Goal: Task Accomplishment & Management: Complete application form

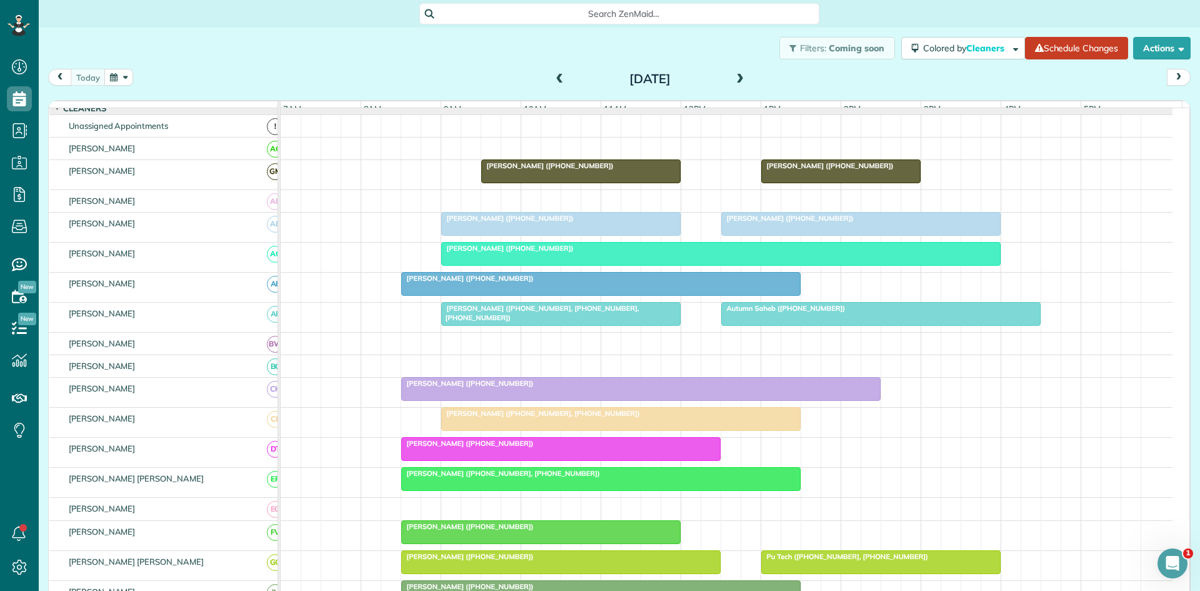
click at [739, 80] on span at bounding box center [740, 79] width 14 height 11
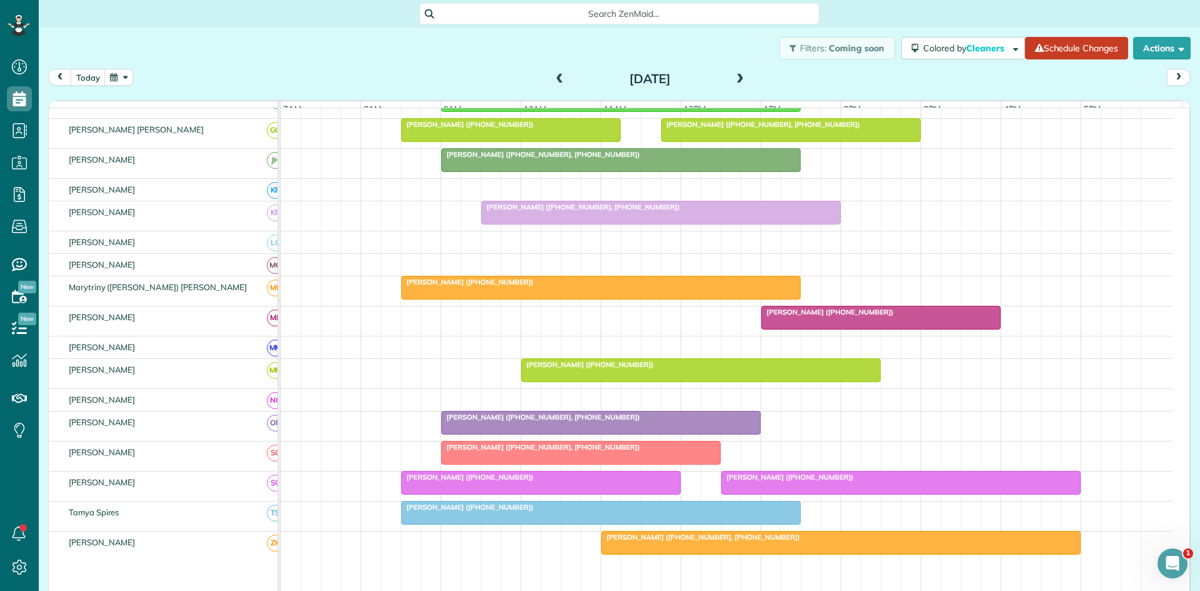
scroll to position [601, 0]
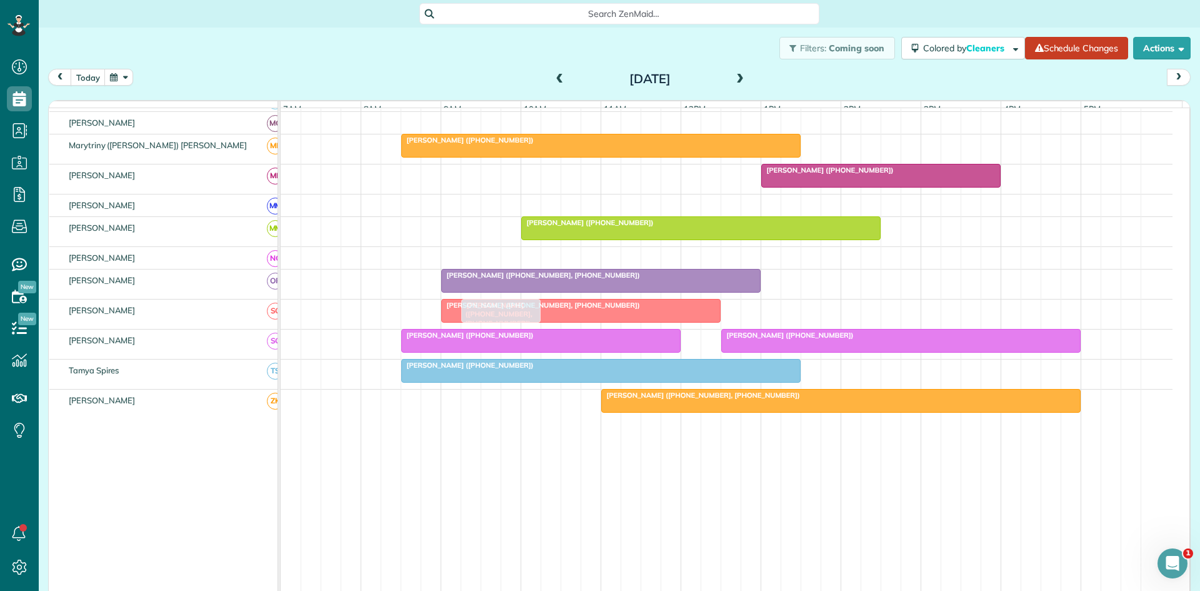
drag, startPoint x: 831, startPoint y: 231, endPoint x: 461, endPoint y: 321, distance: 380.0
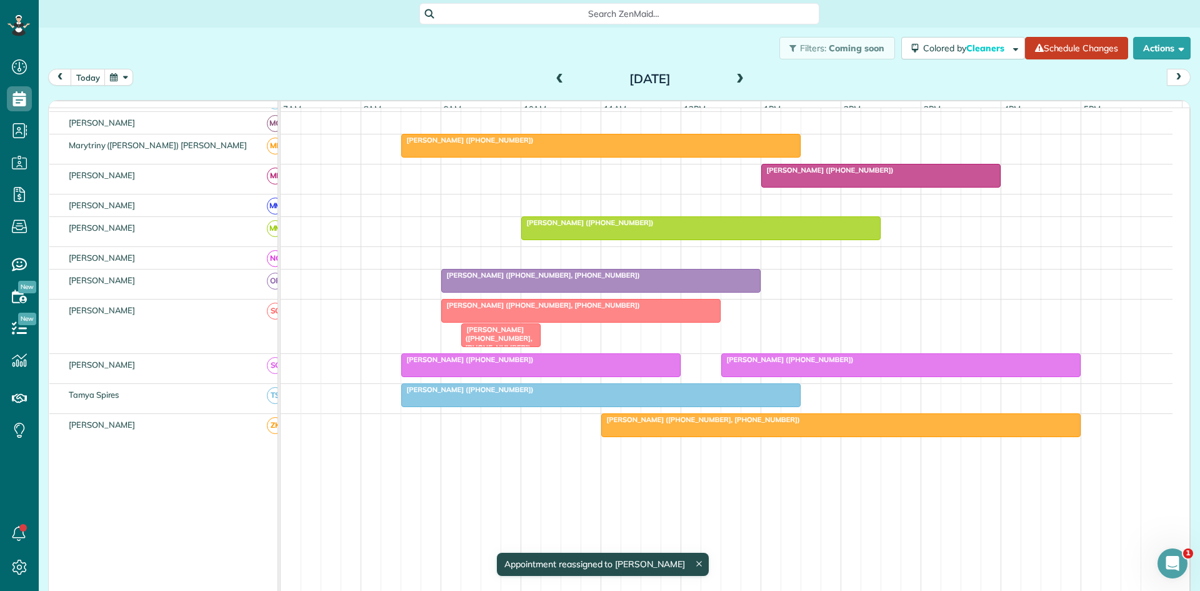
drag, startPoint x: 487, startPoint y: 339, endPoint x: 458, endPoint y: 336, distance: 28.9
drag, startPoint x: 483, startPoint y: 342, endPoint x: 465, endPoint y: 342, distance: 18.1
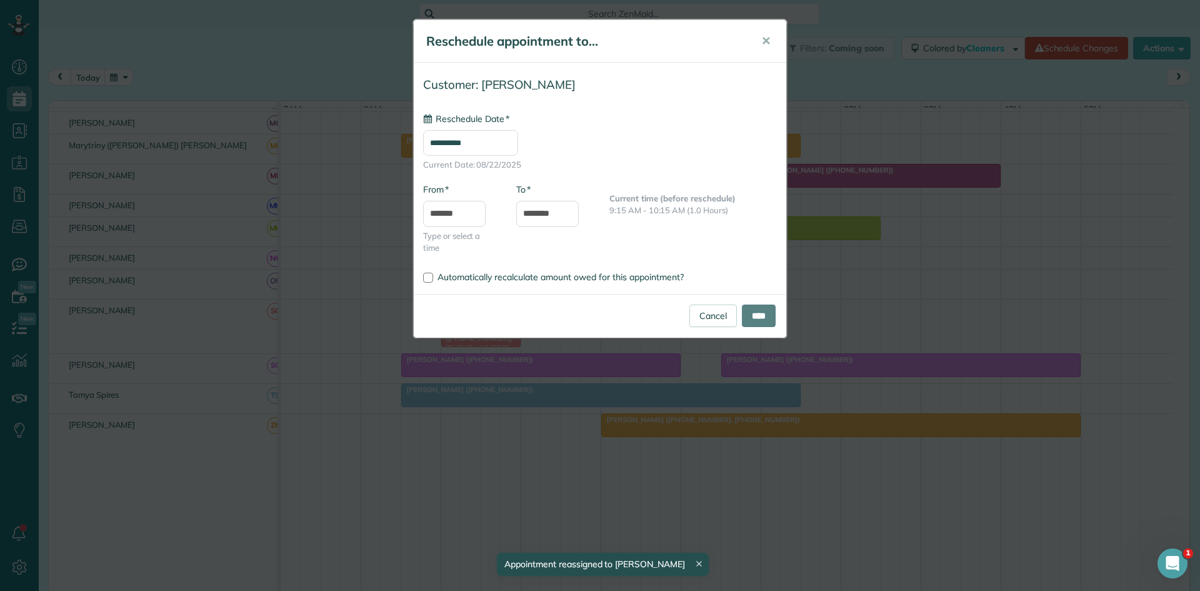
type input "**********"
click at [755, 322] on input "****" at bounding box center [759, 315] width 34 height 22
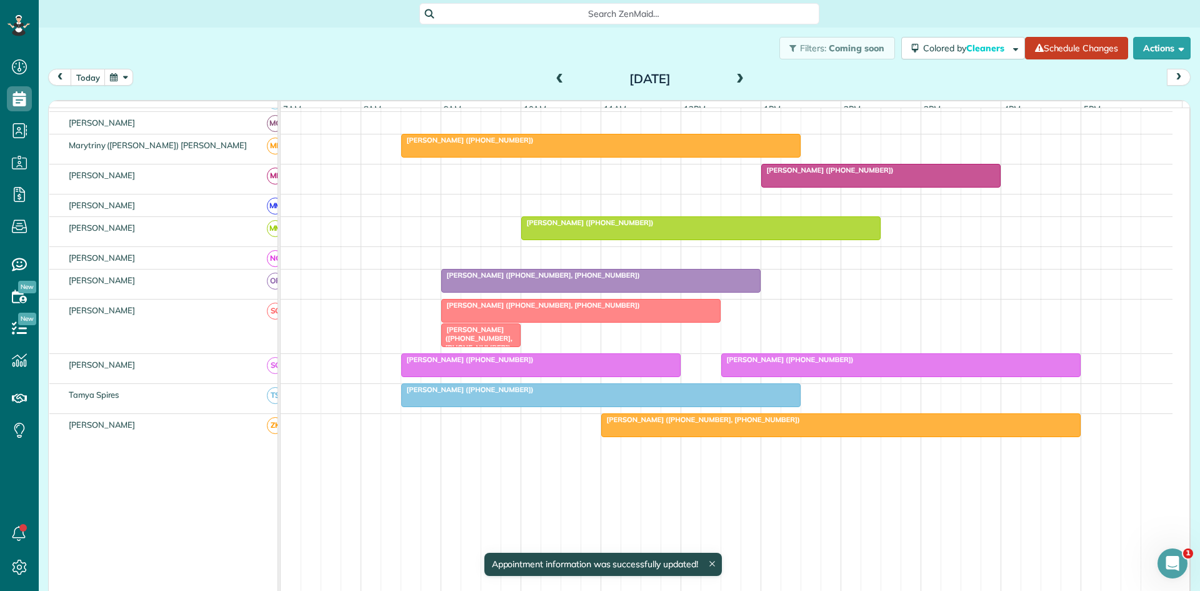
click at [559, 309] on div "[PERSON_NAME] ([PHONE_NUMBER], [PHONE_NUMBER])" at bounding box center [581, 305] width 272 height 9
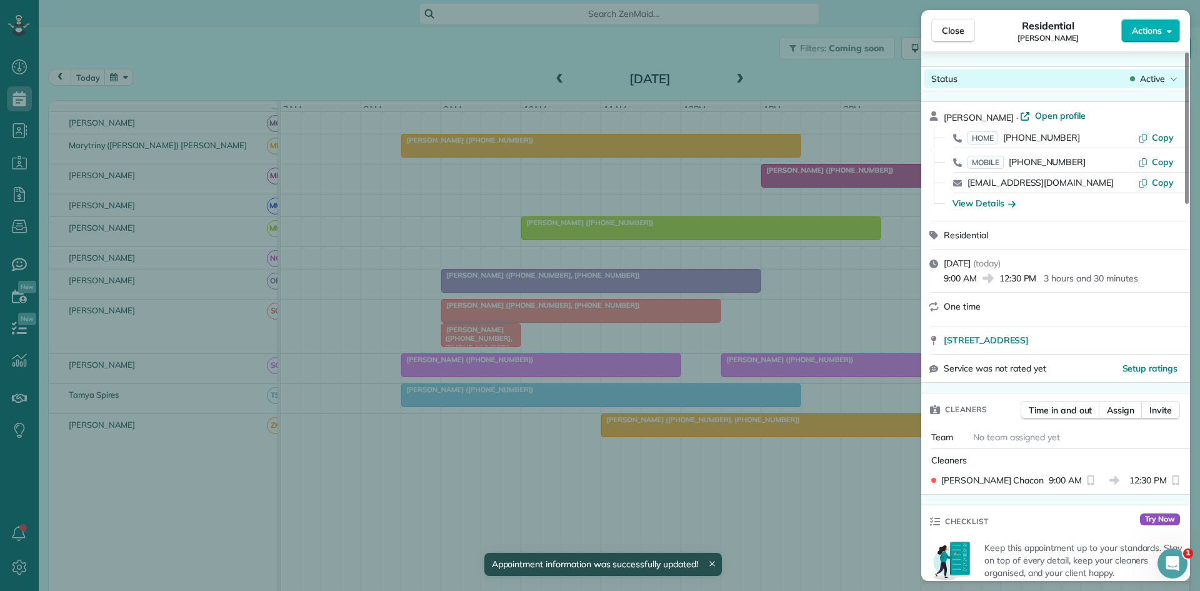
click at [1157, 74] on span "Active" at bounding box center [1152, 78] width 25 height 12
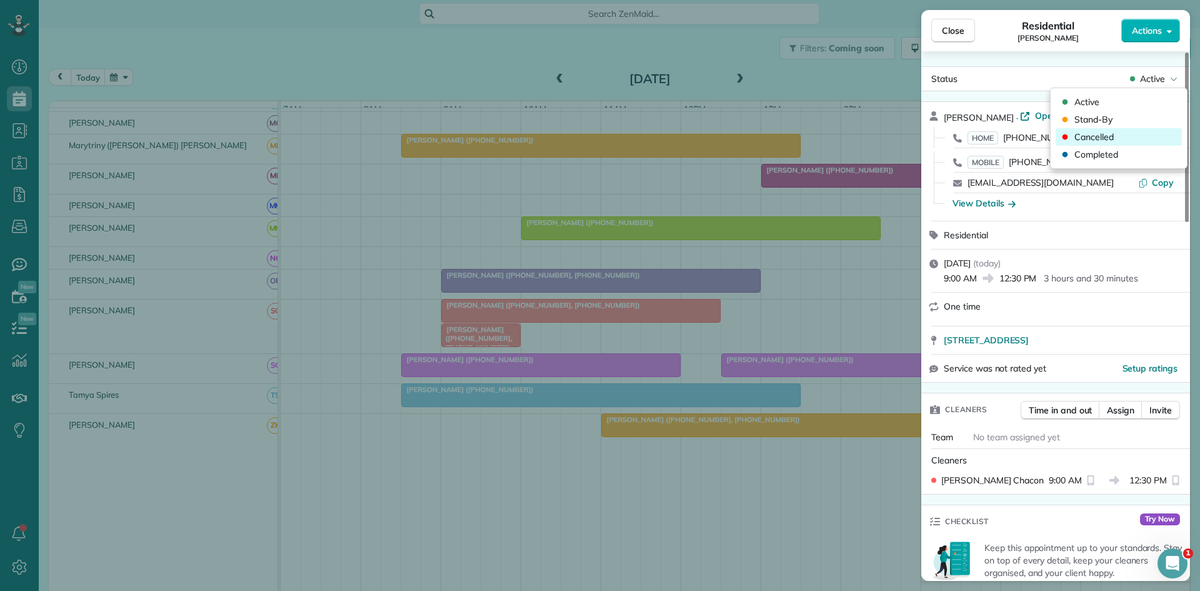
click at [1086, 131] on span "Cancelled" at bounding box center [1093, 137] width 39 height 12
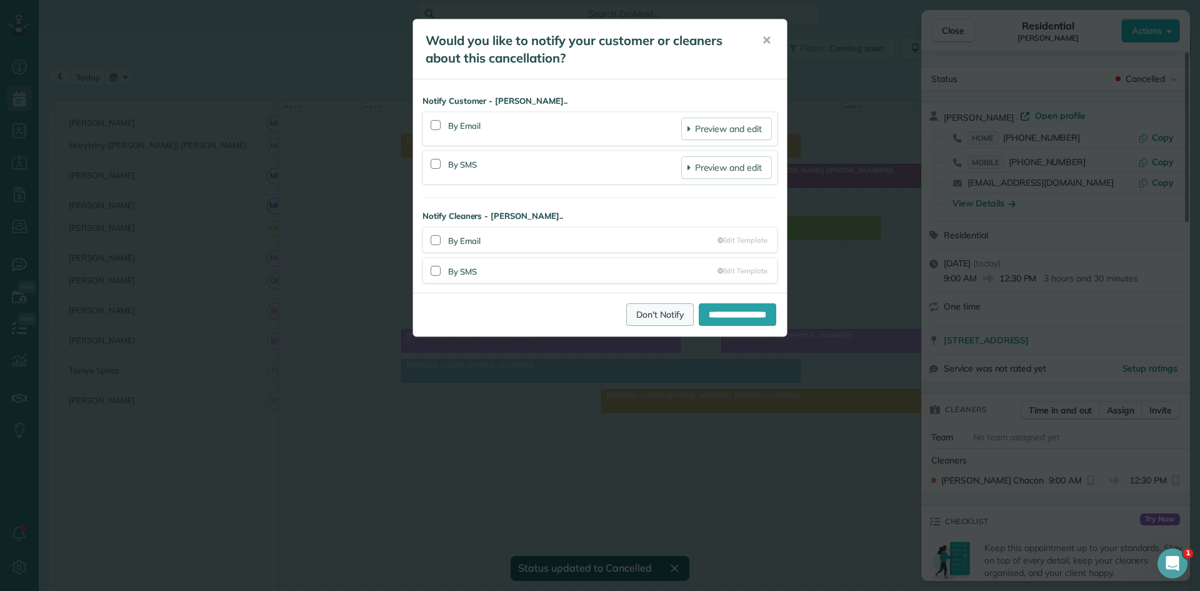
click at [626, 306] on link "Don't Notify" at bounding box center [659, 314] width 67 height 22
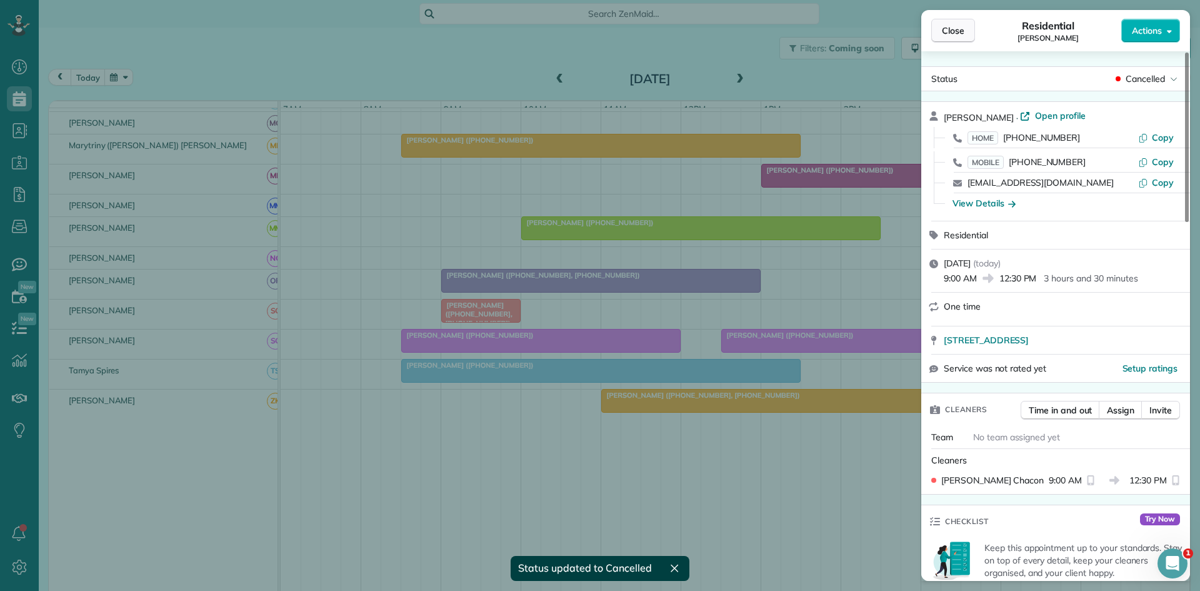
click at [955, 40] on button "Close" at bounding box center [953, 31] width 44 height 24
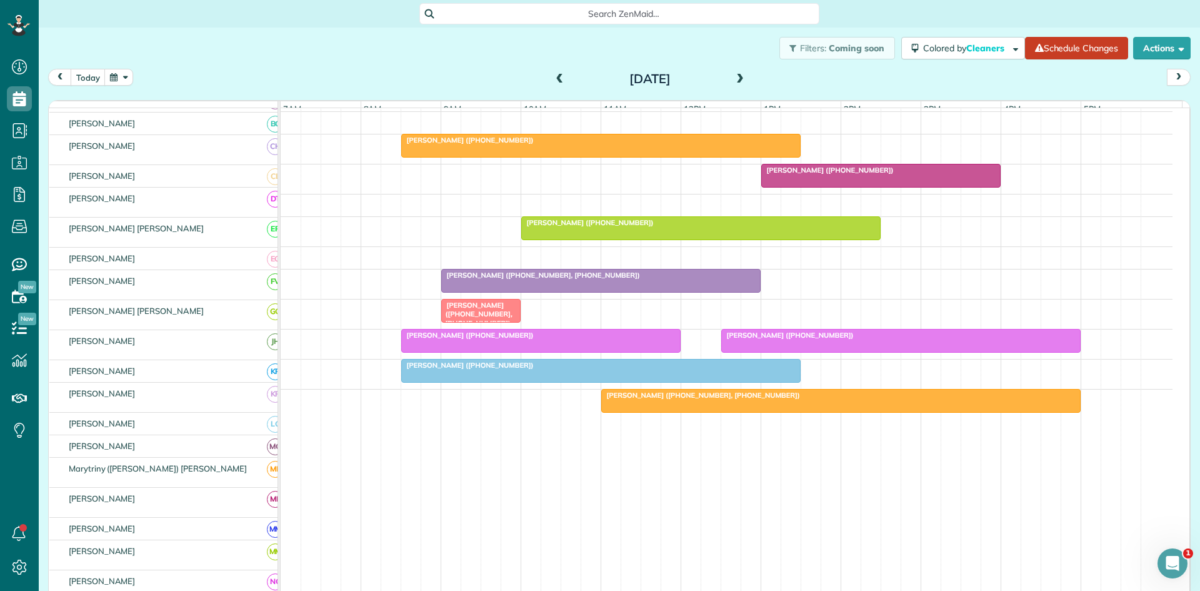
scroll to position [601, 0]
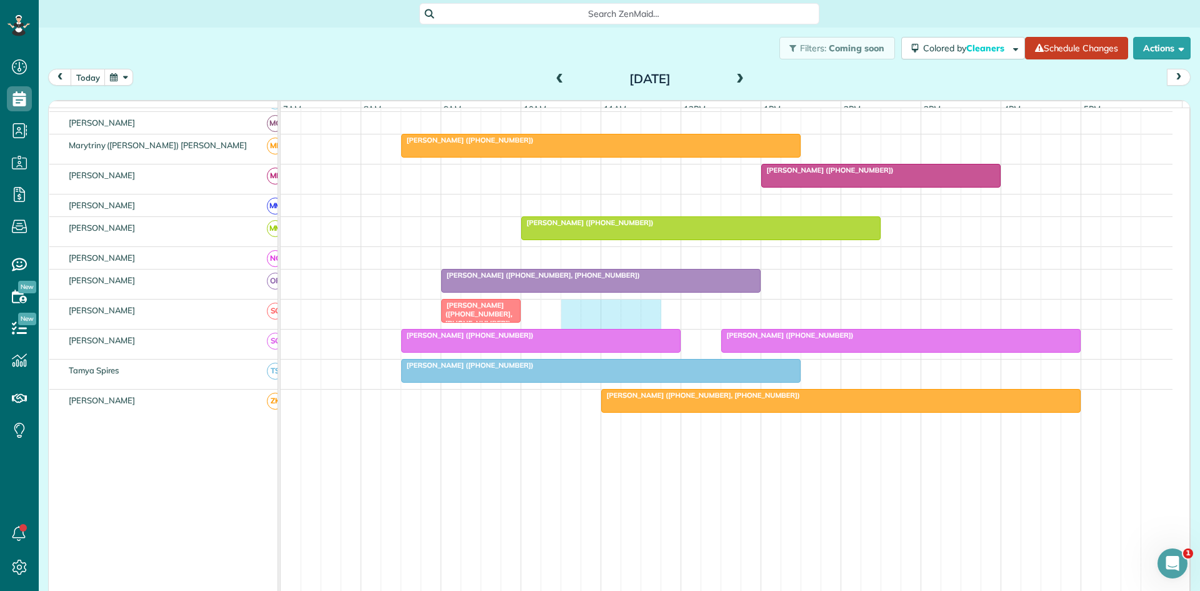
drag, startPoint x: 567, startPoint y: 327, endPoint x: 641, endPoint y: 332, distance: 73.9
click at [643, 329] on div "[PERSON_NAME] ([PHONE_NUMBER], [PHONE_NUMBER])" at bounding box center [727, 313] width 892 height 29
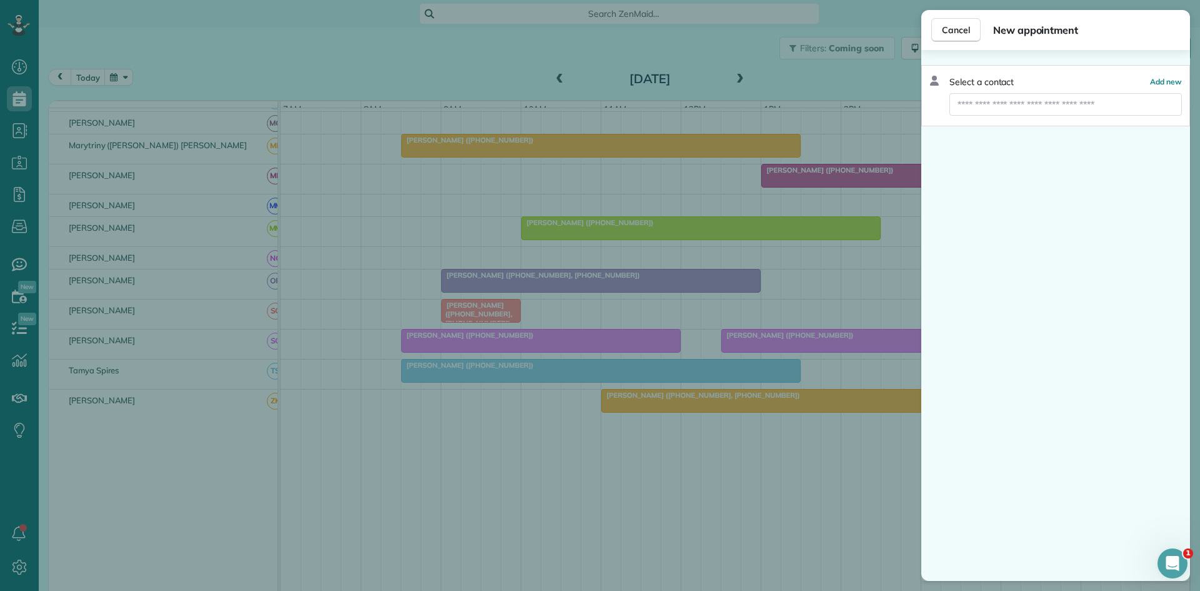
click at [643, 332] on div "Cancel New appointment Select a contact Add new" at bounding box center [600, 295] width 1200 height 591
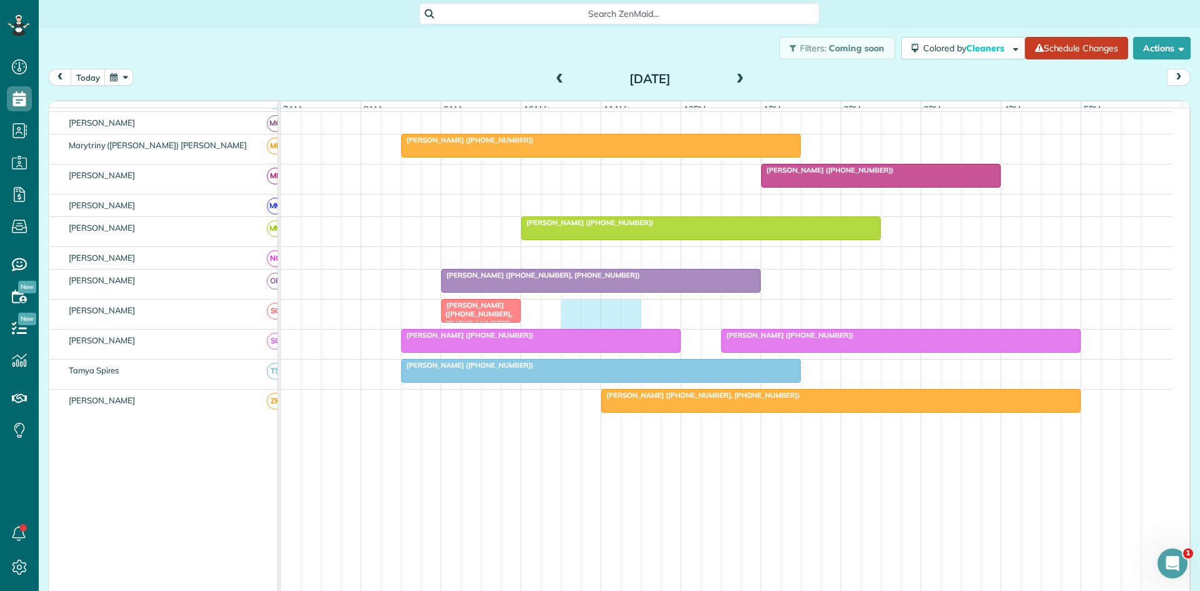
drag, startPoint x: 575, startPoint y: 322, endPoint x: 627, endPoint y: 322, distance: 52.5
click at [627, 322] on div "[PERSON_NAME] ([PHONE_NUMBER], [PHONE_NUMBER])" at bounding box center [727, 313] width 892 height 29
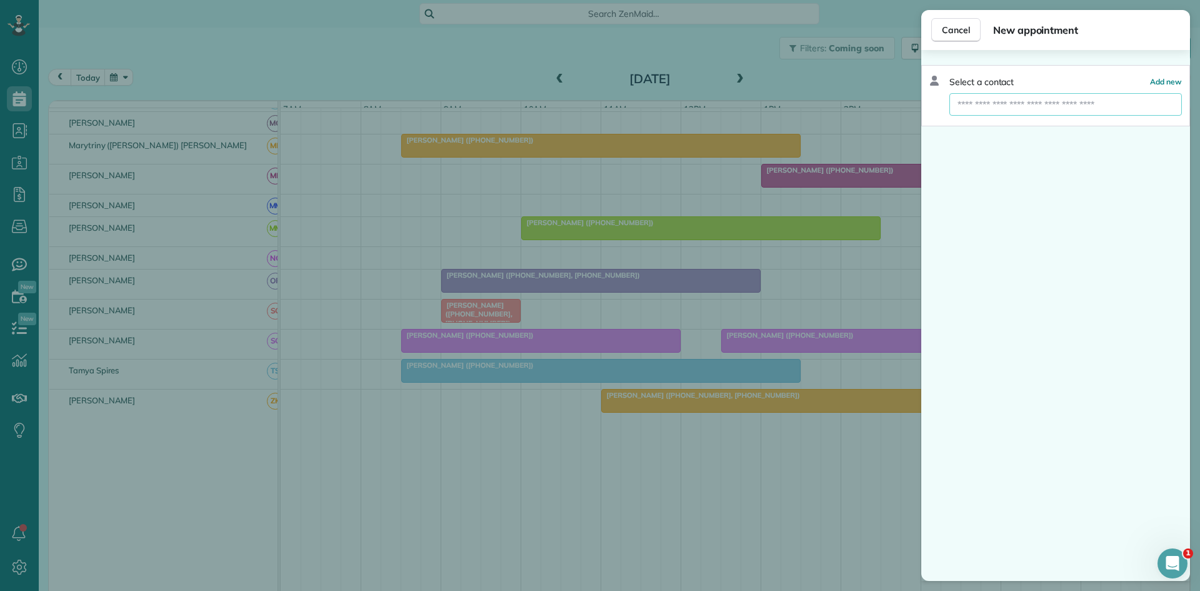
click at [997, 102] on input "text" at bounding box center [1065, 104] width 232 height 22
type input "********"
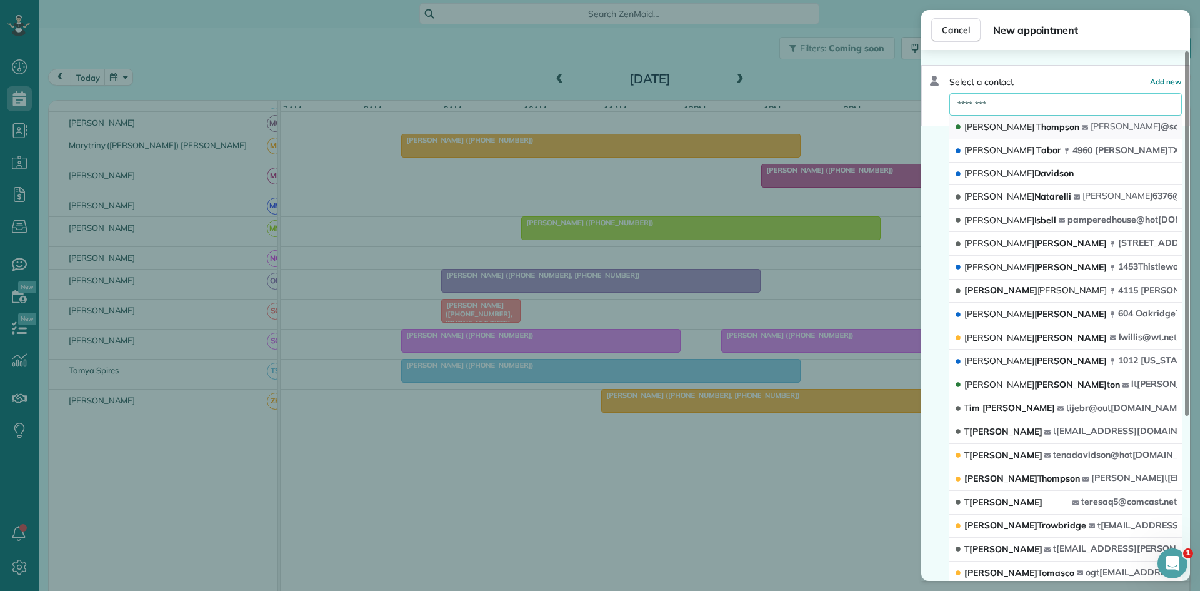
click at [1037, 126] on button "Leslie T hompson leslie @sou t hernrecon.com" at bounding box center [1065, 128] width 232 height 24
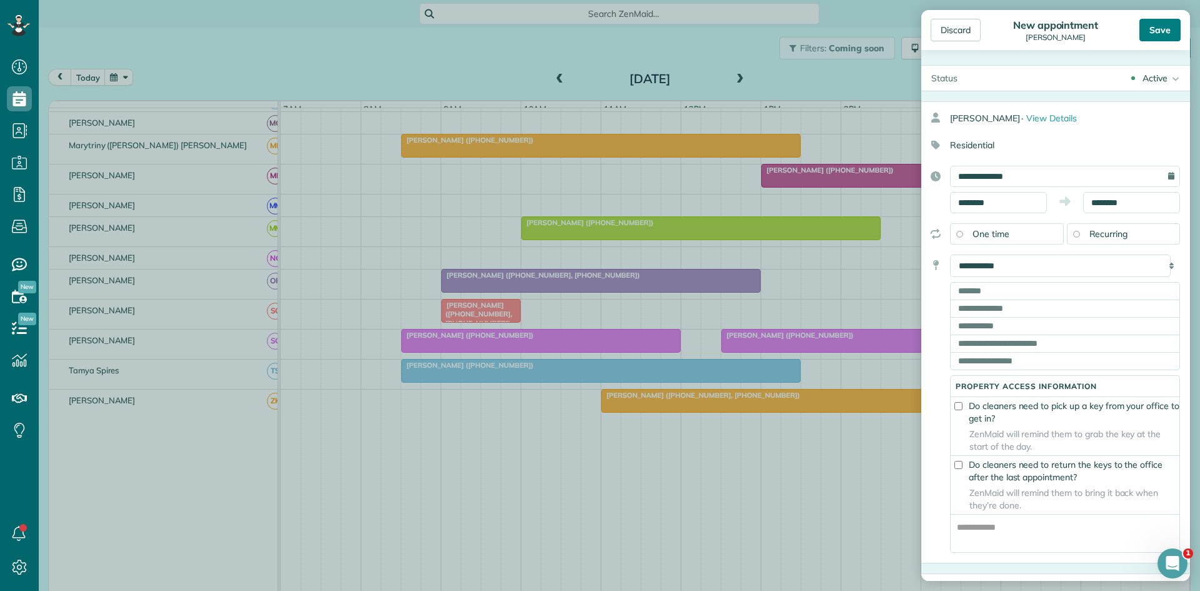
click at [1154, 21] on div "Save" at bounding box center [1159, 30] width 41 height 22
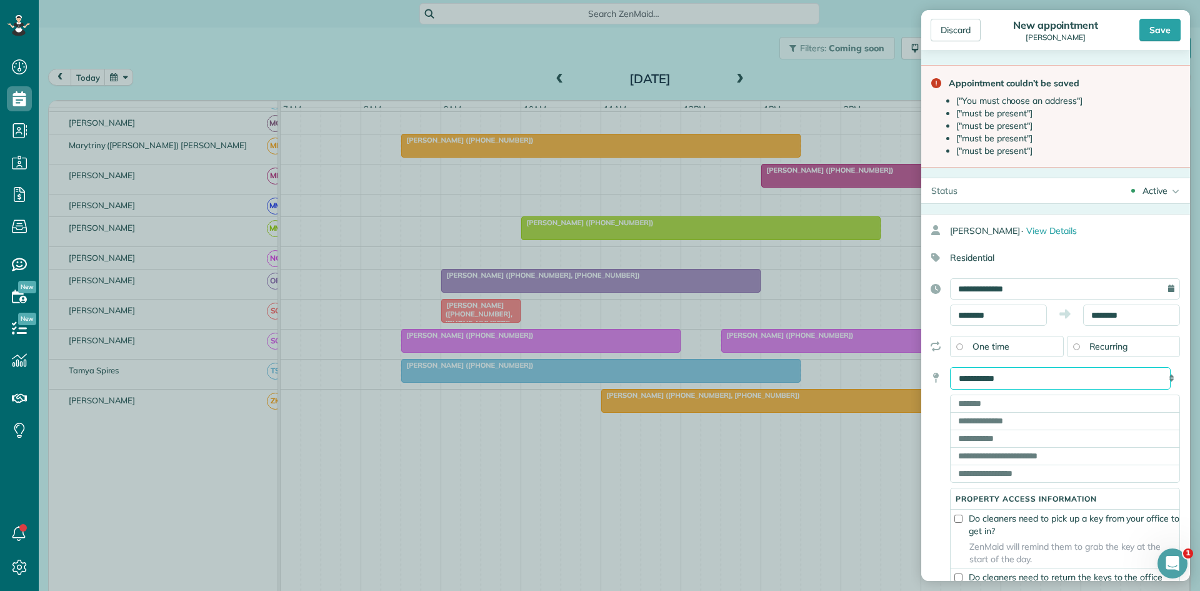
click at [1017, 374] on select "**********" at bounding box center [1060, 378] width 221 height 22
select select "*****"
click at [950, 367] on select "**********" at bounding box center [1060, 378] width 221 height 22
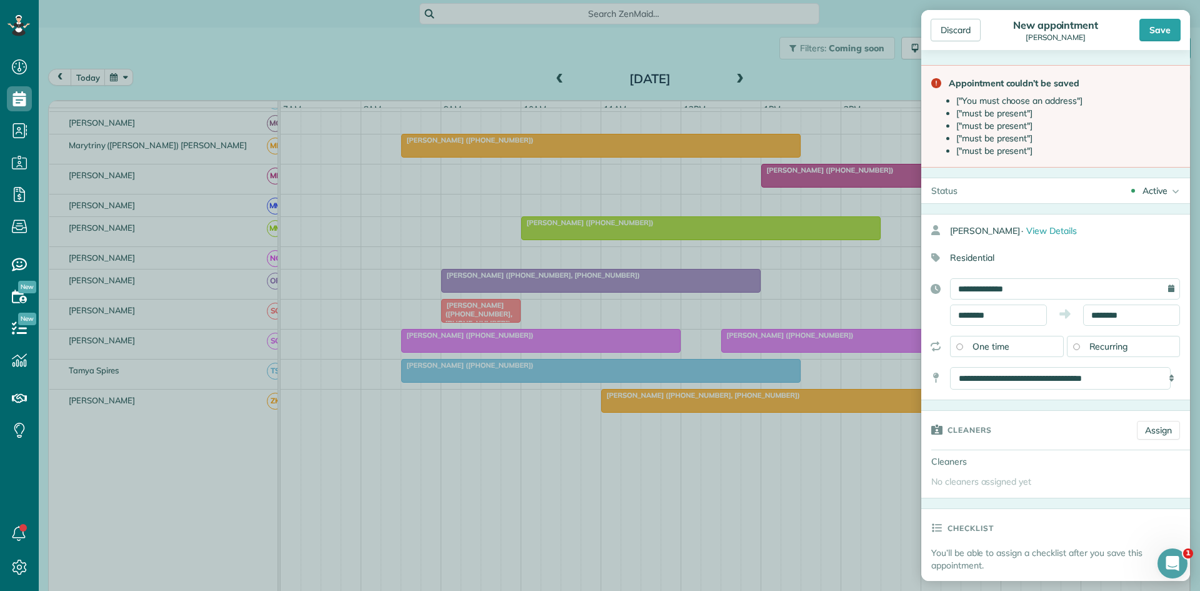
click at [1152, 33] on div "Save" at bounding box center [1159, 30] width 41 height 22
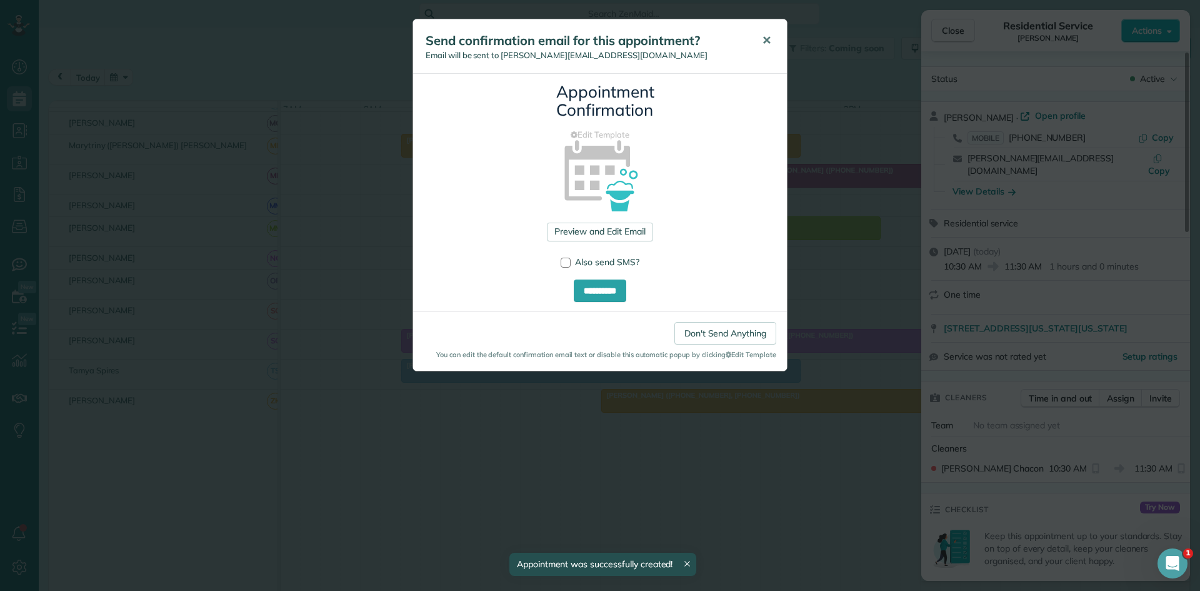
click at [760, 44] on button "✕" at bounding box center [766, 41] width 28 height 30
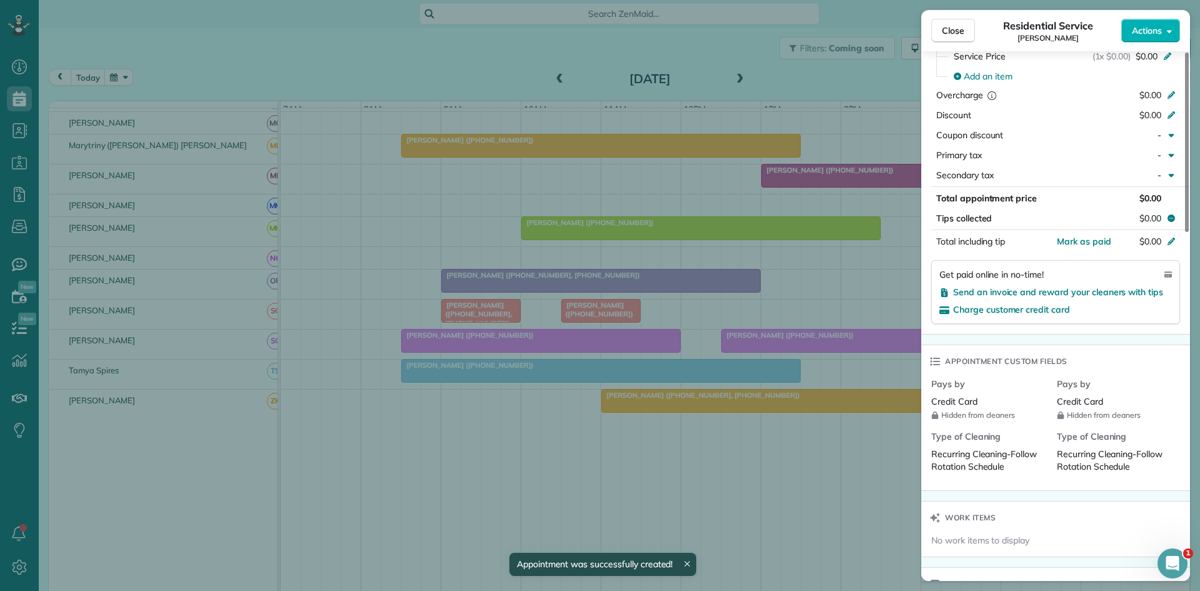
scroll to position [833, 0]
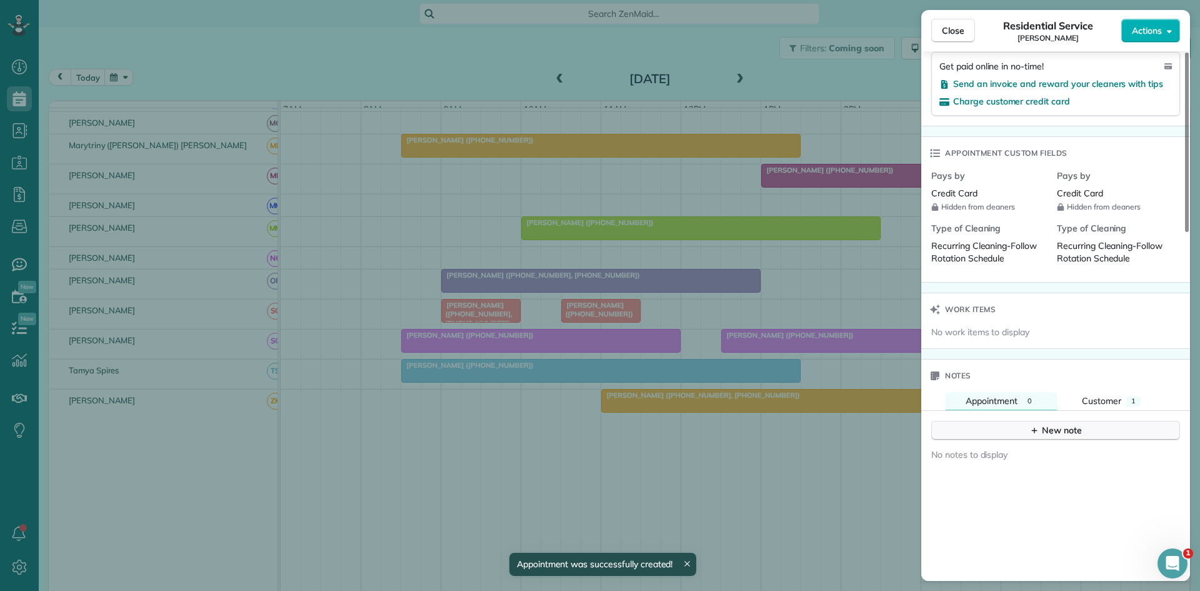
click at [1009, 421] on button "New note" at bounding box center [1055, 430] width 249 height 19
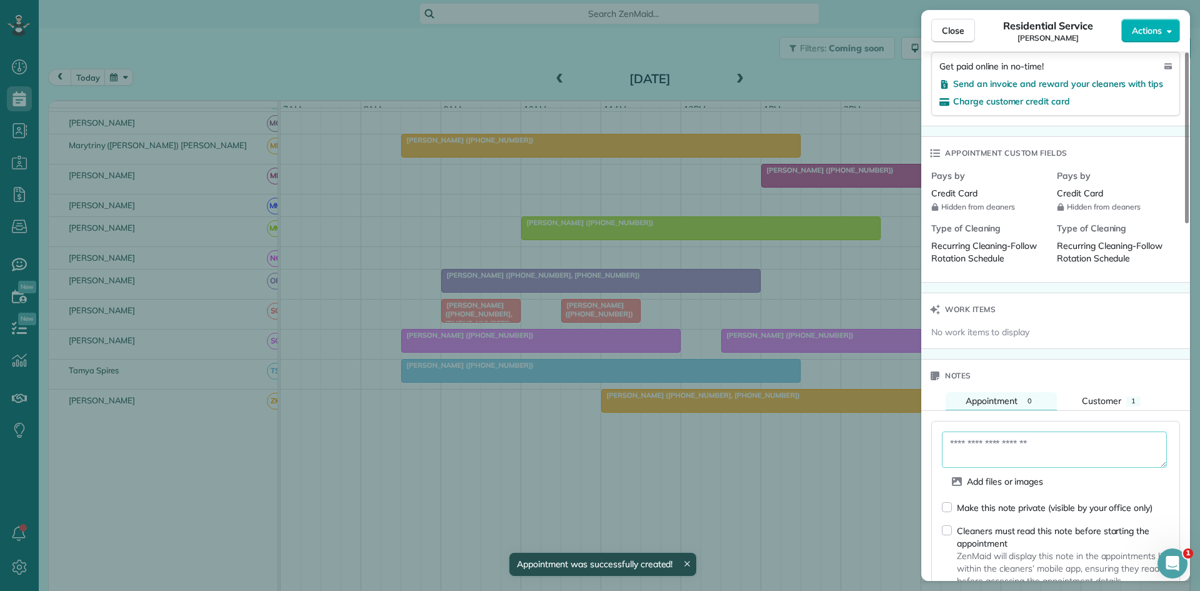
click at [1025, 431] on textarea at bounding box center [1054, 449] width 225 height 36
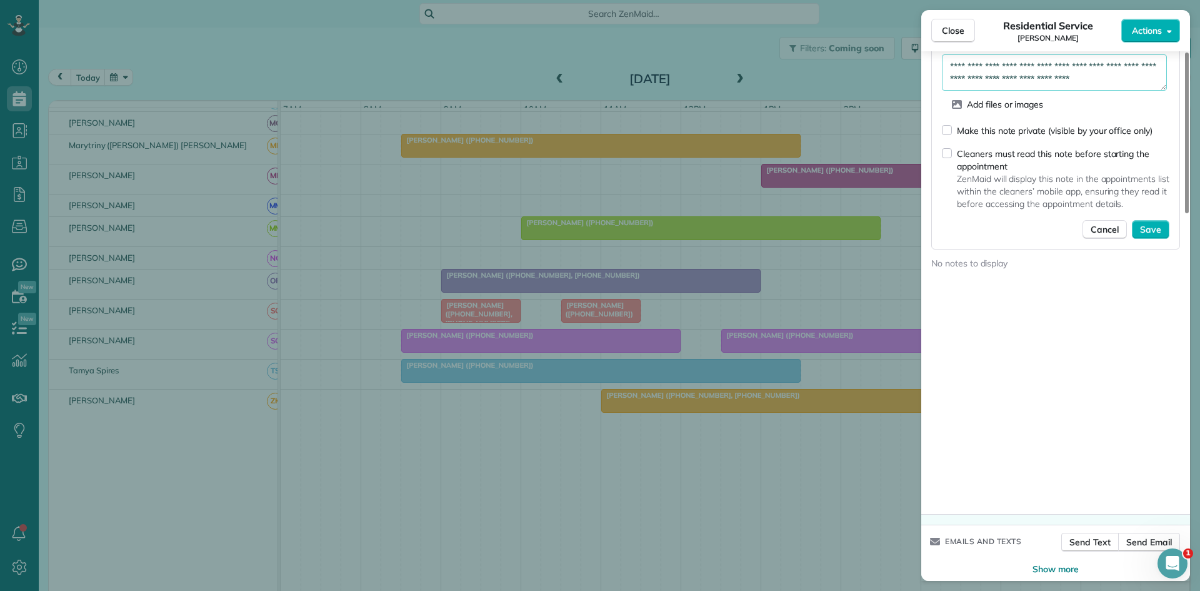
type textarea "**********"
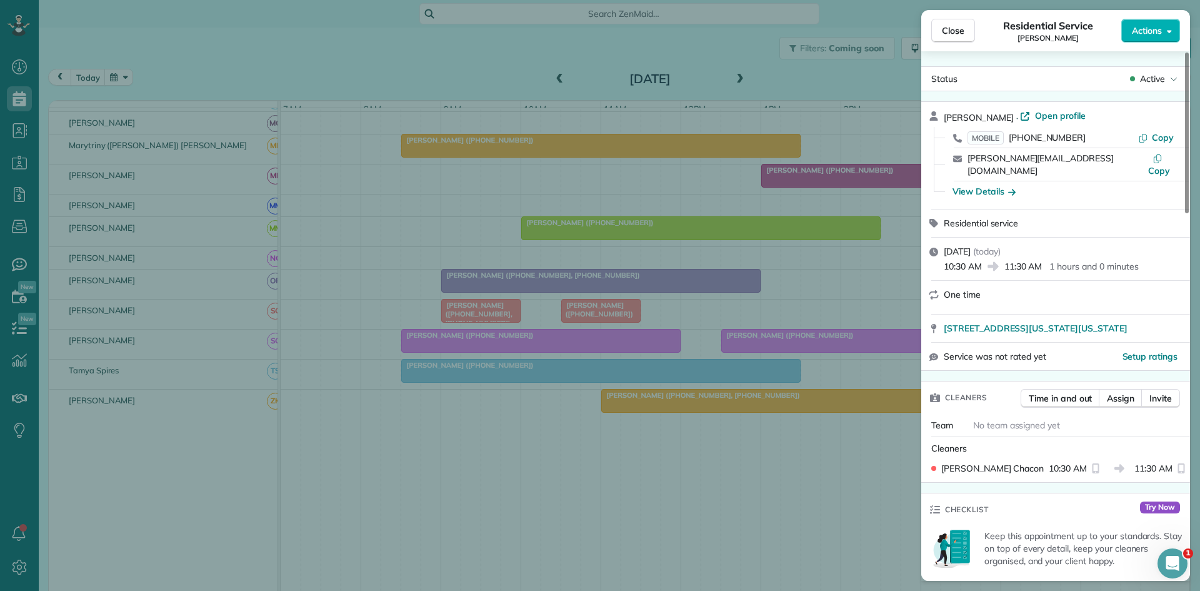
scroll to position [1210, 0]
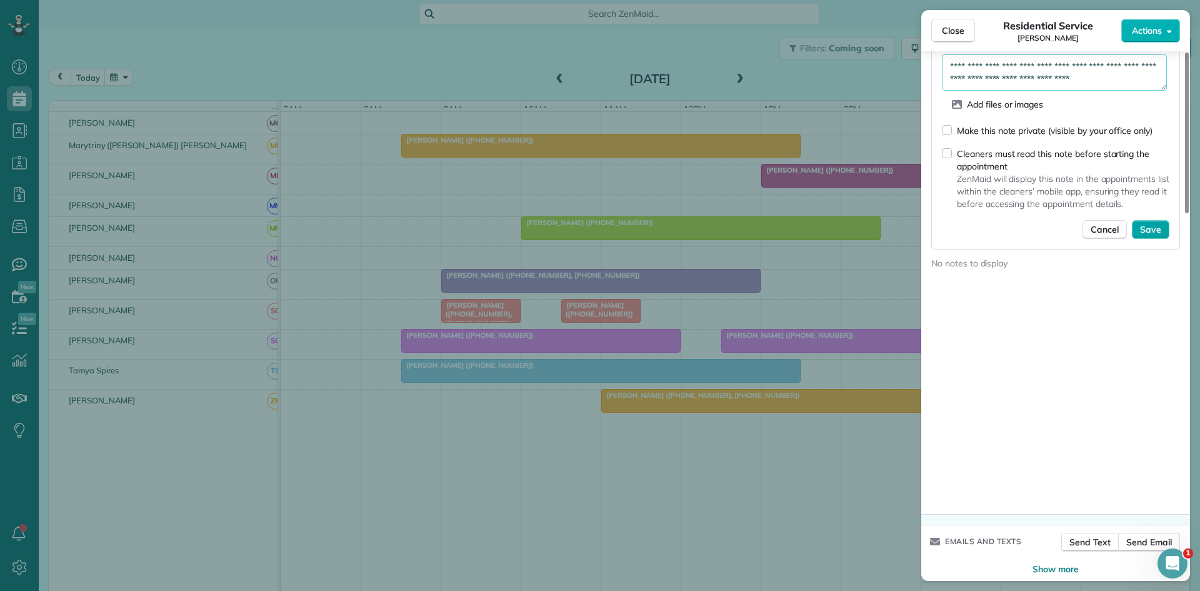
click at [1147, 224] on button "Save" at bounding box center [1150, 229] width 37 height 19
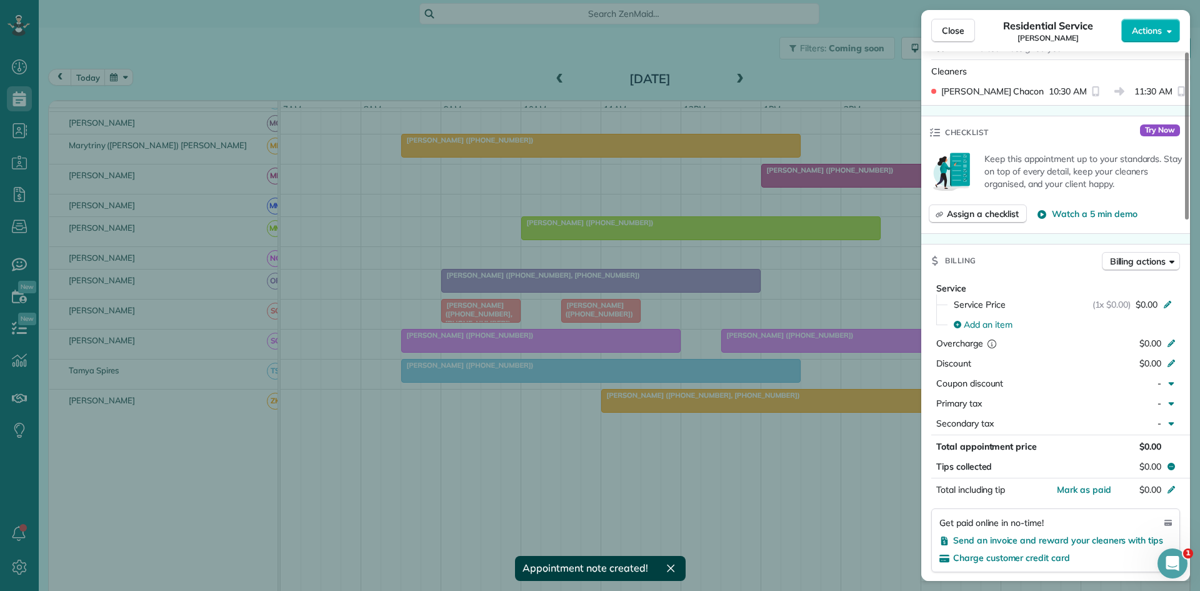
scroll to position [0, 0]
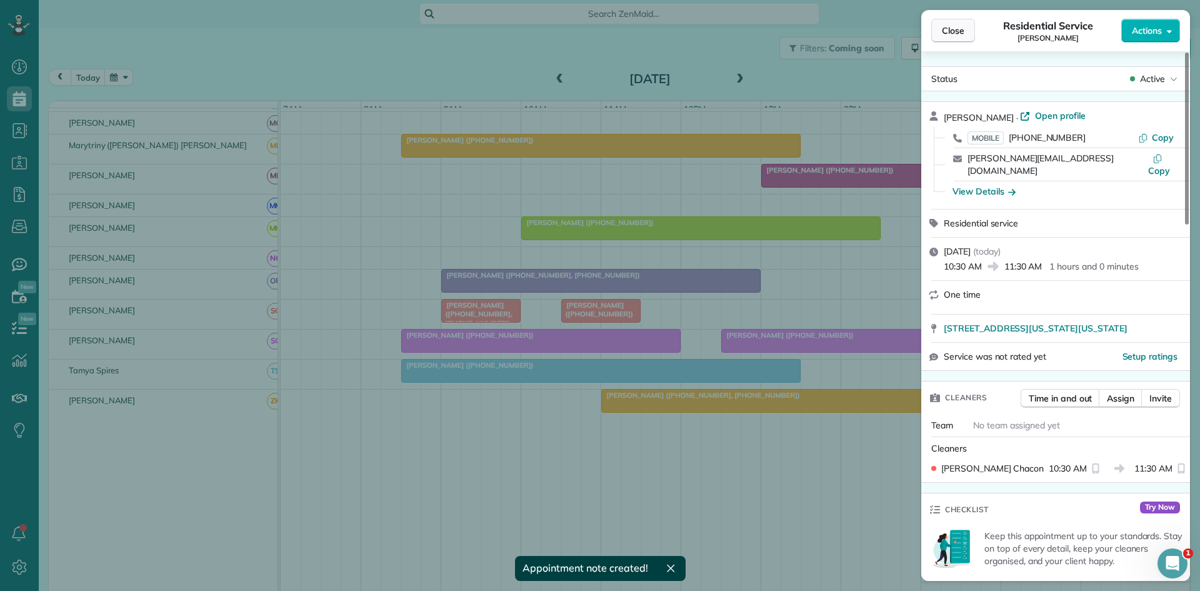
click at [959, 38] on button "Close" at bounding box center [953, 31] width 44 height 24
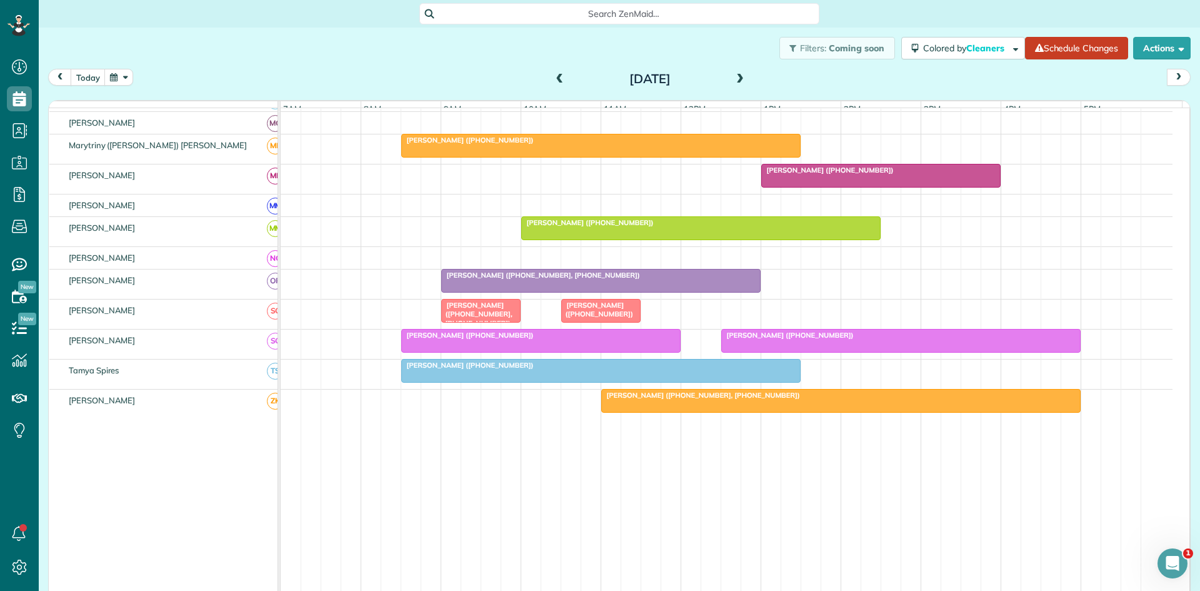
click at [489, 315] on div "[PERSON_NAME] ([PHONE_NUMBER], [PHONE_NUMBER])" at bounding box center [481, 314] width 72 height 27
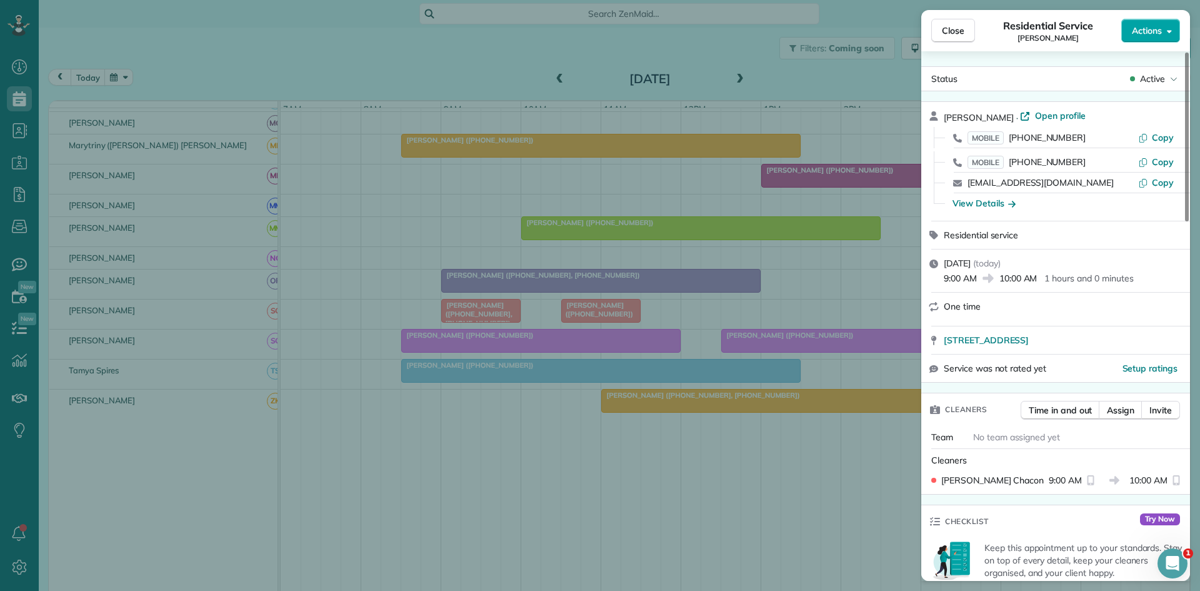
click at [1162, 0] on div "Close Residential Service Doug Jones Actions Status Active Doug Jones · Open pr…" at bounding box center [600, 0] width 1200 height 0
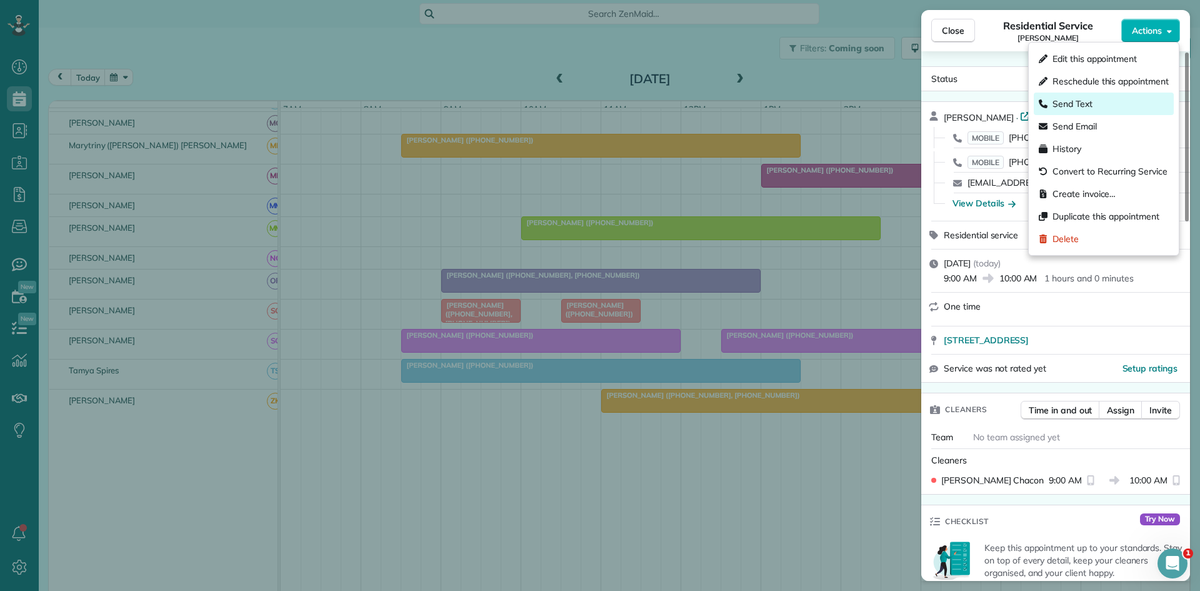
click at [1094, 98] on div "Send Text" at bounding box center [1104, 103] width 140 height 22
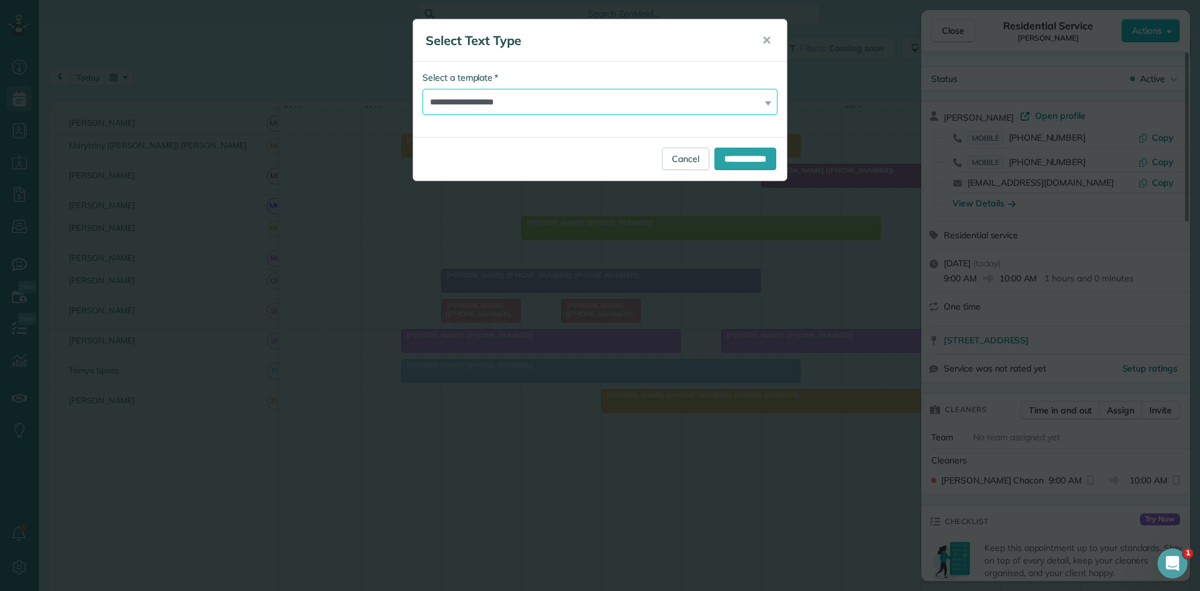
click at [719, 109] on select "**********" at bounding box center [599, 102] width 355 height 26
select select "****"
click at [422, 89] on select "**********" at bounding box center [599, 102] width 355 height 26
click at [724, 158] on input "**********" at bounding box center [745, 158] width 62 height 22
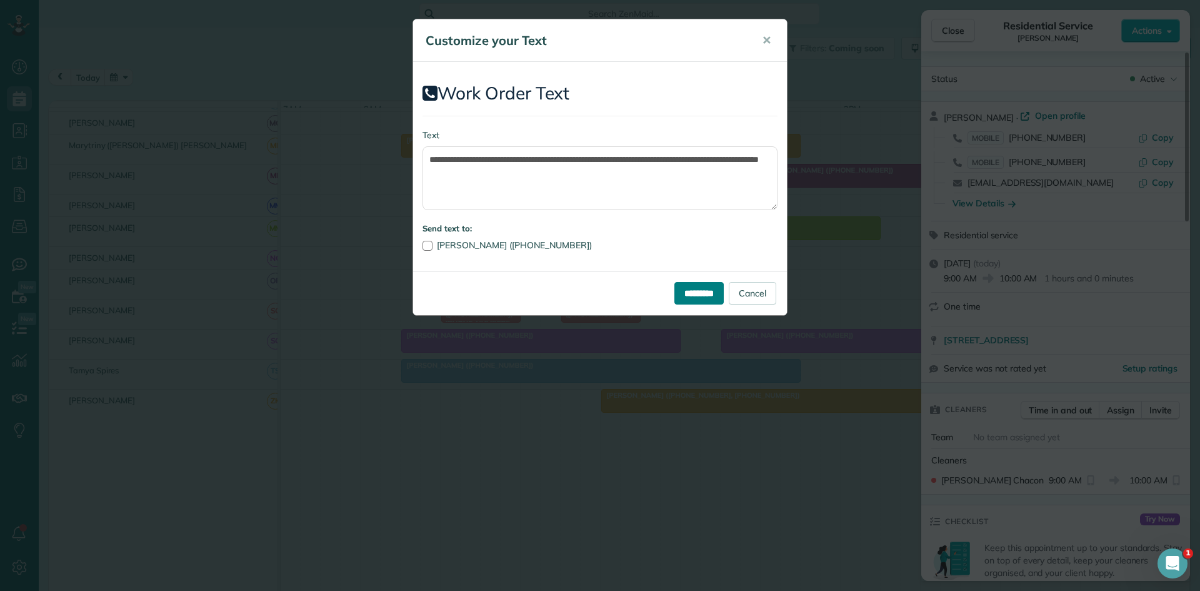
click at [701, 289] on input "*********" at bounding box center [698, 293] width 49 height 22
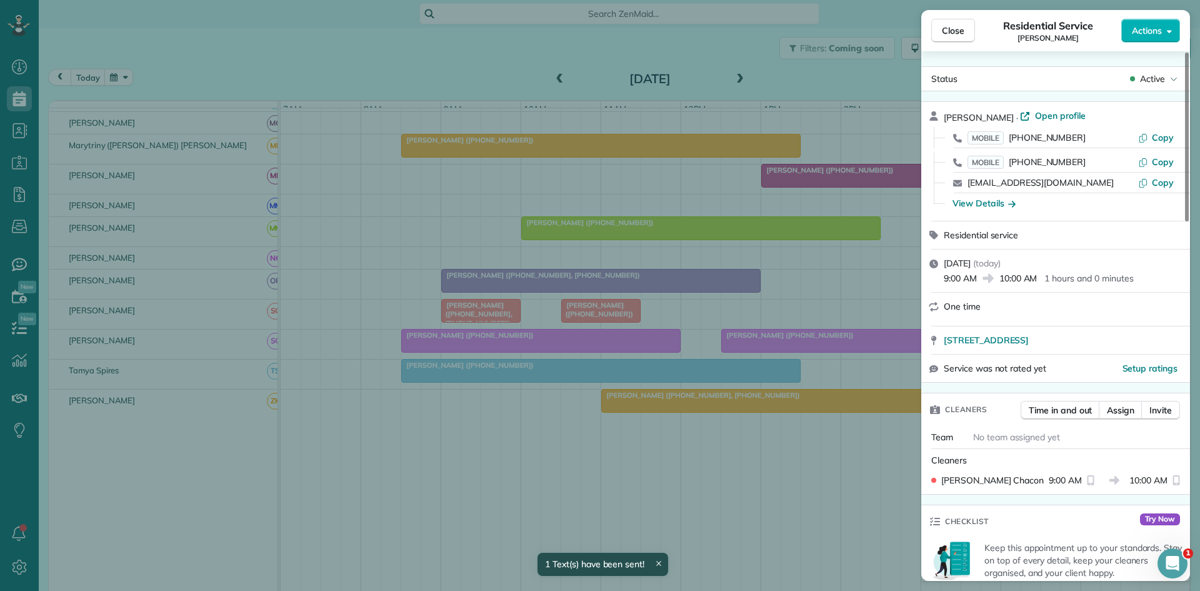
drag, startPoint x: 563, startPoint y: 327, endPoint x: 579, endPoint y: 317, distance: 19.1
click at [564, 326] on div "Close Residential Service Doug Jones Actions Status Active Doug Jones · Open pr…" at bounding box center [600, 295] width 1200 height 591
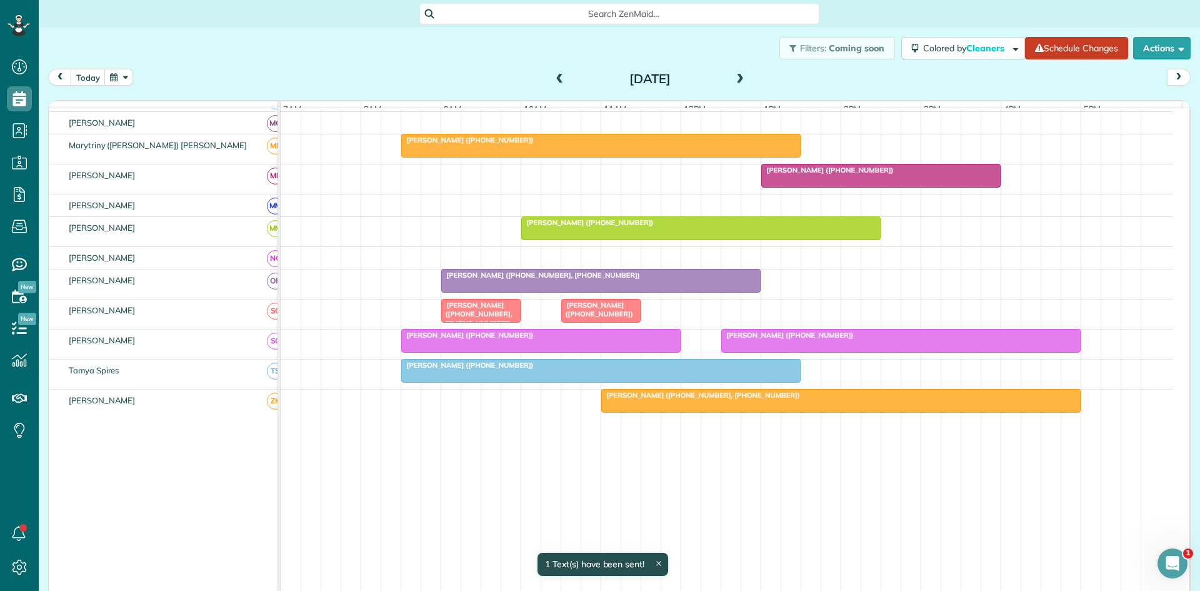
click at [579, 317] on span "[PERSON_NAME] ([PHONE_NUMBER])" at bounding box center [597, 309] width 73 height 17
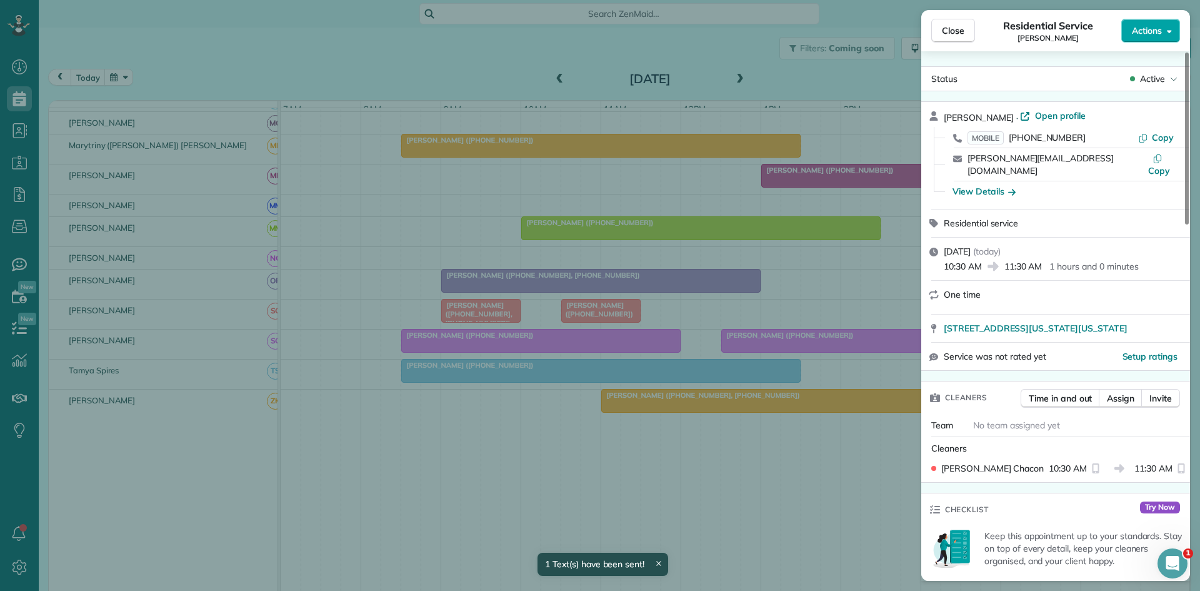
click at [1152, 28] on span "Actions" at bounding box center [1147, 30] width 30 height 12
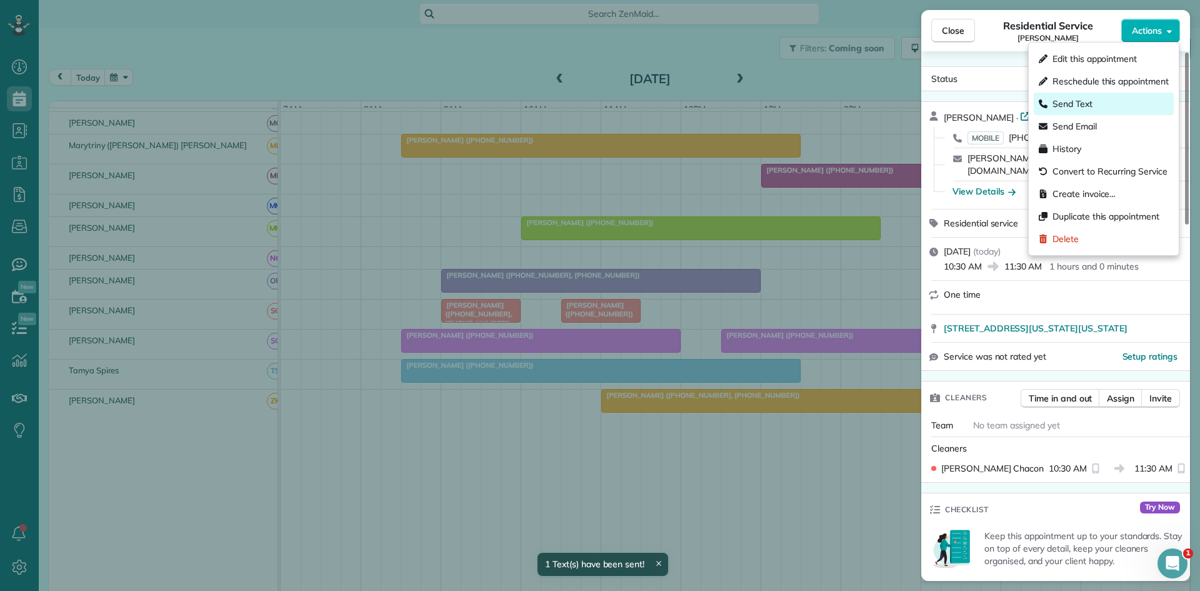
click at [1087, 96] on div "Send Text" at bounding box center [1104, 103] width 140 height 22
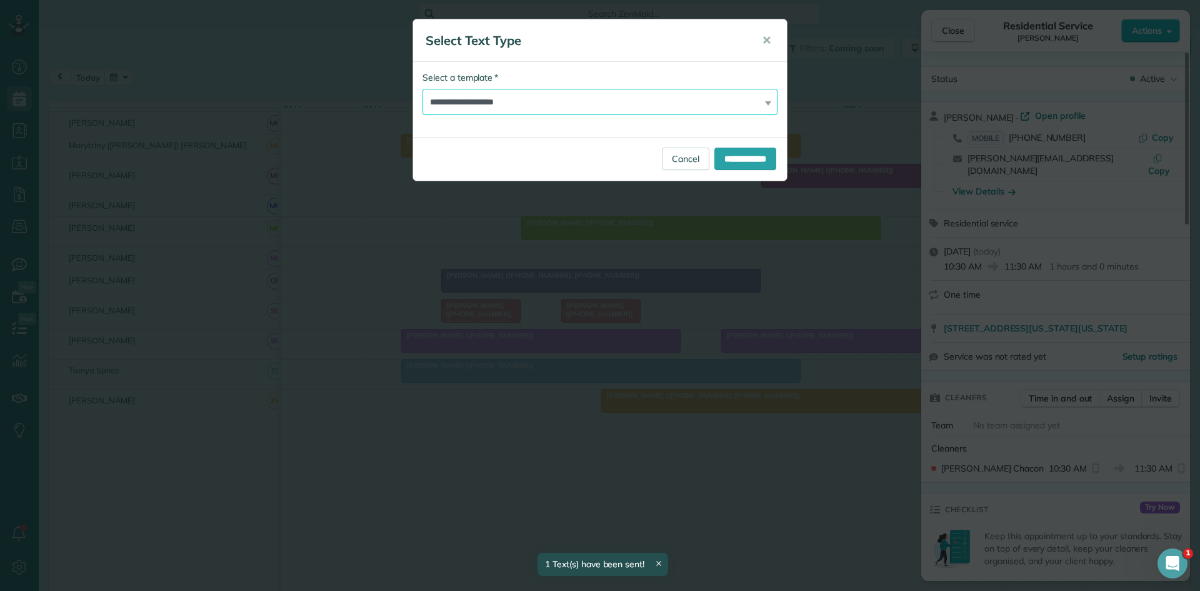
click at [673, 99] on select "**********" at bounding box center [599, 102] width 355 height 26
select select "****"
click at [422, 89] on select "**********" at bounding box center [599, 102] width 355 height 26
click at [741, 159] on input "**********" at bounding box center [745, 158] width 62 height 22
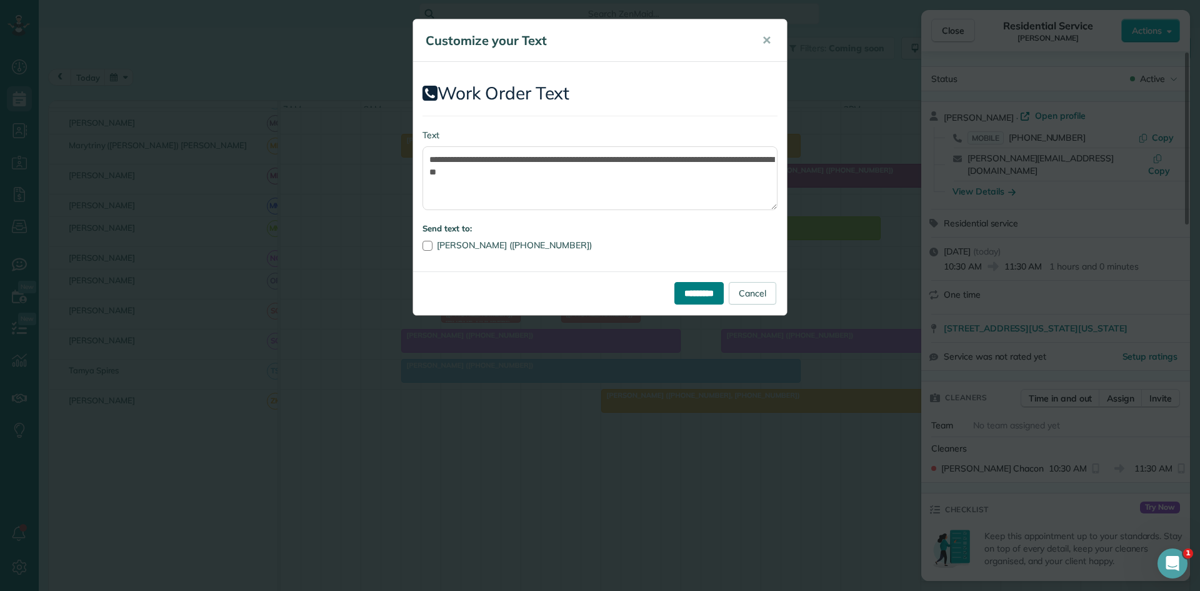
click at [696, 284] on input "*********" at bounding box center [698, 293] width 49 height 22
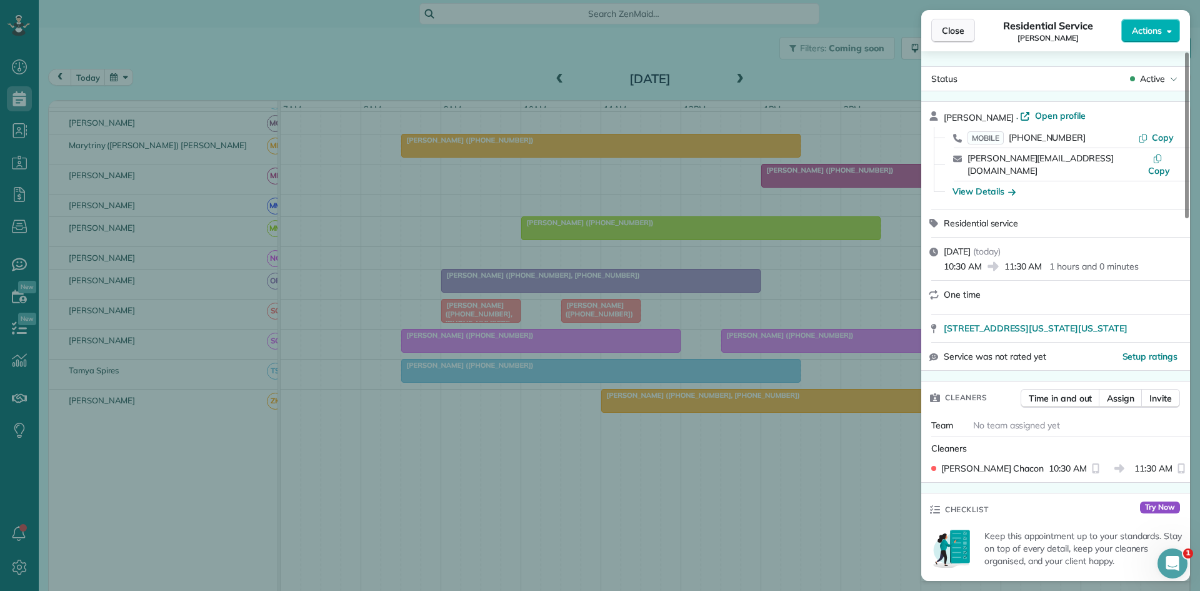
click at [963, 39] on button "Close" at bounding box center [953, 31] width 44 height 24
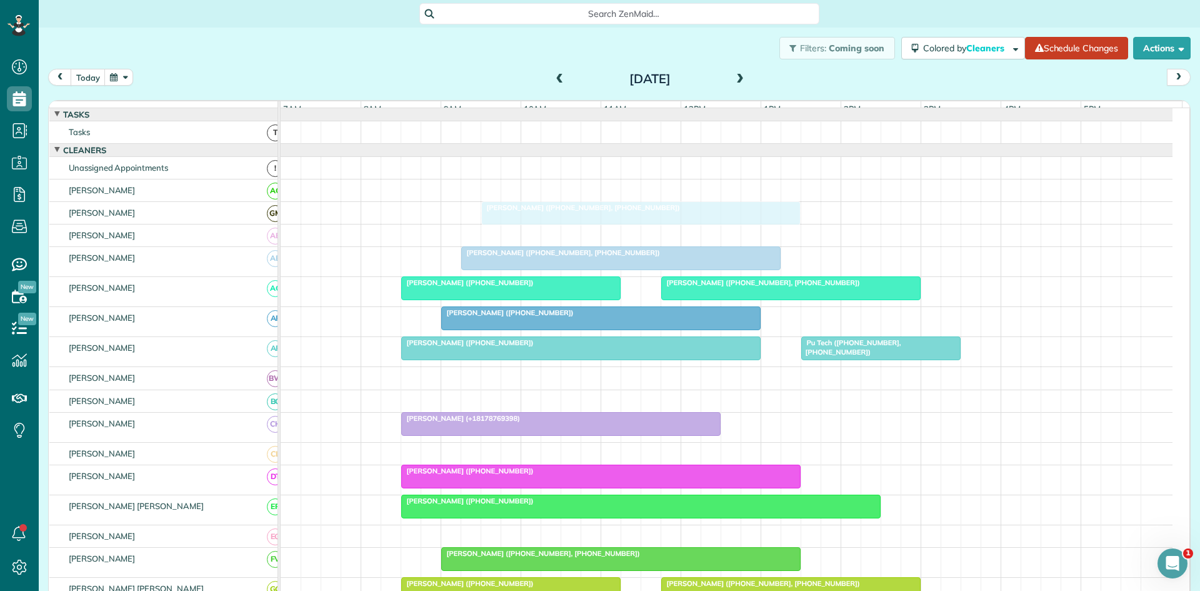
drag, startPoint x: 490, startPoint y: 287, endPoint x: 521, endPoint y: 231, distance: 64.9
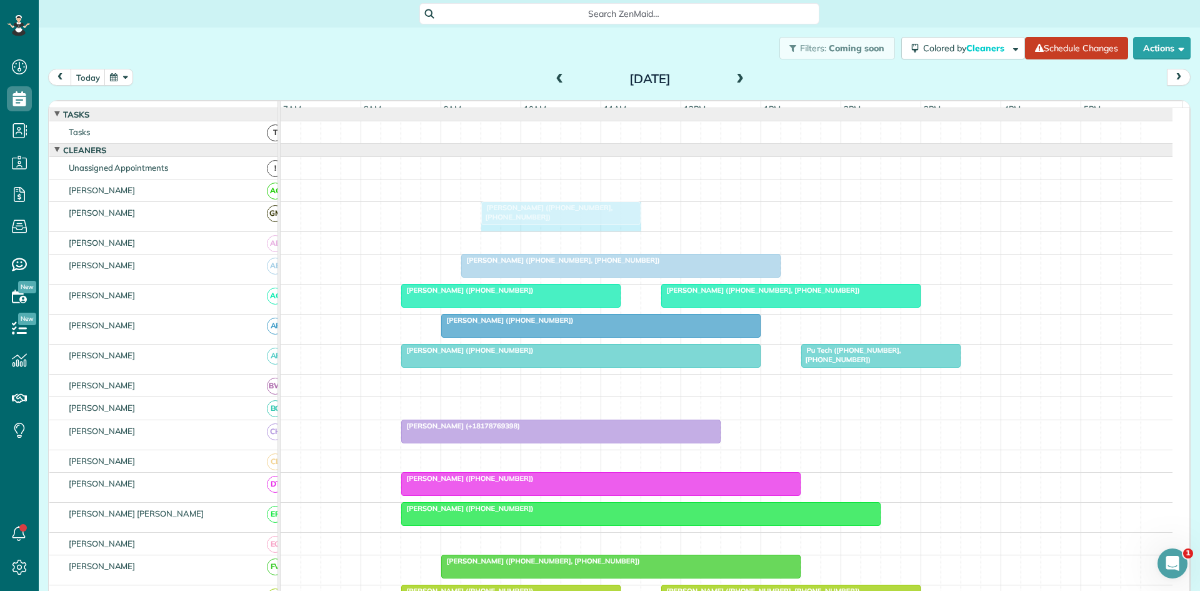
drag, startPoint x: 795, startPoint y: 219, endPoint x: 637, endPoint y: 216, distance: 158.2
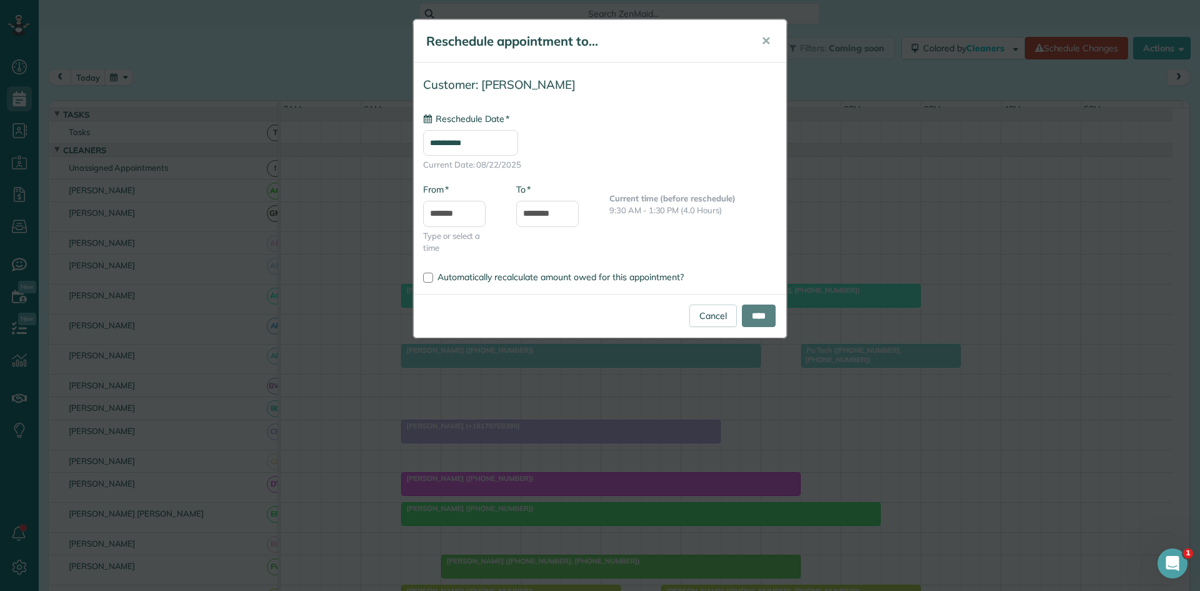
type input "**********"
click at [743, 308] on input "****" at bounding box center [759, 315] width 34 height 22
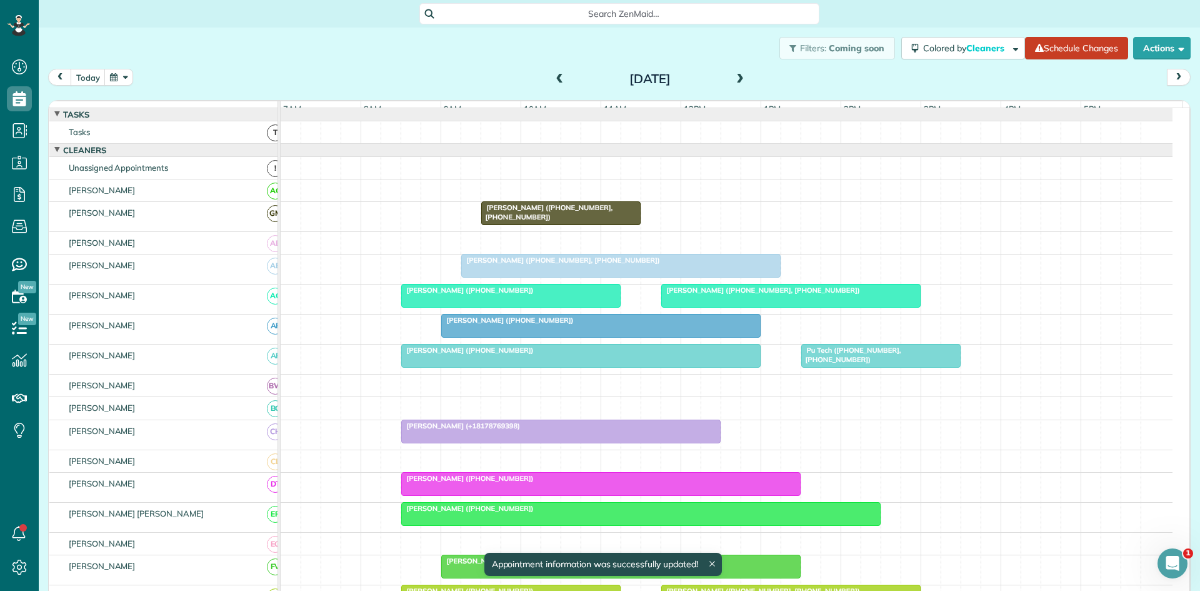
click at [556, 221] on span "[PERSON_NAME] ([PHONE_NUMBER], [PHONE_NUMBER])" at bounding box center [547, 211] width 132 height 17
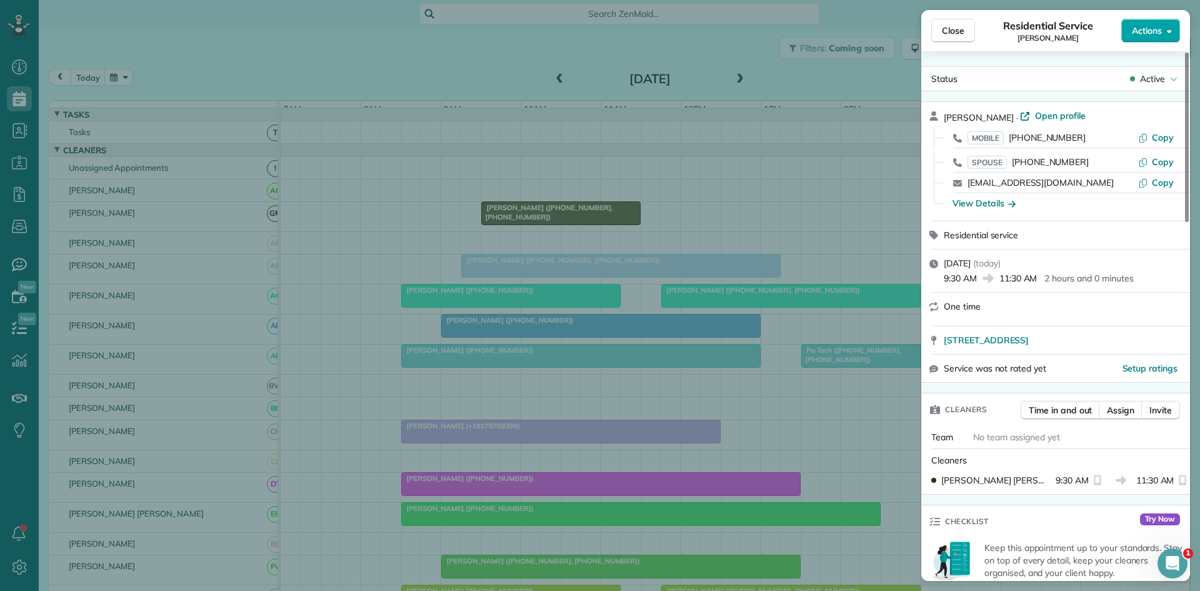
click at [1149, 28] on span "Actions" at bounding box center [1147, 30] width 30 height 12
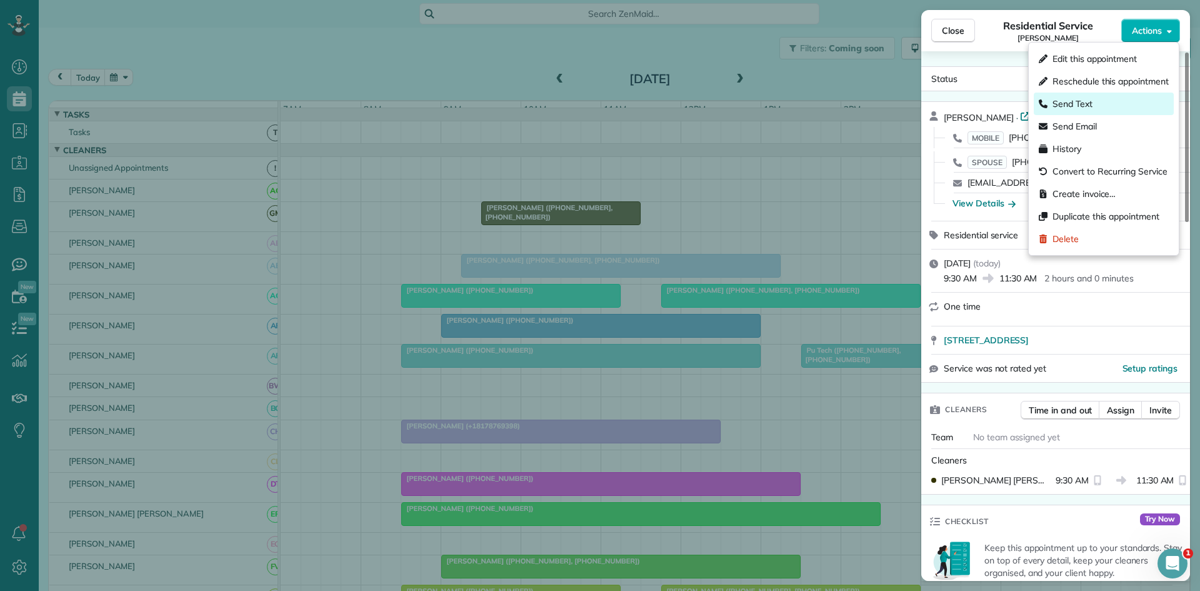
click at [1101, 105] on div "Send Text" at bounding box center [1104, 103] width 140 height 22
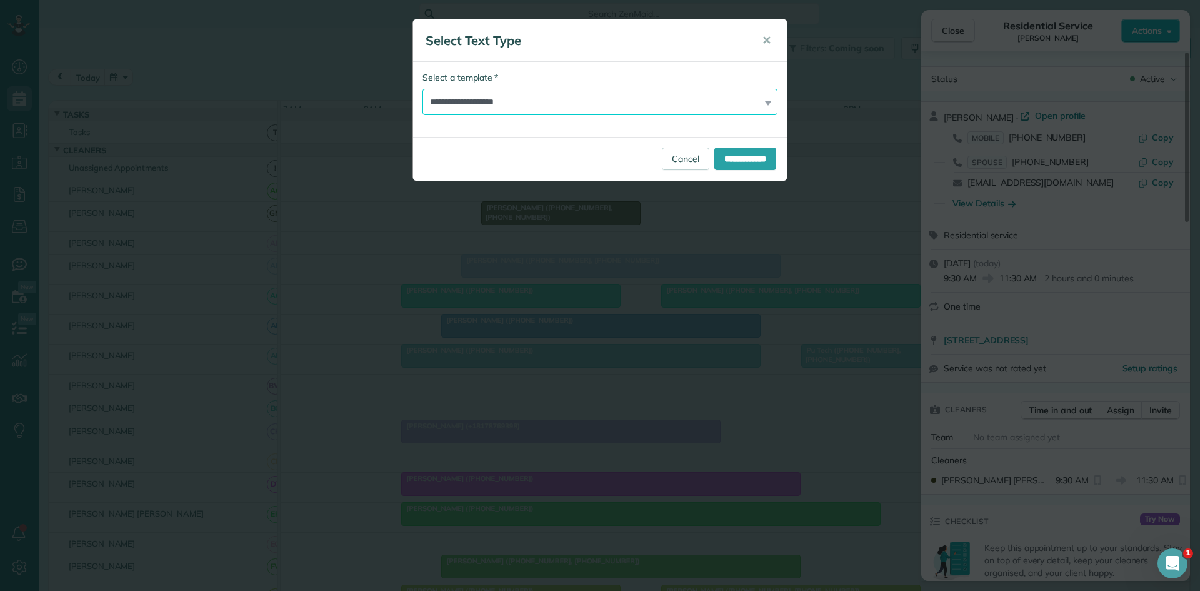
drag, startPoint x: 646, startPoint y: 104, endPoint x: 606, endPoint y: 114, distance: 41.2
click at [646, 104] on select "**********" at bounding box center [599, 102] width 355 height 26
select select "****"
click at [422, 89] on select "**********" at bounding box center [599, 102] width 355 height 26
click at [748, 155] on input "**********" at bounding box center [745, 158] width 62 height 22
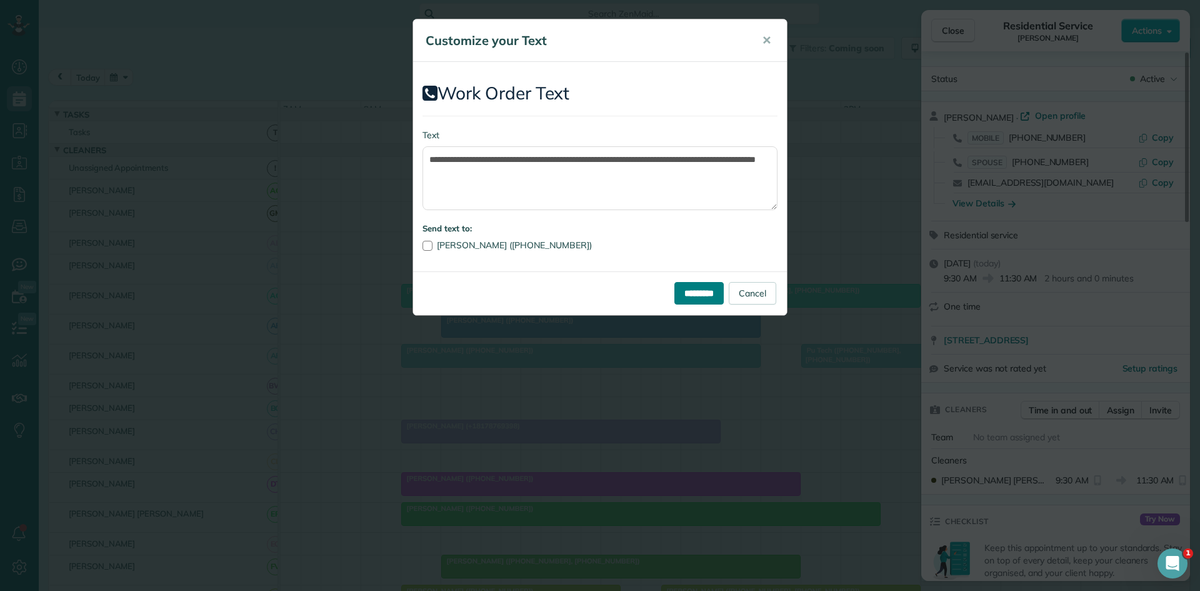
click at [674, 284] on input "*********" at bounding box center [698, 293] width 49 height 22
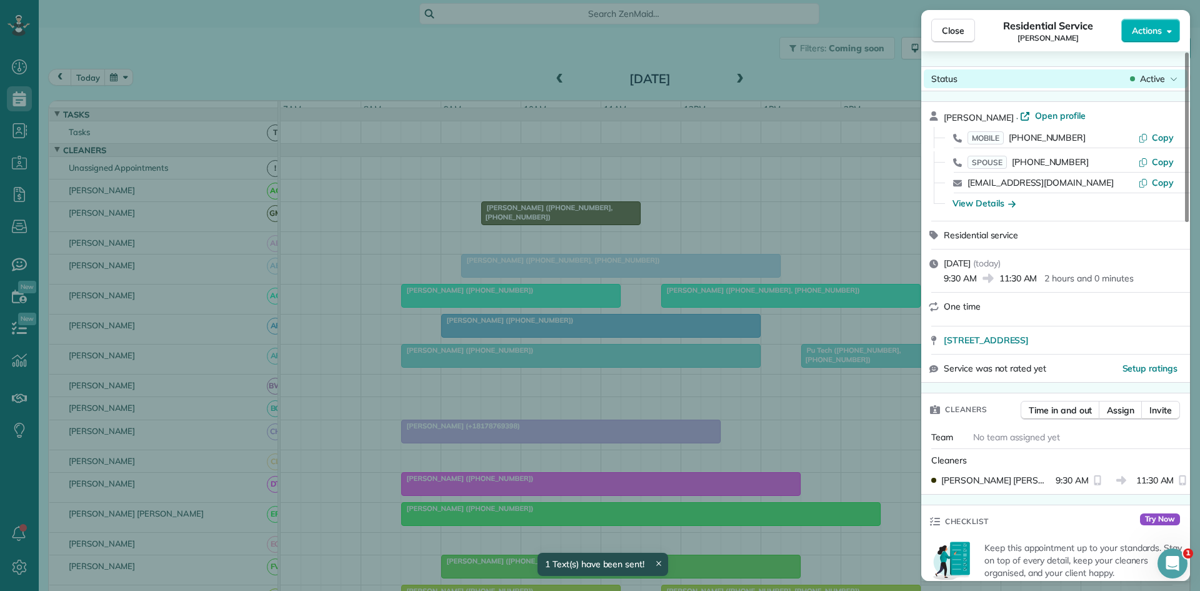
click at [1171, 82] on icon at bounding box center [1173, 78] width 7 height 12
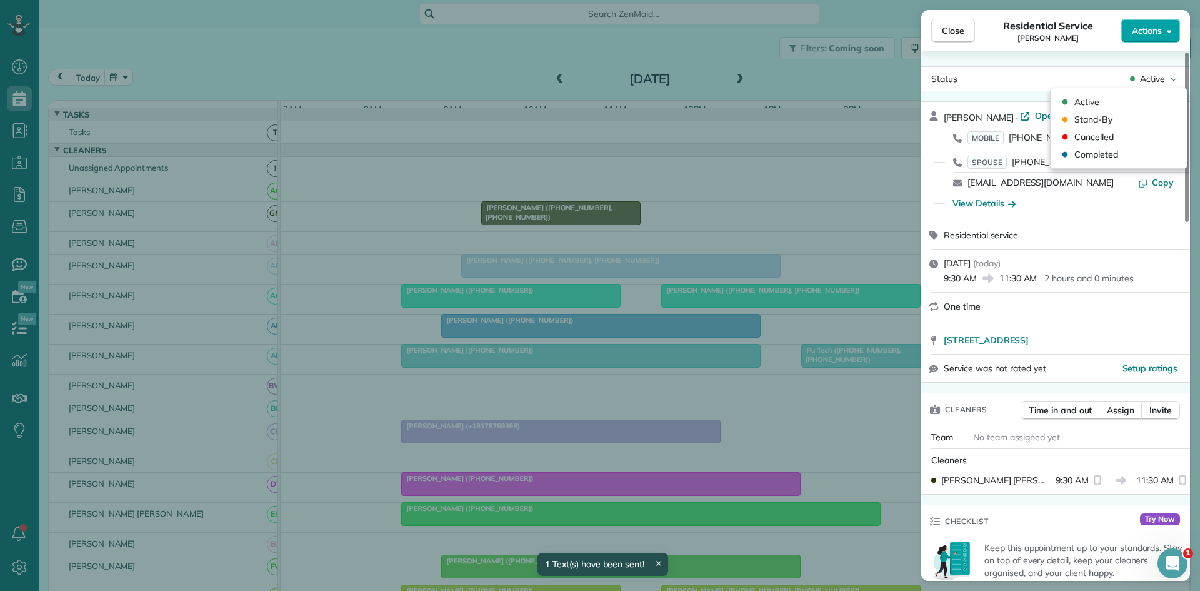
click at [1159, 23] on button "Actions" at bounding box center [1150, 31] width 59 height 24
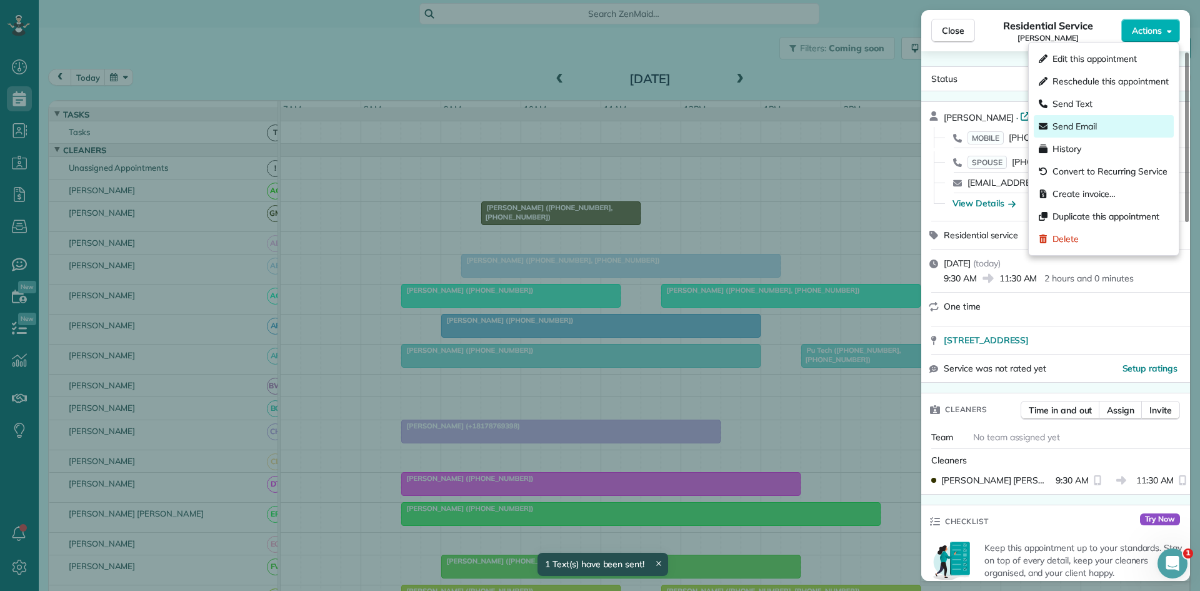
click at [1094, 117] on div "Send Email" at bounding box center [1104, 126] width 140 height 22
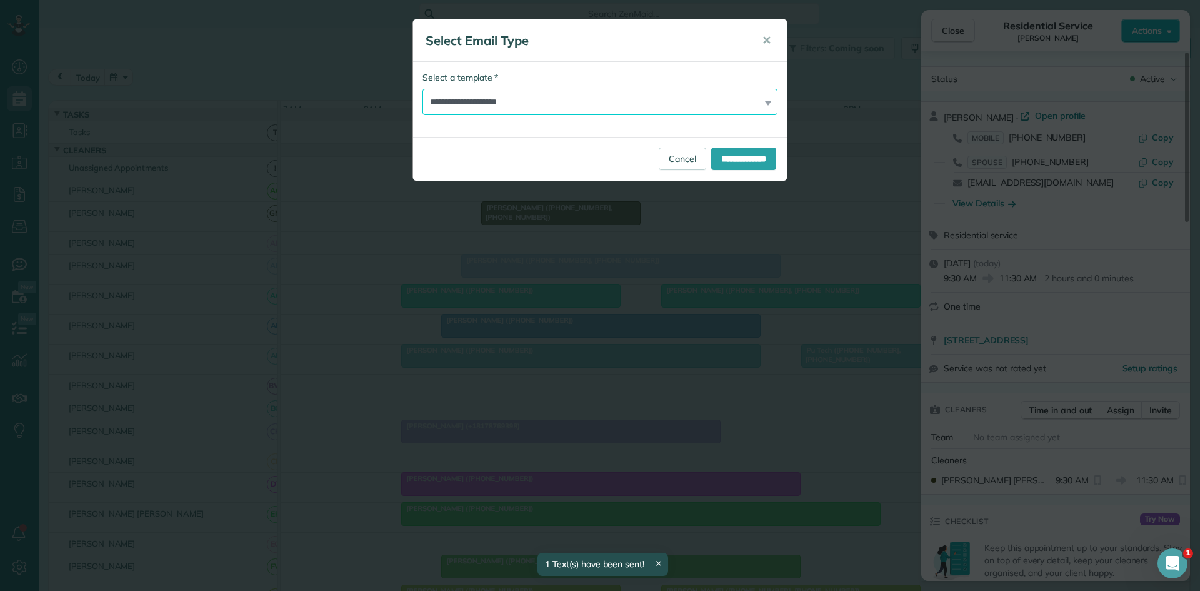
click at [601, 114] on select "**********" at bounding box center [599, 102] width 355 height 26
select select "****"
click at [422, 89] on select "**********" at bounding box center [599, 102] width 355 height 26
click at [714, 162] on input "**********" at bounding box center [743, 158] width 65 height 22
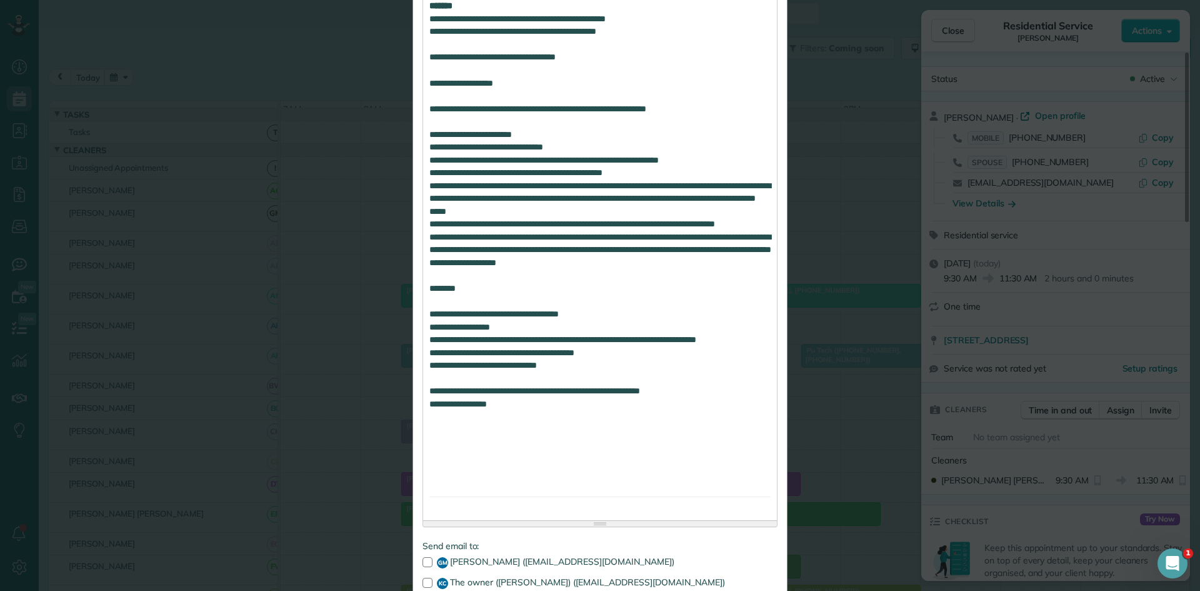
scroll to position [718, 0]
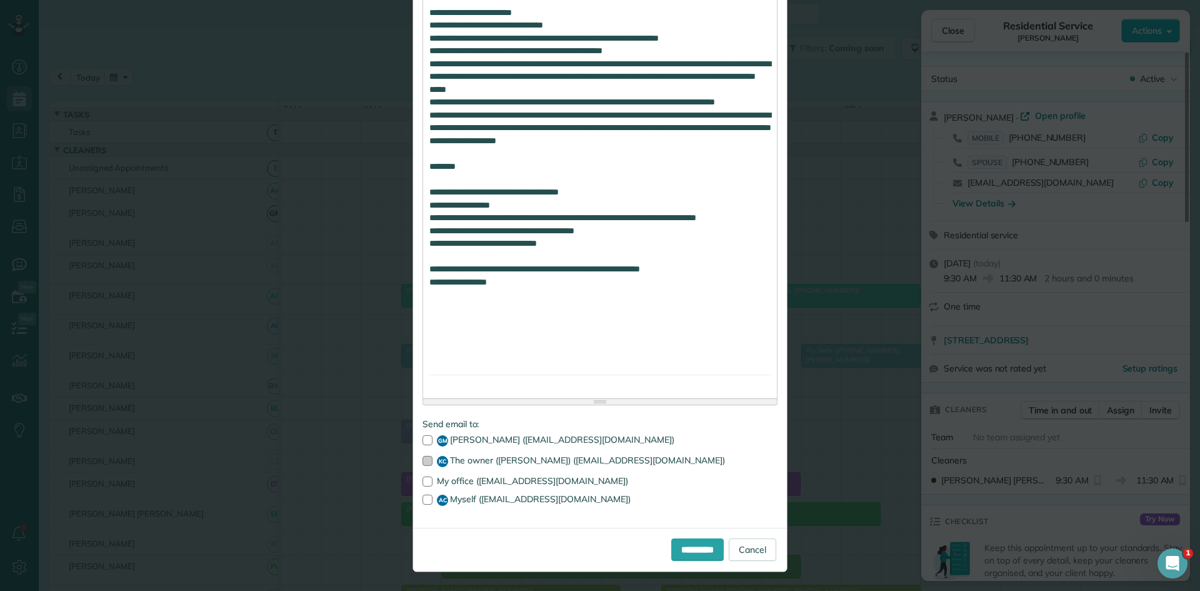
click at [427, 458] on div at bounding box center [427, 461] width 10 height 10
click at [427, 504] on div at bounding box center [427, 499] width 10 height 10
click at [706, 554] on input "**********" at bounding box center [697, 549] width 52 height 22
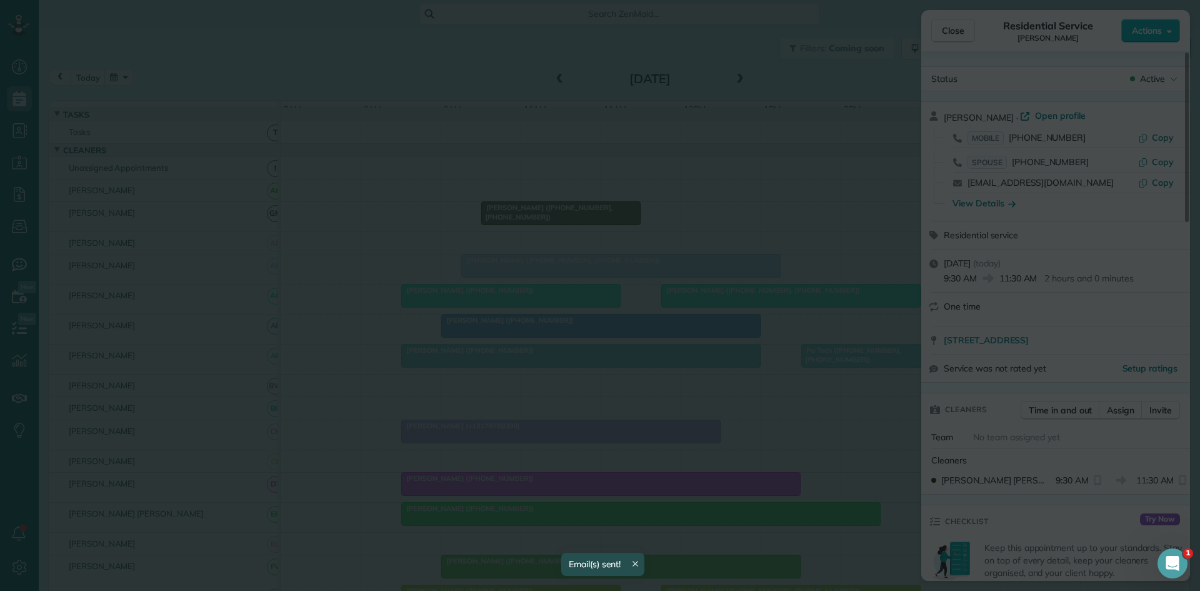
scroll to position [0, 0]
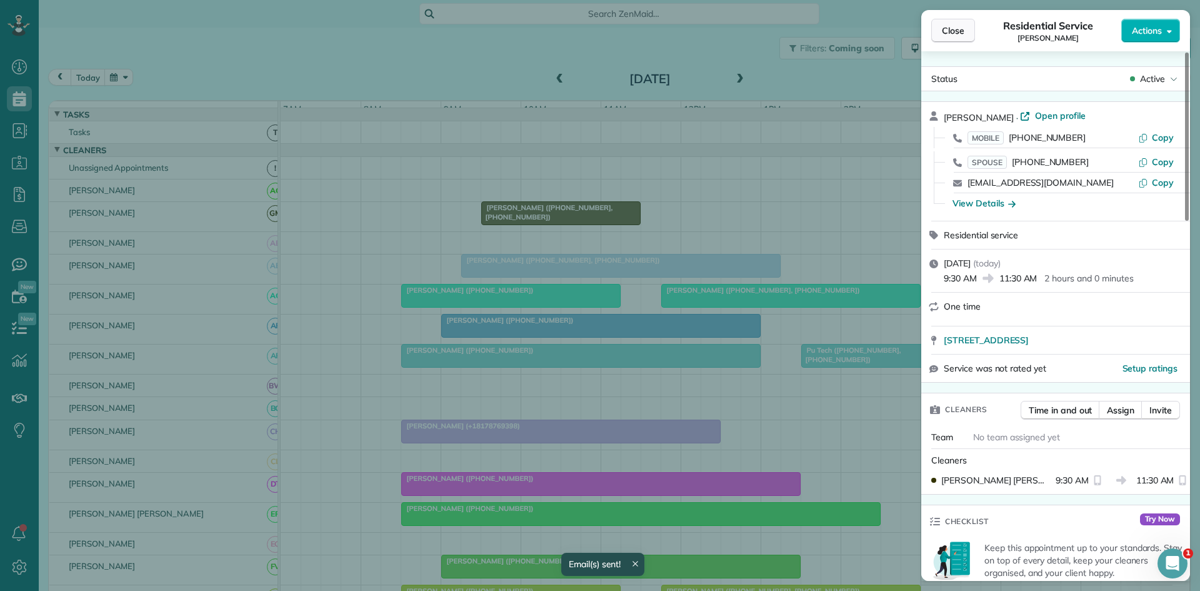
click at [963, 32] on span "Close" at bounding box center [953, 30] width 22 height 12
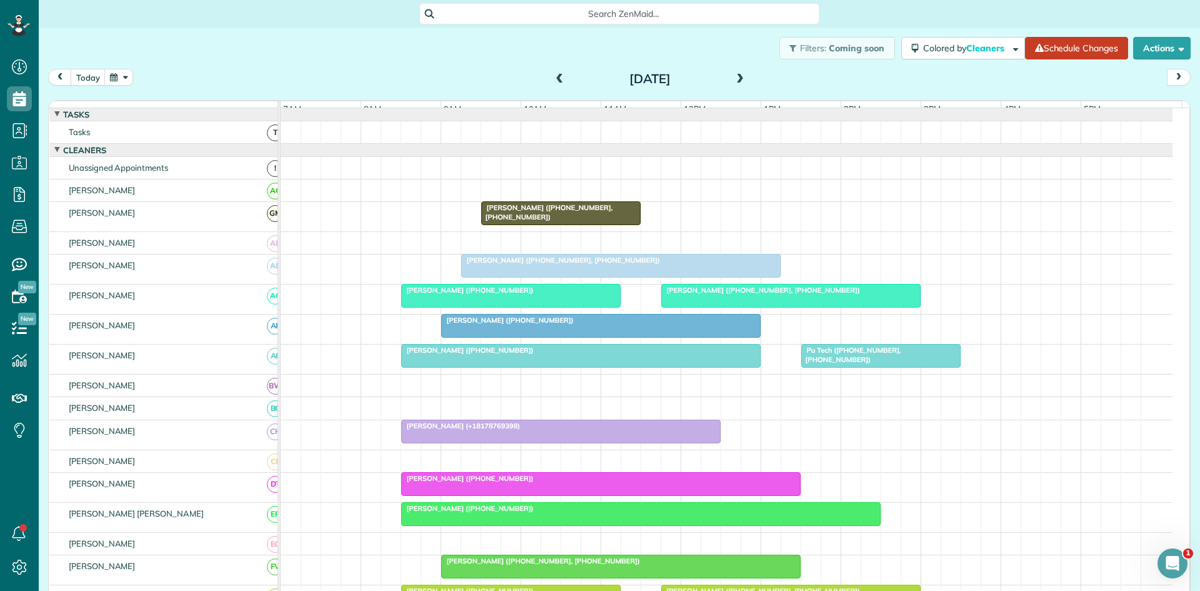
click at [553, 81] on span at bounding box center [560, 79] width 14 height 11
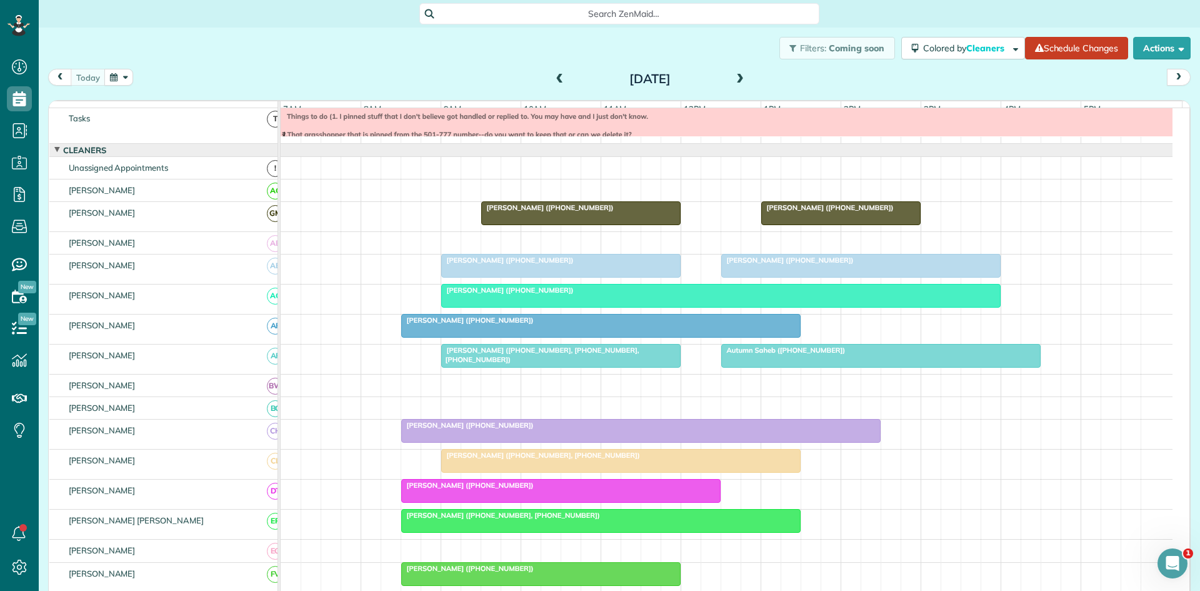
scroll to position [222, 0]
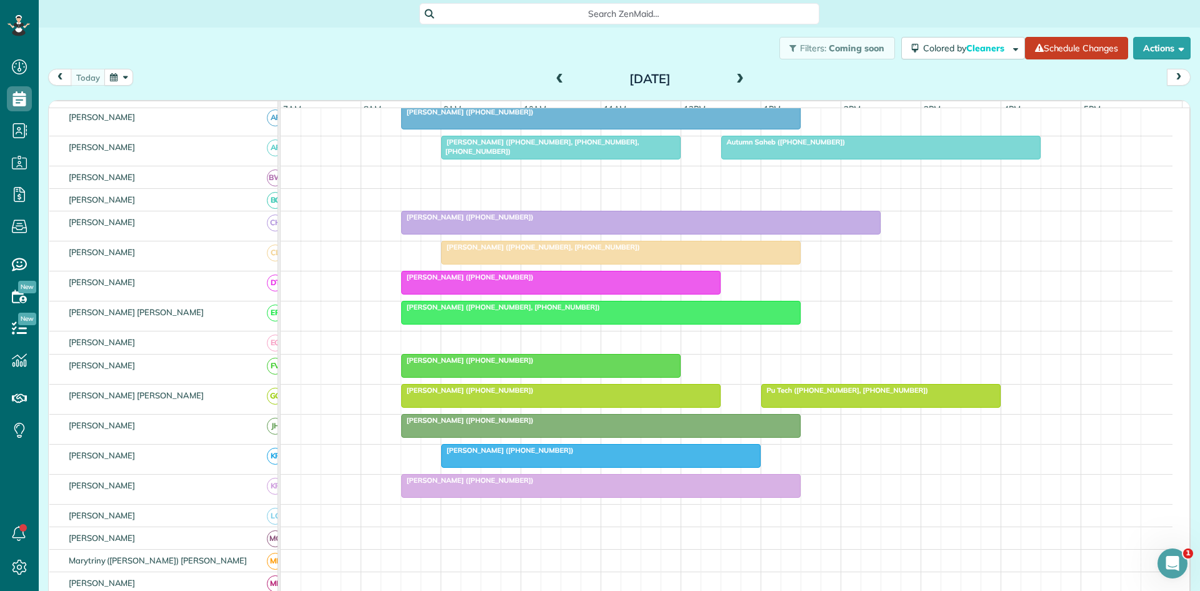
click at [476, 221] on span "Karen Hayford (+18178191044)" at bounding box center [468, 216] width 134 height 9
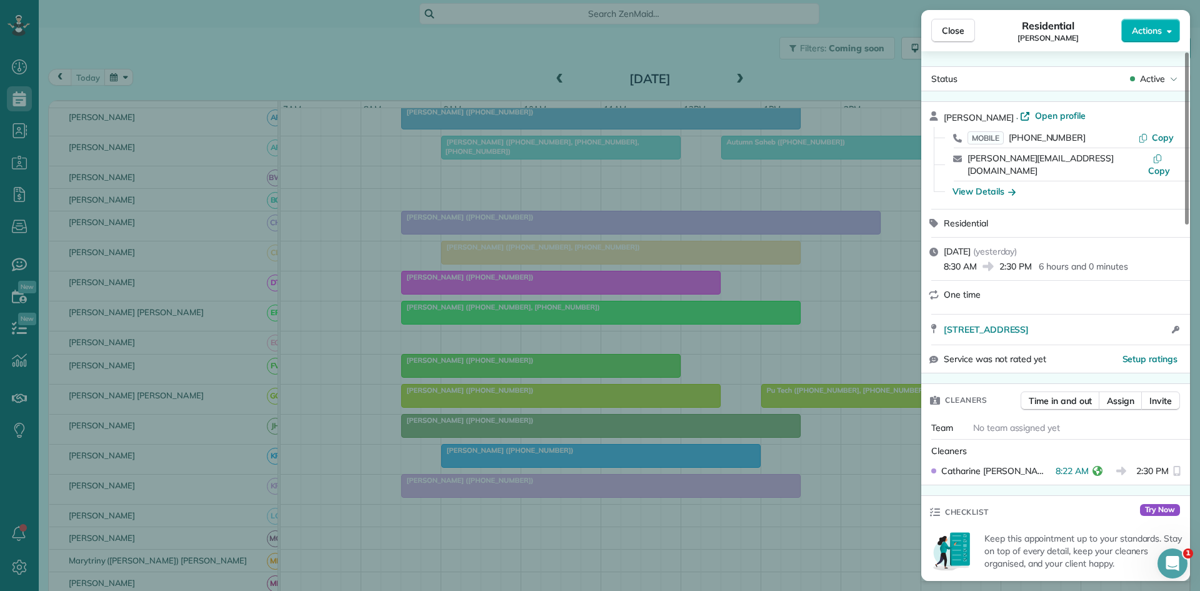
click at [712, 296] on div "Close Residential Karen Hayford Actions Status Active Karen Hayford · Open prof…" at bounding box center [600, 295] width 1200 height 591
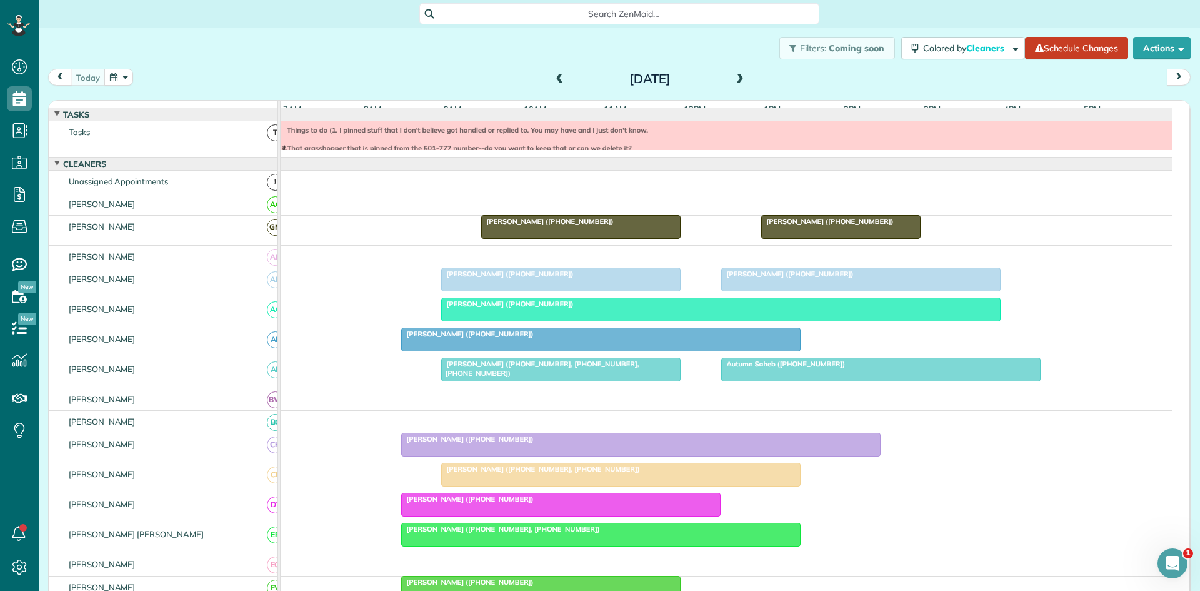
click at [737, 79] on span at bounding box center [740, 79] width 14 height 11
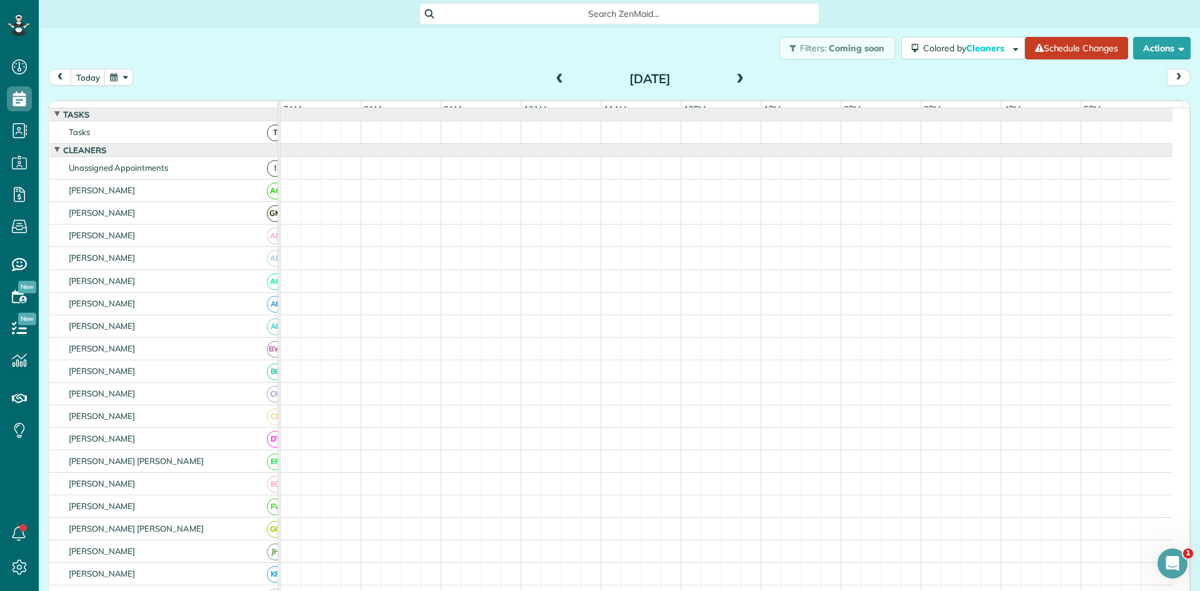
click at [734, 76] on span at bounding box center [740, 79] width 14 height 11
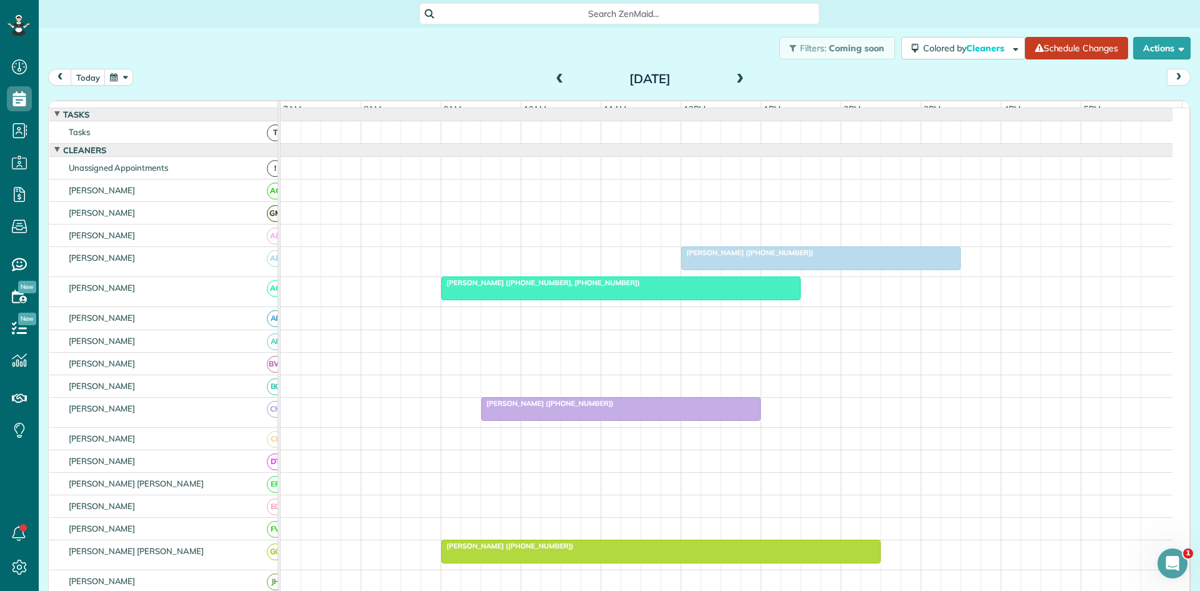
click at [550, 81] on div "[DATE]" at bounding box center [650, 79] width 200 height 20
click at [554, 81] on span at bounding box center [560, 79] width 14 height 11
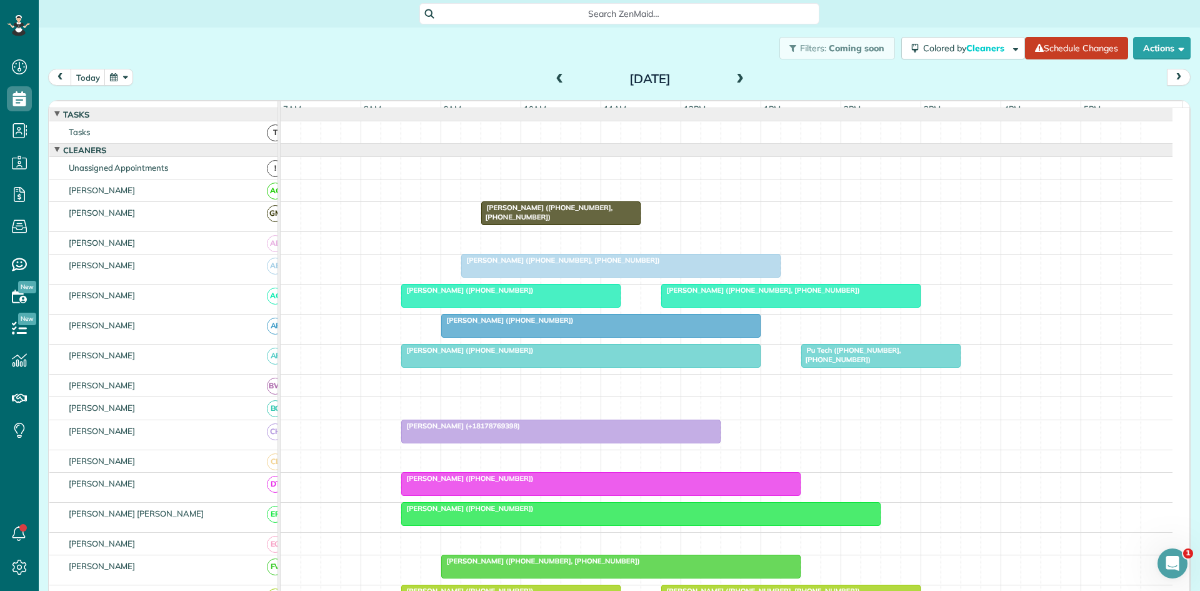
scroll to position [208, 0]
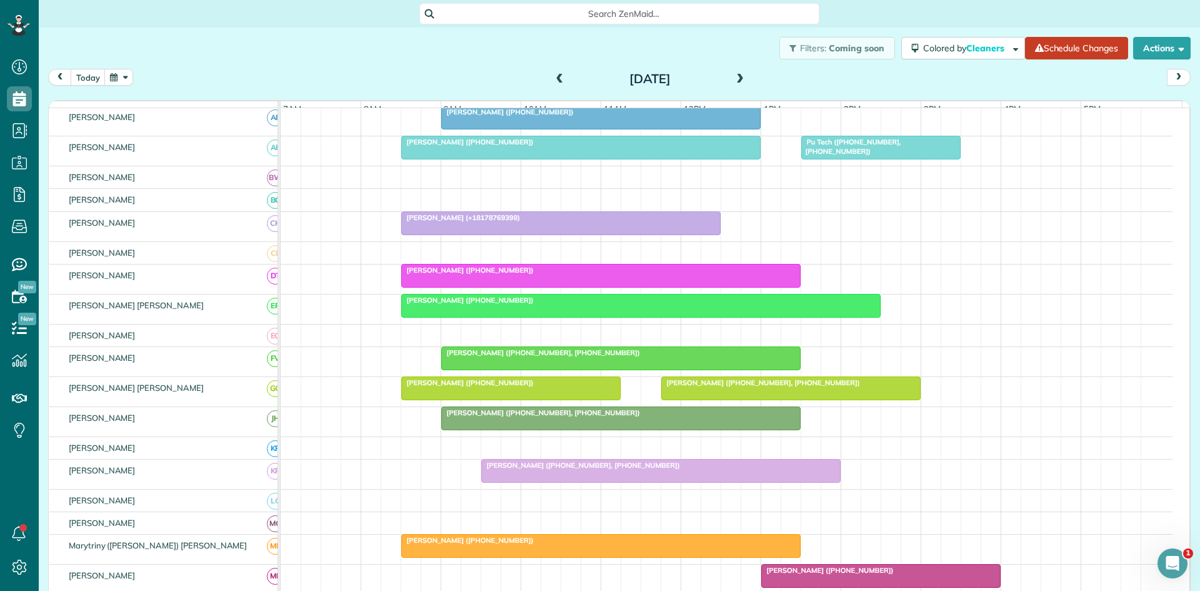
click at [736, 78] on span at bounding box center [740, 79] width 14 height 11
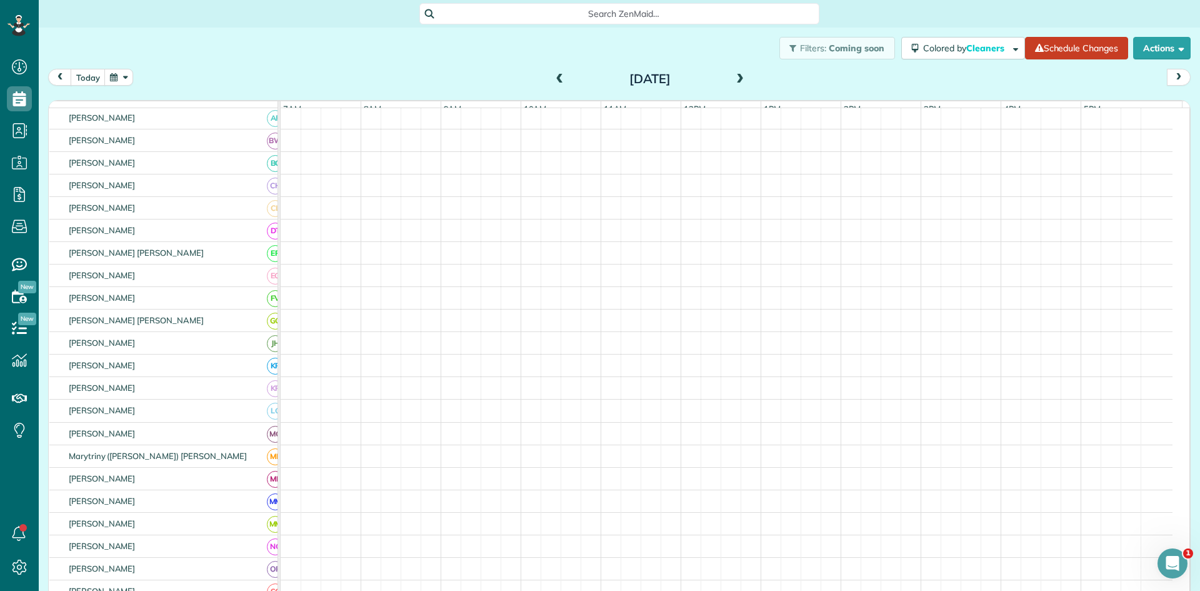
scroll to position [178, 0]
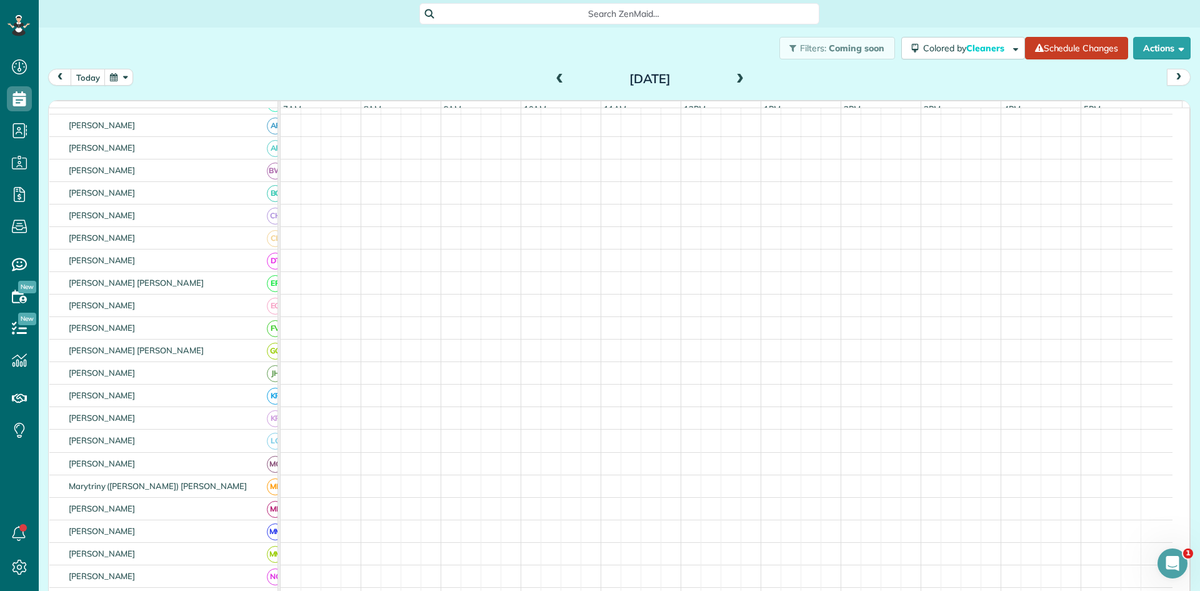
click at [736, 78] on span at bounding box center [740, 79] width 14 height 11
click at [736, 79] on span at bounding box center [740, 79] width 14 height 11
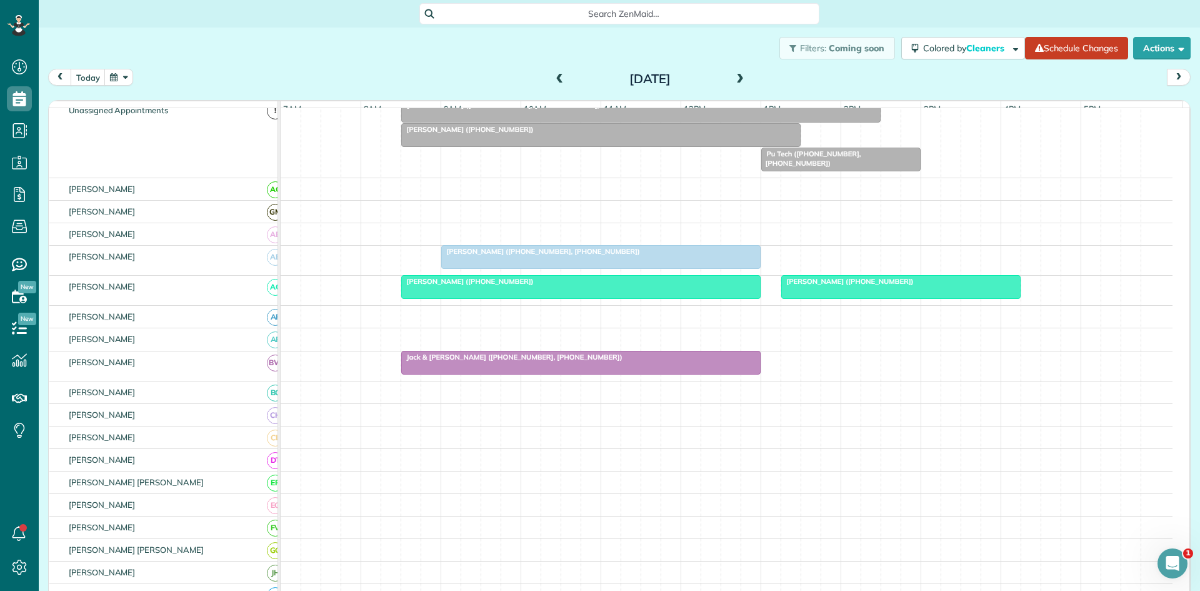
scroll to position [0, 0]
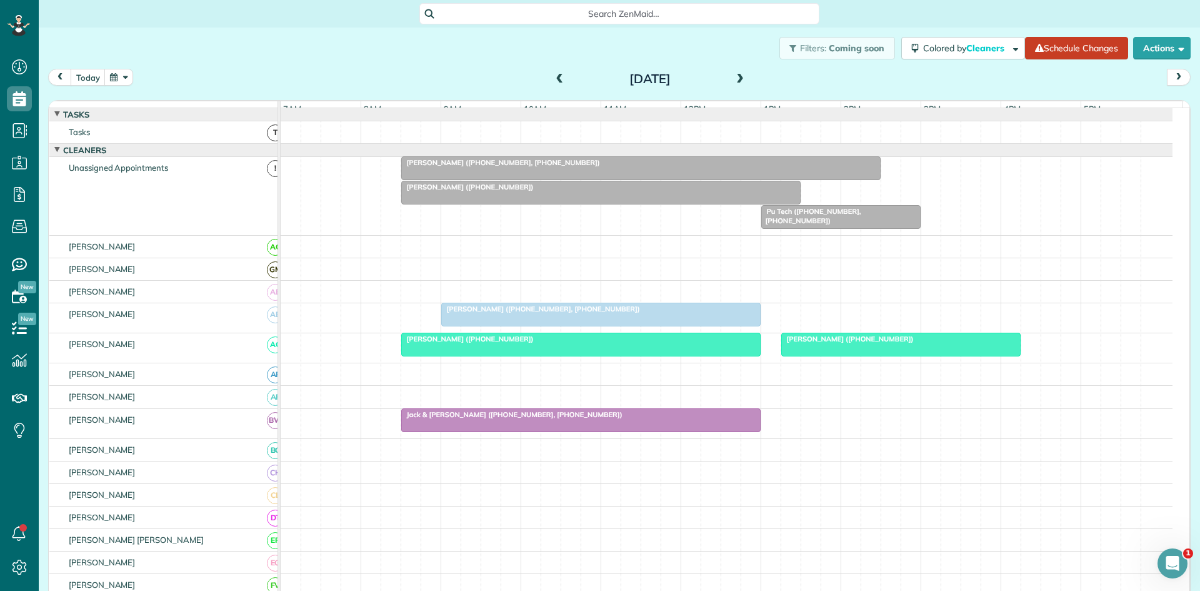
click at [576, 324] on div at bounding box center [601, 314] width 318 height 22
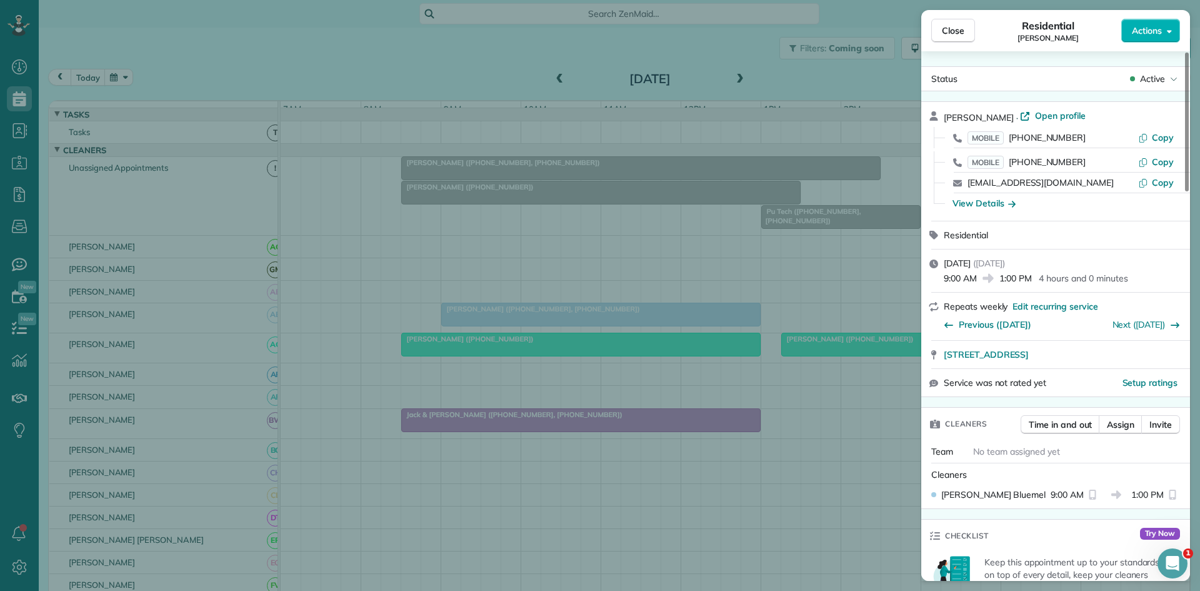
click at [1162, 76] on span "Active" at bounding box center [1152, 78] width 25 height 12
click at [1110, 138] on span "Cancelled" at bounding box center [1093, 137] width 39 height 12
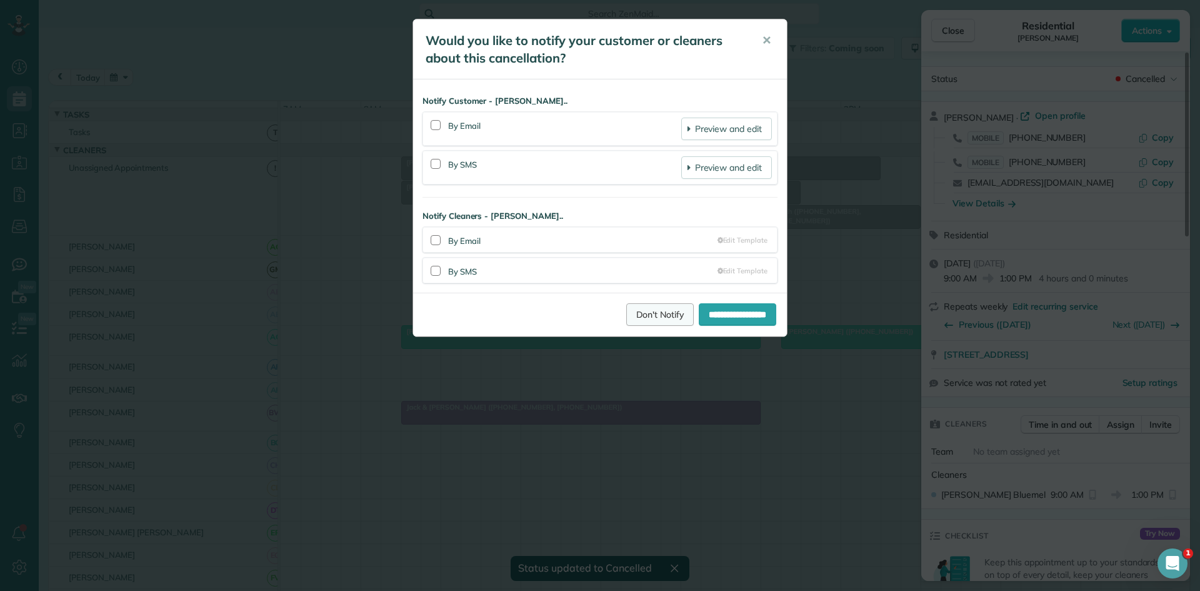
click at [637, 321] on link "Don't Notify" at bounding box center [659, 314] width 67 height 22
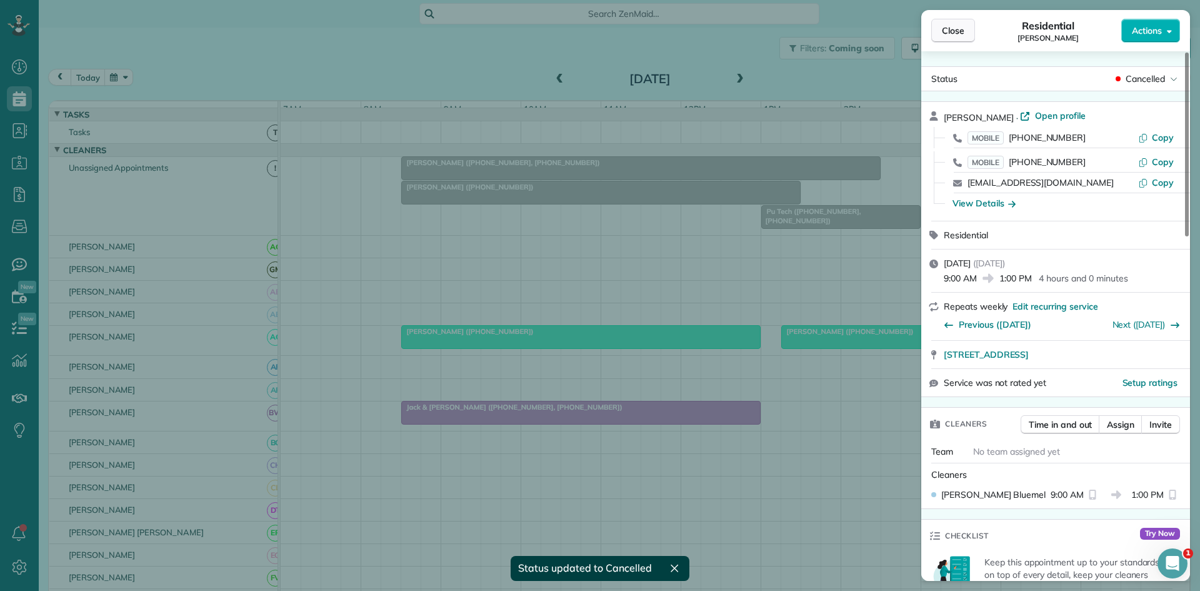
click at [974, 27] on button "Close" at bounding box center [953, 31] width 44 height 24
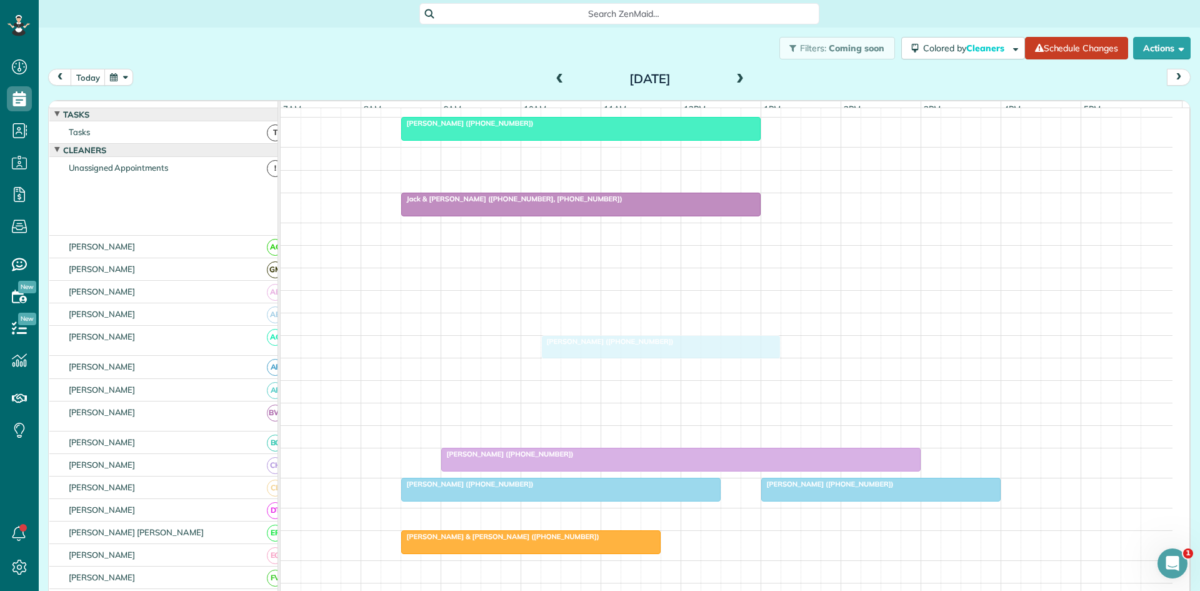
scroll to position [208, 0]
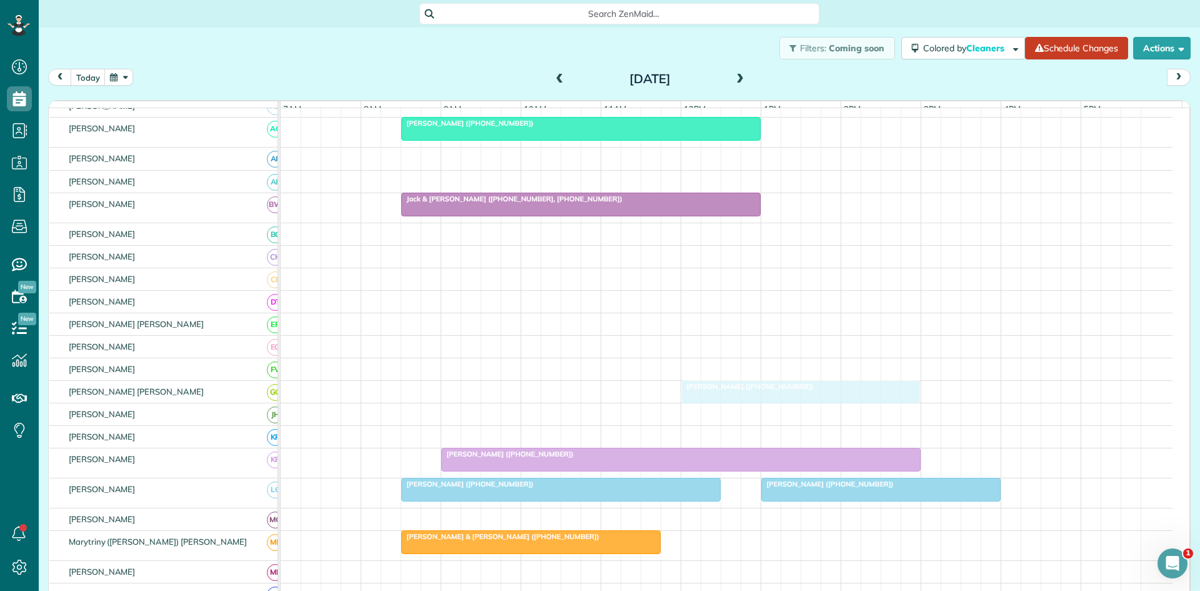
drag, startPoint x: 837, startPoint y: 348, endPoint x: 727, endPoint y: 396, distance: 119.8
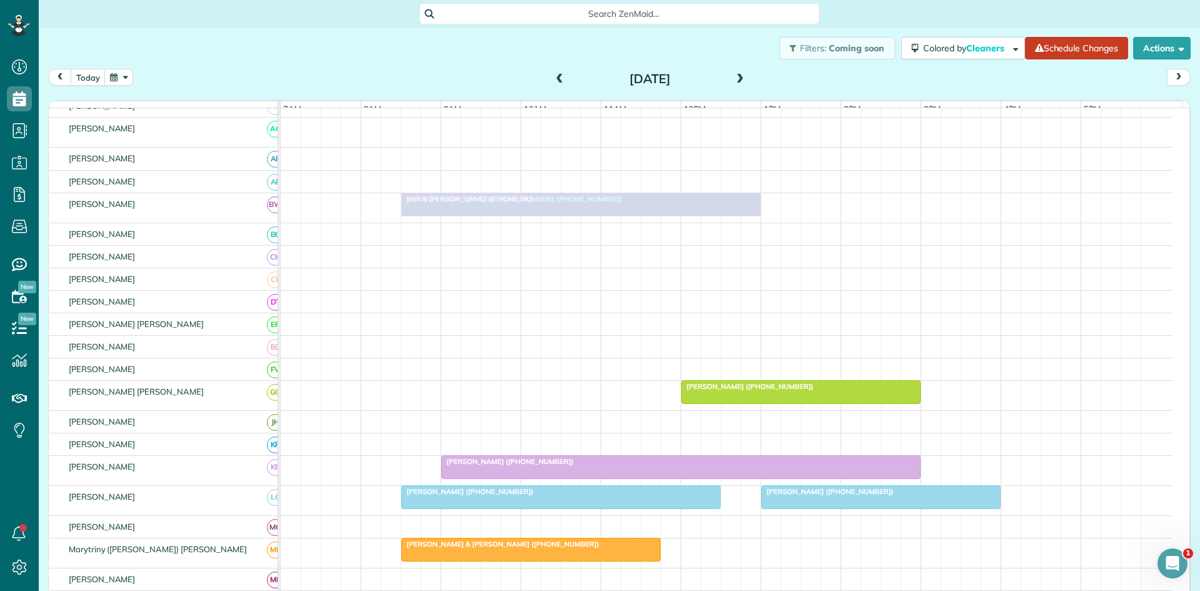
scroll to position [417, 0]
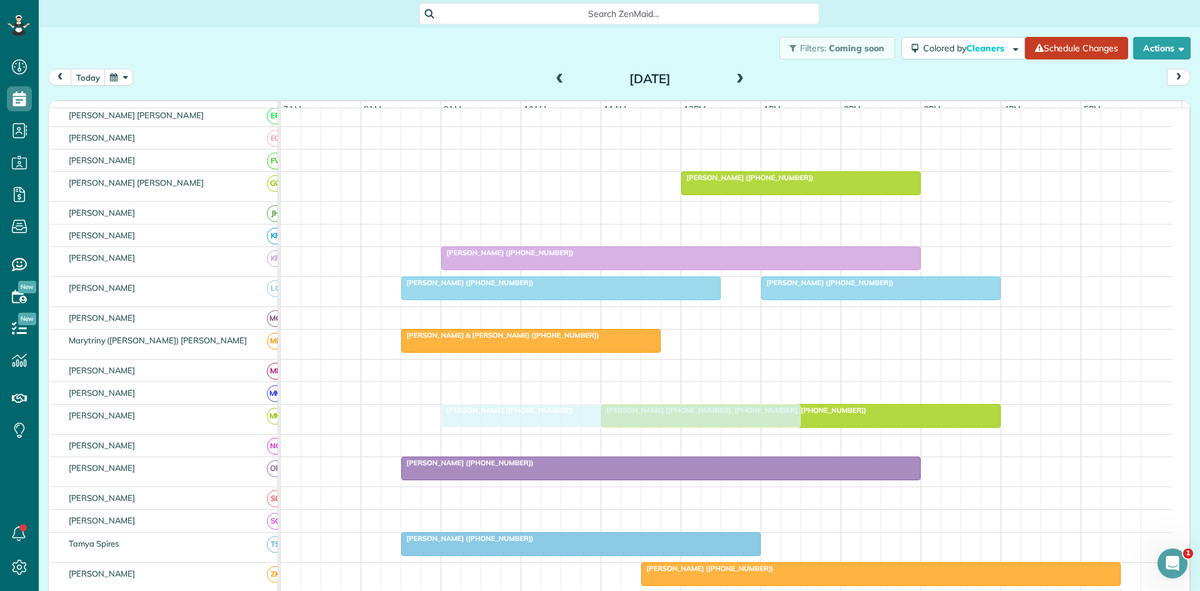
drag, startPoint x: 448, startPoint y: 339, endPoint x: 481, endPoint y: 420, distance: 86.9
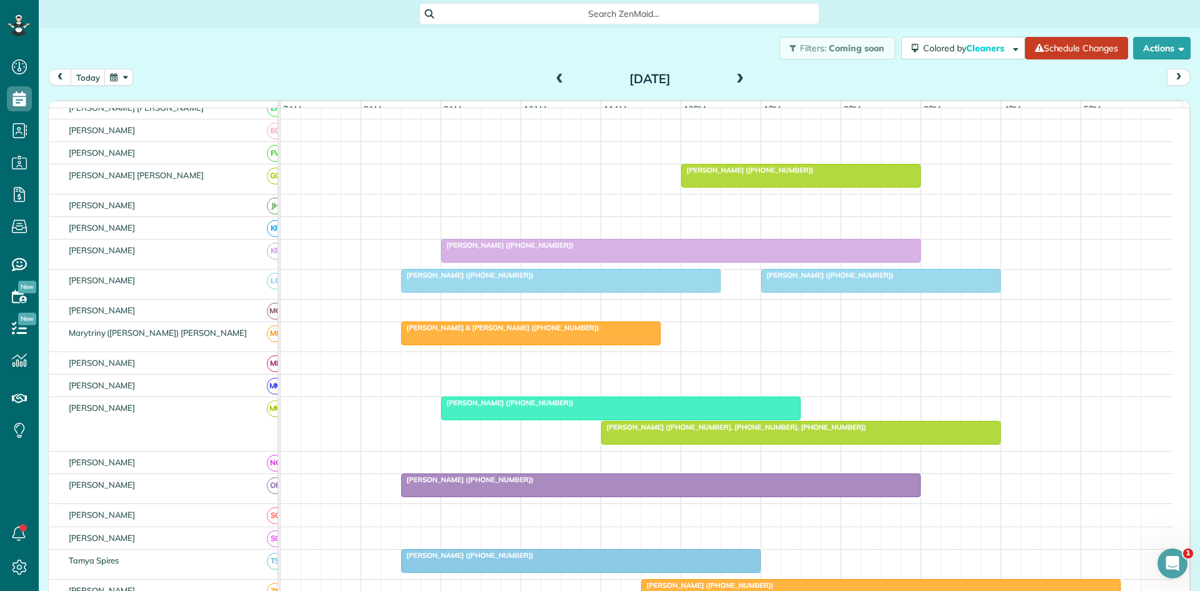
scroll to position [409, 0]
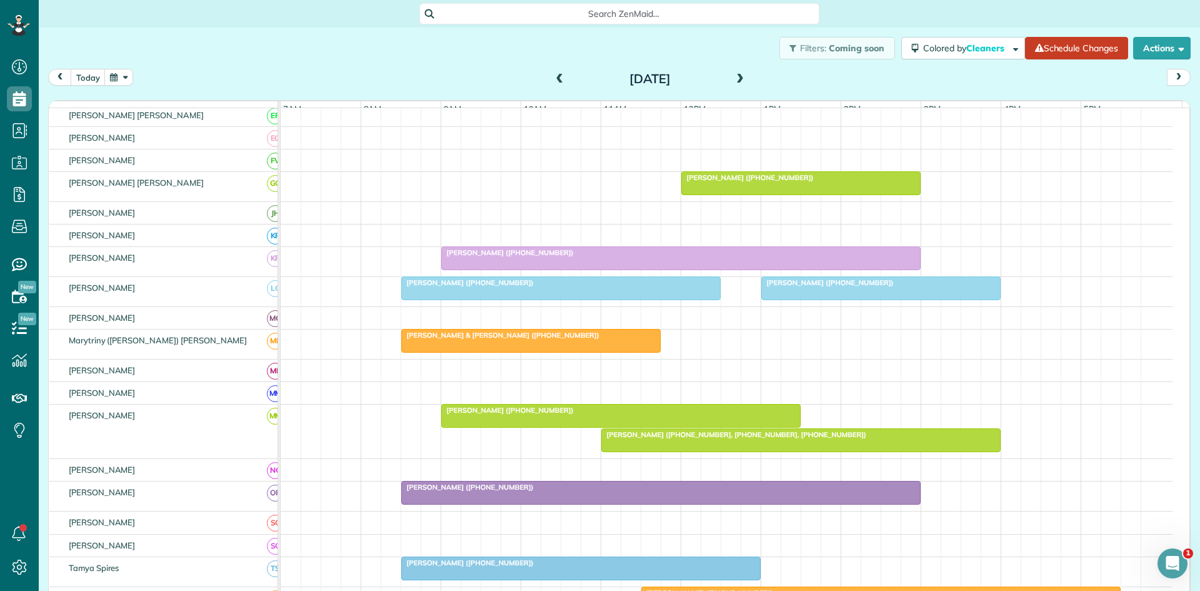
click at [706, 451] on div at bounding box center [801, 440] width 398 height 22
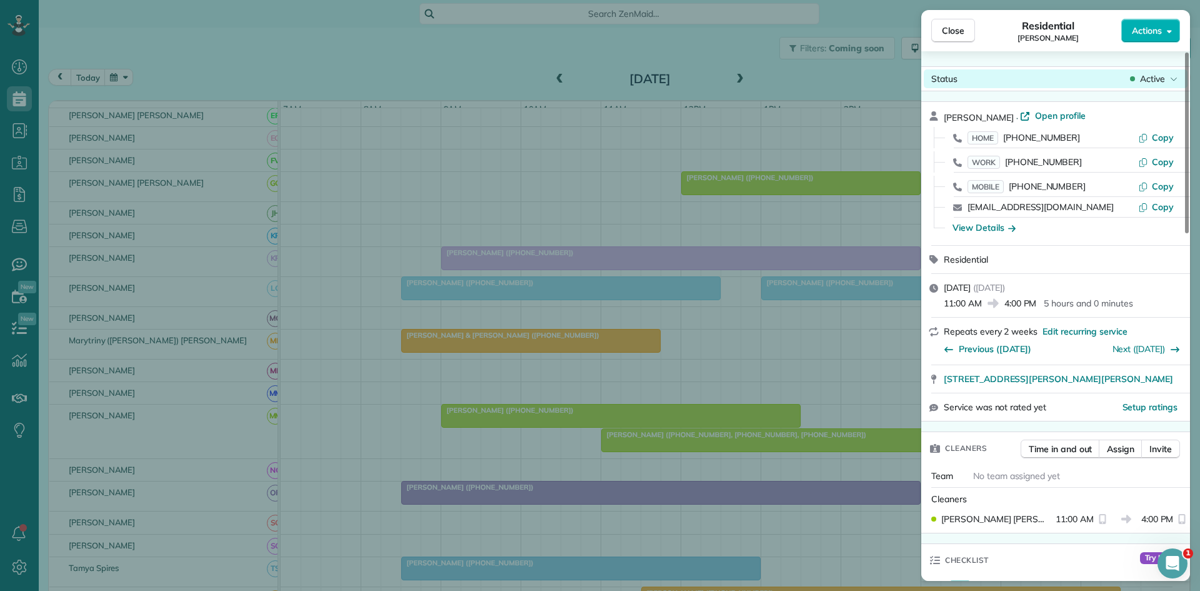
click at [1159, 76] on span "Active" at bounding box center [1152, 78] width 25 height 12
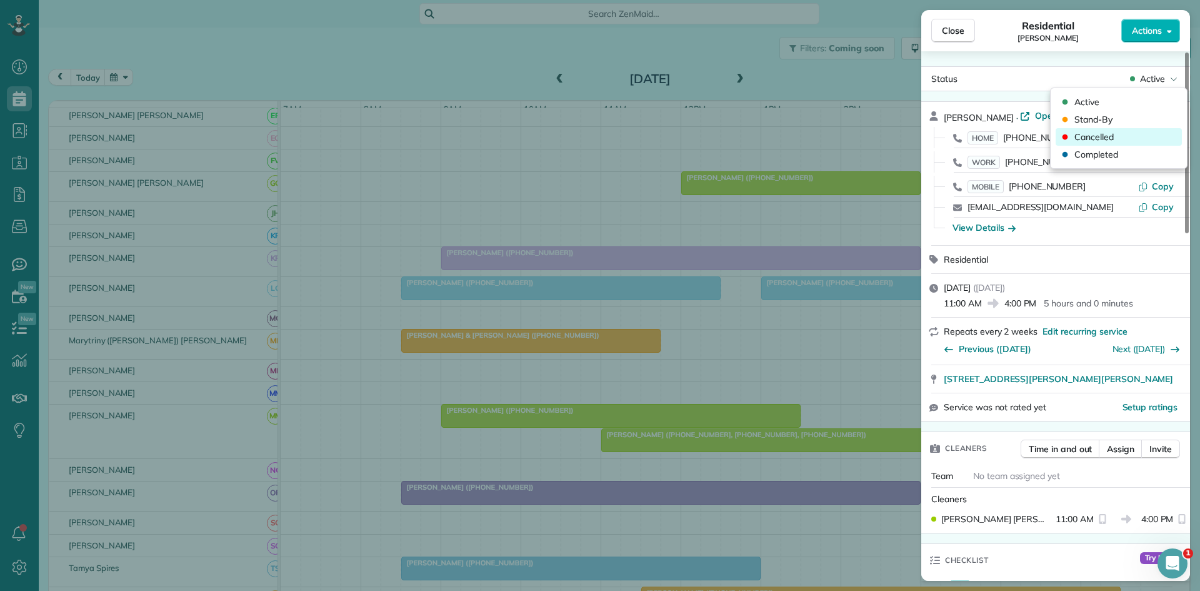
click at [1103, 129] on div "Cancelled" at bounding box center [1119, 136] width 126 height 17
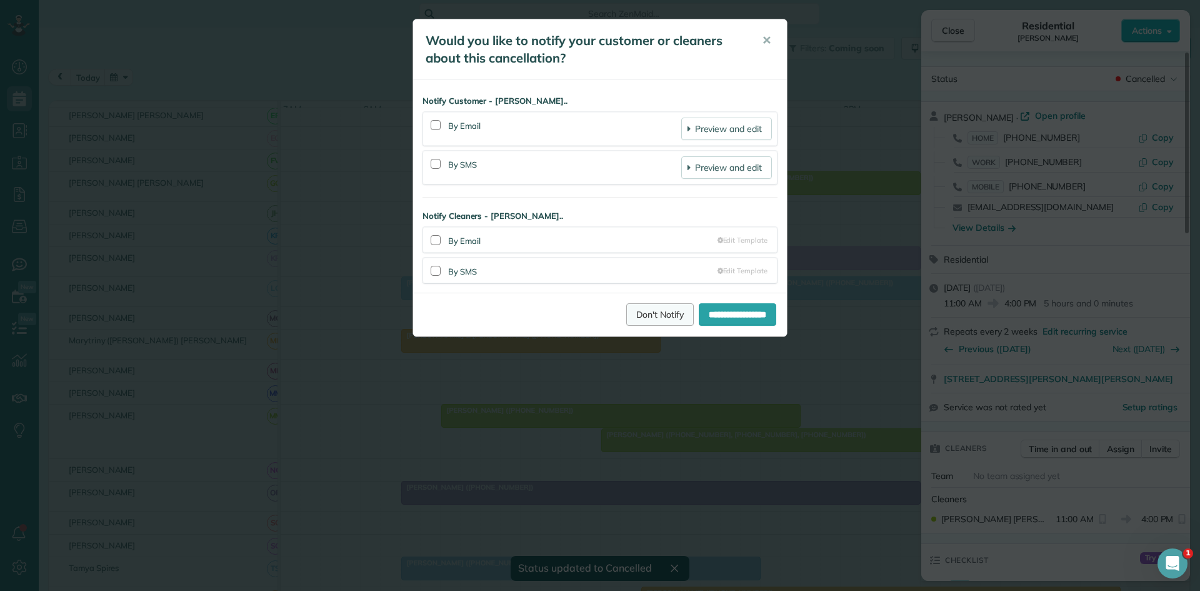
click at [649, 321] on link "Don't Notify" at bounding box center [659, 314] width 67 height 22
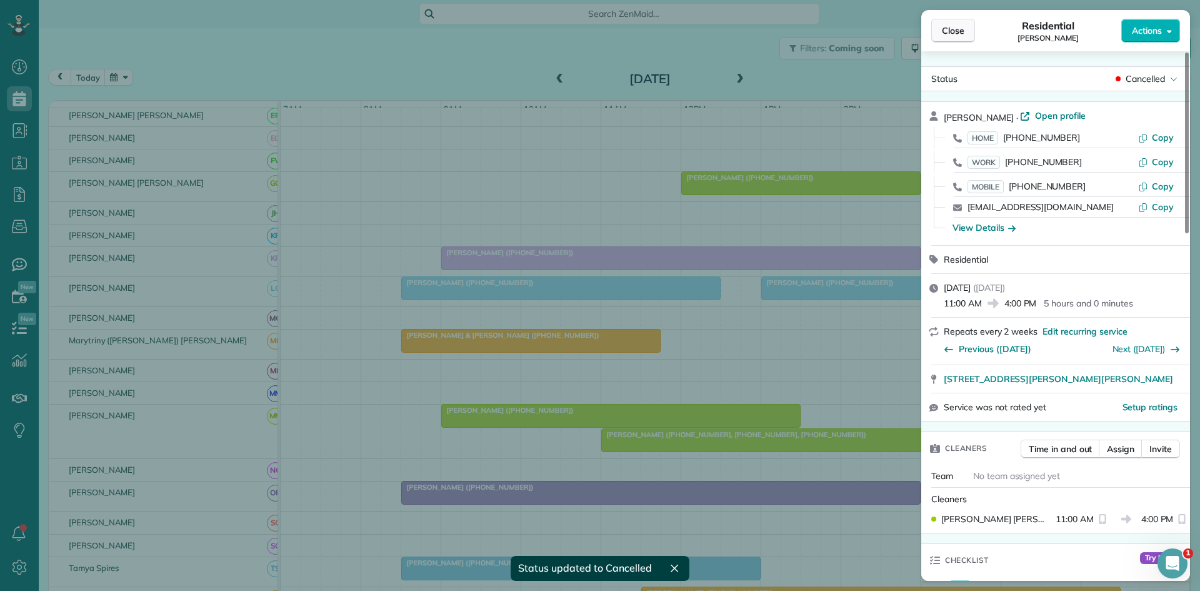
click at [949, 41] on button "Close" at bounding box center [953, 31] width 44 height 24
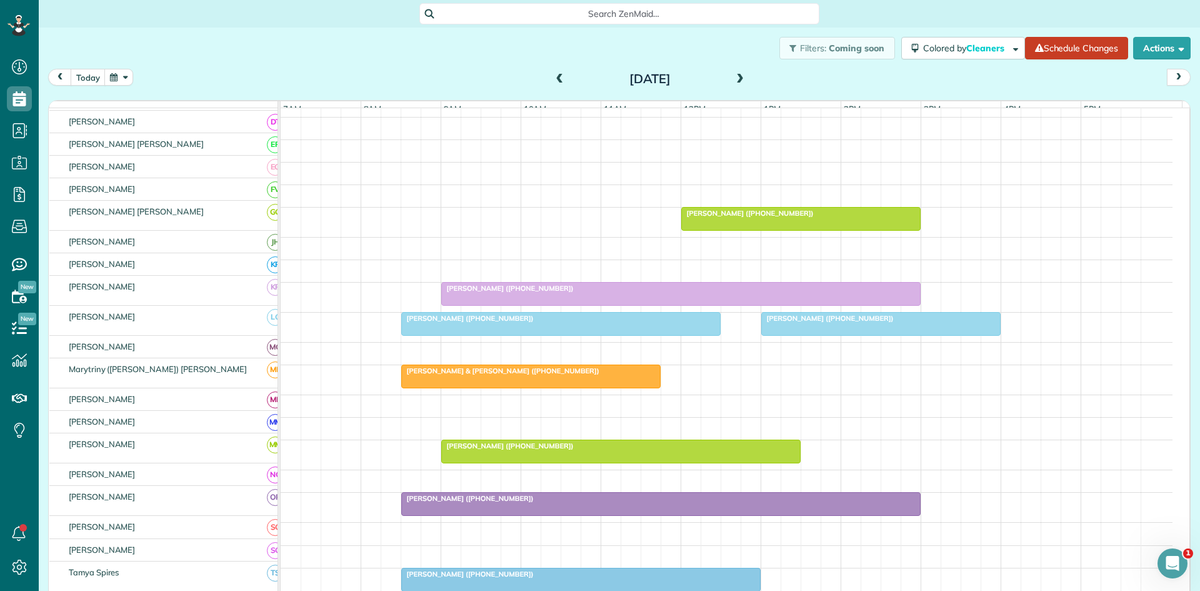
scroll to position [374, 0]
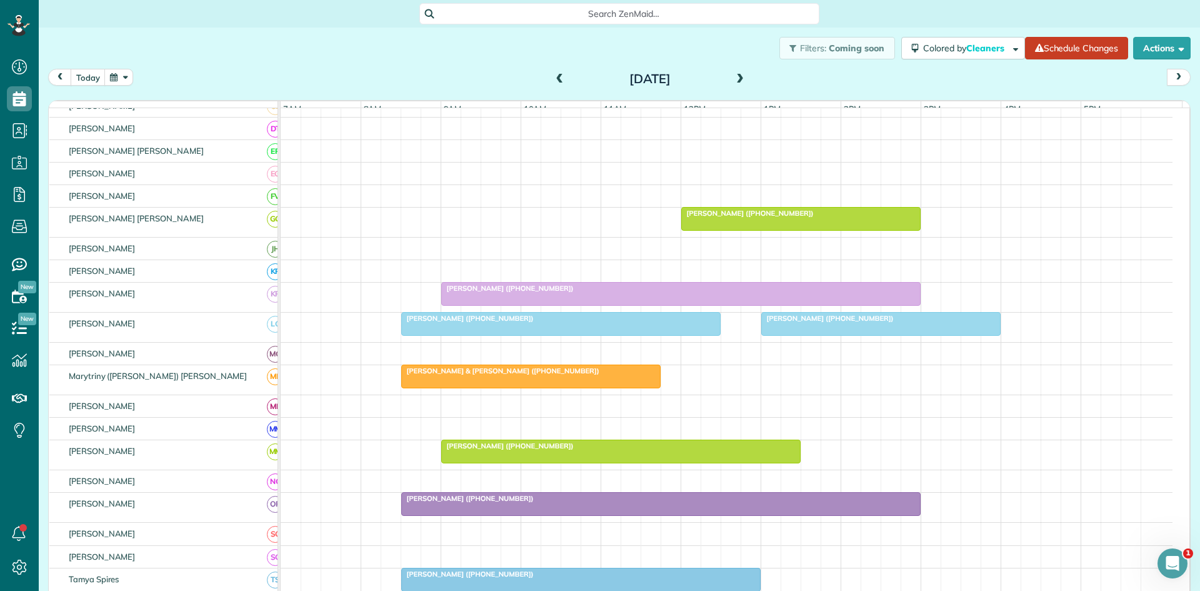
drag, startPoint x: 737, startPoint y: 366, endPoint x: 699, endPoint y: 43, distance: 325.4
click at [699, 43] on div "Filters: Coming soon Colored by Cleaners Color by Cleaner Color by Team Color b…" at bounding box center [619, 47] width 1161 height 41
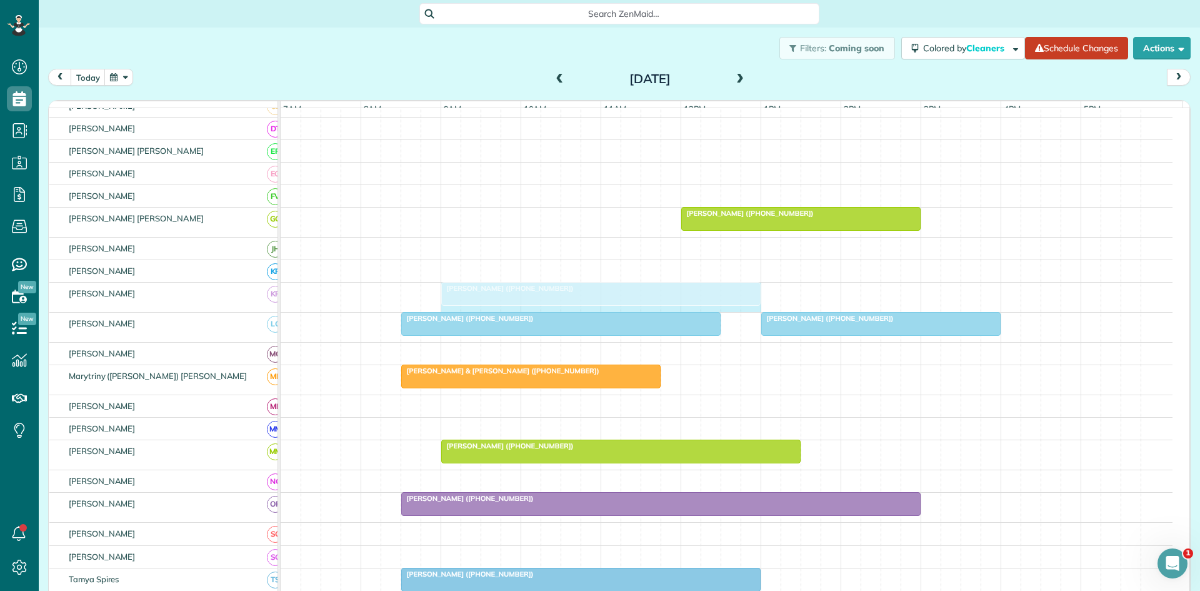
drag, startPoint x: 916, startPoint y: 299, endPoint x: 758, endPoint y: 295, distance: 158.2
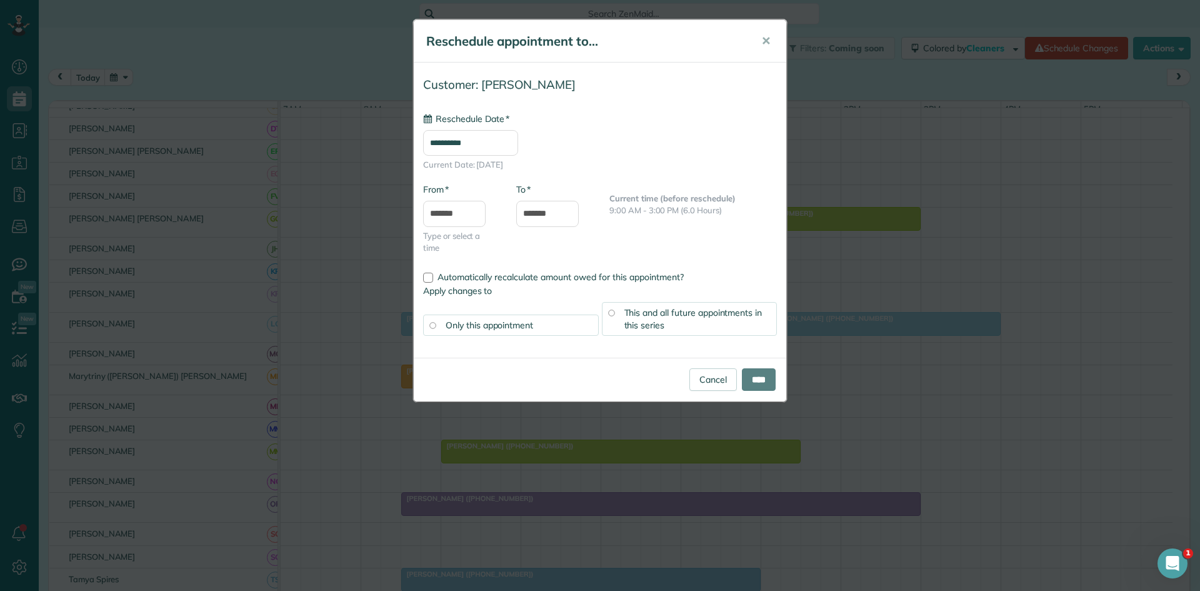
type input "**********"
click at [754, 386] on input "****" at bounding box center [759, 379] width 34 height 22
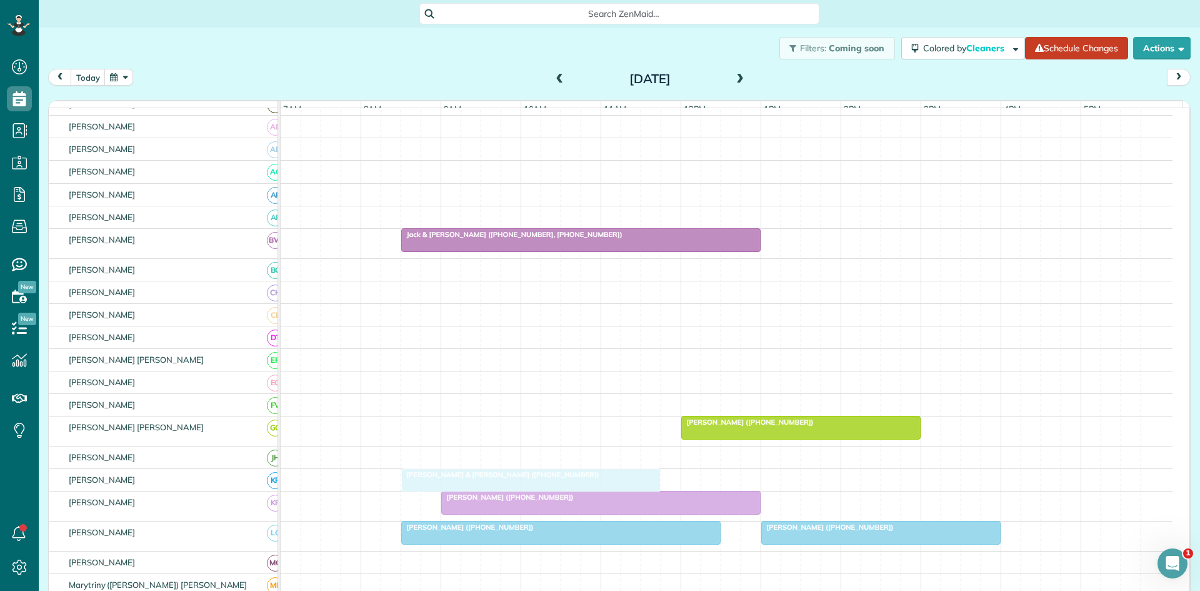
scroll to position [0, 0]
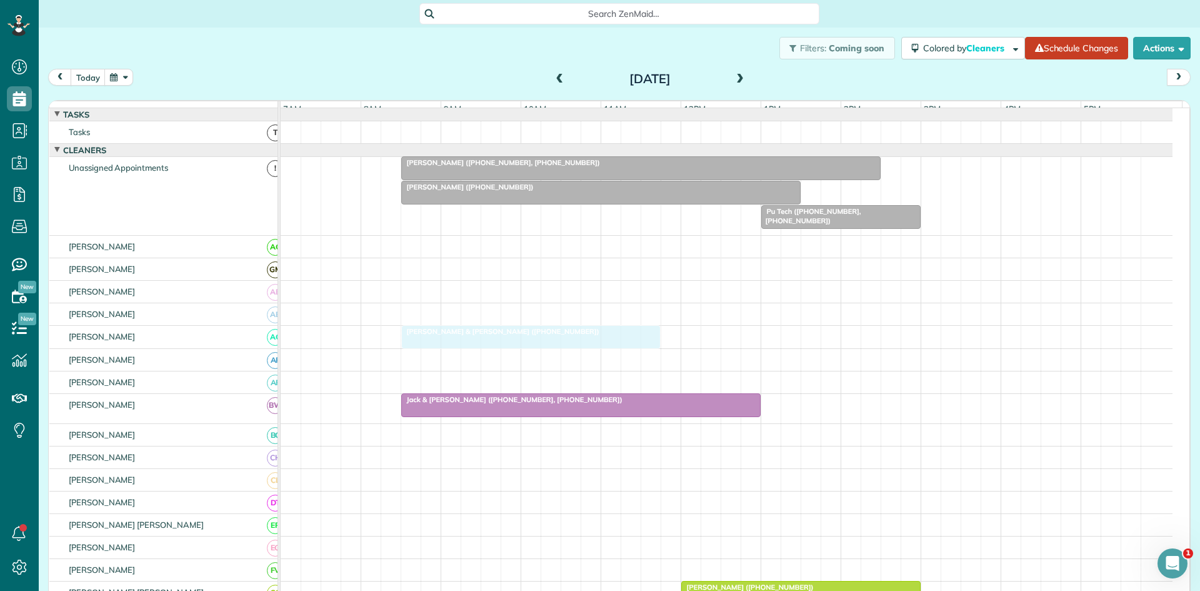
drag, startPoint x: 484, startPoint y: 386, endPoint x: 493, endPoint y: 339, distance: 47.1
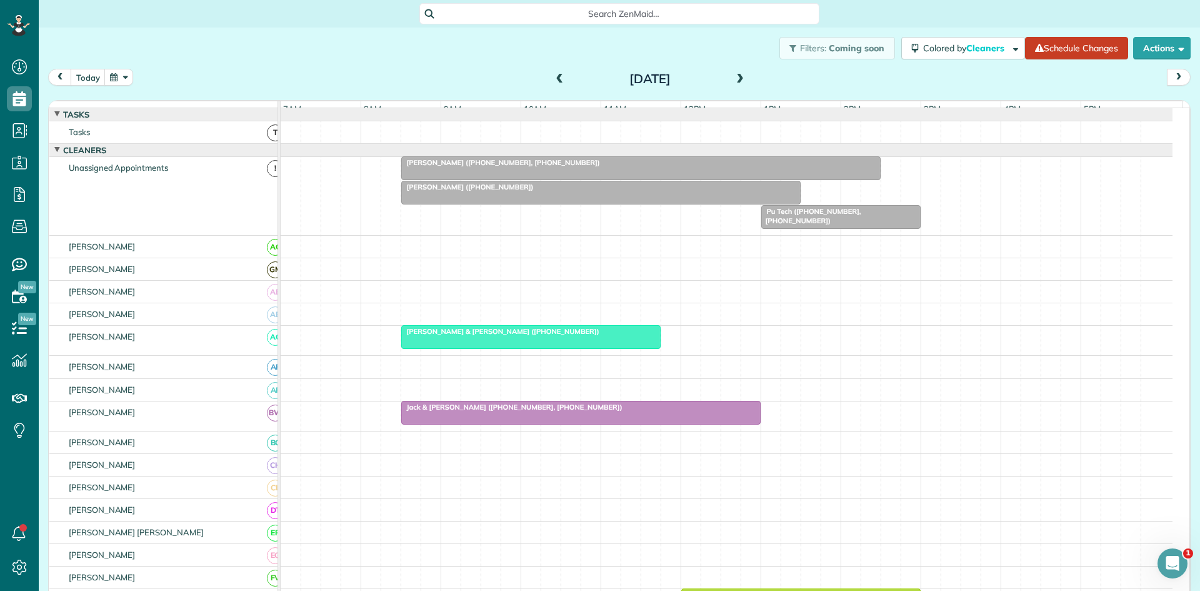
click at [483, 336] on span "[PERSON_NAME] [PERSON_NAME] ([PHONE_NUMBER])" at bounding box center [500, 331] width 199 height 9
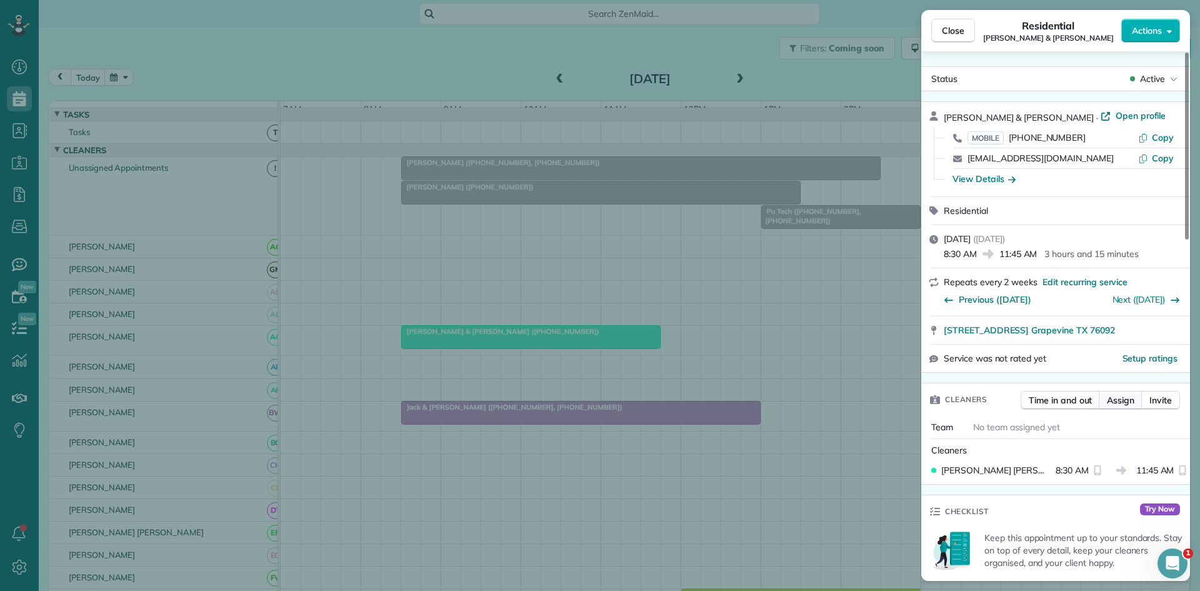
click at [1134, 399] on span "Assign" at bounding box center [1120, 400] width 27 height 12
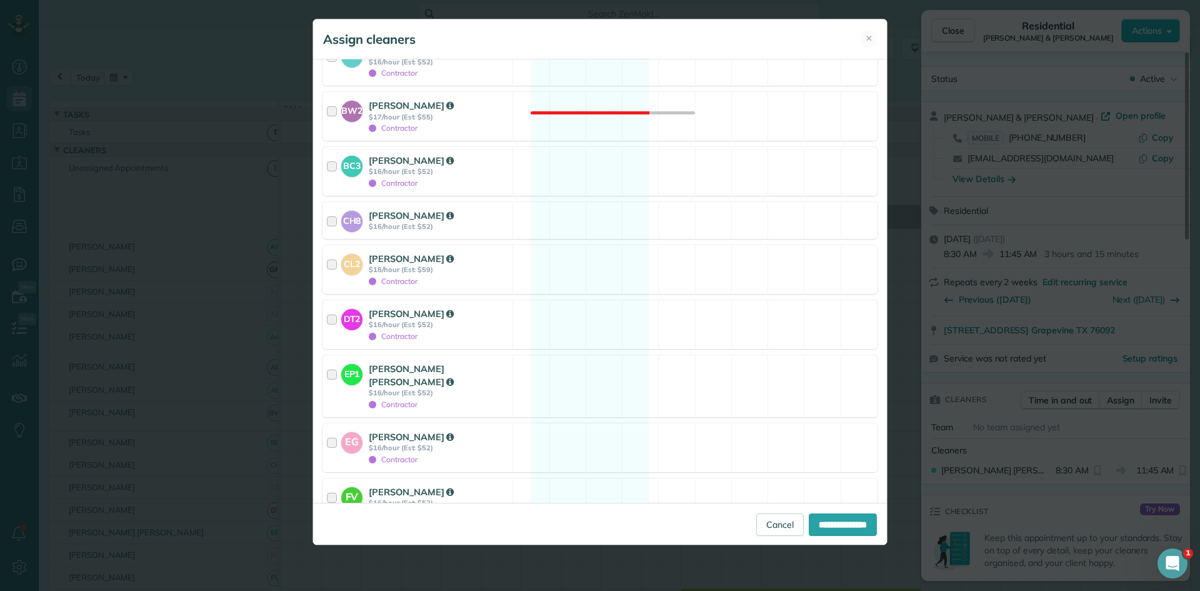
scroll to position [833, 0]
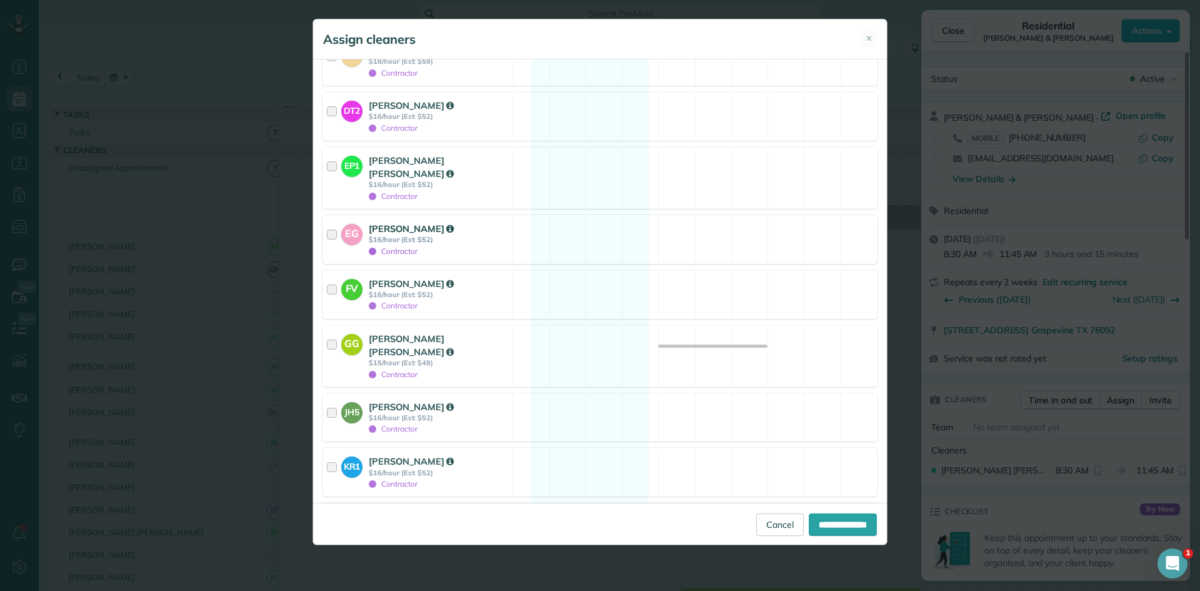
click at [491, 244] on div "Contractor" at bounding box center [439, 250] width 140 height 12
click at [827, 520] on input "**********" at bounding box center [843, 524] width 68 height 22
type input "**********"
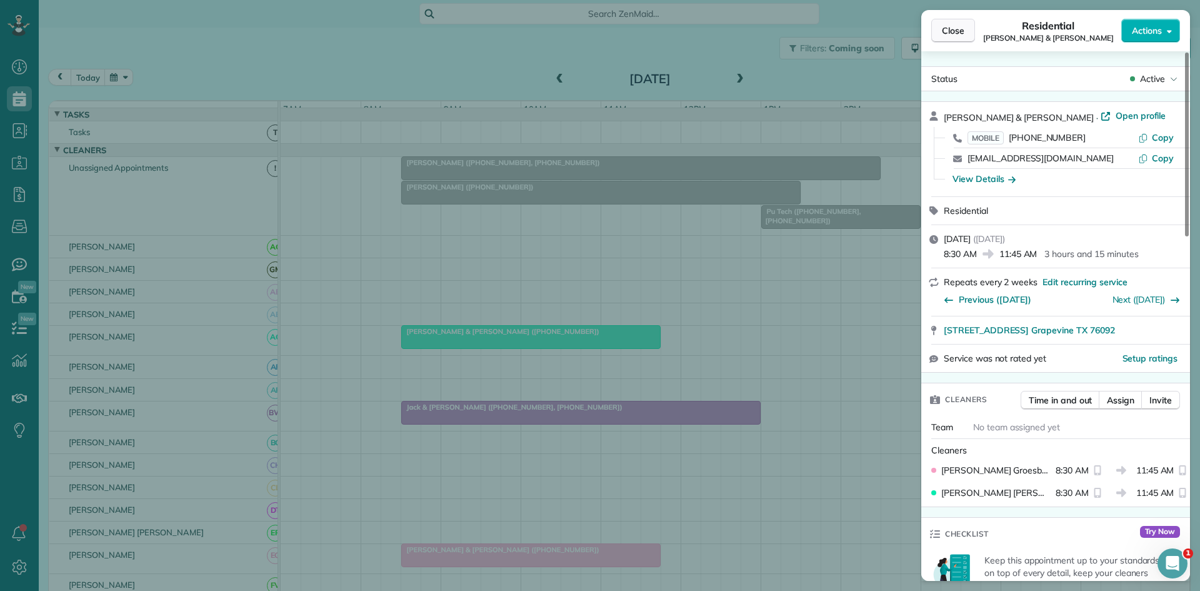
click at [957, 27] on span "Close" at bounding box center [953, 30] width 22 height 12
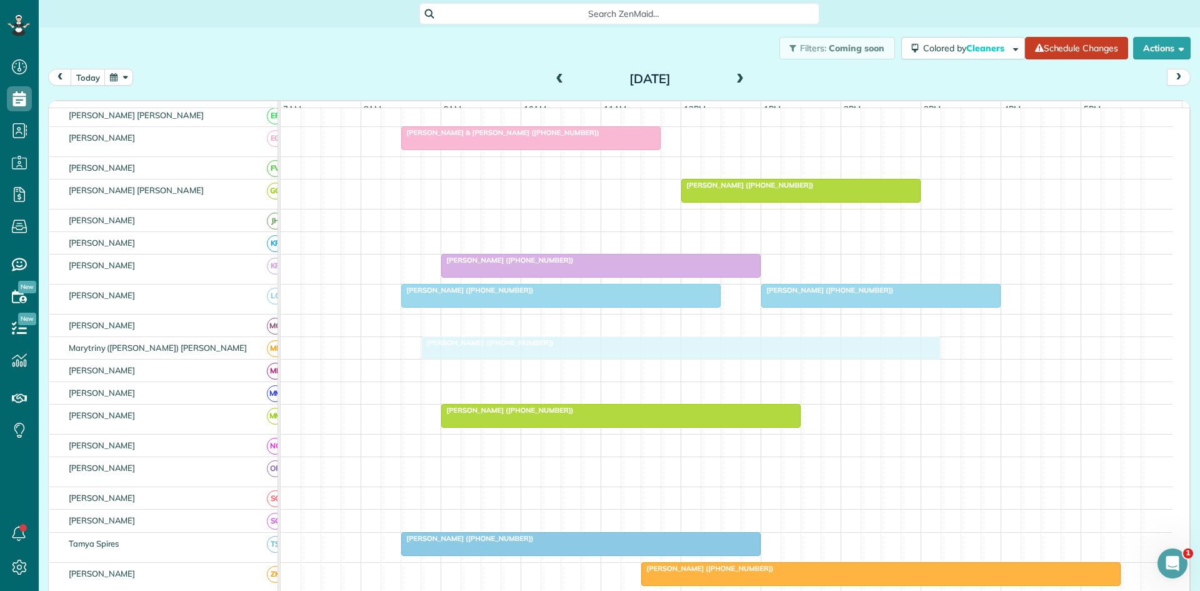
scroll to position [208, 0]
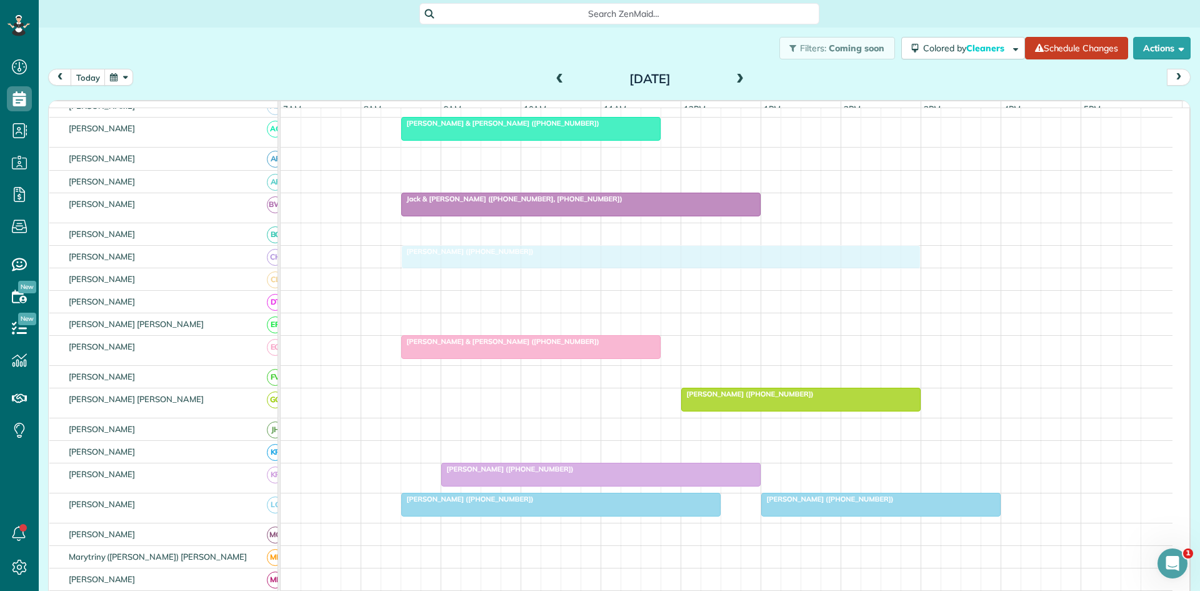
drag, startPoint x: 541, startPoint y: 478, endPoint x: 531, endPoint y: 256, distance: 222.1
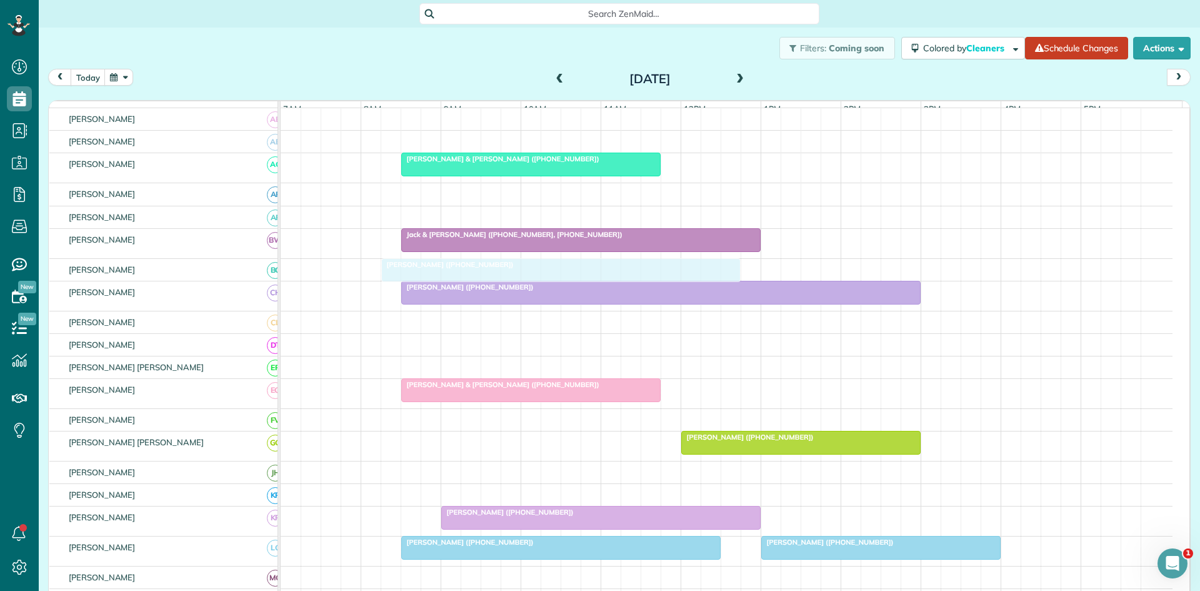
scroll to position [0, 0]
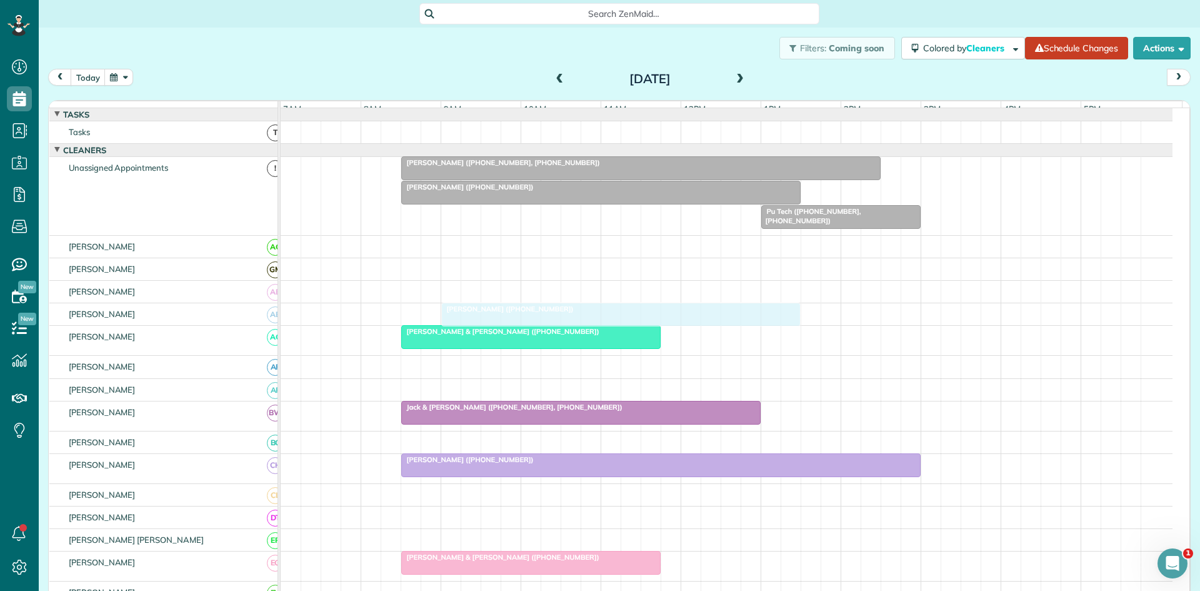
drag, startPoint x: 493, startPoint y: 391, endPoint x: 532, endPoint y: 332, distance: 71.2
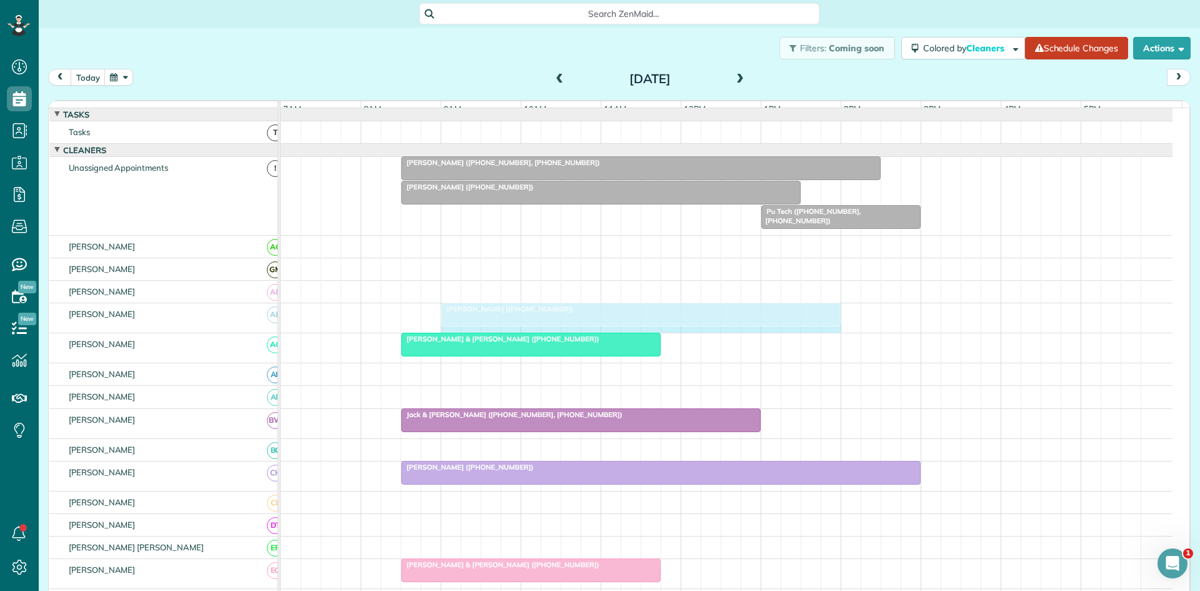
drag, startPoint x: 795, startPoint y: 324, endPoint x: 827, endPoint y: 327, distance: 32.0
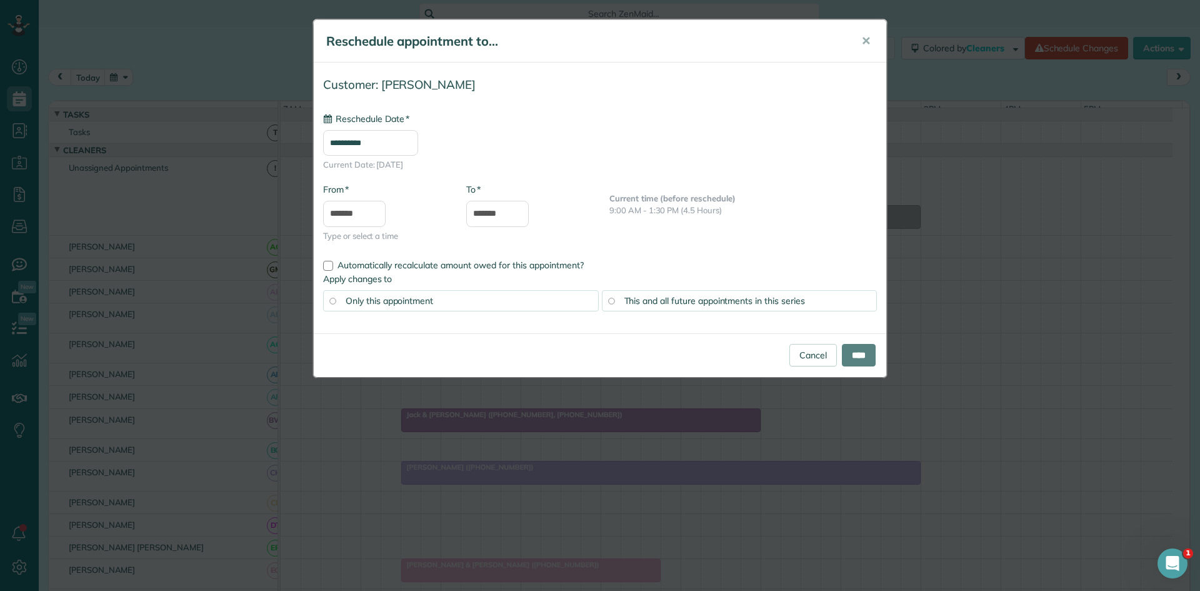
type input "**********"
click at [862, 362] on input "****" at bounding box center [859, 355] width 34 height 22
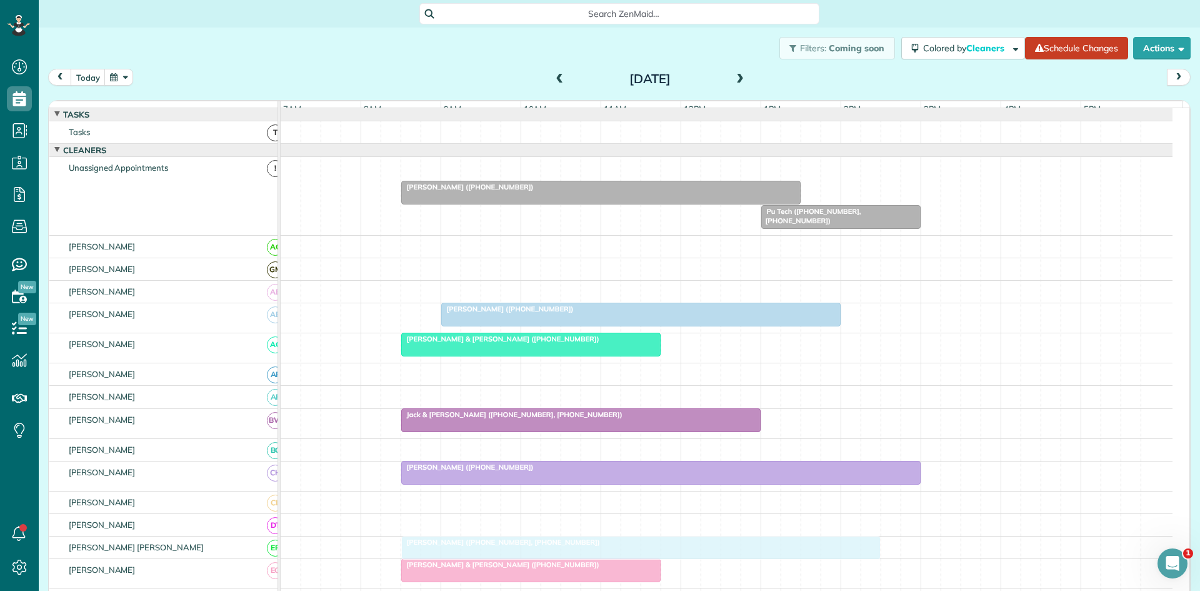
drag, startPoint x: 488, startPoint y: 177, endPoint x: 479, endPoint y: 557, distance: 380.1
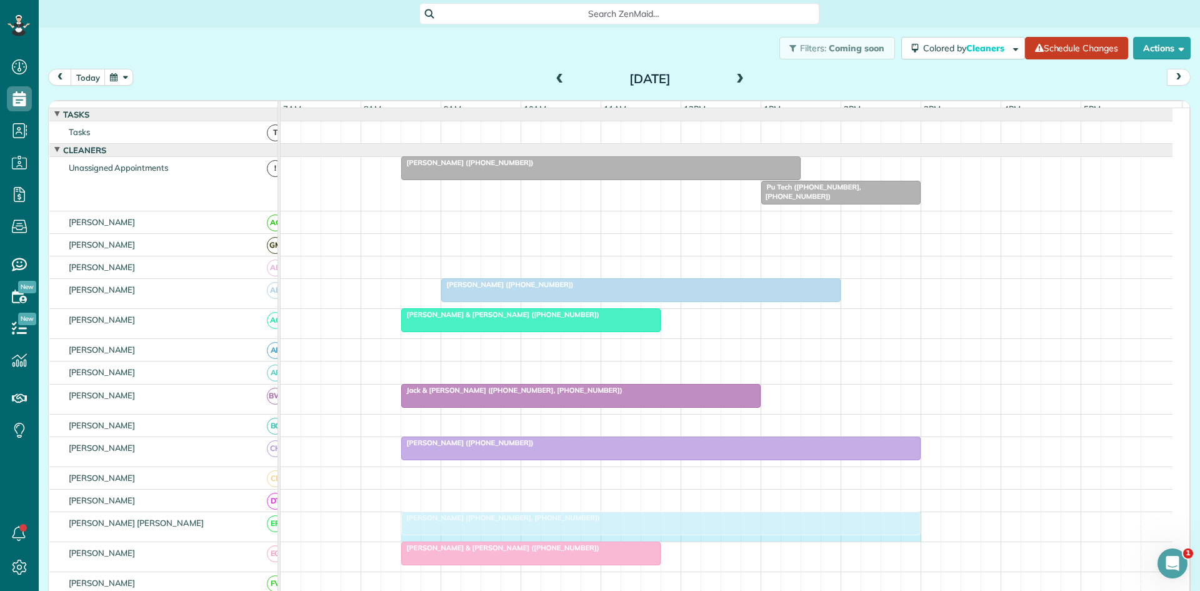
drag, startPoint x: 876, startPoint y: 532, endPoint x: 912, endPoint y: 532, distance: 36.2
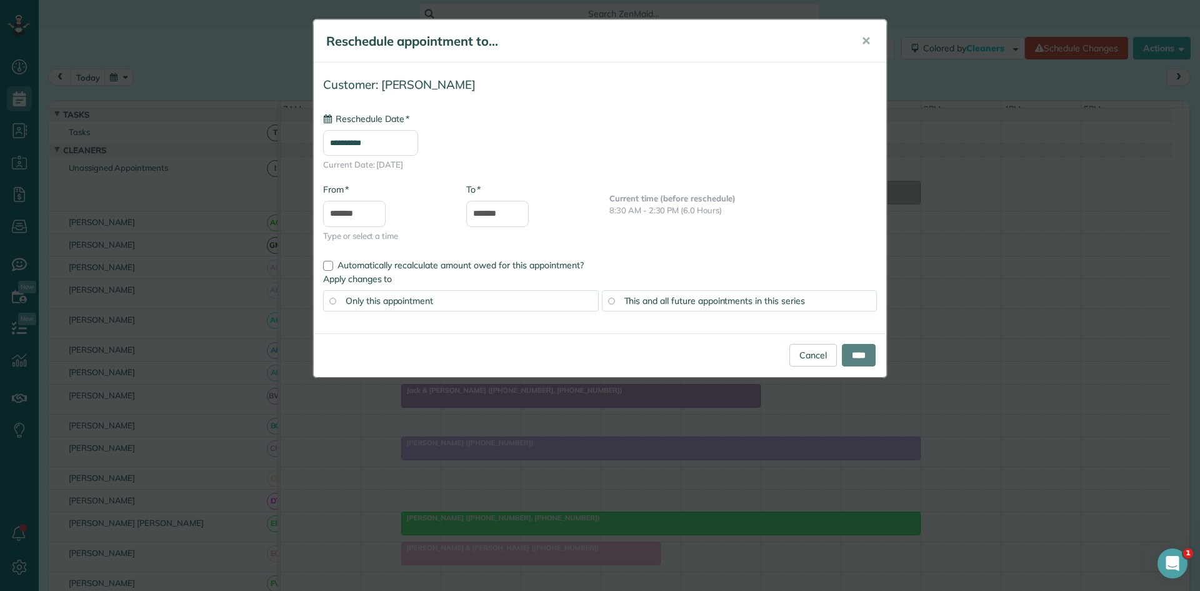
type input "**********"
click at [849, 359] on input "****" at bounding box center [859, 355] width 34 height 22
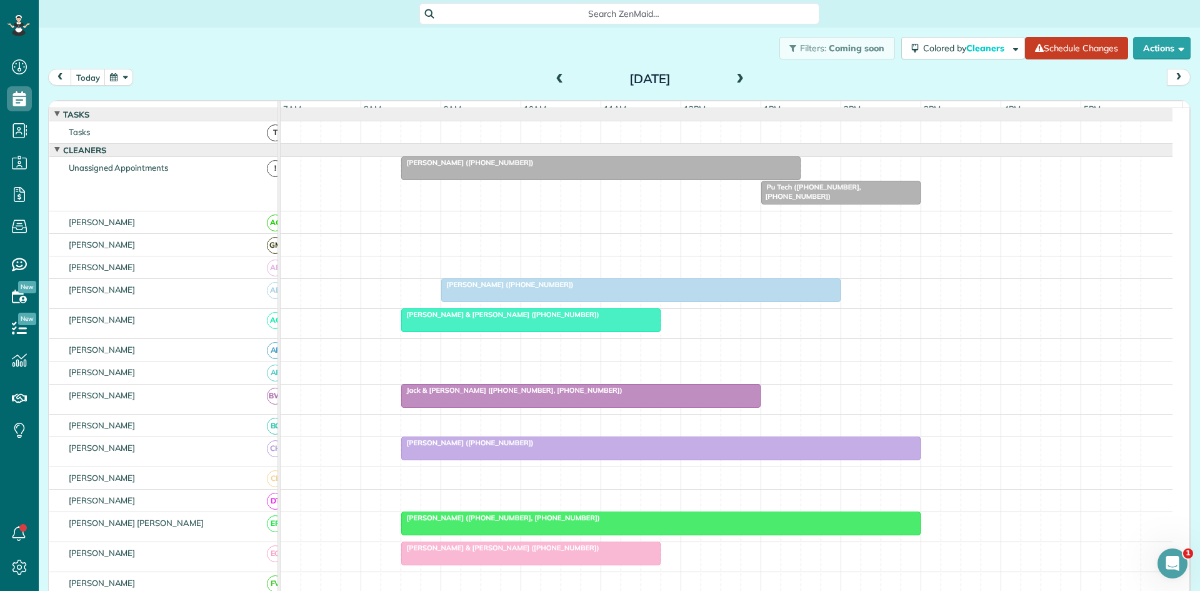
click at [705, 179] on div at bounding box center [601, 168] width 398 height 22
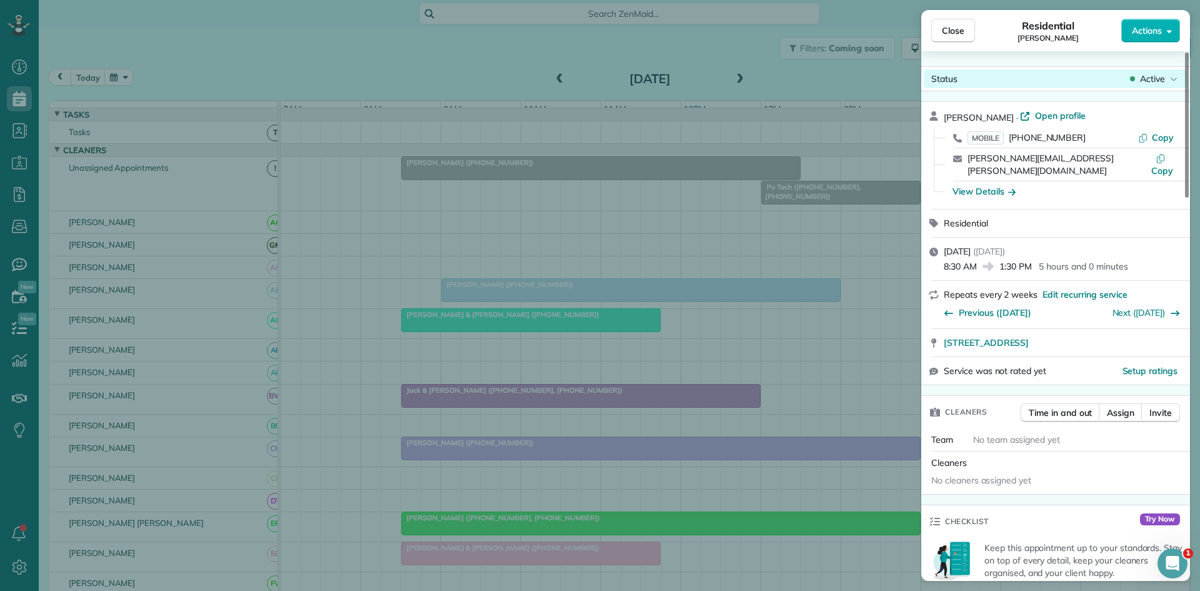
click at [1152, 81] on span "Active" at bounding box center [1152, 78] width 25 height 12
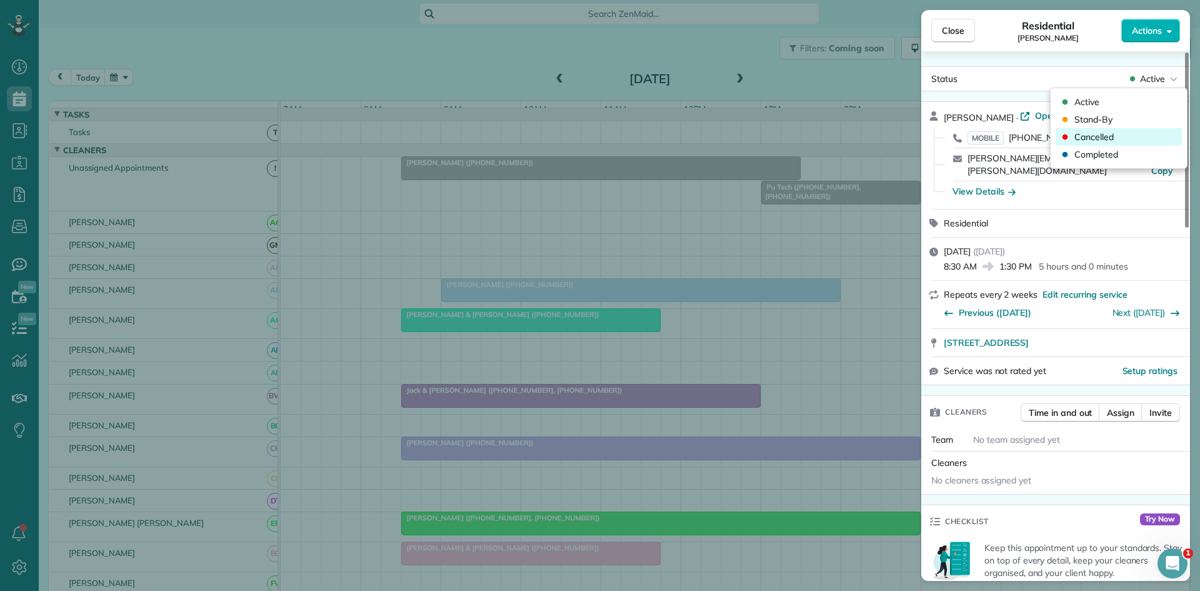
click at [1090, 140] on span "Cancelled" at bounding box center [1093, 137] width 39 height 12
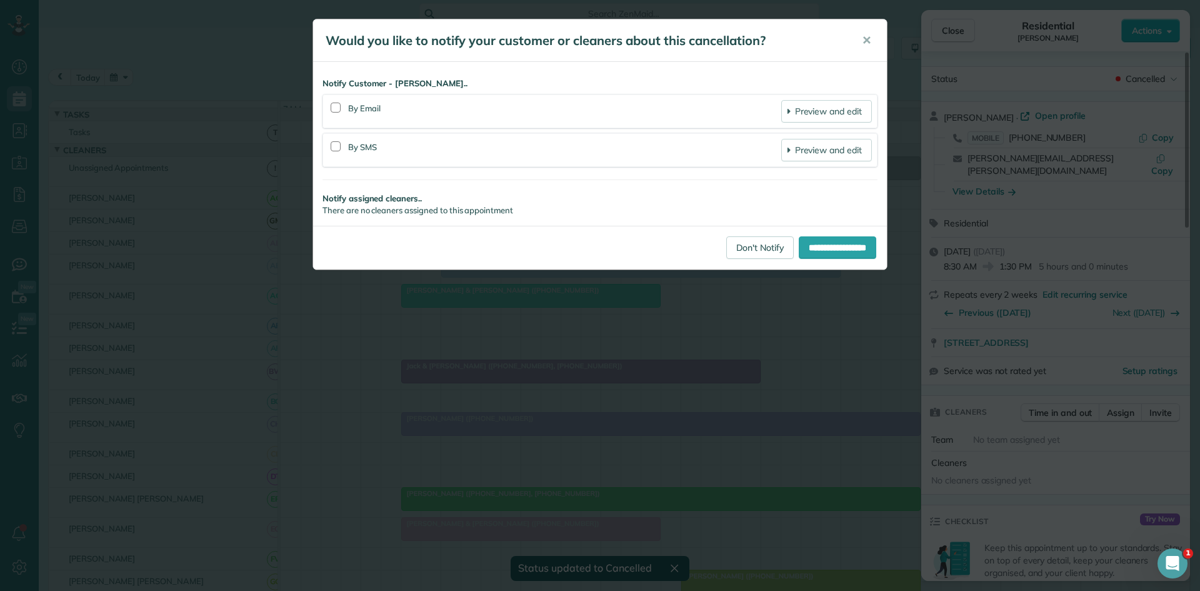
click at [715, 261] on div "**********" at bounding box center [600, 248] width 574 height 44
click at [726, 241] on link "Don't Notify" at bounding box center [759, 247] width 67 height 22
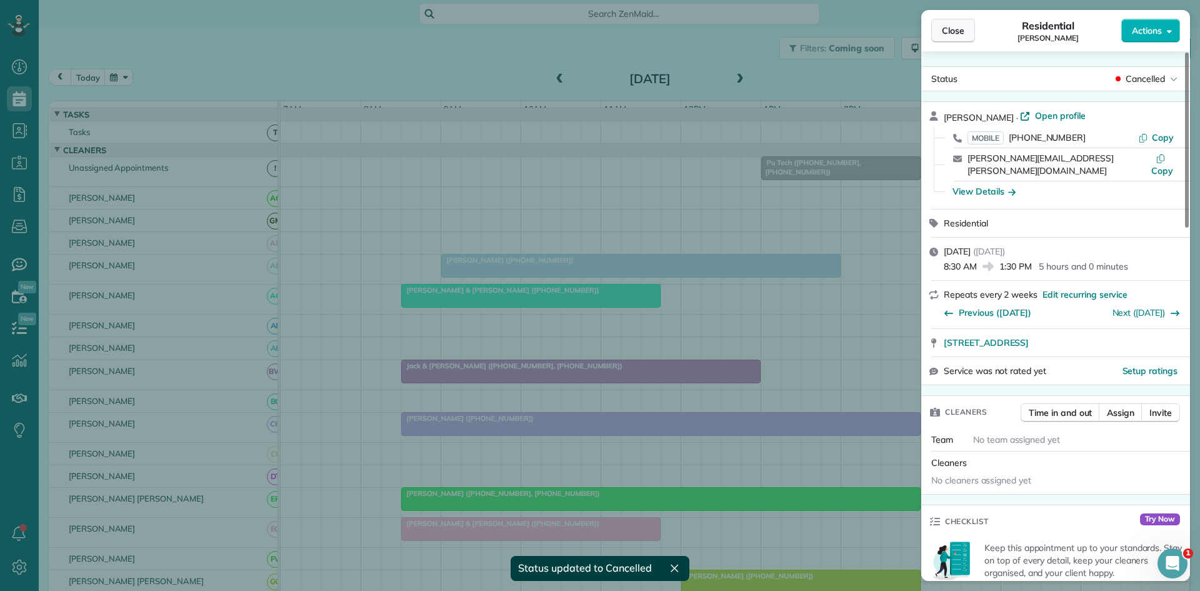
click at [954, 27] on span "Close" at bounding box center [953, 30] width 22 height 12
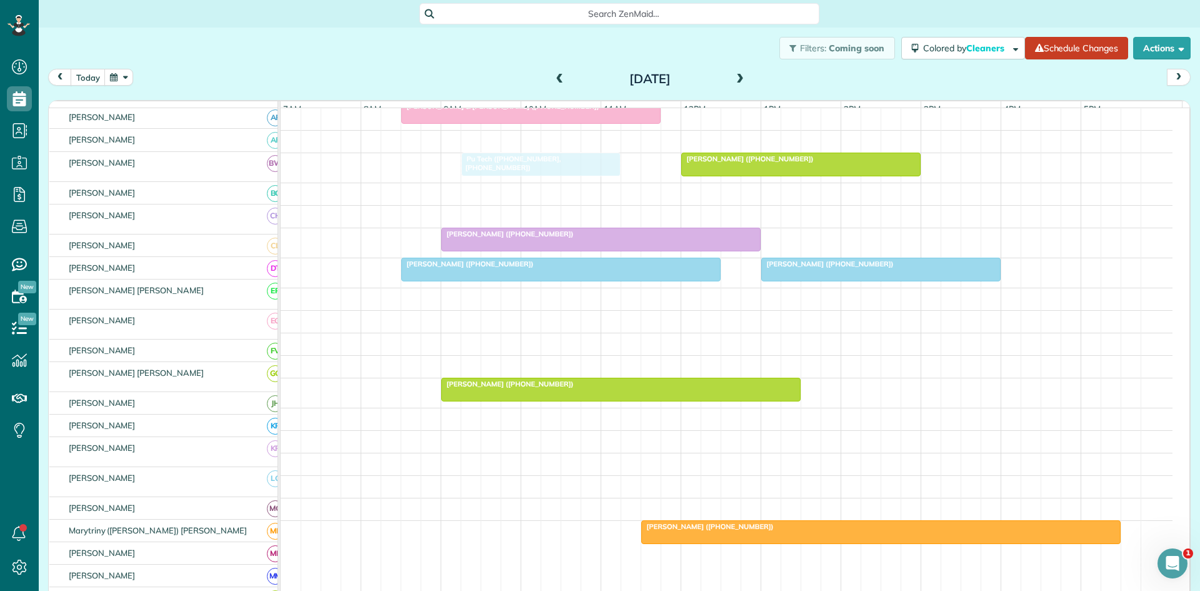
scroll to position [417, 0]
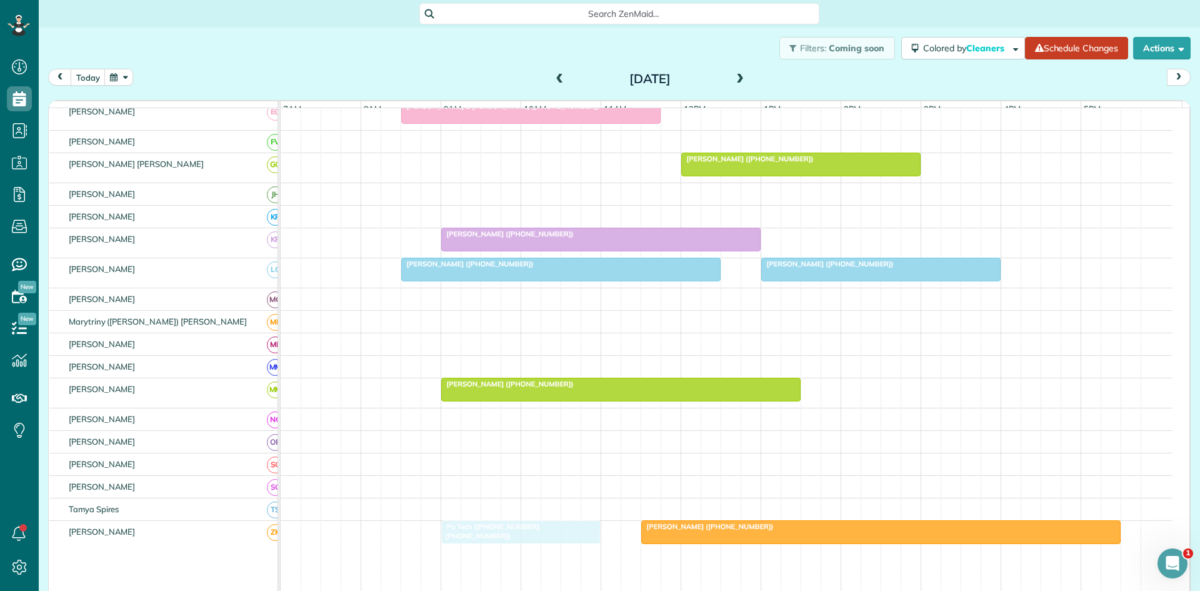
drag, startPoint x: 837, startPoint y: 168, endPoint x: 517, endPoint y: 534, distance: 486.3
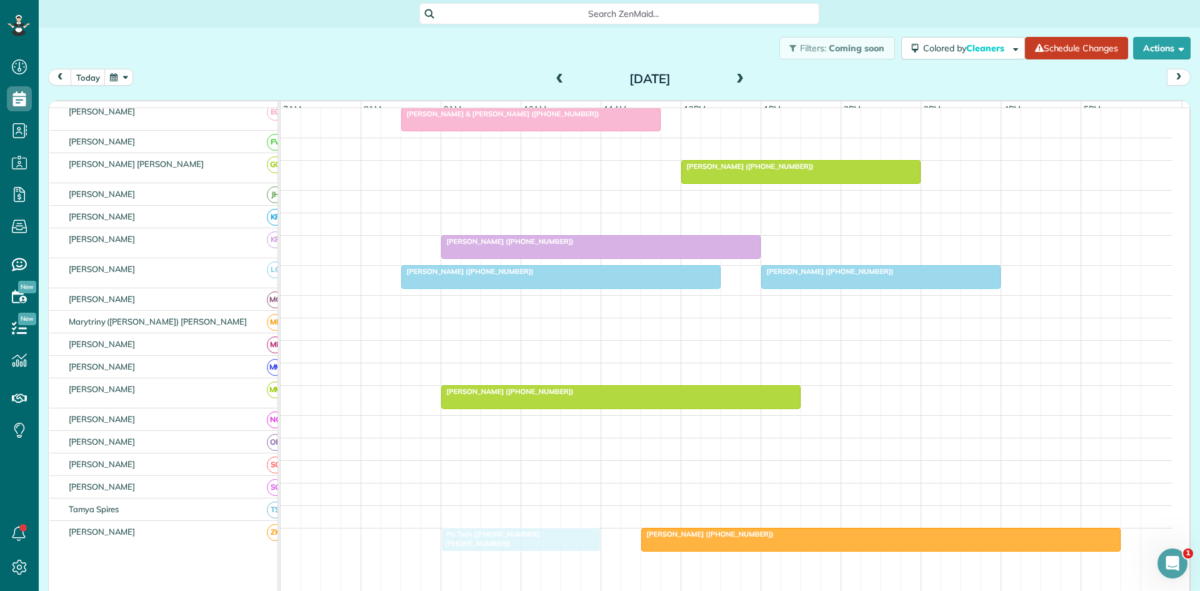
scroll to position [409, 0]
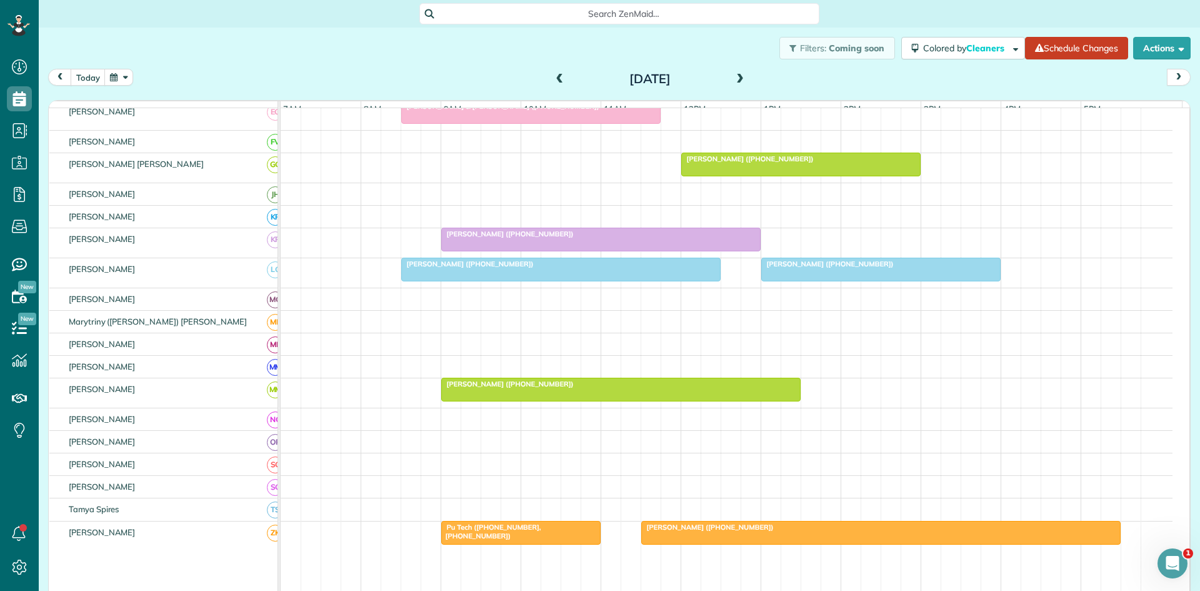
click at [559, 77] on span at bounding box center [560, 79] width 14 height 11
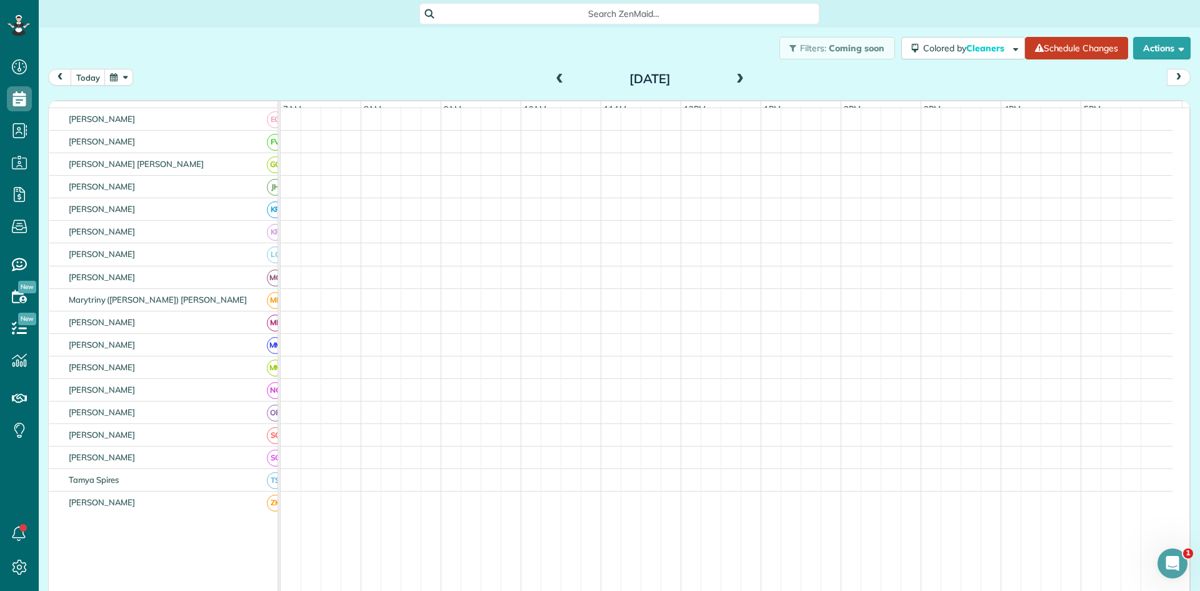
click at [559, 77] on span at bounding box center [560, 79] width 14 height 11
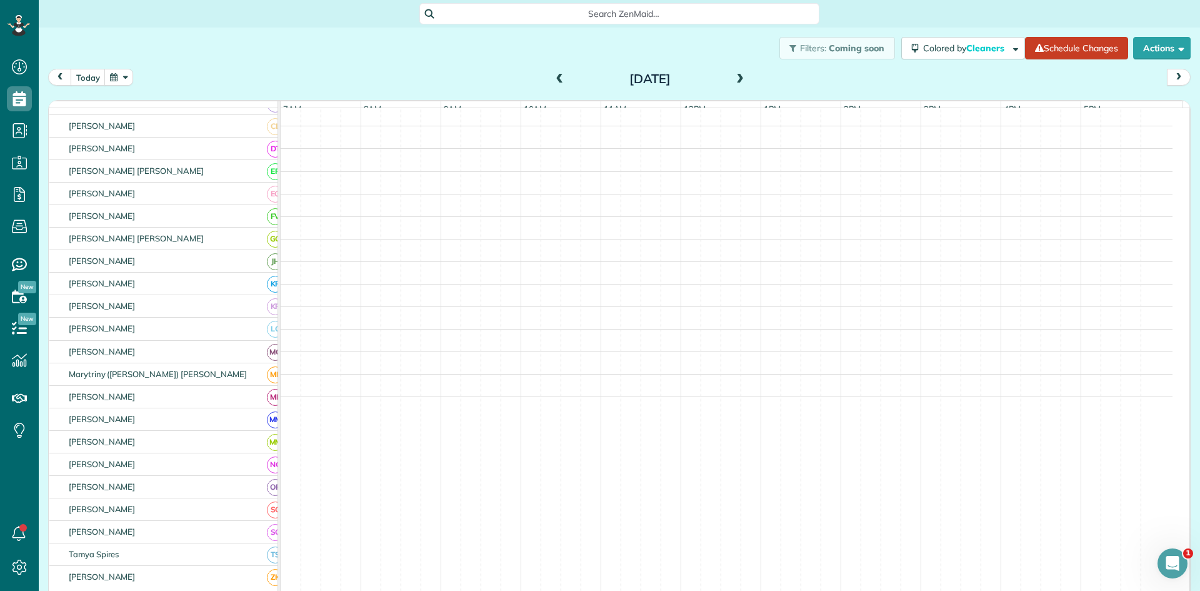
scroll to position [459, 0]
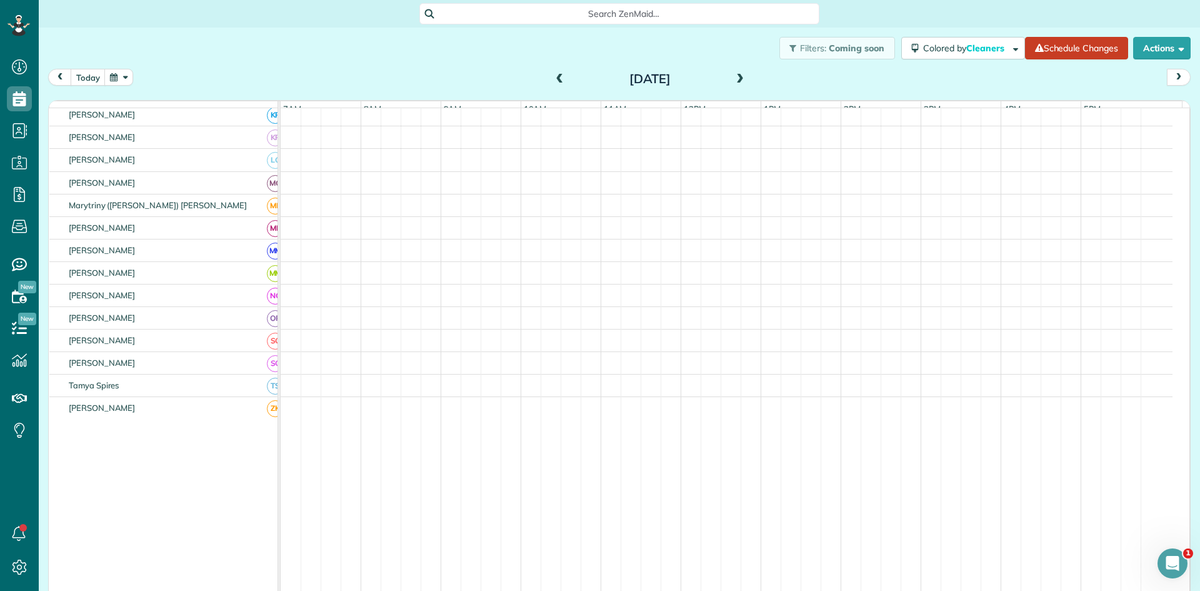
click at [556, 79] on span at bounding box center [560, 79] width 14 height 11
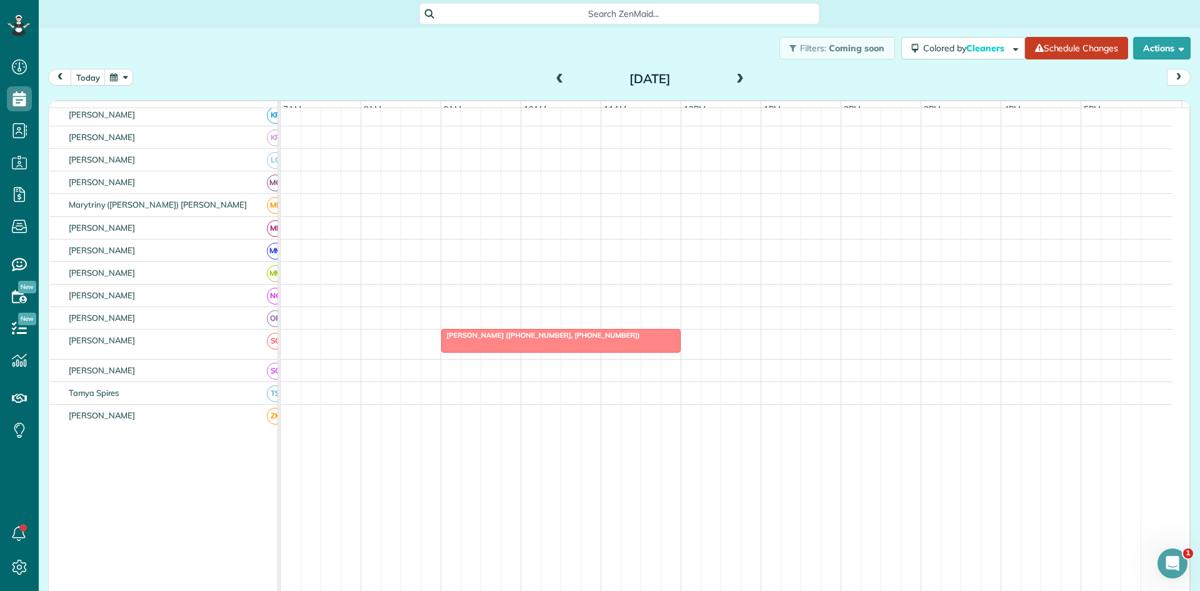
click at [735, 79] on span at bounding box center [740, 79] width 14 height 11
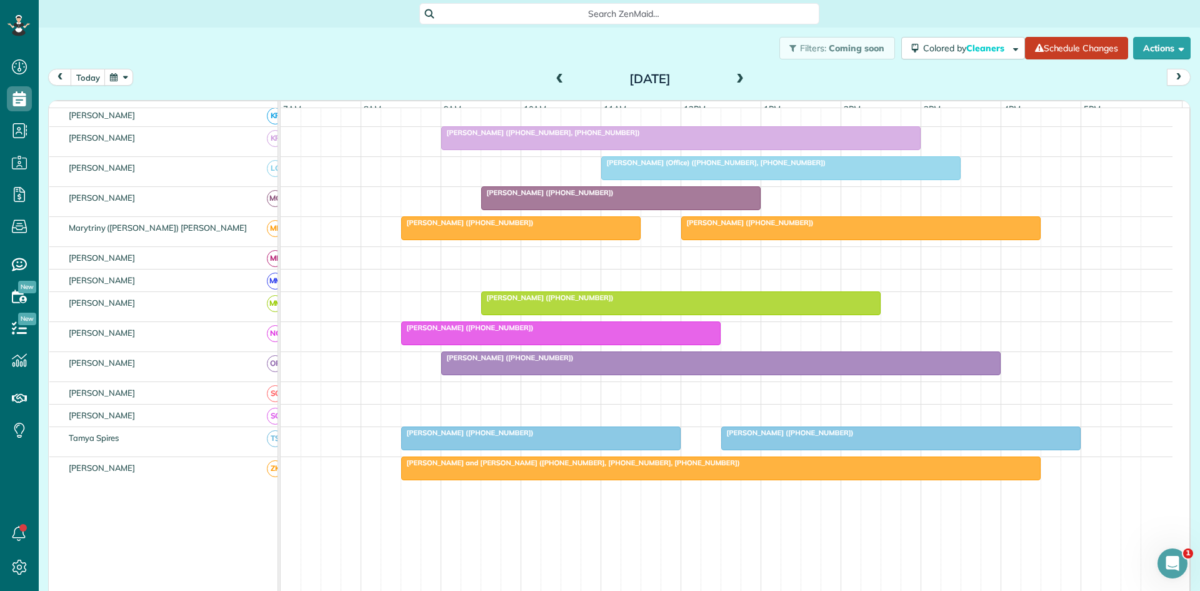
scroll to position [601, 0]
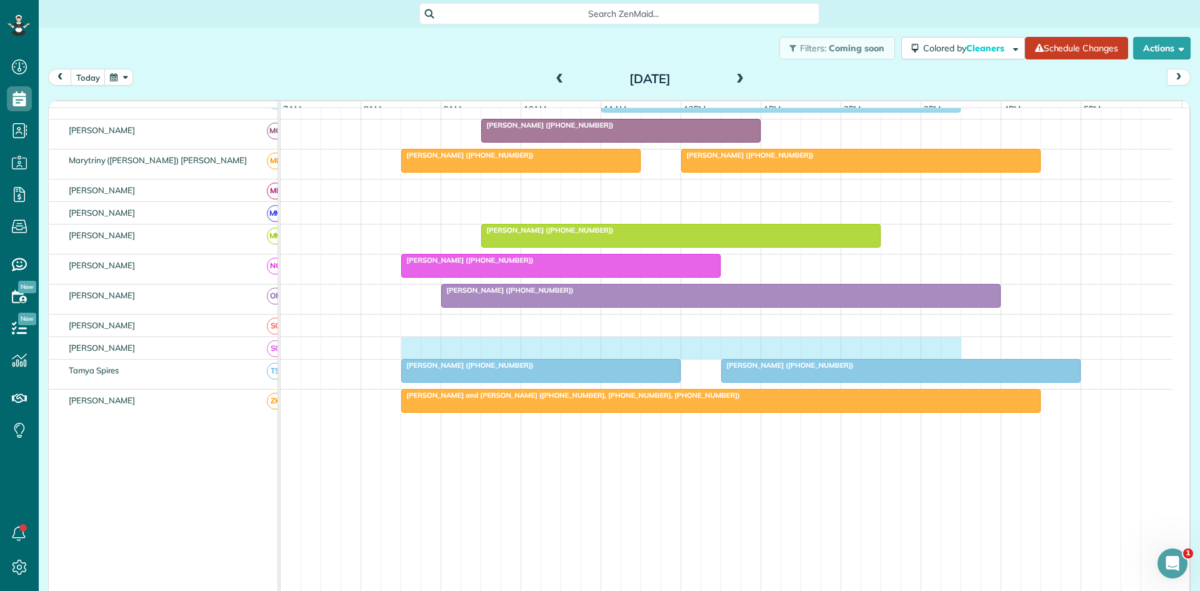
drag, startPoint x: 411, startPoint y: 359, endPoint x: 942, endPoint y: 347, distance: 532.0
click at [942, 347] on div at bounding box center [727, 348] width 892 height 22
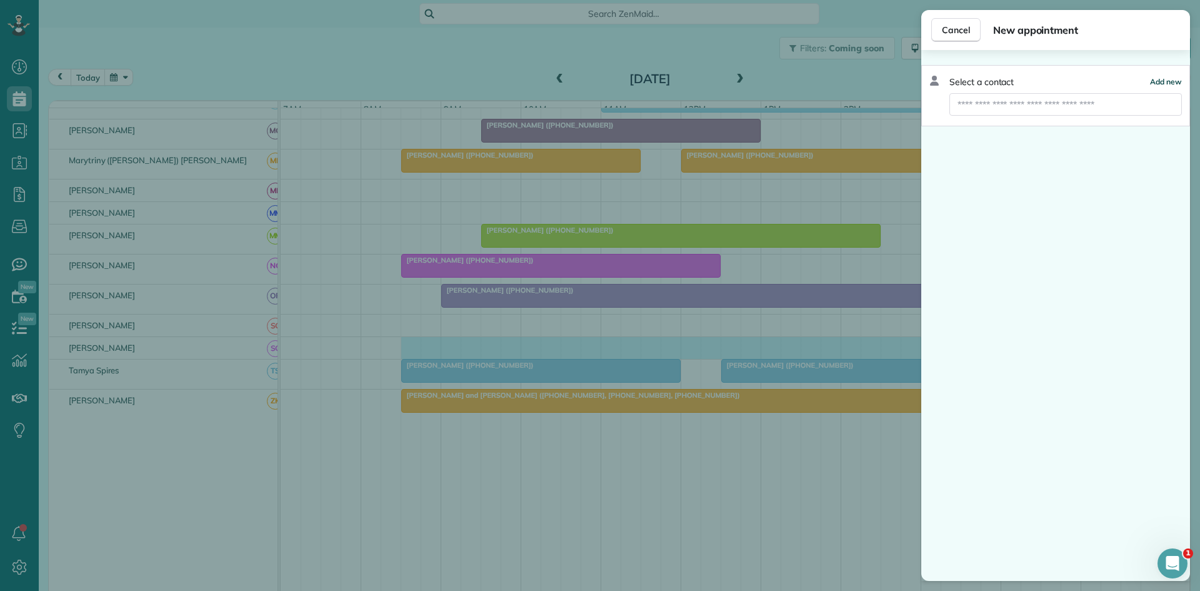
click at [1161, 79] on span "Add new" at bounding box center [1166, 81] width 32 height 9
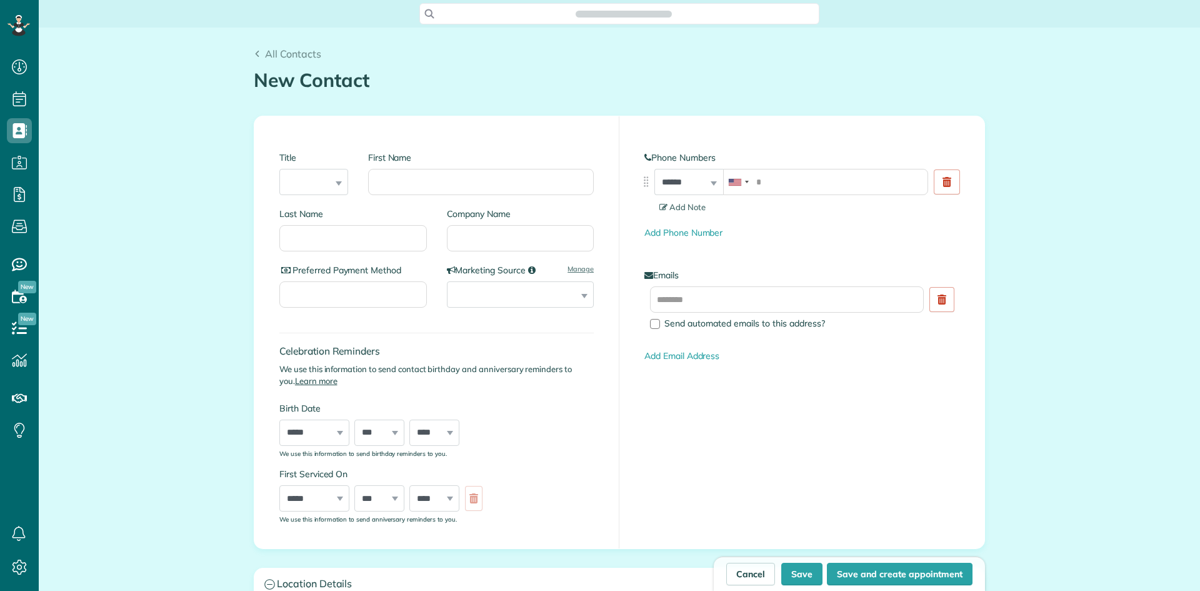
scroll to position [6, 6]
click at [420, 182] on input "First Name" at bounding box center [481, 182] width 226 height 26
type input "*******"
click at [342, 252] on div "Last Name" at bounding box center [357, 235] width 157 height 56
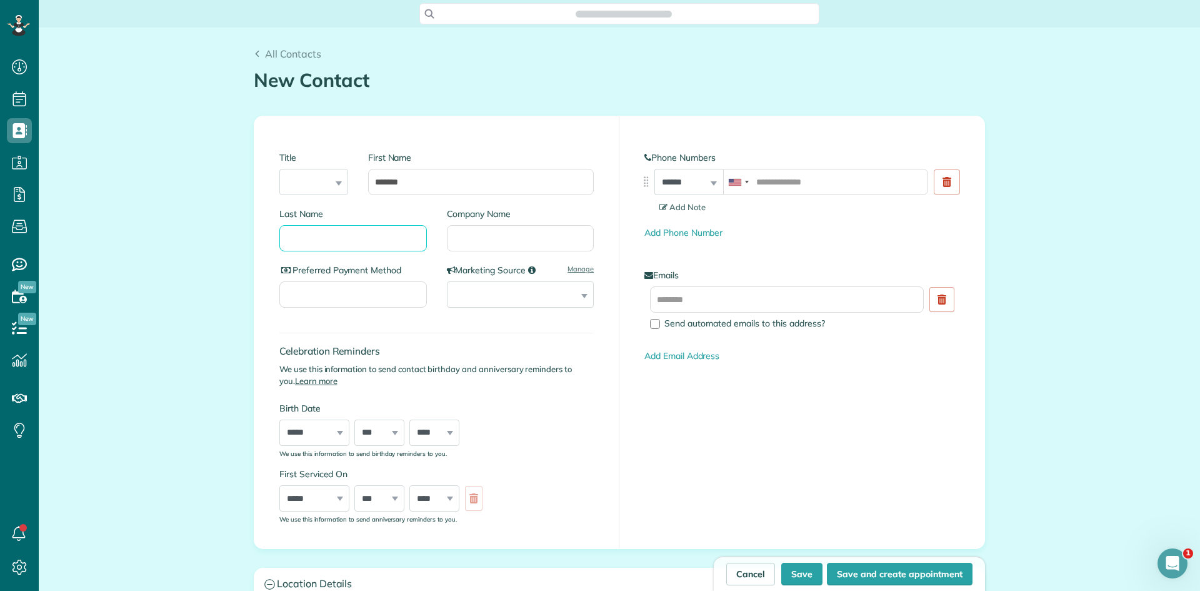
click at [338, 241] on input "Last Name" at bounding box center [352, 238] width 147 height 26
type input "****"
click at [869, 176] on input "tel" at bounding box center [825, 182] width 205 height 26
paste input "**********"
type input "**********"
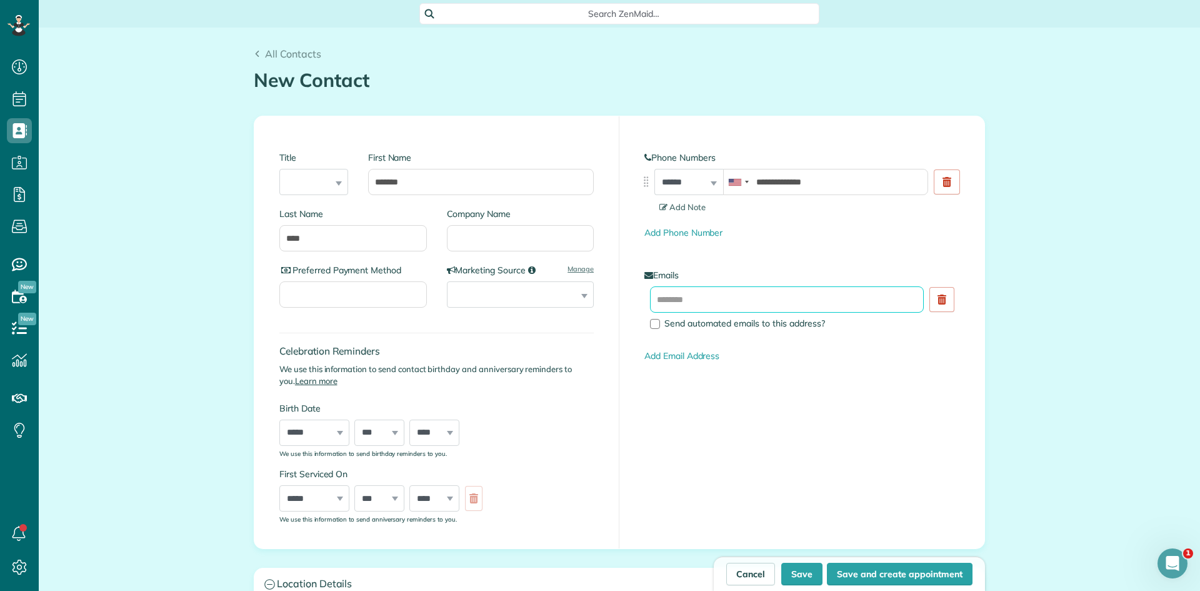
click at [809, 301] on input "text" at bounding box center [787, 299] width 274 height 26
paste input "**********"
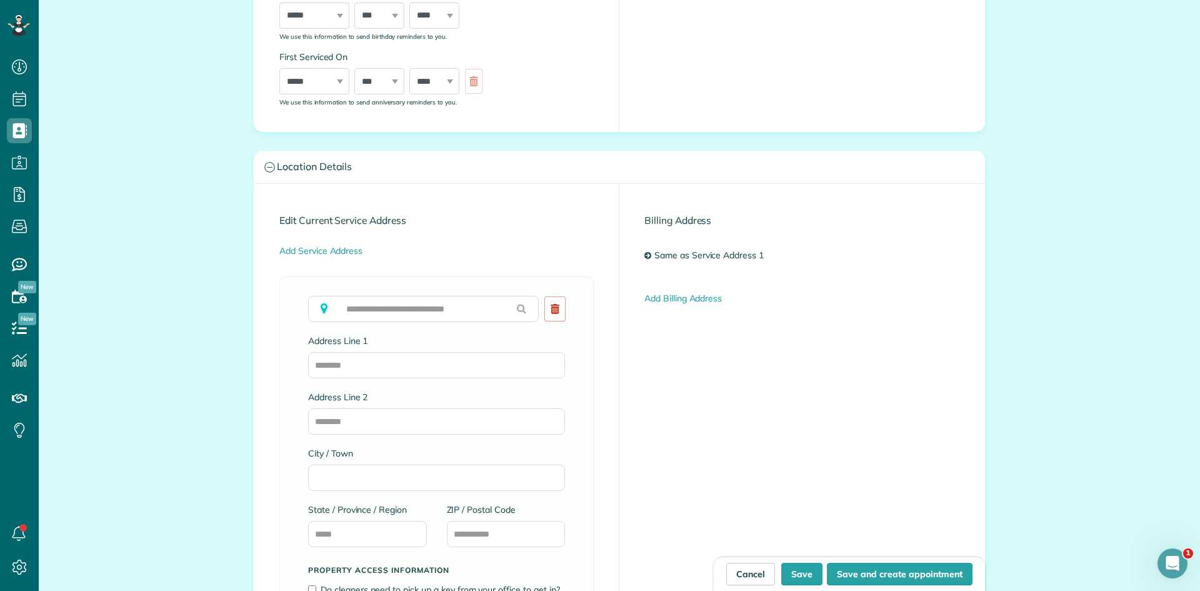
scroll to position [625, 0]
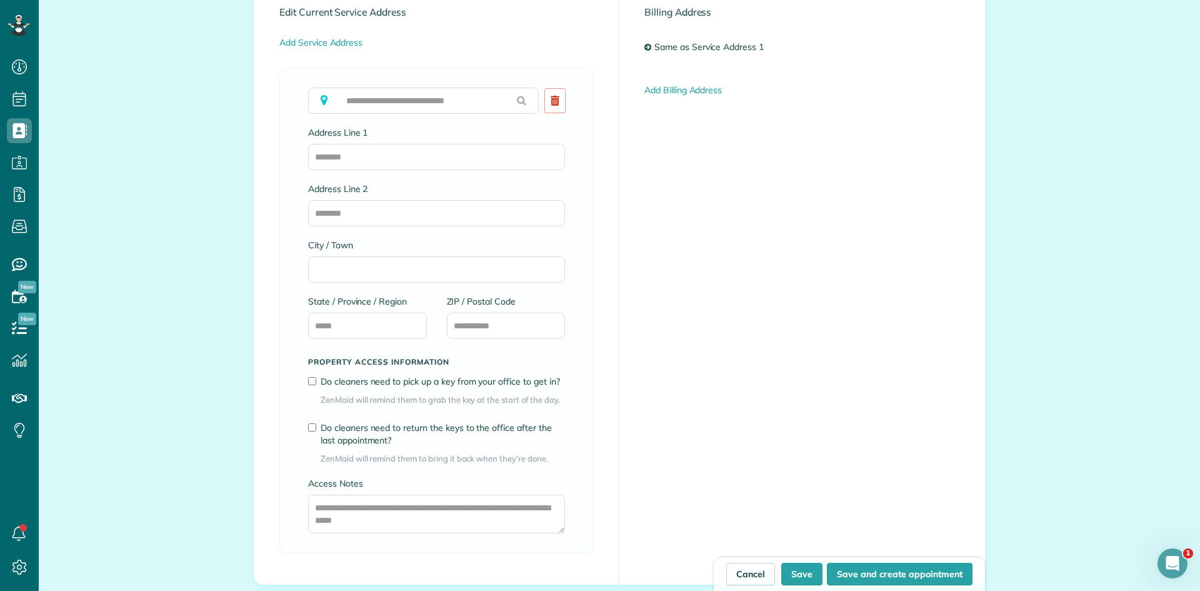
type input "**********"
click at [415, 105] on input "text" at bounding box center [423, 100] width 231 height 26
paste input "**********"
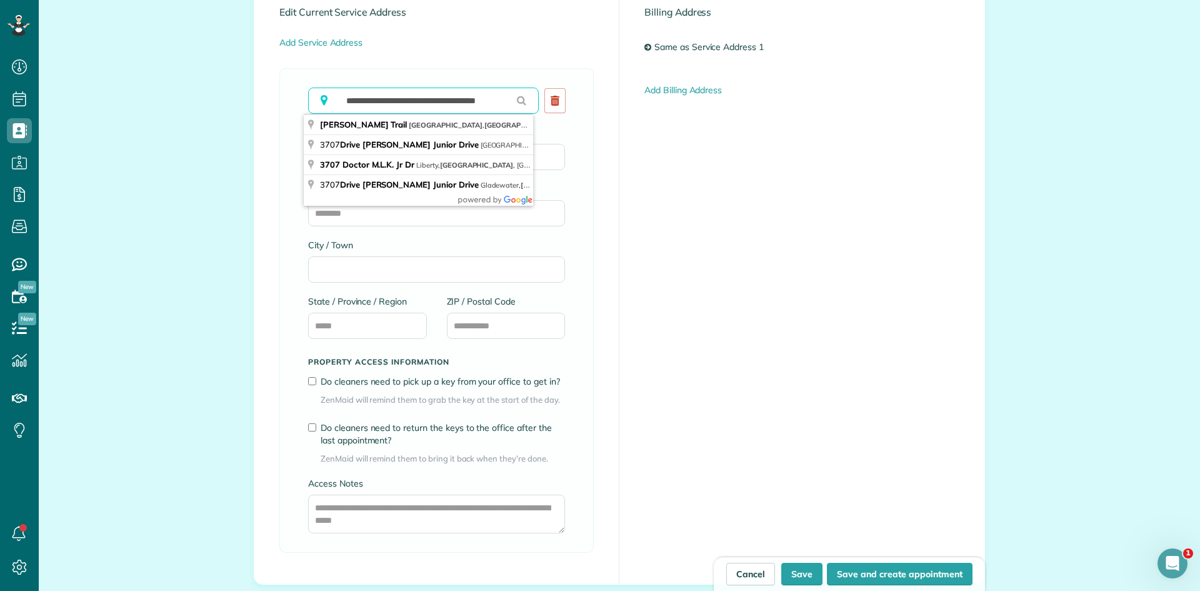
scroll to position [0, 0]
drag, startPoint x: 386, startPoint y: 105, endPoint x: 369, endPoint y: 102, distance: 17.2
click at [369, 102] on input "**********" at bounding box center [423, 100] width 231 height 26
click at [416, 105] on input "**********" at bounding box center [423, 100] width 231 height 26
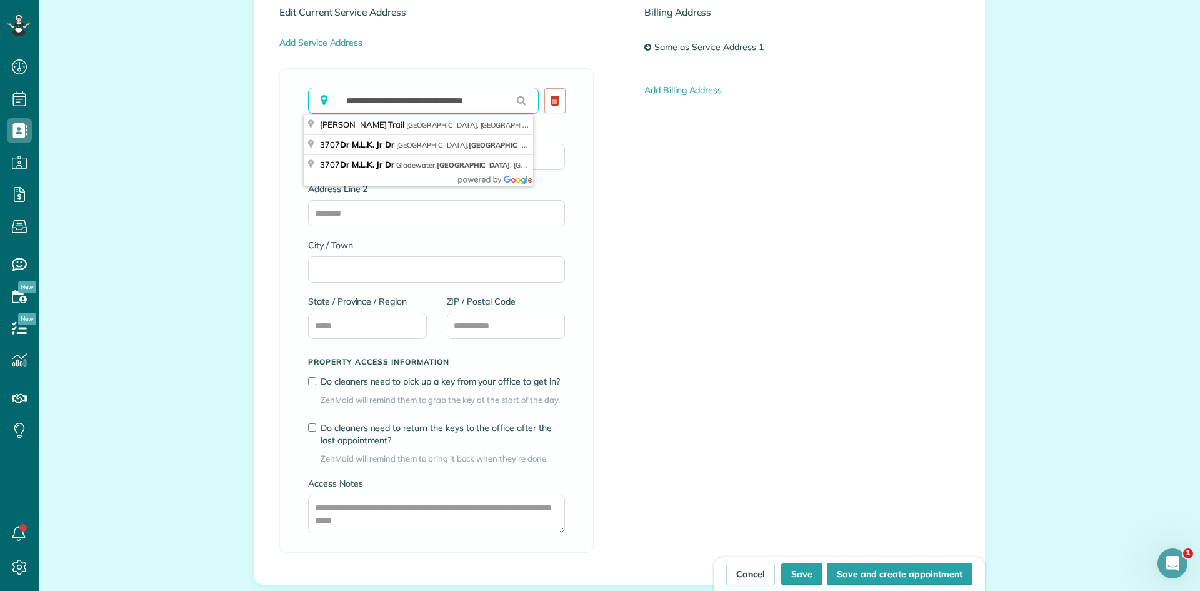
click at [416, 105] on input "**********" at bounding box center [423, 100] width 231 height 26
paste input "**********"
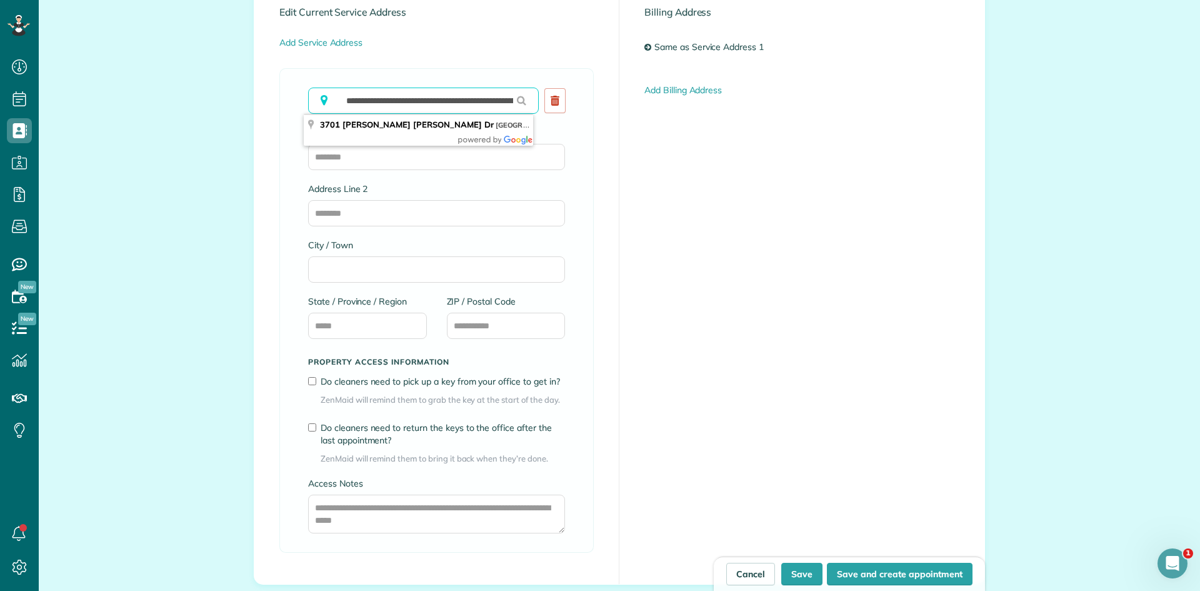
drag, startPoint x: 355, startPoint y: 98, endPoint x: 317, endPoint y: 98, distance: 37.5
click at [317, 98] on div "**********" at bounding box center [426, 106] width 236 height 39
click at [363, 98] on input "**********" at bounding box center [423, 100] width 231 height 26
type input "**********"
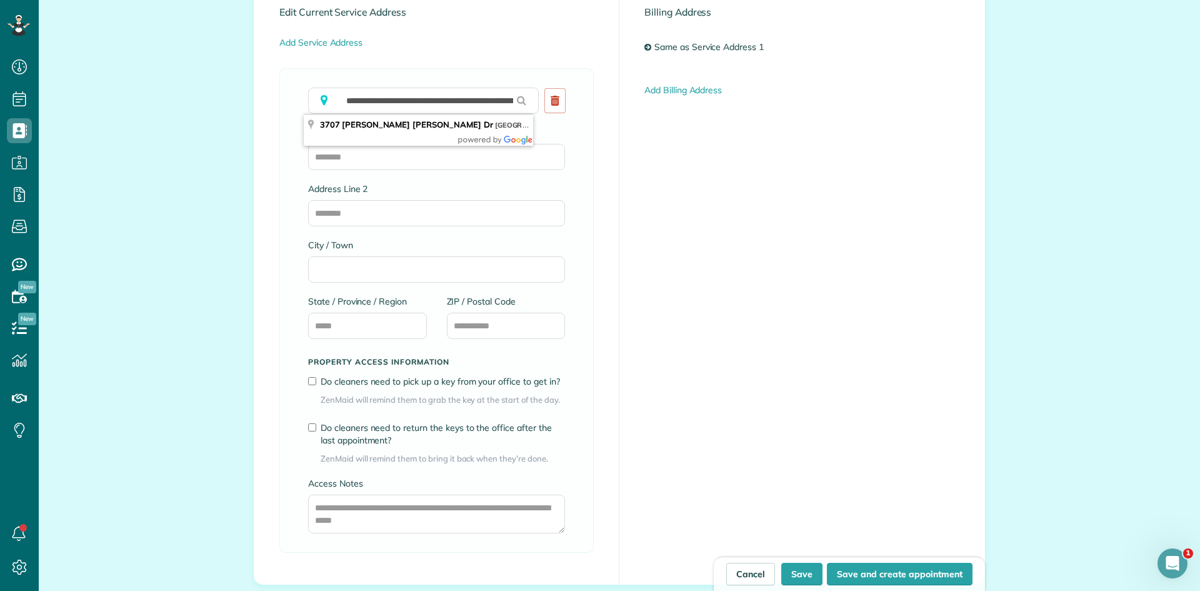
type input "*********"
type input "**"
type input "*****"
drag, startPoint x: 456, startPoint y: 97, endPoint x: 619, endPoint y: 92, distance: 163.2
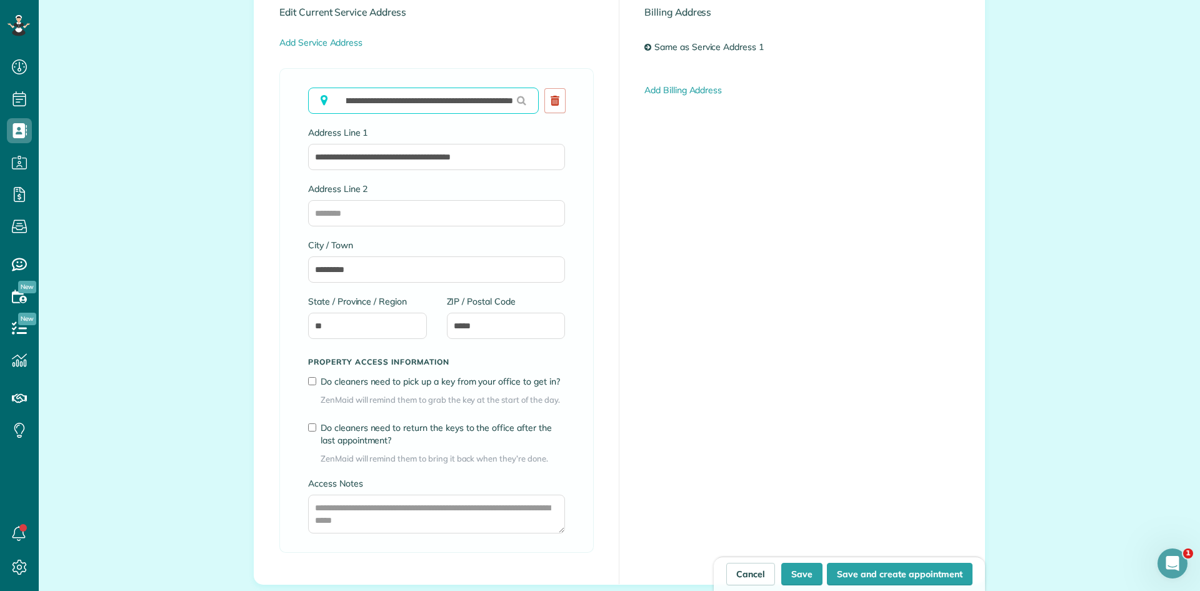
click at [619, 92] on div "**********" at bounding box center [619, 280] width 730 height 608
click at [485, 105] on input "**********" at bounding box center [423, 100] width 231 height 26
drag, startPoint x: 489, startPoint y: 101, endPoint x: 506, endPoint y: 102, distance: 16.9
click at [506, 102] on input "**********" at bounding box center [423, 100] width 231 height 26
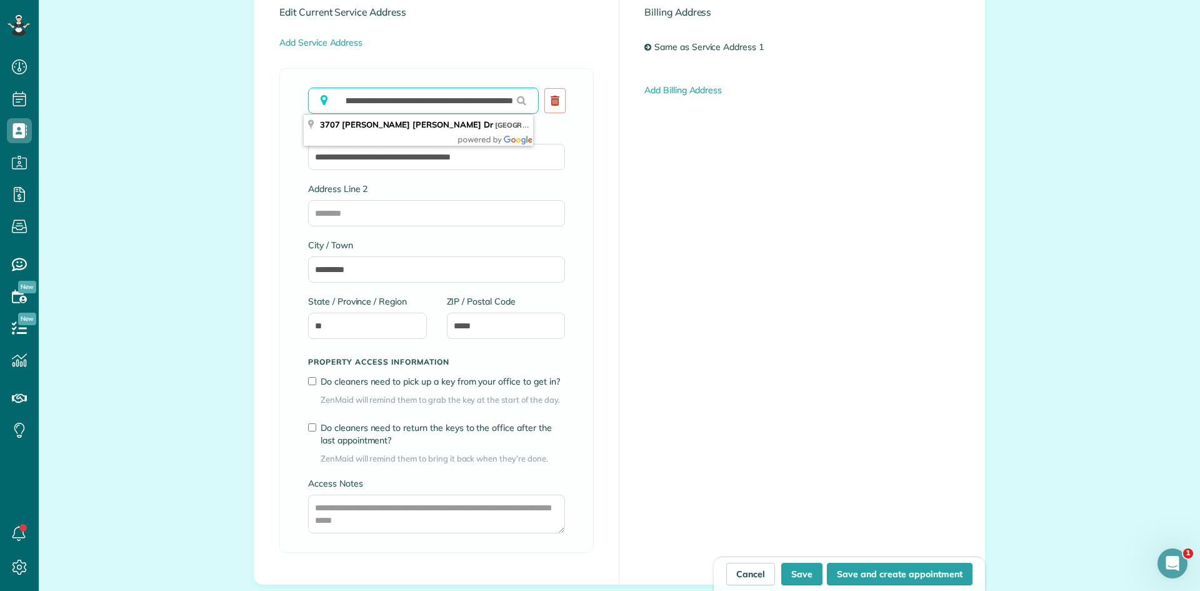
type input "**********"
click at [745, 281] on div "**********" at bounding box center [619, 280] width 730 height 608
drag, startPoint x: 470, startPoint y: 107, endPoint x: 578, endPoint y: 104, distance: 108.2
click at [578, 104] on div "**********" at bounding box center [436, 310] width 314 height 484
click at [640, 246] on div "**********" at bounding box center [619, 280] width 730 height 608
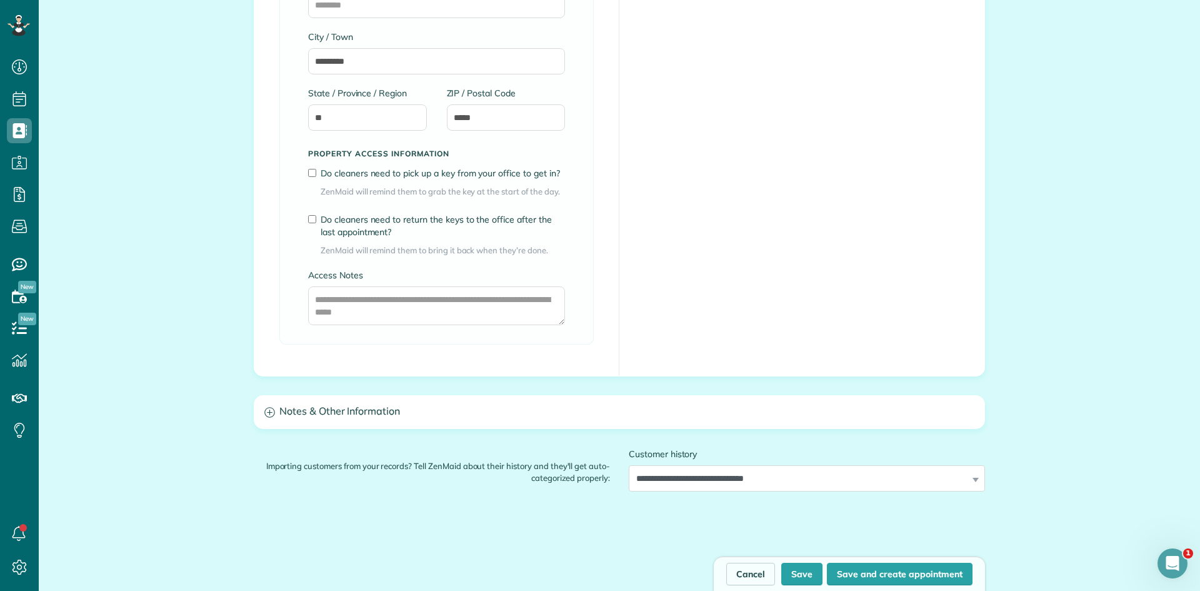
scroll to position [971, 0]
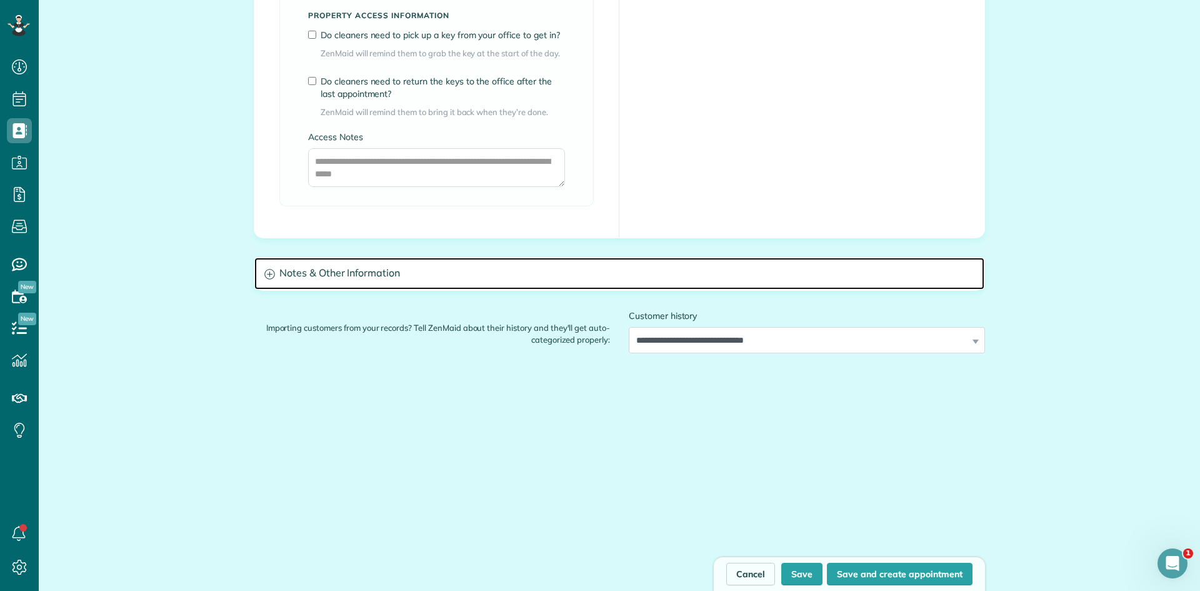
click at [504, 272] on h3 "Notes & Other Information" at bounding box center [619, 273] width 730 height 32
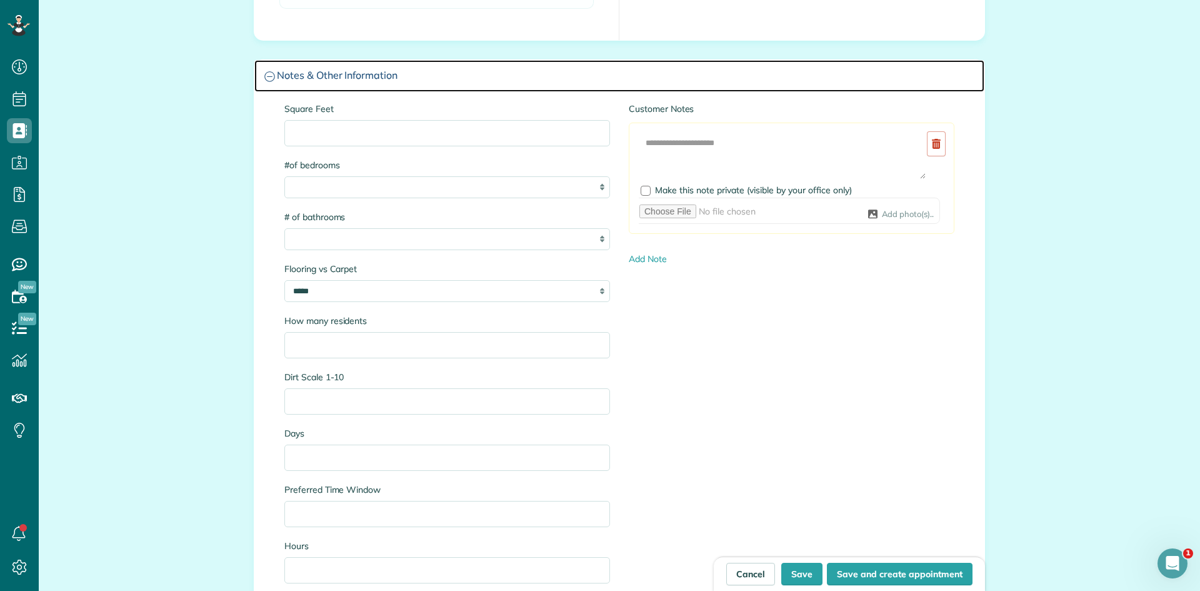
scroll to position [1179, 0]
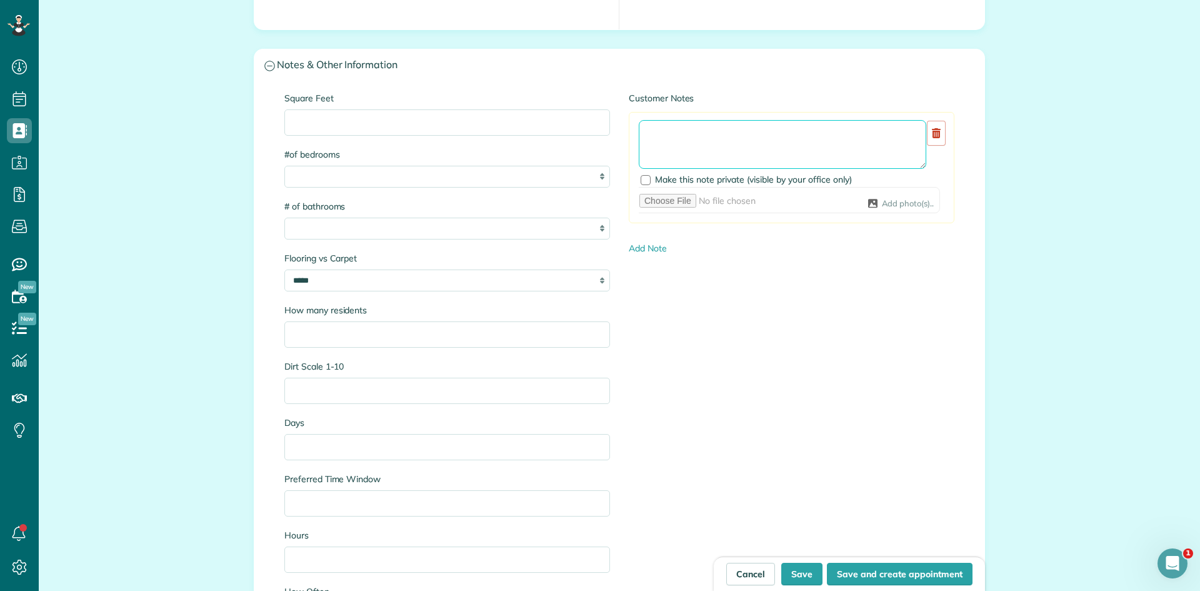
click at [702, 146] on textarea at bounding box center [782, 144] width 287 height 49
paste textarea "**********"
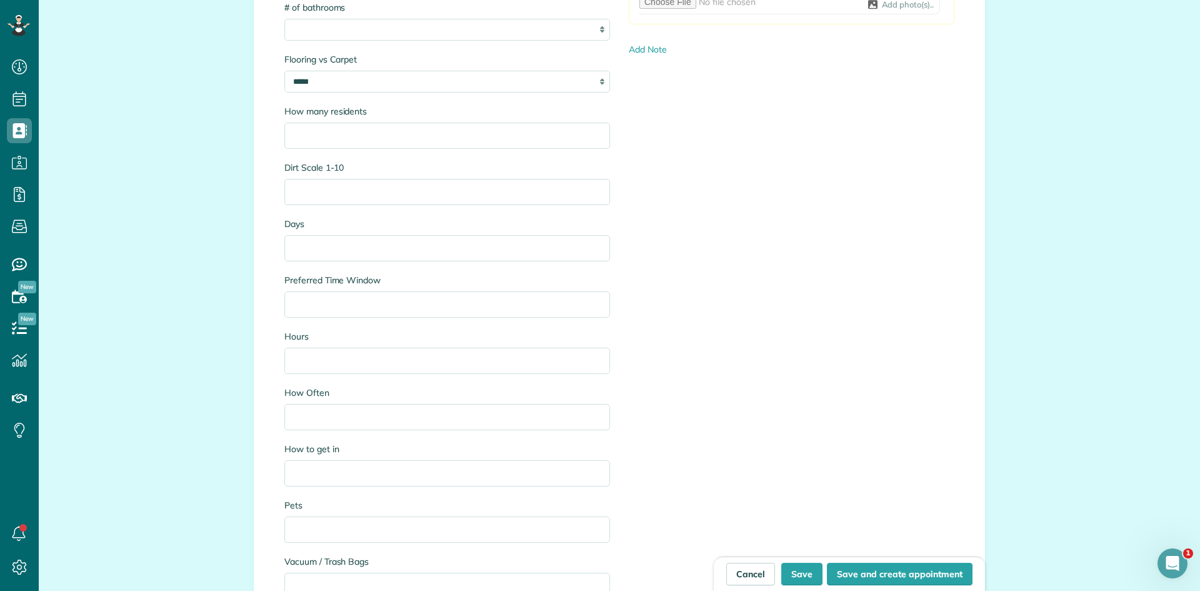
scroll to position [1388, 0]
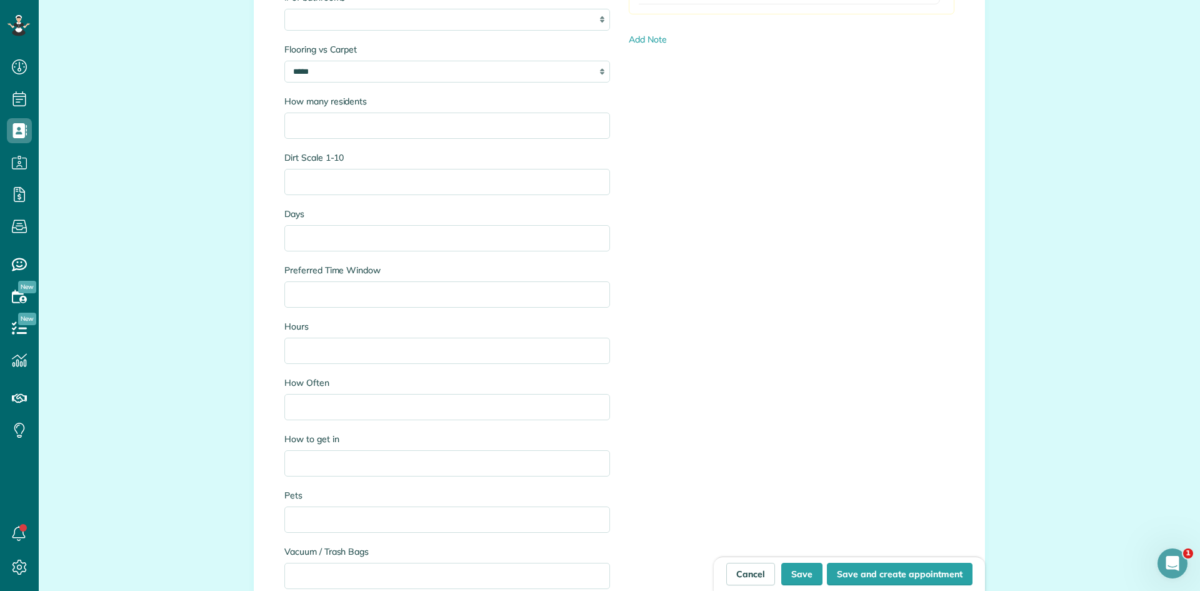
type textarea "**********"
click at [381, 466] on input "How to get in" at bounding box center [447, 463] width 326 height 26
type input "**********"
click at [854, 577] on button "Save and create appointment" at bounding box center [900, 573] width 146 height 22
type input "**********"
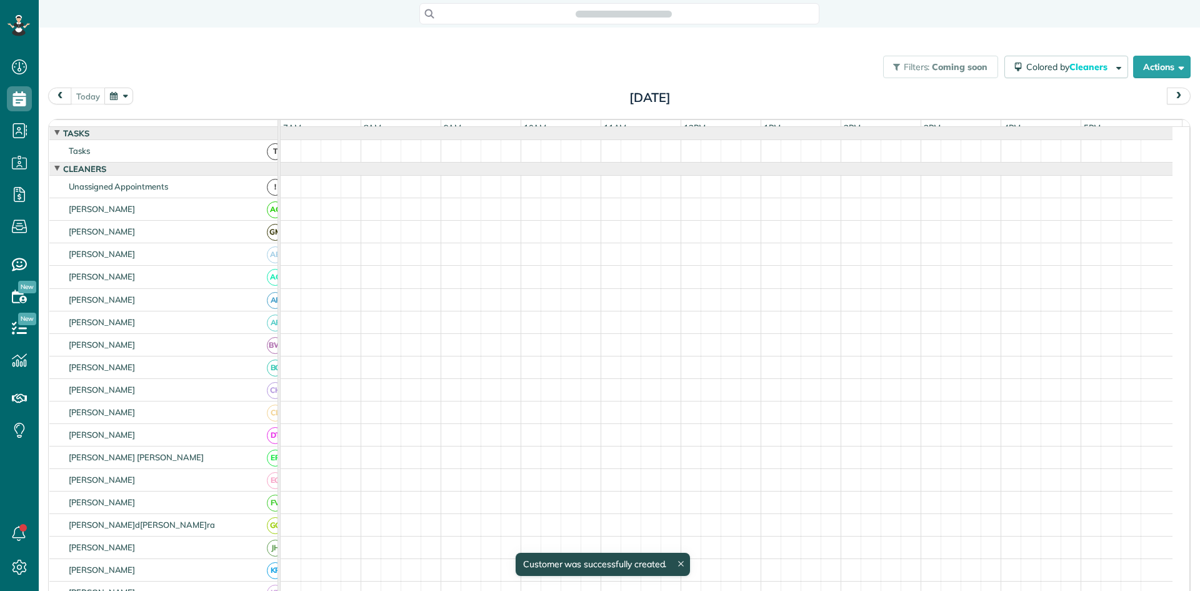
scroll to position [6, 6]
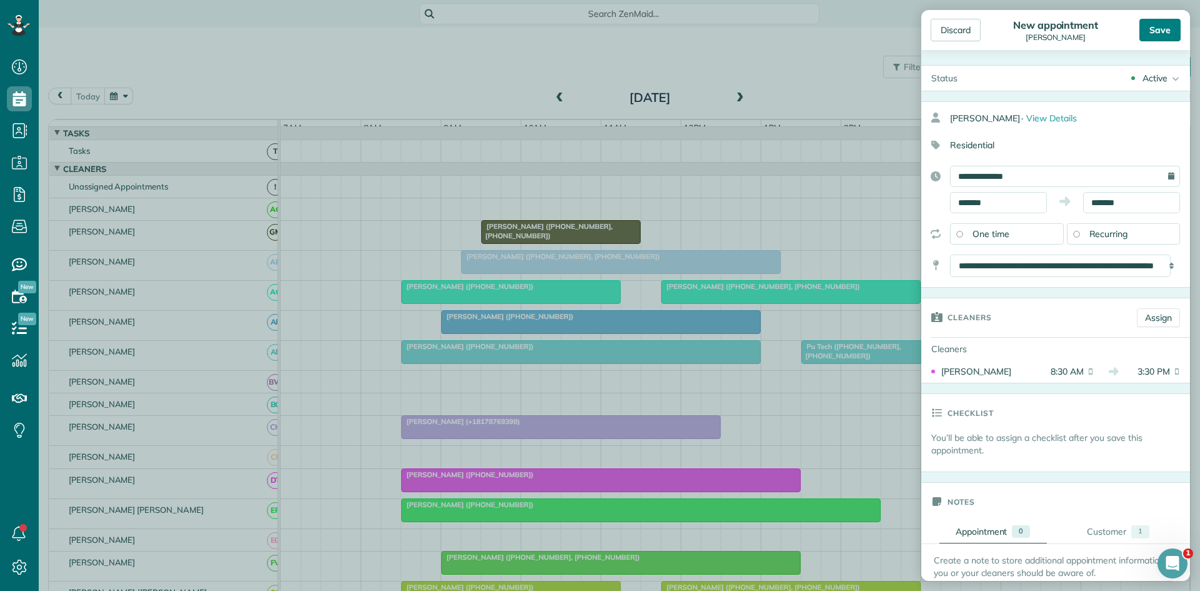
click at [1172, 34] on div "Save" at bounding box center [1159, 30] width 41 height 22
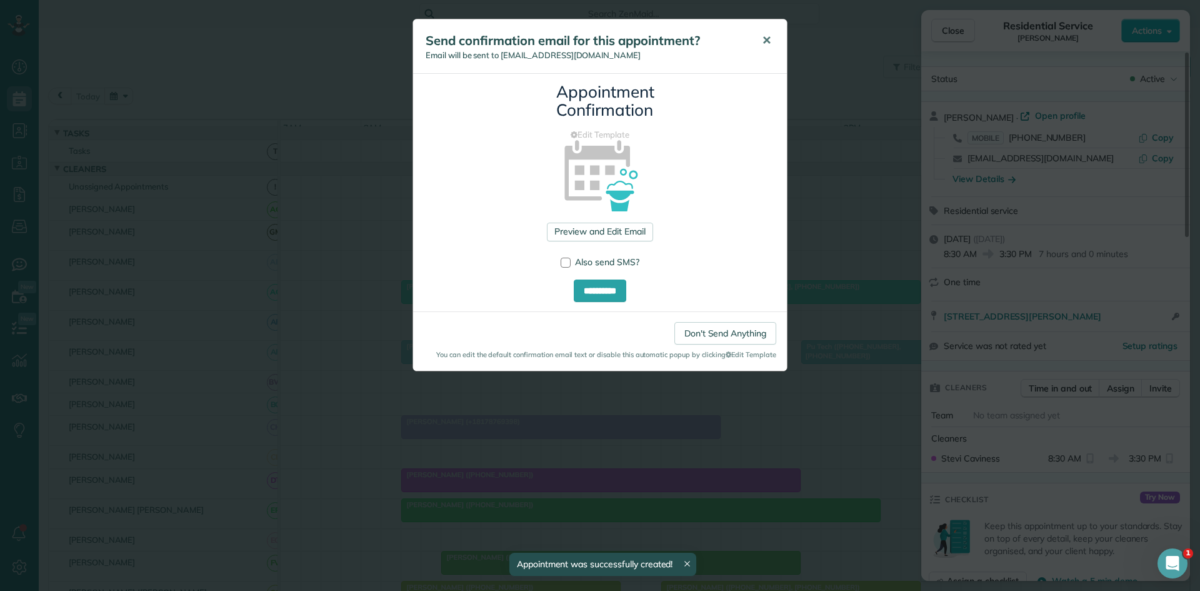
click at [769, 46] on span "✕" at bounding box center [766, 40] width 9 height 14
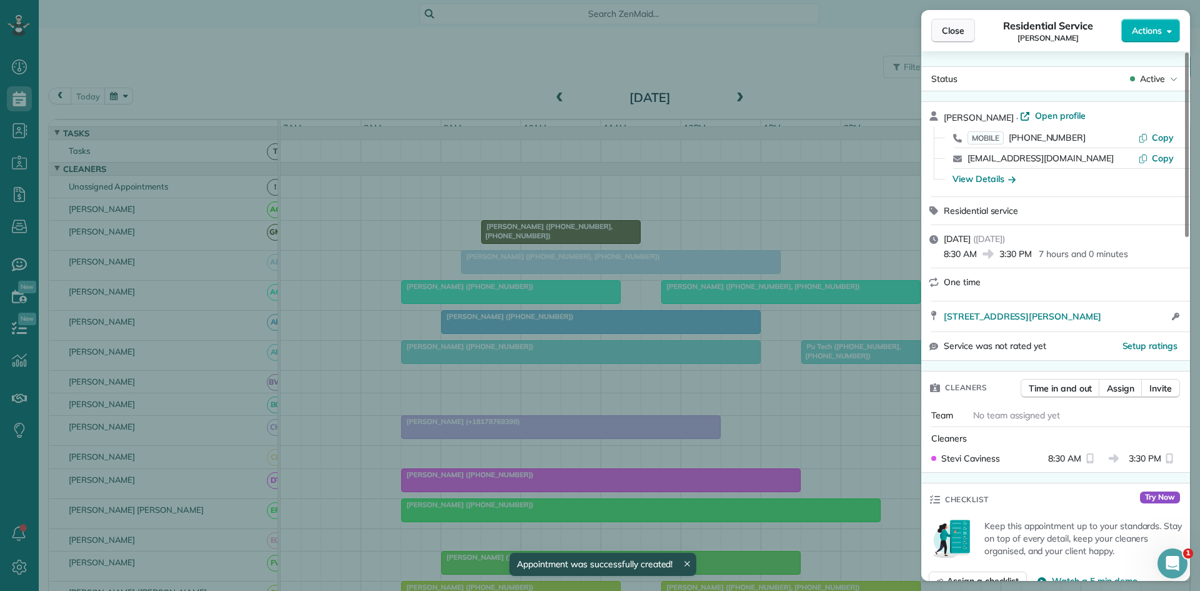
click at [961, 29] on span "Close" at bounding box center [953, 30] width 22 height 12
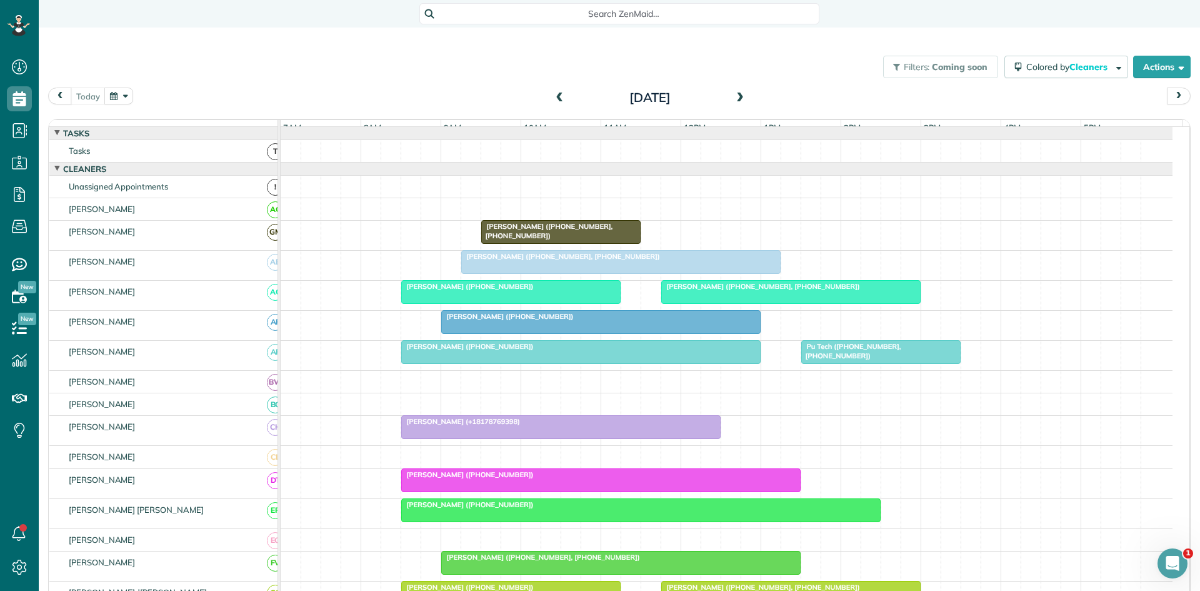
click at [733, 102] on span at bounding box center [740, 97] width 14 height 11
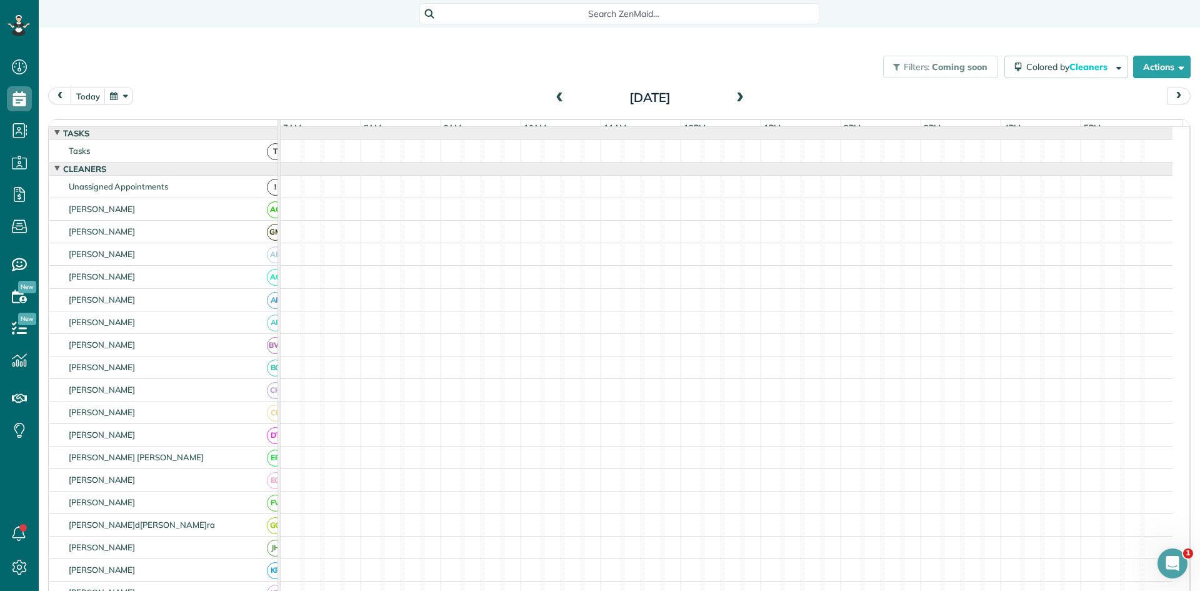
click at [733, 102] on span at bounding box center [740, 97] width 14 height 11
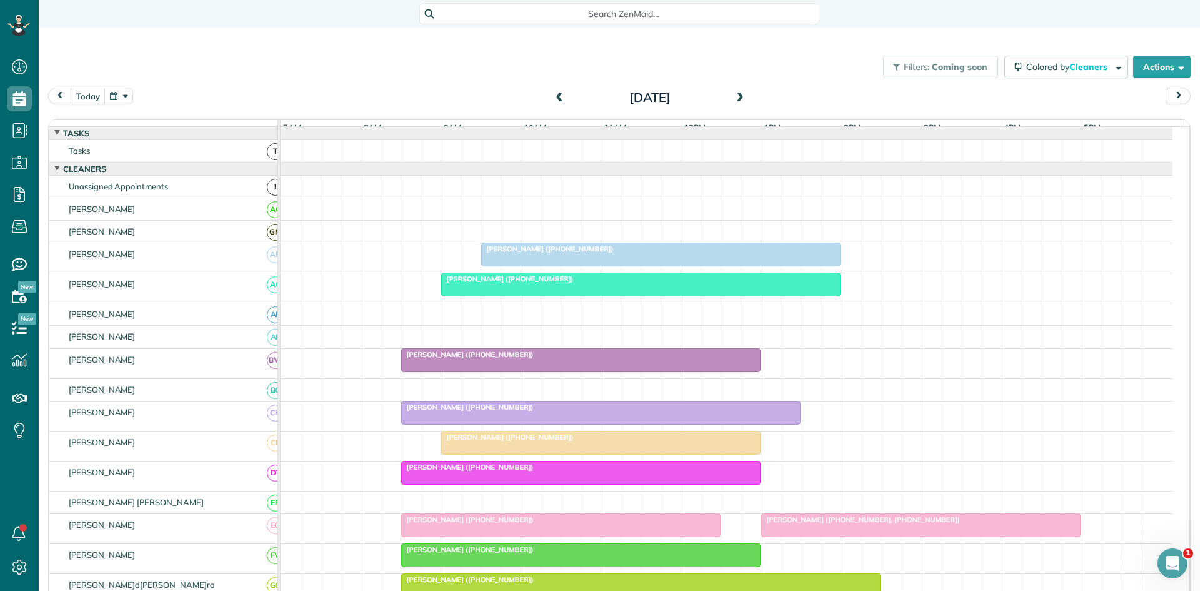
click at [733, 102] on span at bounding box center [740, 97] width 14 height 11
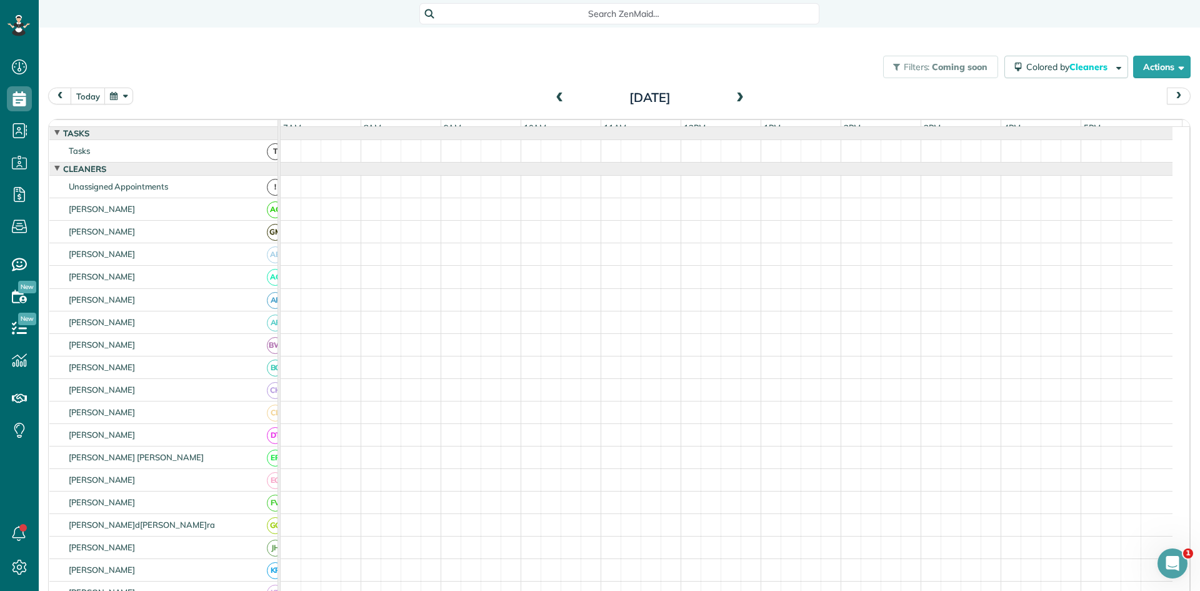
click at [733, 102] on span at bounding box center [740, 97] width 14 height 11
click at [554, 93] on span at bounding box center [560, 98] width 14 height 19
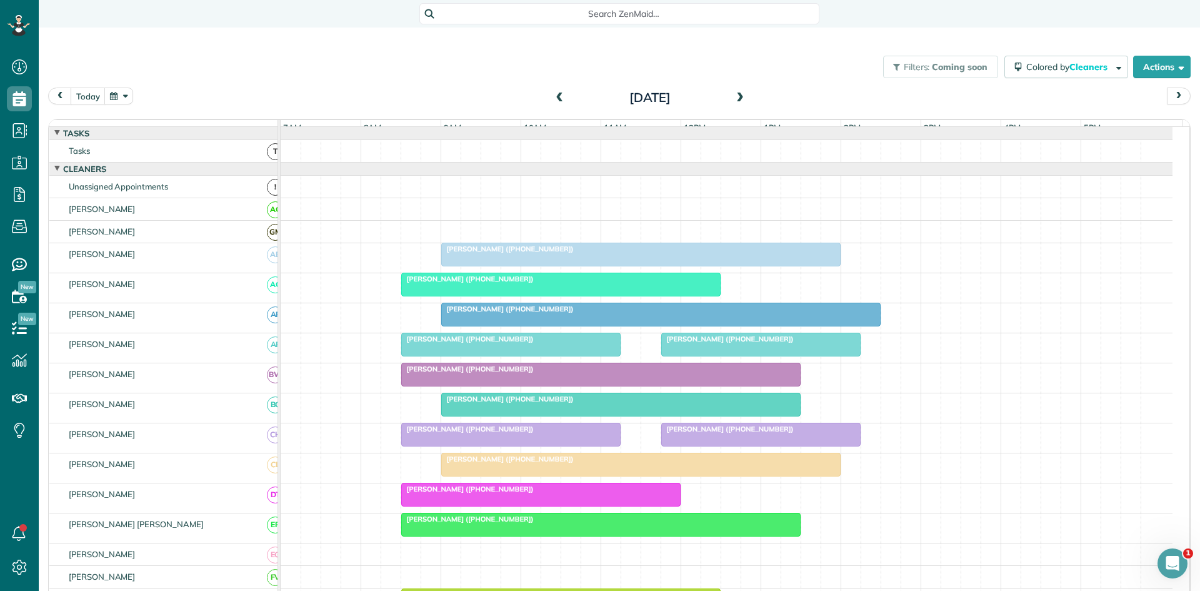
click at [739, 95] on span at bounding box center [740, 97] width 14 height 11
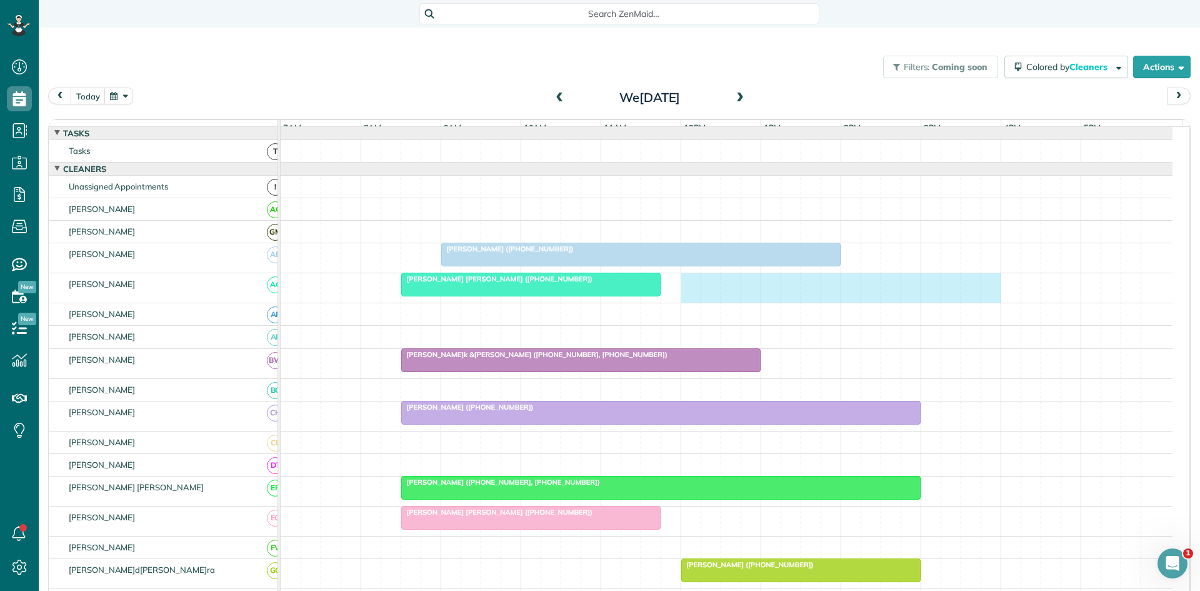
drag, startPoint x: 690, startPoint y: 293, endPoint x: 980, endPoint y: 286, distance: 290.1
click at [985, 286] on div "[PERSON_NAME] [PERSON_NAME] ([PHONE_NUMBER])" at bounding box center [727, 287] width 892 height 29
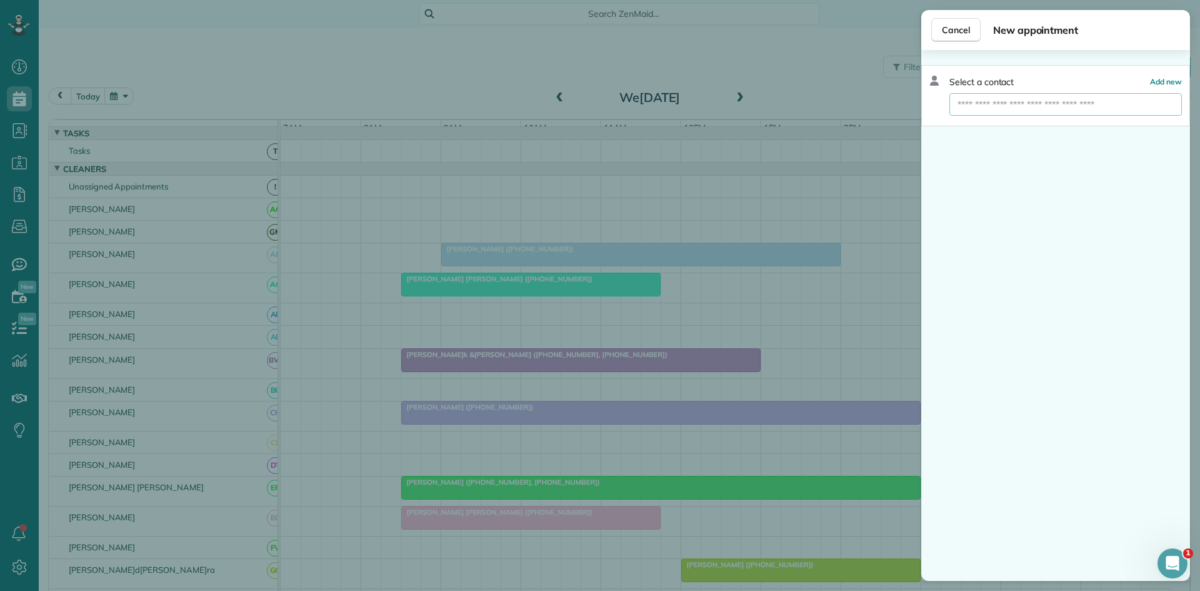
click at [1036, 102] on input "text" at bounding box center [1065, 104] width 232 height 22
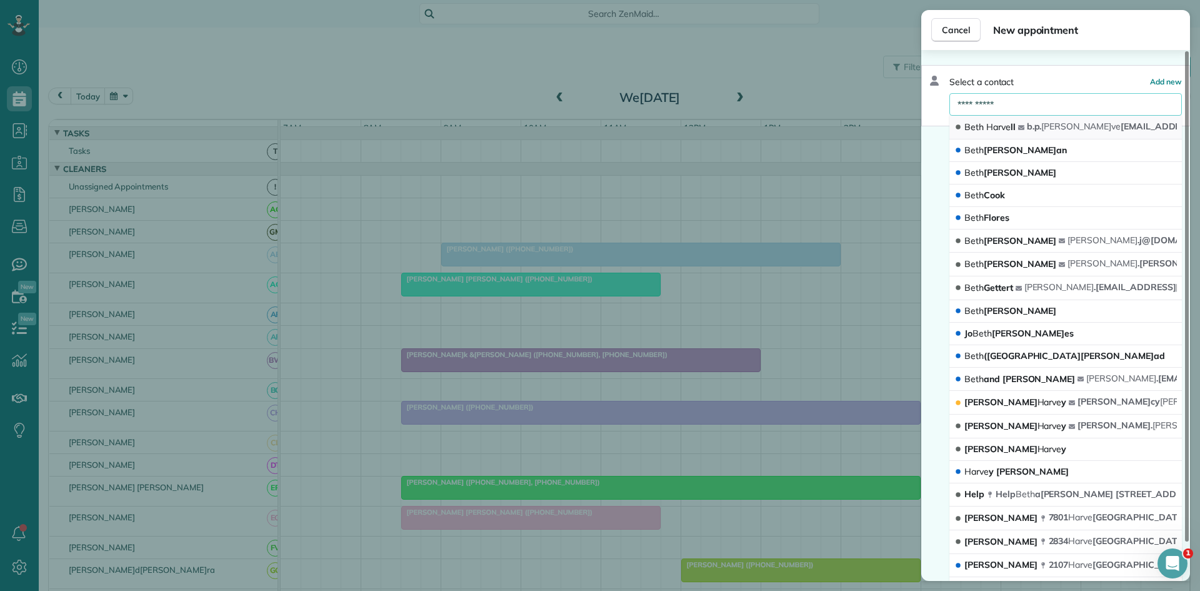
type input "**********"
click at [1039, 124] on button "[PERSON_NAME] ll b.p. [PERSON_NAME] [EMAIL_ADDRESS][DOMAIN_NAME]" at bounding box center [1065, 128] width 232 height 24
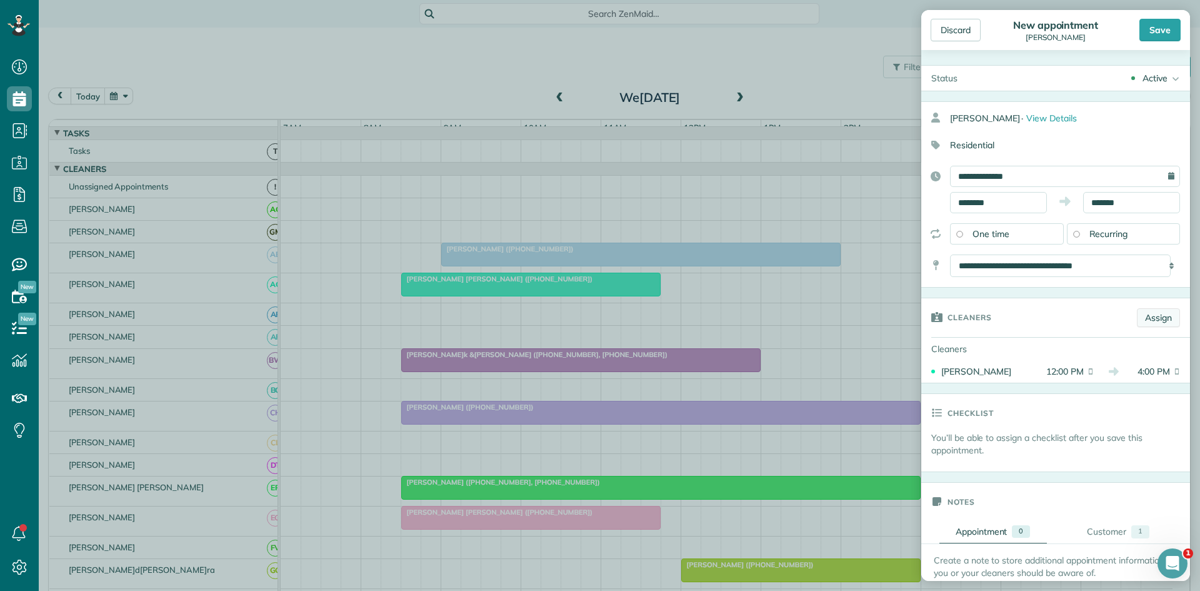
click at [1143, 319] on link "Assign" at bounding box center [1158, 317] width 43 height 19
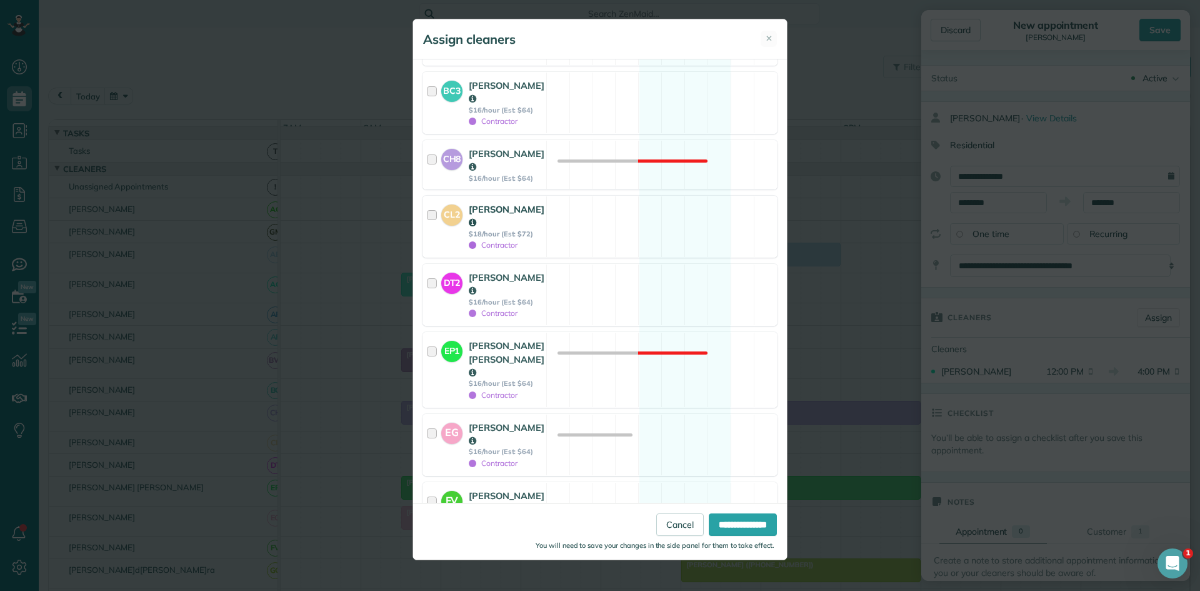
scroll to position [833, 0]
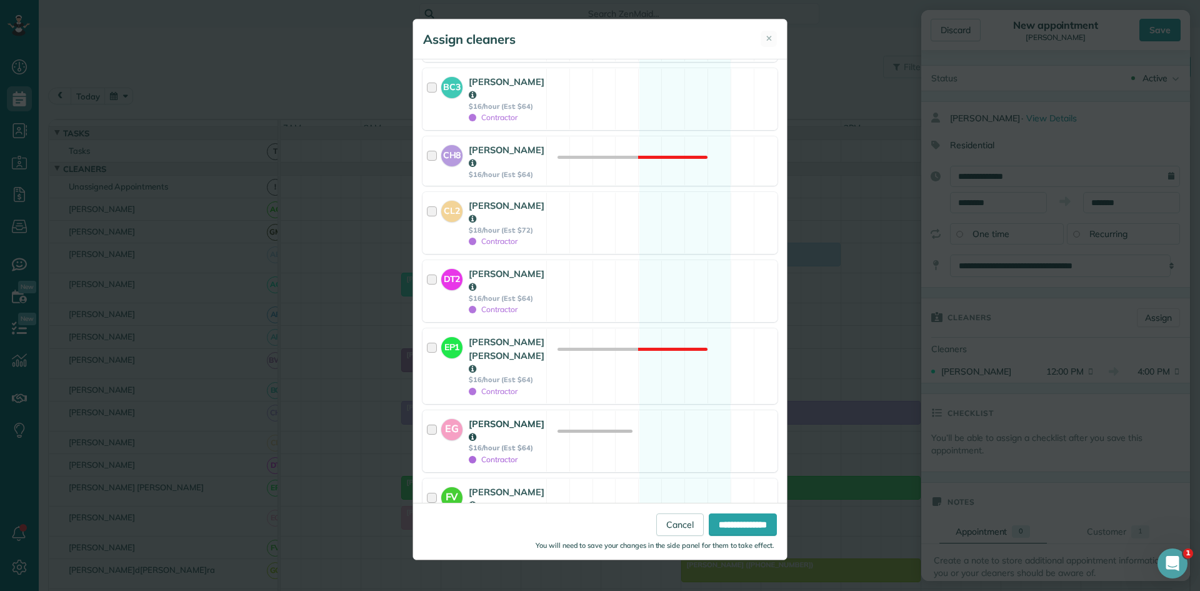
click at [605, 410] on div "EG [PERSON_NAME] $16/hour (Est: $64) Contractor Available" at bounding box center [599, 441] width 355 height 62
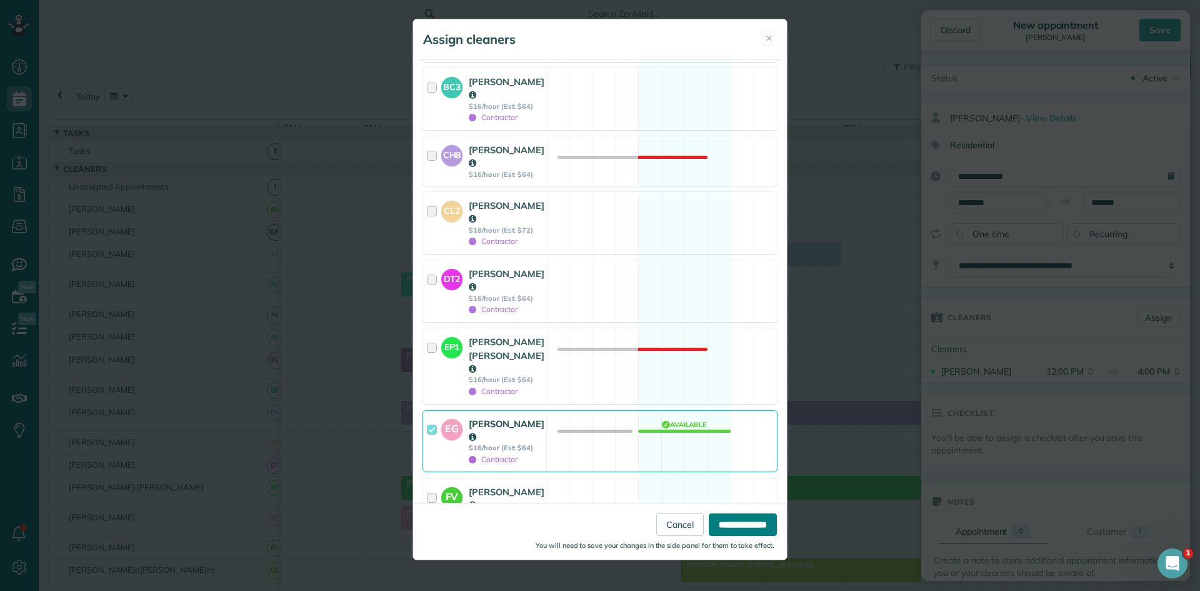
click at [738, 514] on input "**********" at bounding box center [743, 524] width 68 height 22
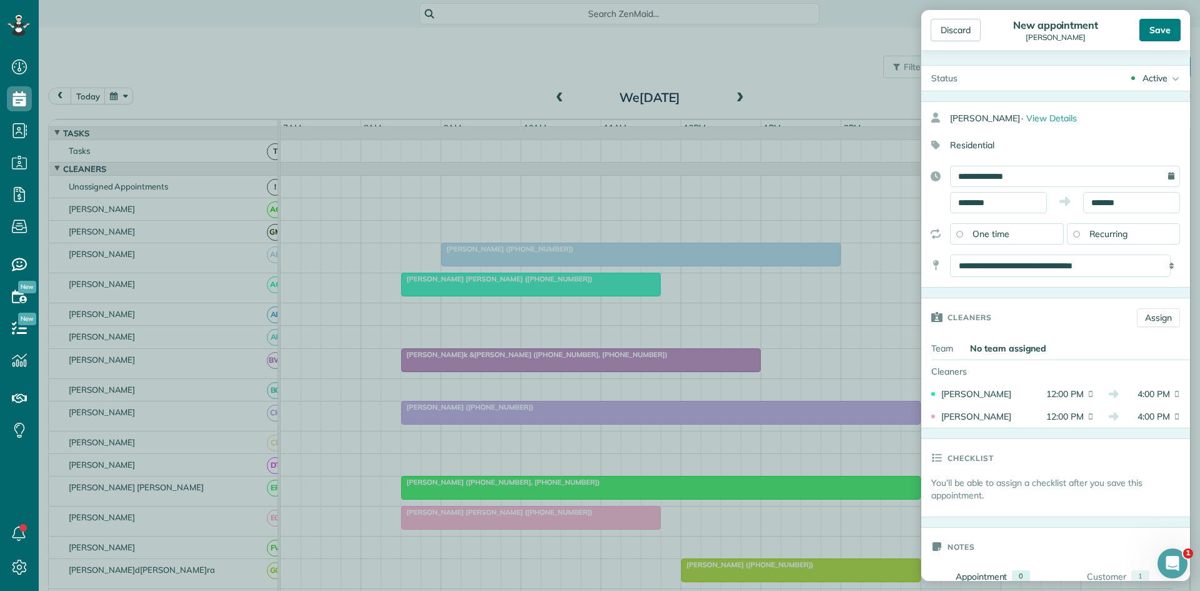
click at [1164, 32] on div "Save" at bounding box center [1159, 30] width 41 height 22
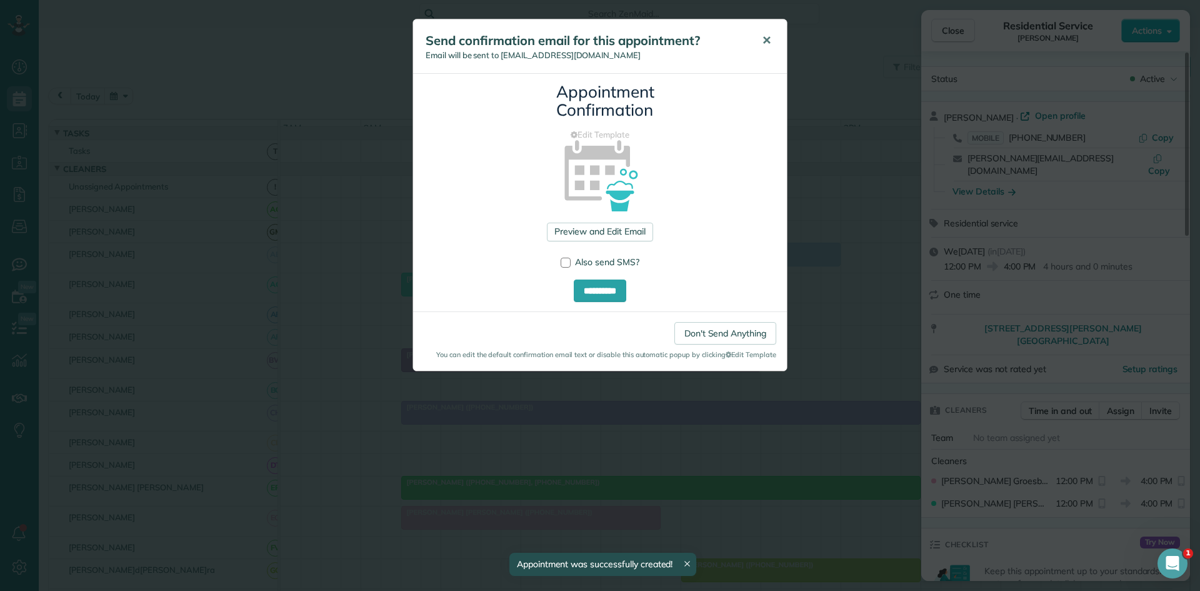
click at [769, 47] on span "✕" at bounding box center [766, 40] width 9 height 14
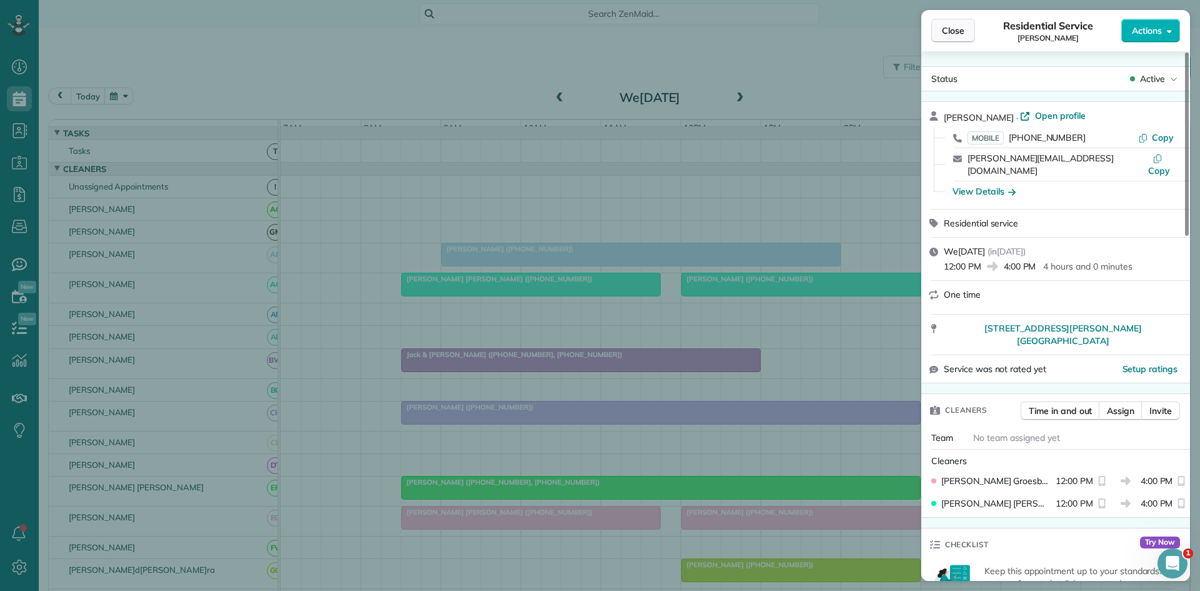
click at [964, 33] on button "Close" at bounding box center [953, 31] width 44 height 24
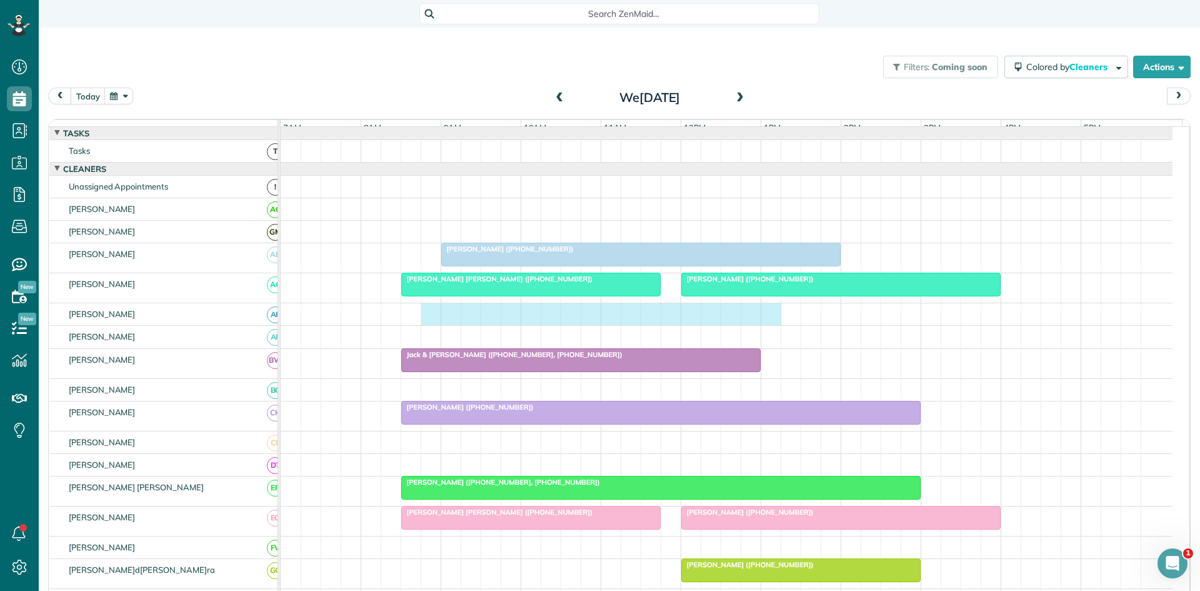
drag, startPoint x: 428, startPoint y: 322, endPoint x: 759, endPoint y: 318, distance: 331.3
click at [770, 318] on div at bounding box center [727, 314] width 892 height 22
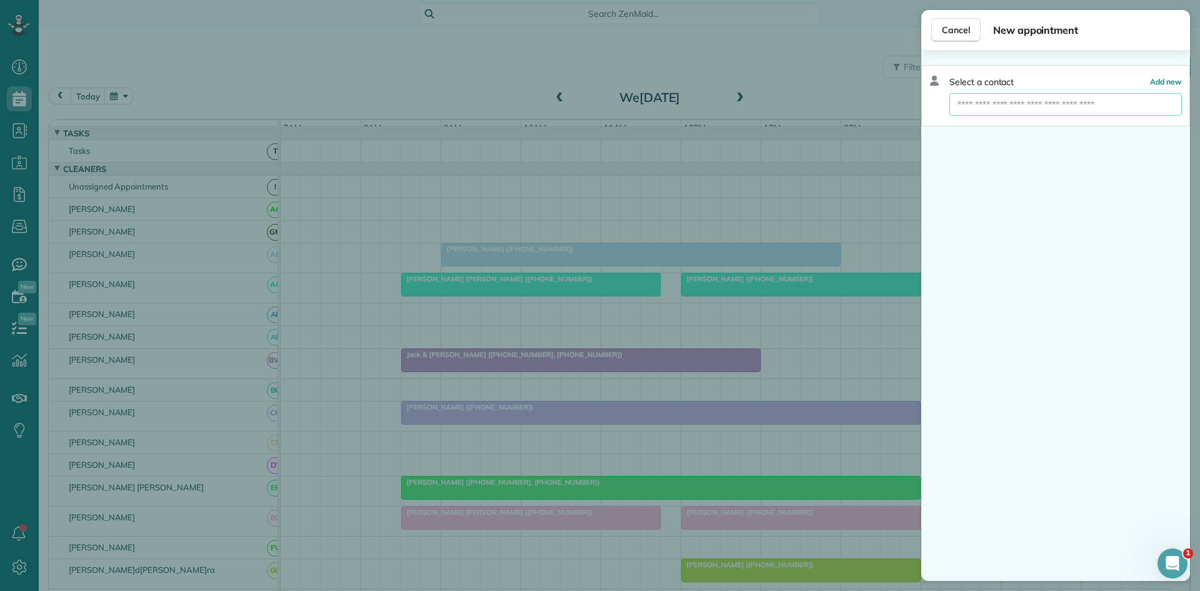
click at [1043, 111] on input "text" at bounding box center [1065, 104] width 232 height 22
type input "**********"
click at [1031, 127] on span "[PERSON_NAME] man" at bounding box center [1021, 126] width 114 height 11
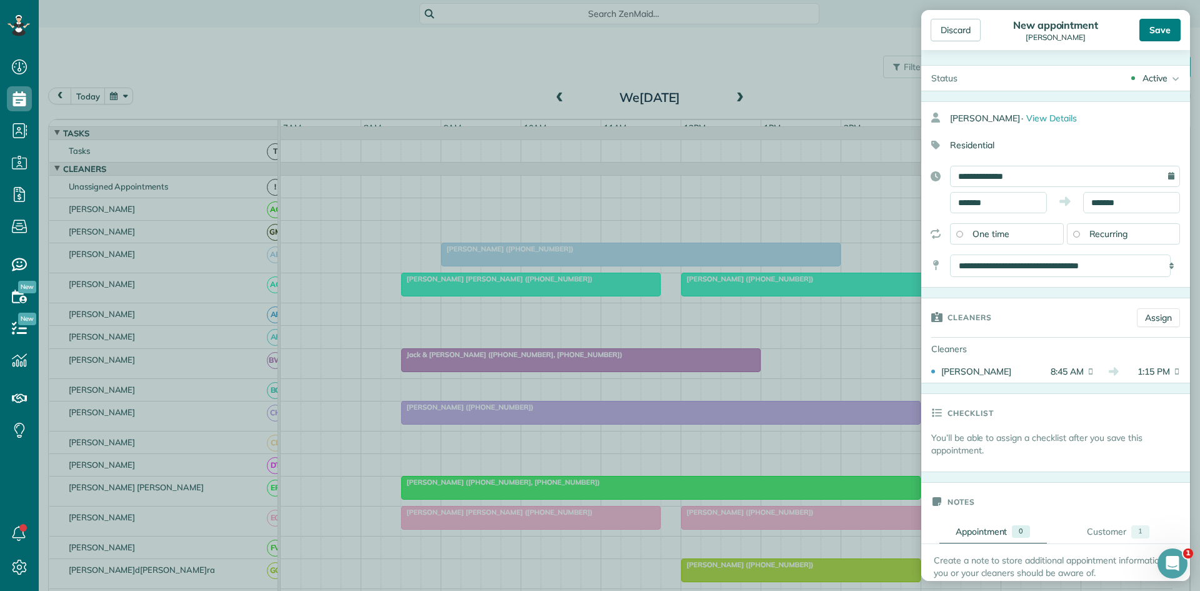
click at [1162, 32] on div "Save" at bounding box center [1159, 30] width 41 height 22
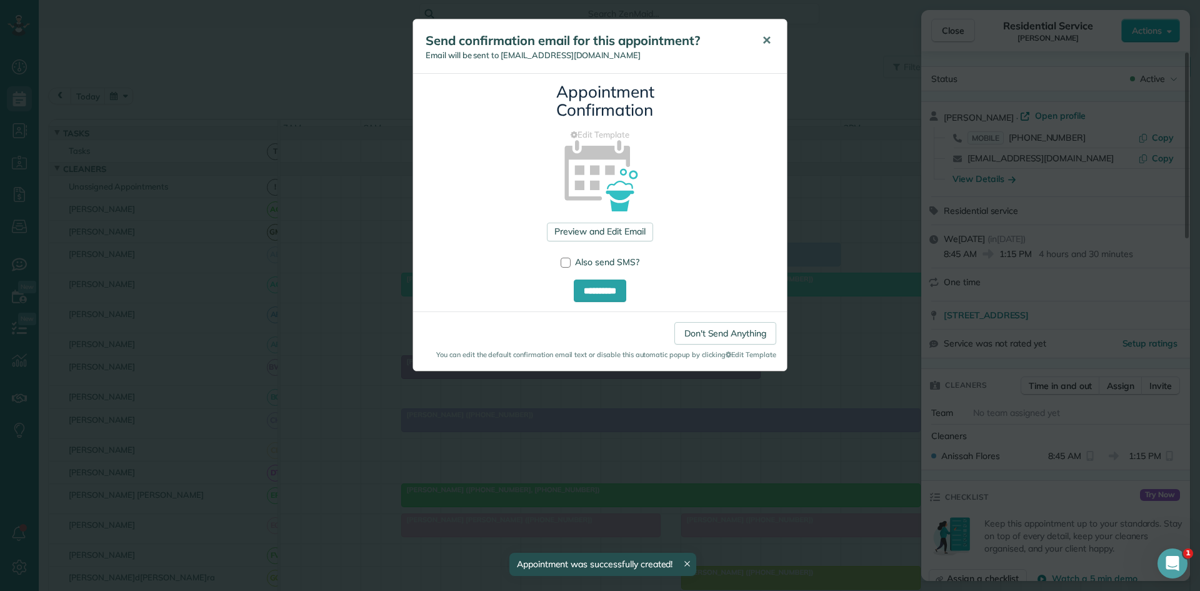
click at [769, 44] on span "✕" at bounding box center [766, 40] width 9 height 14
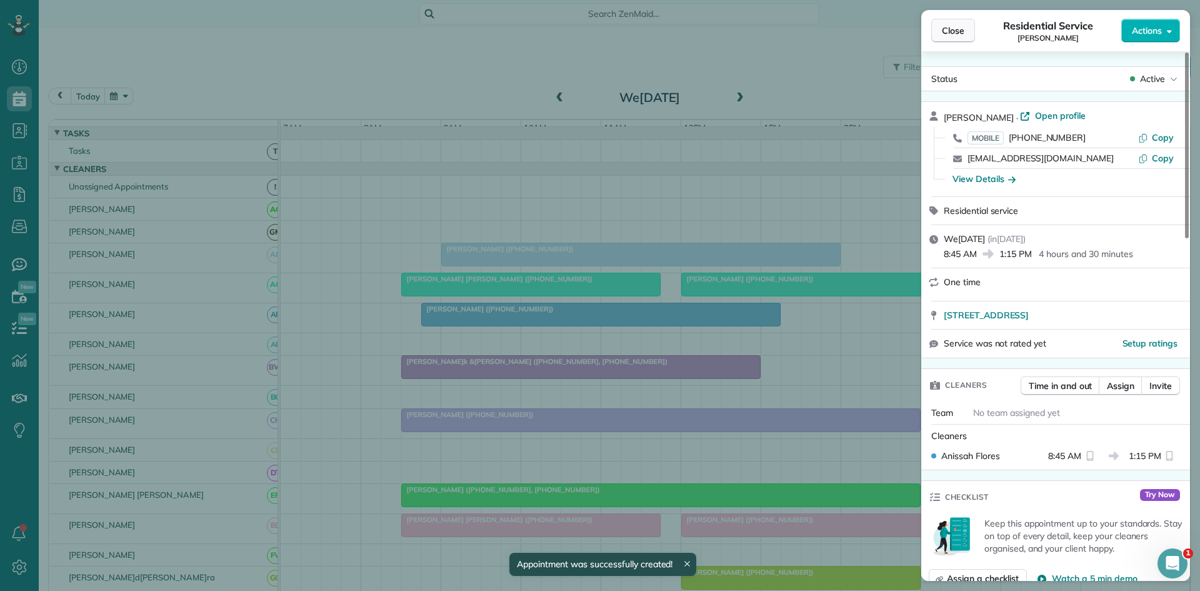
click at [954, 32] on span "Close" at bounding box center [953, 30] width 22 height 12
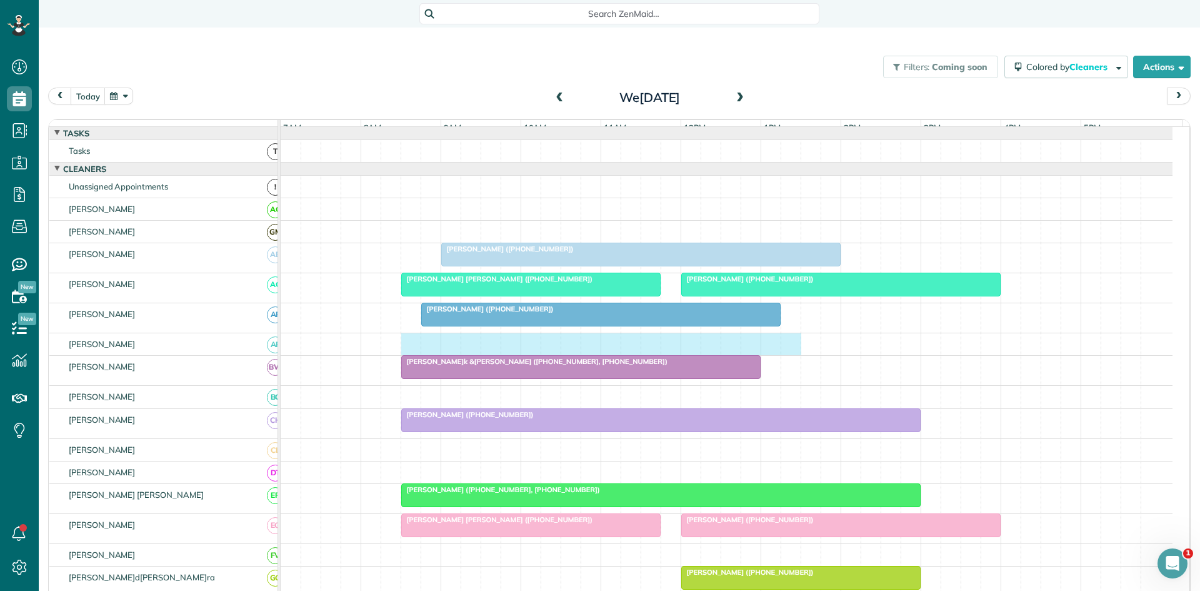
drag, startPoint x: 411, startPoint y: 352, endPoint x: 780, endPoint y: 355, distance: 369.4
click at [787, 355] on div at bounding box center [727, 344] width 892 height 22
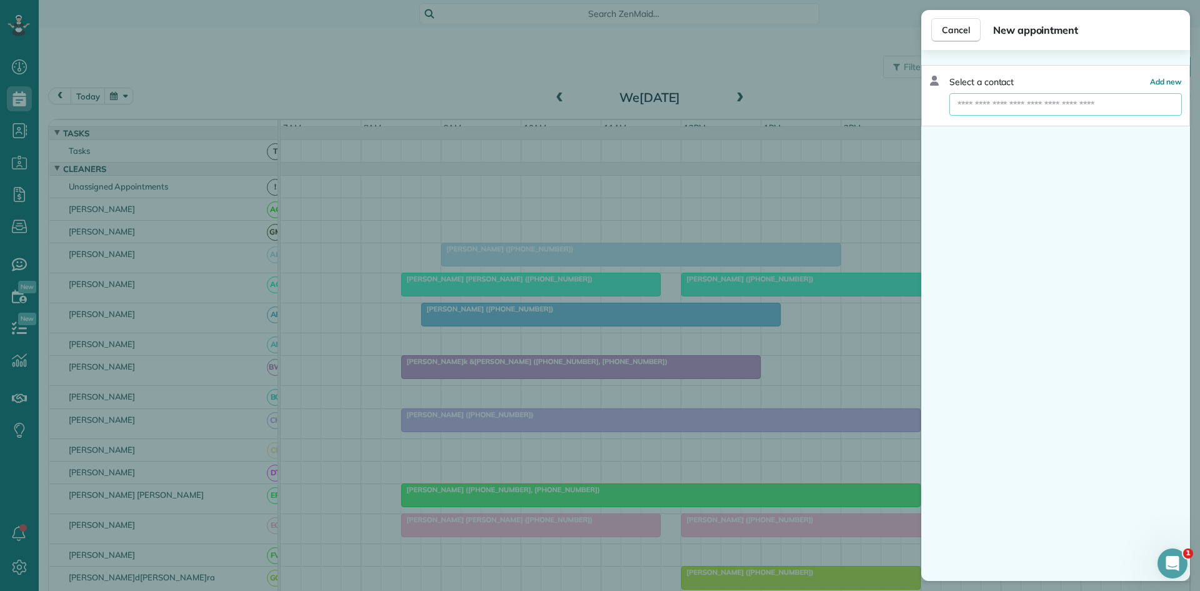
click at [1011, 107] on input "text" at bounding box center [1065, 104] width 232 height 22
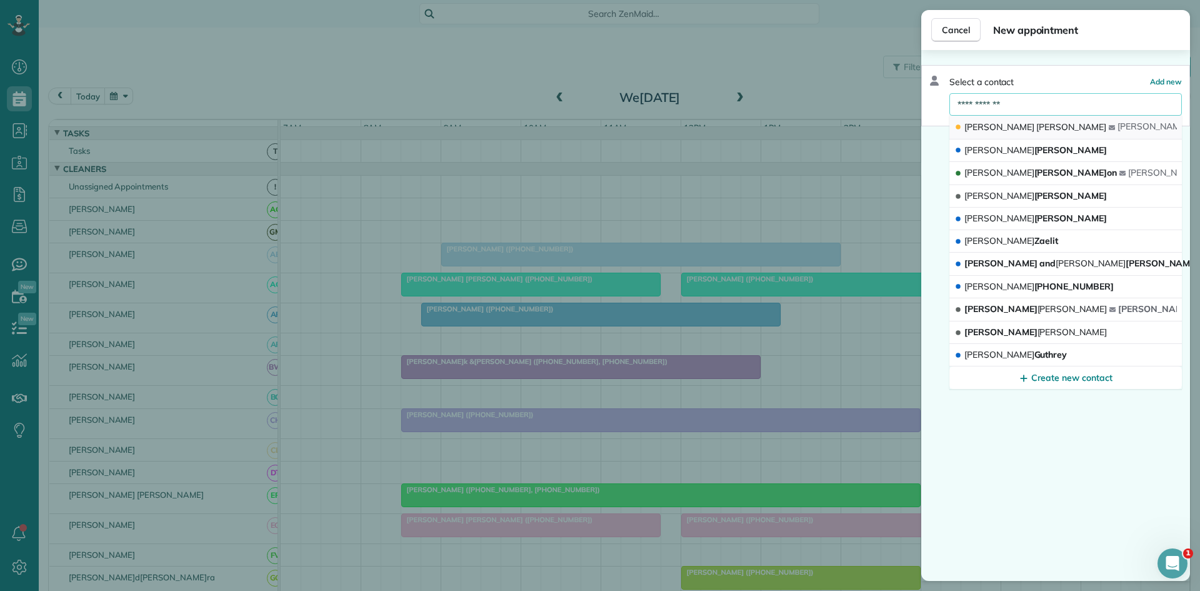
type input "**********"
click at [1036, 121] on span "[PERSON_NAME]" at bounding box center [1071, 126] width 70 height 11
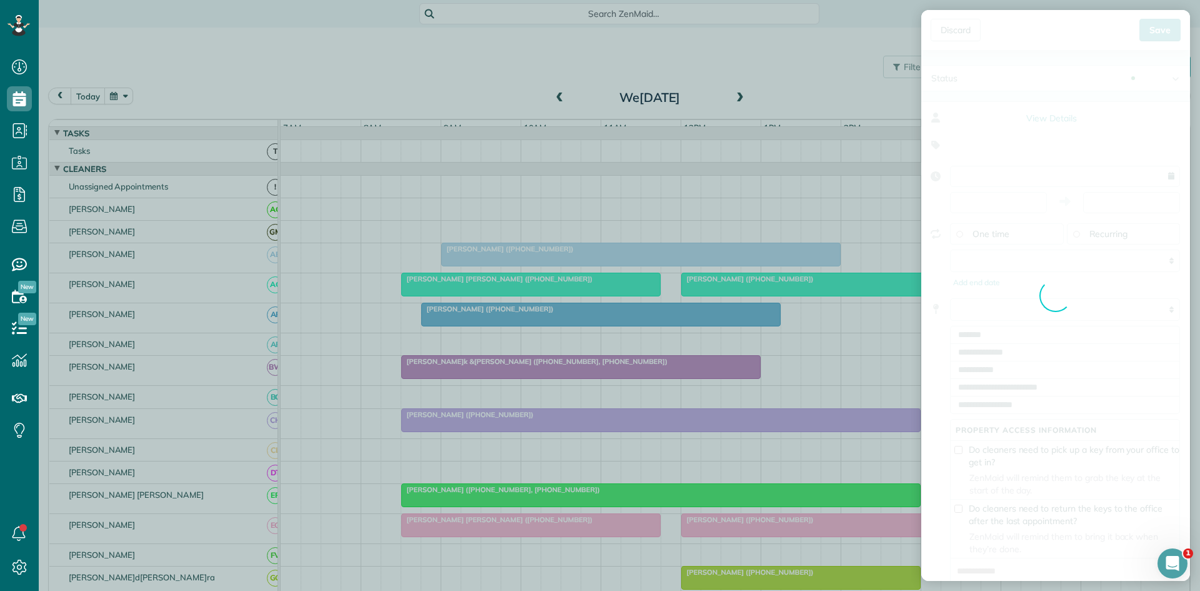
type input "**********"
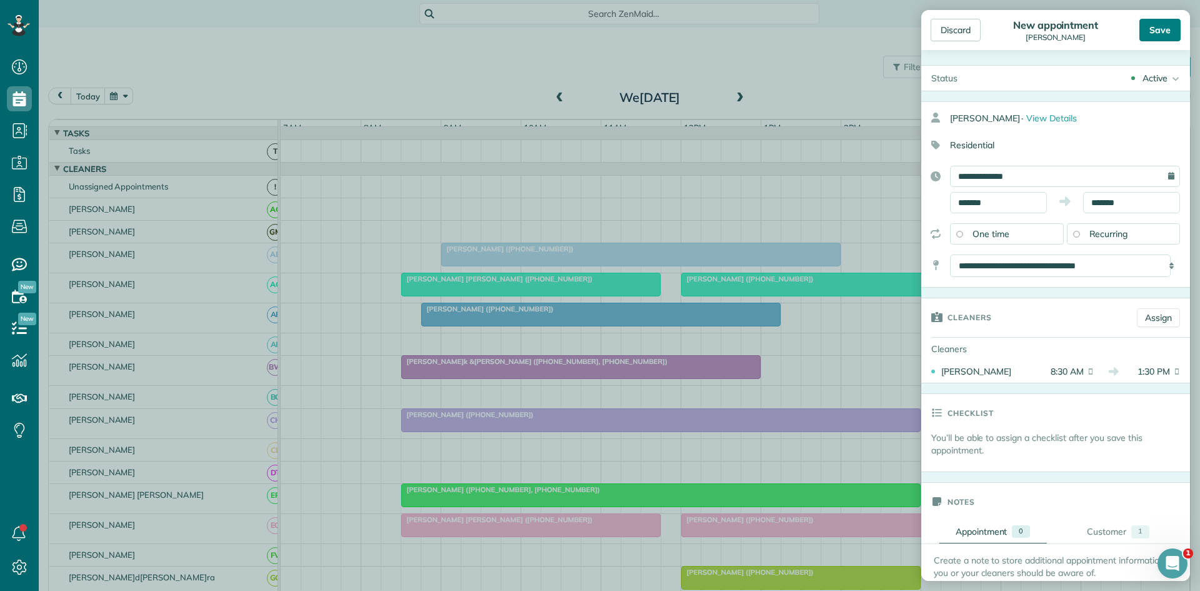
click at [1156, 35] on div "Save" at bounding box center [1159, 30] width 41 height 22
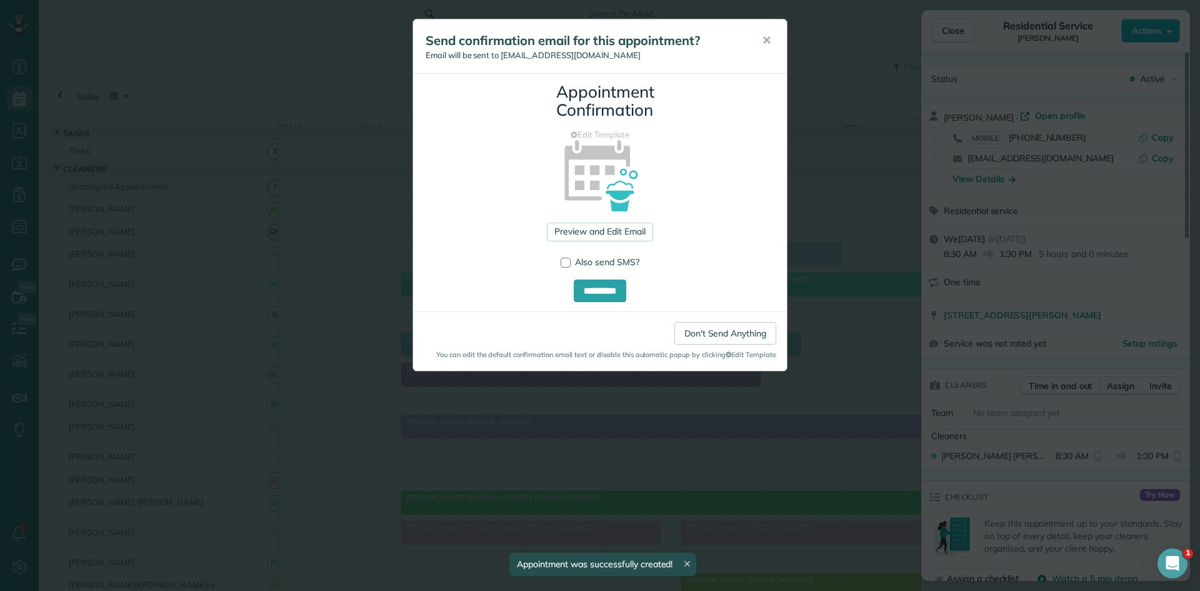
click at [756, 56] on div "Send confirmation email for this appointment? Email will be sent to [EMAIL_ADDR…" at bounding box center [600, 46] width 374 height 54
click at [770, 40] on span "✕" at bounding box center [766, 40] width 9 height 14
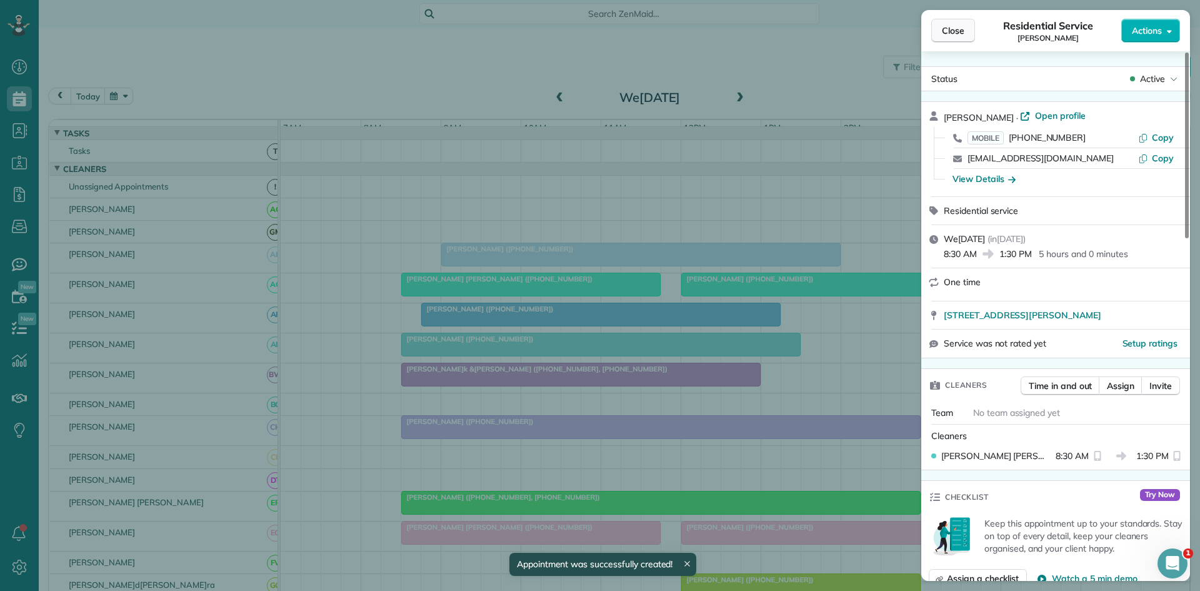
click at [961, 34] on span "Close" at bounding box center [953, 30] width 22 height 12
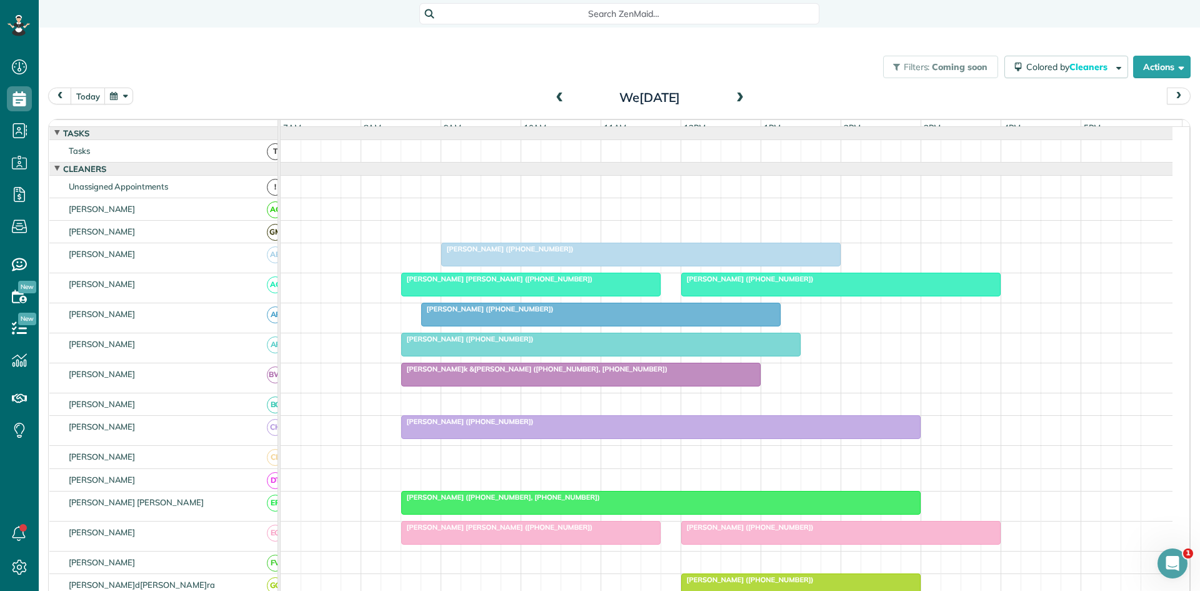
scroll to position [208, 0]
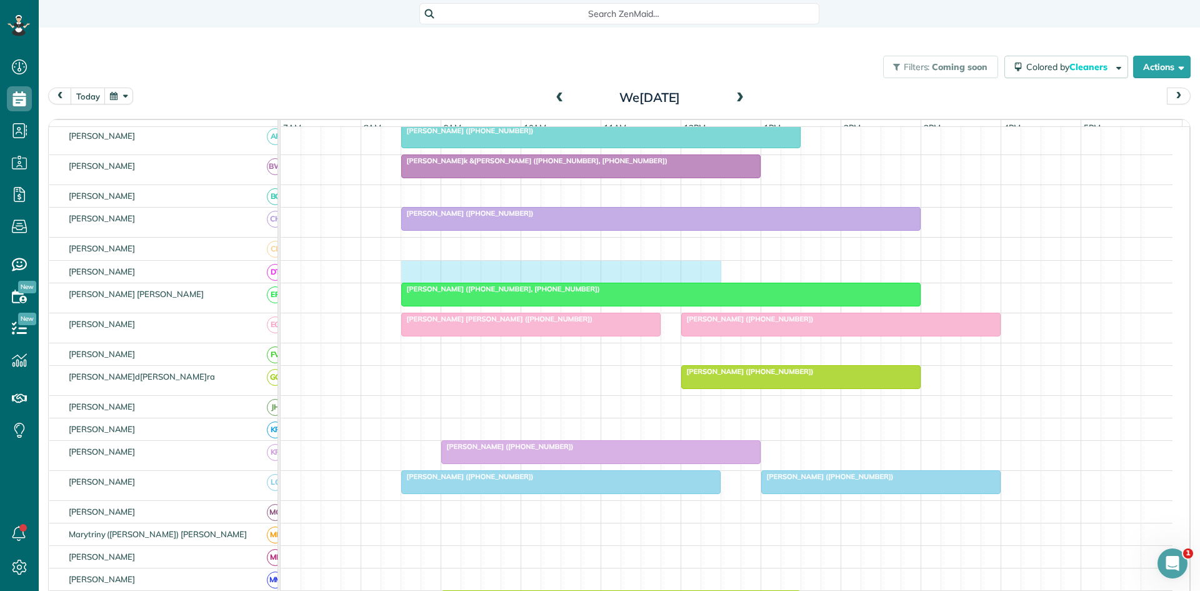
drag, startPoint x: 409, startPoint y: 279, endPoint x: 699, endPoint y: 274, distance: 290.0
click at [699, 274] on div at bounding box center [727, 272] width 892 height 22
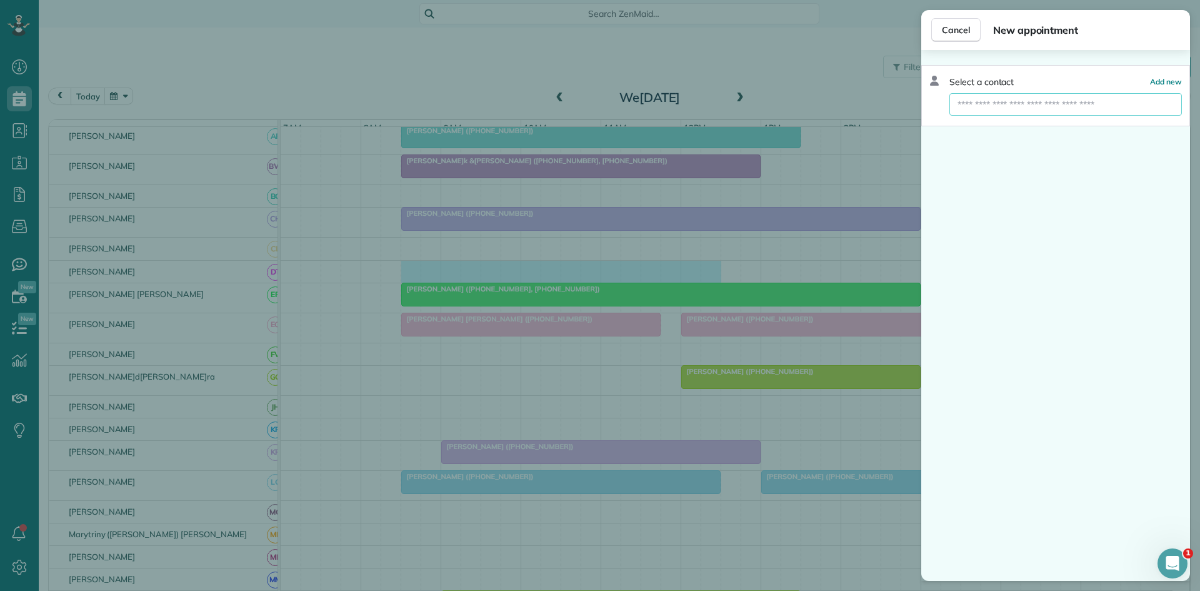
click at [1066, 106] on input "text" at bounding box center [1065, 104] width 232 height 22
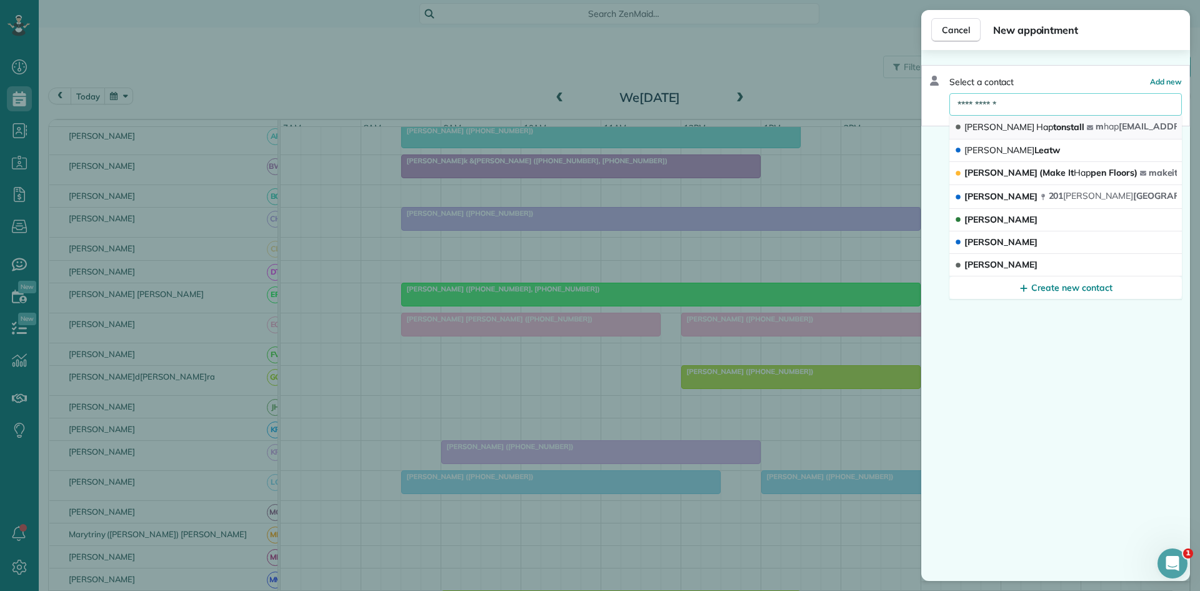
type input "**********"
click at [1049, 124] on button "[PERSON_NAME] tonstall m hap [EMAIL_ADDRESS][DOMAIN_NAME]" at bounding box center [1065, 128] width 232 height 24
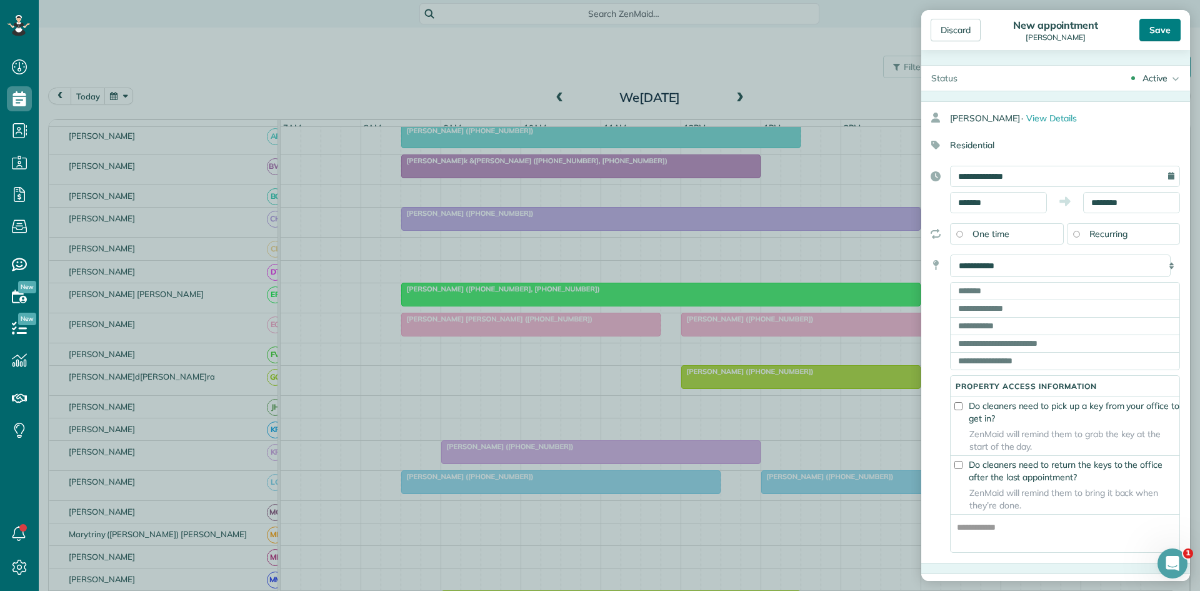
click at [1157, 21] on div "Save" at bounding box center [1159, 30] width 41 height 22
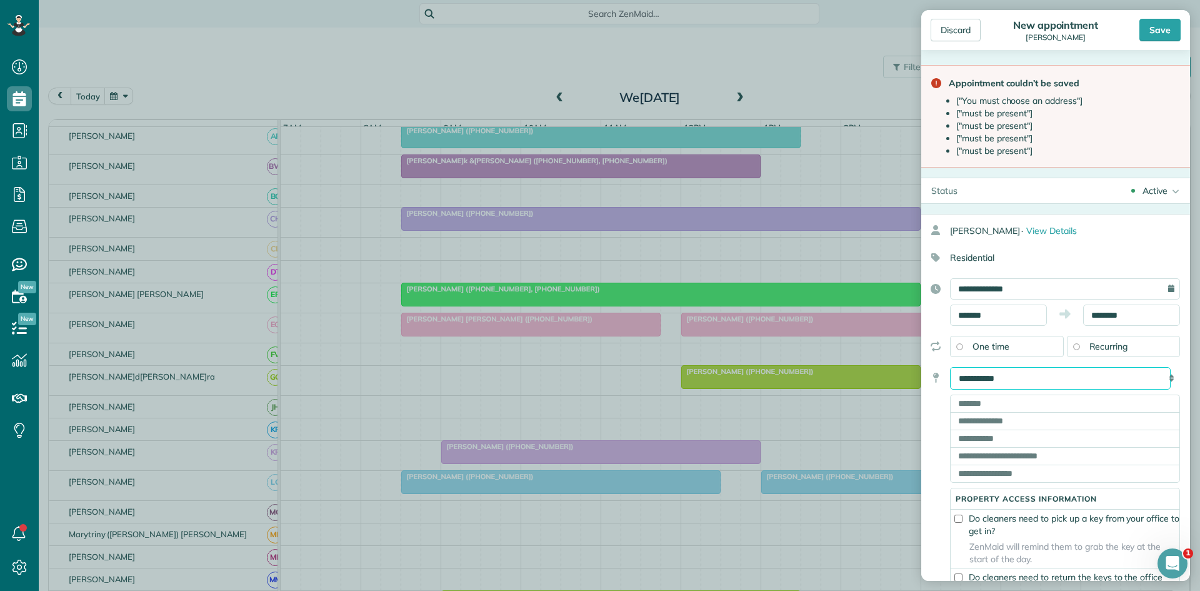
click at [1024, 382] on select "**********" at bounding box center [1060, 378] width 221 height 22
select select "******"
click at [950, 367] on select "**********" at bounding box center [1060, 378] width 221 height 22
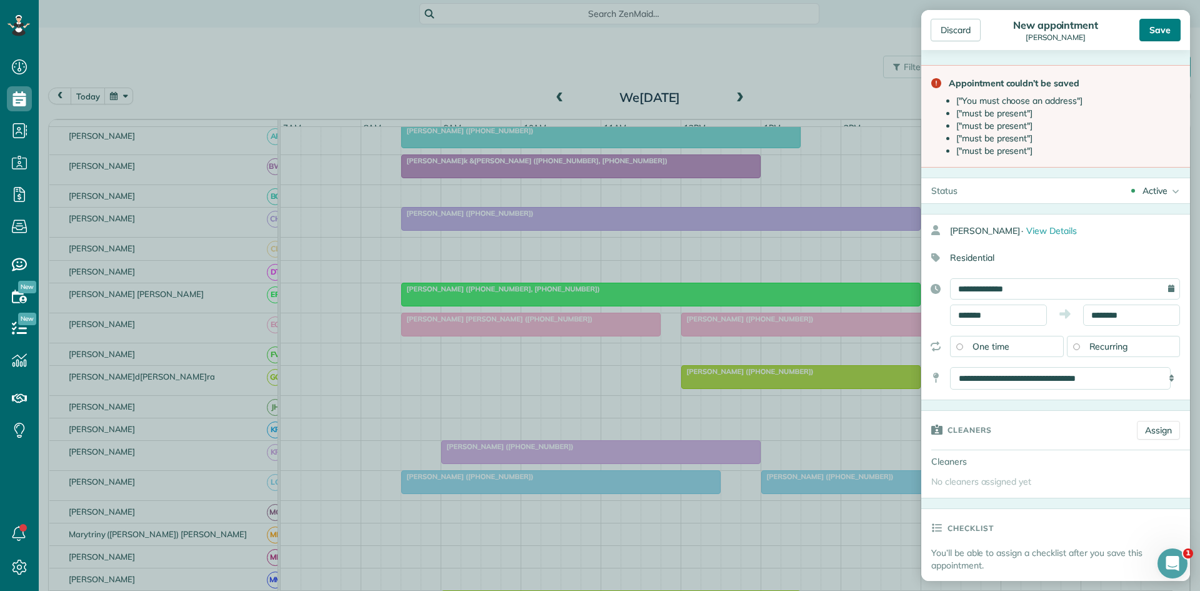
click at [1170, 26] on div "Save" at bounding box center [1159, 30] width 41 height 22
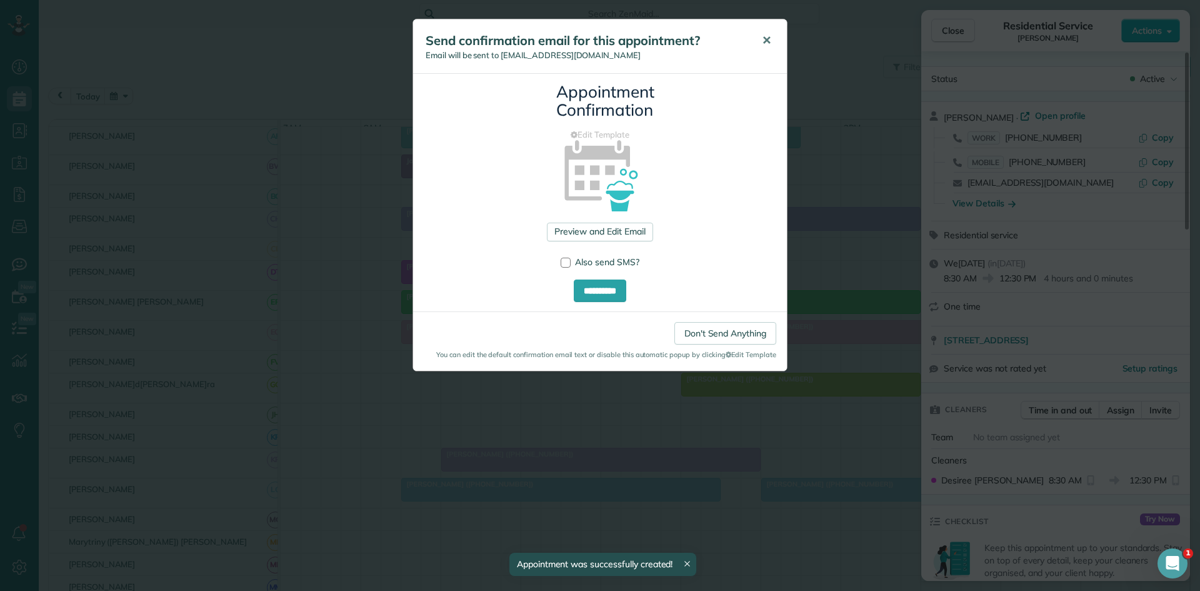
drag, startPoint x: 757, startPoint y: 52, endPoint x: 766, endPoint y: 46, distance: 11.1
click at [759, 52] on button "✕" at bounding box center [766, 41] width 28 height 30
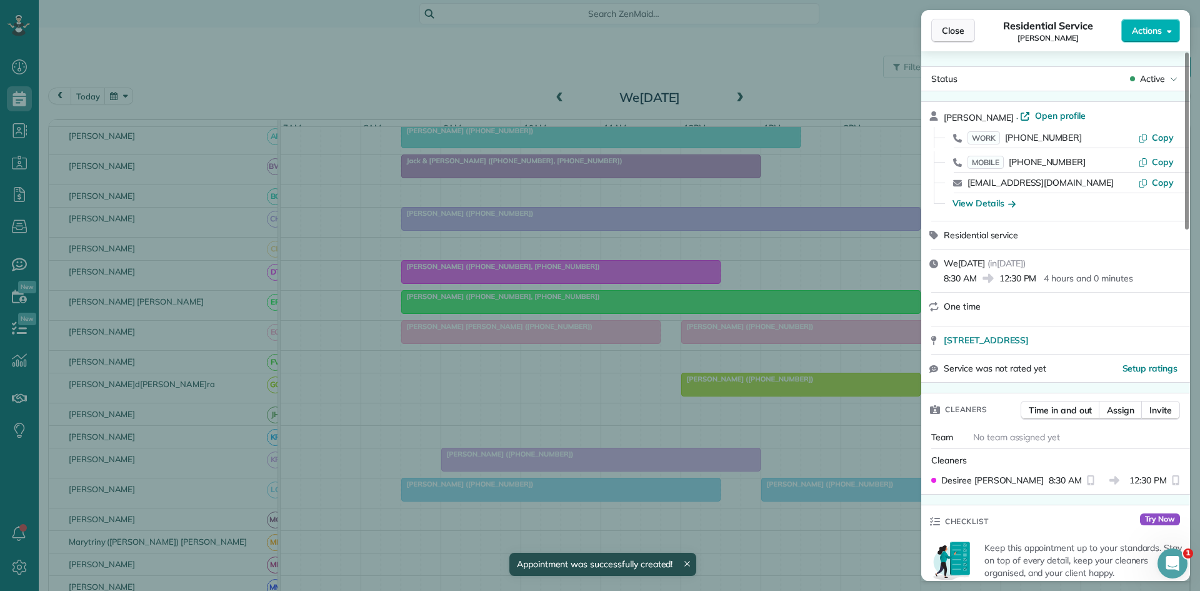
click at [947, 33] on span "Close" at bounding box center [953, 30] width 22 height 12
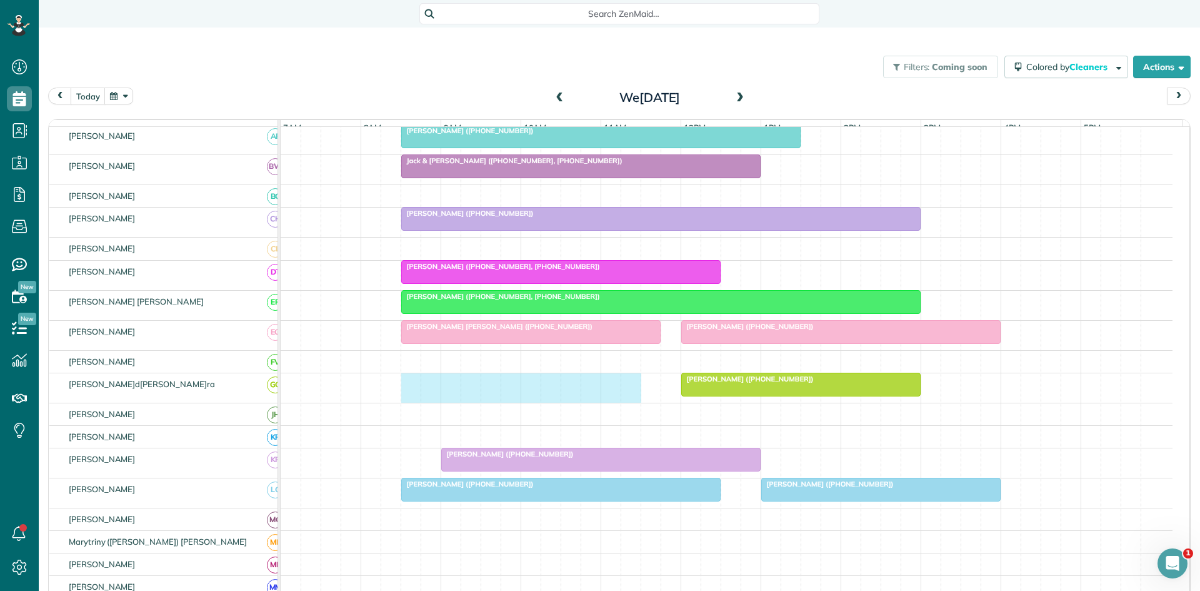
drag, startPoint x: 407, startPoint y: 397, endPoint x: 619, endPoint y: 392, distance: 211.9
click at [620, 392] on div "[PERSON_NAME] ([PHONE_NUMBER])" at bounding box center [727, 387] width 892 height 29
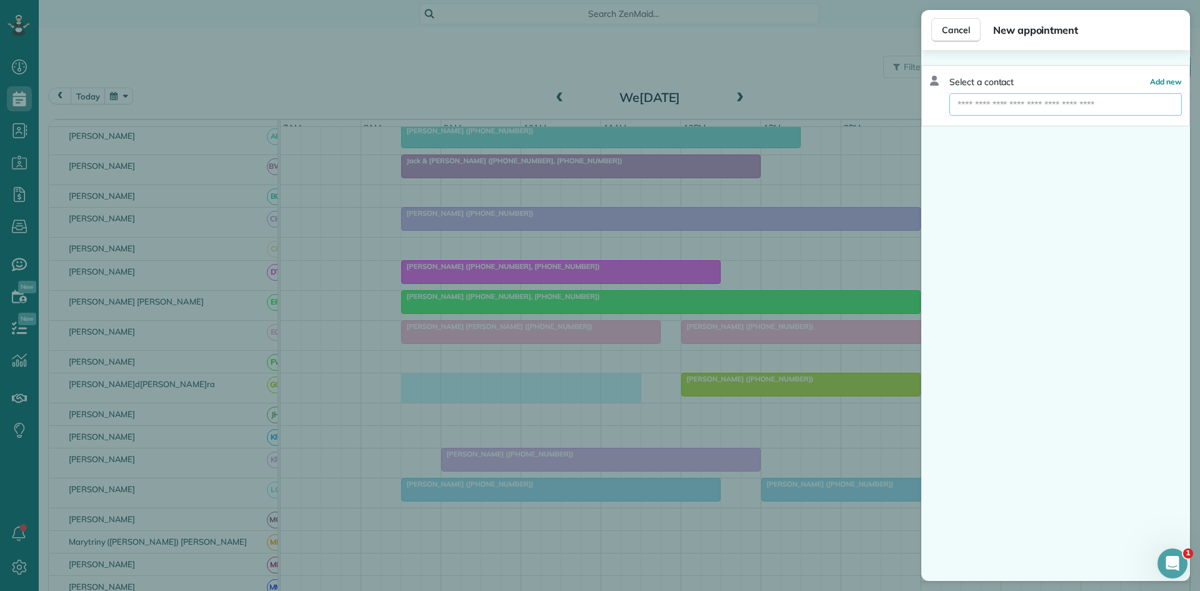
click at [1016, 107] on input "text" at bounding box center [1065, 104] width 232 height 22
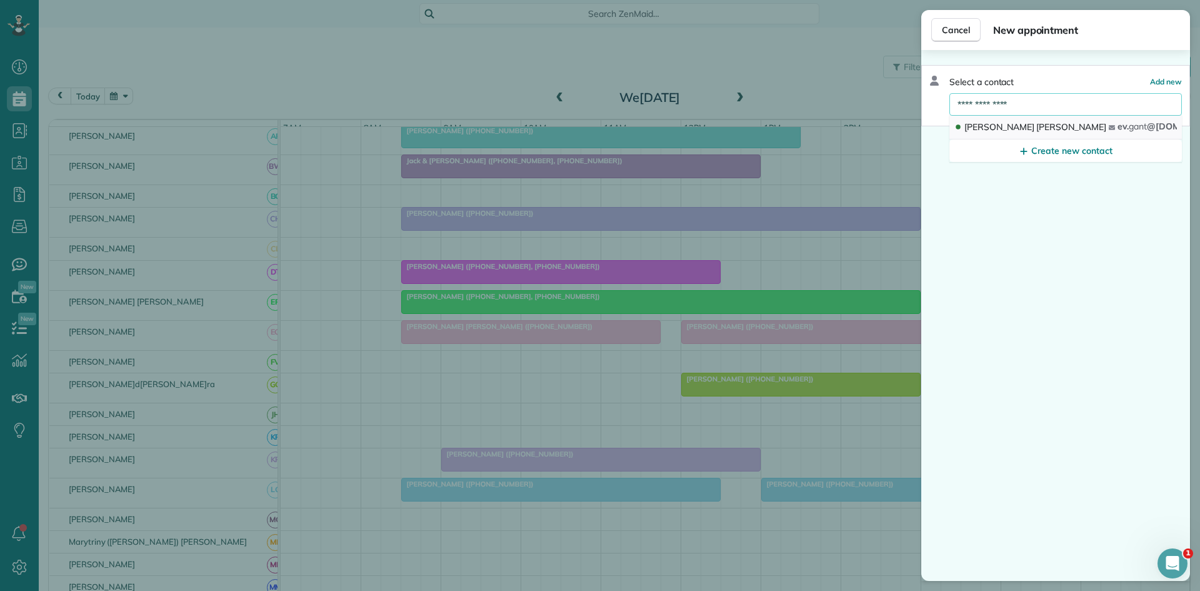
type input "**********"
click at [1027, 129] on button "[PERSON_NAME] ev. [PERSON_NAME] @[DOMAIN_NAME]" at bounding box center [1065, 128] width 232 height 24
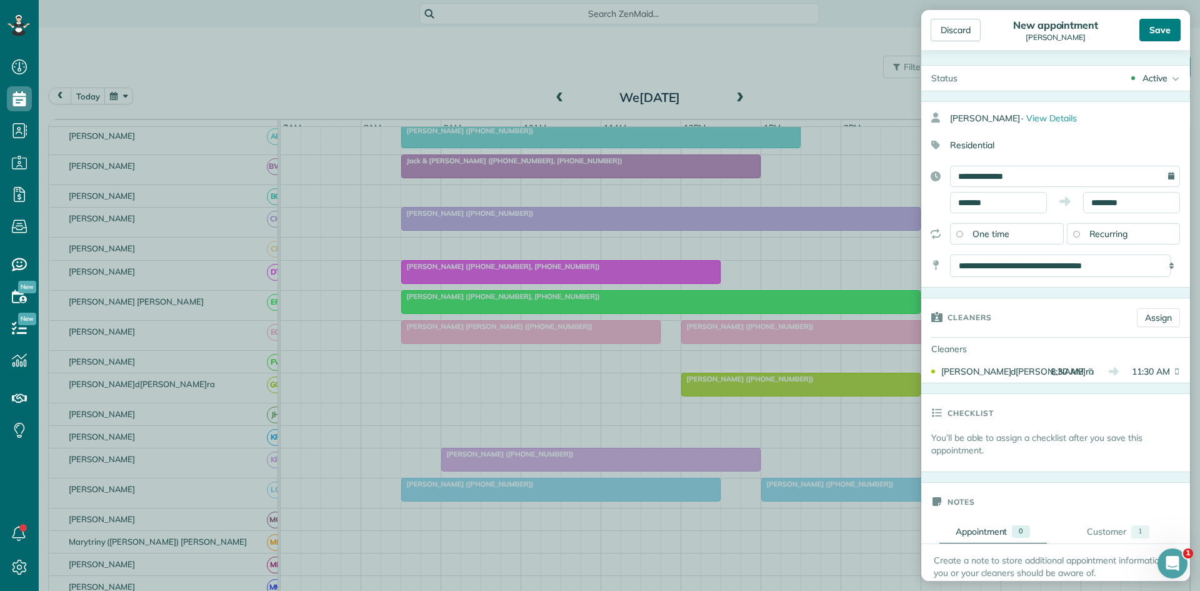
click at [1141, 35] on div "Save" at bounding box center [1159, 30] width 41 height 22
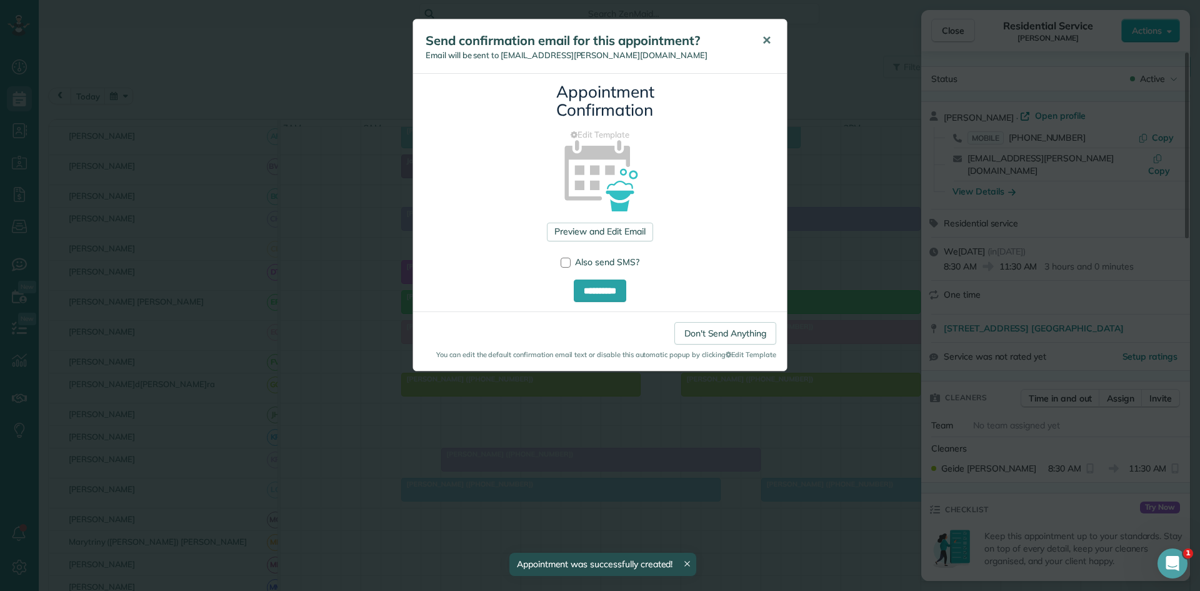
click at [763, 42] on span "✕" at bounding box center [766, 40] width 9 height 14
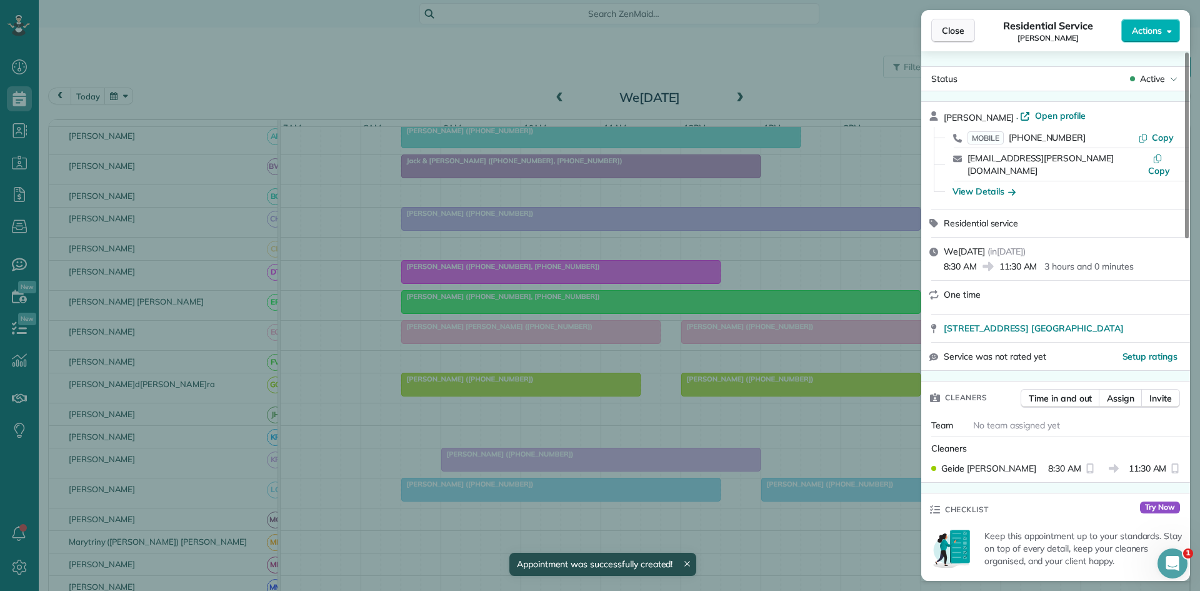
click at [949, 37] on button "Close" at bounding box center [953, 31] width 44 height 24
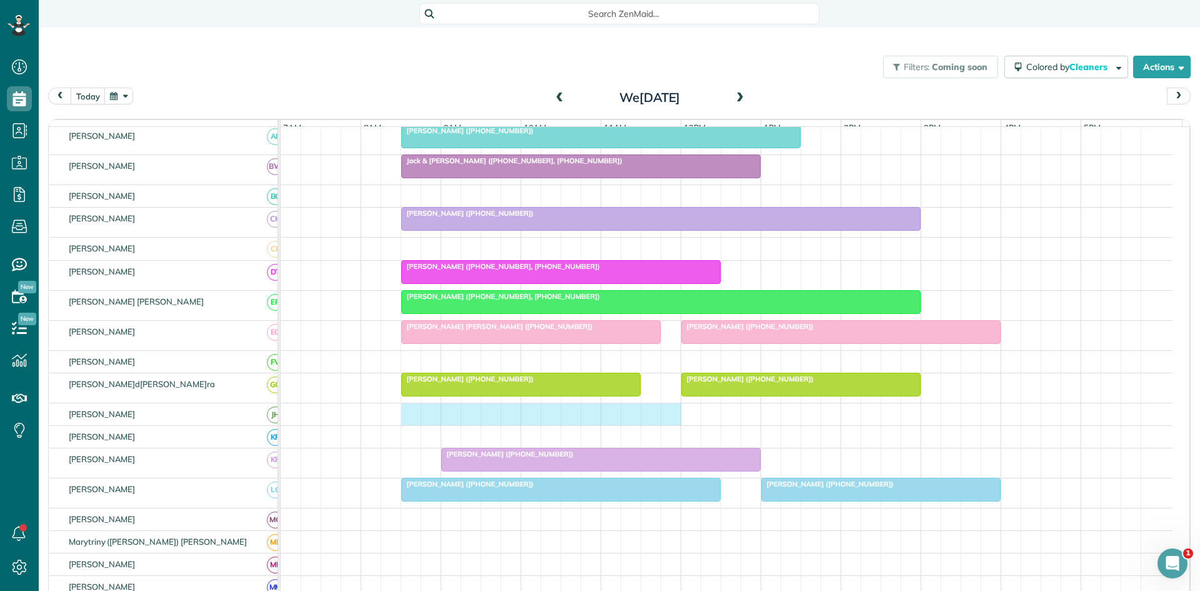
drag, startPoint x: 412, startPoint y: 424, endPoint x: 660, endPoint y: 418, distance: 247.6
click at [661, 418] on div at bounding box center [727, 414] width 892 height 22
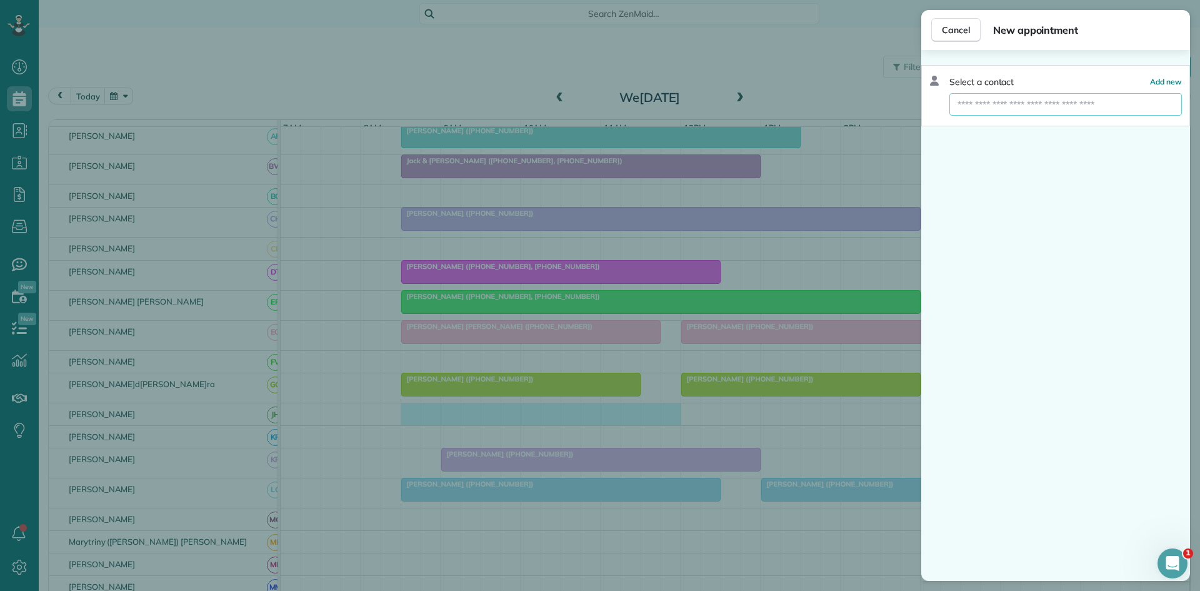
click at [1031, 105] on input "text" at bounding box center [1065, 104] width 232 height 22
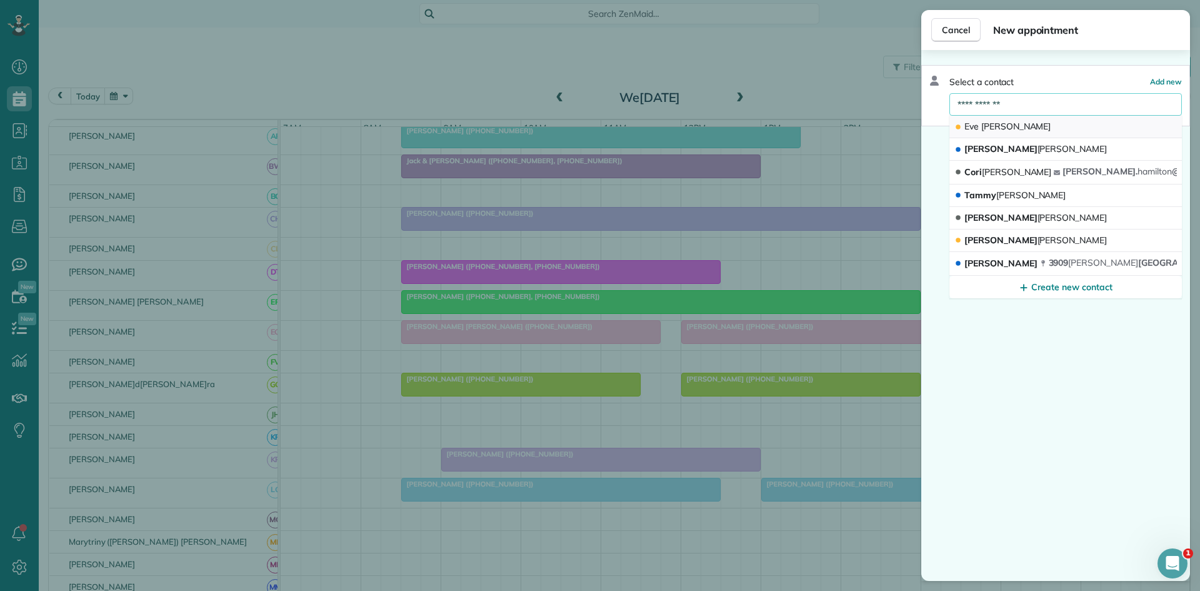
type input "**********"
click at [1017, 121] on span "[PERSON_NAME]" at bounding box center [1016, 126] width 70 height 11
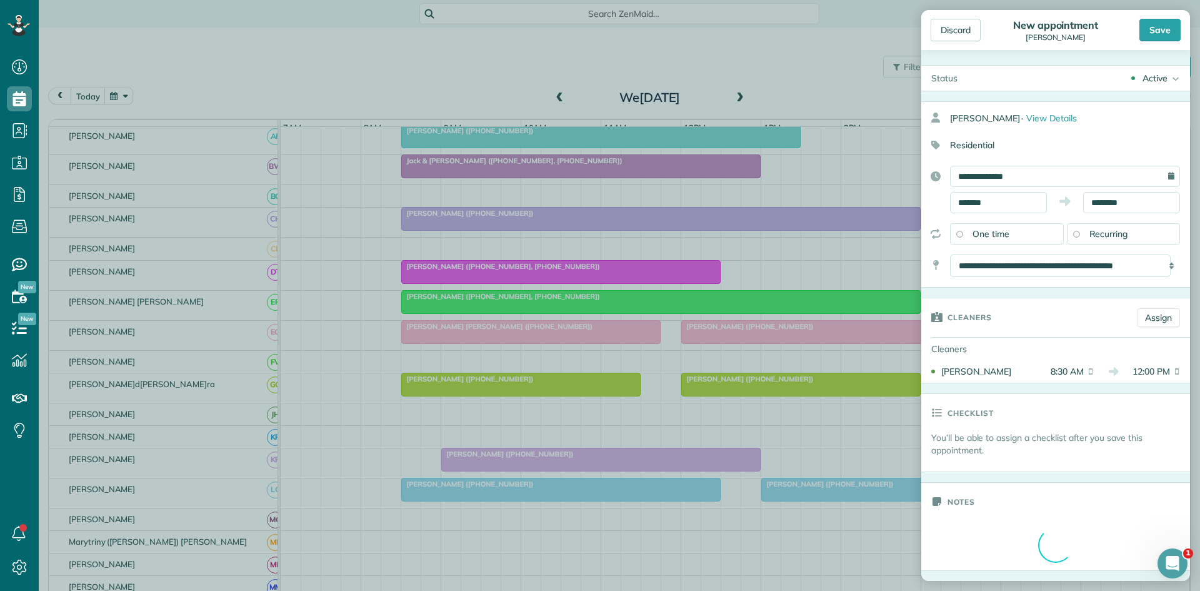
click at [1176, 26] on div "Save" at bounding box center [1159, 30] width 41 height 22
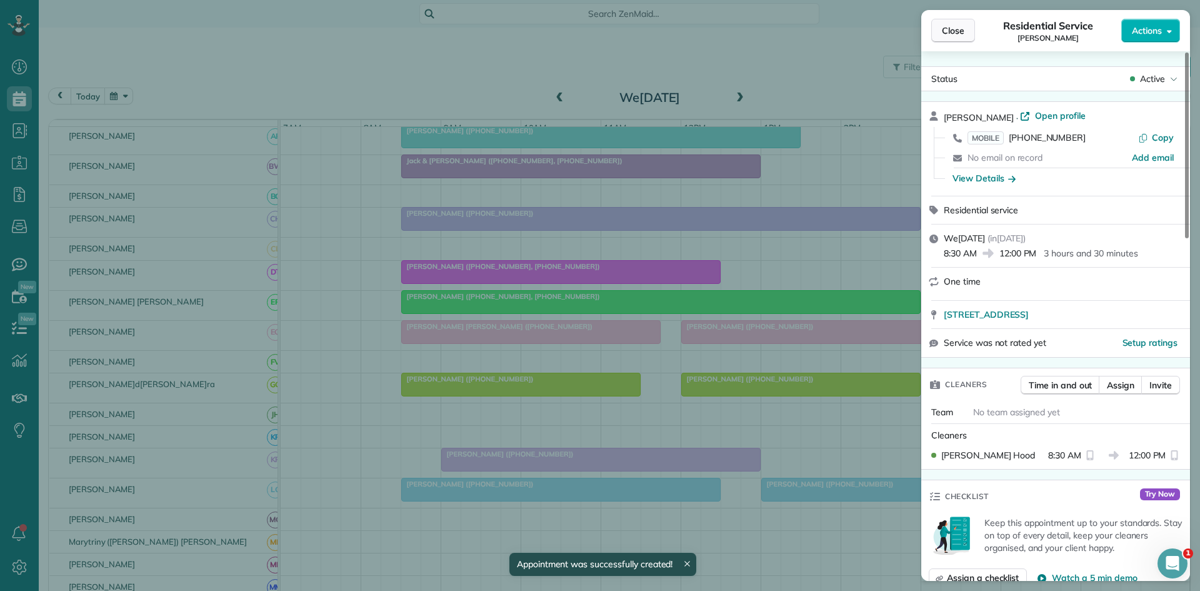
click at [957, 27] on span "Close" at bounding box center [953, 30] width 22 height 12
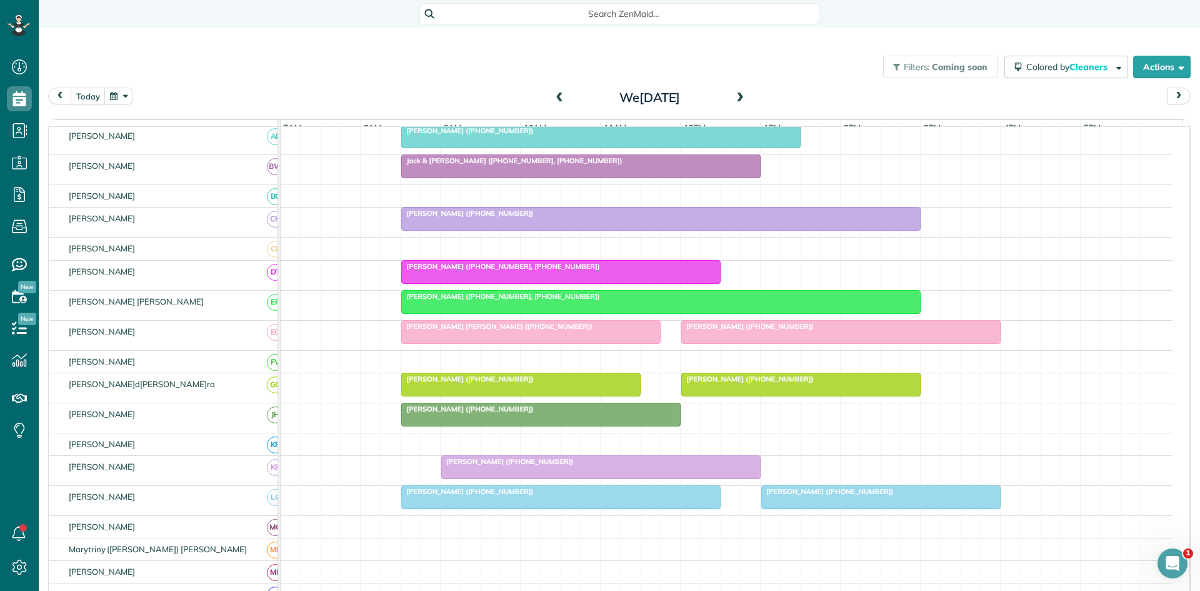
scroll to position [417, 0]
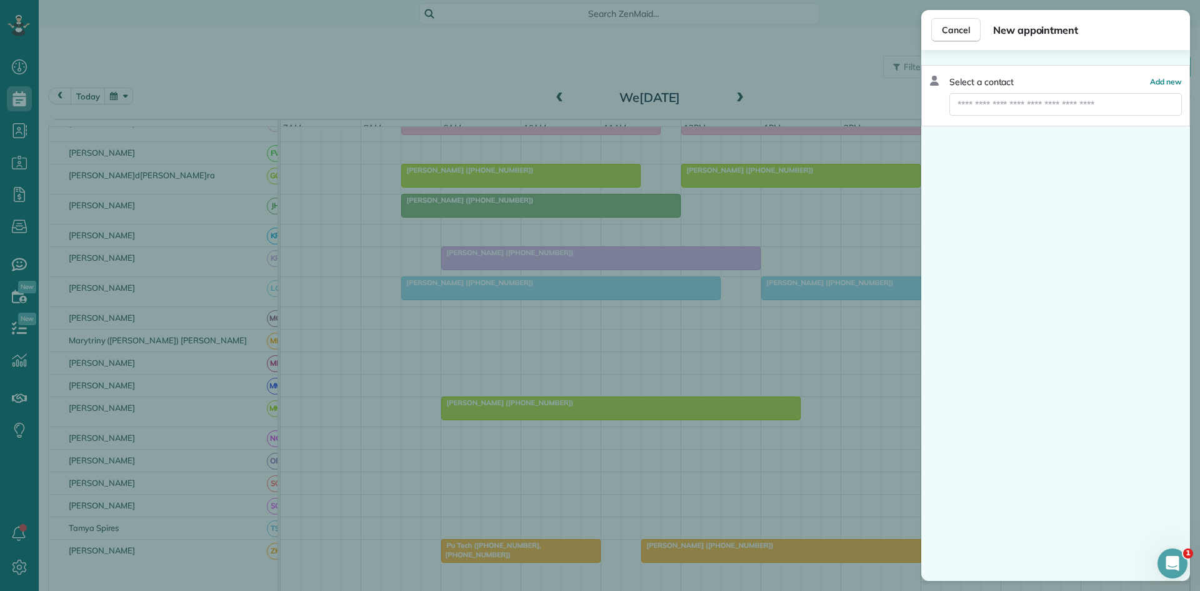
drag, startPoint x: 1064, startPoint y: 326, endPoint x: 906, endPoint y: 330, distance: 158.2
click at [906, 330] on div "Cancel New appointment Select a contact Add new" at bounding box center [600, 295] width 1200 height 591
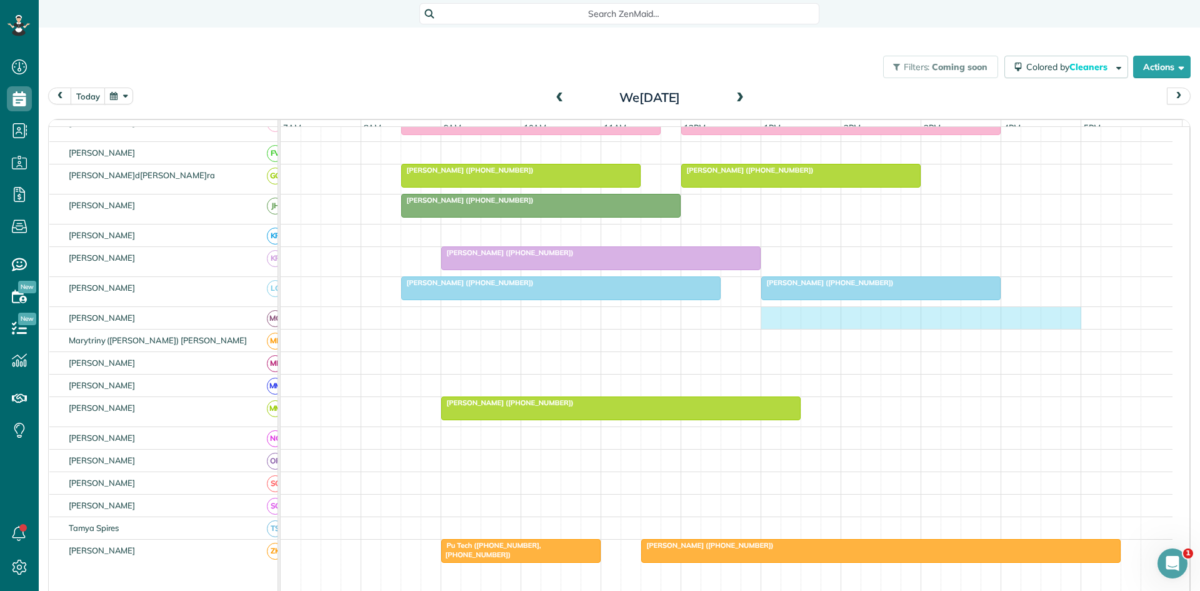
drag, startPoint x: 769, startPoint y: 324, endPoint x: 1064, endPoint y: 322, distance: 294.4
click at [1064, 322] on div at bounding box center [727, 318] width 892 height 22
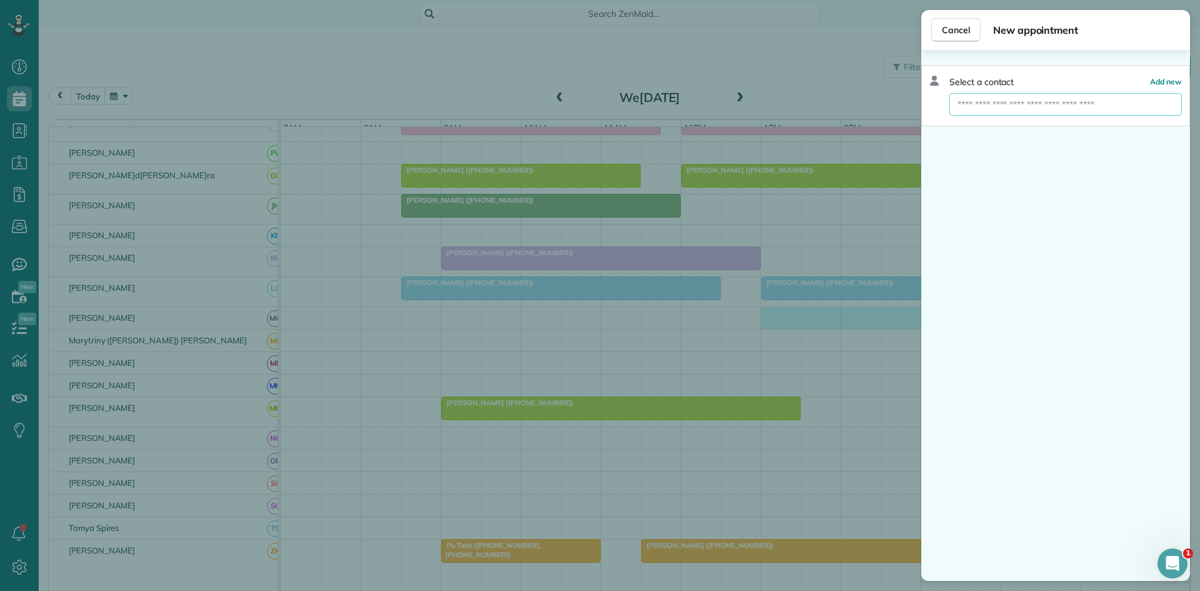
click at [1002, 106] on input "text" at bounding box center [1065, 104] width 232 height 22
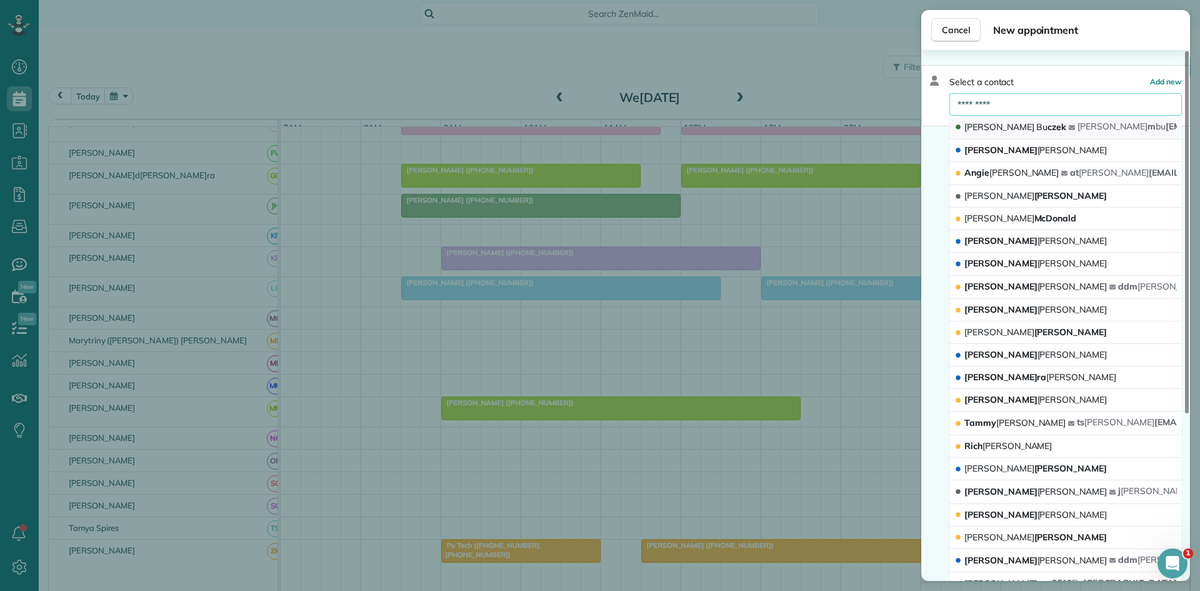
type input "*********"
click at [1010, 121] on span "[PERSON_NAME] Bu czek" at bounding box center [1015, 127] width 102 height 12
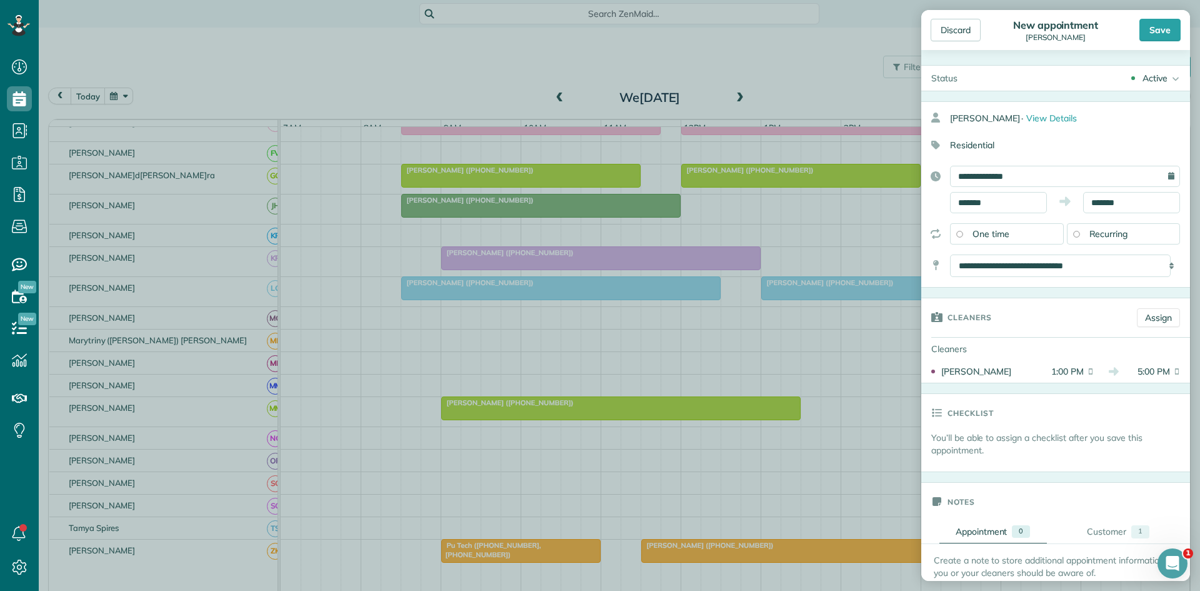
click at [1146, 42] on div "Discard New appointment [PERSON_NAME] Save" at bounding box center [1055, 30] width 269 height 40
click at [1151, 32] on div "Save" at bounding box center [1159, 30] width 41 height 22
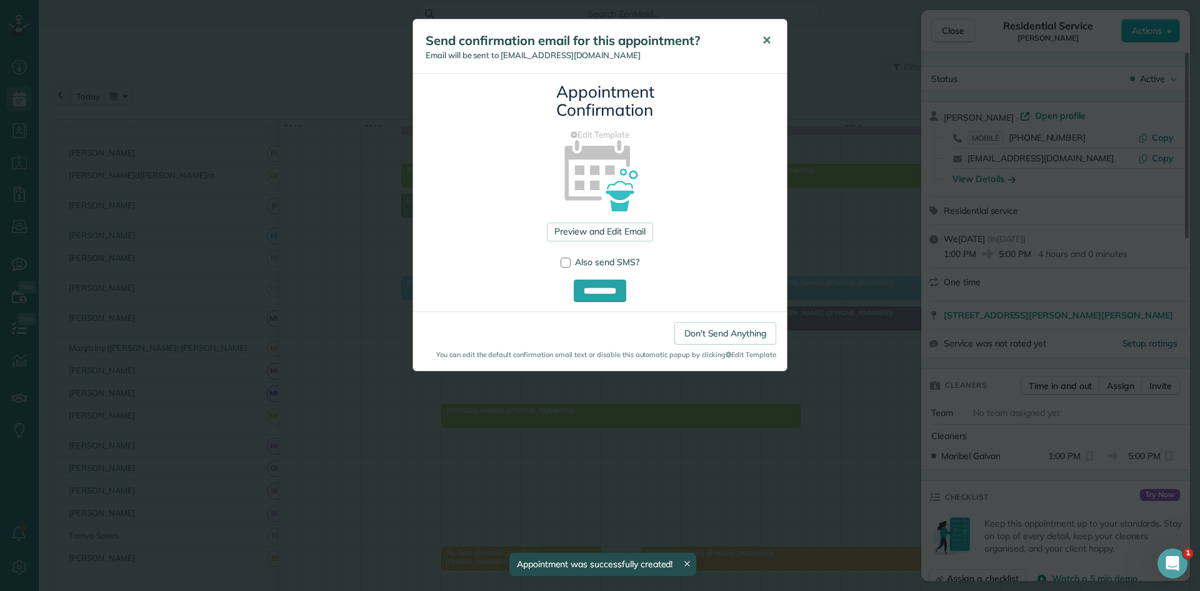
click at [770, 40] on span "✕" at bounding box center [766, 40] width 9 height 14
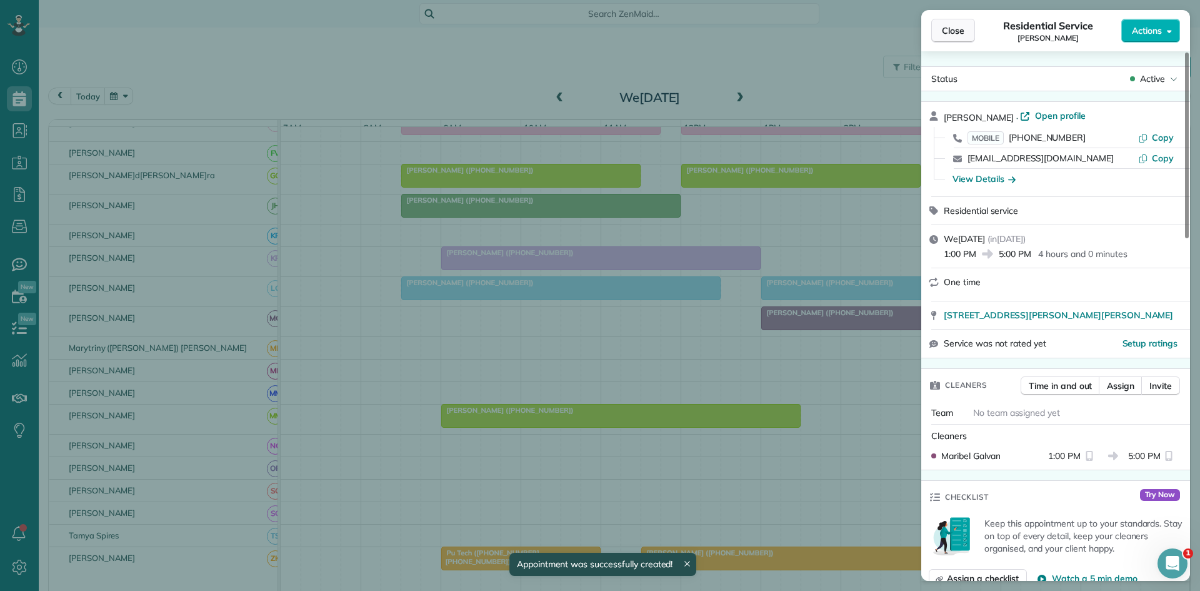
click at [962, 33] on span "Close" at bounding box center [953, 30] width 22 height 12
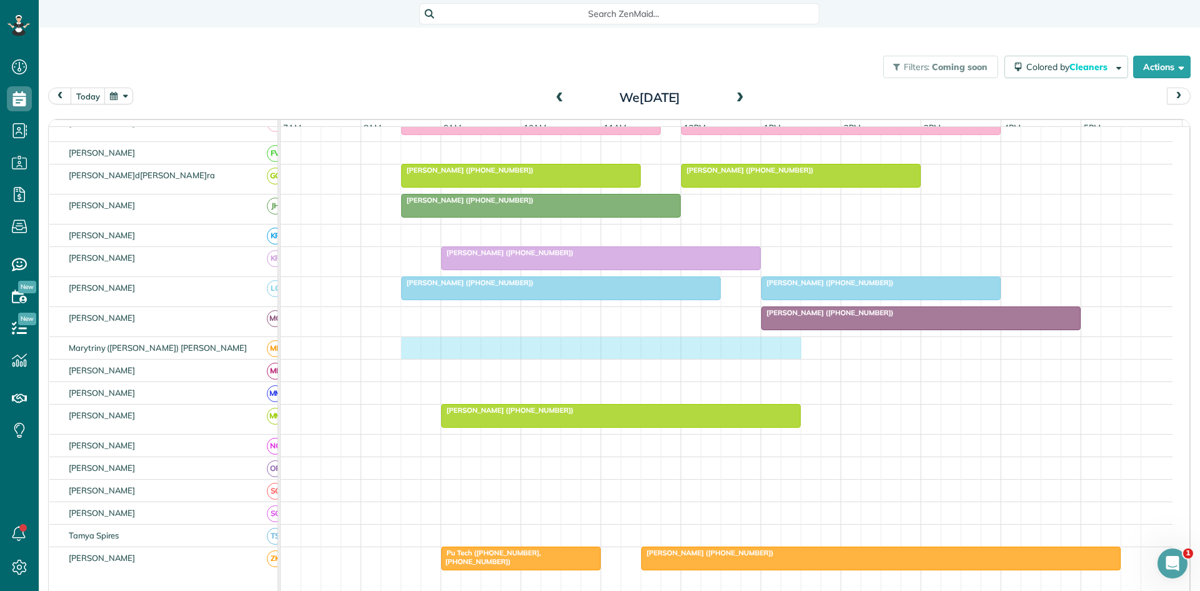
drag, startPoint x: 411, startPoint y: 357, endPoint x: 783, endPoint y: 349, distance: 372.6
click at [783, 349] on div at bounding box center [727, 348] width 892 height 22
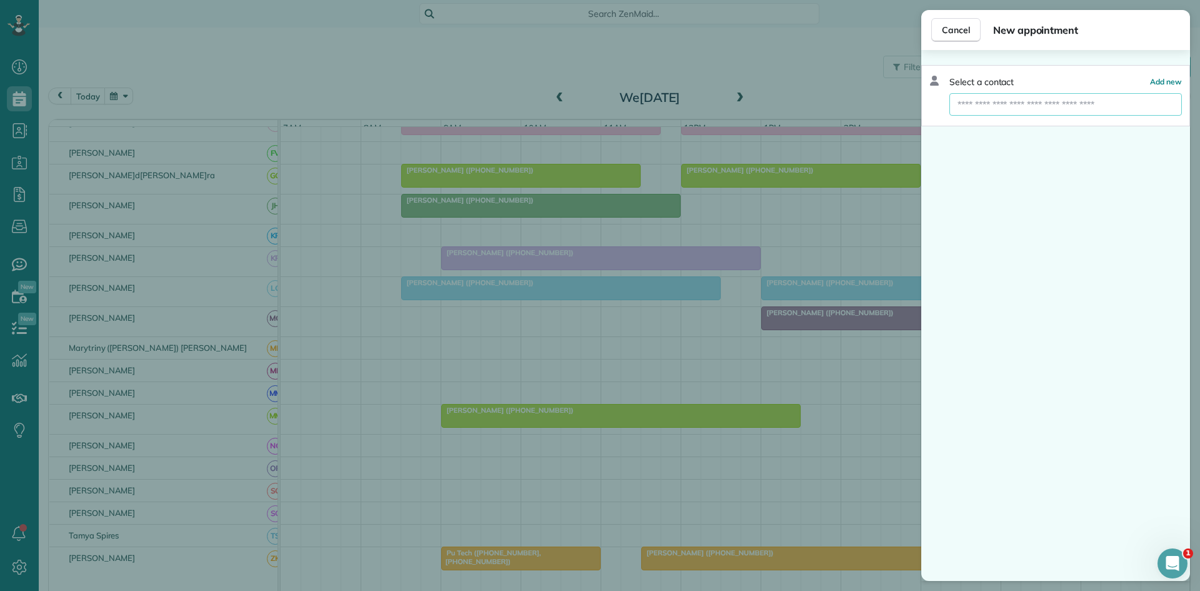
click at [1032, 111] on input "text" at bounding box center [1065, 104] width 232 height 22
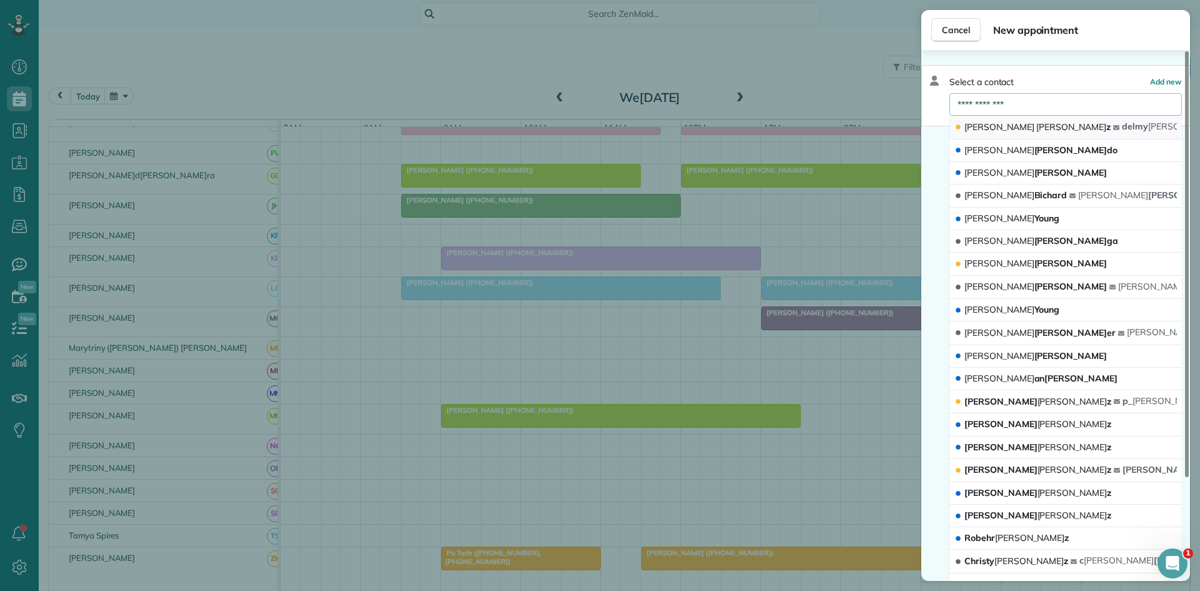
type input "**********"
click at [1031, 124] on button "[PERSON_NAME] z [PERSON_NAME] [EMAIL_ADDRESS][DOMAIN_NAME]" at bounding box center [1065, 128] width 232 height 24
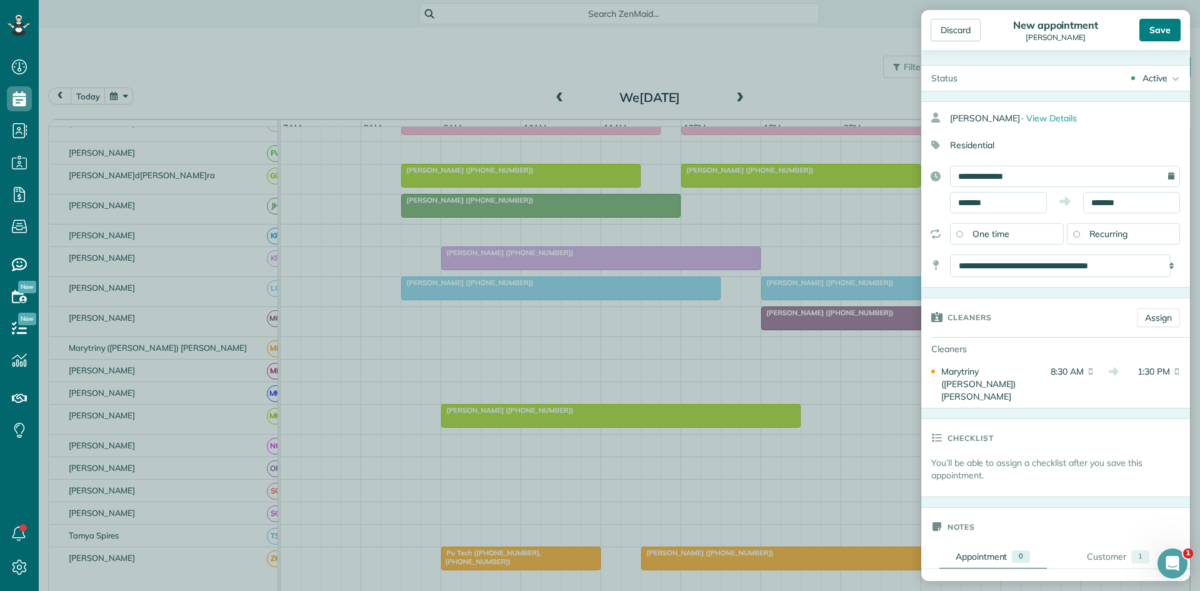
click at [1176, 19] on div "Save" at bounding box center [1159, 30] width 41 height 22
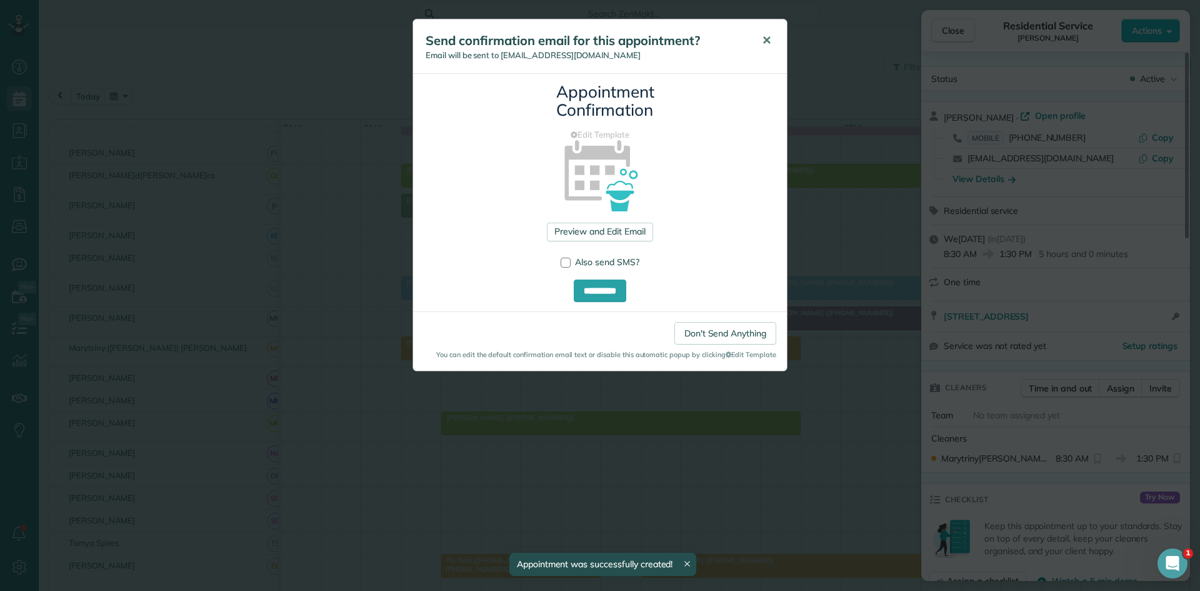
click at [768, 44] on span "✕" at bounding box center [766, 40] width 9 height 14
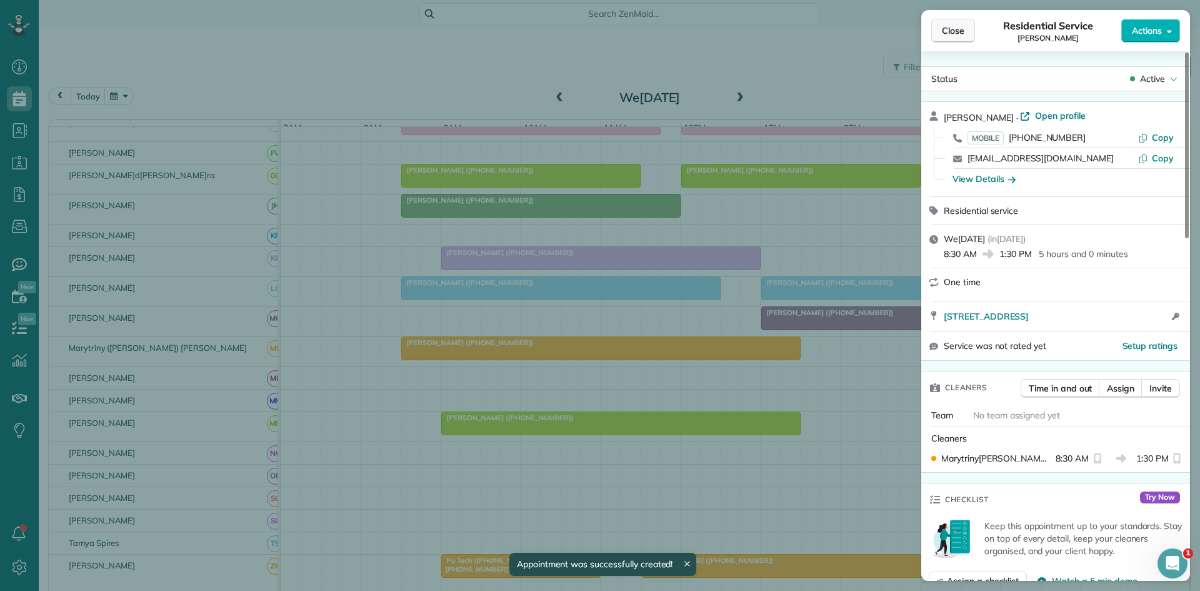
click at [974, 30] on button "Close" at bounding box center [953, 31] width 44 height 24
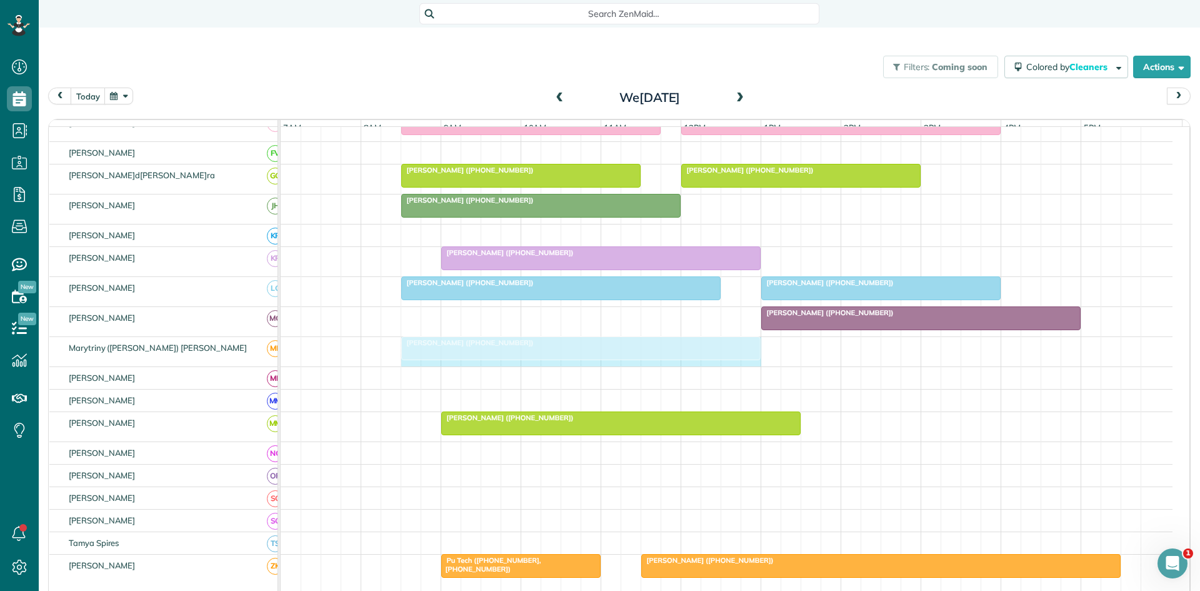
drag, startPoint x: 796, startPoint y: 355, endPoint x: 753, endPoint y: 346, distance: 43.4
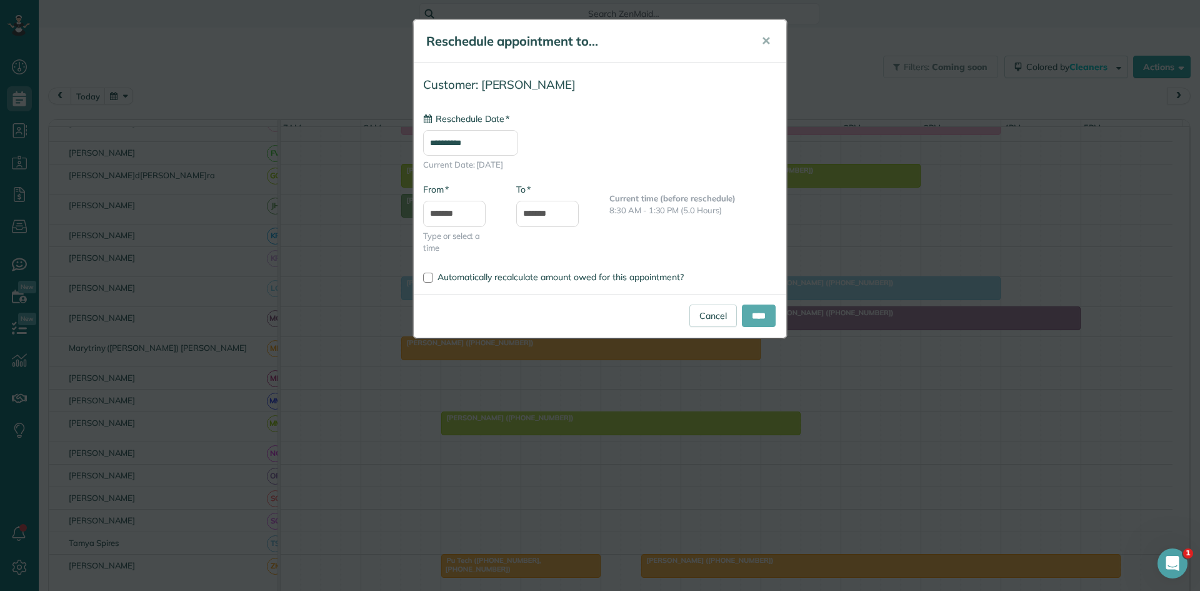
type input "**********"
click at [761, 319] on input "****" at bounding box center [759, 315] width 34 height 22
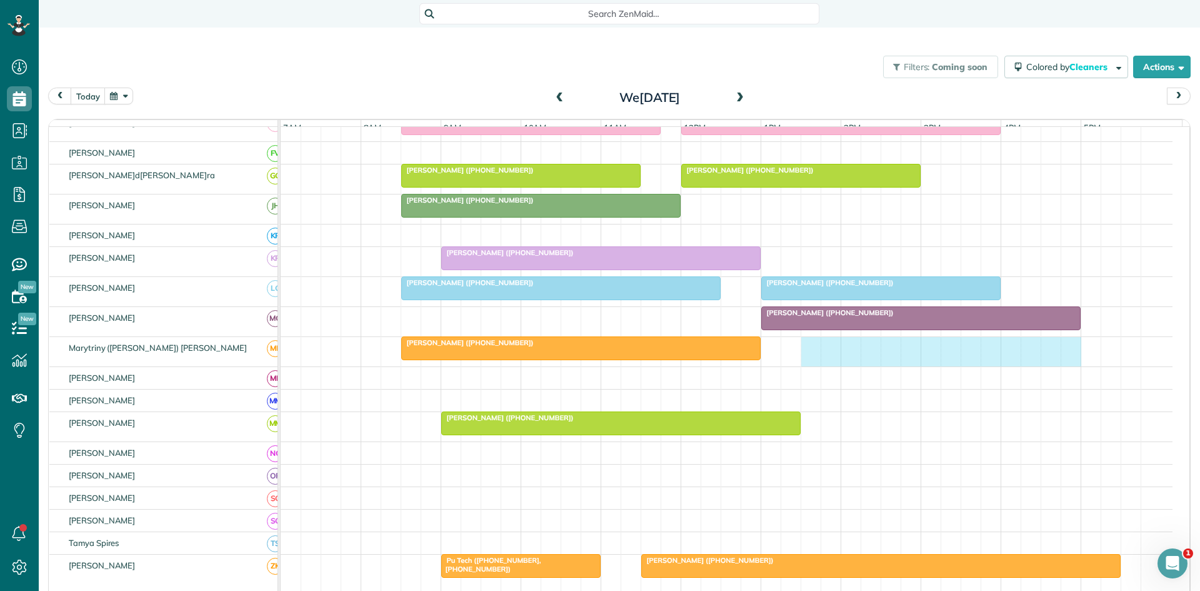
drag, startPoint x: 808, startPoint y: 360, endPoint x: 1060, endPoint y: 351, distance: 252.0
click at [1065, 352] on div "[PERSON_NAME] ([PHONE_NUMBER])" at bounding box center [727, 351] width 892 height 29
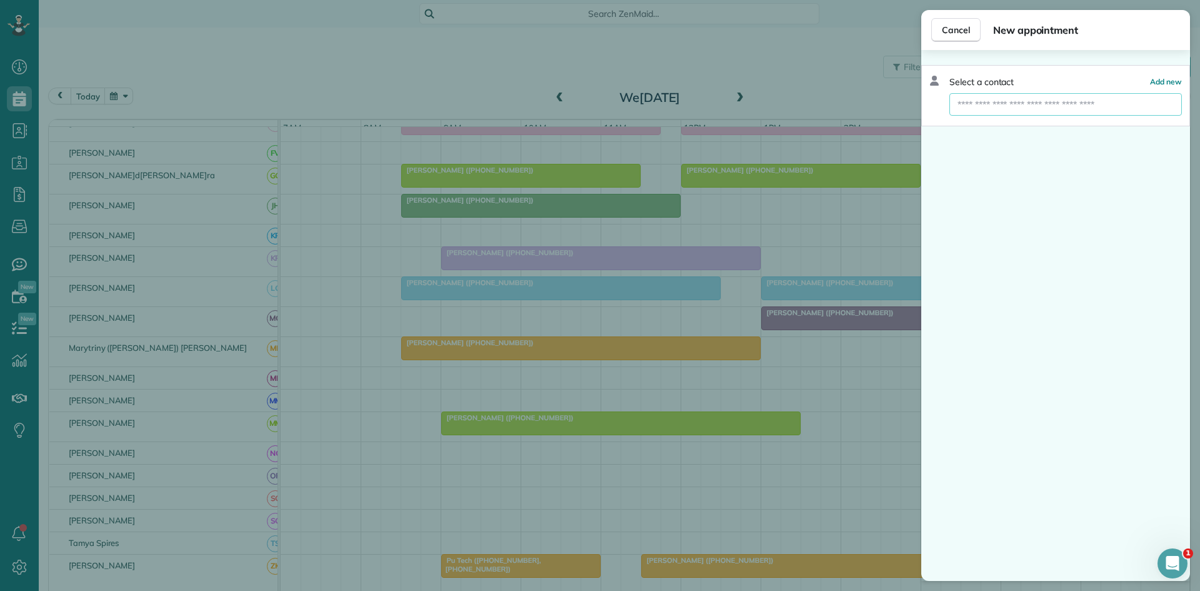
click at [1027, 112] on input "text" at bounding box center [1065, 104] width 232 height 22
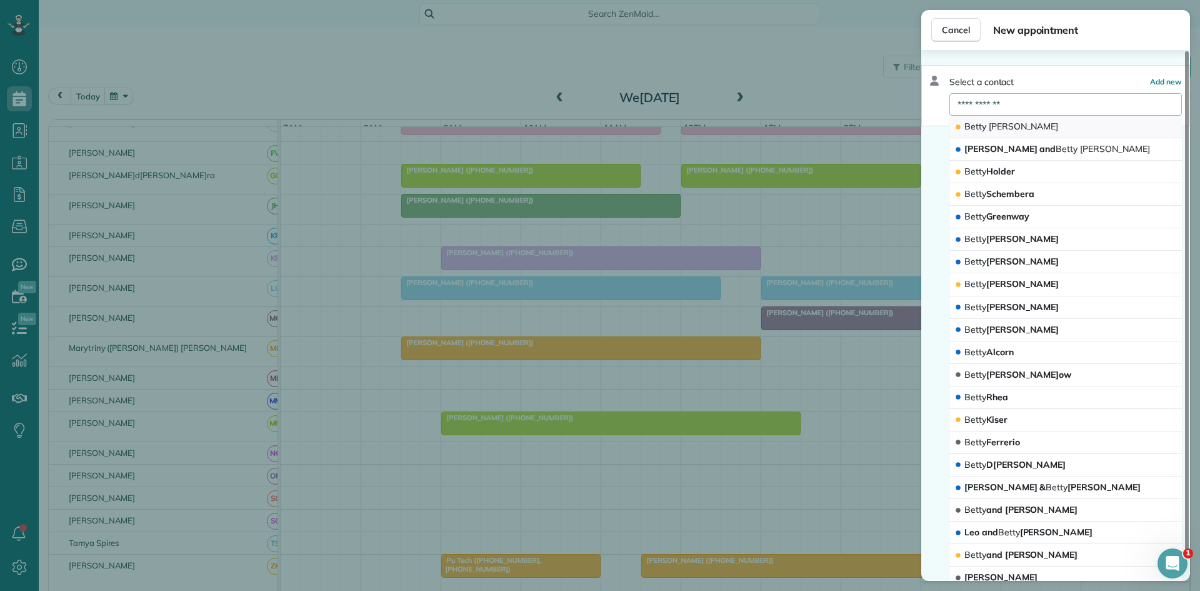
type input "**********"
click at [1009, 126] on span "[PERSON_NAME]" at bounding box center [1024, 126] width 70 height 11
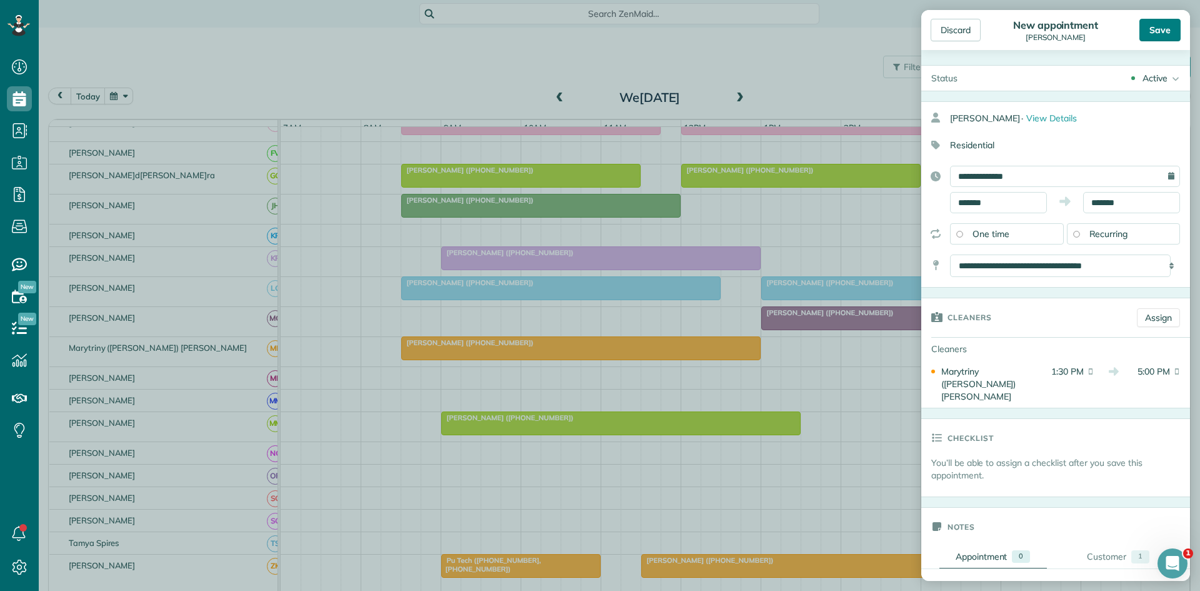
click at [1158, 36] on div "Save" at bounding box center [1159, 30] width 41 height 22
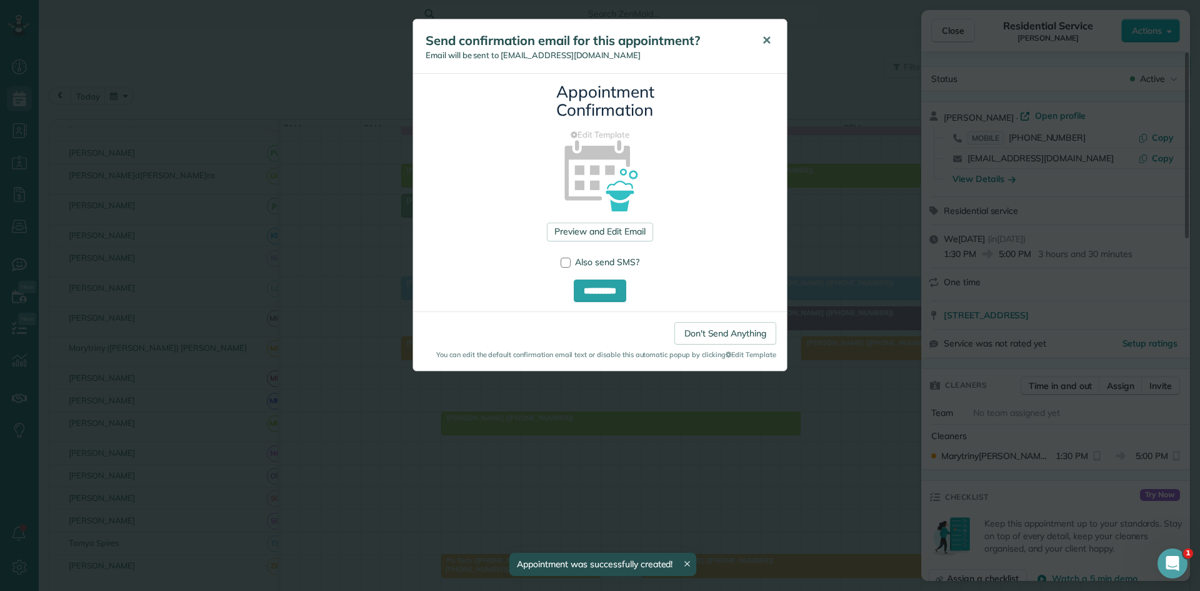
click at [761, 50] on button "✕" at bounding box center [766, 41] width 28 height 30
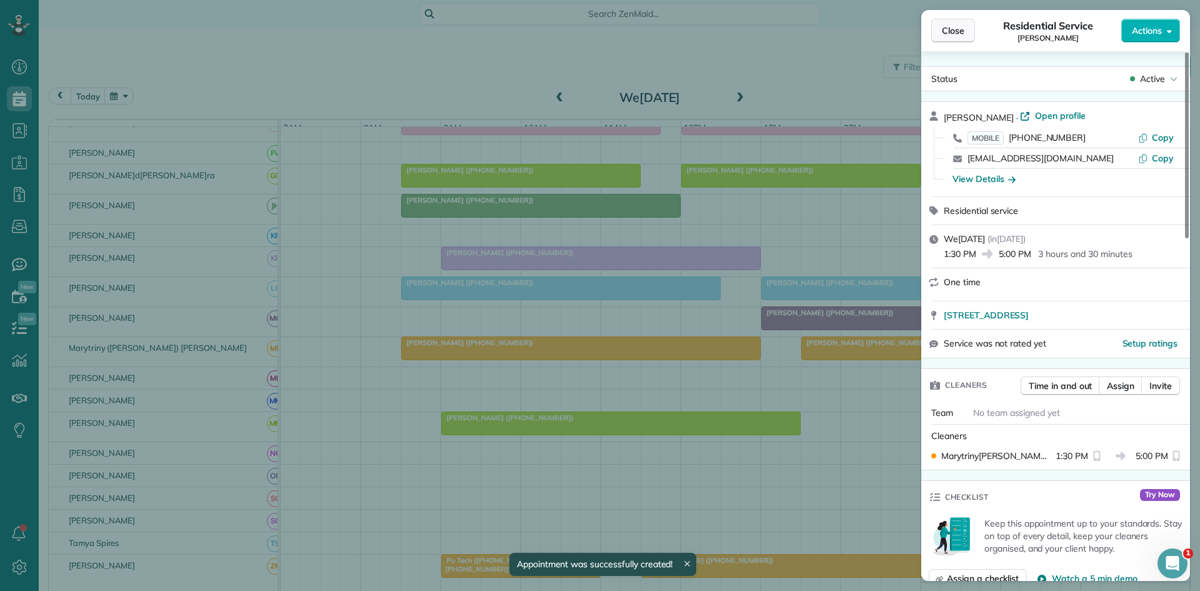
click at [948, 35] on span "Close" at bounding box center [953, 30] width 22 height 12
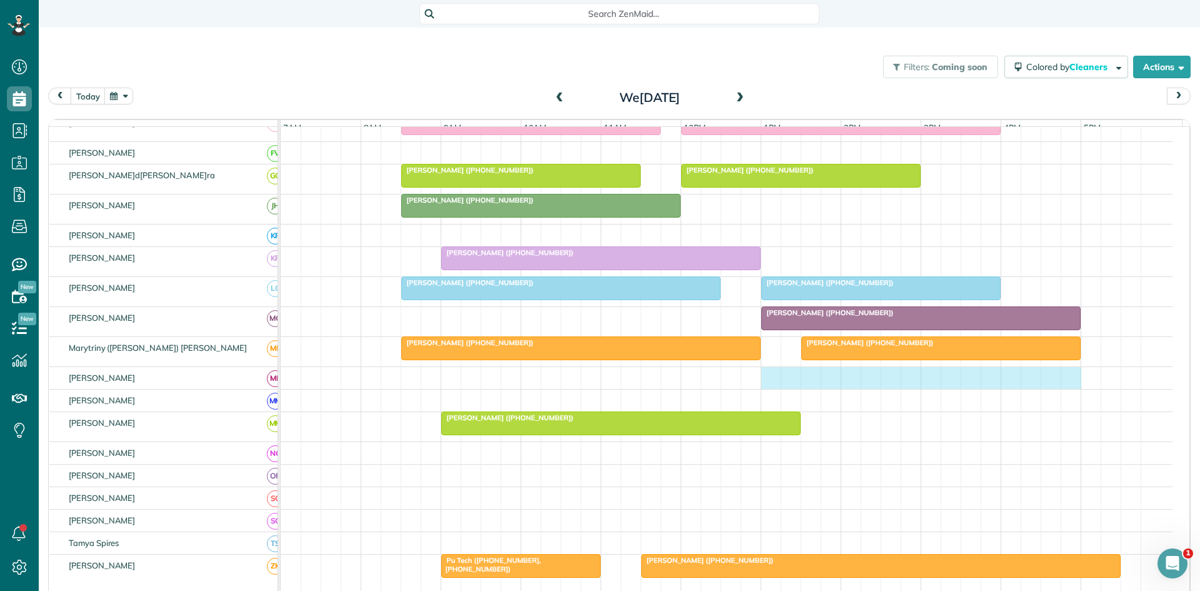
drag, startPoint x: 768, startPoint y: 392, endPoint x: 1064, endPoint y: 387, distance: 295.6
click at [1072, 386] on div at bounding box center [727, 378] width 892 height 22
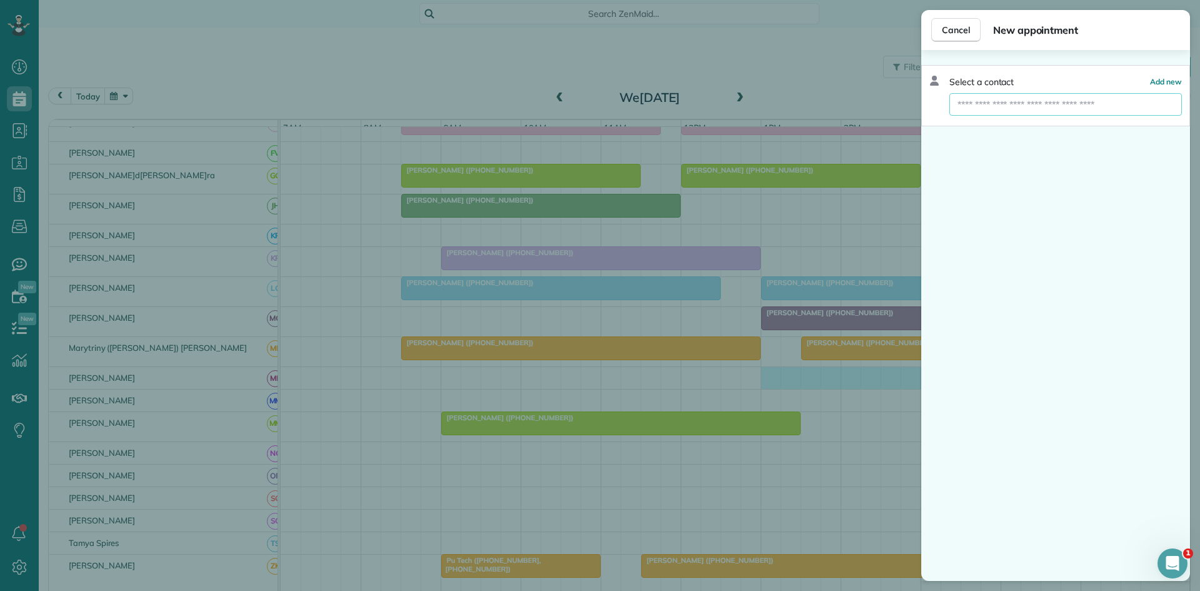
click at [1060, 97] on input "text" at bounding box center [1065, 104] width 232 height 22
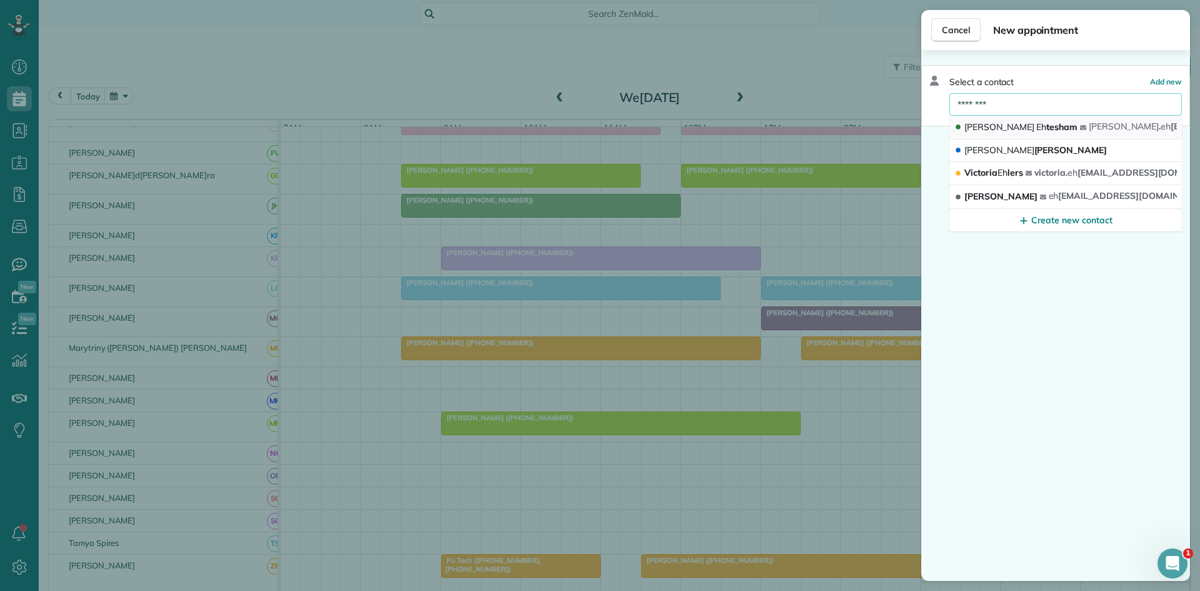
type input "********"
click at [1050, 119] on button "[PERSON_NAME] Eh tesham [PERSON_NAME] . eh [EMAIL_ADDRESS][DOMAIN_NAME]" at bounding box center [1065, 128] width 232 height 24
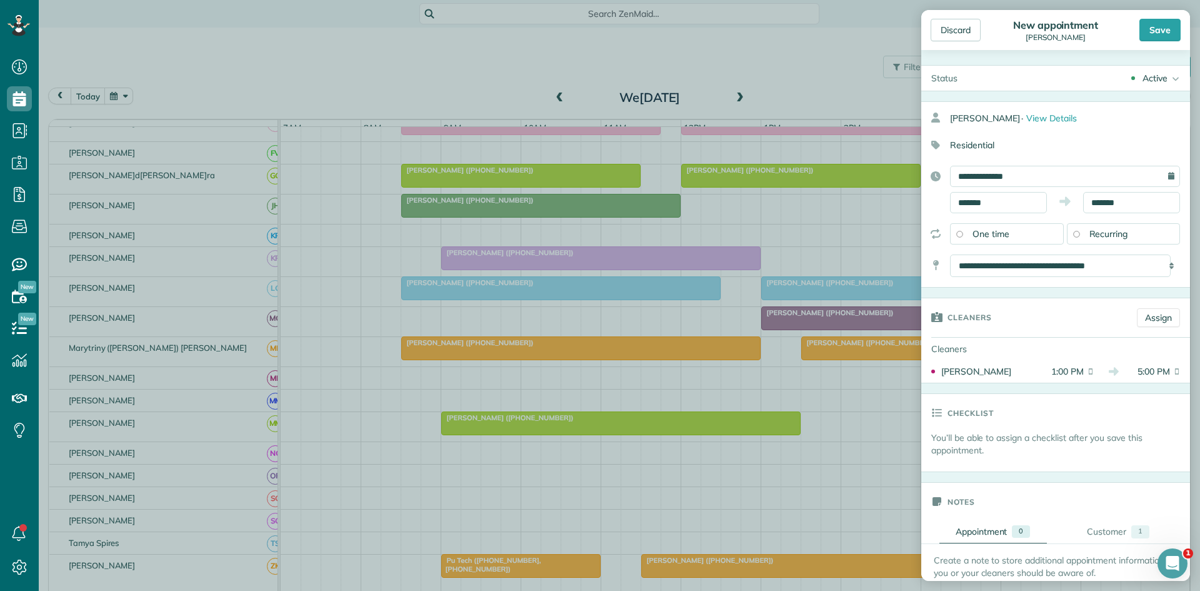
click at [1166, 17] on div "Discard New appointment [PERSON_NAME] Save" at bounding box center [1055, 30] width 269 height 40
click at [1164, 29] on div "Save" at bounding box center [1159, 30] width 41 height 22
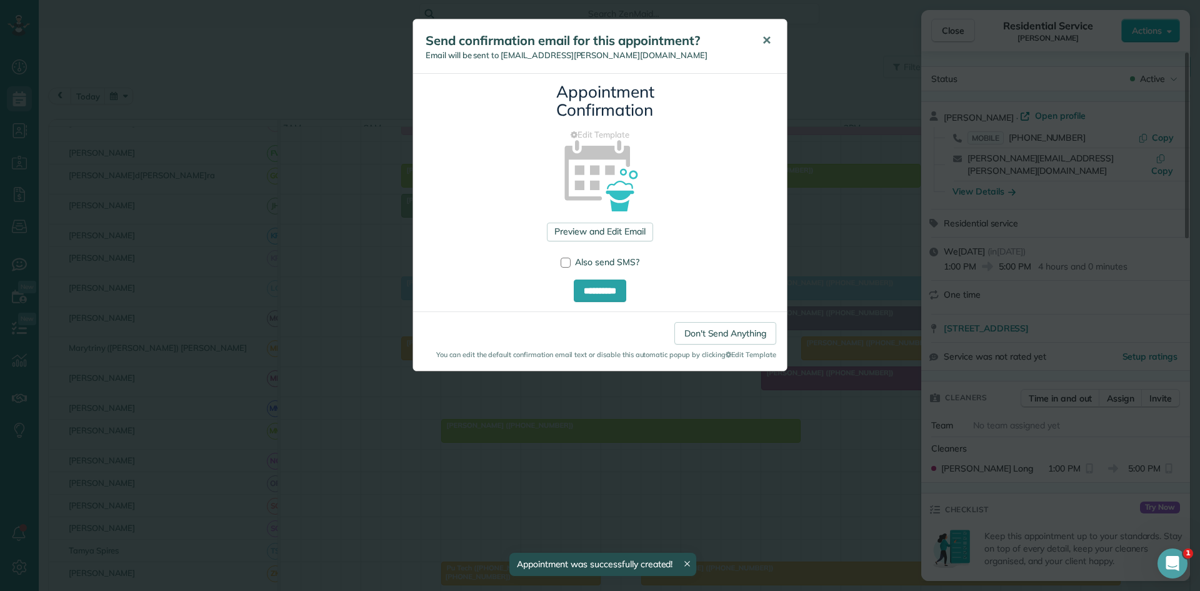
click at [767, 51] on button "✕" at bounding box center [766, 41] width 28 height 30
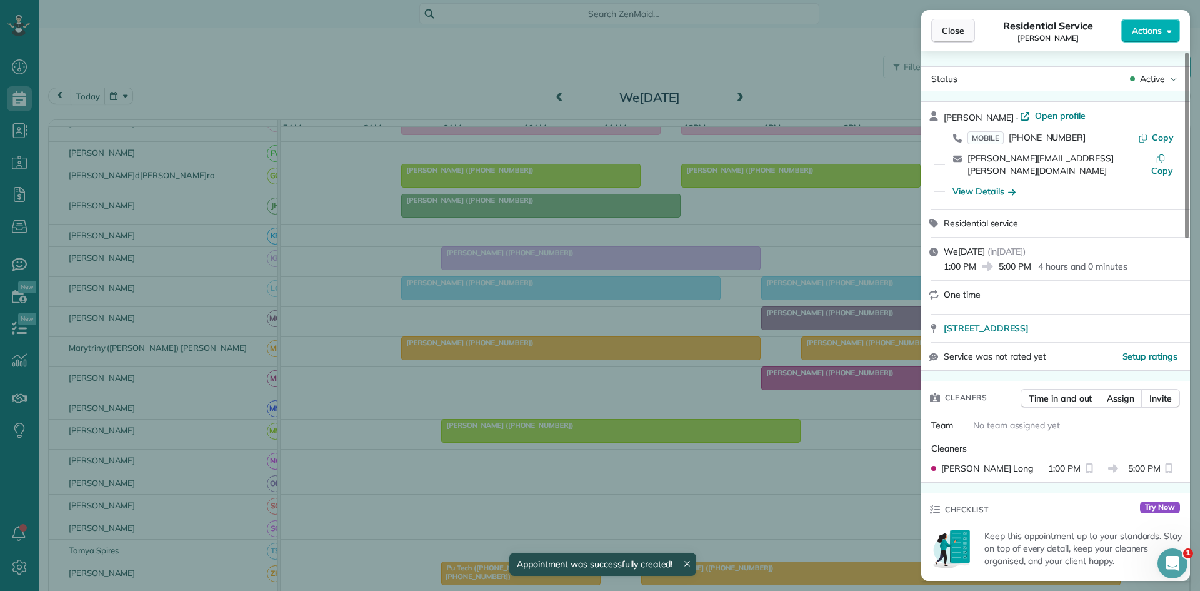
click at [952, 26] on span "Close" at bounding box center [953, 30] width 22 height 12
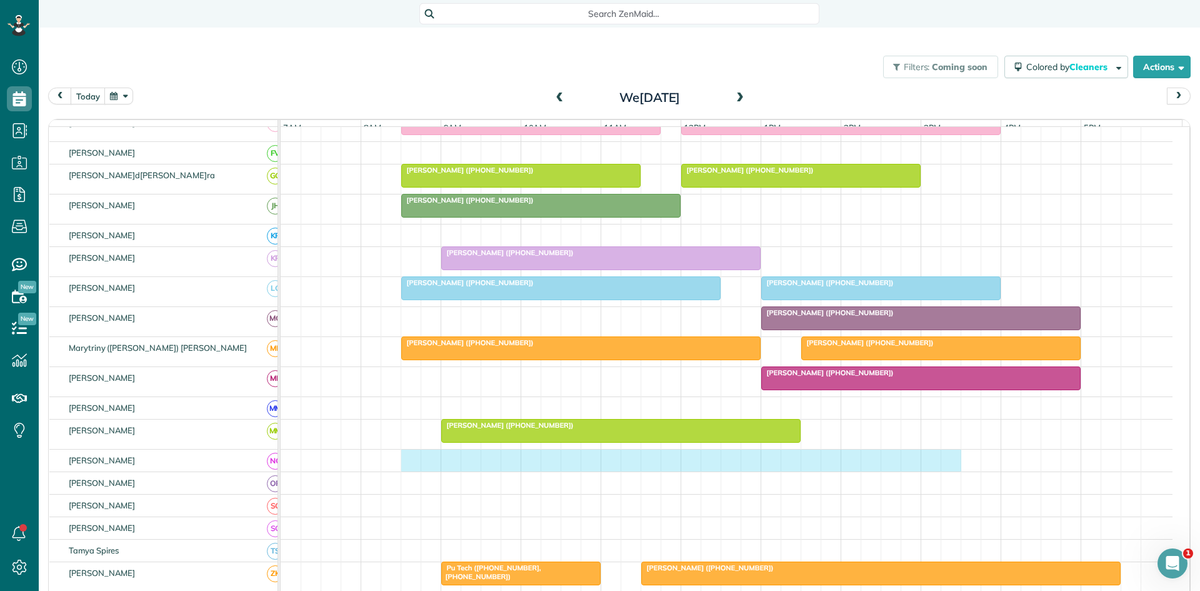
drag, startPoint x: 412, startPoint y: 471, endPoint x: 941, endPoint y: 473, distance: 529.4
click at [947, 471] on div at bounding box center [727, 460] width 892 height 22
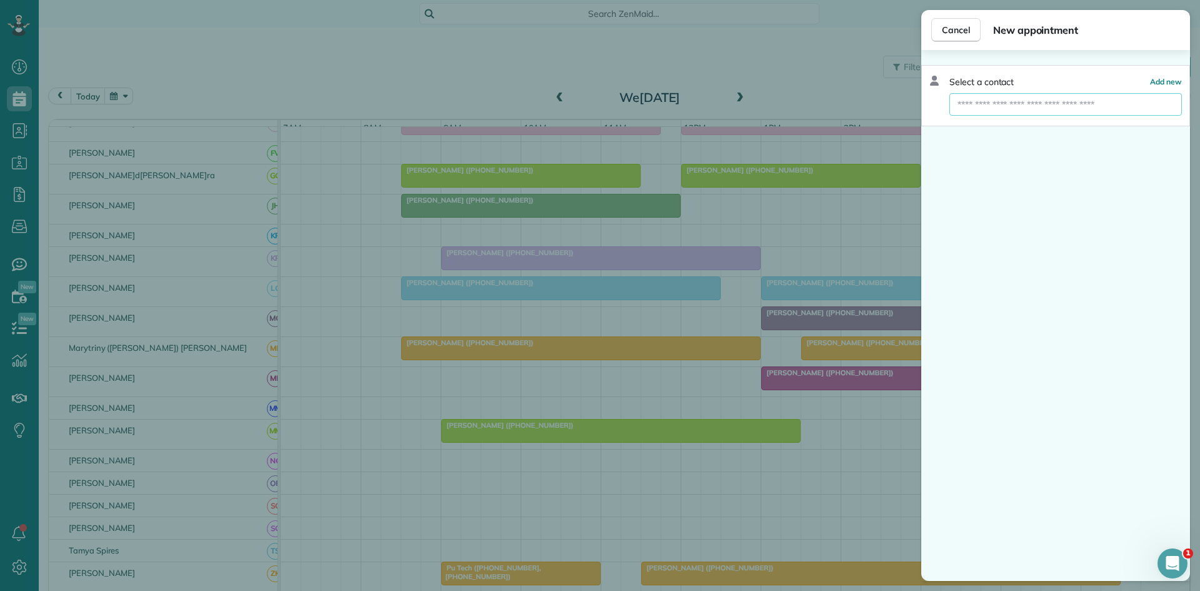
click at [1036, 101] on input "text" at bounding box center [1065, 104] width 232 height 22
type input "**********"
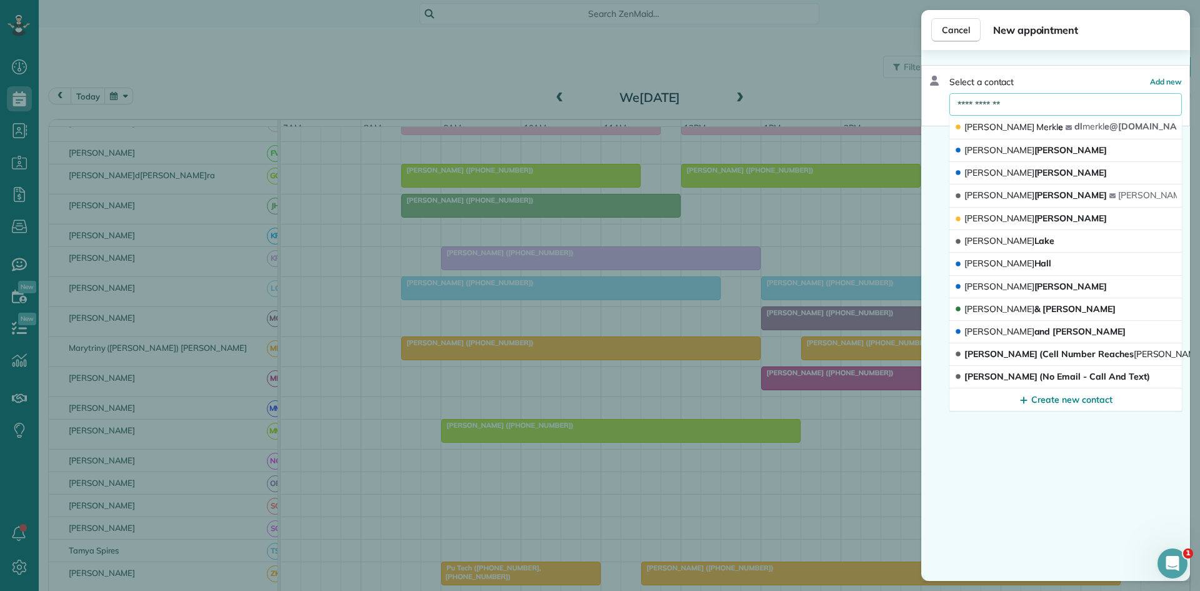
click at [1031, 135] on button "[PERSON_NAME] e [PERSON_NAME] e@[DOMAIN_NAME]" at bounding box center [1065, 128] width 232 height 24
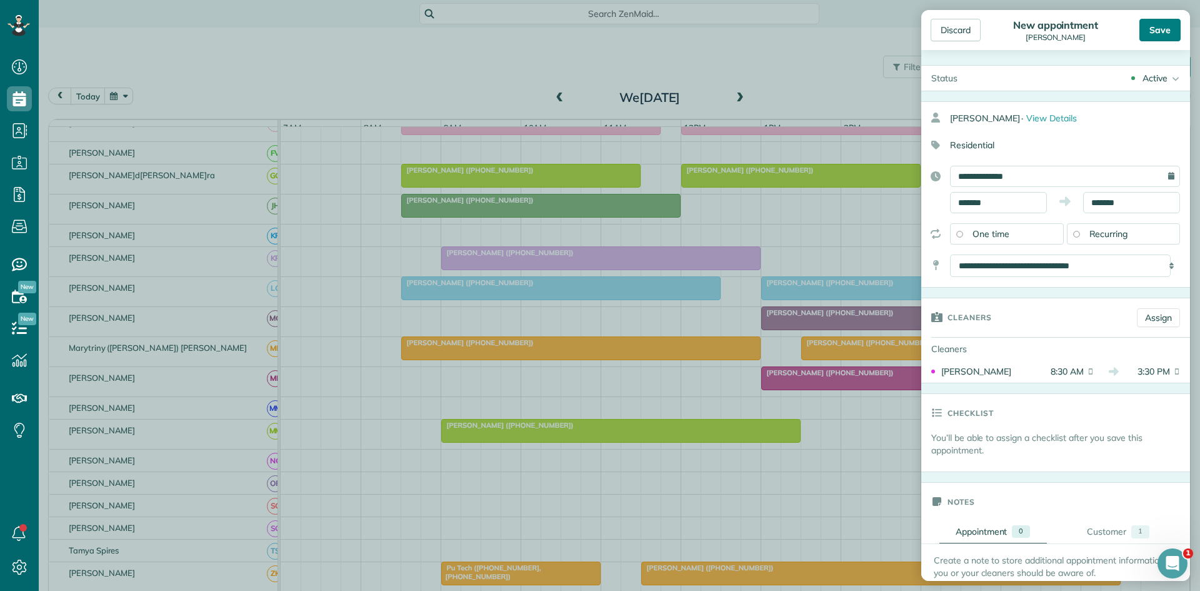
click at [1144, 28] on div "Save" at bounding box center [1159, 30] width 41 height 22
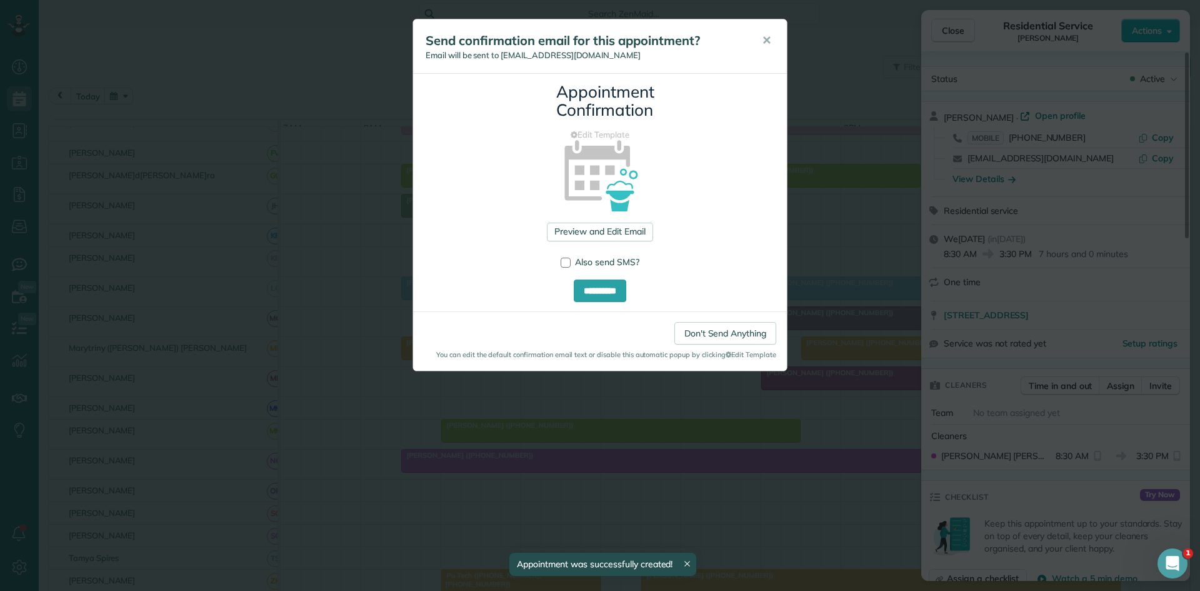
click at [737, 40] on h5 "Send confirmation email for this appointment?" at bounding box center [585, 40] width 319 height 17
click at [759, 45] on button "✕" at bounding box center [766, 41] width 28 height 30
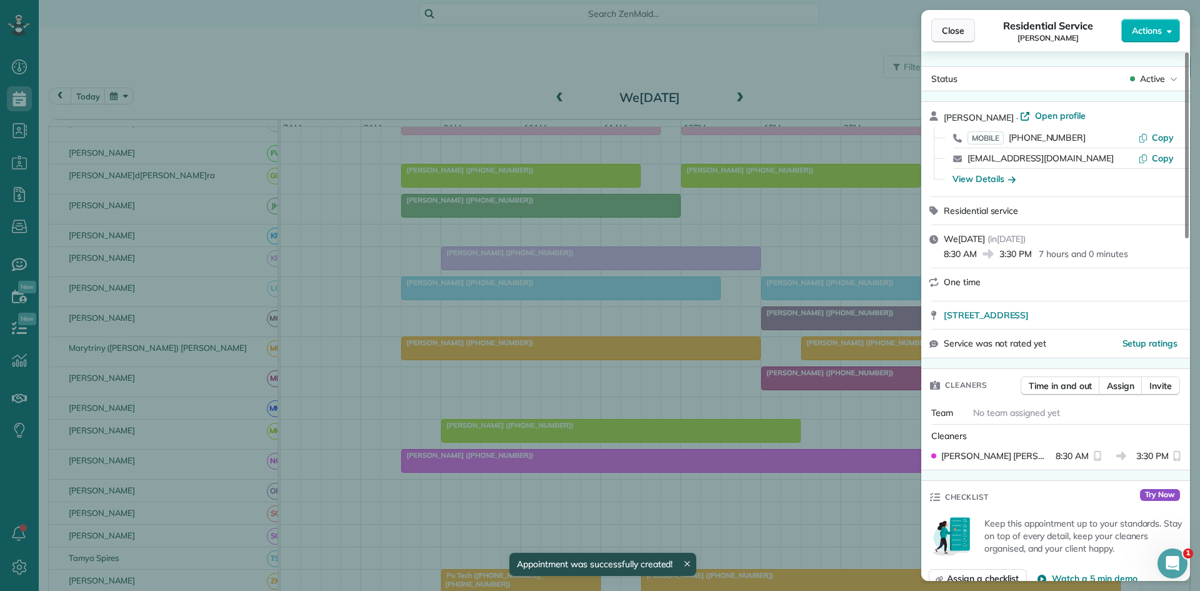
click at [947, 35] on span "Close" at bounding box center [953, 30] width 22 height 12
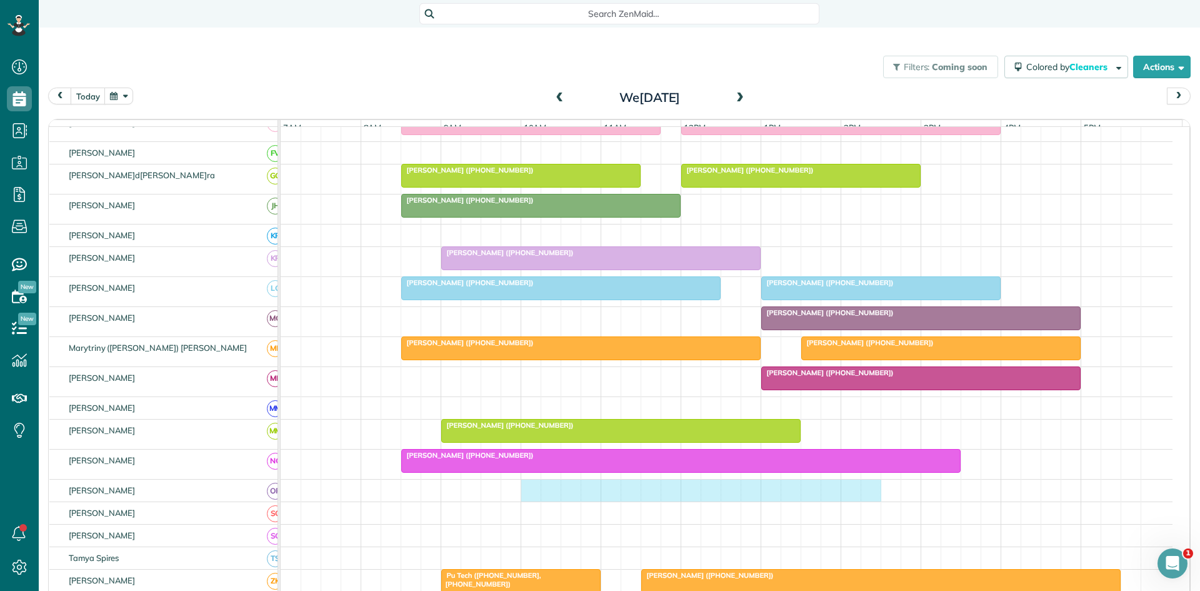
drag, startPoint x: 526, startPoint y: 504, endPoint x: 861, endPoint y: 499, distance: 335.0
click at [866, 499] on div at bounding box center [727, 490] width 892 height 22
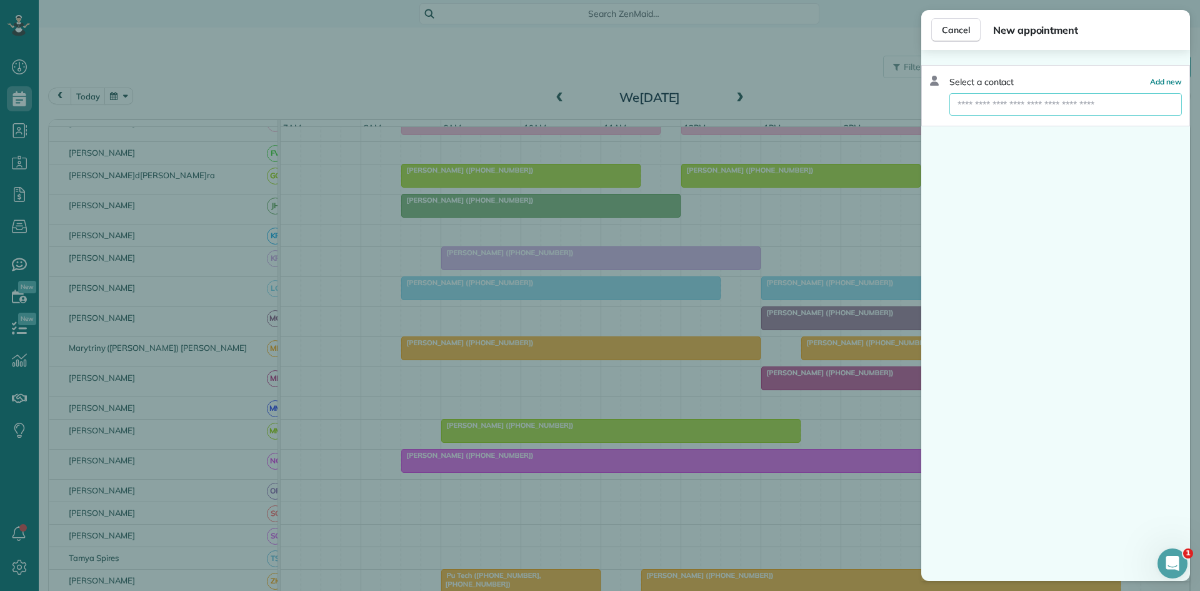
click at [1067, 102] on input "text" at bounding box center [1065, 104] width 232 height 22
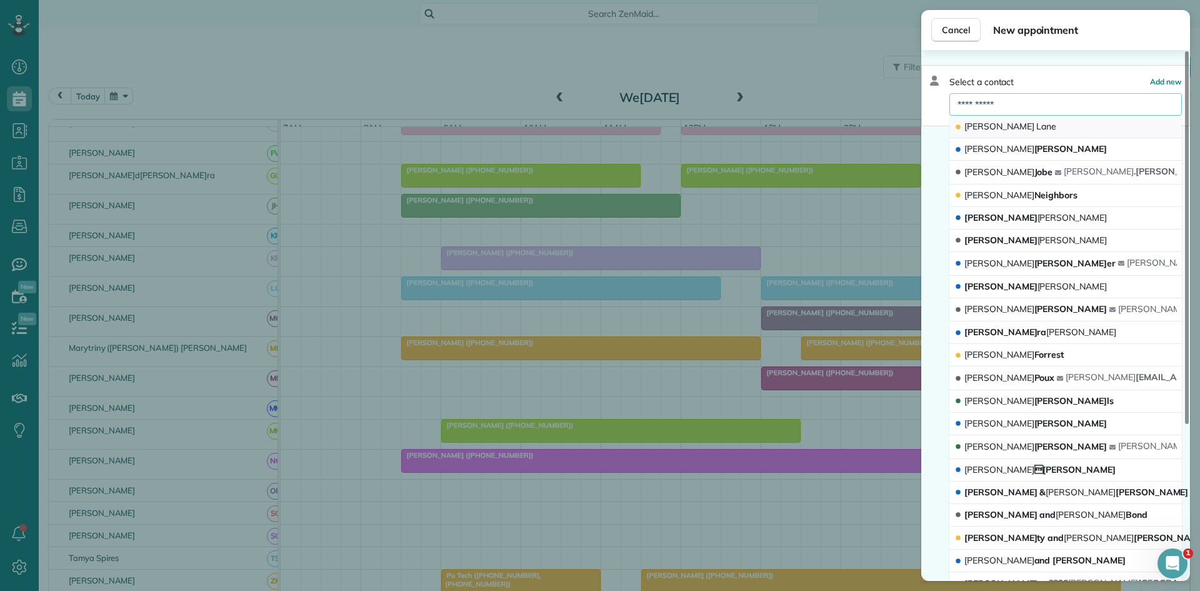
type input "**********"
click at [1028, 119] on button "[PERSON_NAME]" at bounding box center [1065, 127] width 232 height 22
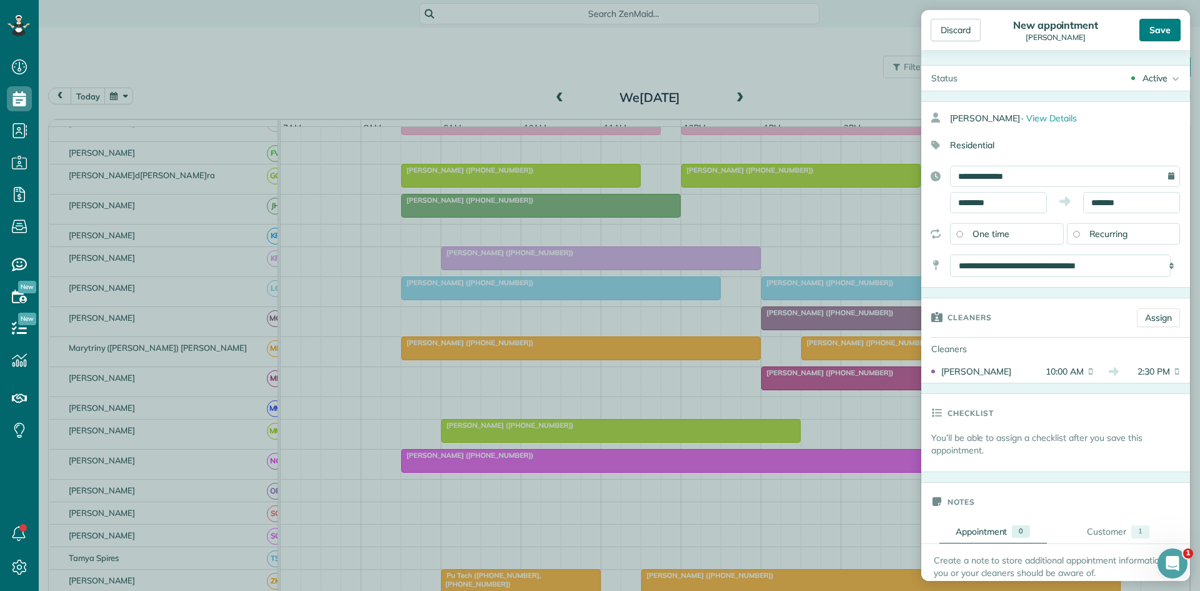
click at [1162, 22] on div "Save" at bounding box center [1159, 30] width 41 height 22
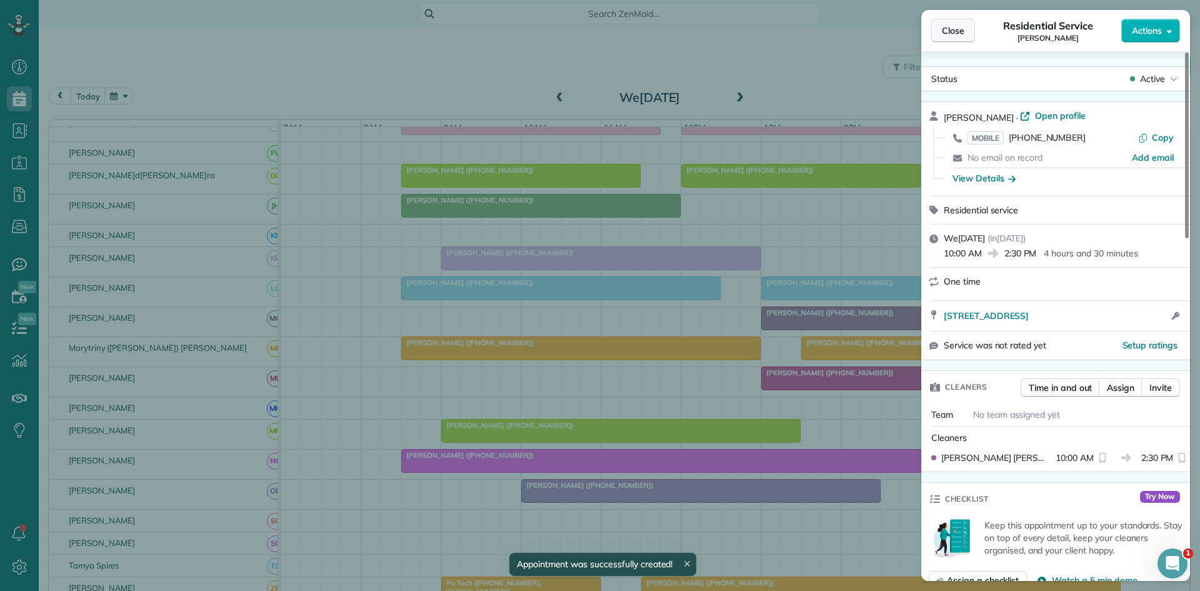
click at [956, 33] on span "Close" at bounding box center [953, 30] width 22 height 12
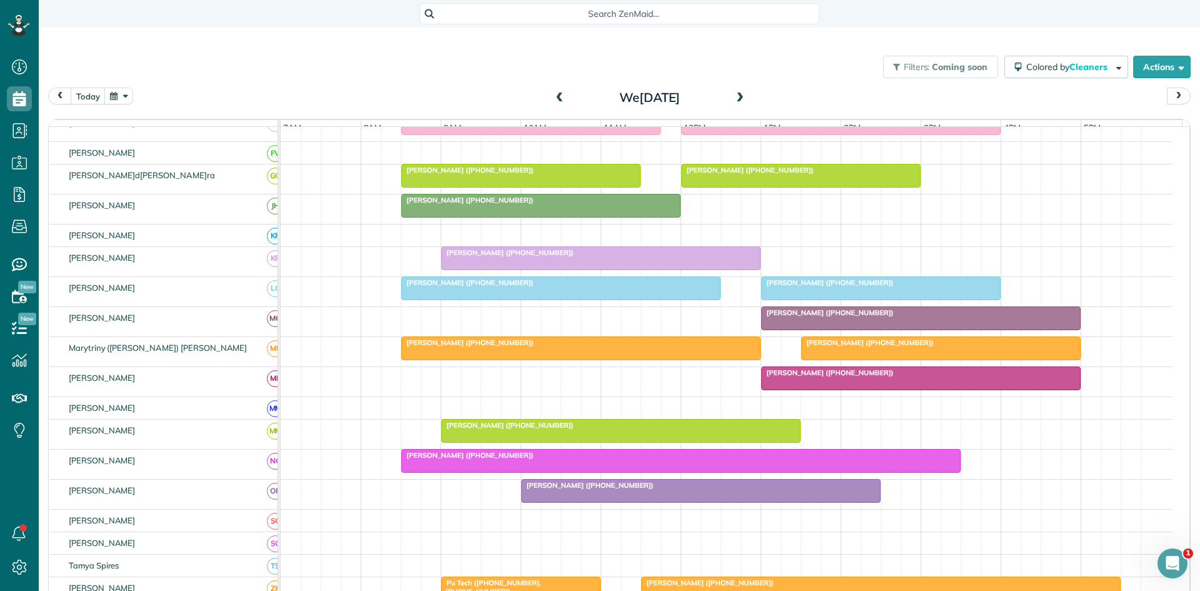
scroll to position [567, 0]
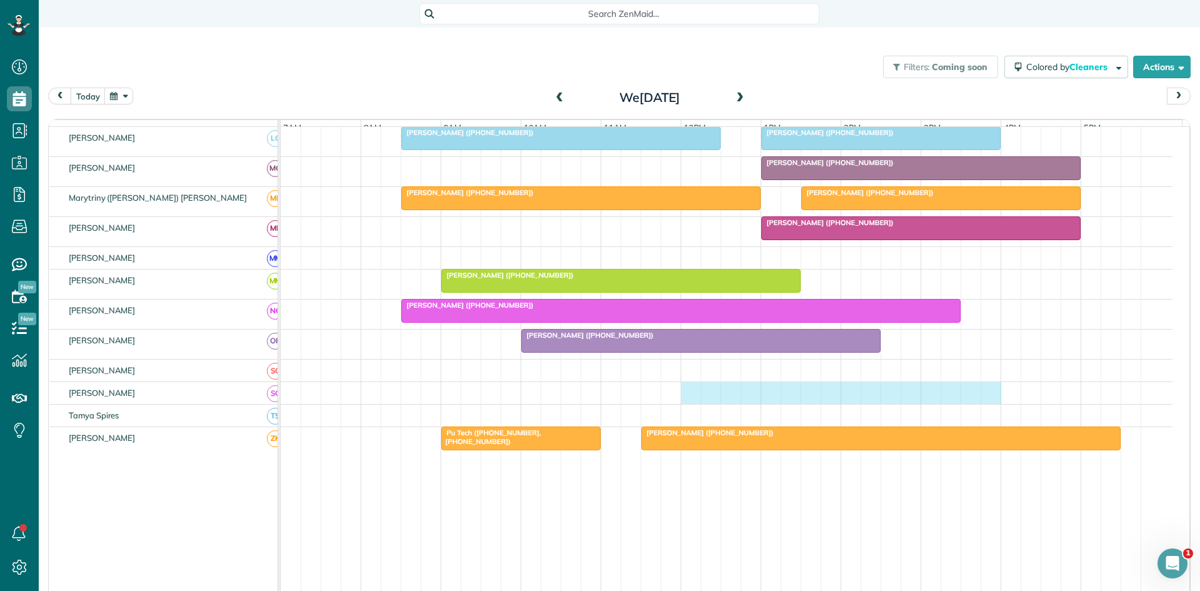
drag, startPoint x: 689, startPoint y: 409, endPoint x: 984, endPoint y: 389, distance: 296.3
click at [984, 389] on tbody "[PERSON_NAME] ([PHONE_NUMBER]) [PERSON_NAME] & [PERSON_NAME] ([PHONE_NUMBER]) […" at bounding box center [727, 99] width 892 height 1079
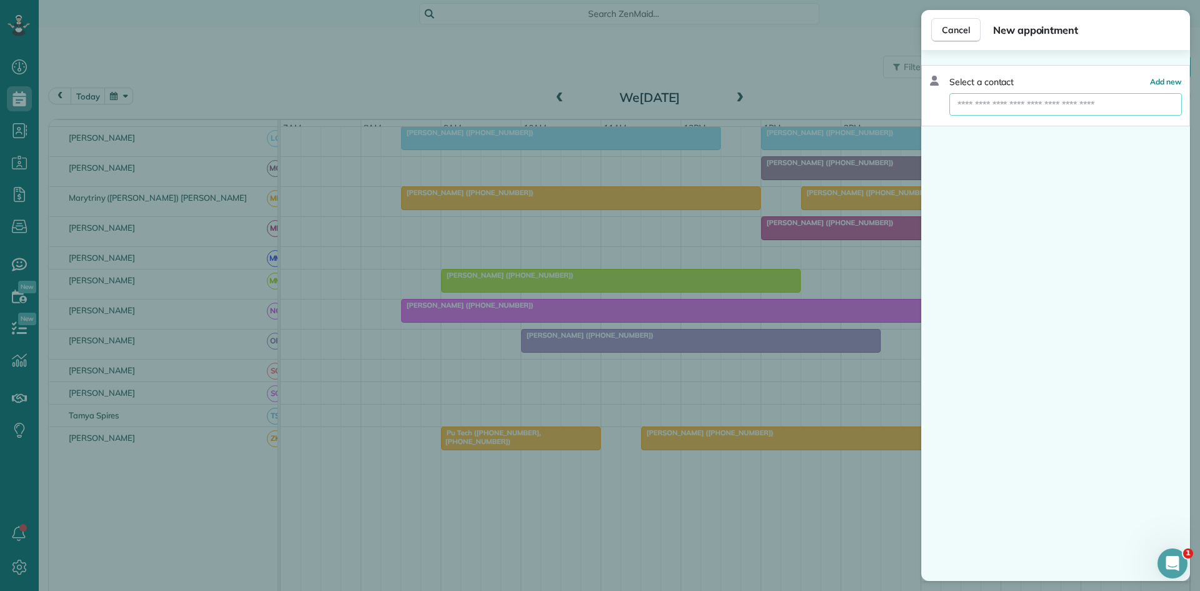
click at [1036, 107] on input "text" at bounding box center [1065, 104] width 232 height 22
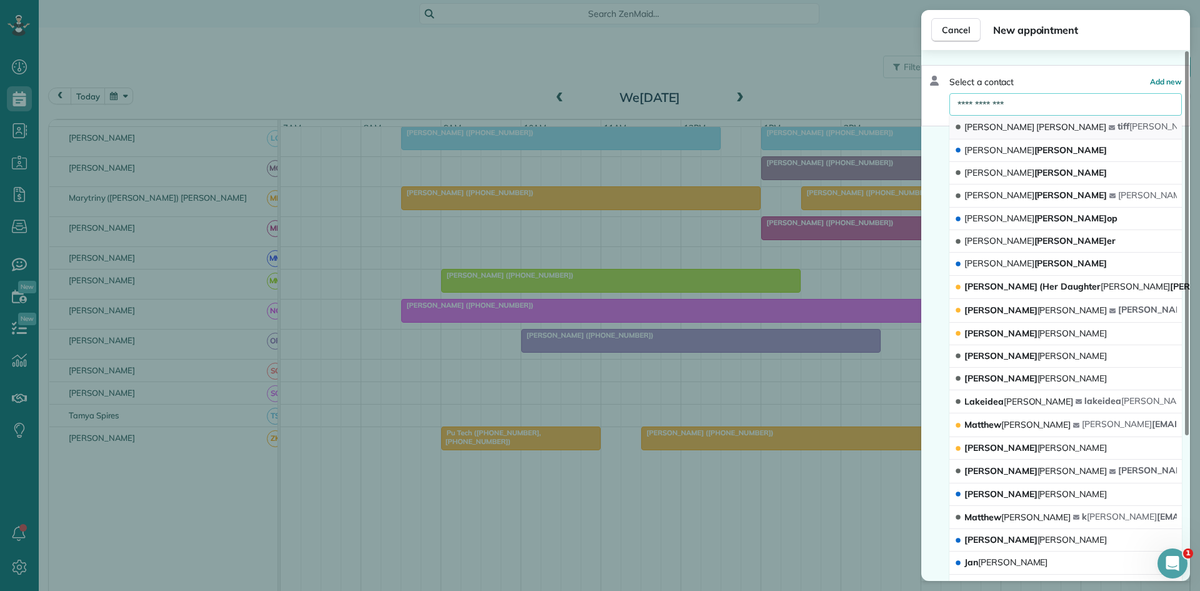
type input "**********"
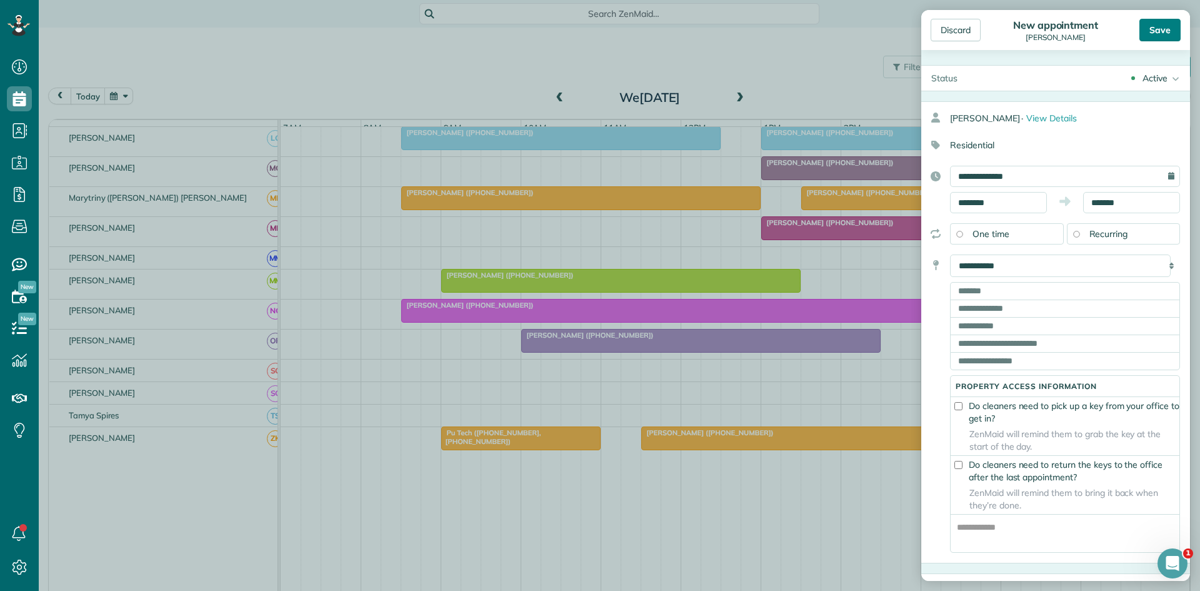
click at [1156, 26] on div "Save" at bounding box center [1159, 30] width 41 height 22
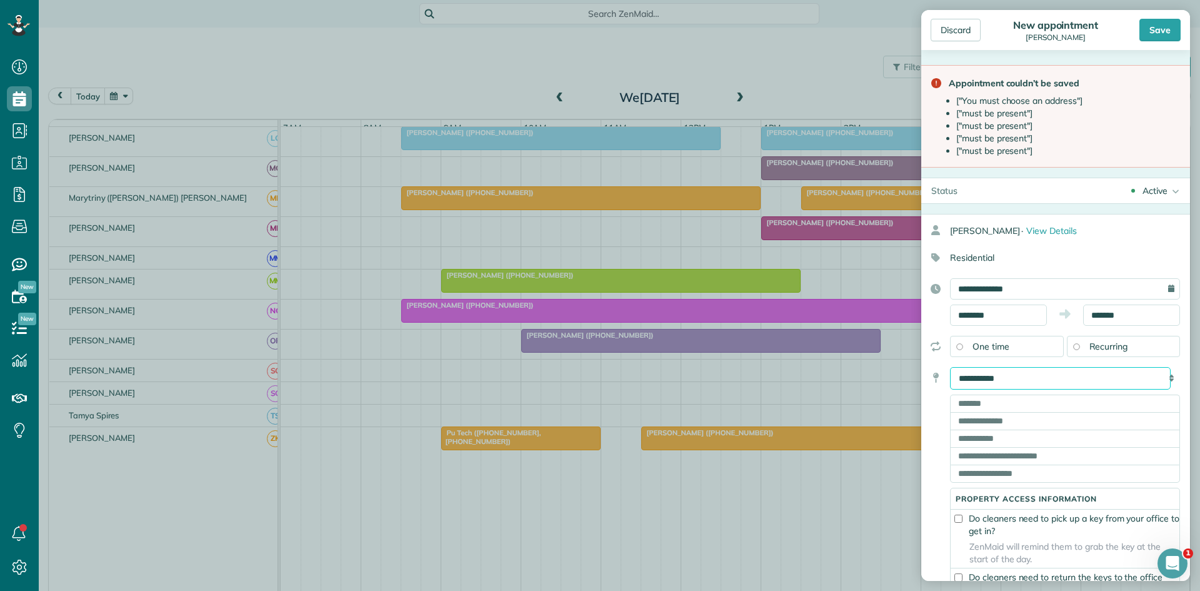
click at [1040, 370] on select "**********" at bounding box center [1060, 378] width 221 height 22
select select "*****"
click at [950, 367] on select "**********" at bounding box center [1060, 378] width 221 height 22
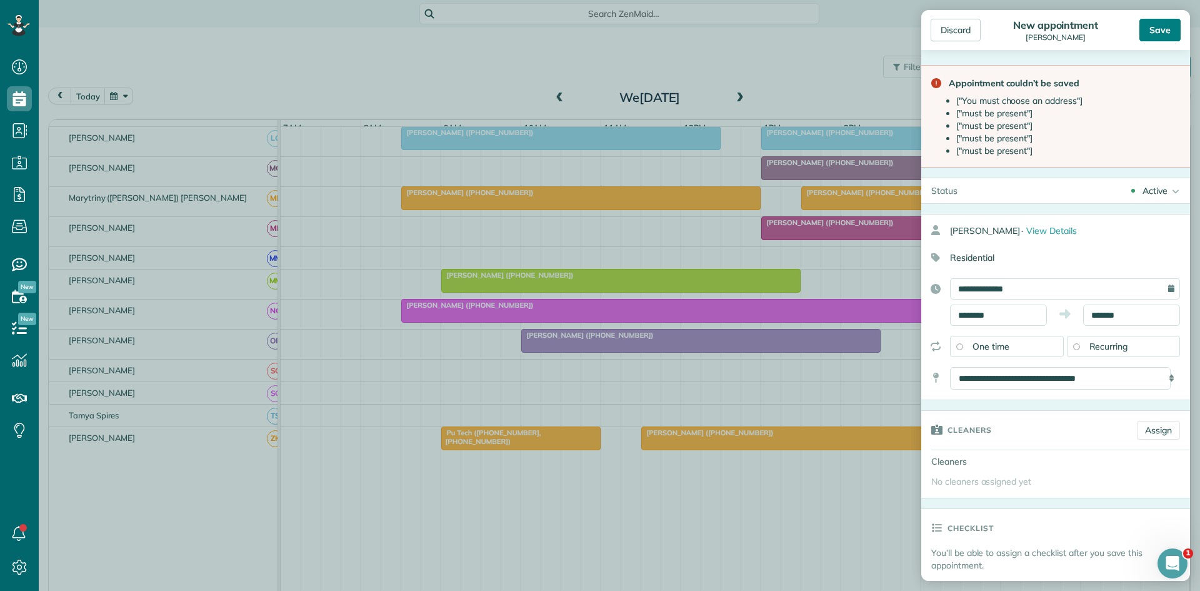
click at [1162, 27] on div "Save" at bounding box center [1159, 30] width 41 height 22
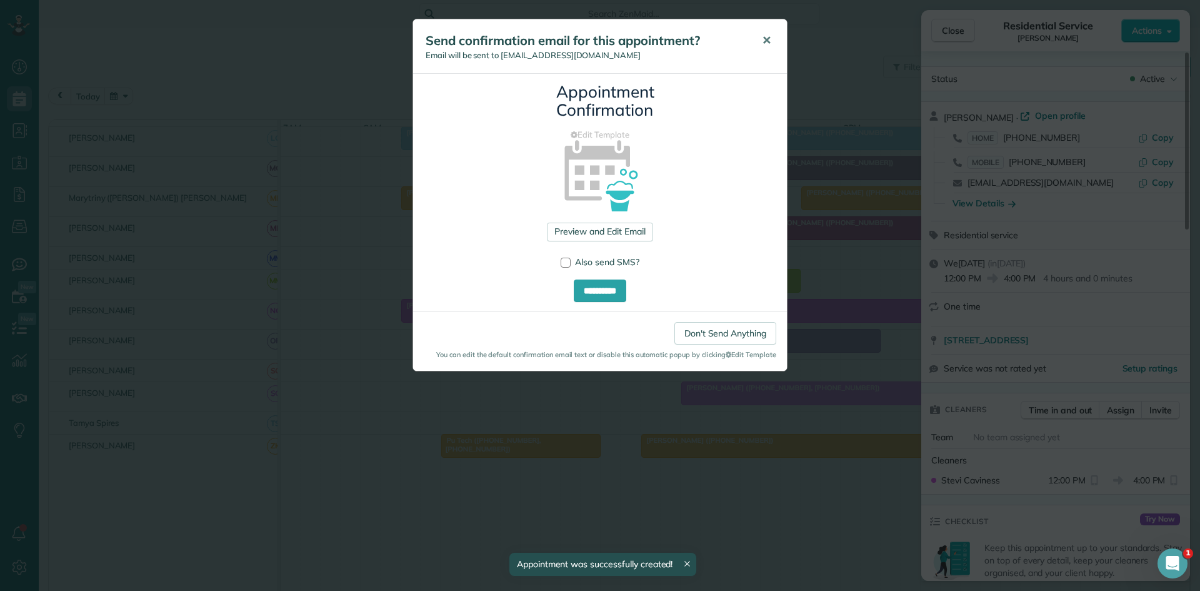
click at [761, 42] on button "✕" at bounding box center [766, 41] width 28 height 30
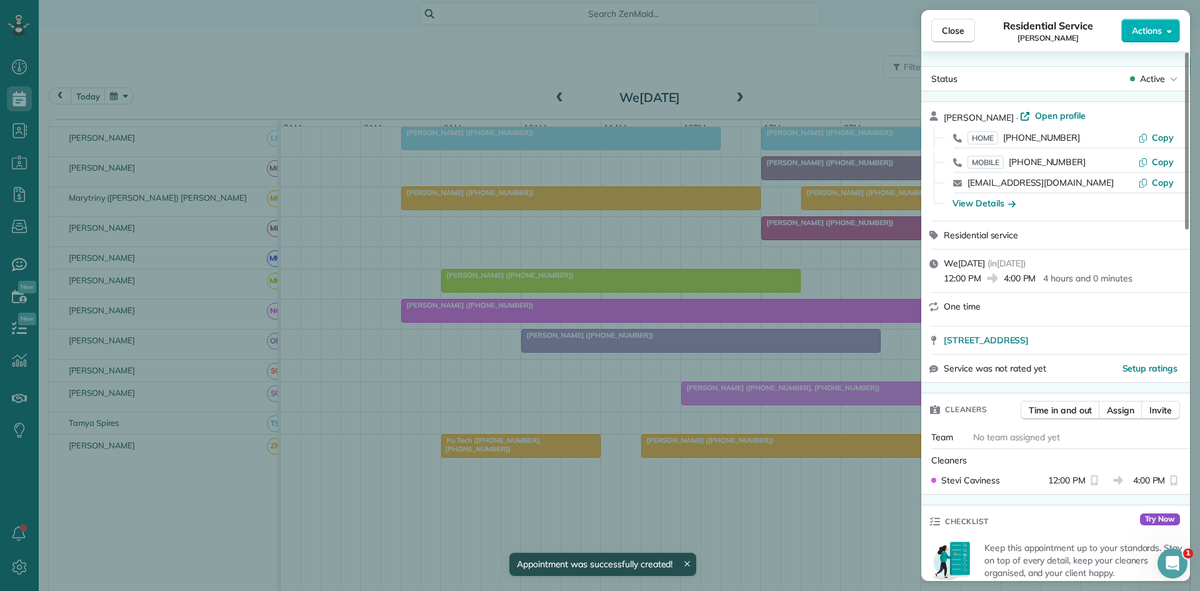
click at [954, 30] on span "Close" at bounding box center [953, 30] width 22 height 12
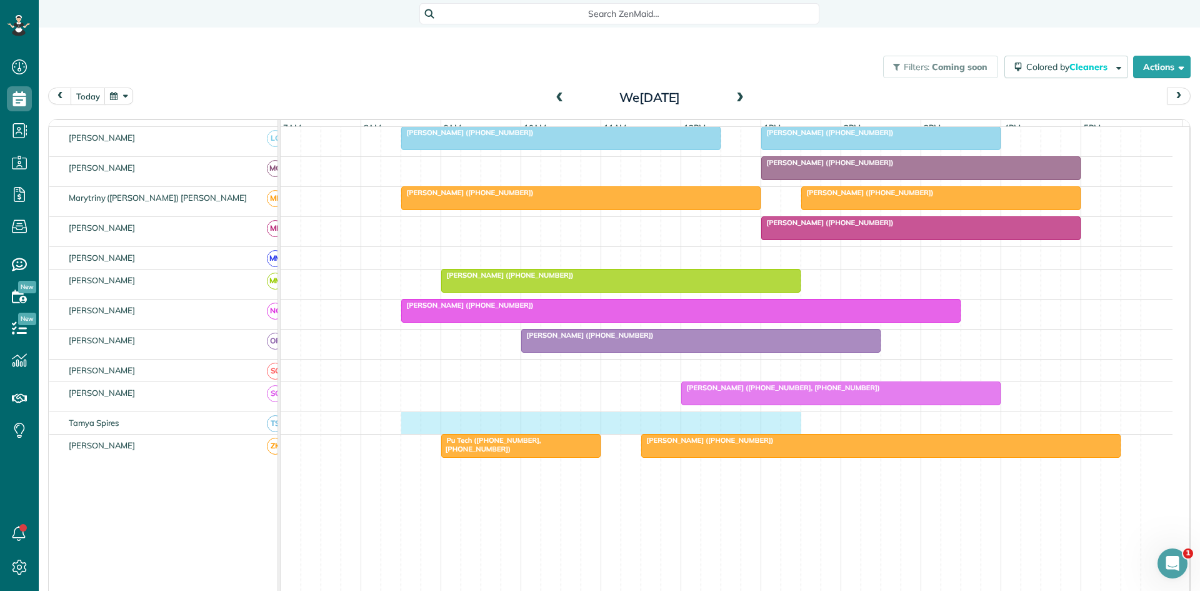
drag, startPoint x: 411, startPoint y: 439, endPoint x: 783, endPoint y: 420, distance: 373.0
click at [783, 420] on tbody "[PERSON_NAME] ([PHONE_NUMBER]) [PERSON_NAME] [PERSON_NAME] ([PHONE_NUMBER][PERS…" at bounding box center [727, 103] width 892 height 1086
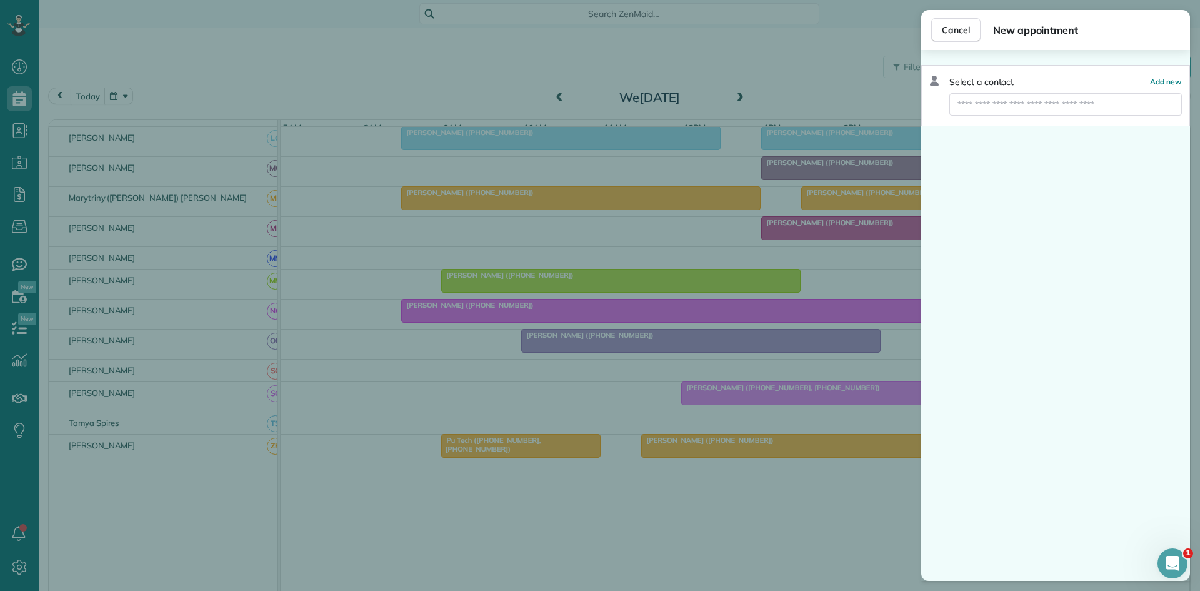
click at [1031, 117] on div "Select a contact Add new" at bounding box center [1055, 95] width 269 height 61
click at [1028, 101] on input "text" at bounding box center [1065, 104] width 232 height 22
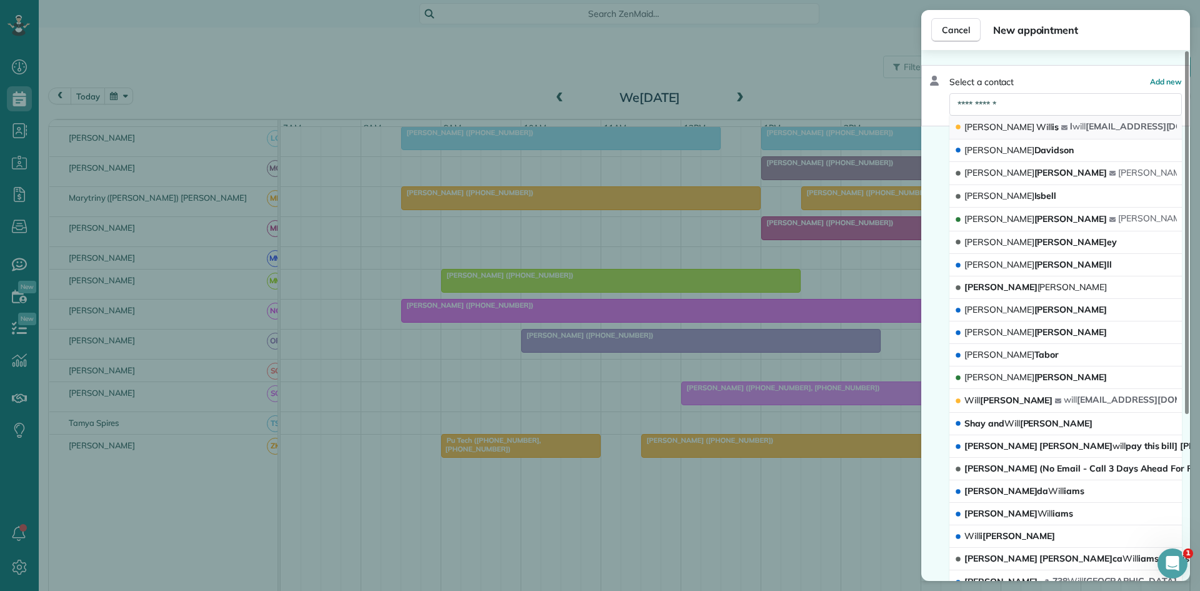
type input "**********"
click at [1026, 131] on button "[PERSON_NAME] is l will [EMAIL_ADDRESS][DOMAIN_NAME]" at bounding box center [1065, 128] width 232 height 24
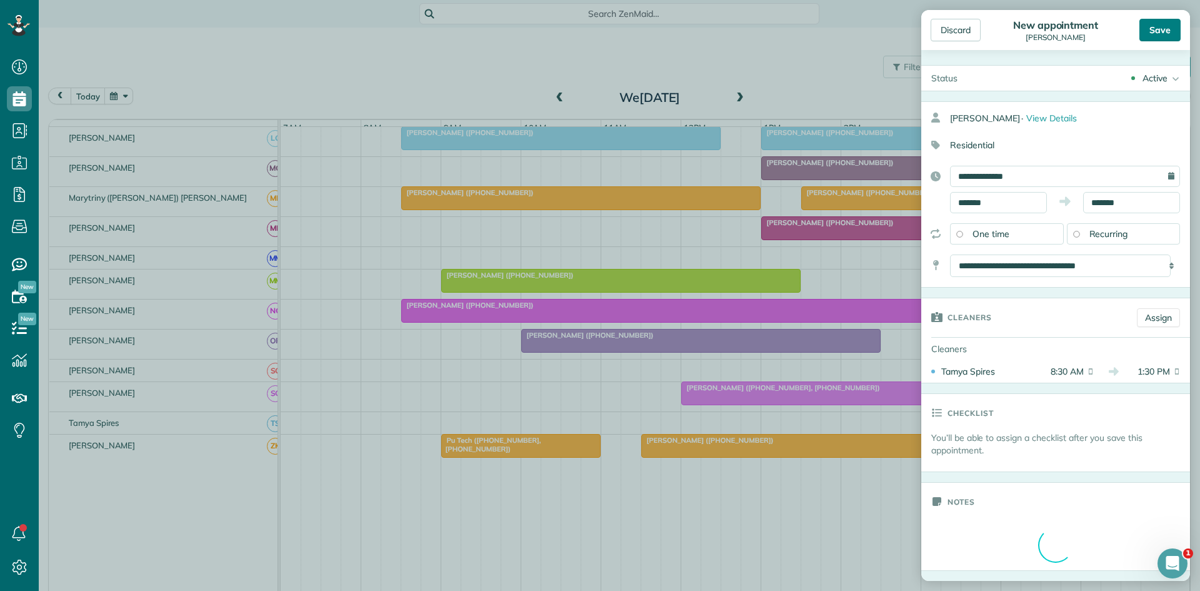
click at [1171, 28] on div "Save" at bounding box center [1159, 30] width 41 height 22
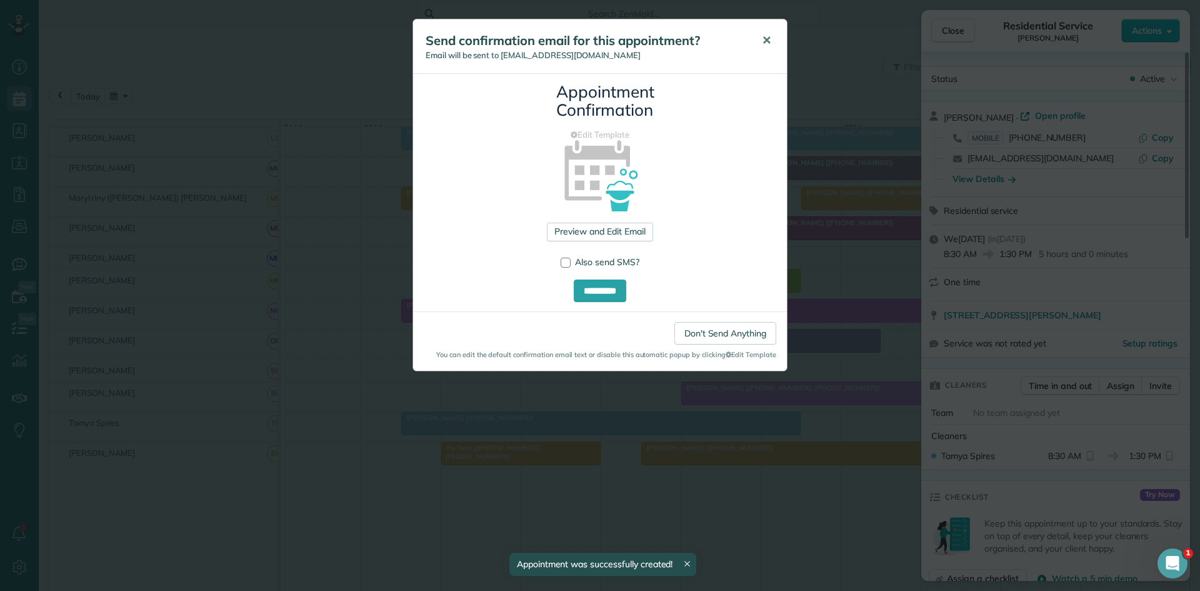
click at [763, 37] on span "✕" at bounding box center [766, 40] width 9 height 14
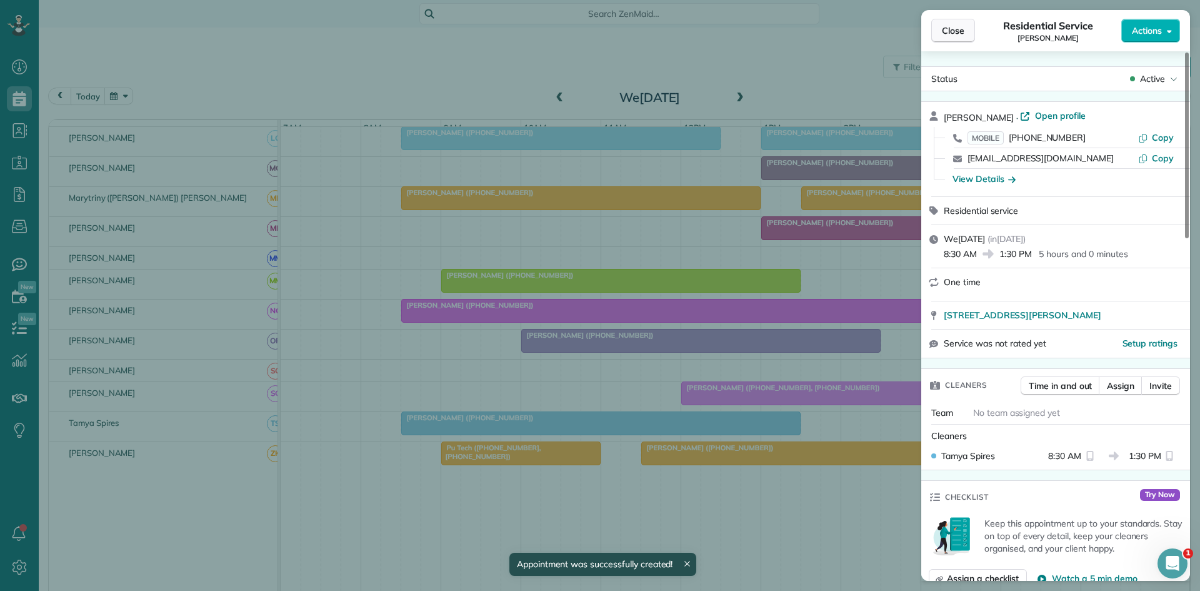
click at [952, 35] on span "Close" at bounding box center [953, 30] width 22 height 12
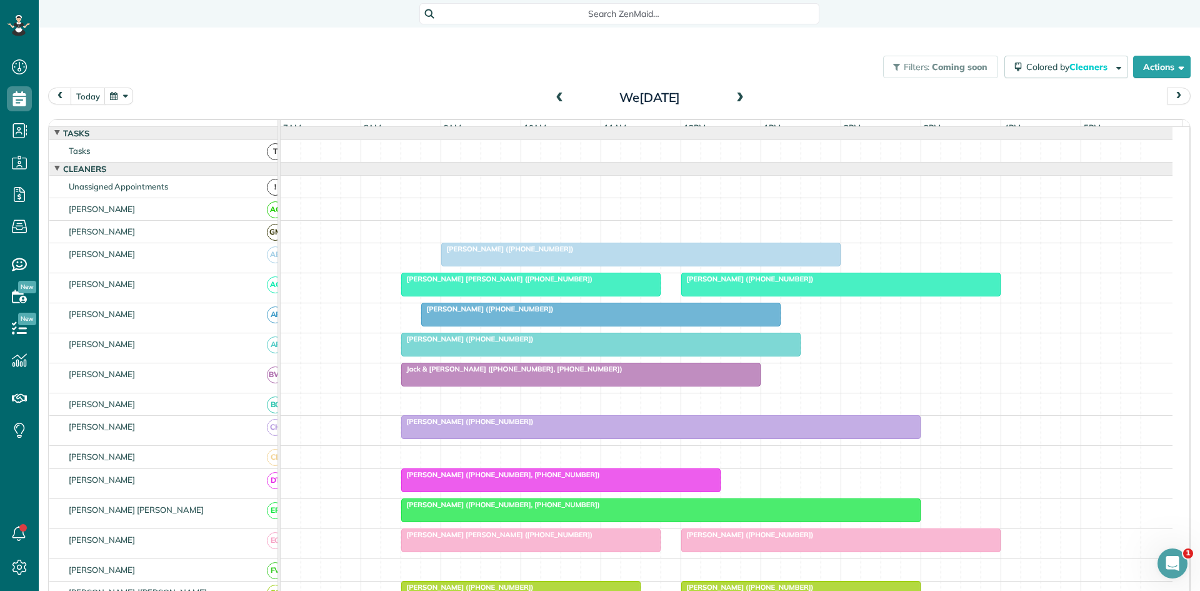
click at [737, 94] on span at bounding box center [740, 97] width 14 height 11
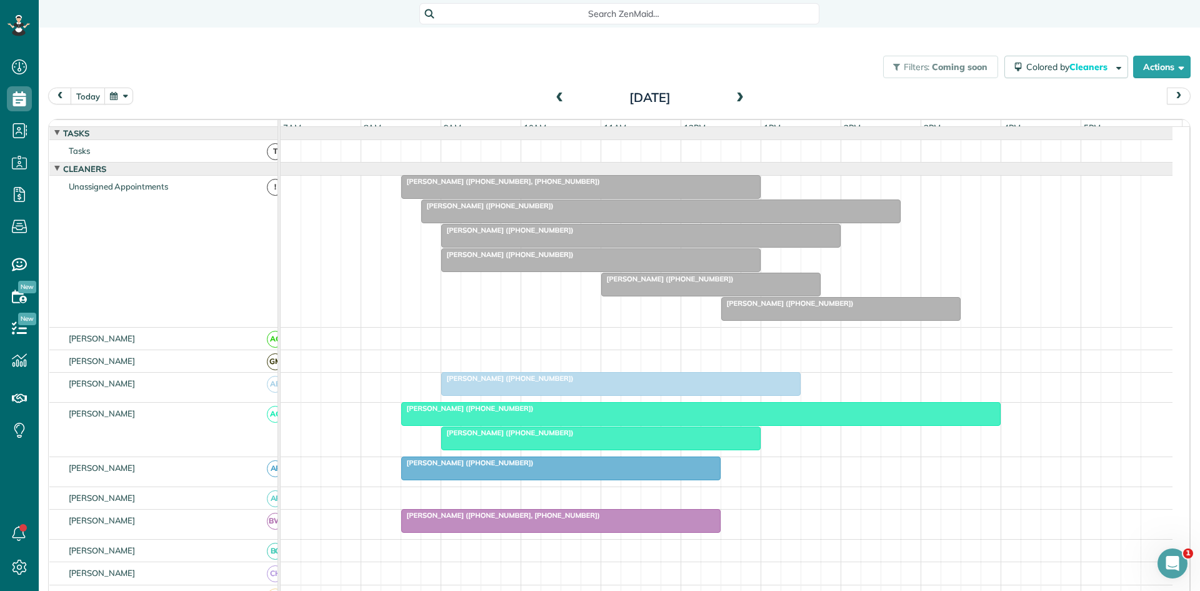
click at [566, 104] on div "[DATE]" at bounding box center [650, 97] width 200 height 20
click at [557, 100] on span at bounding box center [560, 97] width 14 height 11
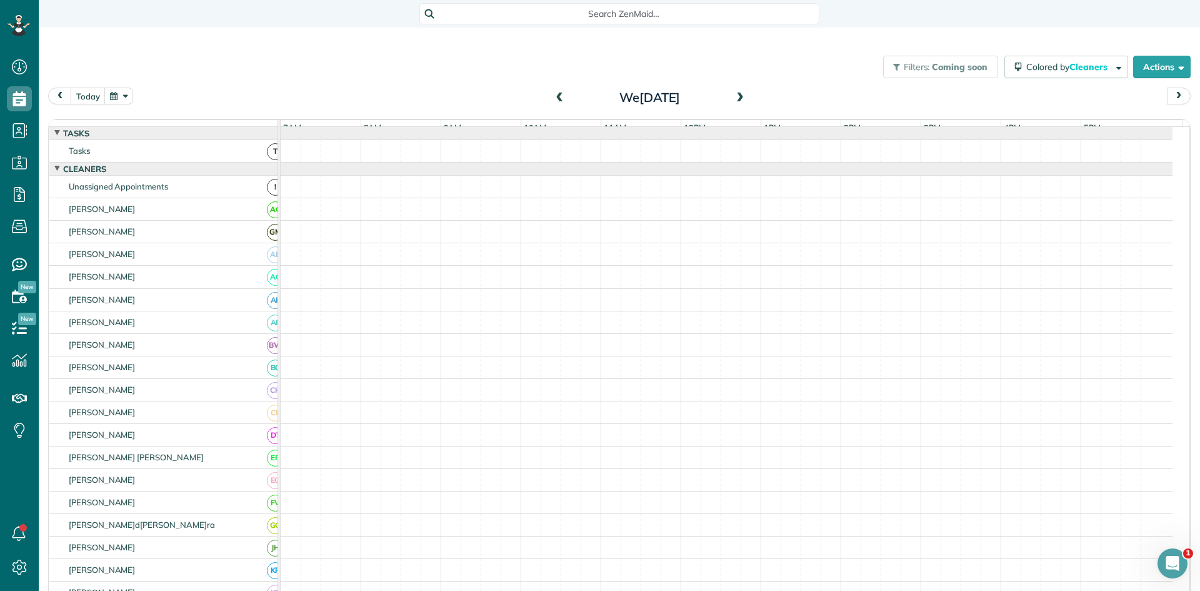
click at [557, 100] on span at bounding box center [560, 97] width 14 height 11
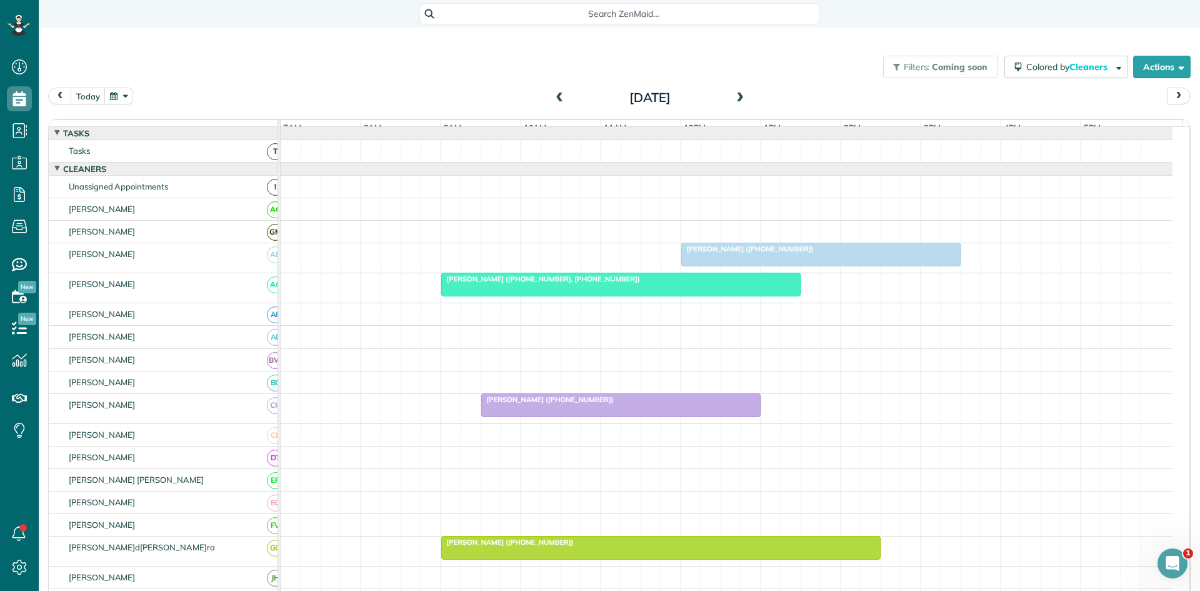
click at [557, 100] on span at bounding box center [560, 97] width 14 height 11
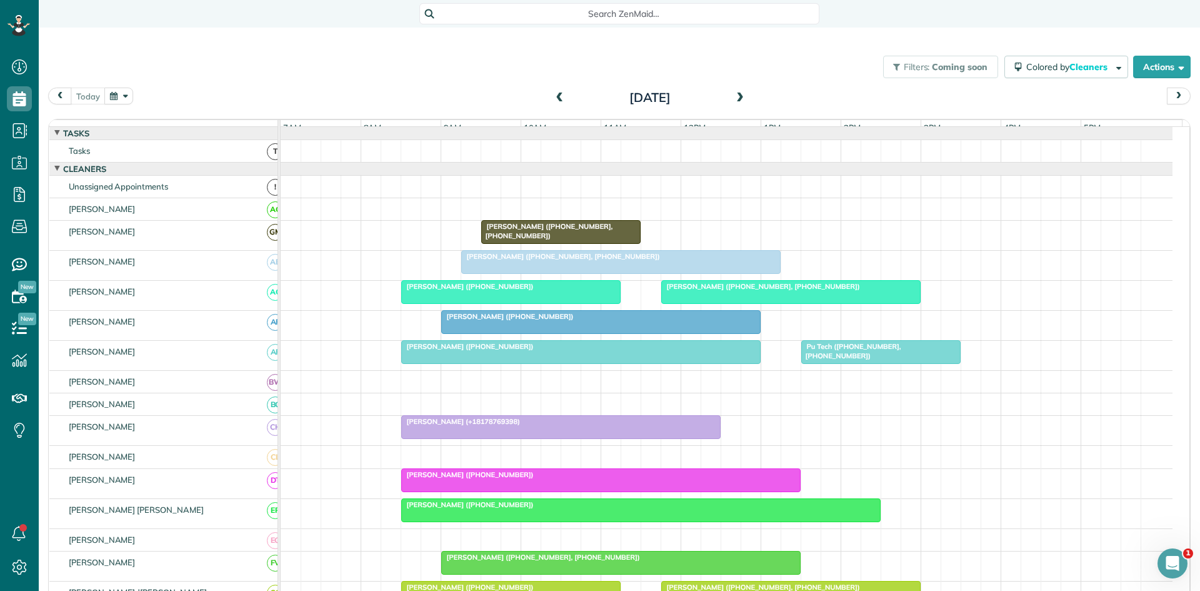
click at [529, 261] on span "[PERSON_NAME] ([PHONE_NUMBER], [PHONE_NUMBER])" at bounding box center [561, 256] width 200 height 9
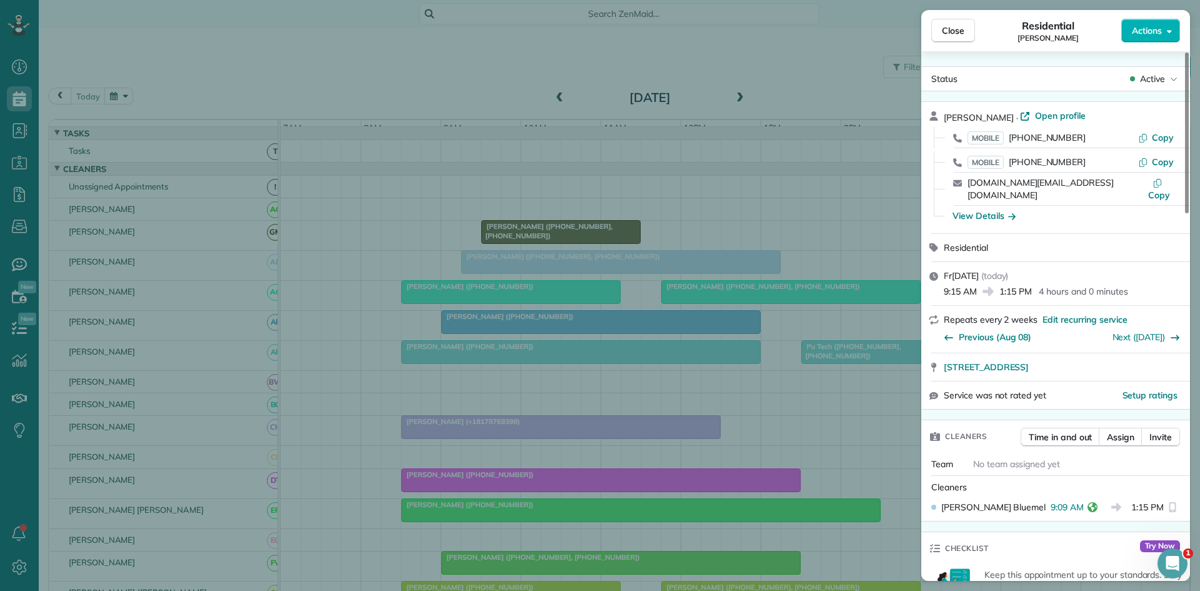
click at [502, 318] on div "Close Residential [PERSON_NAME] Actions Status Active [PERSON_NAME] · Open prof…" at bounding box center [600, 295] width 1200 height 591
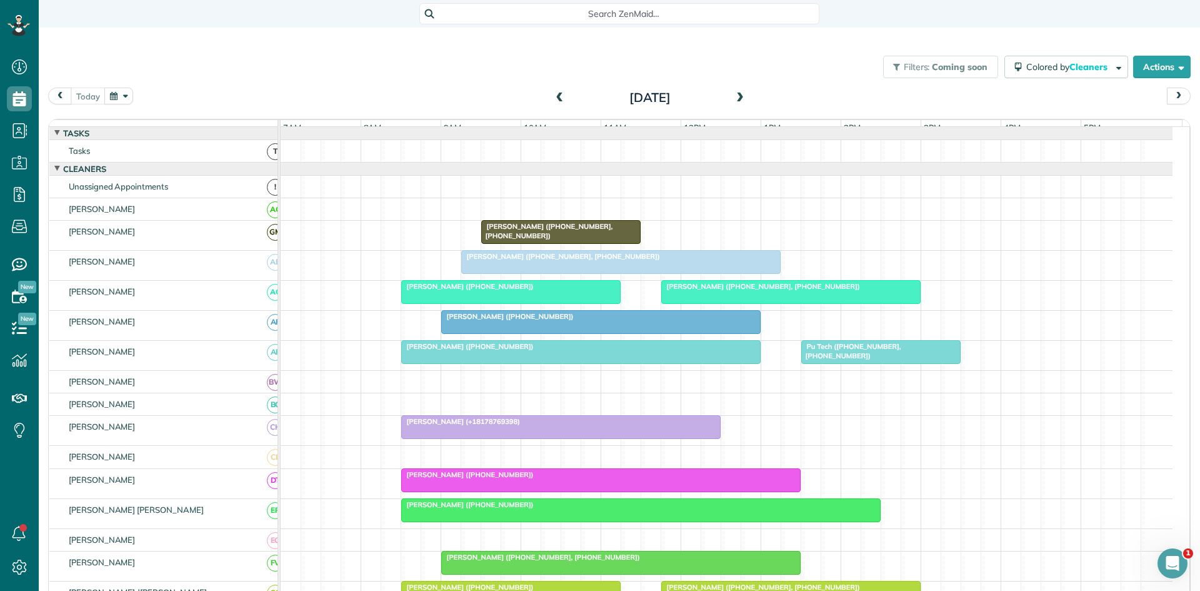
click at [433, 301] on div at bounding box center [511, 292] width 218 height 22
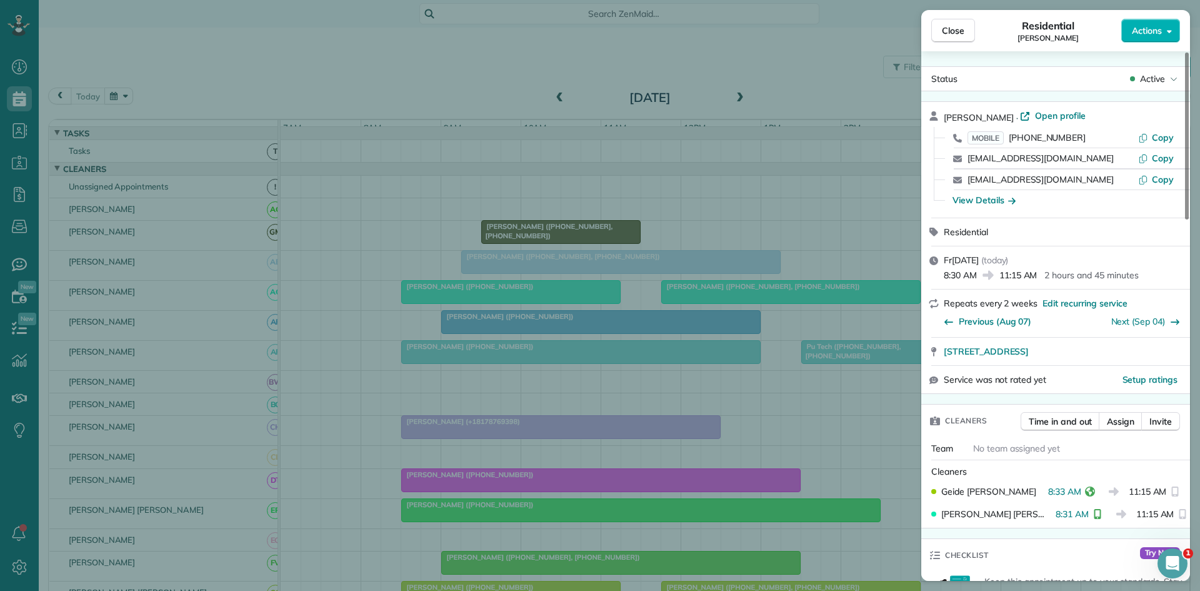
click at [430, 351] on div "Close Residential [PERSON_NAME] Actions Status Active [PERSON_NAME] · Open prof…" at bounding box center [600, 295] width 1200 height 591
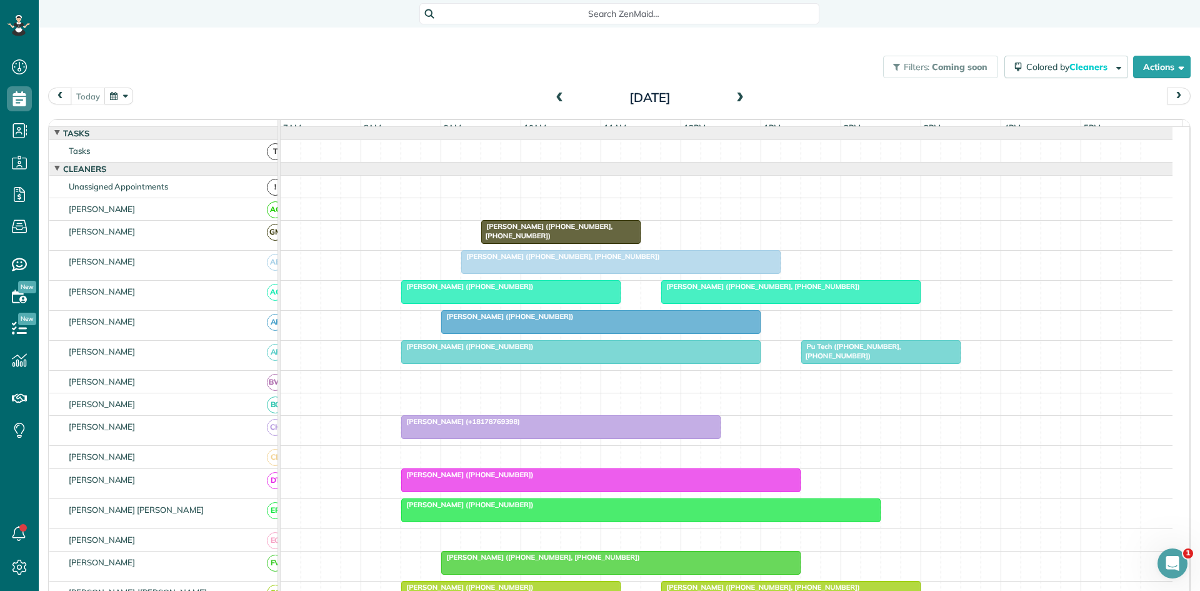
click at [488, 333] on div at bounding box center [601, 322] width 318 height 22
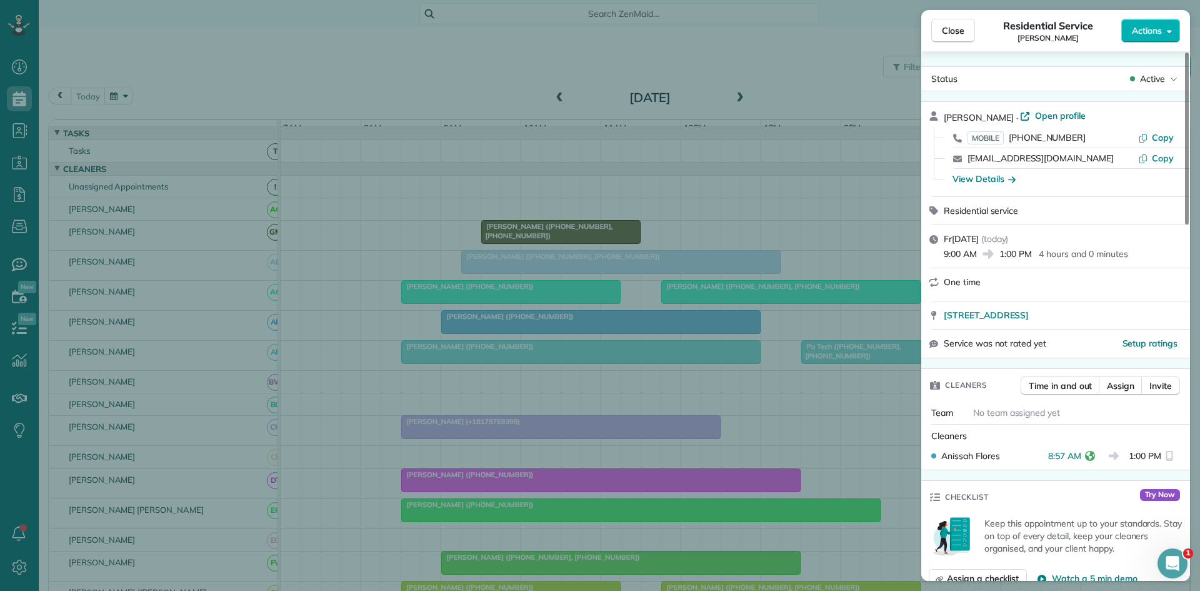
click at [571, 282] on div "Close Residential Service [PERSON_NAME] Actions Status Active [PERSON_NAME] · O…" at bounding box center [600, 295] width 1200 height 591
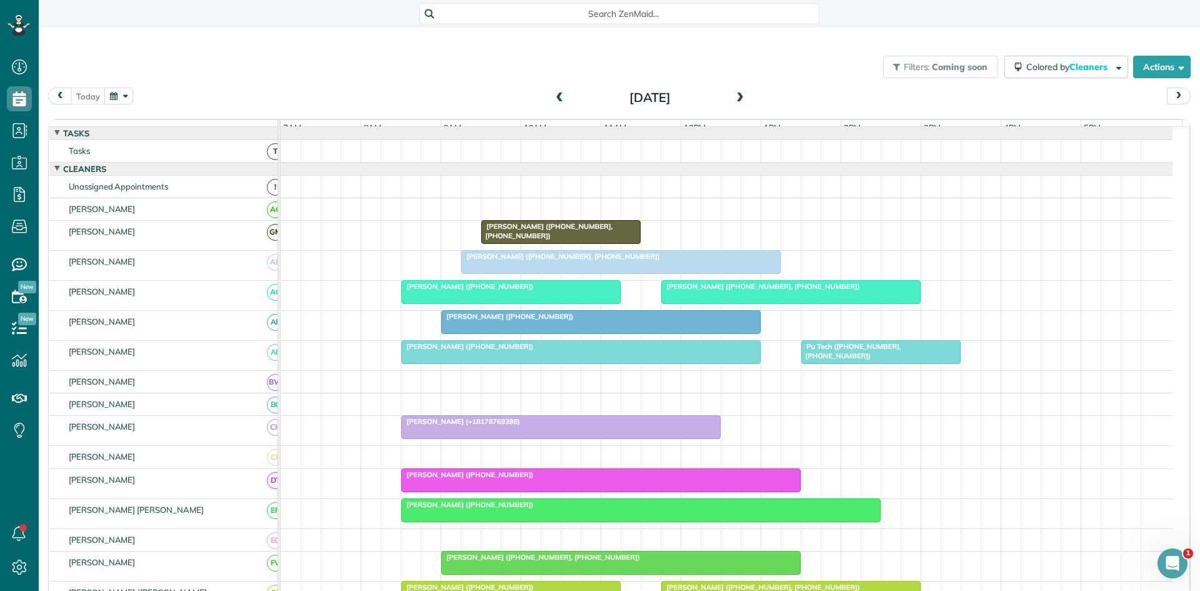
click at [469, 363] on div at bounding box center [581, 352] width 358 height 22
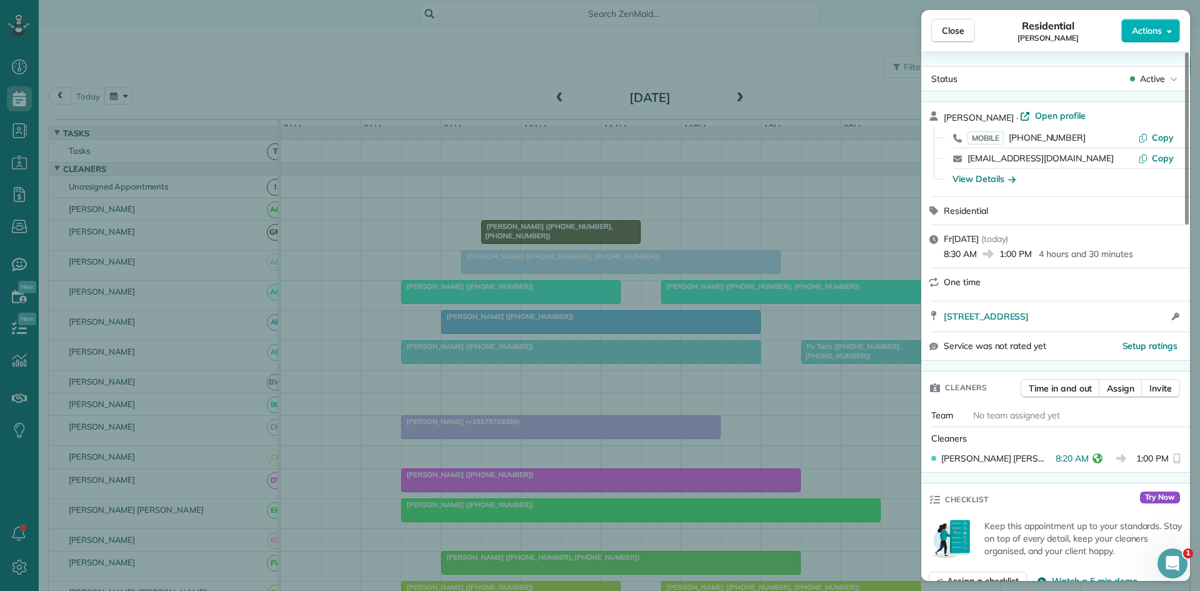
click at [452, 332] on div "Close Residential [PERSON_NAME] Actions Status Active [PERSON_NAME] · Open prof…" at bounding box center [600, 295] width 1200 height 591
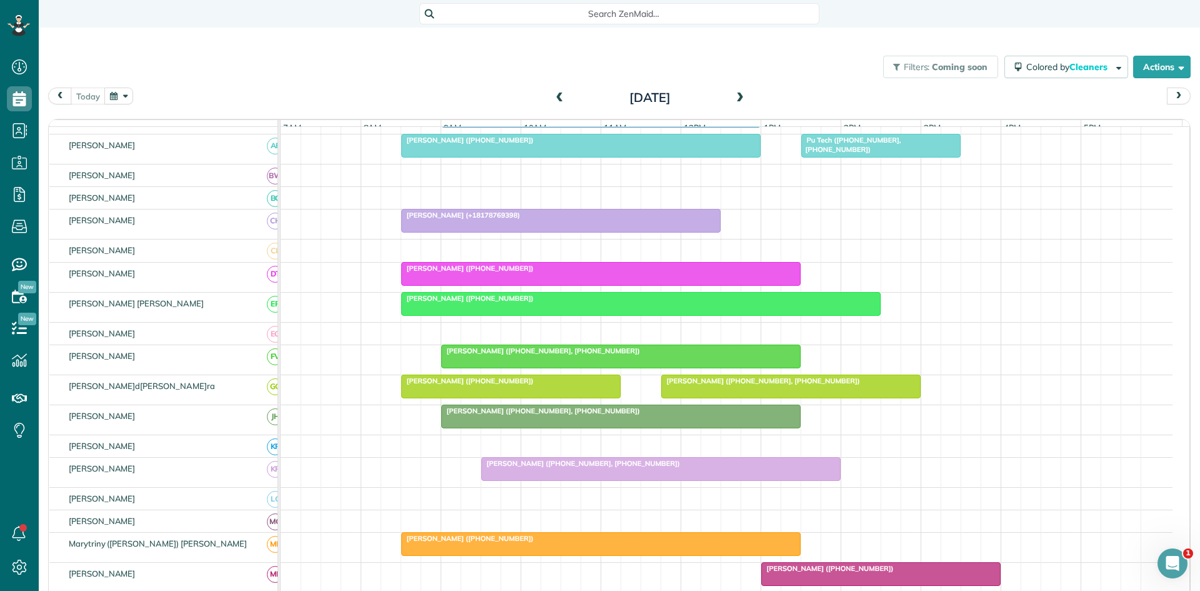
scroll to position [208, 0]
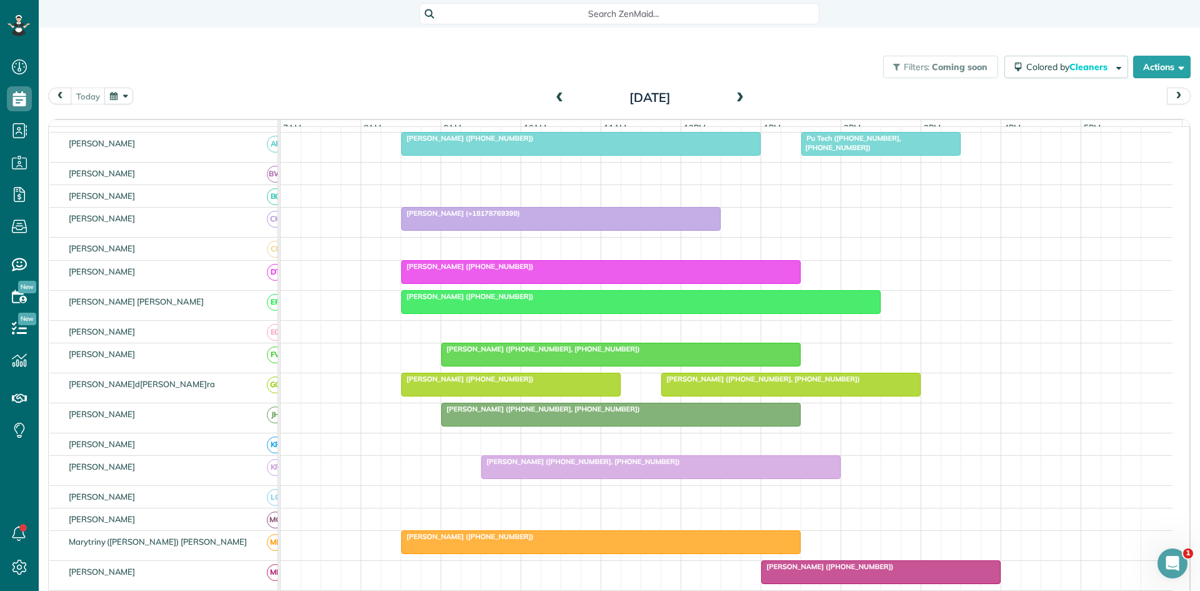
click at [426, 271] on span "[PERSON_NAME] ([PHONE_NUMBER])" at bounding box center [468, 266] width 134 height 9
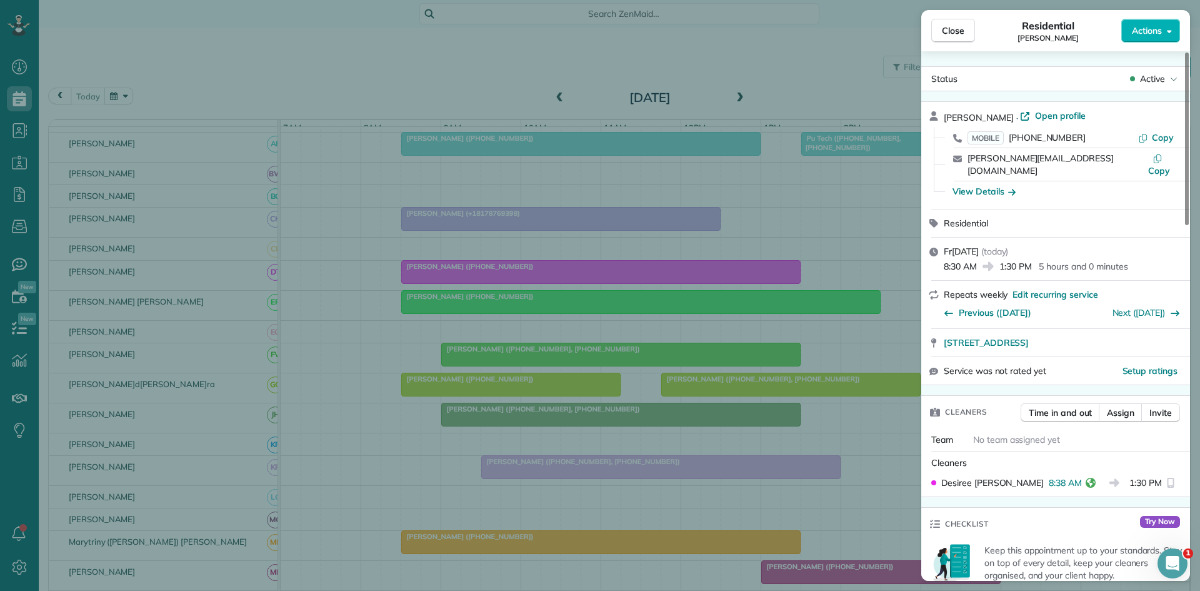
click at [485, 394] on div "Close Residential [PERSON_NAME] Actions Status Active [PERSON_NAME] · Open prof…" at bounding box center [600, 295] width 1200 height 591
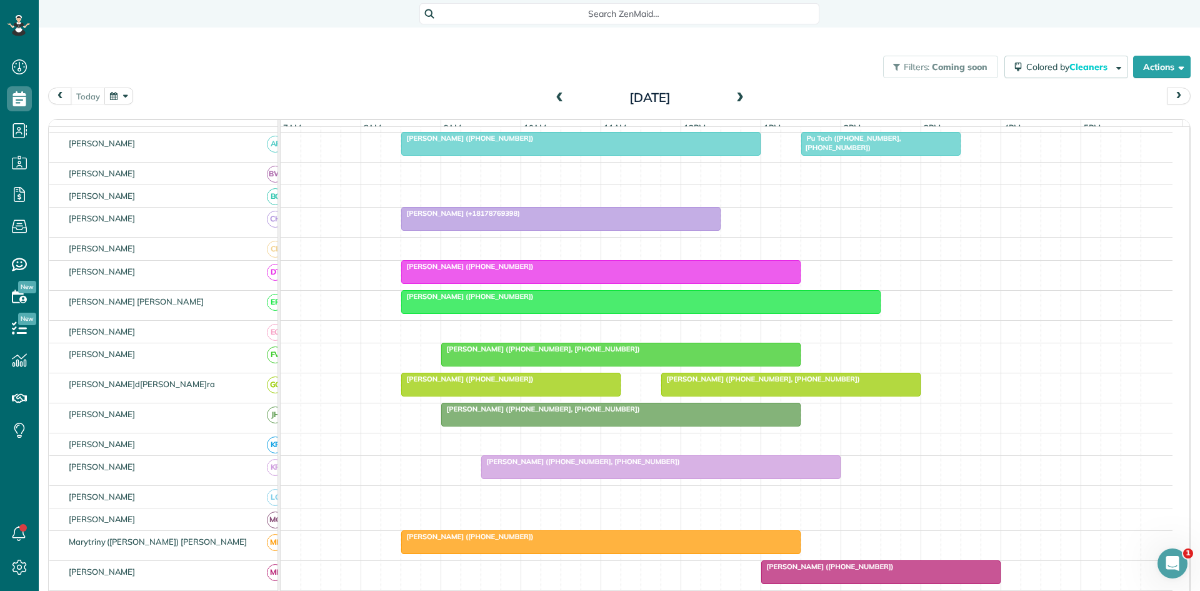
click at [459, 301] on span "[PERSON_NAME] ([PHONE_NUMBER])" at bounding box center [468, 296] width 134 height 9
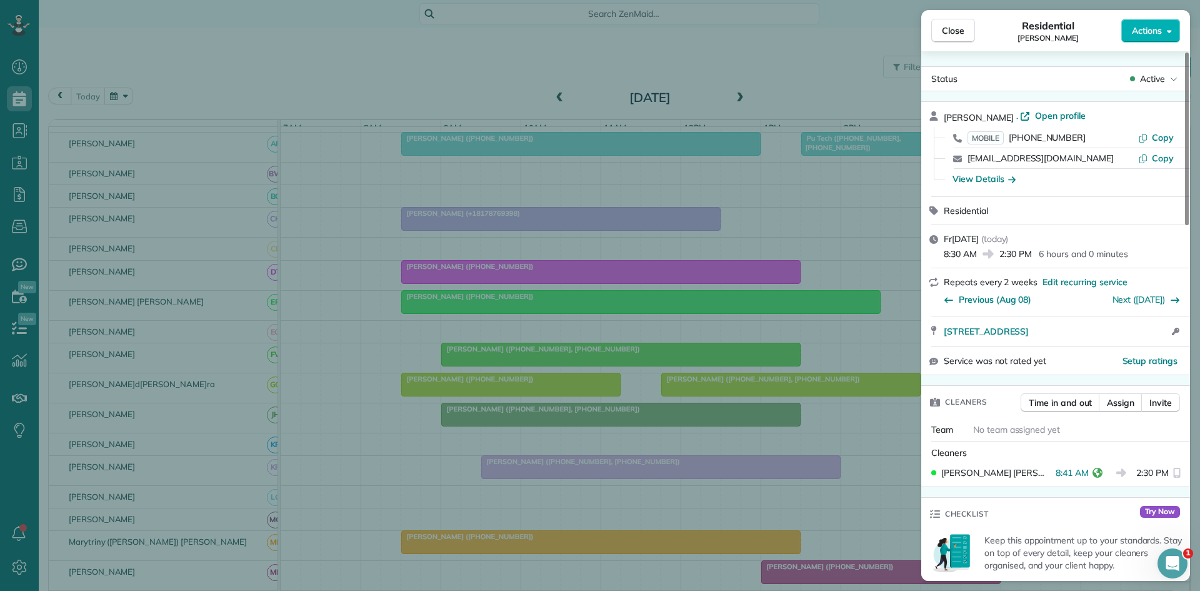
click at [484, 344] on div "Close Residentia[PERSON_NAME] Actions Status Activ[PERSON_NAME] · Open profile …" at bounding box center [600, 295] width 1200 height 591
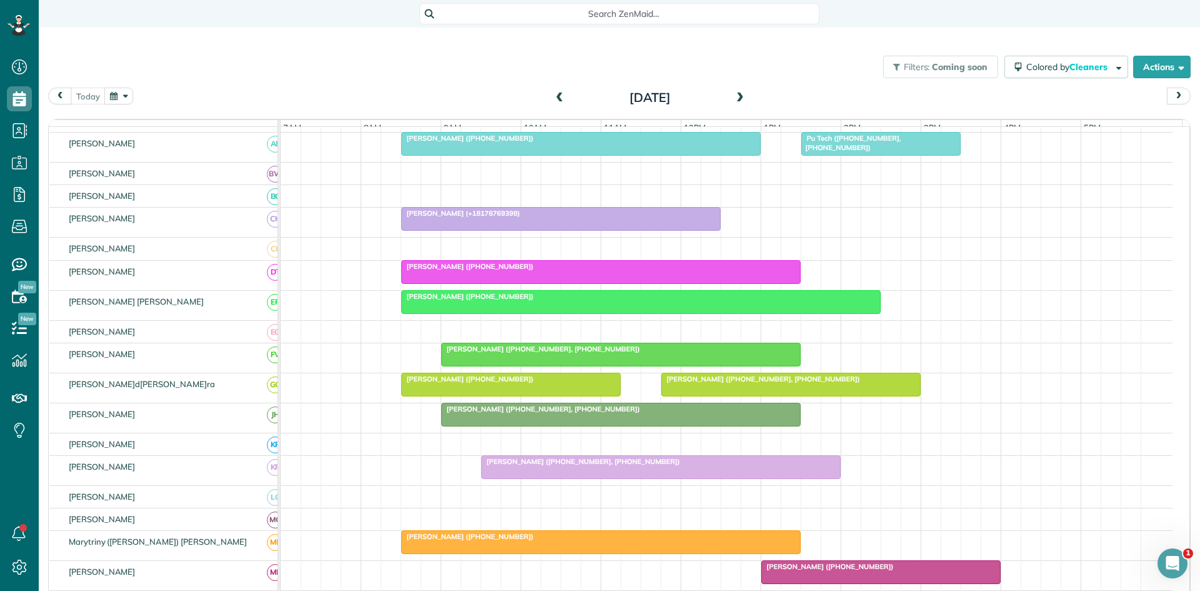
click at [464, 353] on span "[PERSON_NAME] ([PHONE_NUMBER], [PHONE_NUMBER])" at bounding box center [541, 348] width 200 height 9
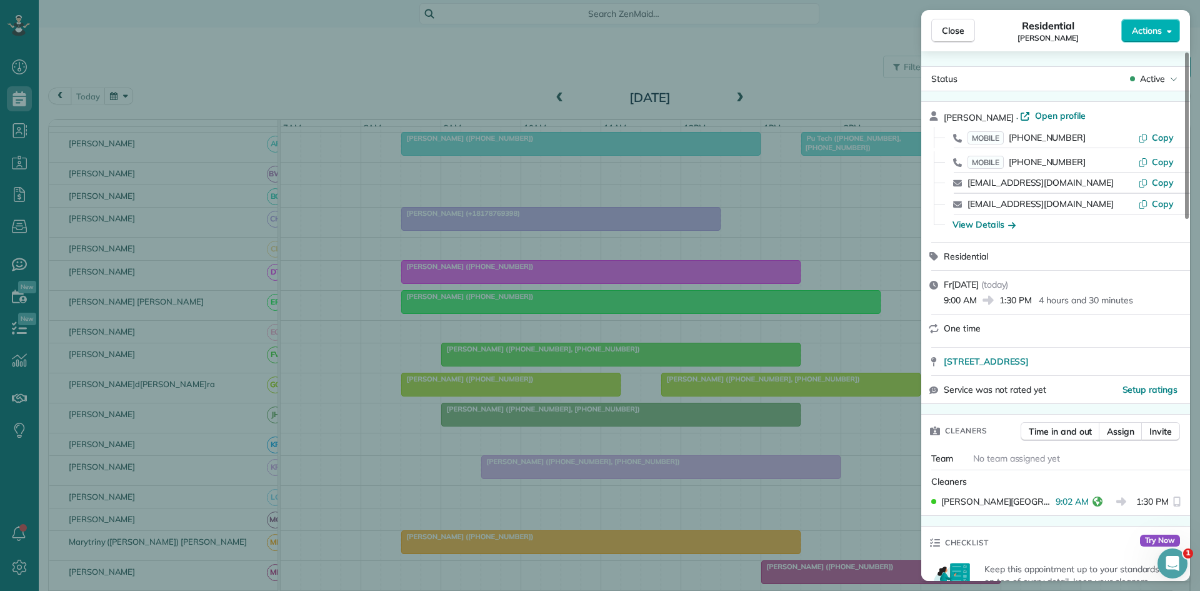
drag, startPoint x: 536, startPoint y: 336, endPoint x: 536, endPoint y: 344, distance: 8.1
click at [536, 337] on div "Close Residential [PERSON_NAME] Actions Status Active [PERSON_NAME] · Open prof…" at bounding box center [600, 295] width 1200 height 591
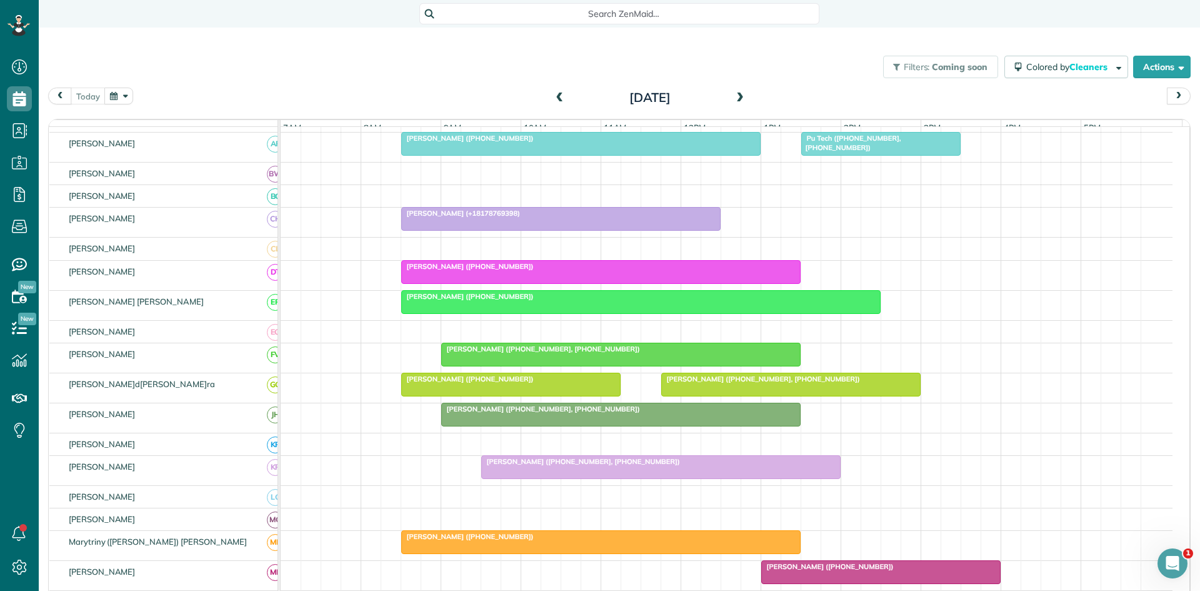
click at [441, 383] on span "[PERSON_NAME] ([PHONE_NUMBER])" at bounding box center [468, 378] width 134 height 9
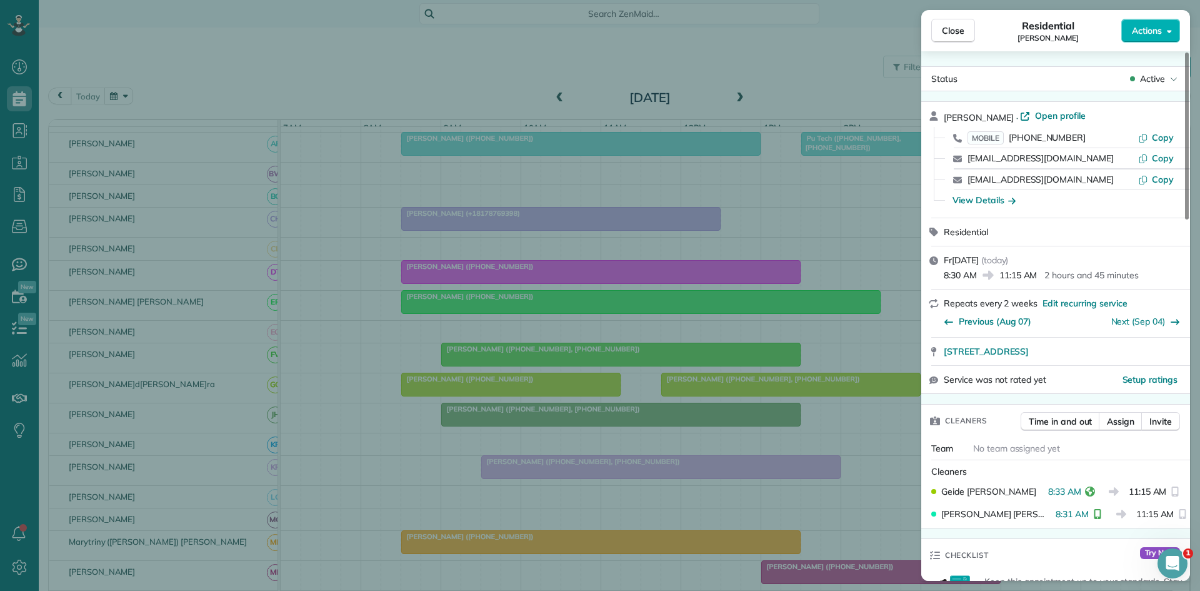
click at [440, 368] on div "Close Residential [PERSON_NAME] Actions Status Active [PERSON_NAME] · Open prof…" at bounding box center [600, 295] width 1200 height 591
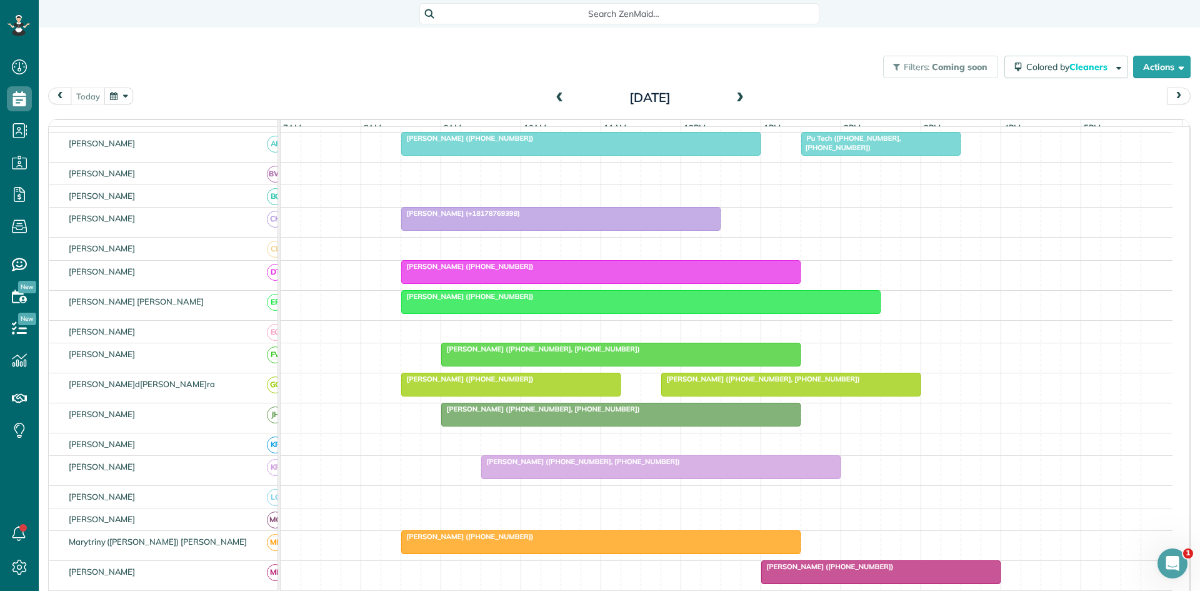
click at [476, 424] on div at bounding box center [621, 414] width 358 height 22
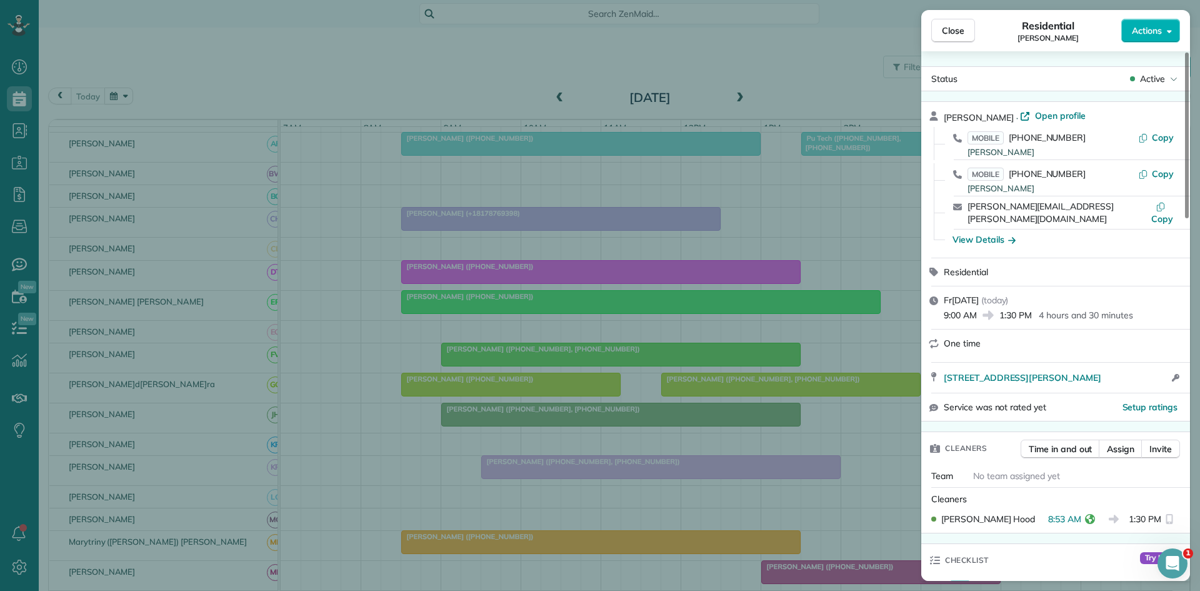
click at [447, 401] on div "Close Residentia[PERSON_NAME] Actions Status Activ[PERSON_NAME] · Open profile …" at bounding box center [600, 295] width 1200 height 591
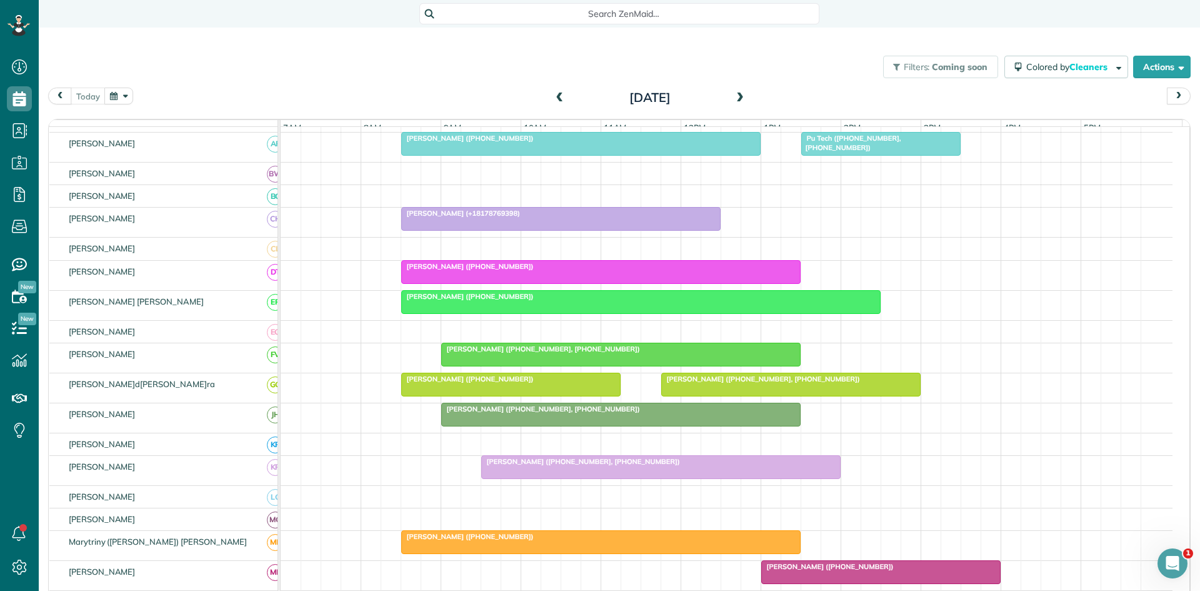
click at [507, 478] on div at bounding box center [661, 467] width 358 height 22
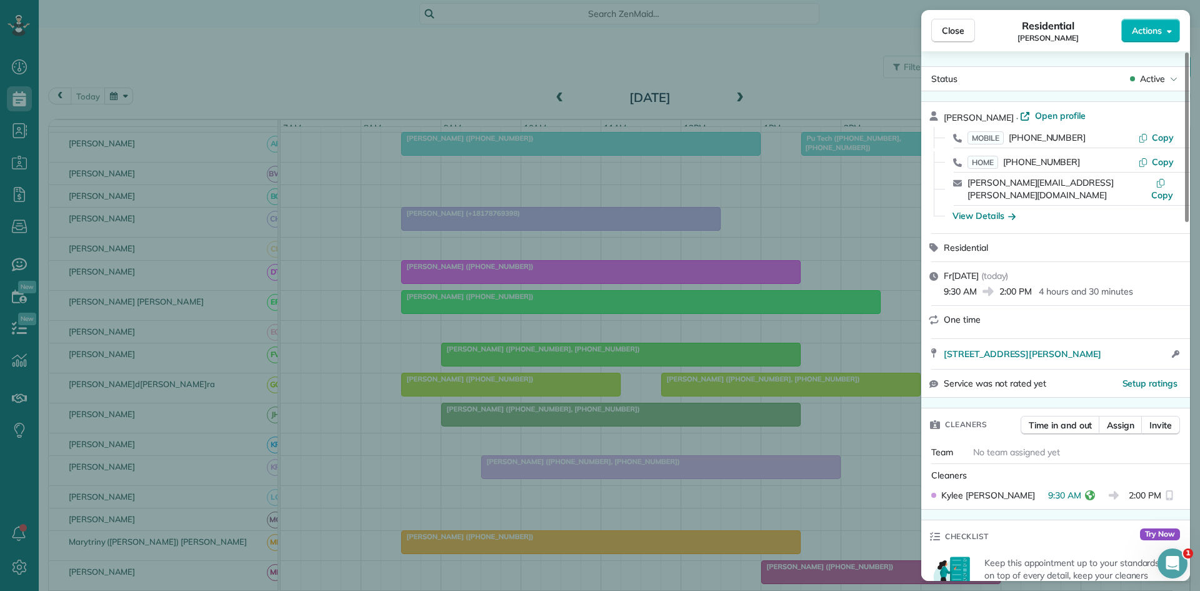
click at [503, 331] on div "Close Residentia[PERSON_NAME] Actions Status Activ[PERSON_NAME] · Open profile …" at bounding box center [600, 295] width 1200 height 591
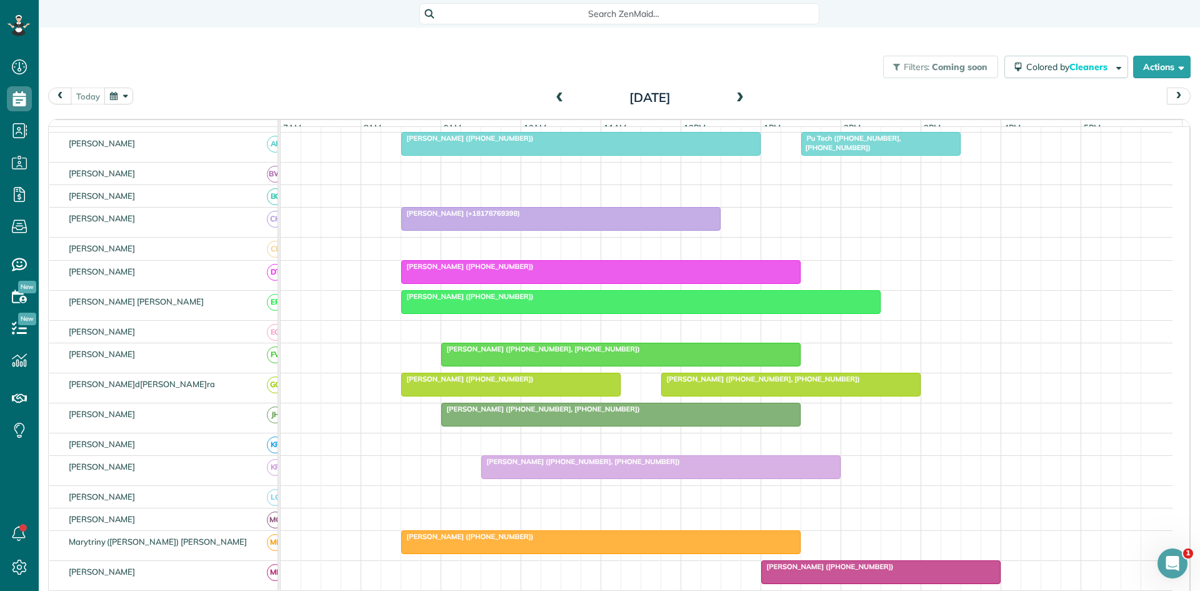
scroll to position [417, 0]
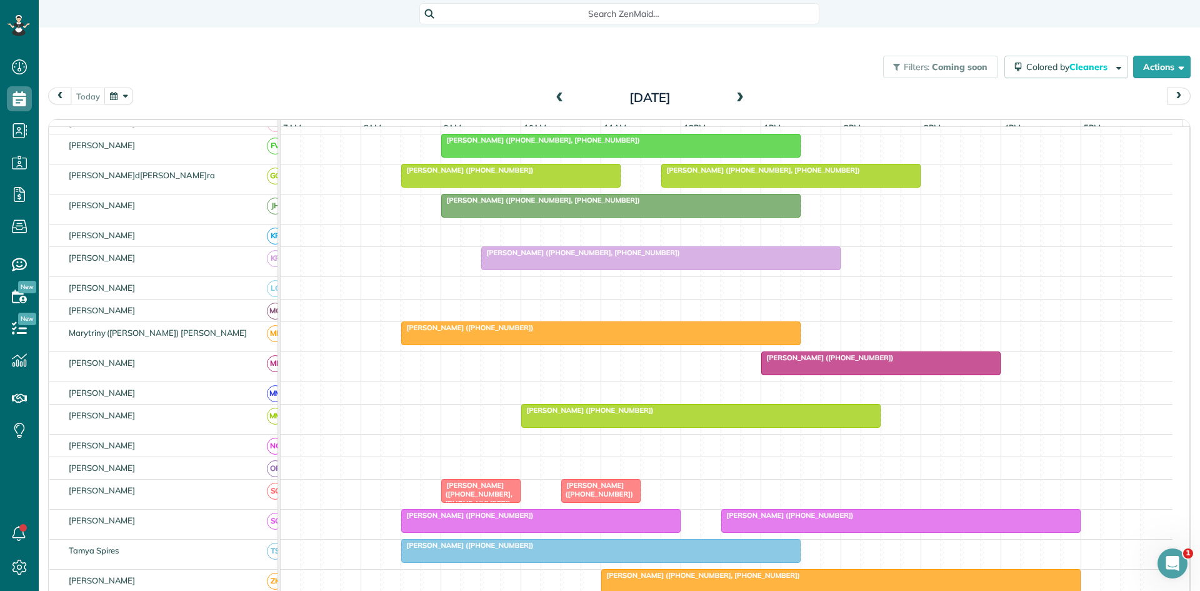
click at [436, 332] on span "[PERSON_NAME] ([PHONE_NUMBER])" at bounding box center [468, 327] width 134 height 9
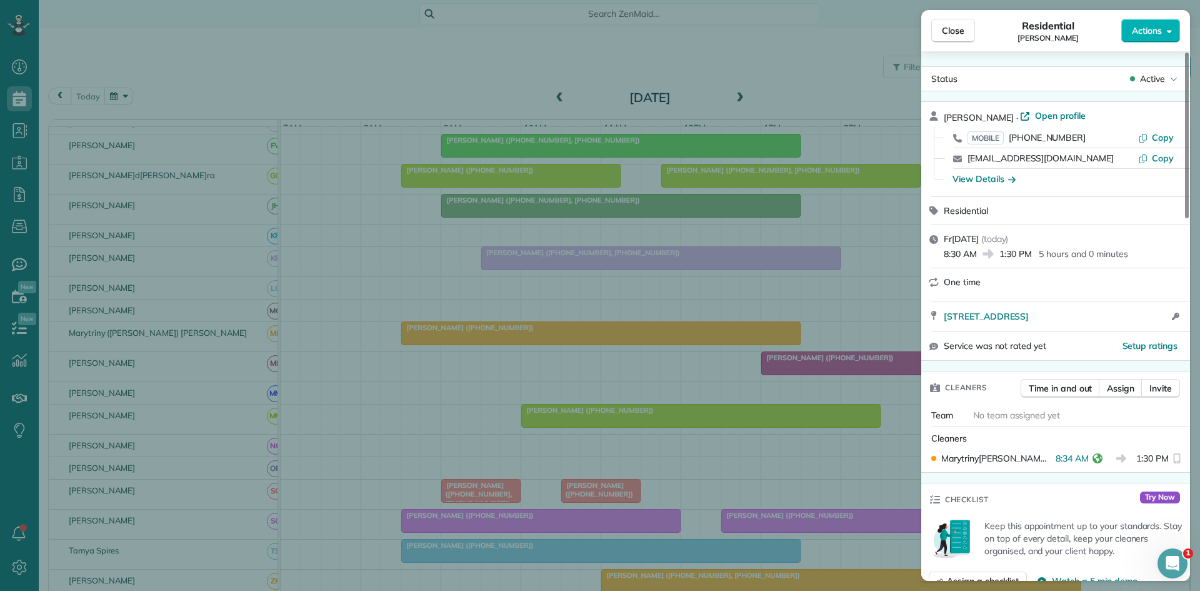
drag, startPoint x: 404, startPoint y: 378, endPoint x: 327, endPoint y: 425, distance: 90.0
click at [404, 380] on div "Close Residential [PERSON_NAME] Actions Status Active [PERSON_NAME] · Open prof…" at bounding box center [600, 295] width 1200 height 591
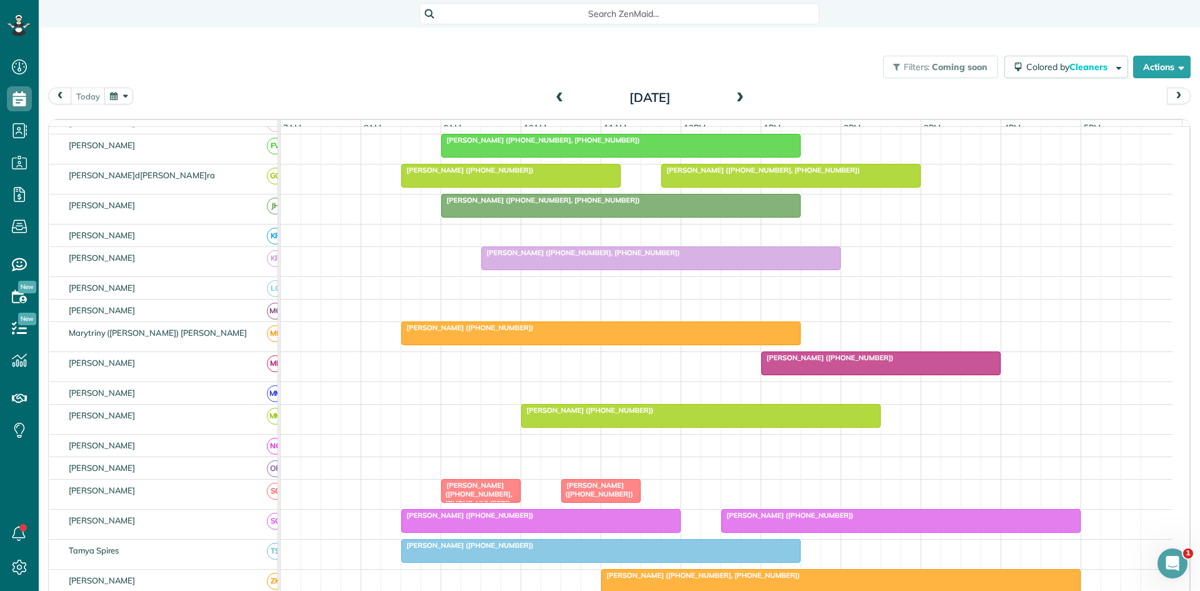
click at [550, 425] on div at bounding box center [701, 415] width 358 height 22
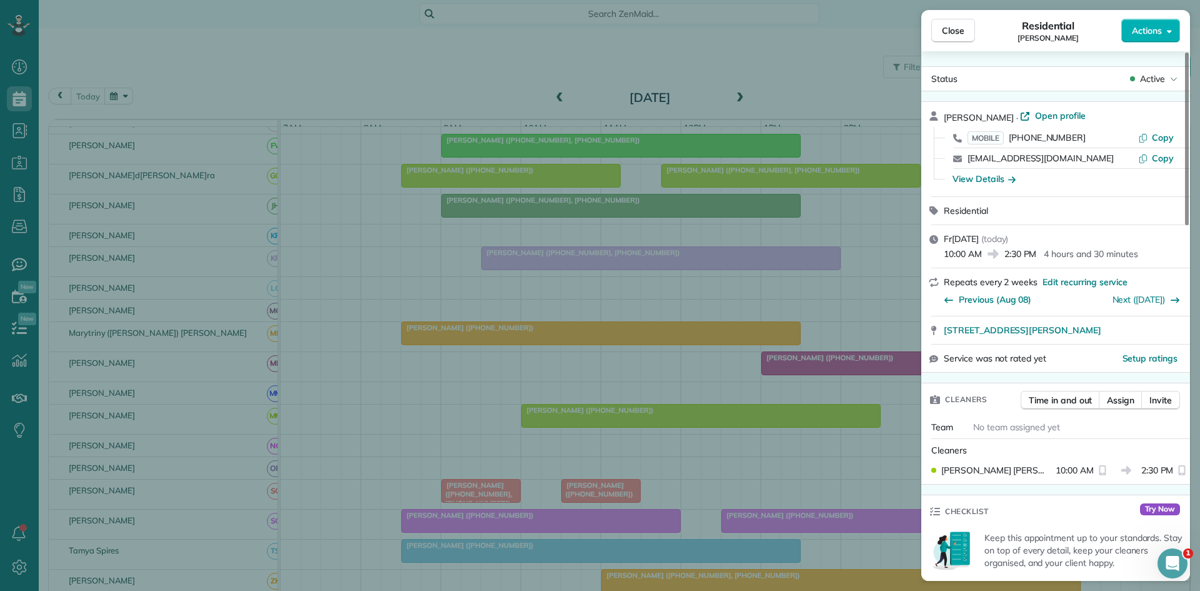
click at [591, 351] on div "Close Residential [PERSON_NAME] Actions Status Active [PERSON_NAME] · Open prof…" at bounding box center [600, 295] width 1200 height 591
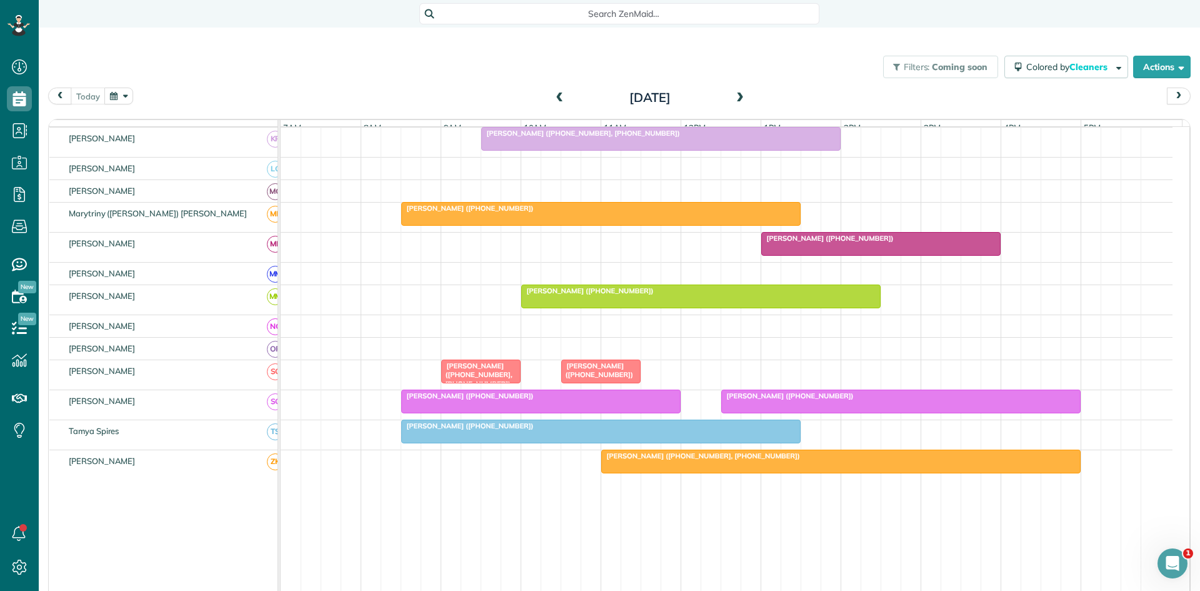
scroll to position [559, 0]
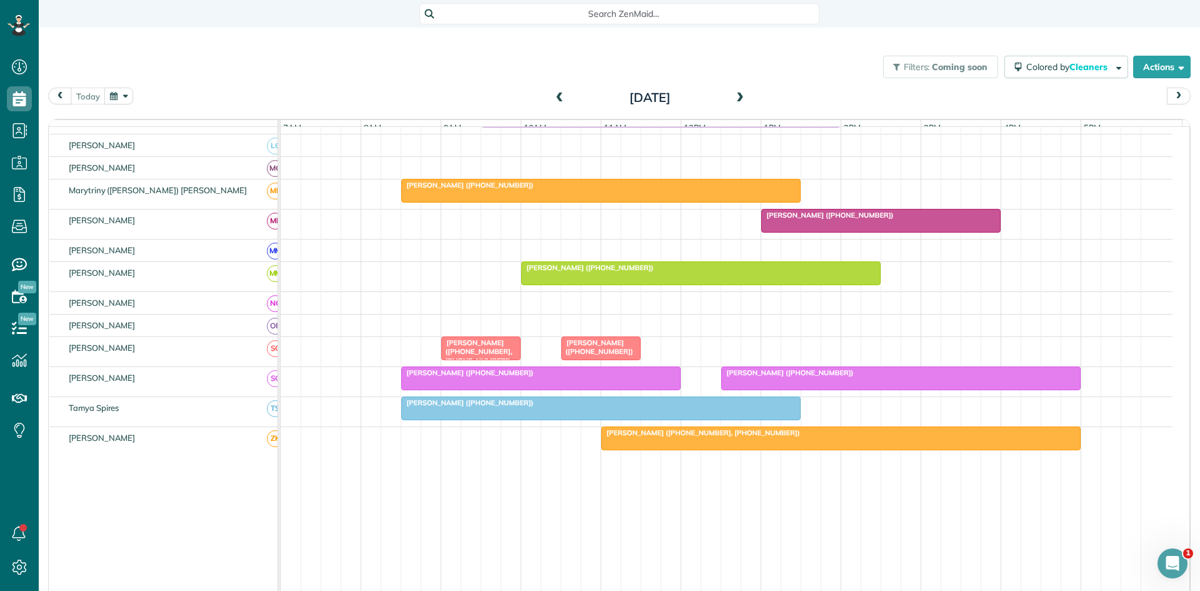
click at [471, 357] on span "[PERSON_NAME] ([PHONE_NUMBER], [PHONE_NUMBER])" at bounding box center [477, 351] width 72 height 27
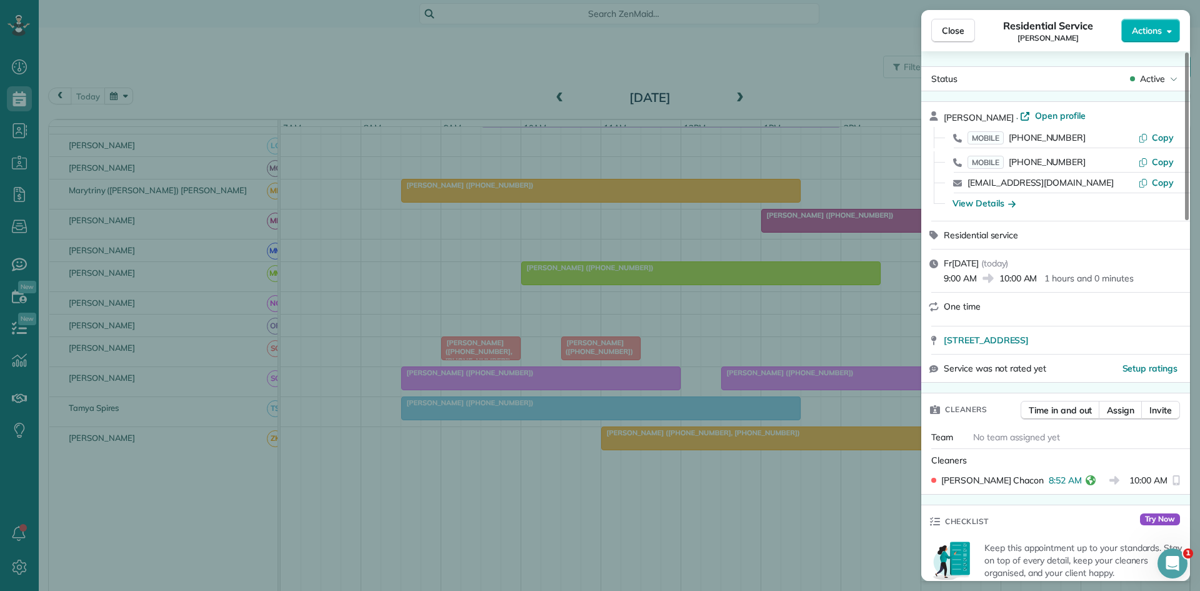
click at [502, 414] on div "Close Residential Servic[PERSON_NAME] Actions Status Activ[PERSON_NAME] · Open …" at bounding box center [600, 295] width 1200 height 591
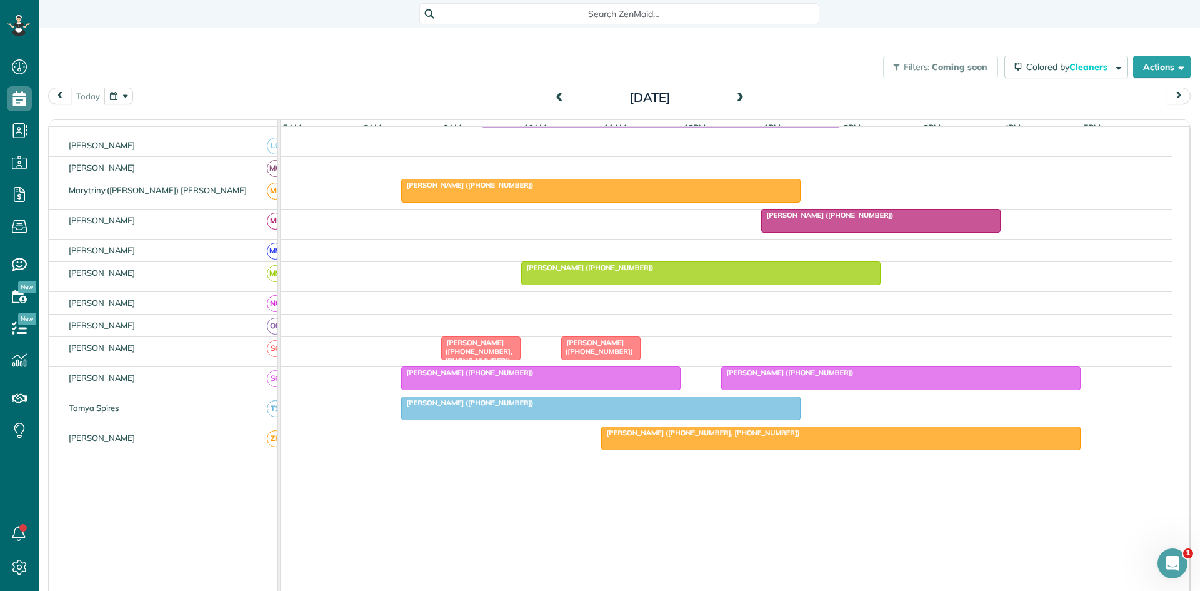
click at [421, 377] on span "[PERSON_NAME] ([PHONE_NUMBER])" at bounding box center [468, 372] width 134 height 9
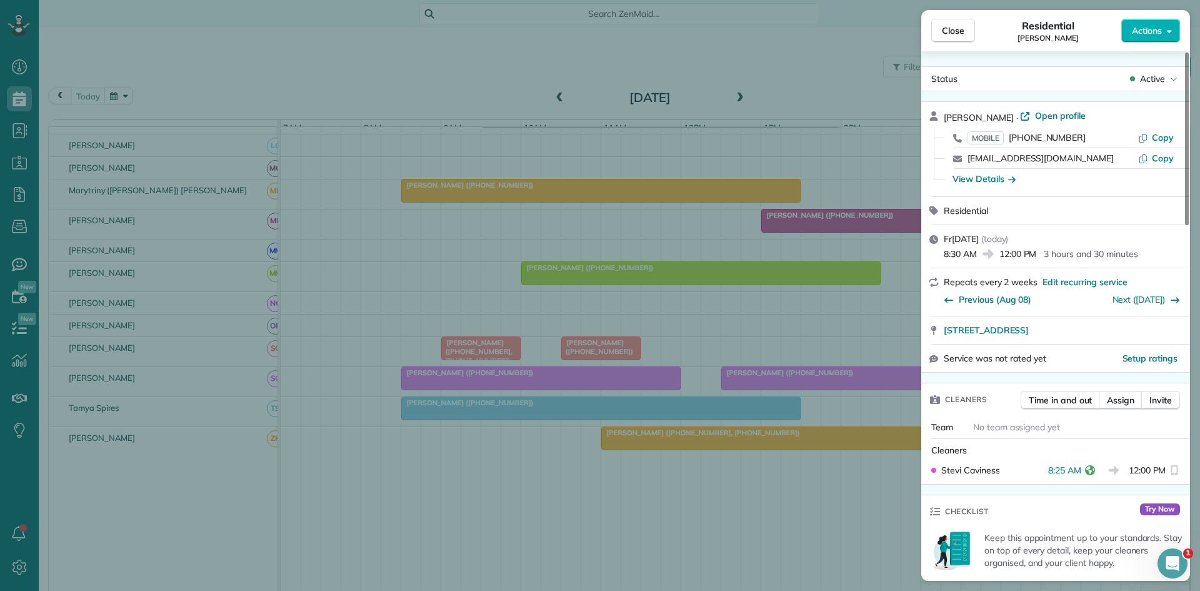
click at [454, 359] on div "Close Residential [PERSON_NAME] Actions Status Active [PERSON_NAME] · Open prof…" at bounding box center [600, 295] width 1200 height 591
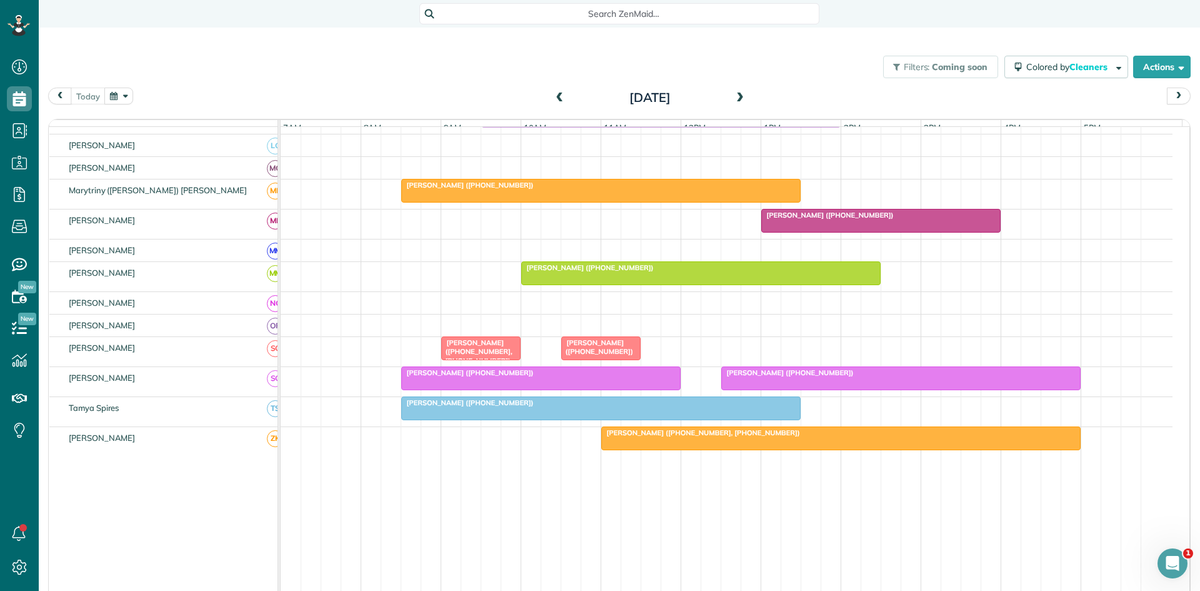
click at [459, 419] on div at bounding box center [601, 408] width 398 height 22
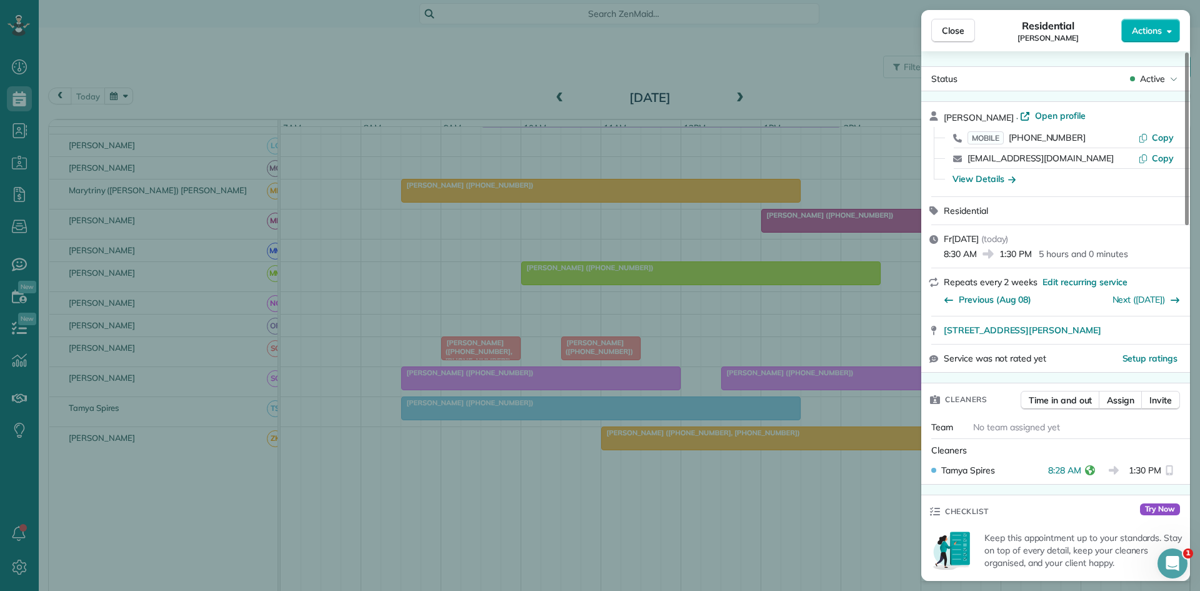
drag, startPoint x: 464, startPoint y: 442, endPoint x: 477, endPoint y: 464, distance: 25.8
click at [464, 445] on div "Close Residential [PERSON_NAME] Actions Status Active [PERSON_NAME] · Open prof…" at bounding box center [600, 295] width 1200 height 591
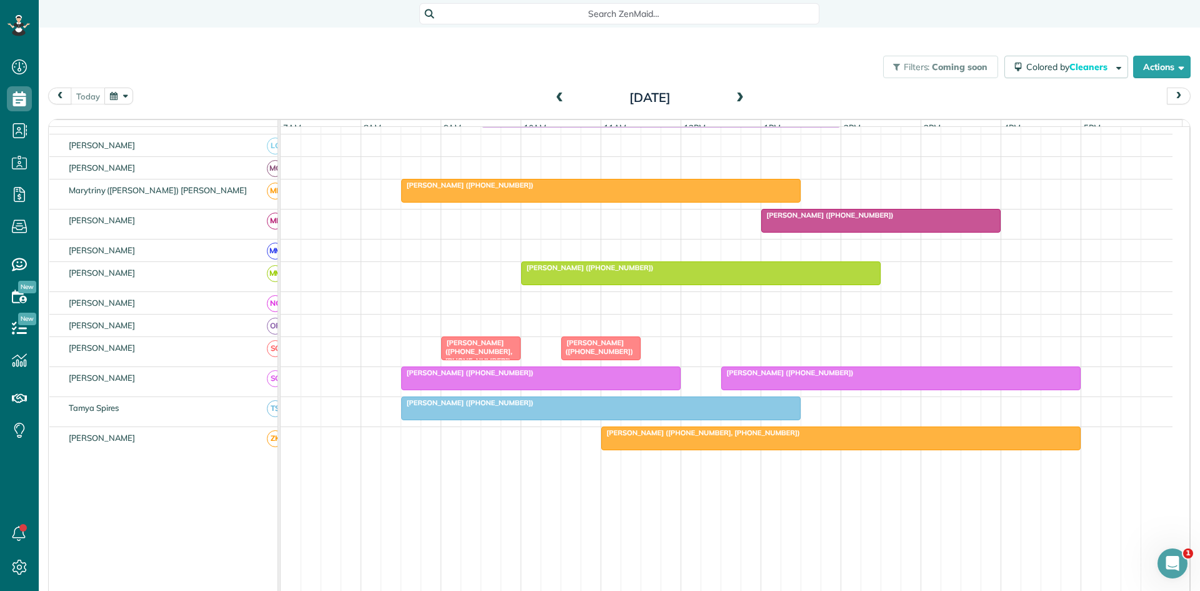
click at [675, 449] on div at bounding box center [841, 438] width 478 height 22
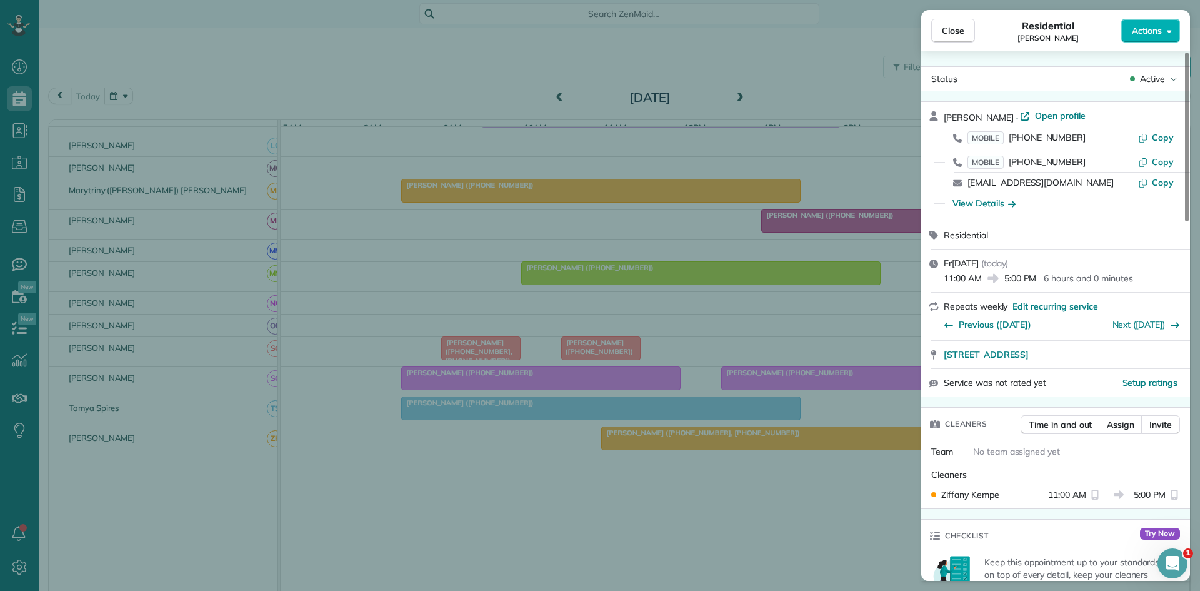
click at [725, 399] on div "Close Residential [PERSON_NAME] Actions Status Active [PERSON_NAME] · Open prof…" at bounding box center [600, 295] width 1200 height 591
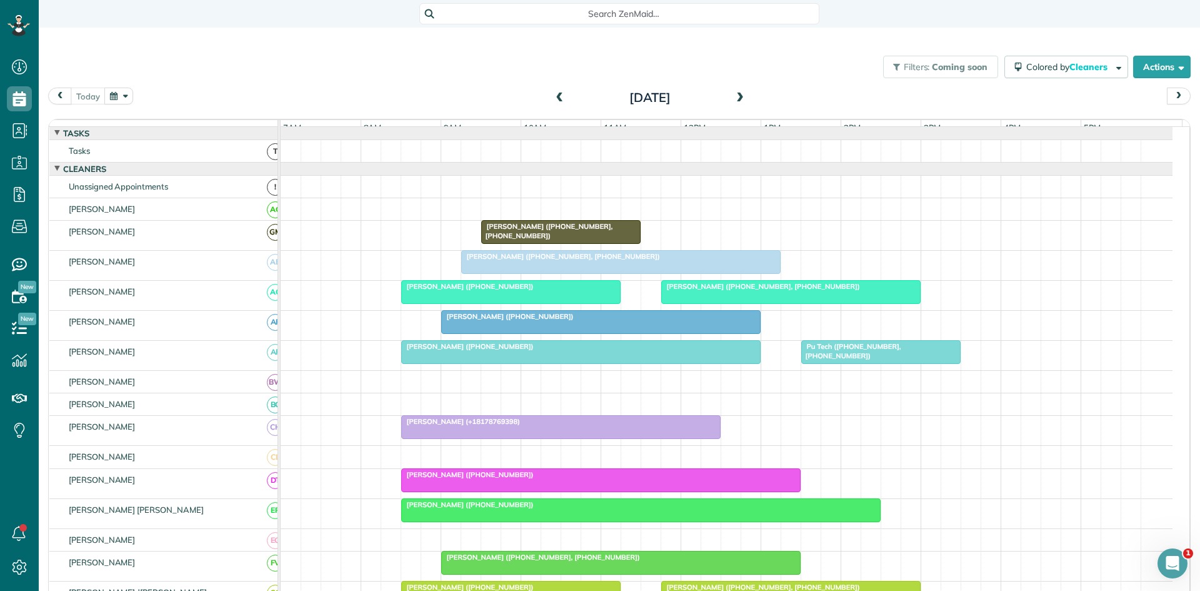
click at [737, 98] on span at bounding box center [740, 97] width 14 height 11
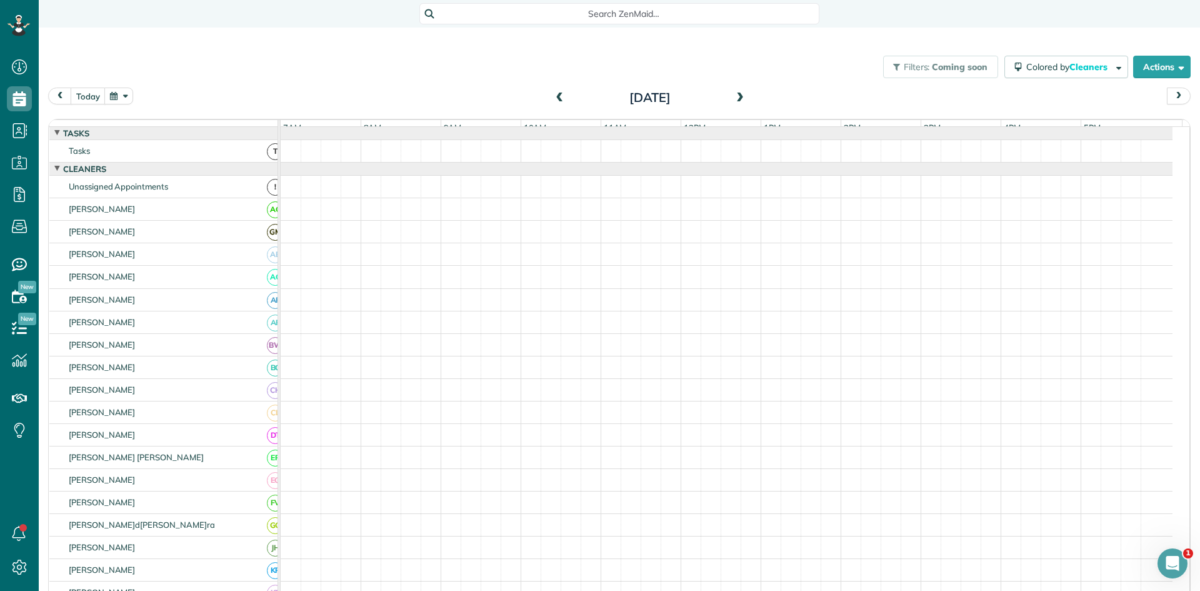
click at [737, 98] on span at bounding box center [740, 97] width 14 height 11
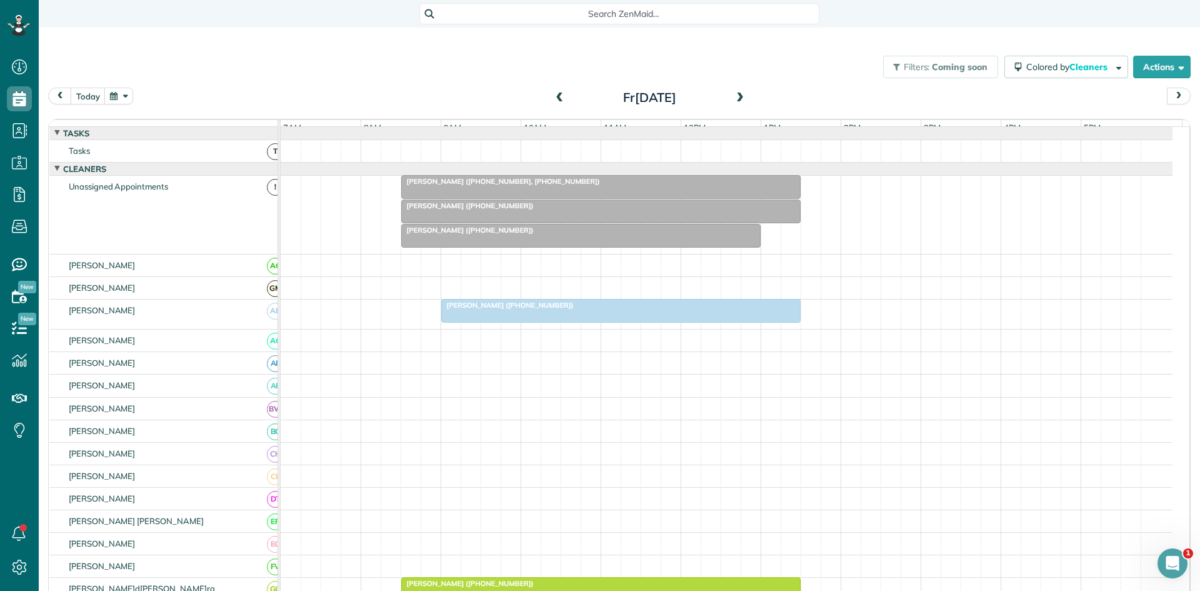
click at [553, 98] on span at bounding box center [560, 97] width 14 height 11
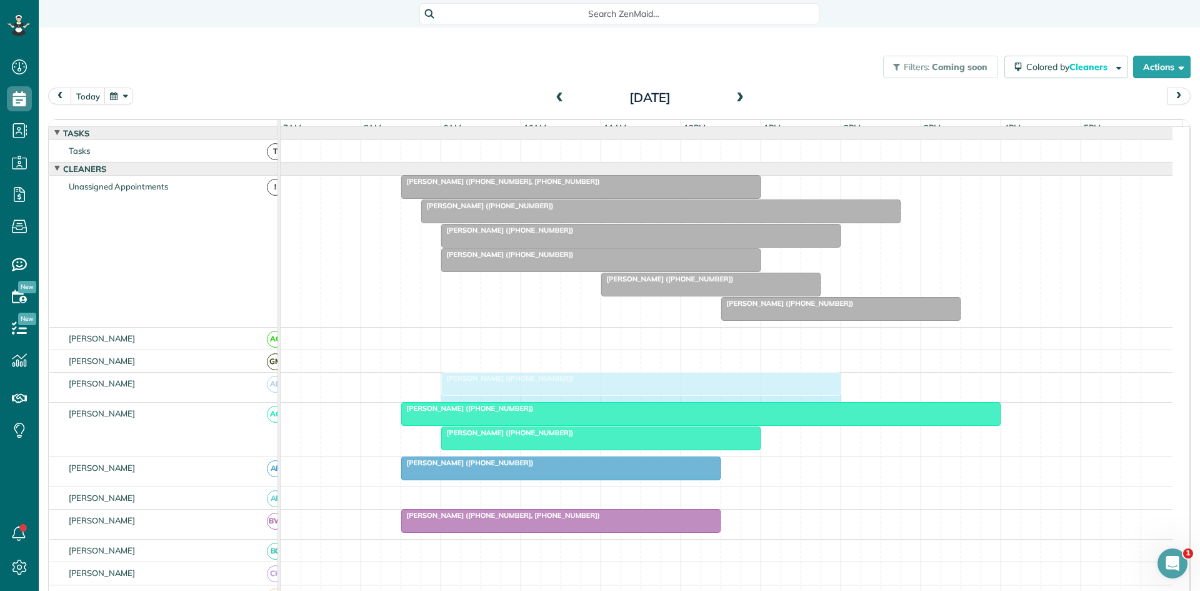
drag, startPoint x: 794, startPoint y: 394, endPoint x: 825, endPoint y: 394, distance: 30.6
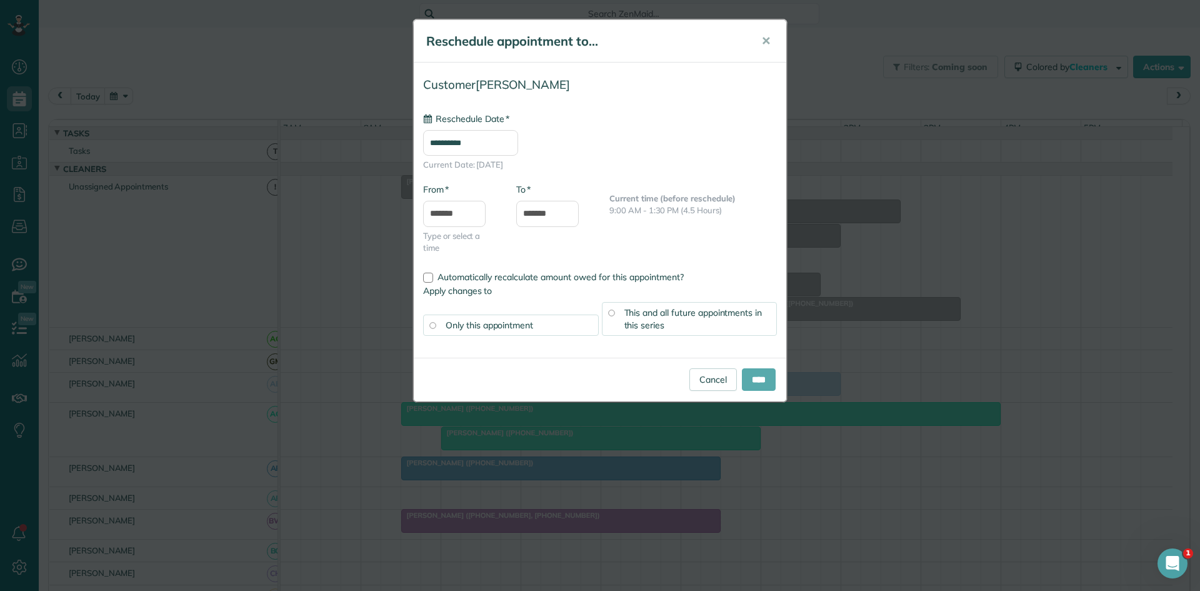
type input "**********"
click at [760, 384] on input "****" at bounding box center [759, 379] width 34 height 22
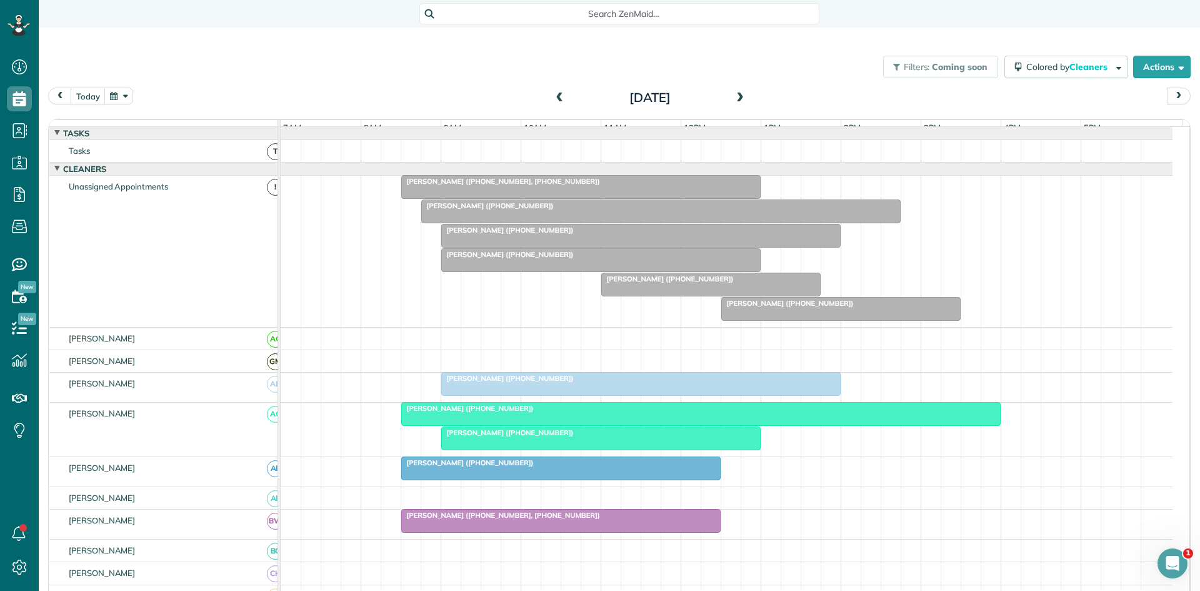
click at [567, 447] on div at bounding box center [601, 438] width 318 height 22
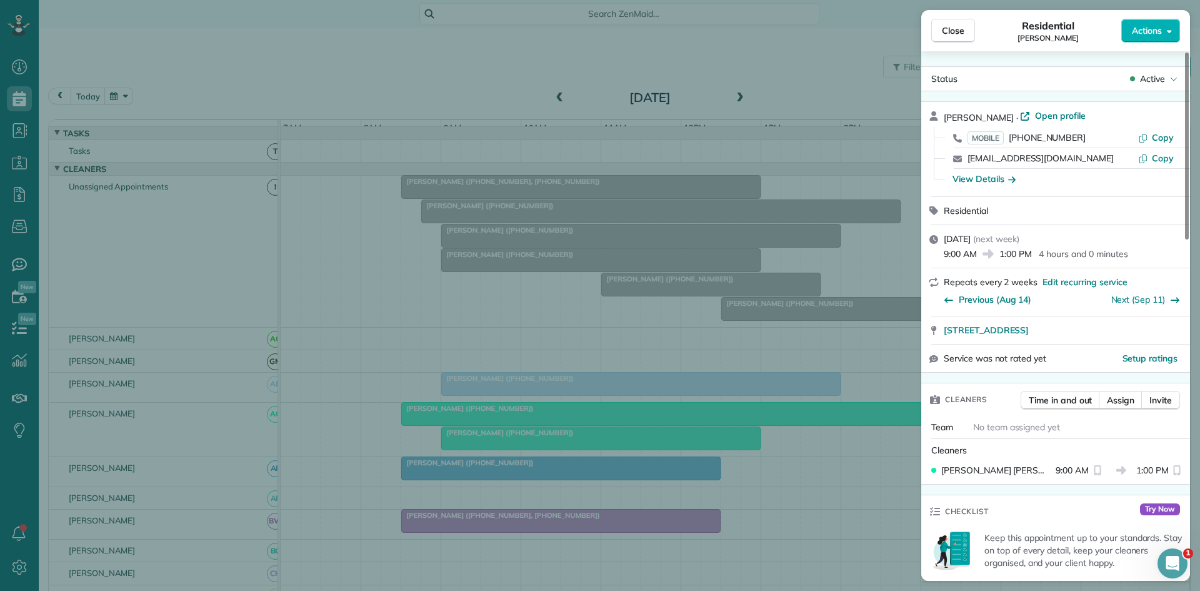
click at [1149, 89] on div "Status Active" at bounding box center [1055, 78] width 269 height 25
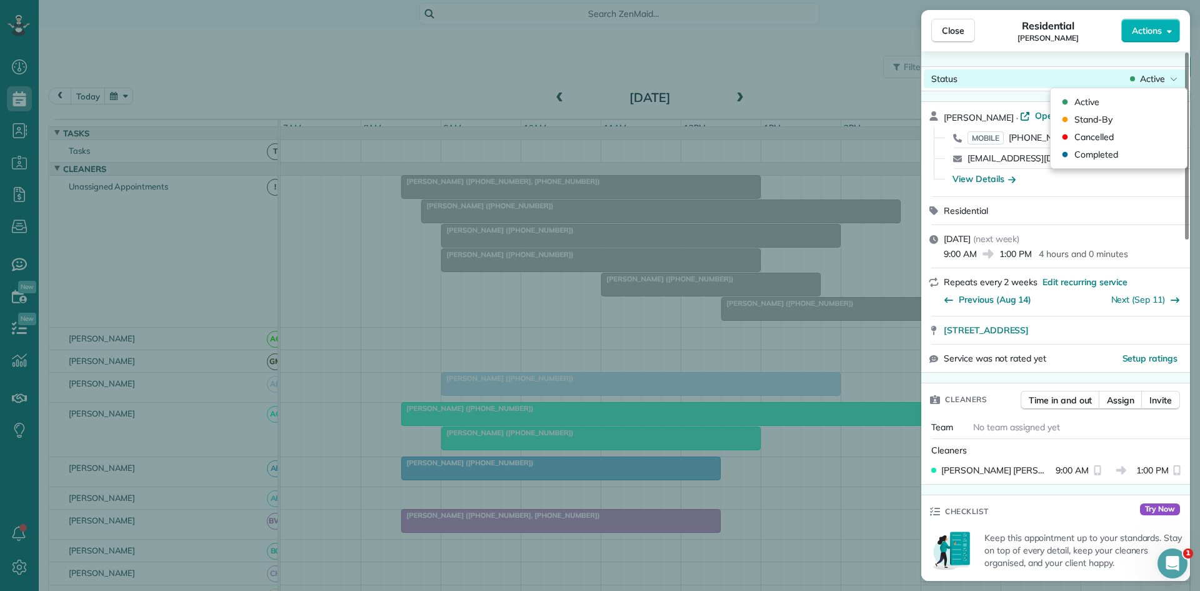
click at [1149, 85] on div "Status Active" at bounding box center [1056, 78] width 264 height 19
click at [1127, 129] on div "Cancelled" at bounding box center [1119, 136] width 126 height 17
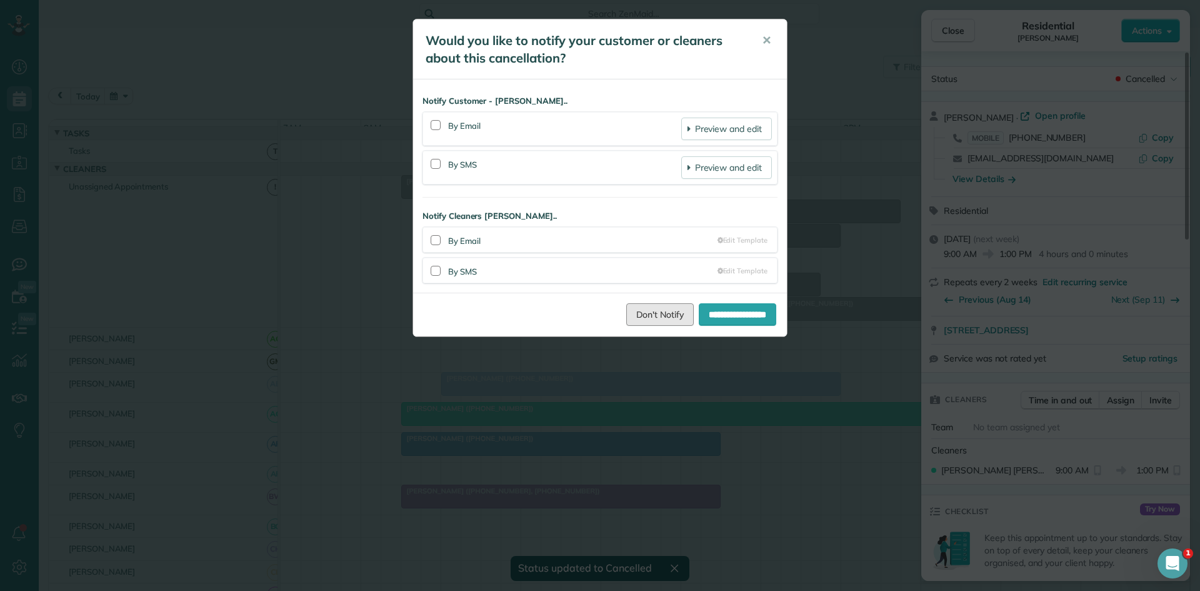
click at [633, 318] on link "Don't Notify" at bounding box center [659, 314] width 67 height 22
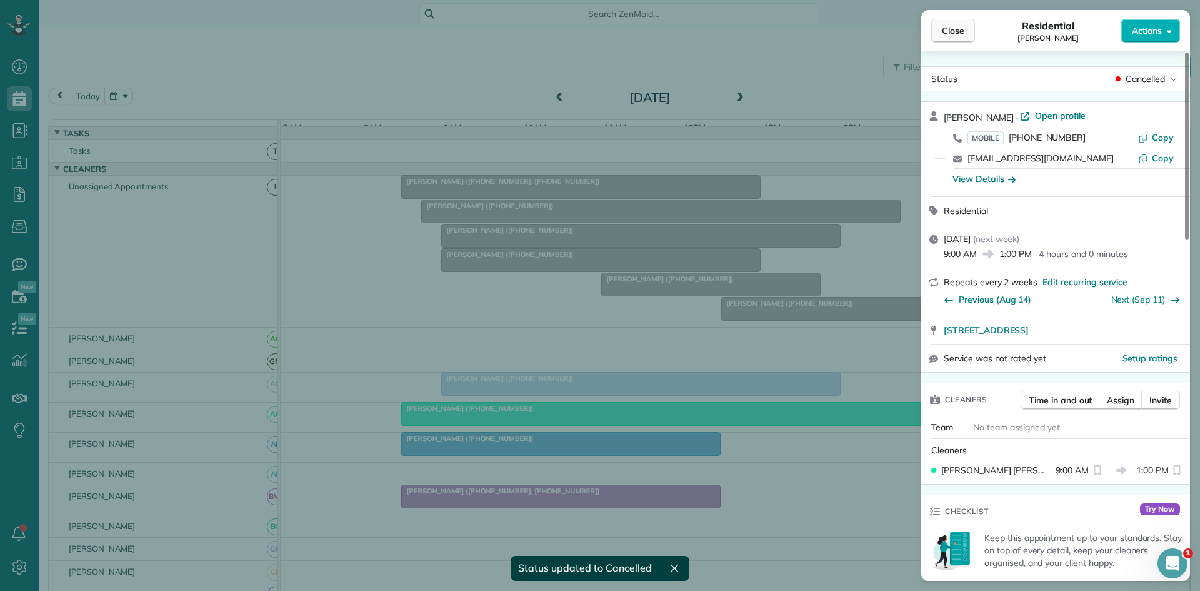
click at [941, 30] on button "Close" at bounding box center [953, 31] width 44 height 24
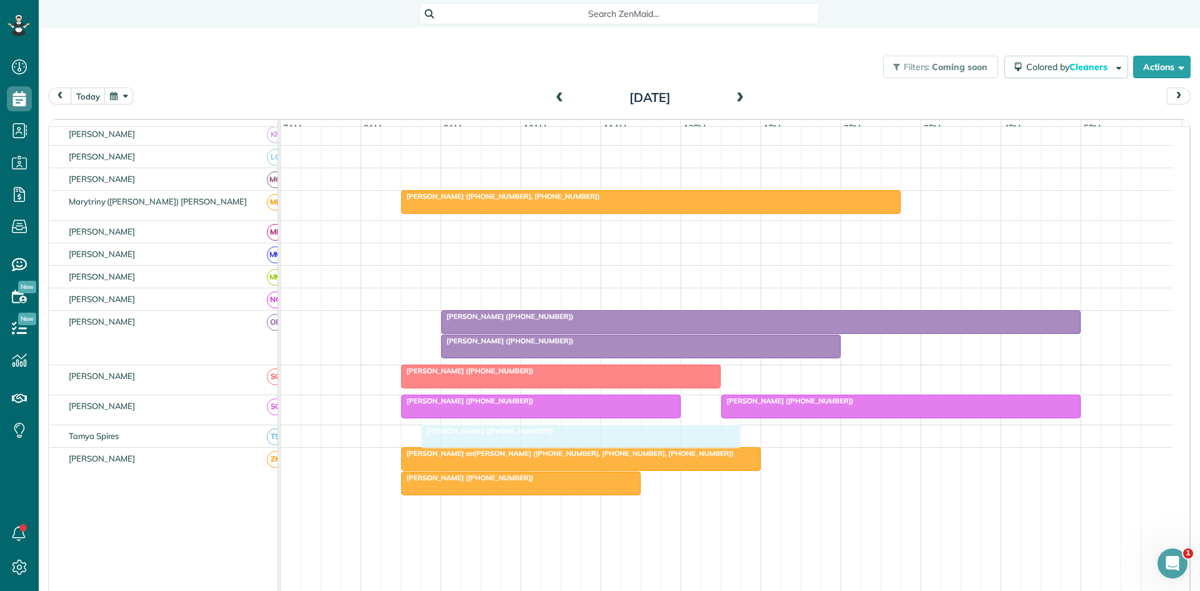
scroll to position [670, 0]
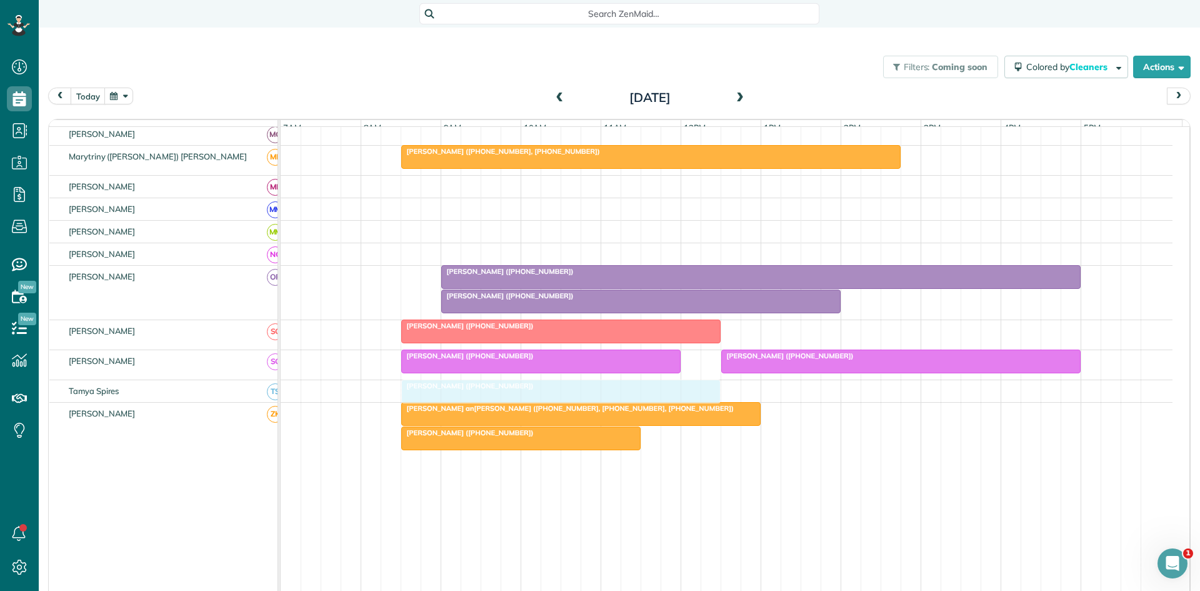
drag, startPoint x: 489, startPoint y: 458, endPoint x: 487, endPoint y: 406, distance: 51.9
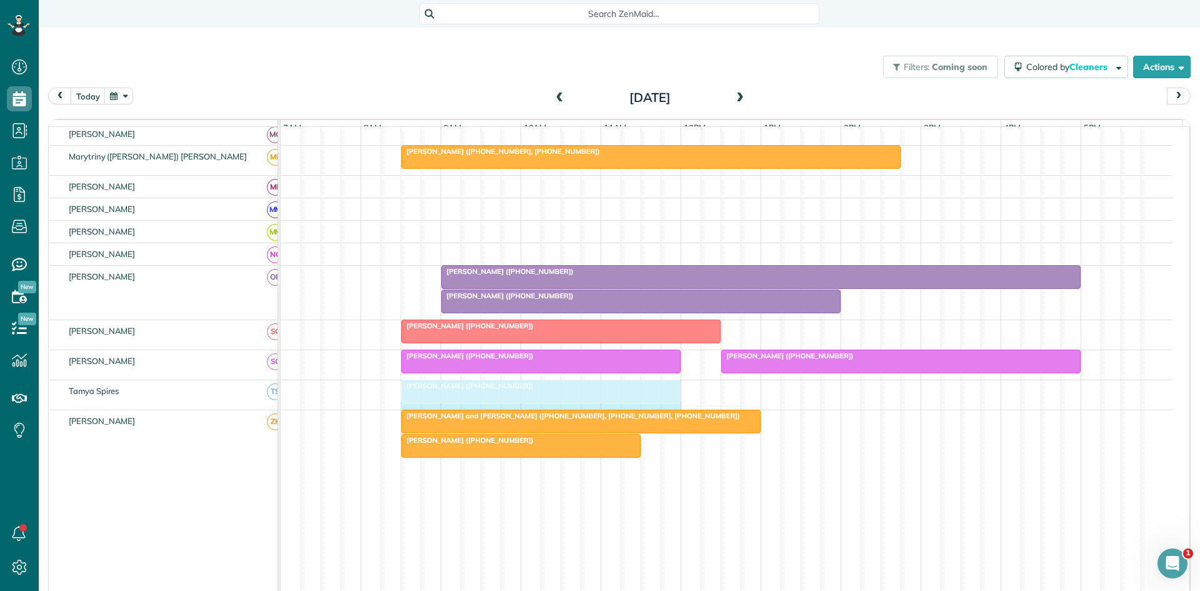
drag, startPoint x: 717, startPoint y: 403, endPoint x: 677, endPoint y: 392, distance: 42.0
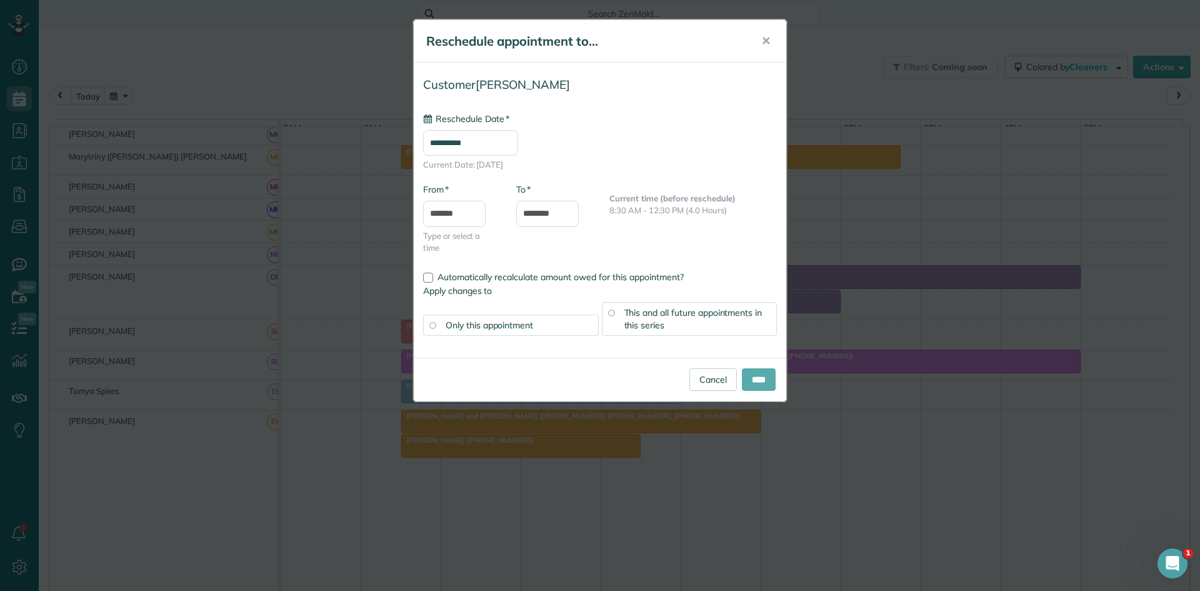
type input "**********"
click at [754, 376] on input "****" at bounding box center [759, 379] width 34 height 22
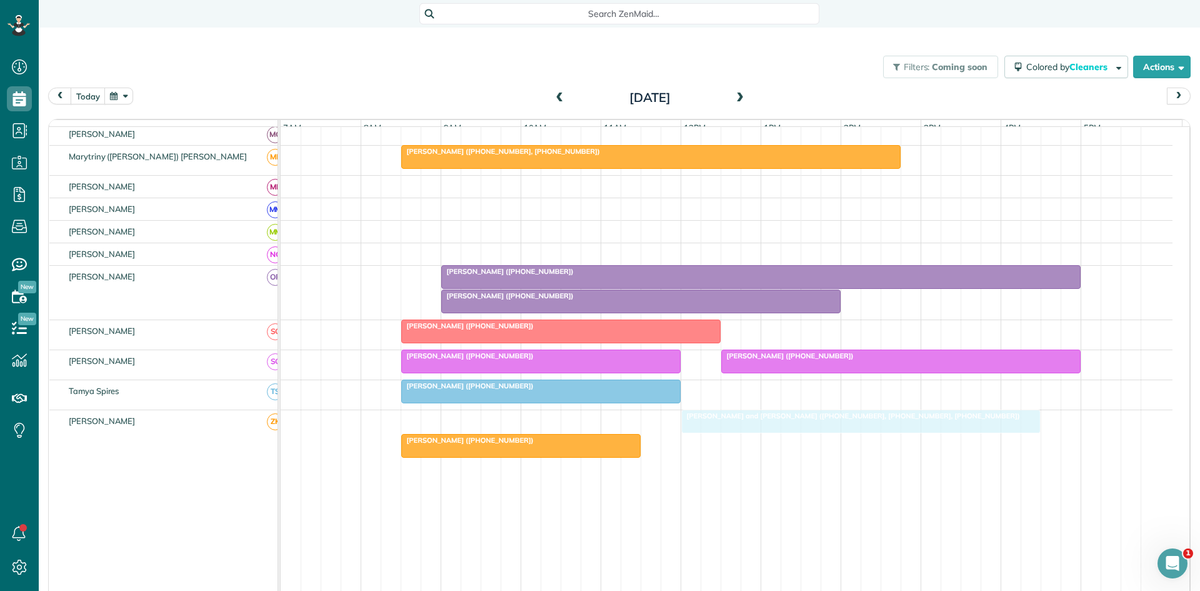
drag, startPoint x: 467, startPoint y: 422, endPoint x: 738, endPoint y: 423, distance: 271.2
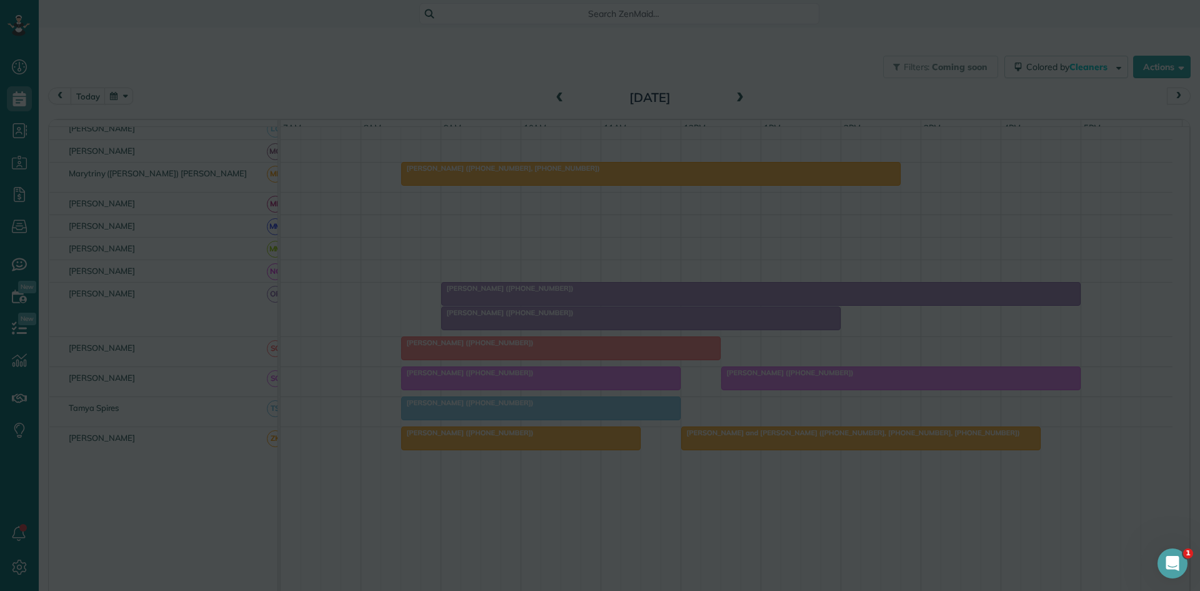
scroll to position [646, 0]
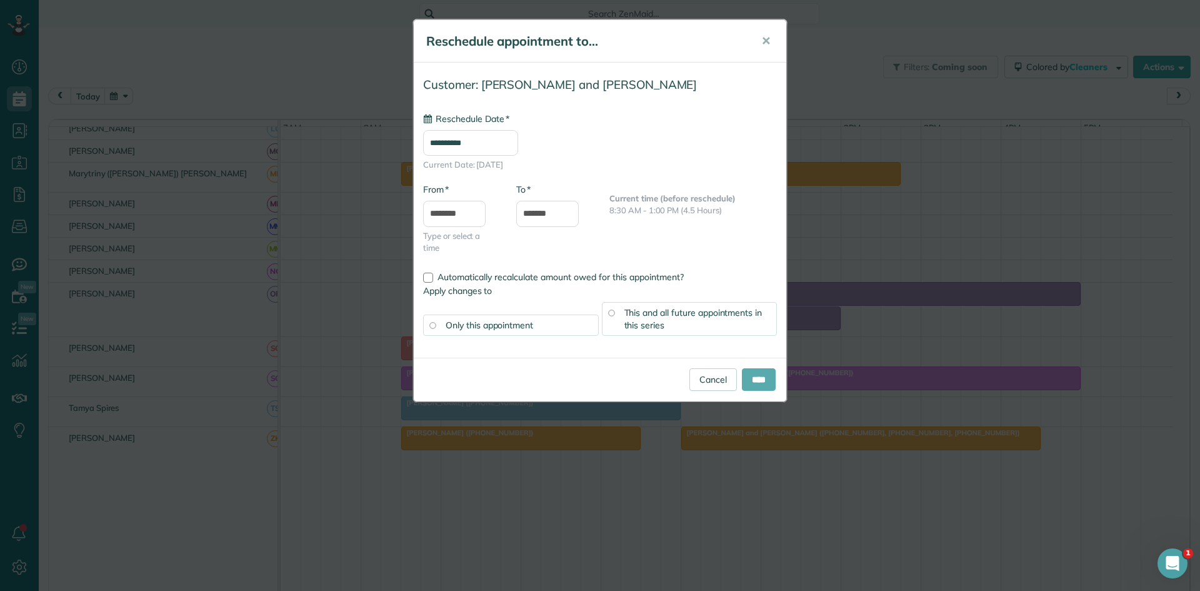
type input "**********"
click at [759, 377] on input "****" at bounding box center [759, 379] width 34 height 22
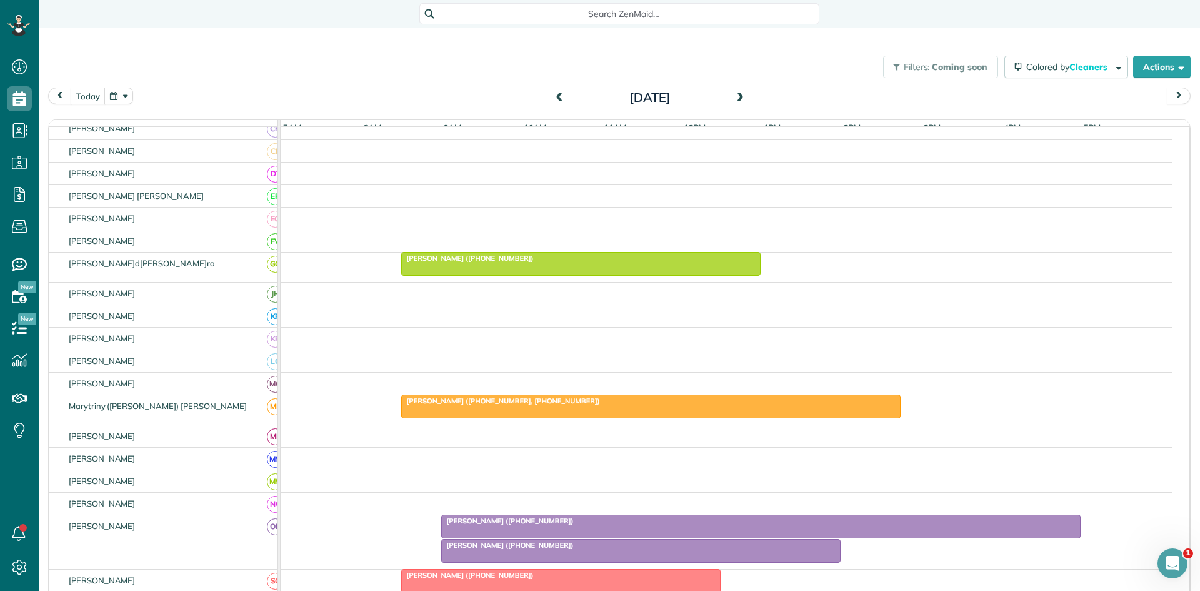
scroll to position [417, 0]
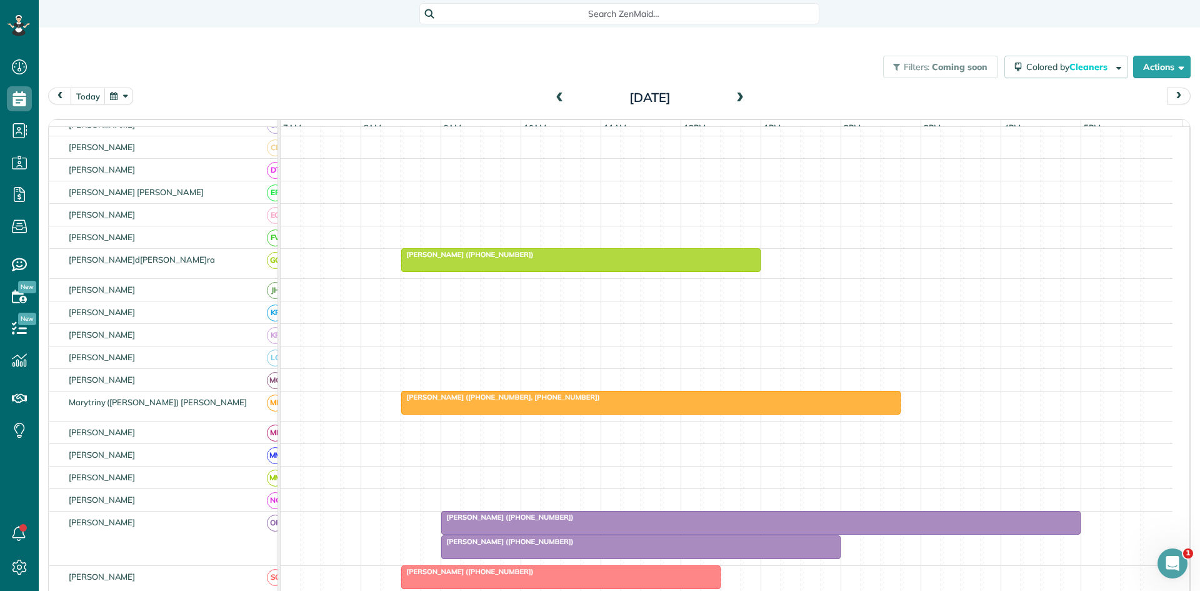
click at [517, 269] on div at bounding box center [581, 260] width 358 height 22
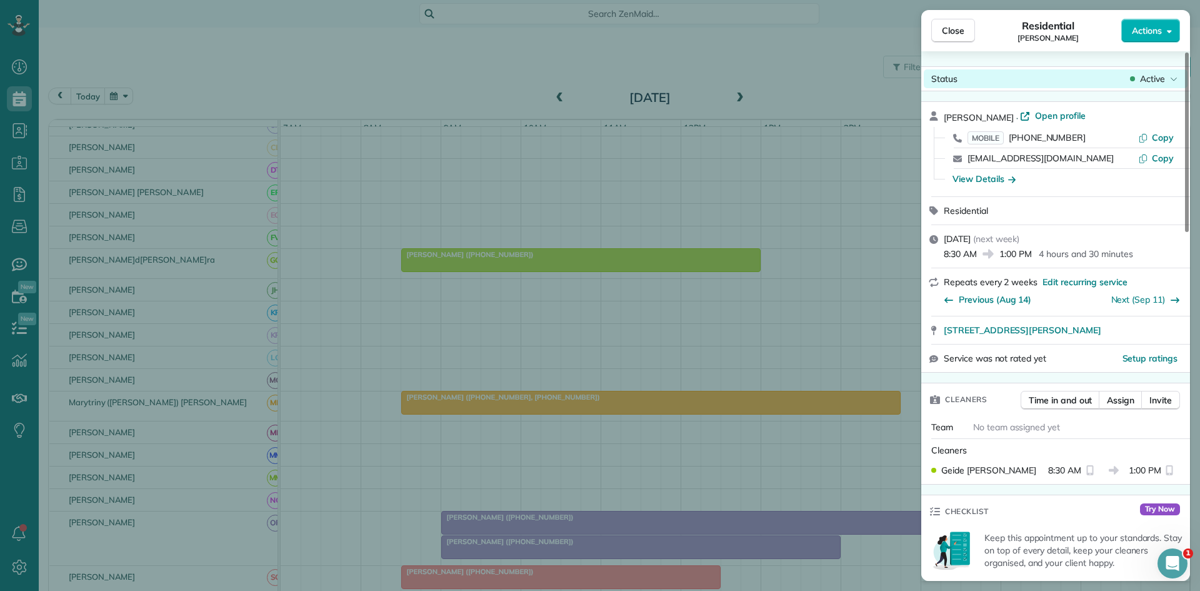
click at [1149, 72] on span "Active" at bounding box center [1152, 78] width 25 height 12
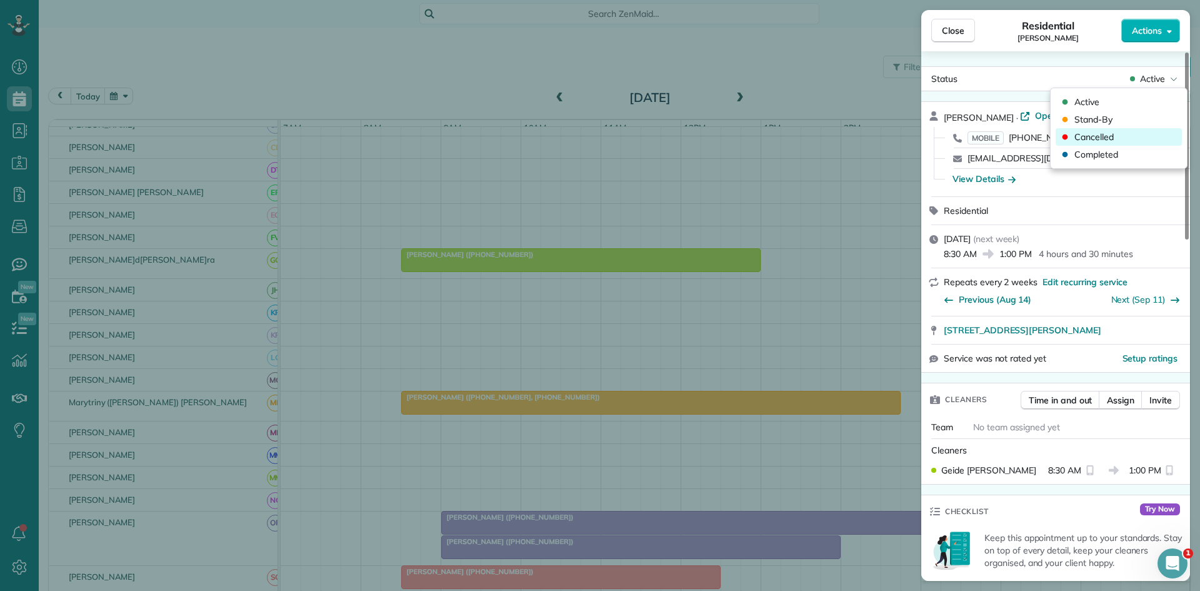
click at [1084, 129] on div "Cancelled" at bounding box center [1119, 136] width 126 height 17
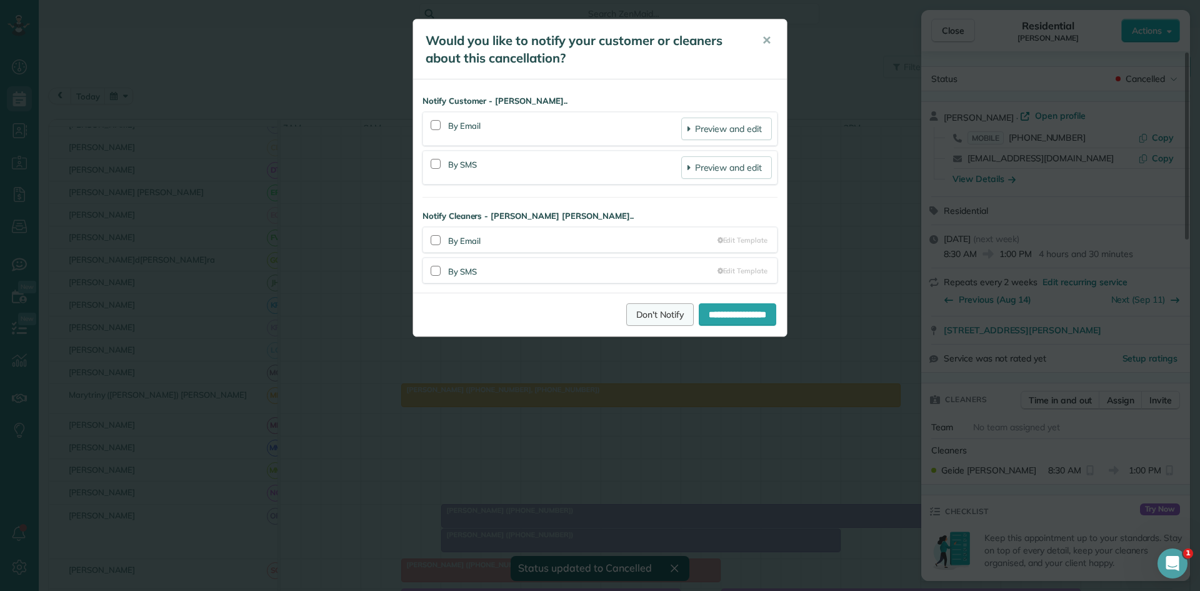
click at [632, 316] on link "Don't Notify" at bounding box center [659, 314] width 67 height 22
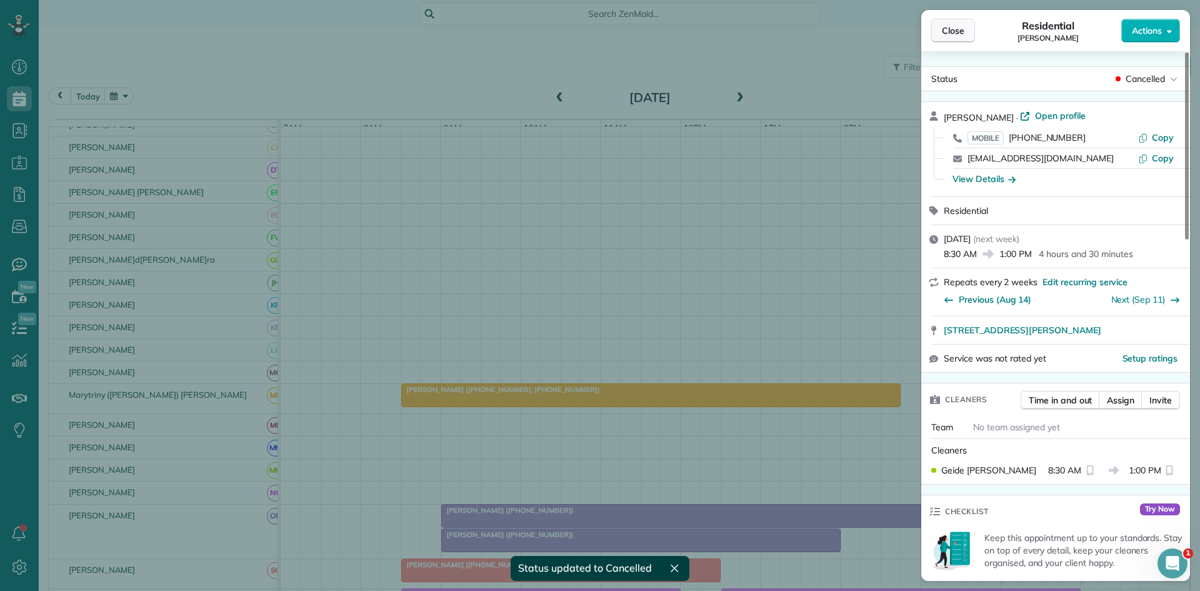
click at [955, 37] on button "Close" at bounding box center [953, 31] width 44 height 24
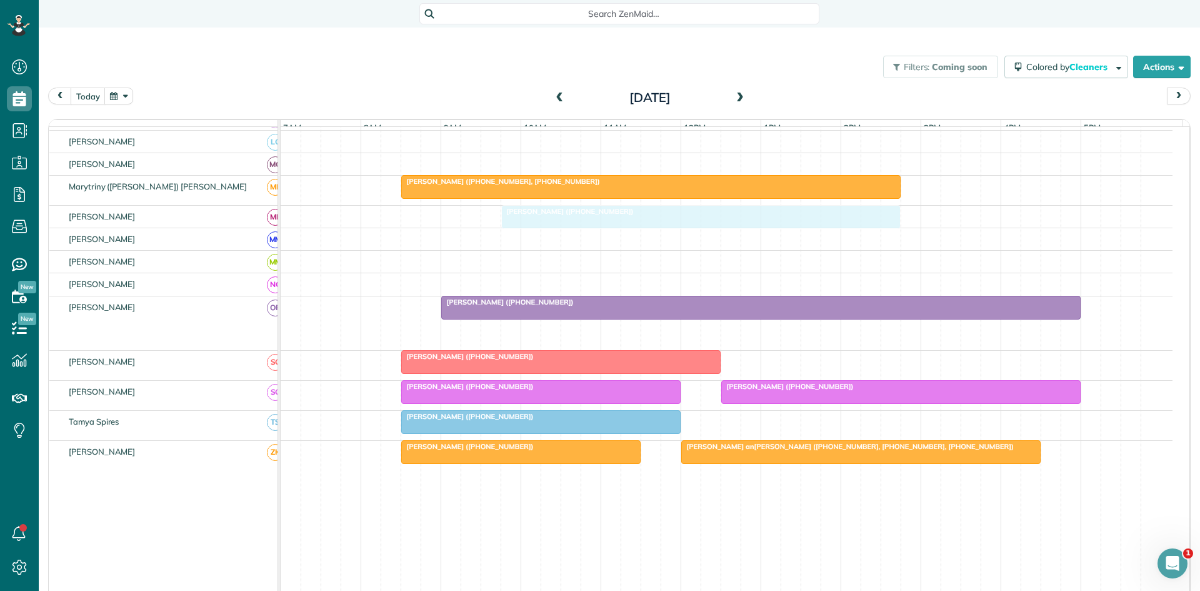
scroll to position [417, 0]
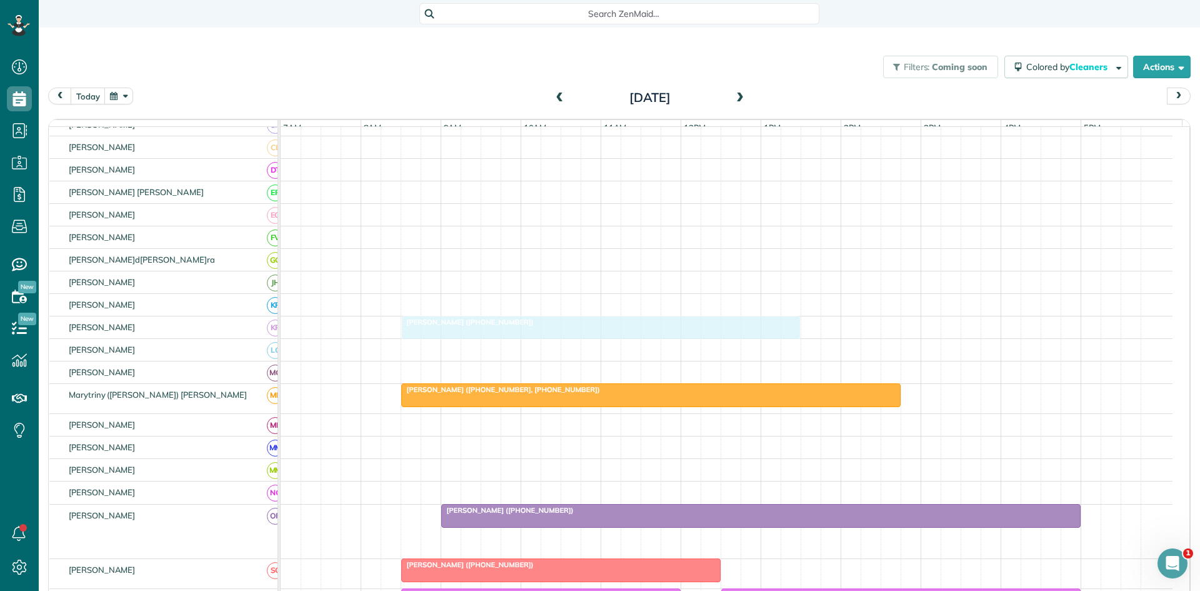
drag, startPoint x: 479, startPoint y: 336, endPoint x: 448, endPoint y: 325, distance: 32.4
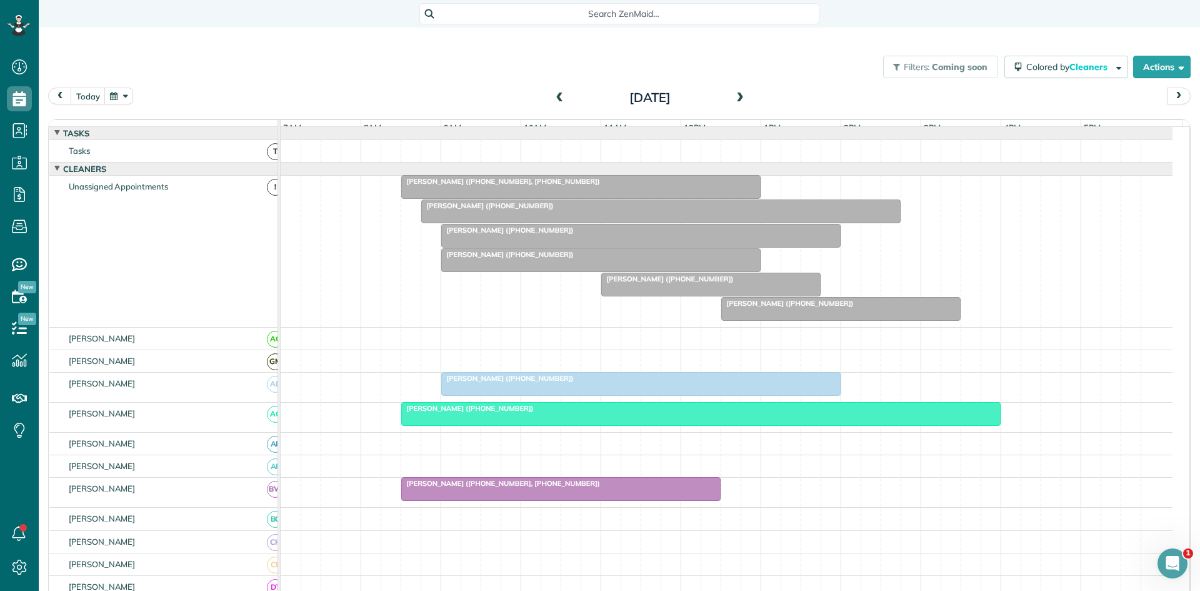
scroll to position [621, 0]
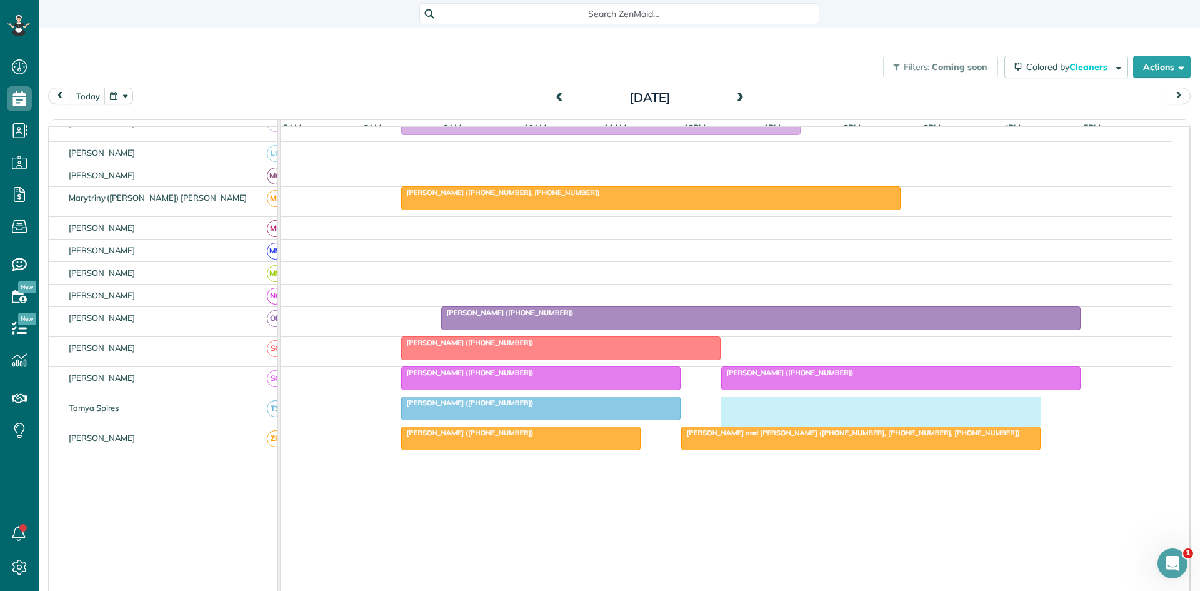
drag, startPoint x: 734, startPoint y: 420, endPoint x: 1022, endPoint y: 412, distance: 288.2
click at [1031, 412] on div "[PERSON_NAME] ([PHONE_NUMBER])" at bounding box center [727, 411] width 892 height 29
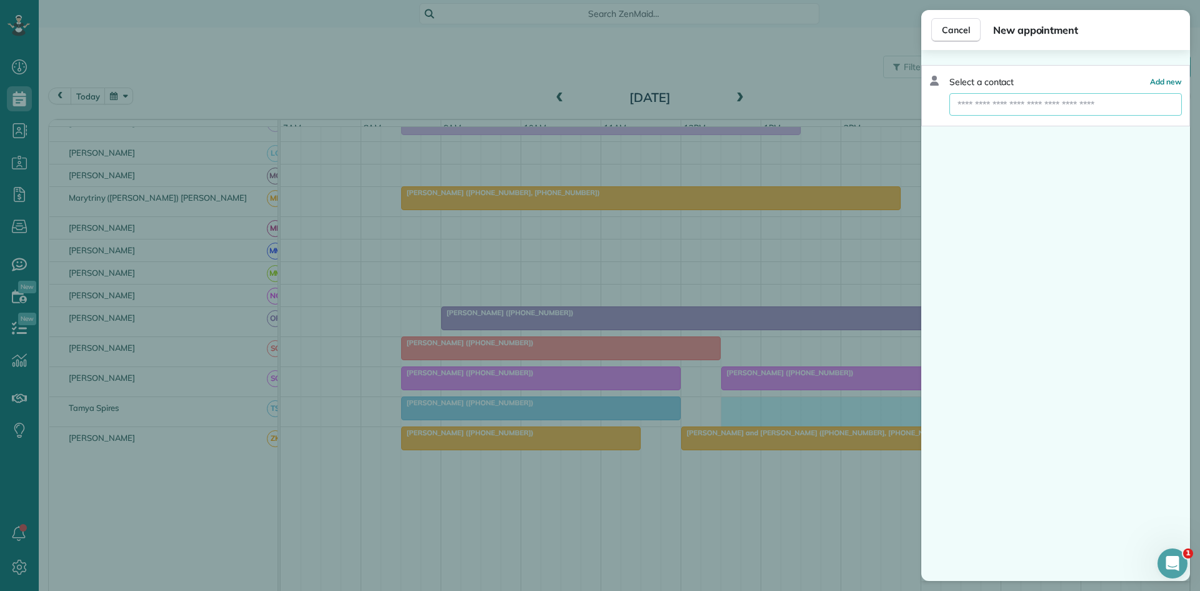
click at [1004, 111] on input "text" at bounding box center [1065, 104] width 232 height 22
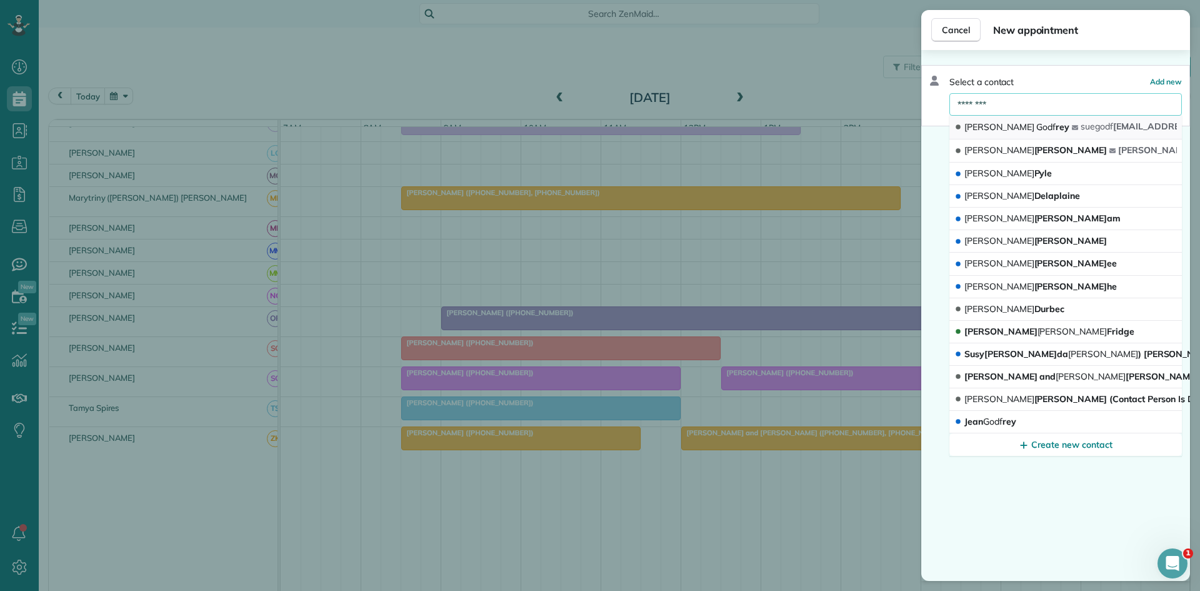
type input "********"
click at [1095, 121] on span "sue" at bounding box center [1104, 126] width 18 height 11
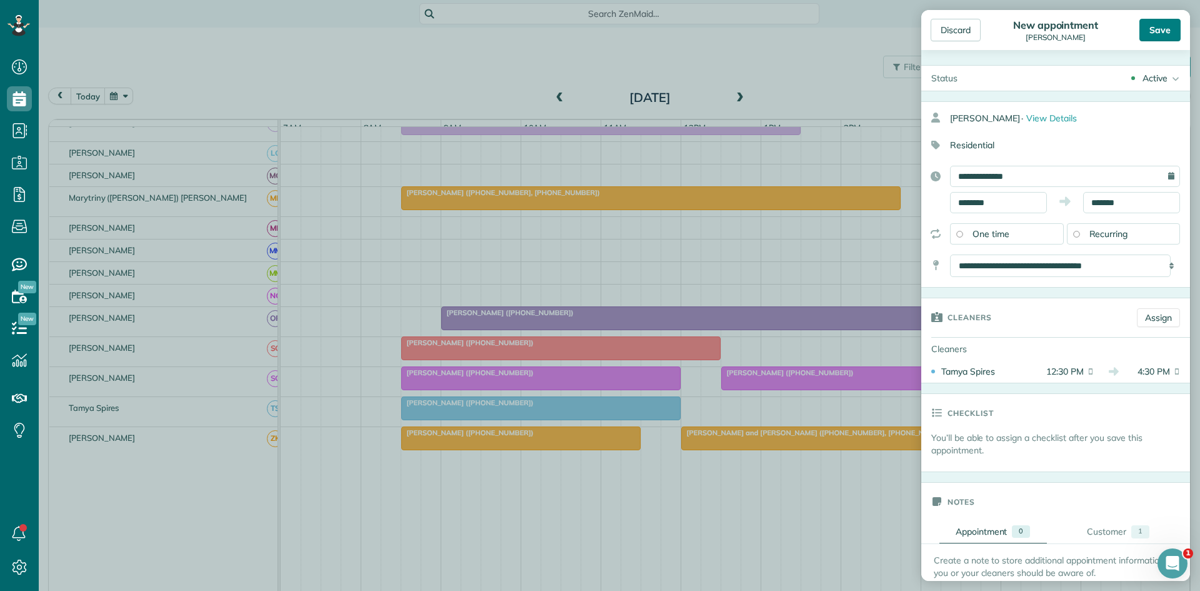
click at [1149, 32] on div "Save" at bounding box center [1159, 30] width 41 height 22
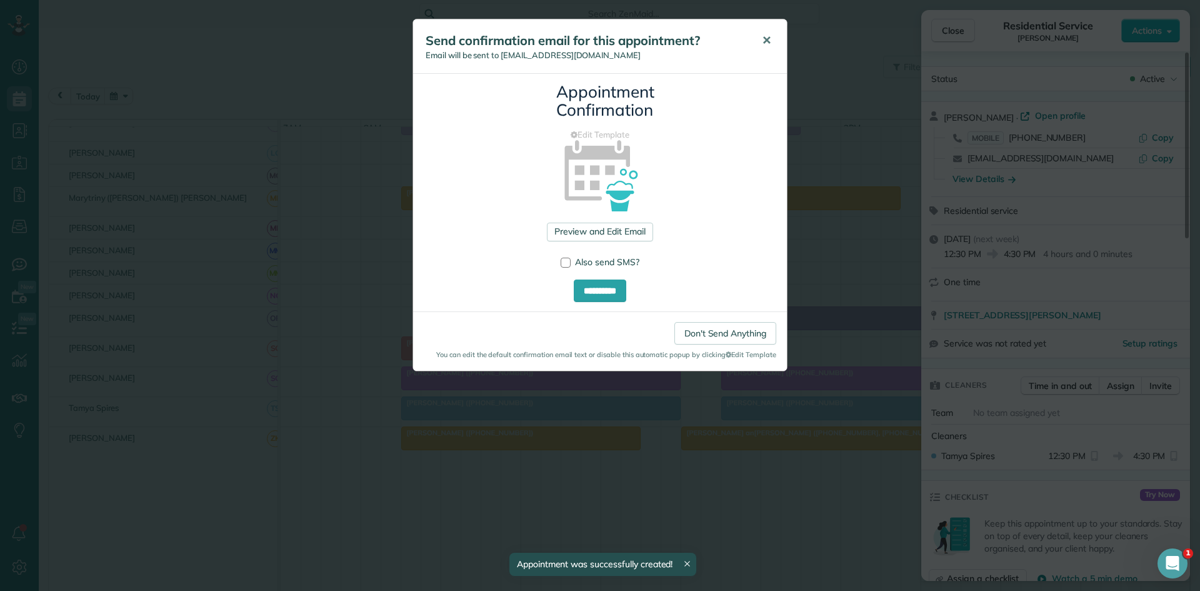
click at [766, 32] on button "✕" at bounding box center [766, 41] width 28 height 30
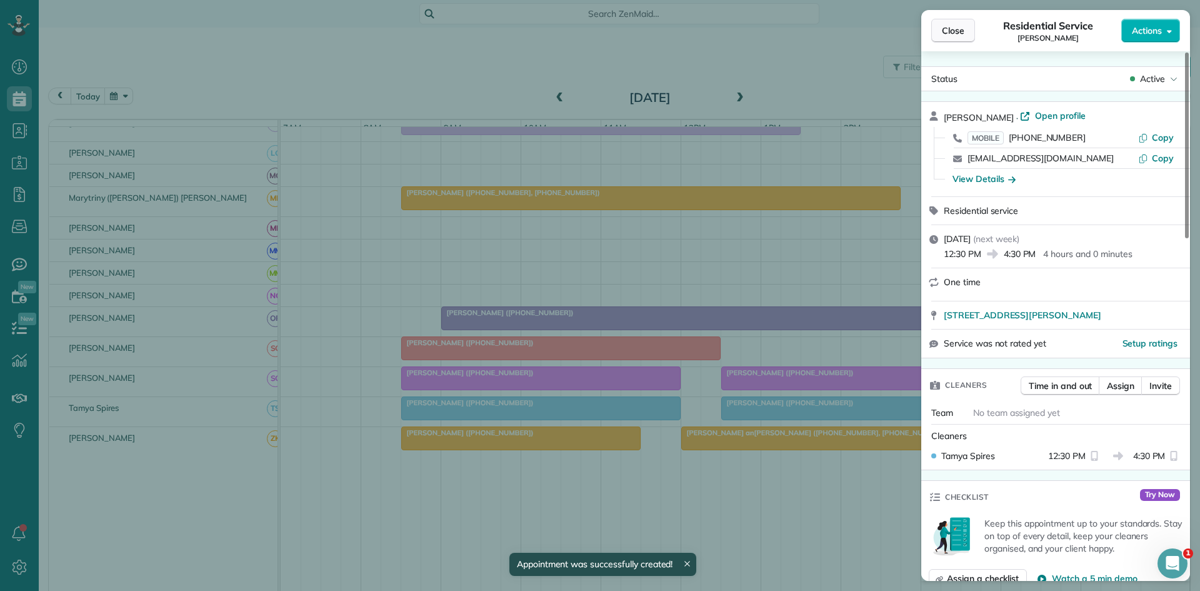
click at [962, 35] on span "Close" at bounding box center [953, 30] width 22 height 12
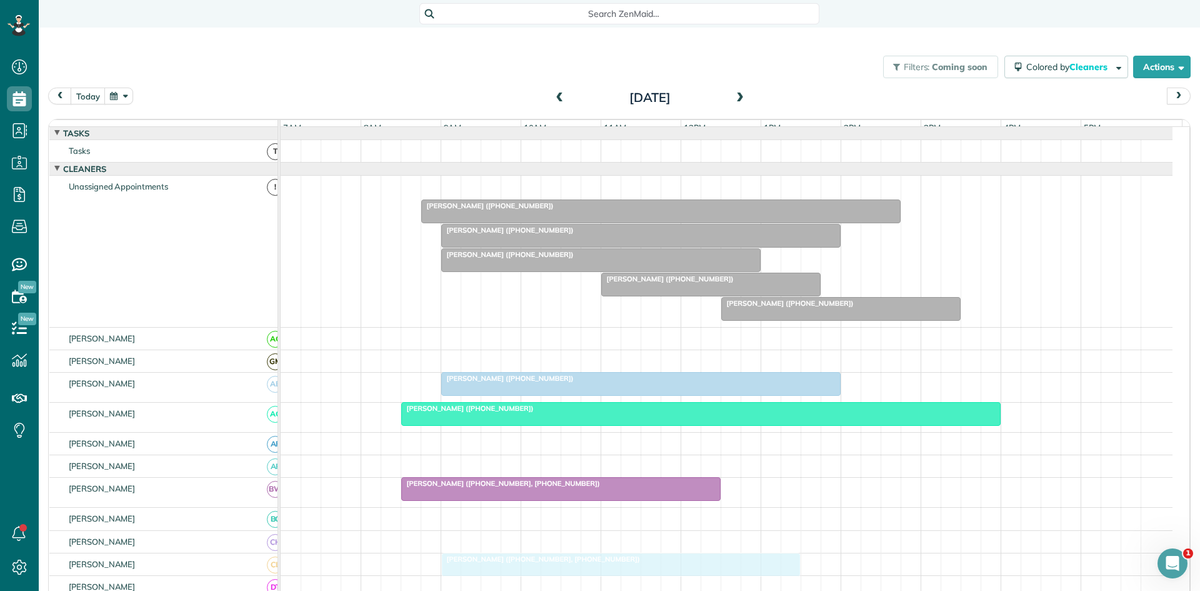
drag, startPoint x: 453, startPoint y: 199, endPoint x: 498, endPoint y: 564, distance: 368.4
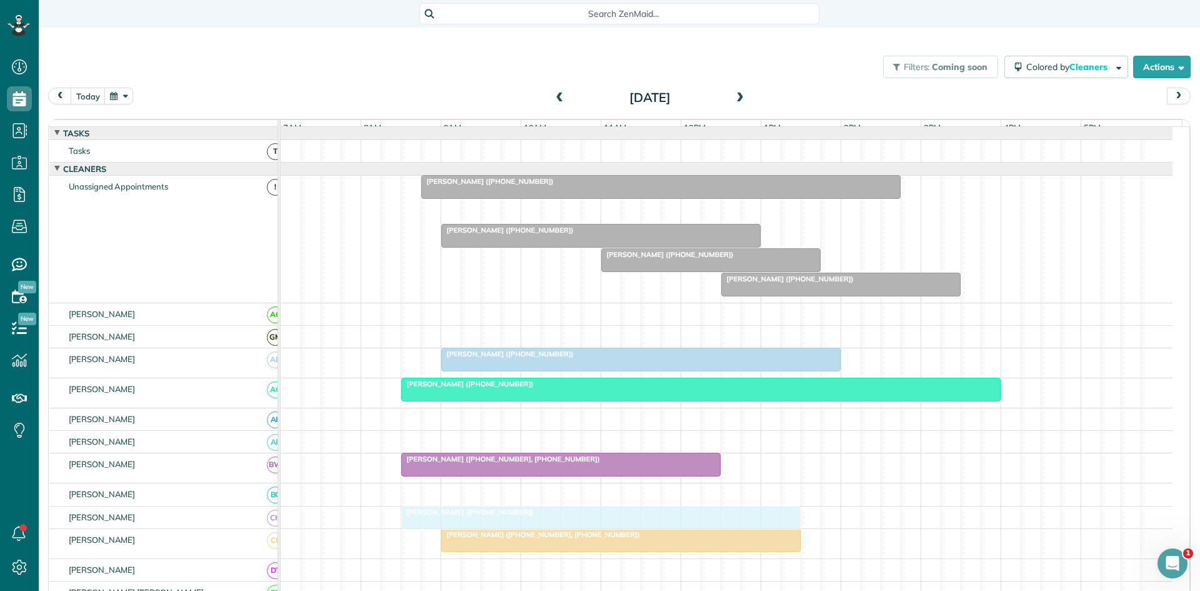
drag, startPoint x: 534, startPoint y: 217, endPoint x: 498, endPoint y: 519, distance: 304.0
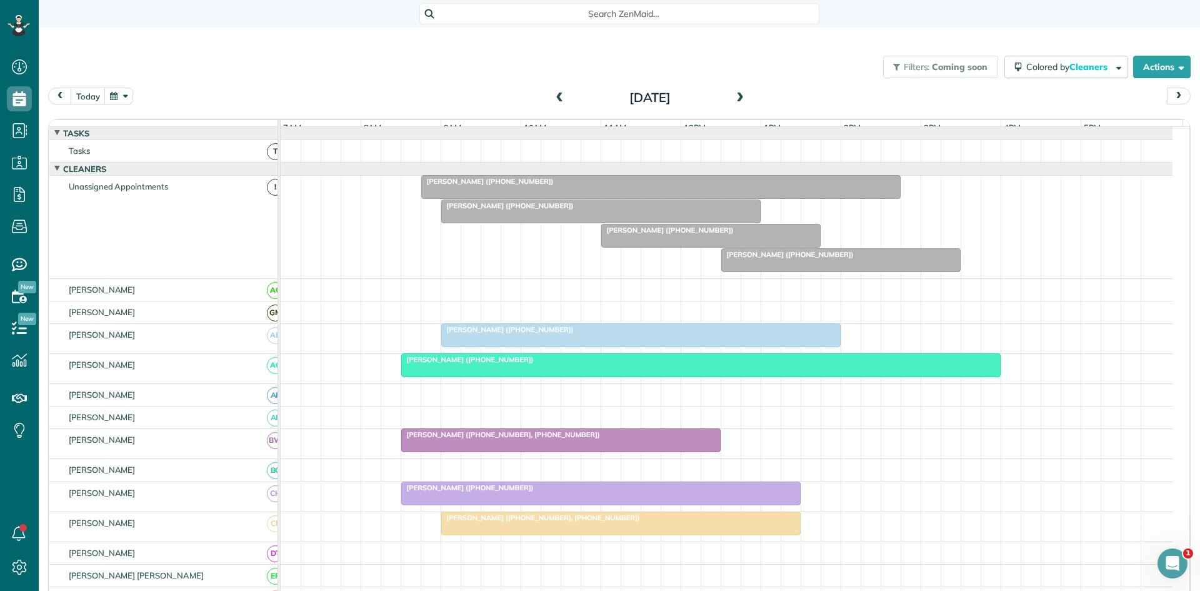
click at [510, 197] on div at bounding box center [661, 187] width 478 height 22
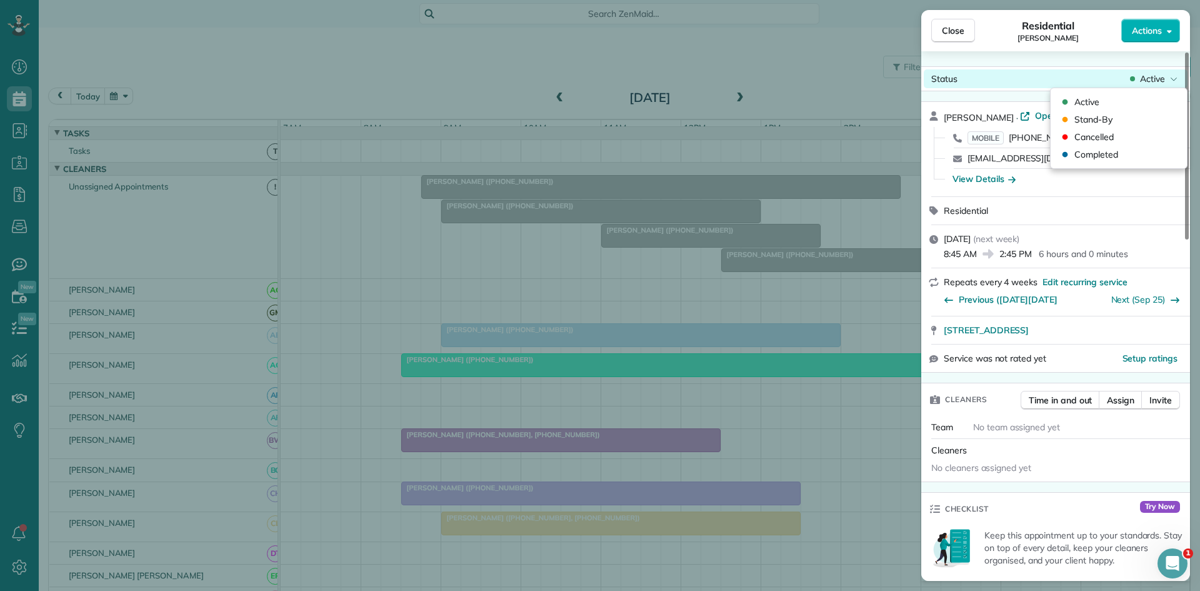
click at [1162, 79] on span "Active" at bounding box center [1152, 78] width 25 height 12
click at [1099, 140] on span "Cancelled" at bounding box center [1093, 137] width 39 height 12
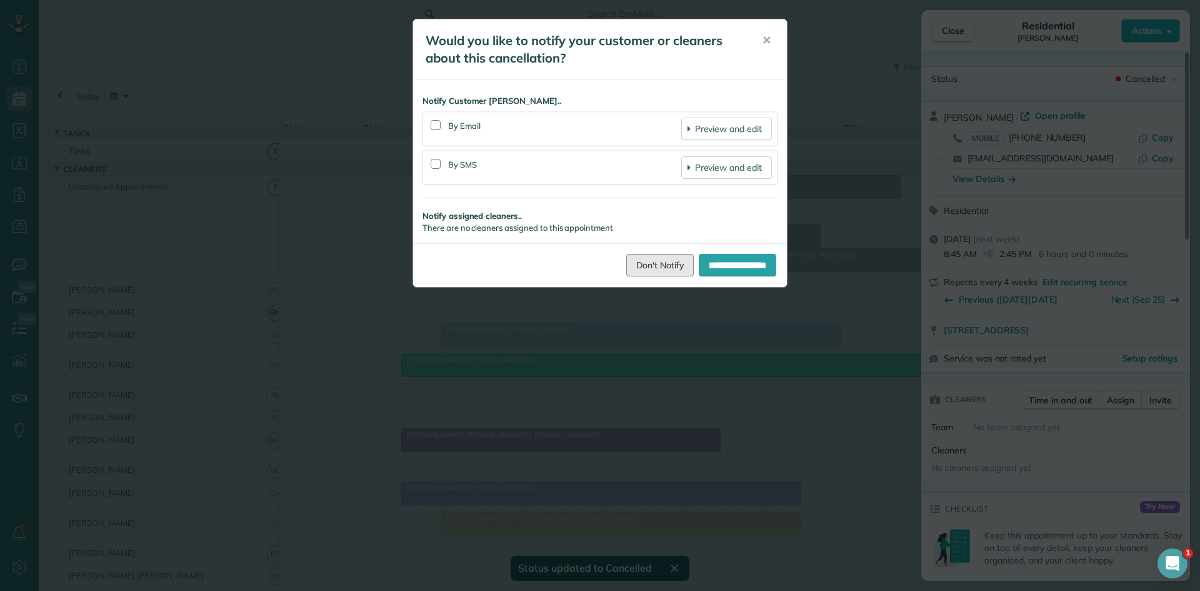
drag, startPoint x: 653, startPoint y: 264, endPoint x: 665, endPoint y: 259, distance: 12.9
click at [653, 264] on link "Don't Notify" at bounding box center [659, 265] width 67 height 22
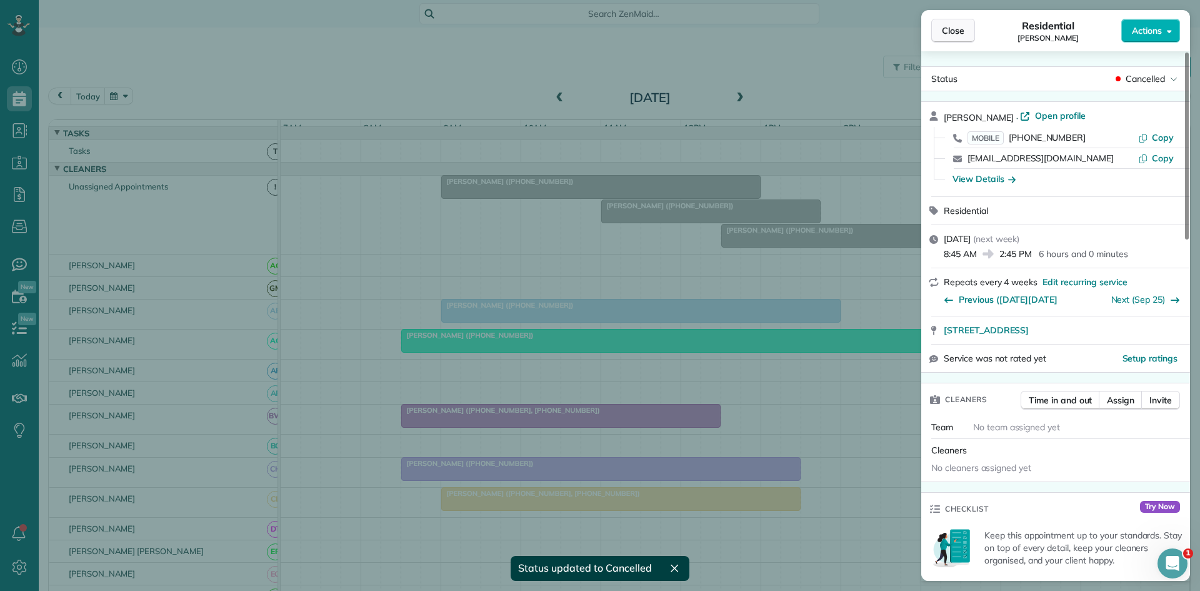
click at [959, 32] on span "Close" at bounding box center [953, 30] width 22 height 12
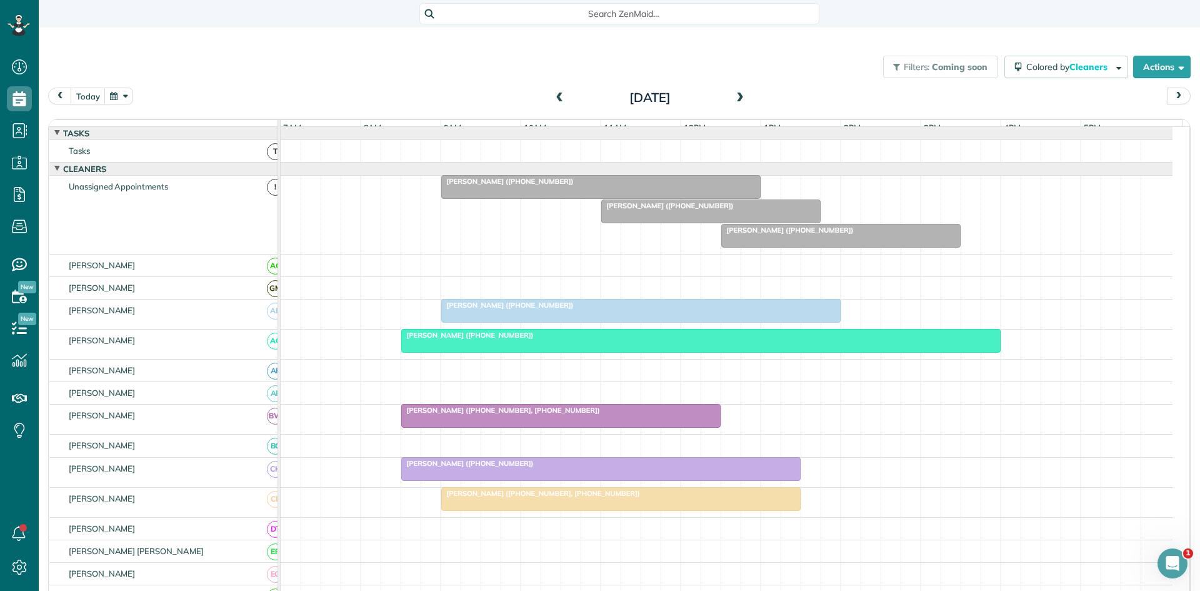
click at [476, 196] on div at bounding box center [601, 187] width 318 height 22
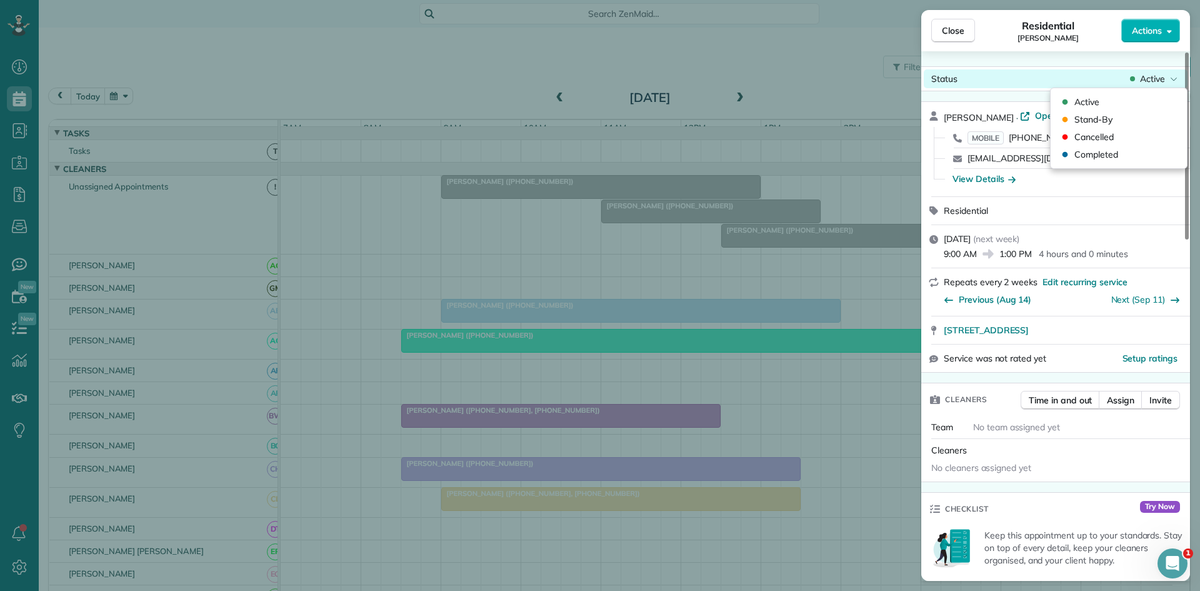
click at [1162, 69] on div "Status Active" at bounding box center [1056, 78] width 264 height 19
click at [1097, 132] on span "Cancelled" at bounding box center [1093, 137] width 39 height 12
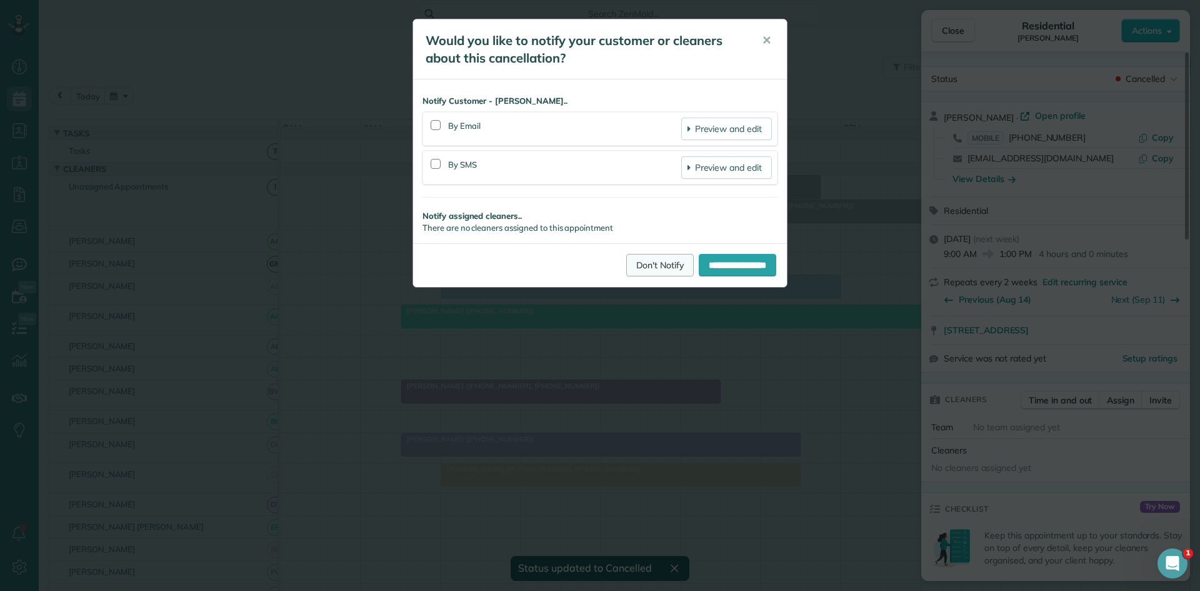
click at [659, 269] on link "Don't Notify" at bounding box center [659, 265] width 67 height 22
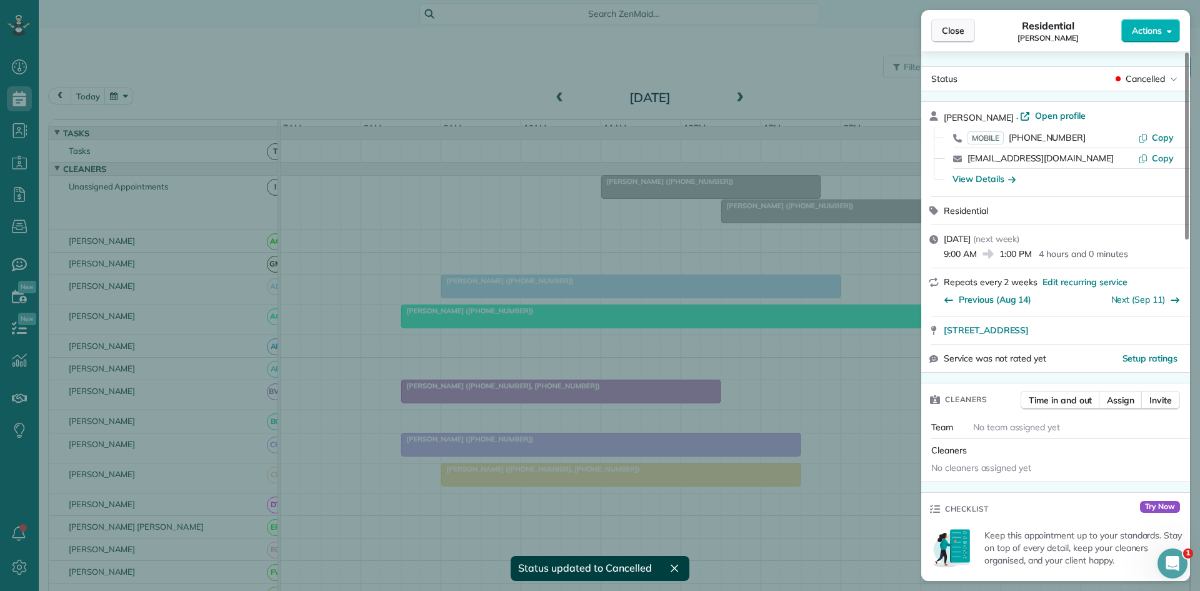
click at [959, 39] on button "Close" at bounding box center [953, 31] width 44 height 24
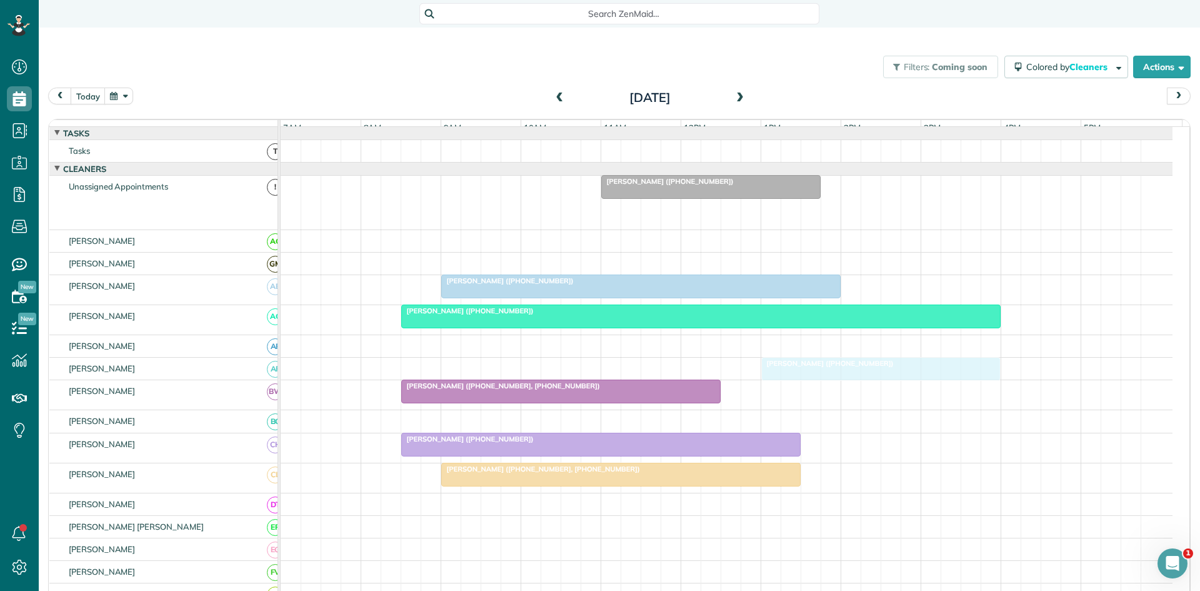
drag, startPoint x: 791, startPoint y: 209, endPoint x: 833, endPoint y: 364, distance: 160.7
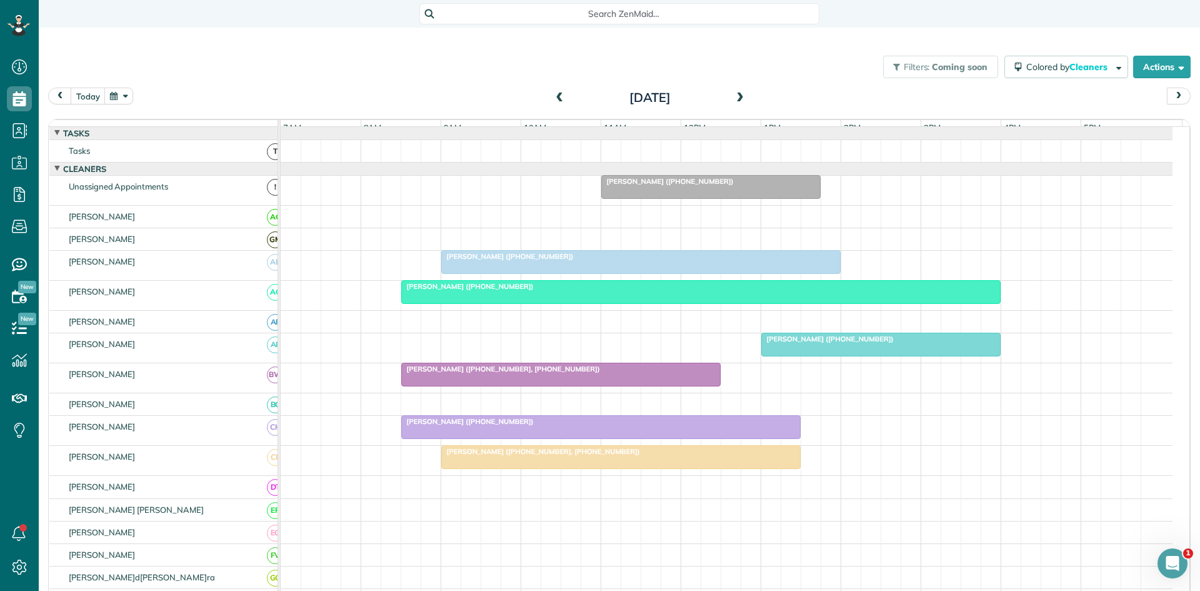
drag, startPoint x: 664, startPoint y: 192, endPoint x: 682, endPoint y: 192, distance: 17.5
click at [664, 186] on span "[PERSON_NAME] ([PHONE_NUMBER])" at bounding box center [668, 181] width 134 height 9
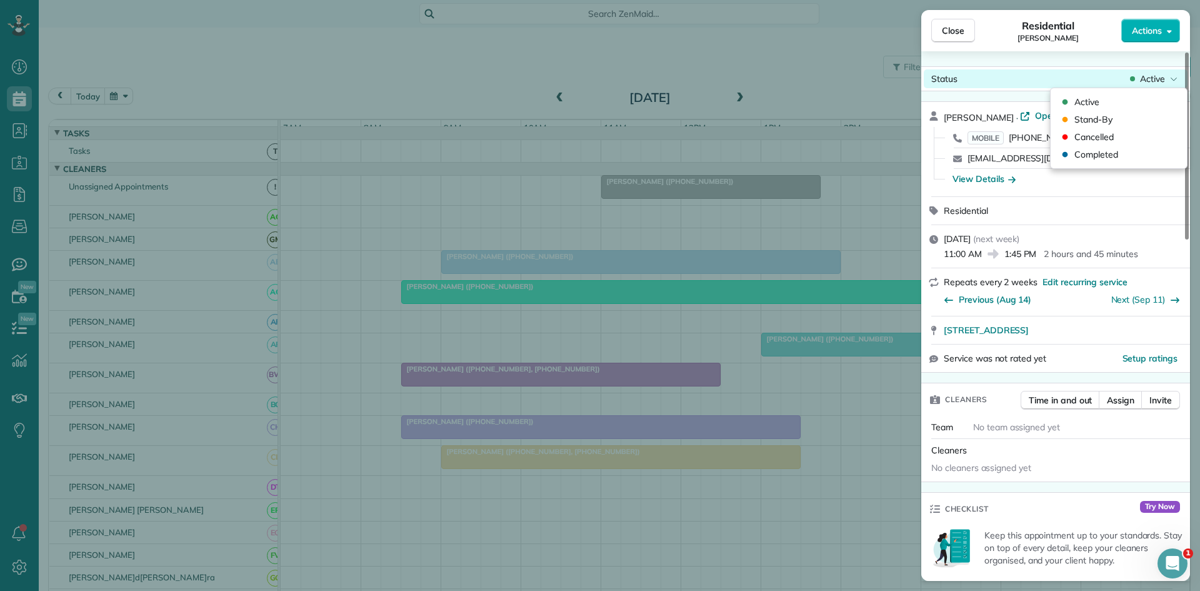
click at [1172, 85] on div "Status Active" at bounding box center [1056, 78] width 264 height 19
click at [1081, 131] on span "Cancelled" at bounding box center [1093, 137] width 39 height 12
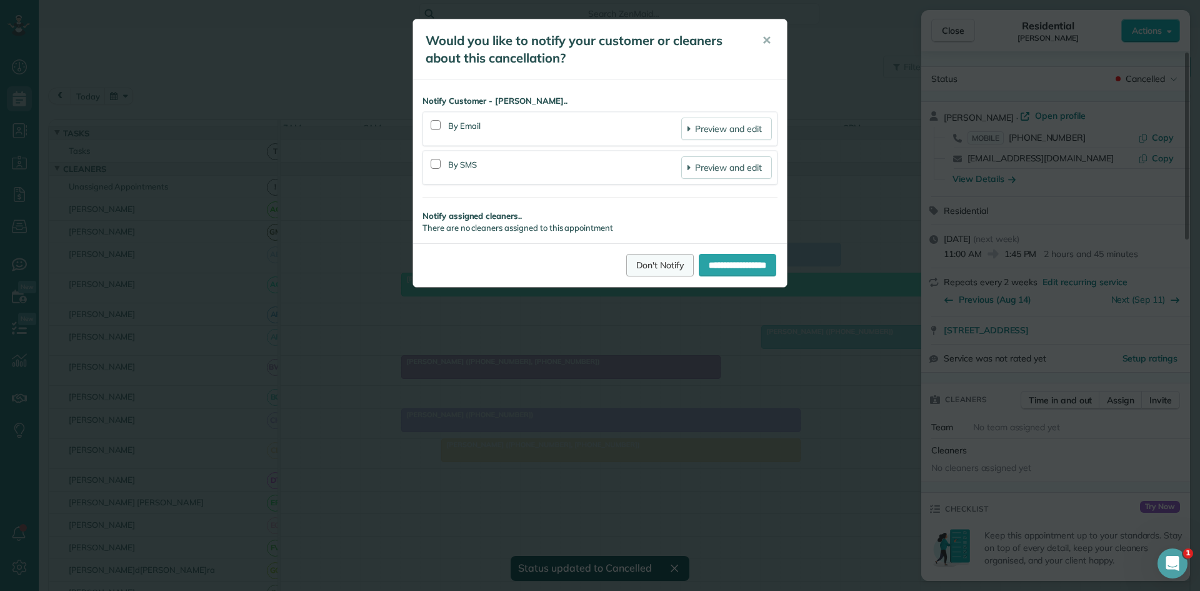
click at [642, 266] on link "Don't Notify" at bounding box center [659, 265] width 67 height 22
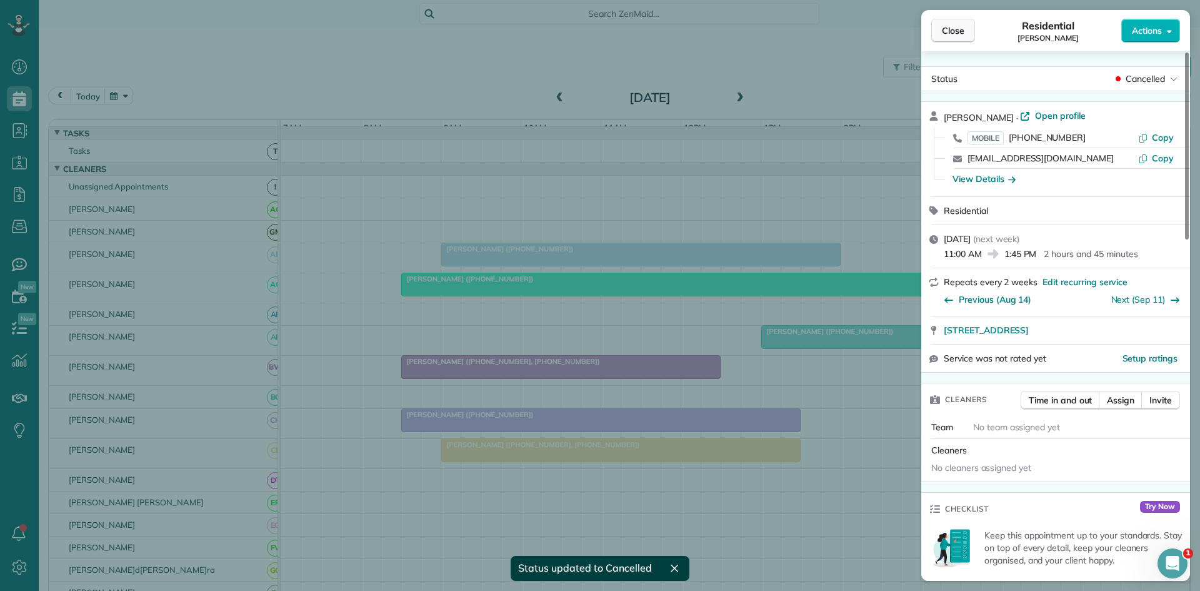
click at [964, 27] on button "Close" at bounding box center [953, 31] width 44 height 24
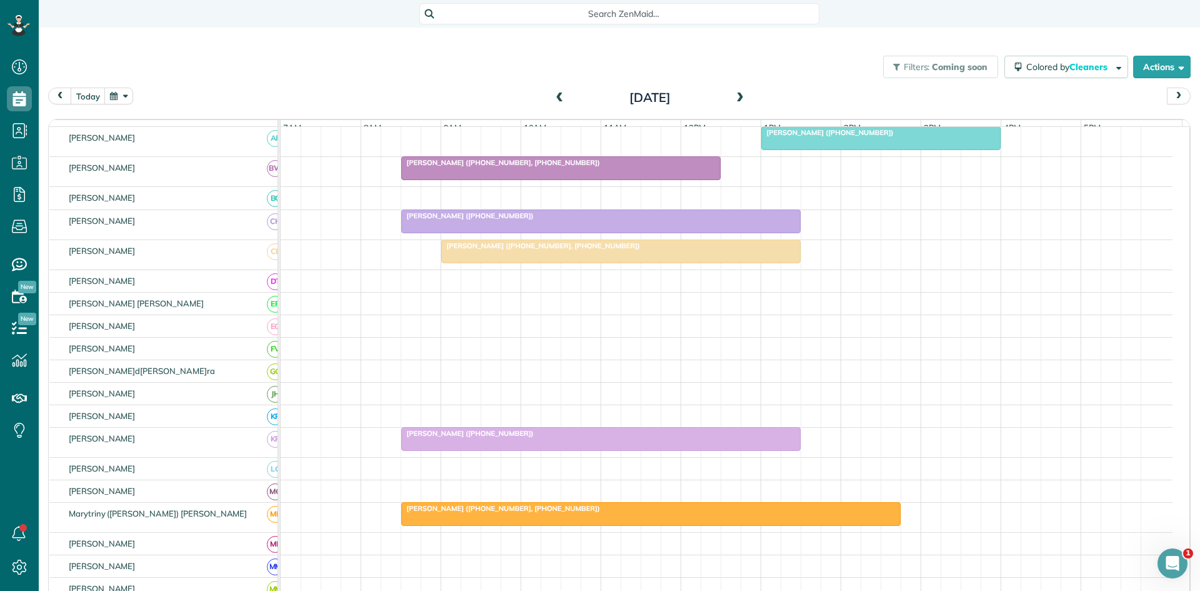
scroll to position [208, 0]
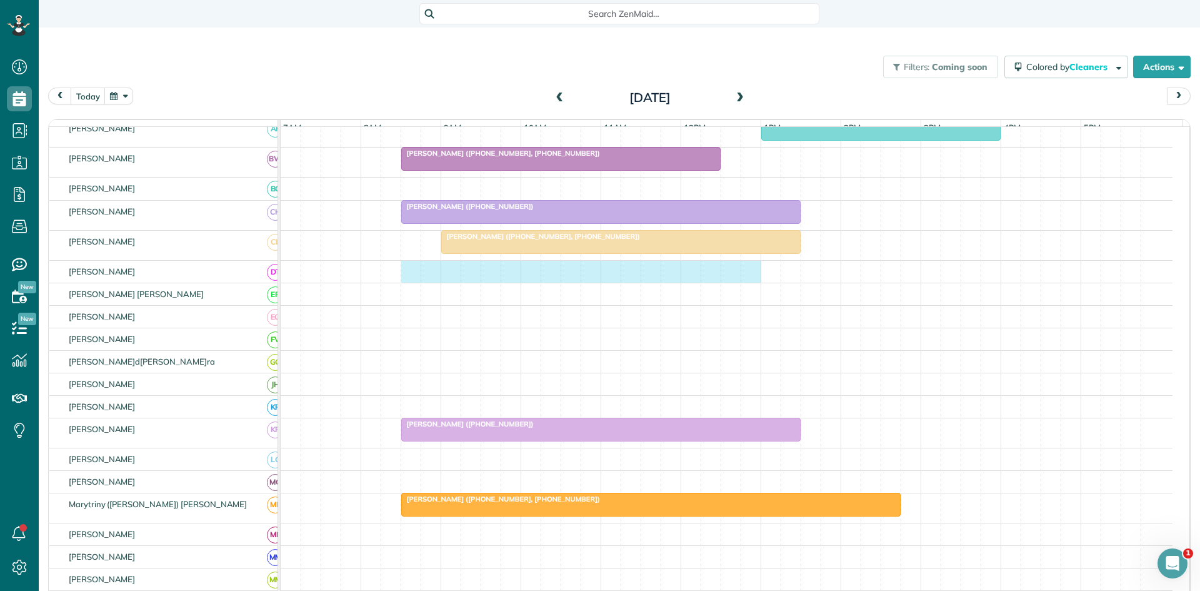
drag, startPoint x: 416, startPoint y: 281, endPoint x: 756, endPoint y: 281, distance: 340.0
click at [756, 281] on div at bounding box center [727, 272] width 892 height 22
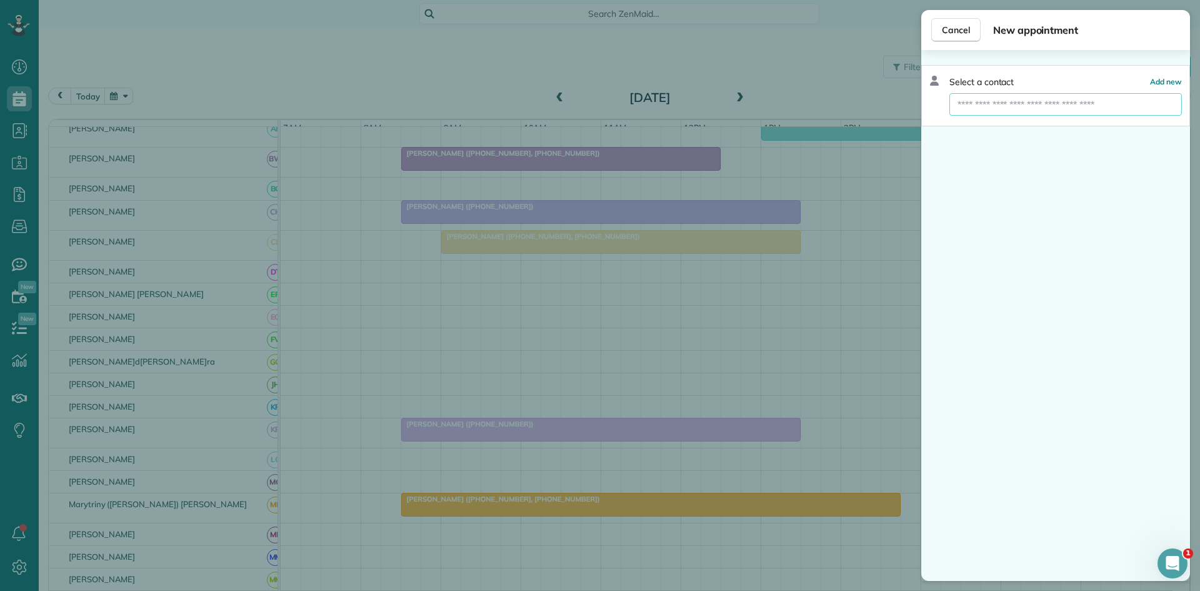
click at [1077, 106] on input "text" at bounding box center [1065, 104] width 232 height 22
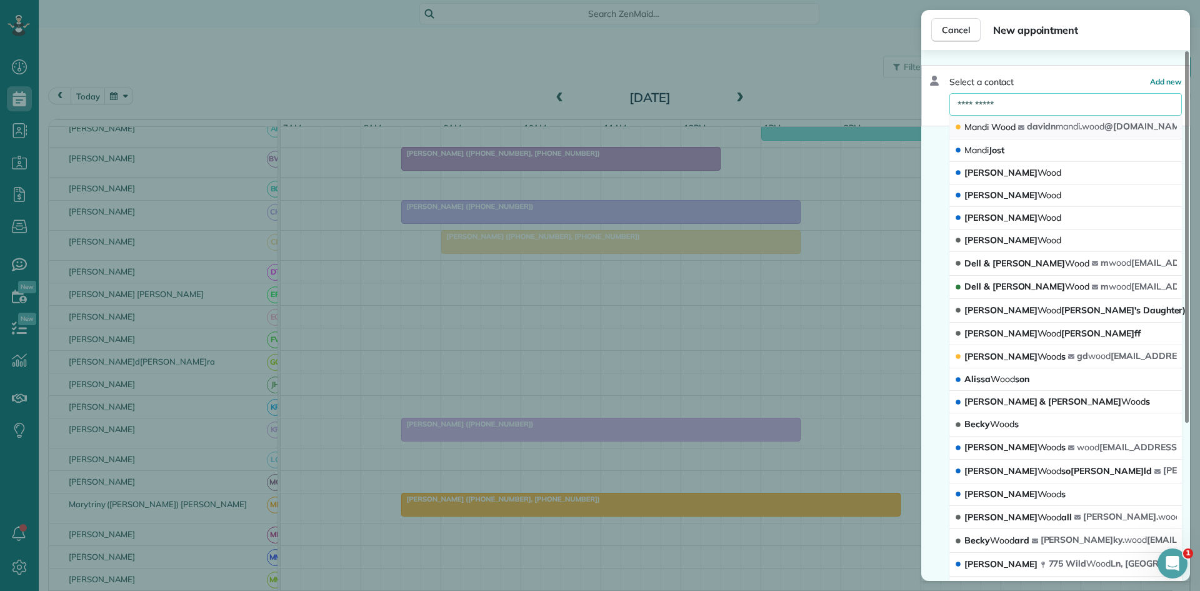
type input "**********"
click at [1024, 128] on icon "button" at bounding box center [1021, 127] width 6 height 5
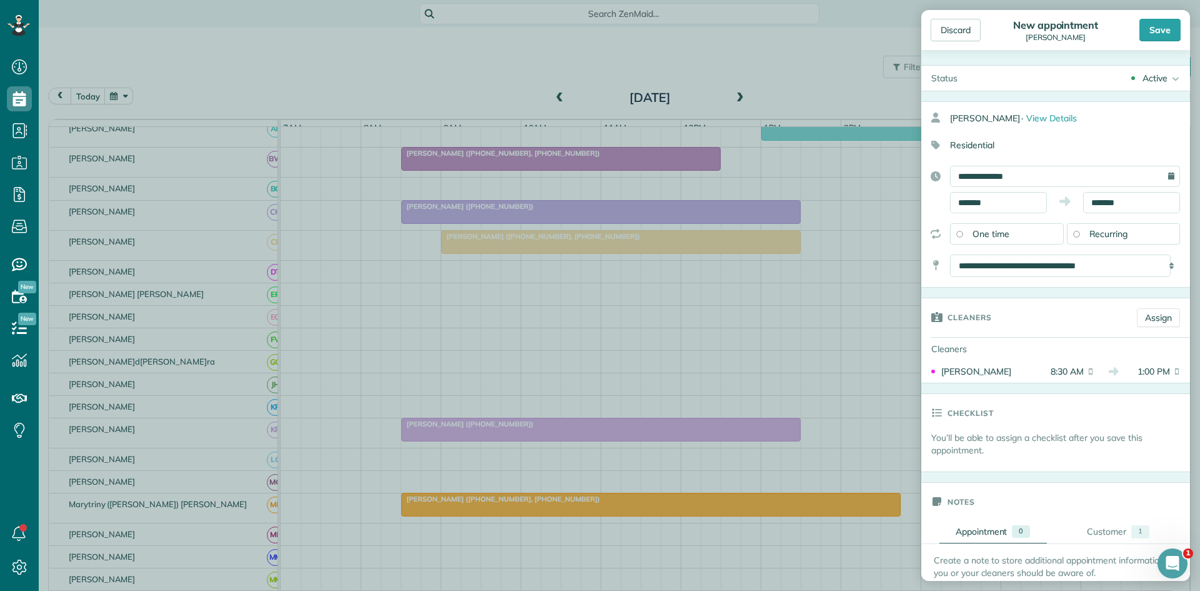
drag, startPoint x: 1171, startPoint y: 30, endPoint x: 1160, endPoint y: 29, distance: 10.6
click at [1171, 28] on div "Save" at bounding box center [1159, 30] width 41 height 22
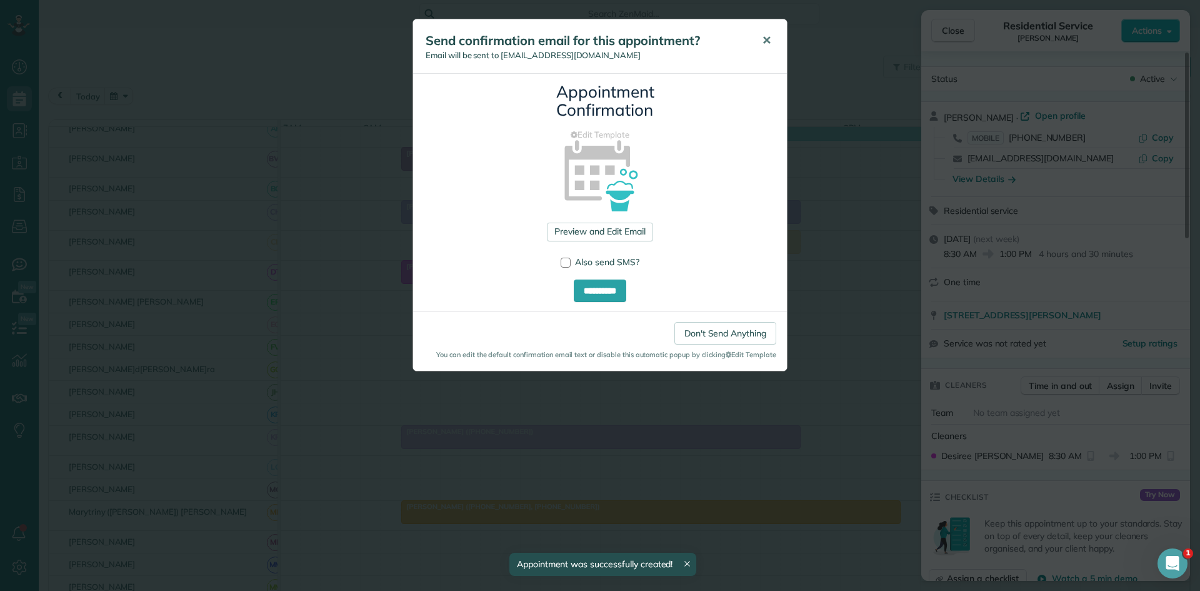
click at [780, 46] on button "✕" at bounding box center [766, 41] width 28 height 30
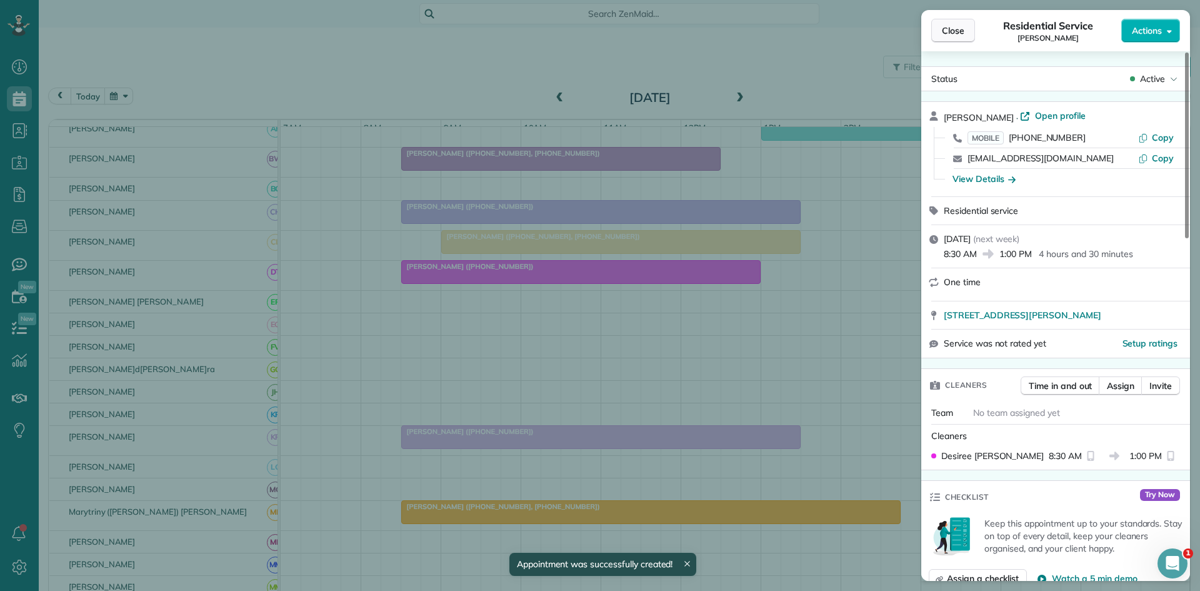
click at [969, 35] on button "Close" at bounding box center [953, 31] width 44 height 24
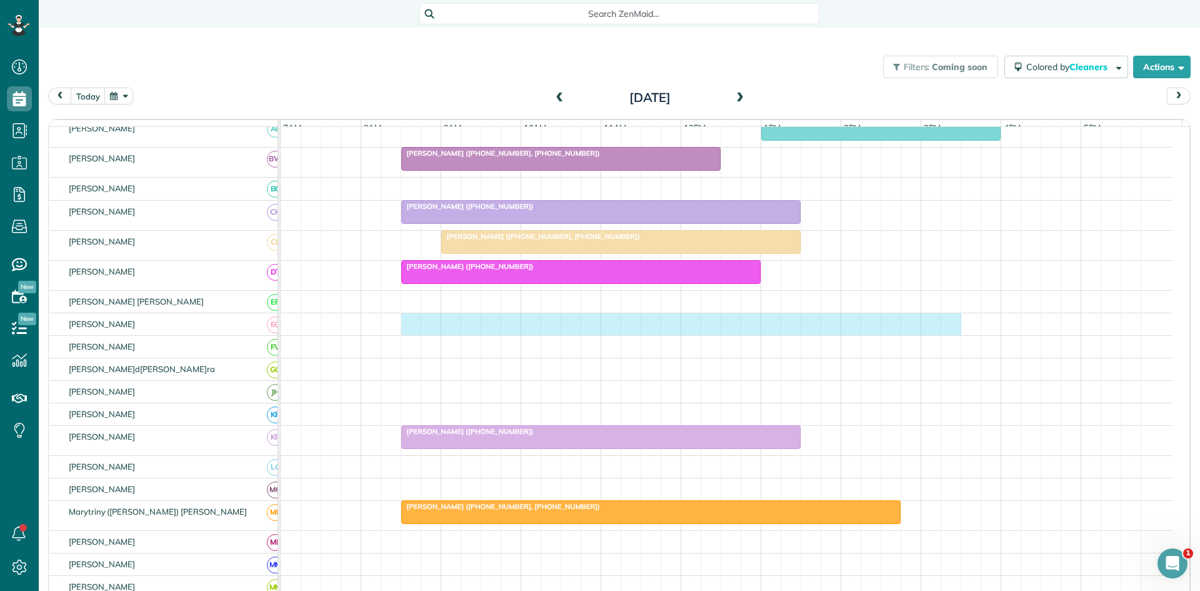
drag, startPoint x: 409, startPoint y: 341, endPoint x: 945, endPoint y: 329, distance: 536.4
click at [945, 329] on div at bounding box center [727, 324] width 892 height 22
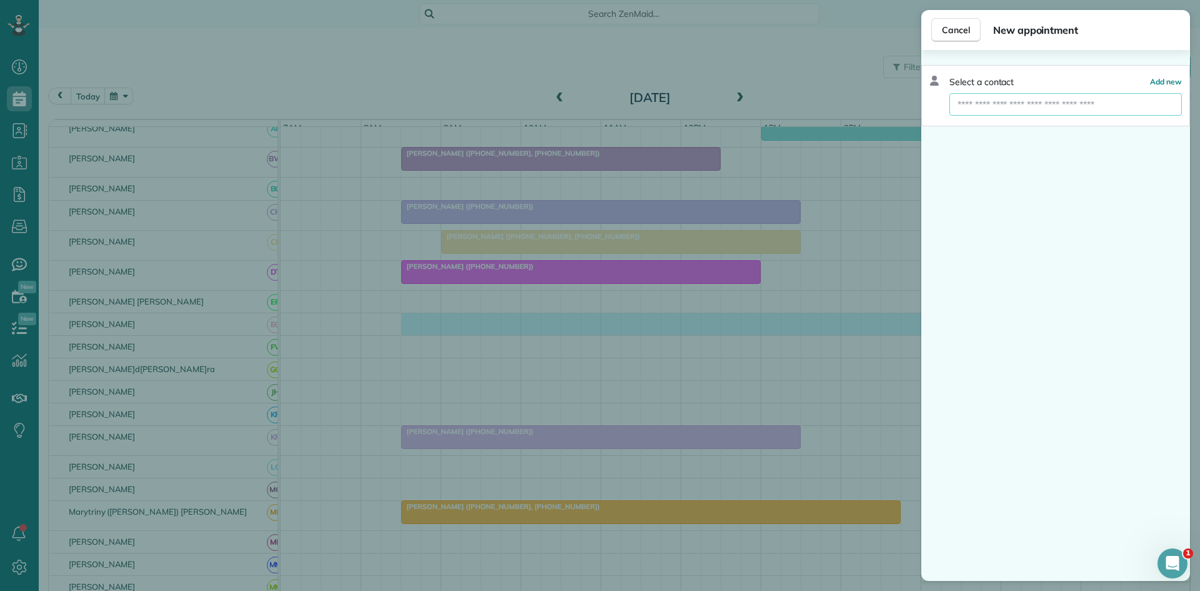
click at [1062, 109] on input "text" at bounding box center [1065, 104] width 232 height 22
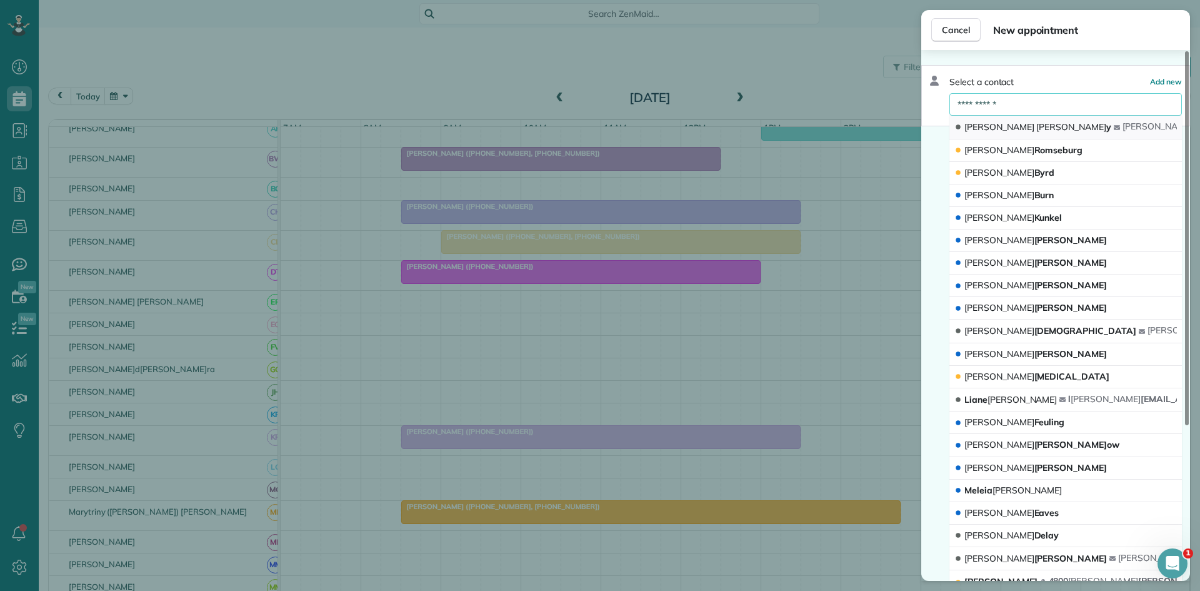
type input "**********"
click at [1034, 119] on button "[PERSON_NAME] [PERSON_NAME]se y@[DOMAIN_NAME]" at bounding box center [1065, 128] width 232 height 24
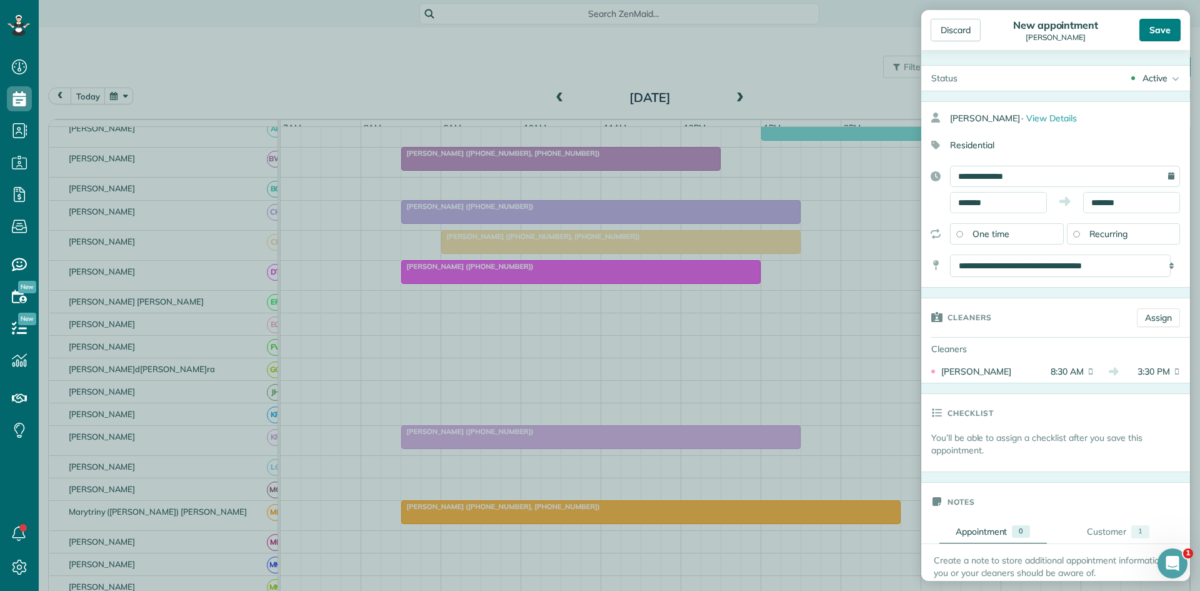
click at [1158, 37] on div "Save" at bounding box center [1159, 30] width 41 height 22
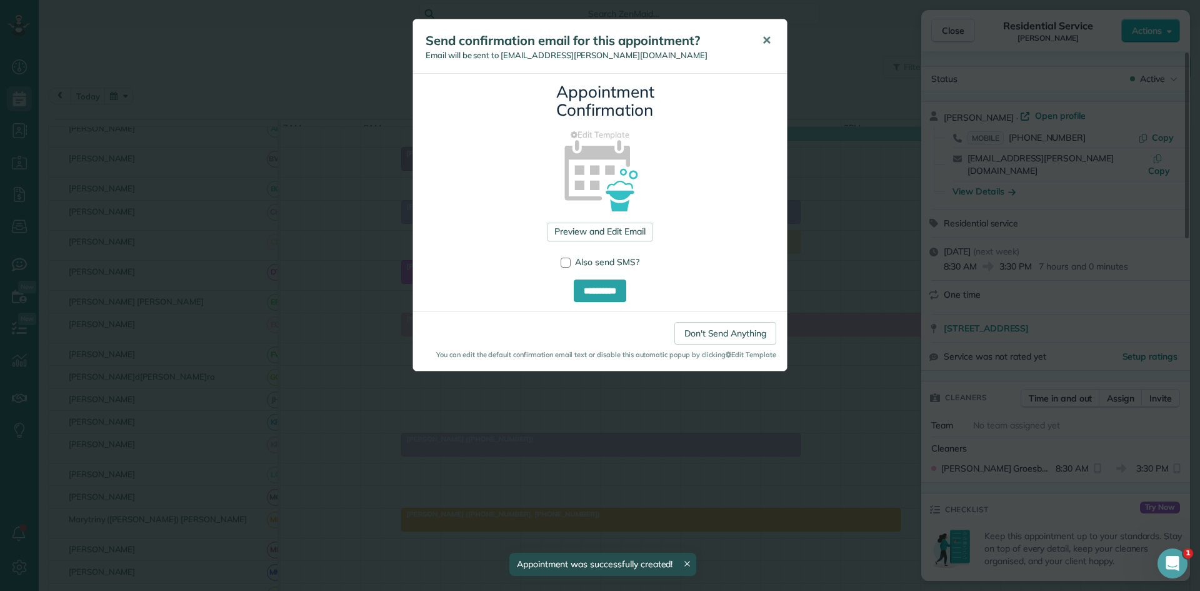
click at [769, 44] on span "✕" at bounding box center [766, 40] width 9 height 14
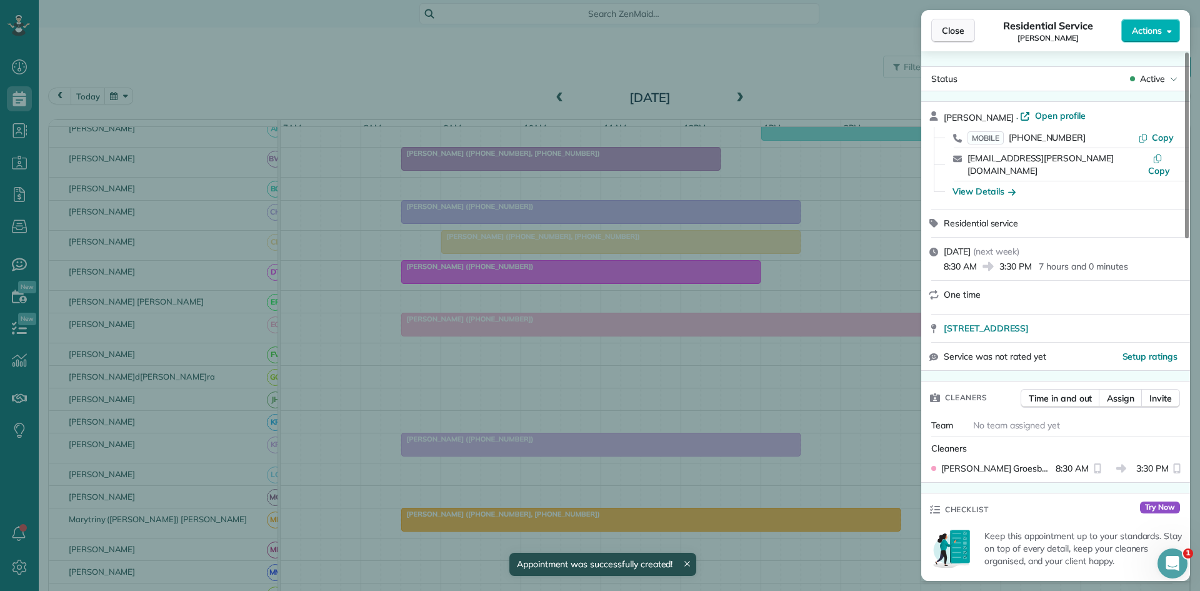
click at [948, 37] on button "Close" at bounding box center [953, 31] width 44 height 24
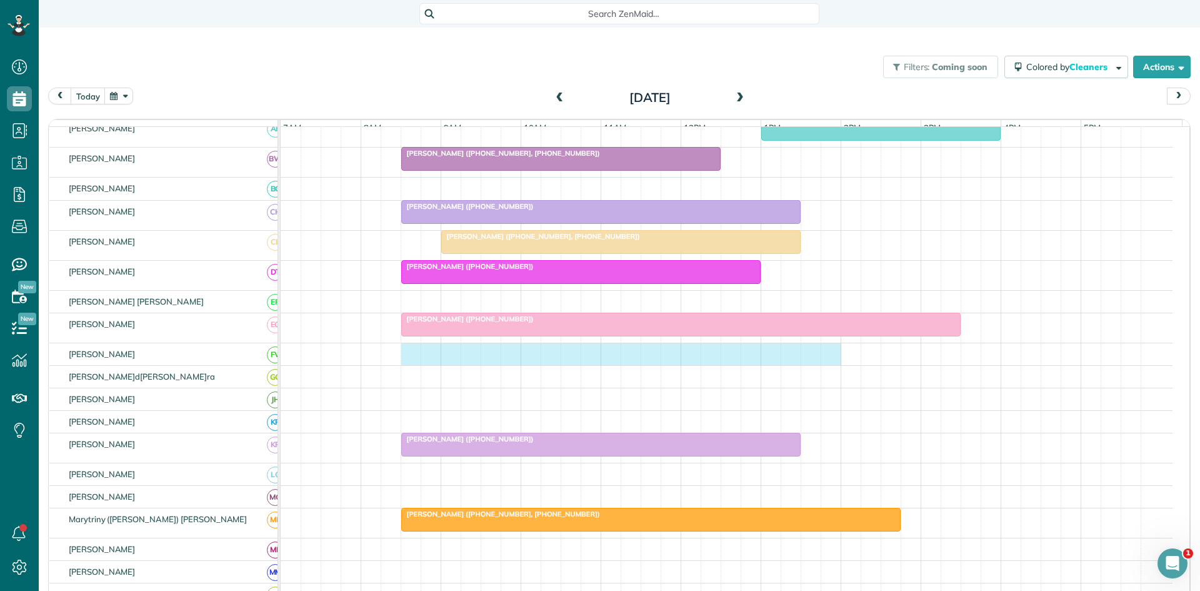
drag, startPoint x: 410, startPoint y: 365, endPoint x: 822, endPoint y: 357, distance: 412.6
click at [824, 357] on div at bounding box center [727, 354] width 892 height 22
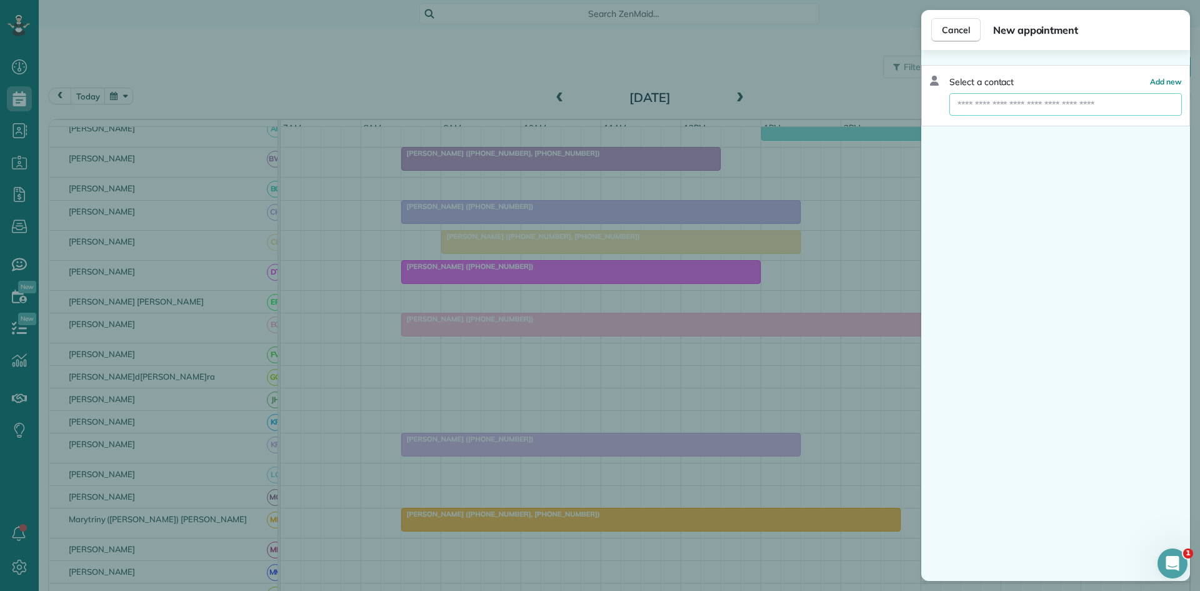
click at [1021, 109] on input "text" at bounding box center [1065, 104] width 232 height 22
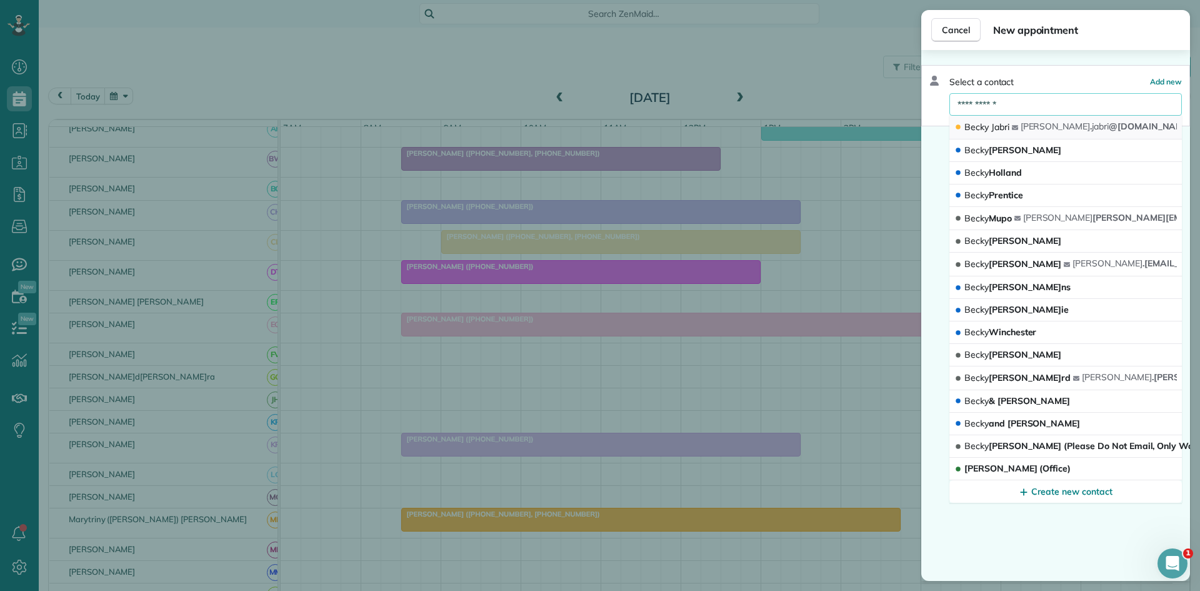
type input "**********"
click at [1017, 122] on button "[PERSON_NAME] [PERSON_NAME] . [PERSON_NAME] @[DOMAIN_NAME]" at bounding box center [1065, 128] width 232 height 24
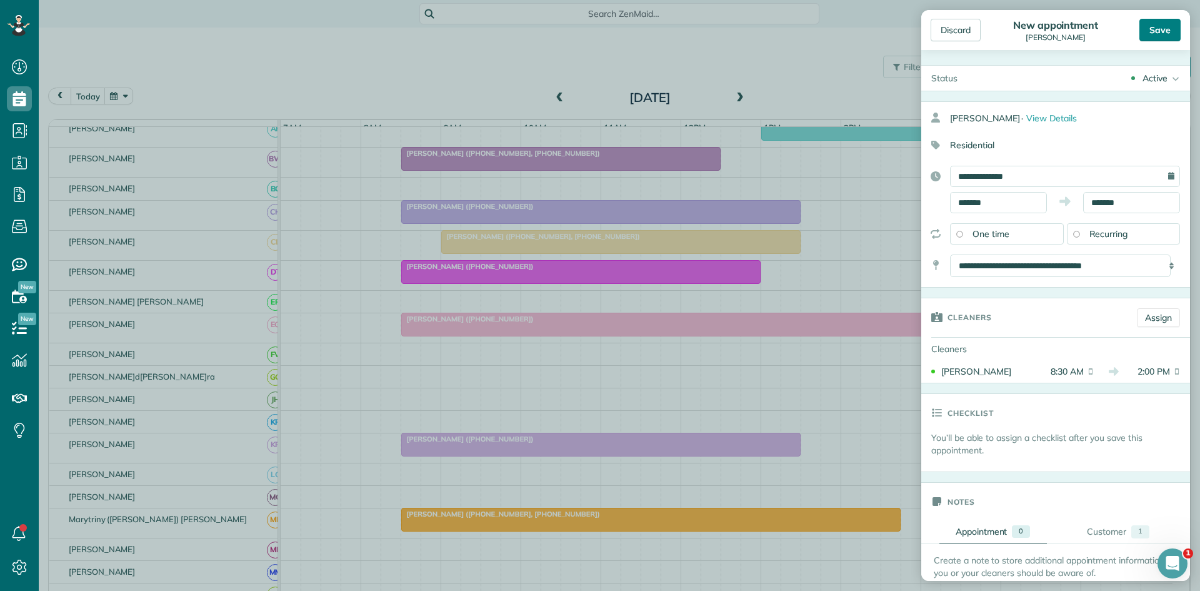
click at [1146, 35] on div "Save" at bounding box center [1159, 30] width 41 height 22
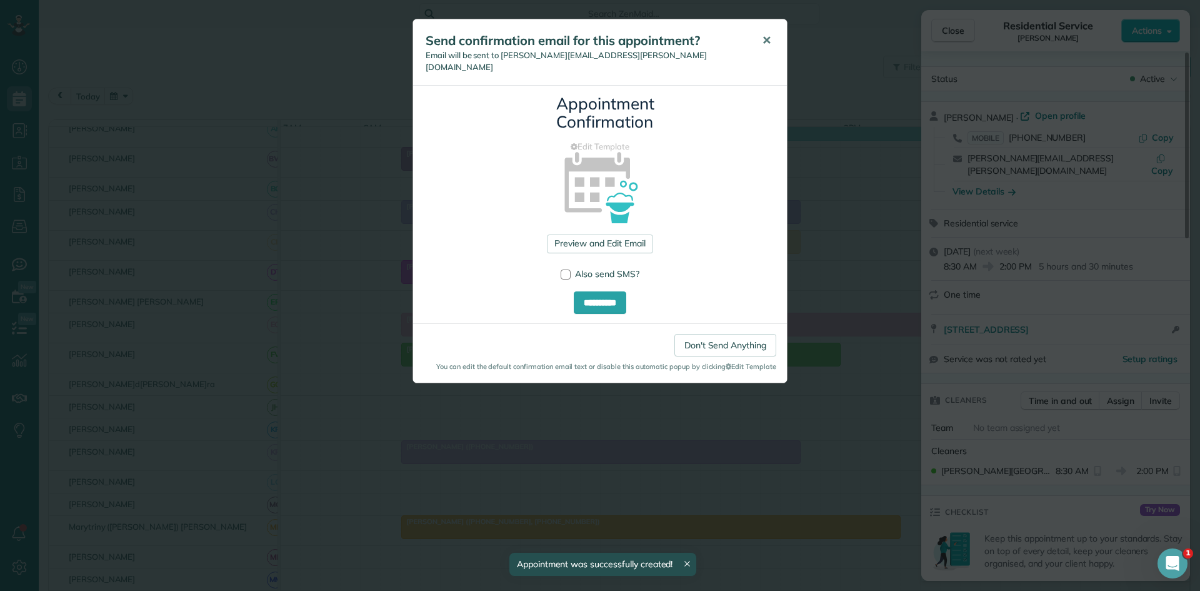
click at [767, 42] on span "✕" at bounding box center [766, 40] width 9 height 14
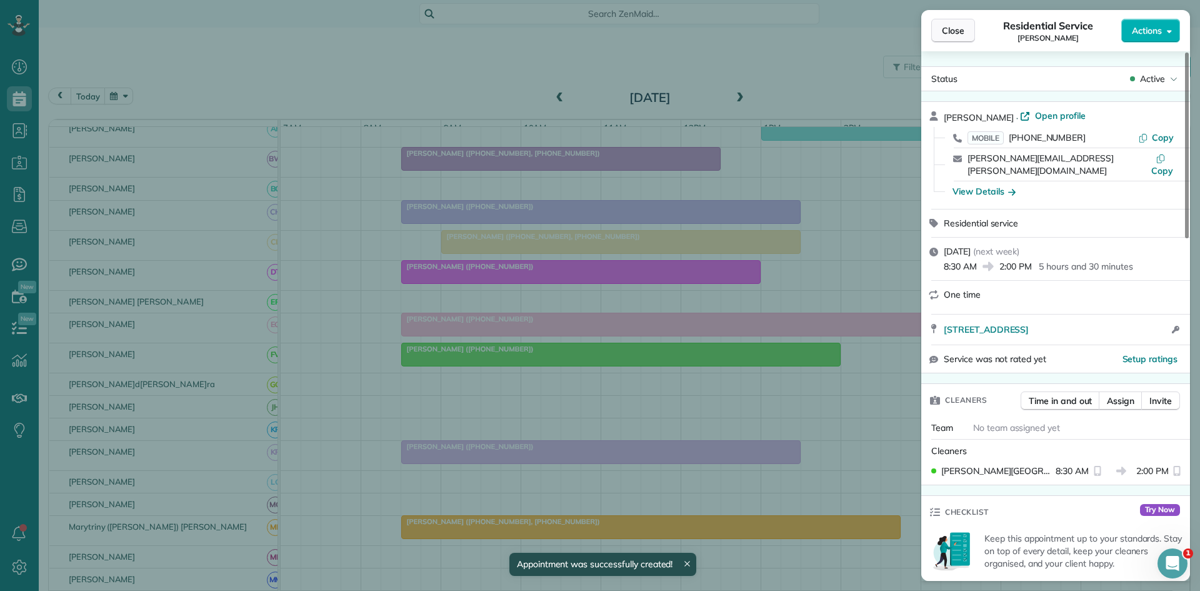
click at [964, 30] on button "Close" at bounding box center [953, 31] width 44 height 24
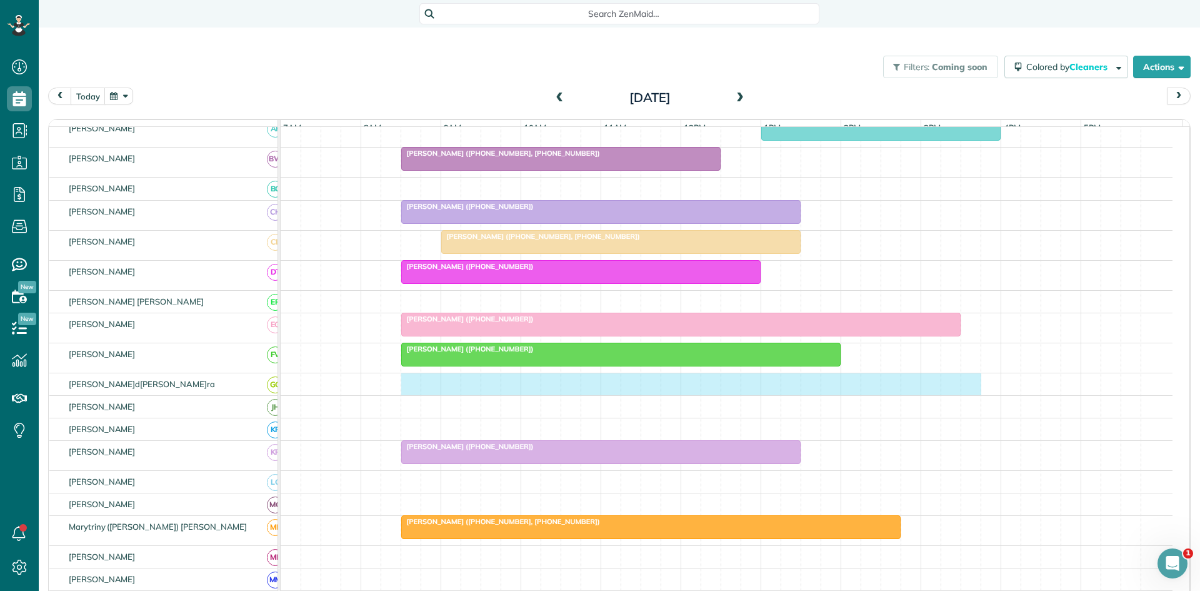
drag, startPoint x: 409, startPoint y: 392, endPoint x: 960, endPoint y: 384, distance: 551.3
click at [964, 384] on div at bounding box center [727, 384] width 892 height 22
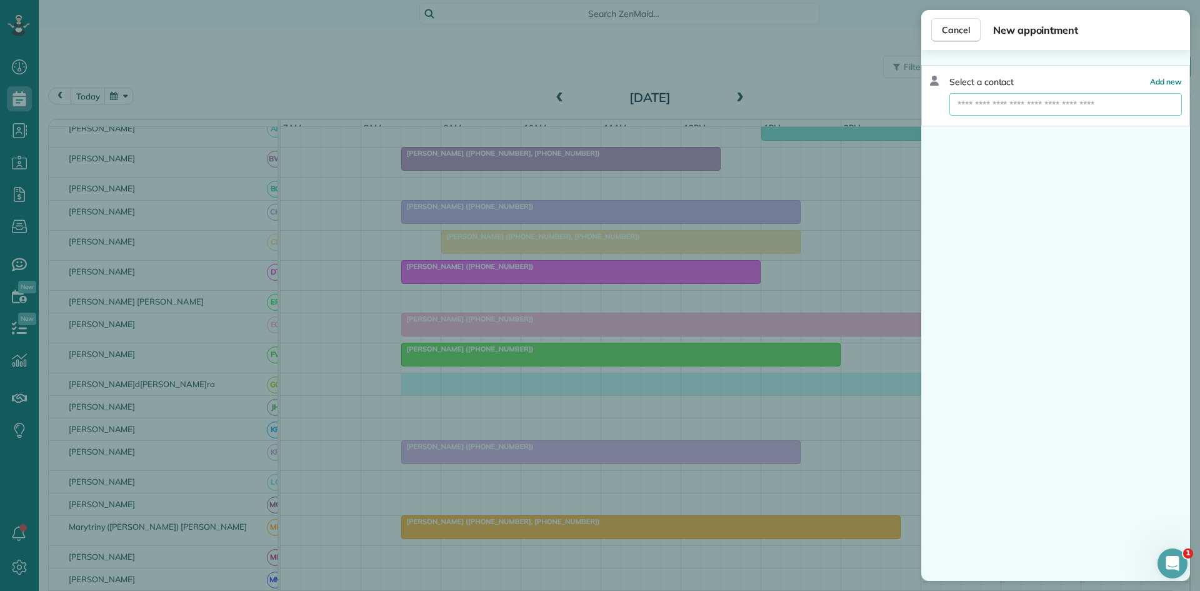
click at [1058, 106] on input "text" at bounding box center [1065, 104] width 232 height 22
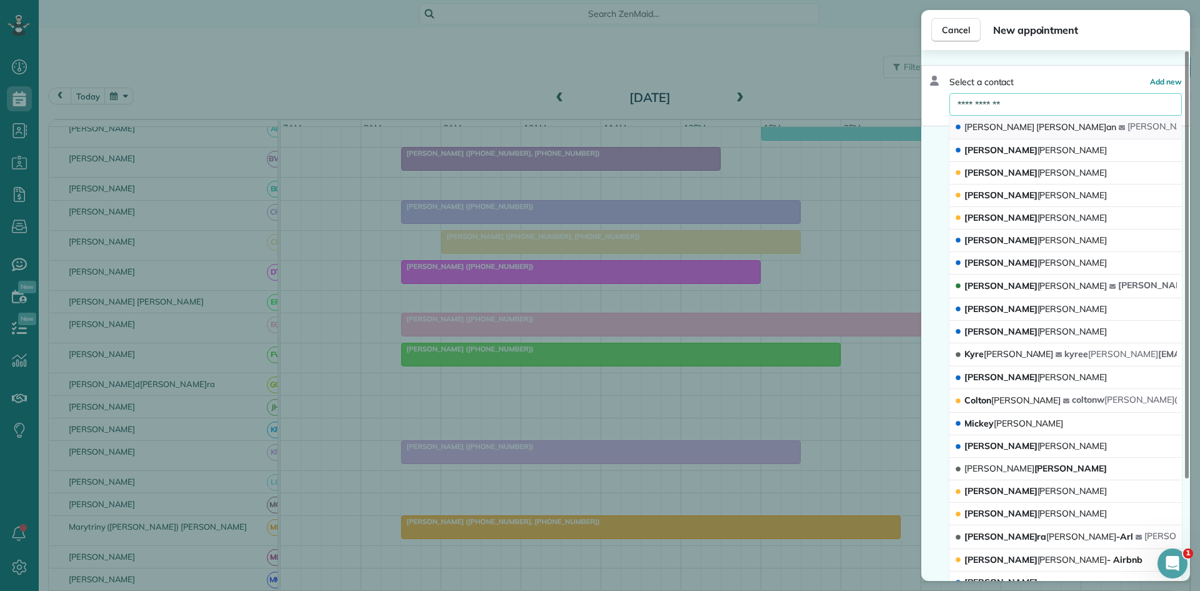
type input "**********"
click at [1000, 117] on button "[PERSON_NAME]a[PERSON_NAME]an @[DOMAIN_NAME]" at bounding box center [1065, 128] width 232 height 24
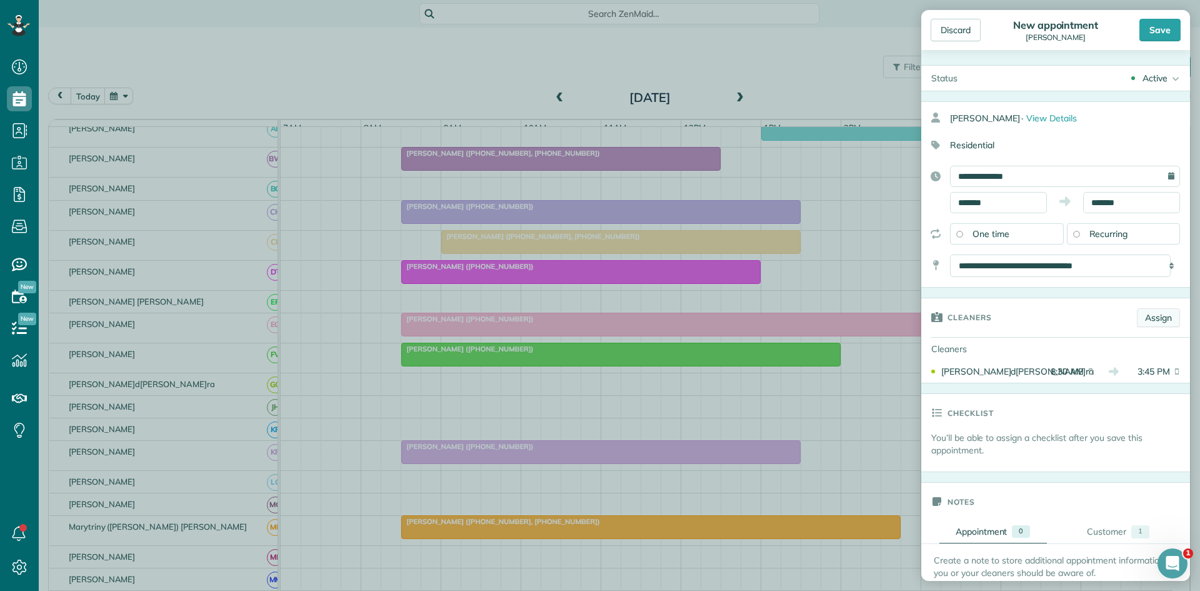
click at [1144, 311] on link "Assign" at bounding box center [1158, 317] width 43 height 19
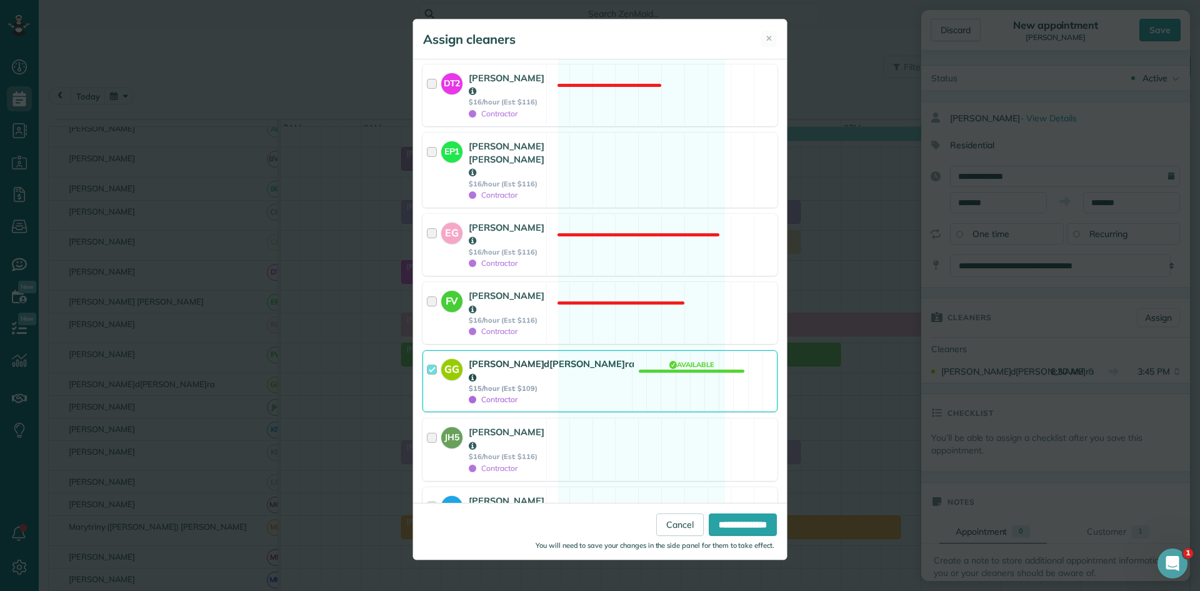
scroll to position [1250, 0]
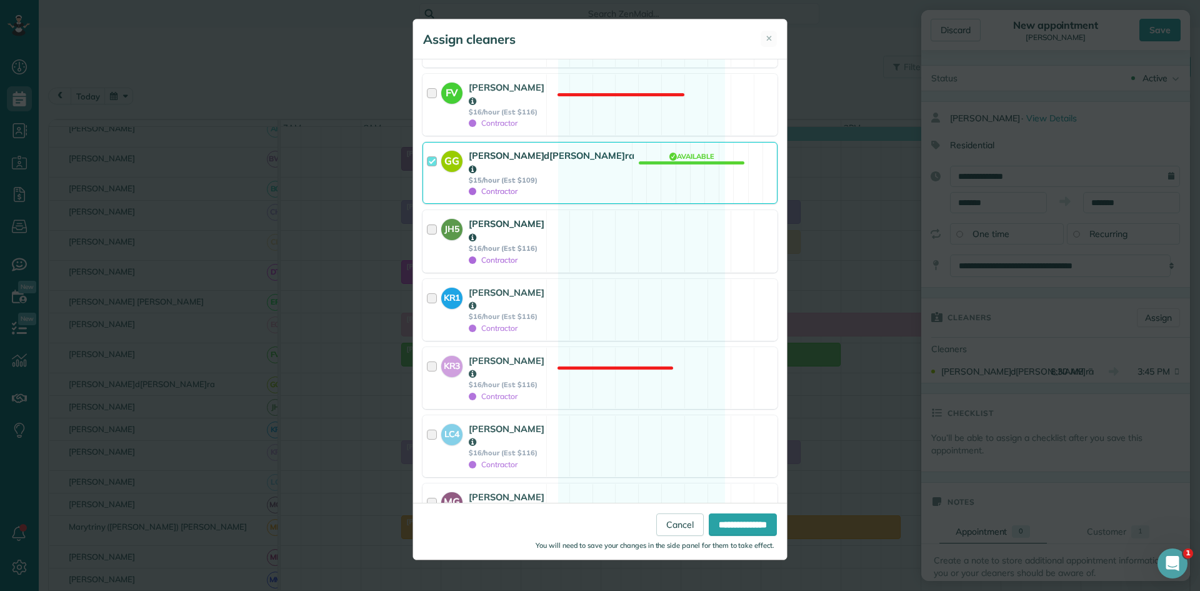
click at [586, 210] on div "JH5 [PERSON_NAME] $16/hour (Est: $116) Contractor Available" at bounding box center [599, 241] width 355 height 62
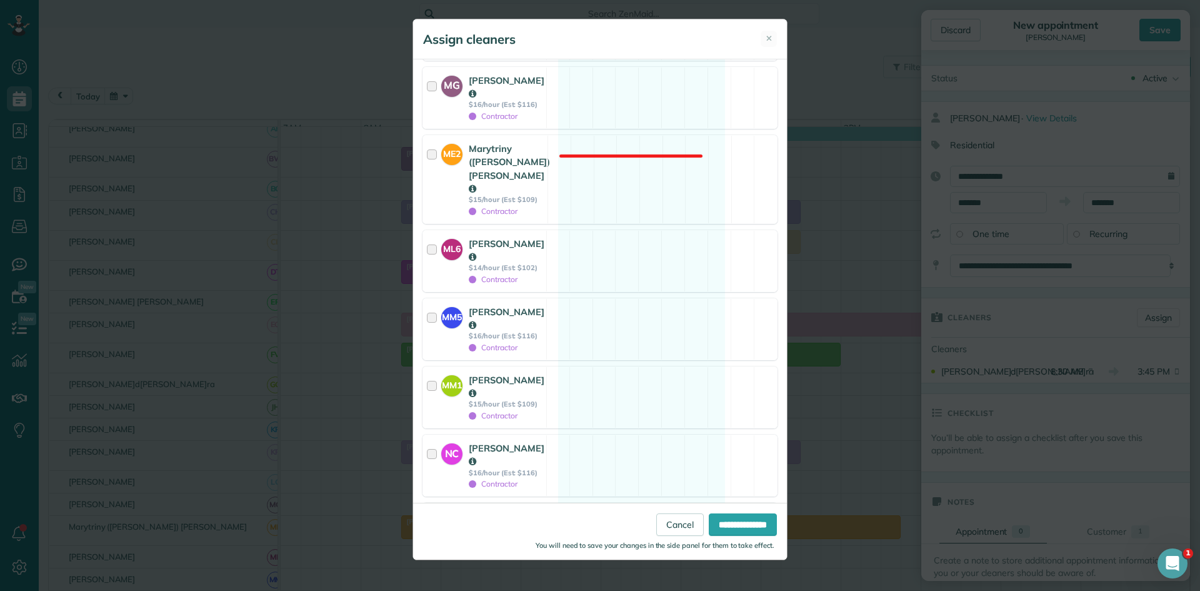
scroll to position [1667, 0]
click at [587, 434] on div "NC [PERSON_NAME] $16/hour (Est: $116) Contractor Available" at bounding box center [599, 465] width 355 height 62
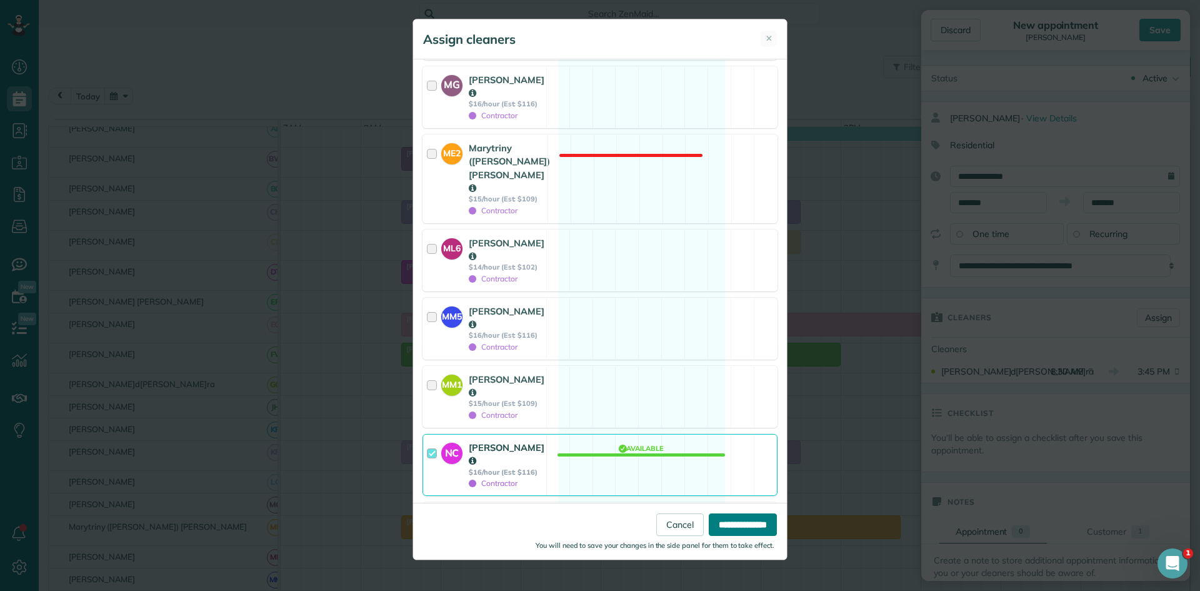
click at [721, 517] on input "**********" at bounding box center [743, 524] width 68 height 22
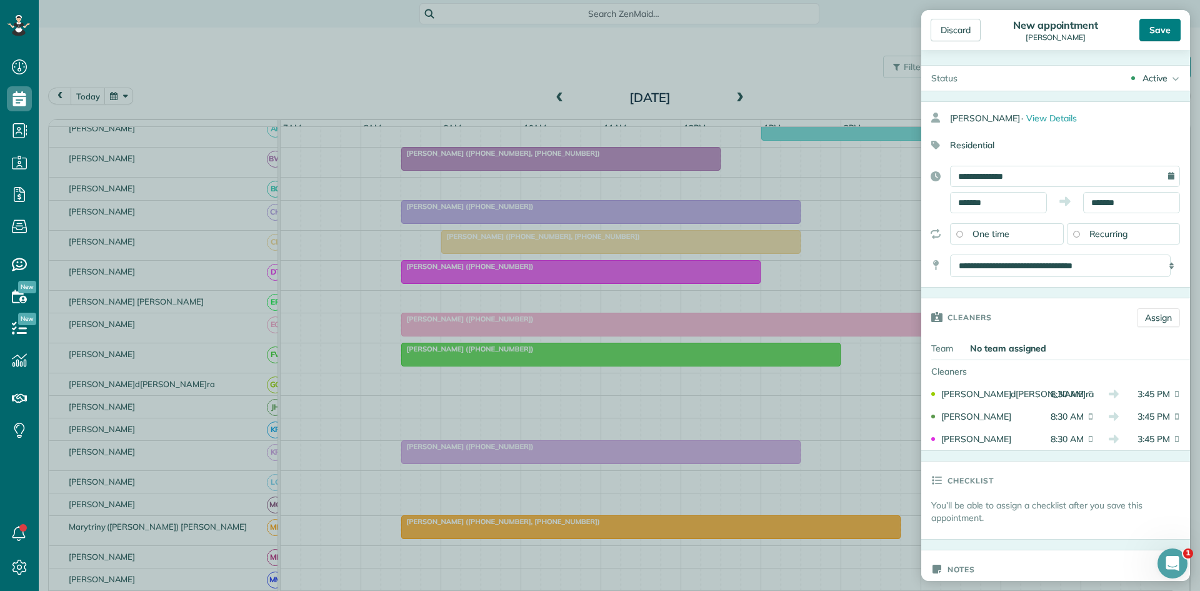
click at [1146, 35] on div "Save" at bounding box center [1159, 30] width 41 height 22
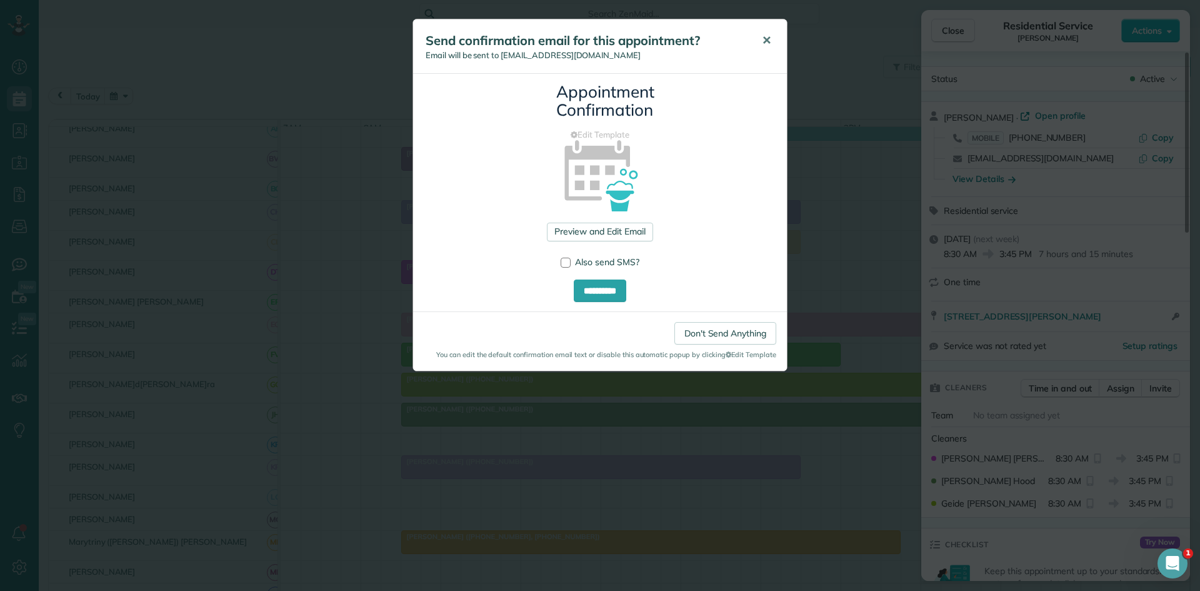
click at [769, 30] on button "✕" at bounding box center [766, 41] width 28 height 30
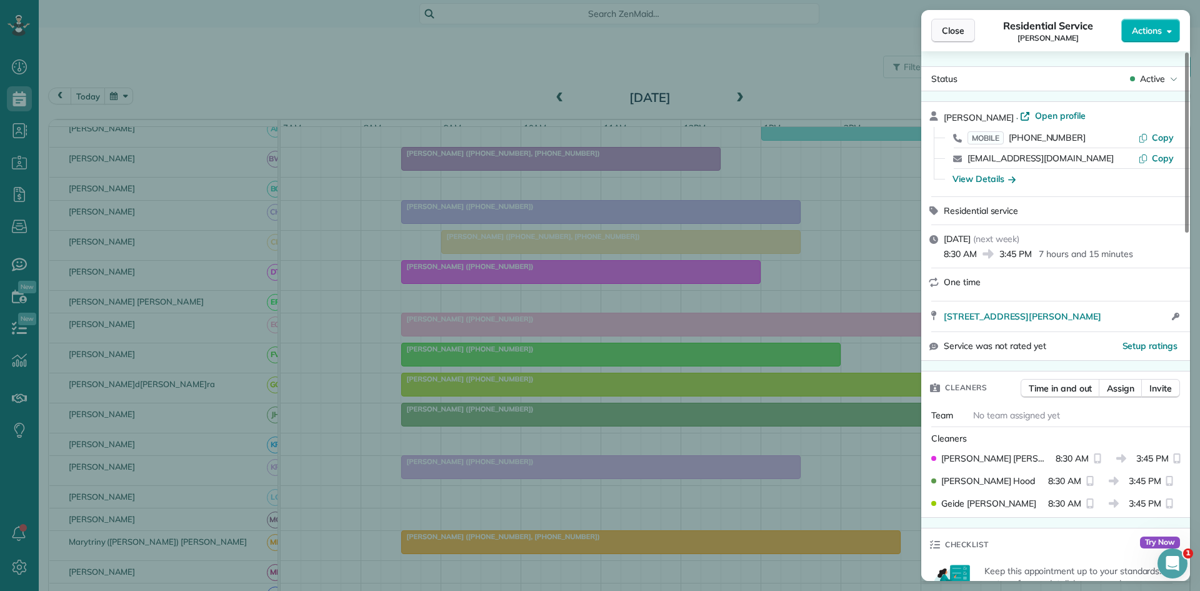
click at [952, 31] on span "Close" at bounding box center [953, 30] width 22 height 12
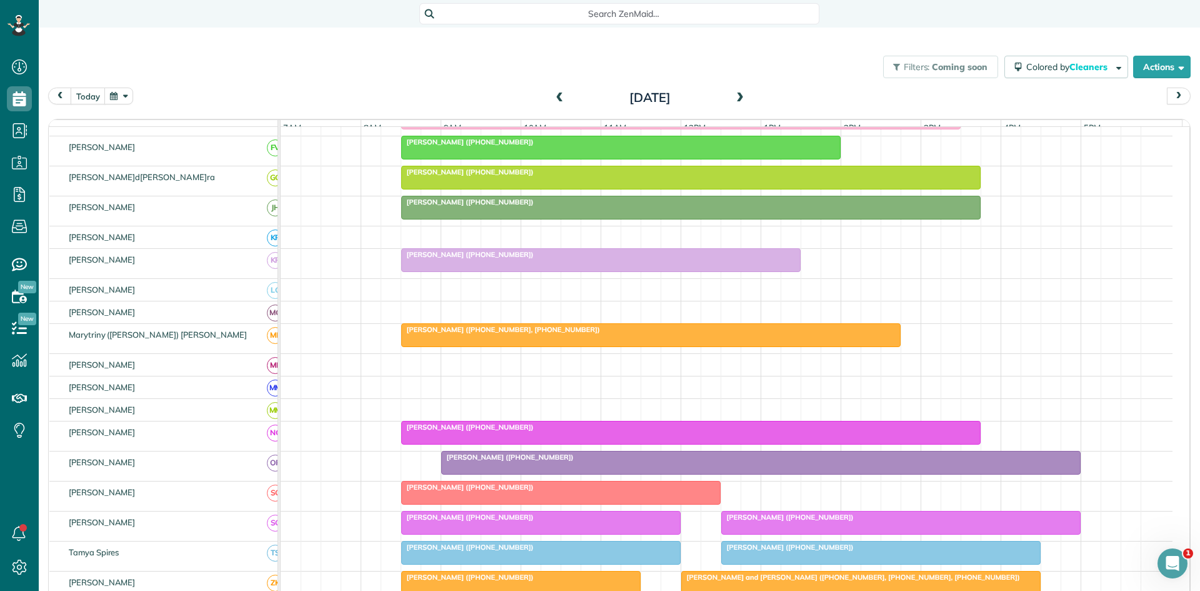
scroll to position [417, 0]
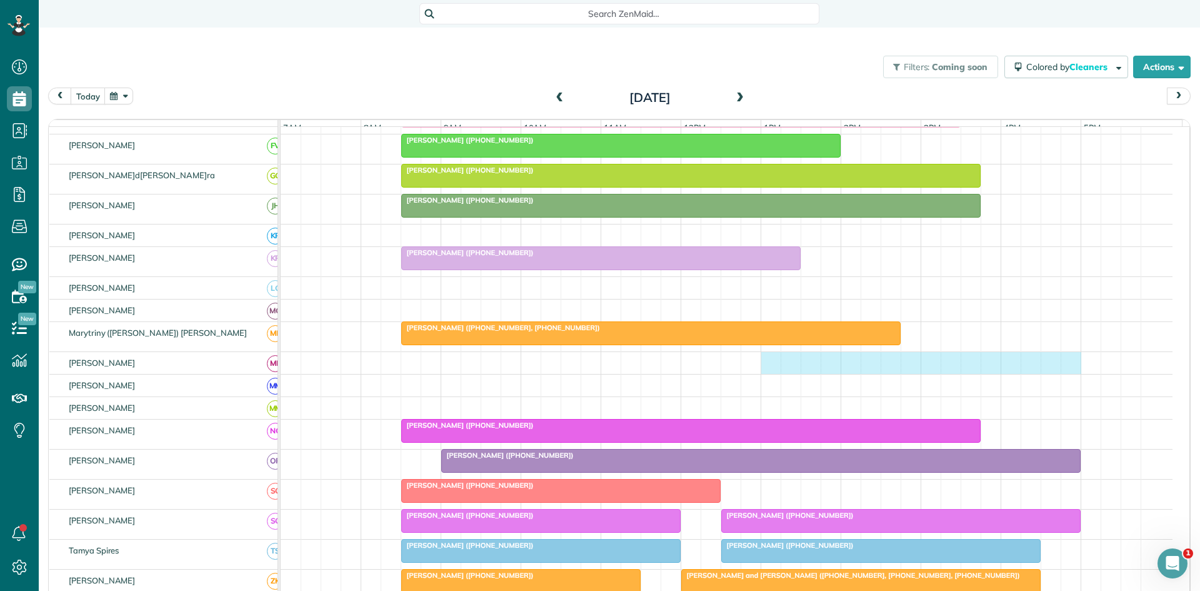
drag, startPoint x: 764, startPoint y: 373, endPoint x: 1063, endPoint y: 375, distance: 298.7
click at [1063, 374] on div at bounding box center [727, 363] width 892 height 22
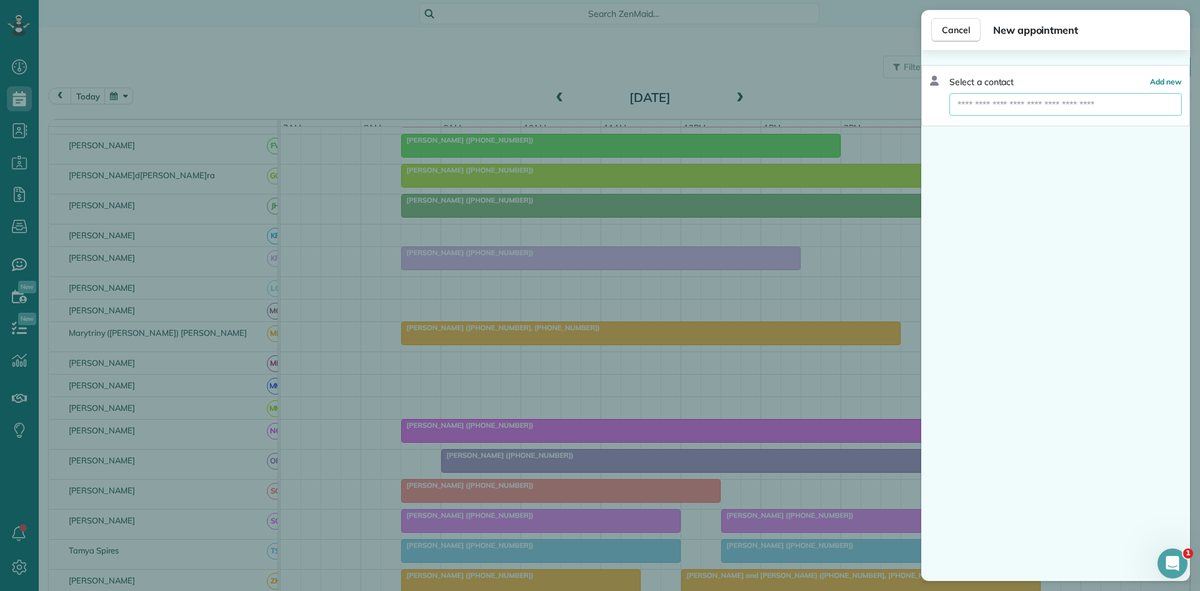
click at [1001, 101] on input "text" at bounding box center [1065, 104] width 232 height 22
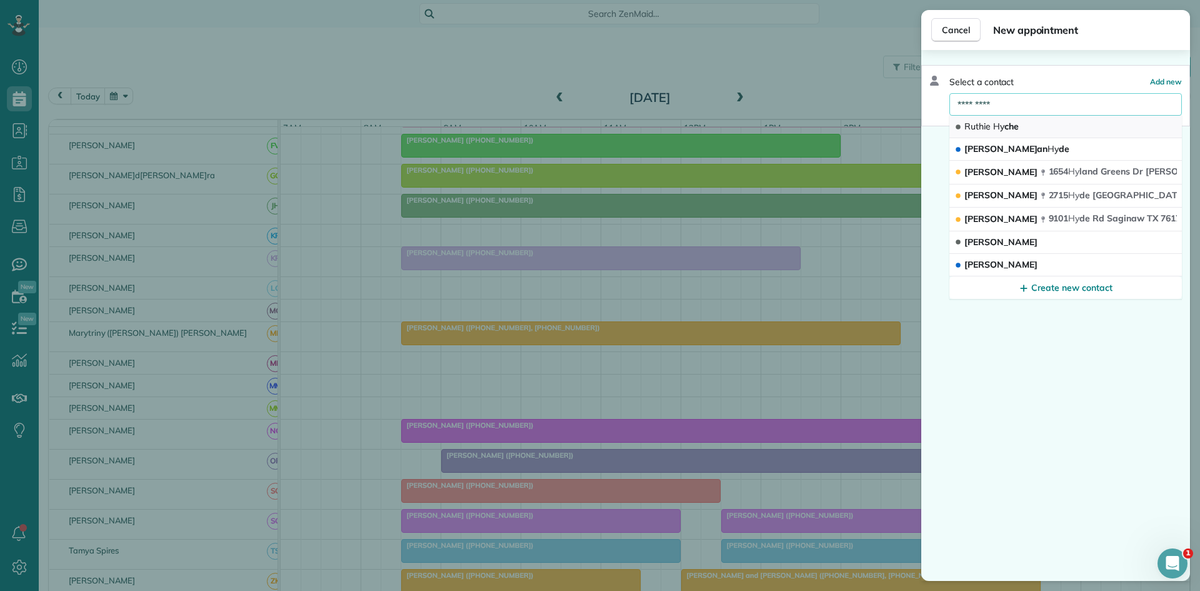
type input "*********"
click at [1010, 121] on span "[PERSON_NAME] che" at bounding box center [991, 126] width 54 height 11
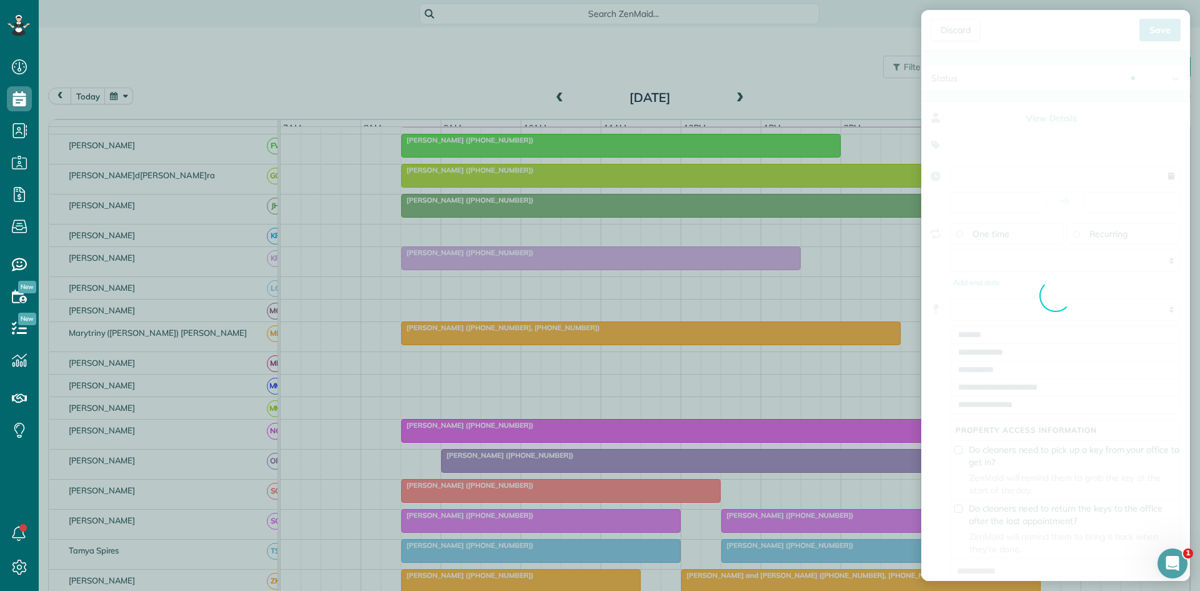
type input "**********"
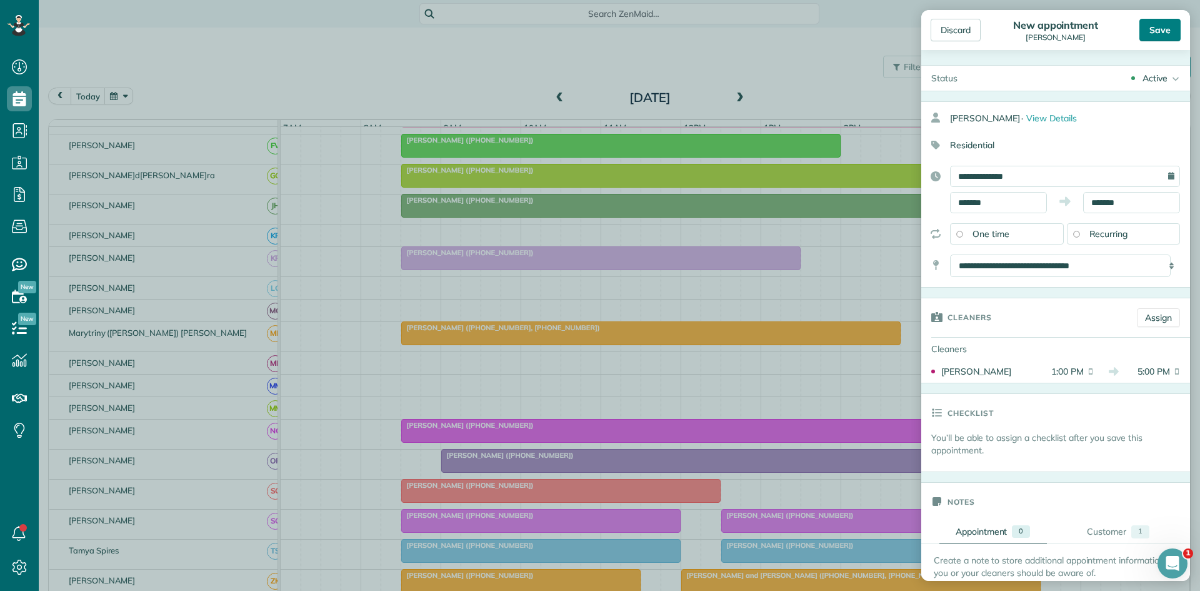
click at [1147, 23] on div "Save" at bounding box center [1159, 30] width 41 height 22
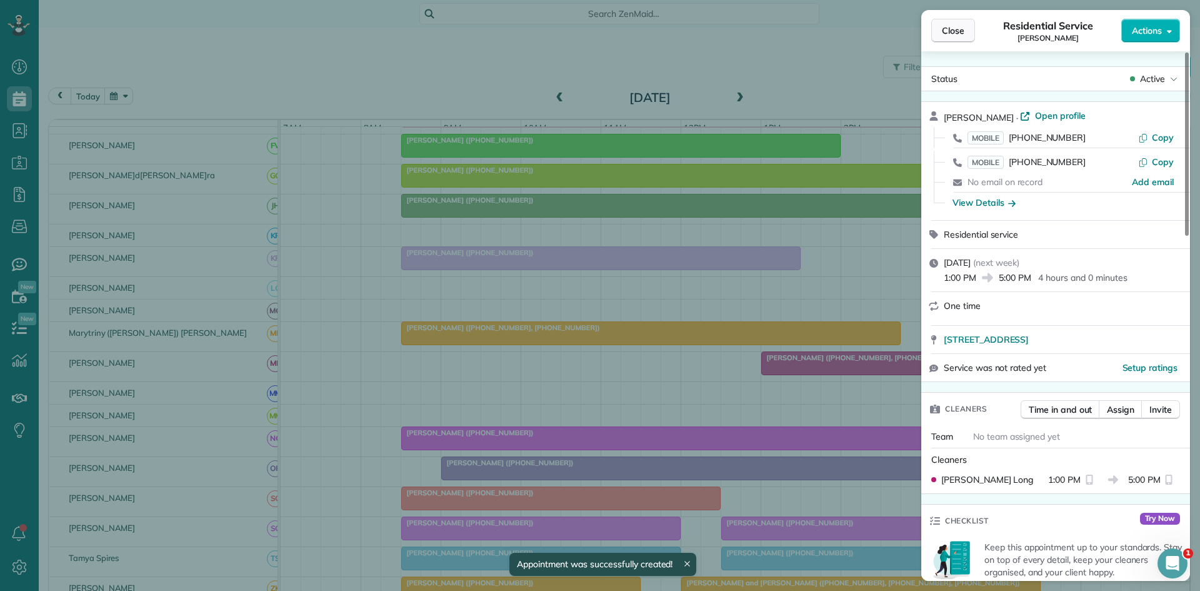
click at [957, 33] on span "Close" at bounding box center [953, 30] width 22 height 12
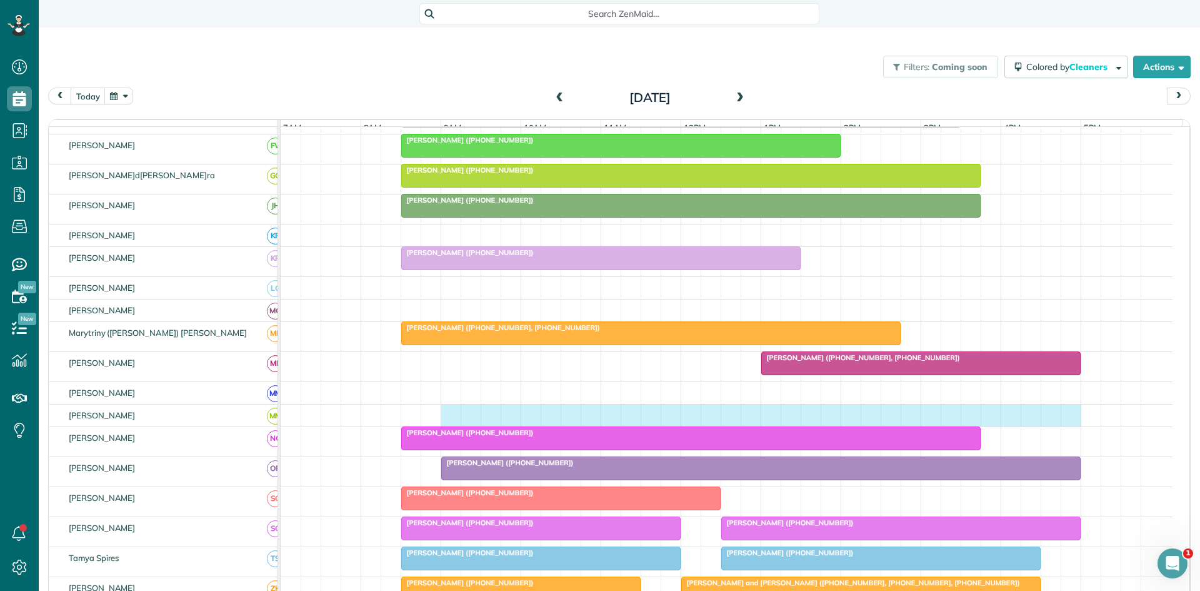
drag, startPoint x: 447, startPoint y: 423, endPoint x: 1062, endPoint y: 405, distance: 615.2
click at [1062, 405] on tbody "[PERSON_NAME] ([PHONE_NUMBER]) [PERSON_NAME] ([PHONE_NUMBER]) [PERSON_NAME] ([P…" at bounding box center [727, 249] width 892 height 1079
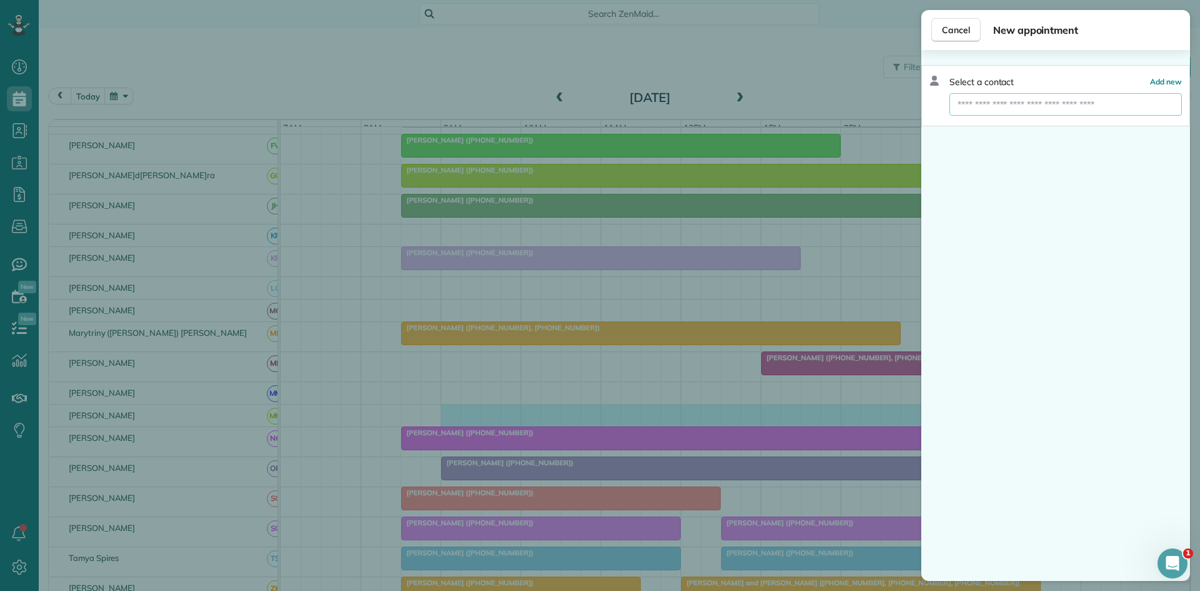
click at [1036, 101] on input "text" at bounding box center [1065, 104] width 232 height 22
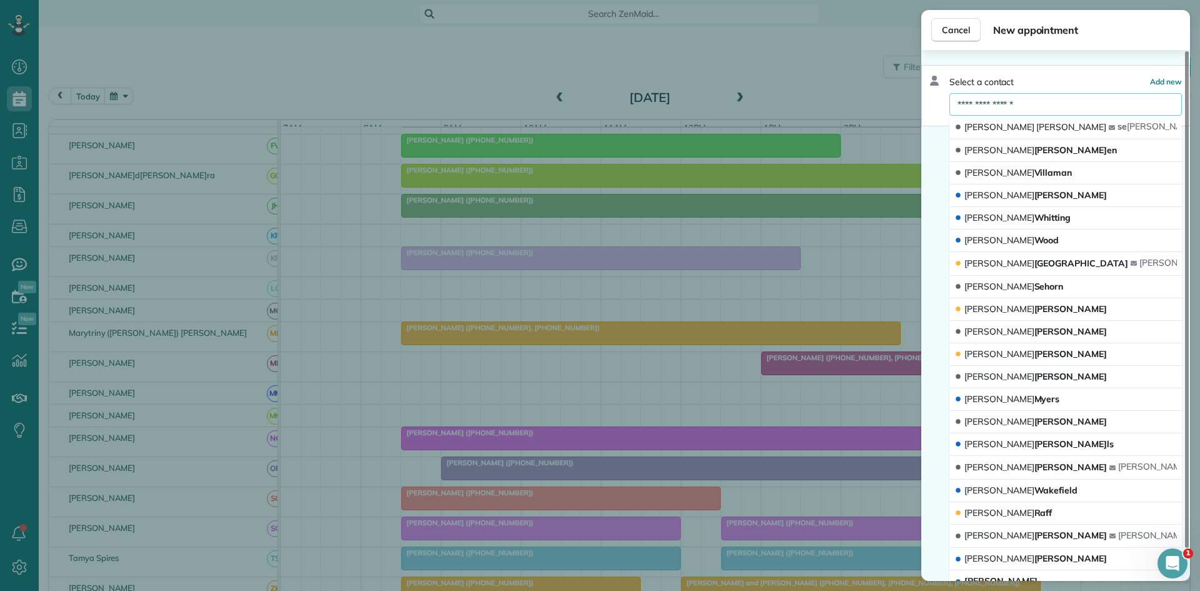
type input "**********"
click at [1036, 131] on span "[PERSON_NAME]" at bounding box center [1071, 126] width 70 height 11
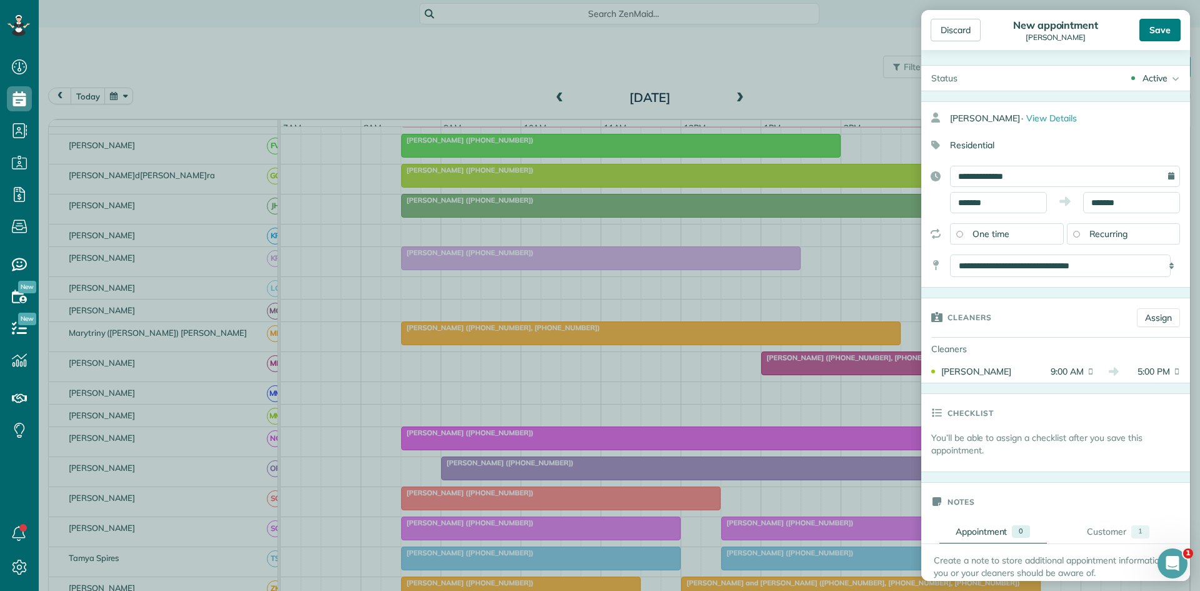
click at [1148, 35] on div "Save" at bounding box center [1159, 30] width 41 height 22
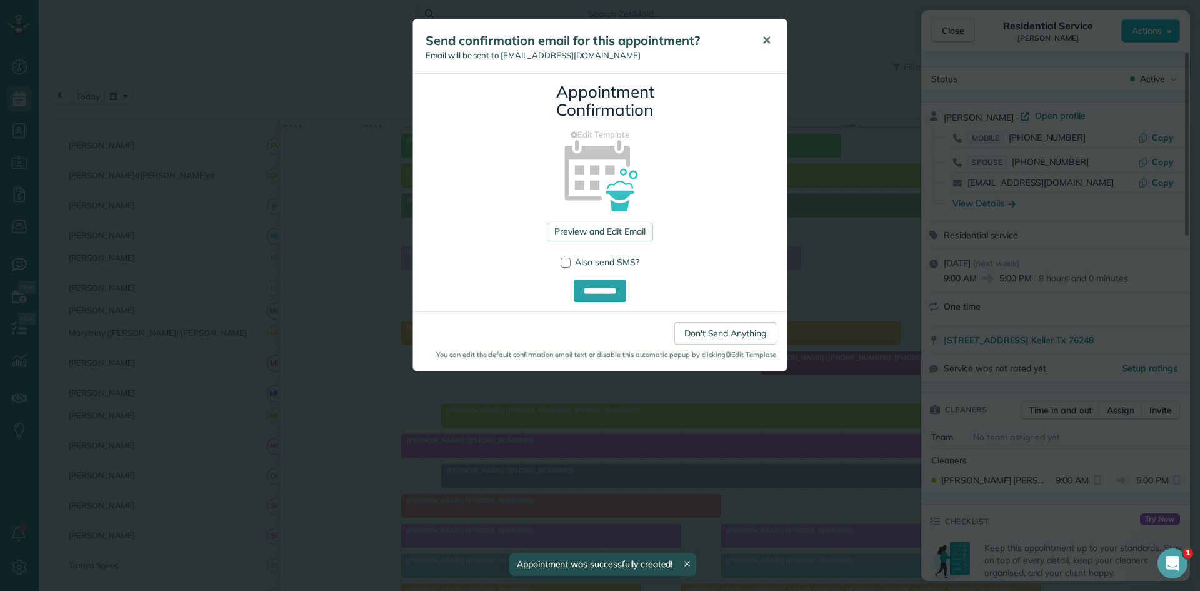
click at [773, 42] on button "✕" at bounding box center [766, 41] width 28 height 30
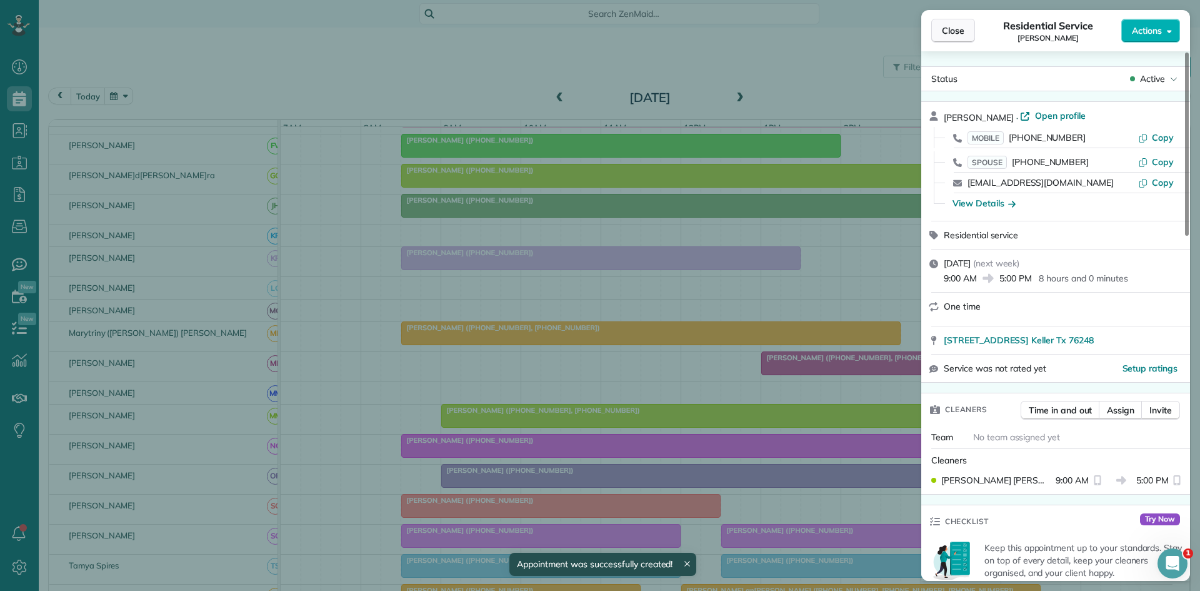
click at [957, 35] on span "Close" at bounding box center [953, 30] width 22 height 12
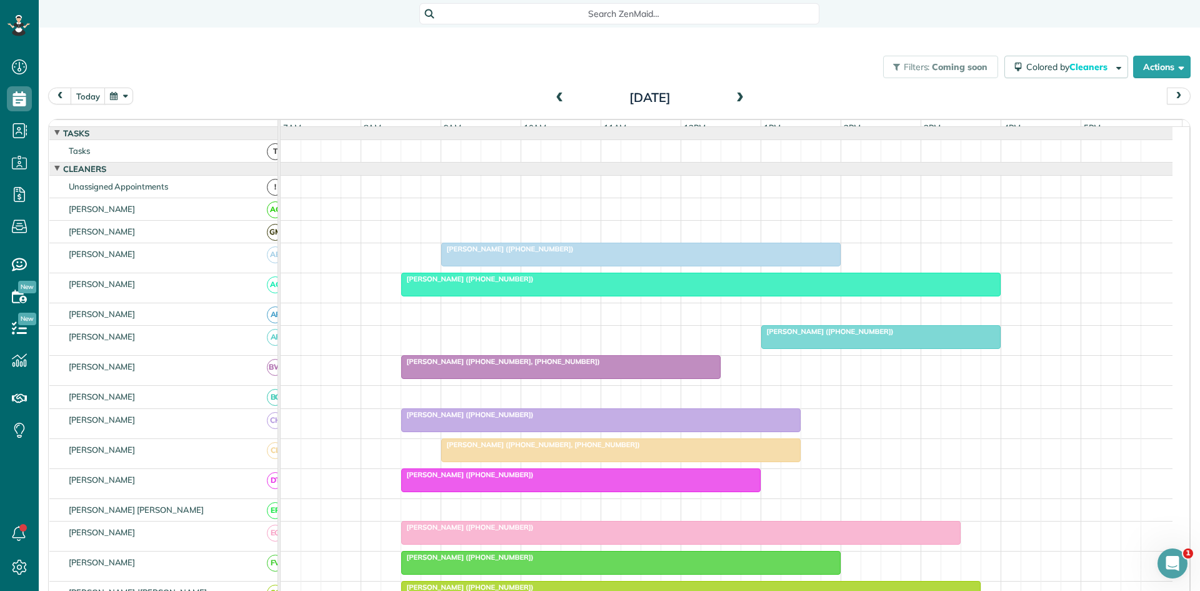
click at [734, 102] on span at bounding box center [740, 97] width 14 height 11
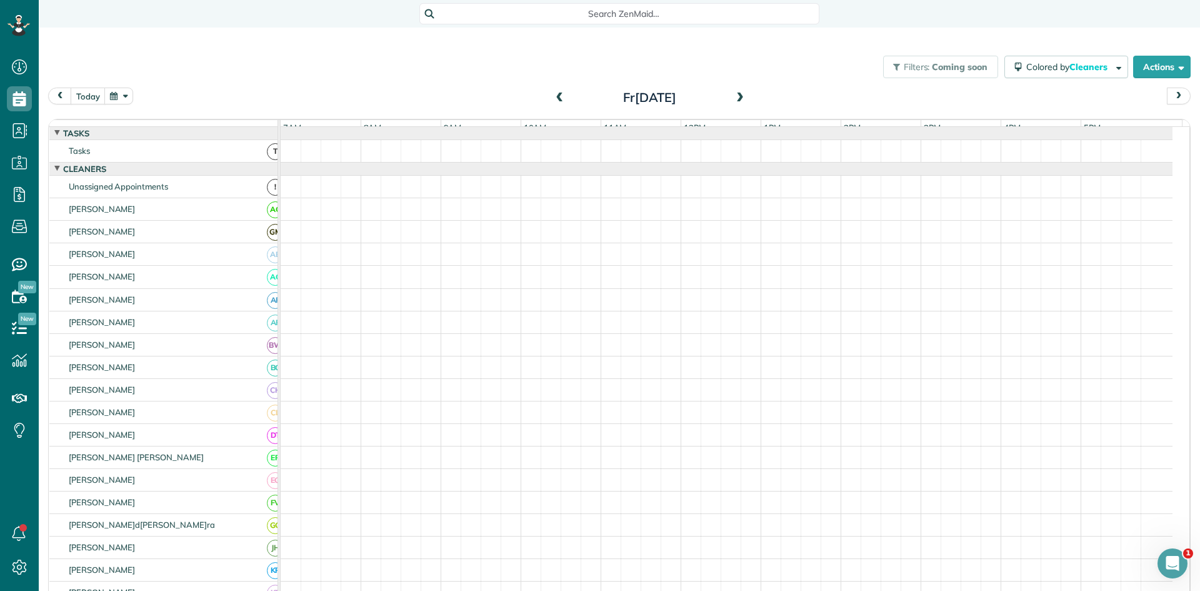
click at [744, 101] on div "Fr[DATE]" at bounding box center [650, 97] width 200 height 20
click at [733, 97] on span at bounding box center [740, 97] width 14 height 11
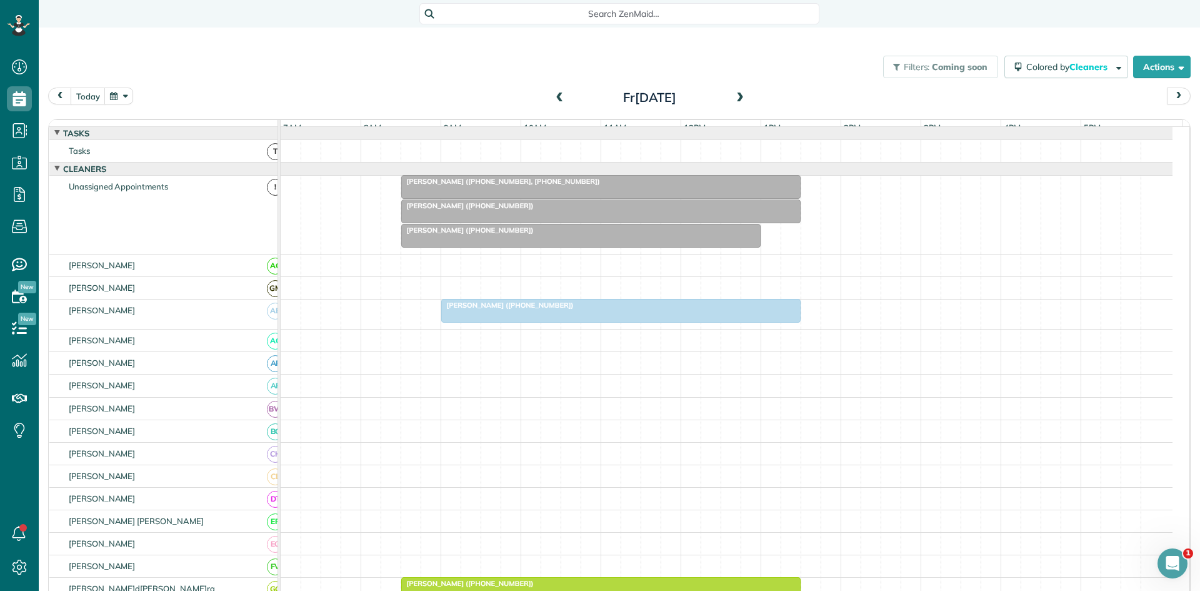
click at [559, 102] on span at bounding box center [560, 97] width 14 height 11
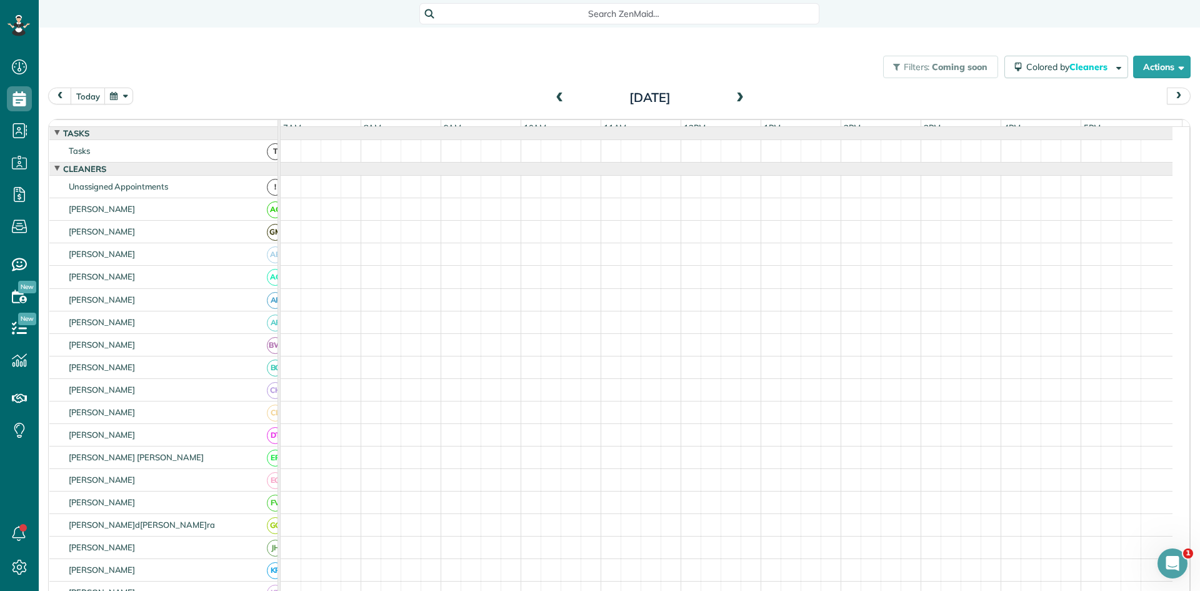
click at [734, 104] on span at bounding box center [740, 98] width 14 height 19
click at [556, 107] on div "[DATE] [DATE]" at bounding box center [619, 98] width 1142 height 23
click at [557, 101] on span at bounding box center [560, 97] width 14 height 11
click at [739, 95] on span at bounding box center [740, 97] width 14 height 11
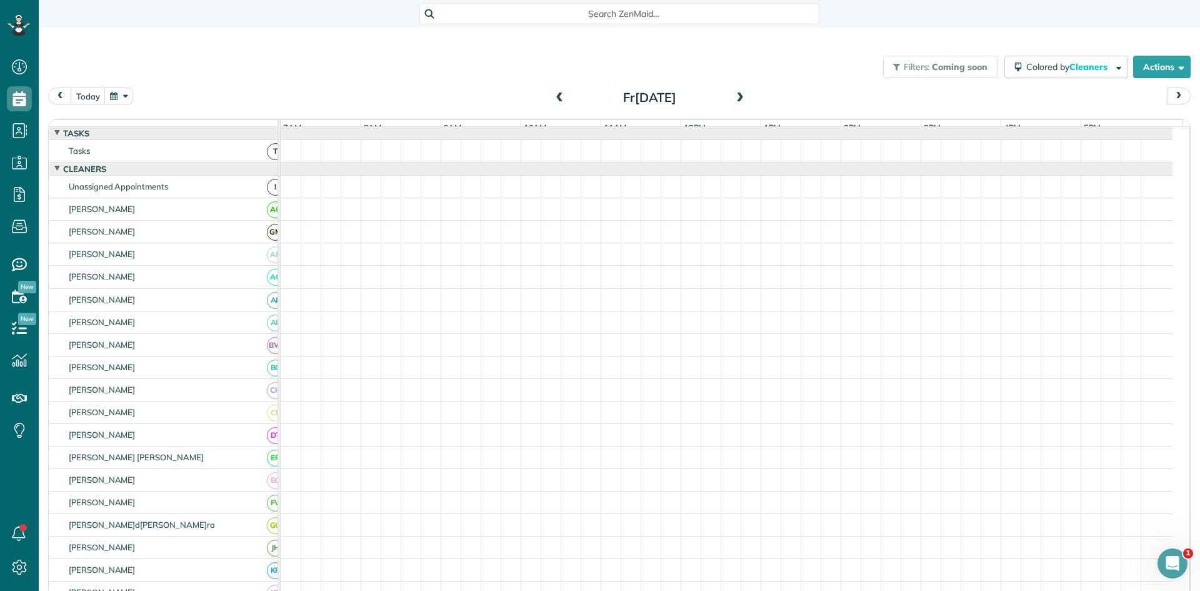
click at [733, 97] on span at bounding box center [740, 97] width 14 height 11
click at [553, 97] on span at bounding box center [560, 97] width 14 height 11
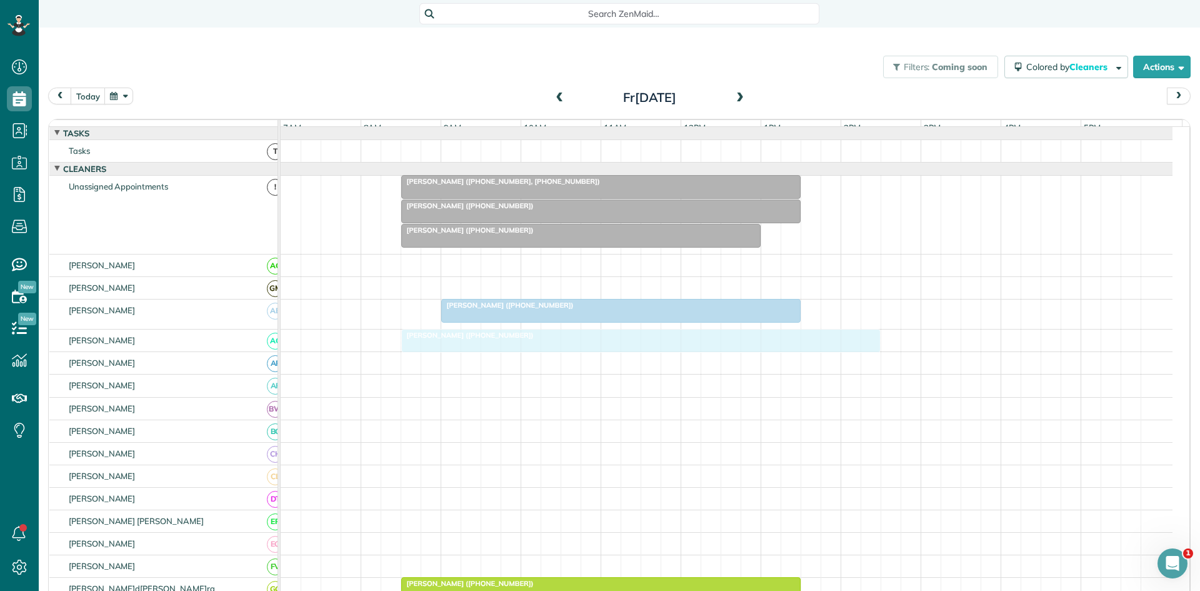
drag, startPoint x: 509, startPoint y: 207, endPoint x: 469, endPoint y: 358, distance: 156.4
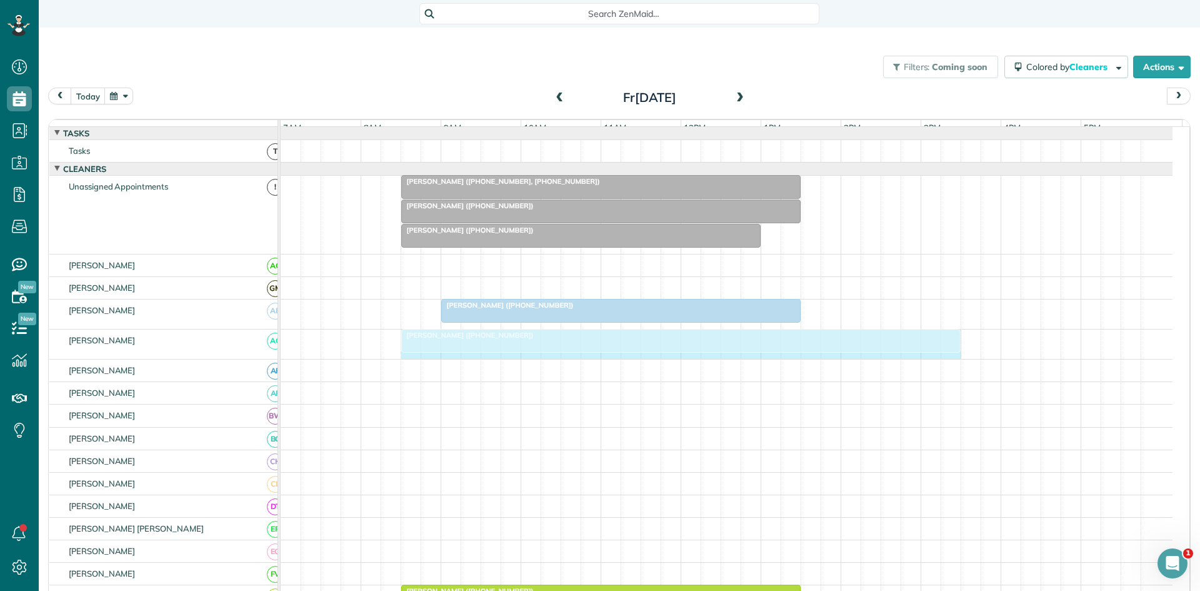
drag, startPoint x: 876, startPoint y: 349, endPoint x: 940, endPoint y: 352, distance: 63.8
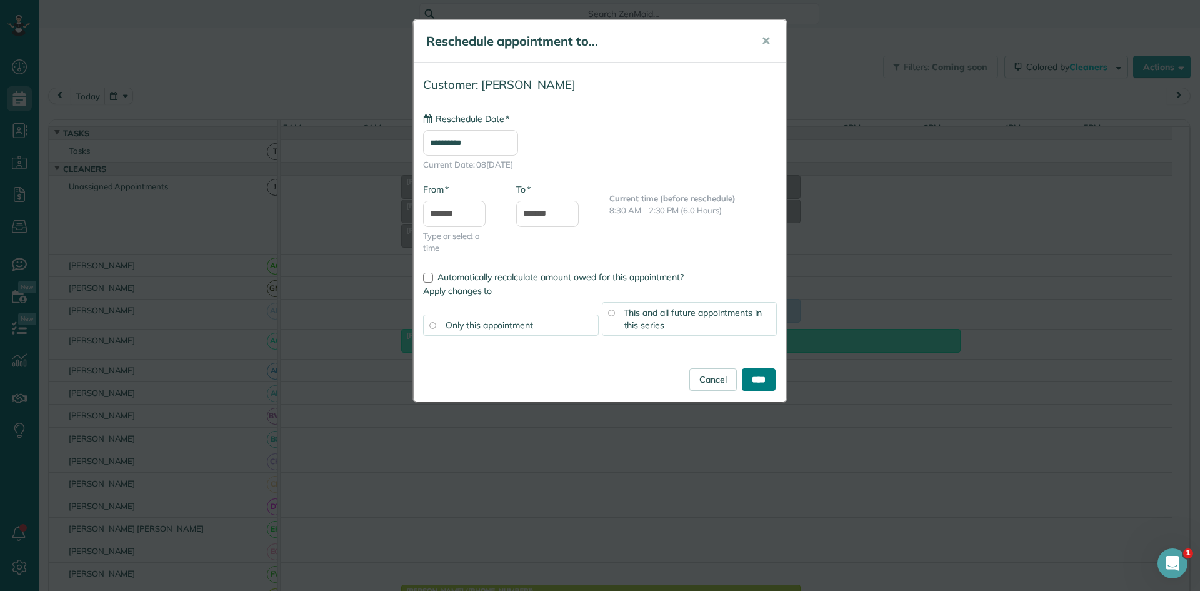
type input "**********"
click at [765, 384] on input "****" at bounding box center [759, 379] width 34 height 22
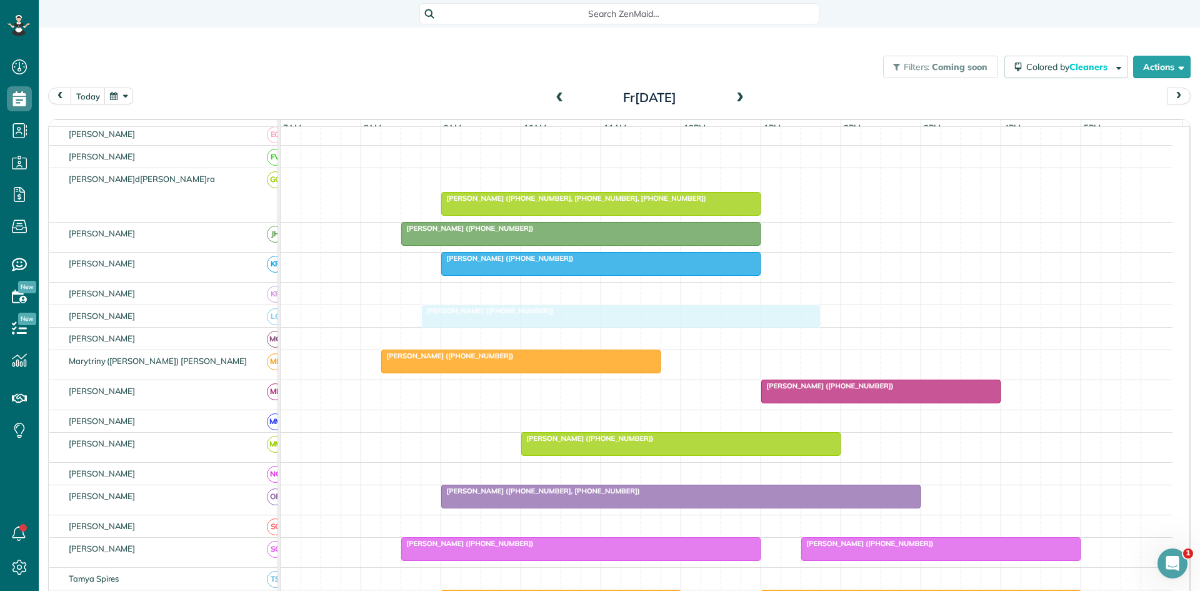
scroll to position [209, 0]
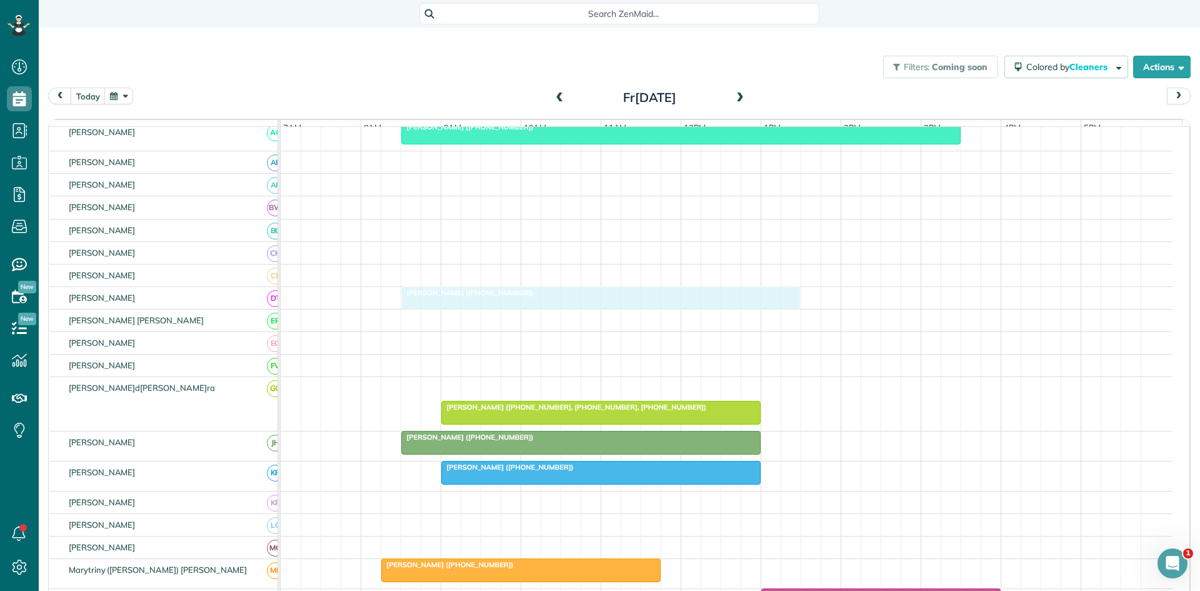
drag, startPoint x: 483, startPoint y: 185, endPoint x: 485, endPoint y: 314, distance: 128.8
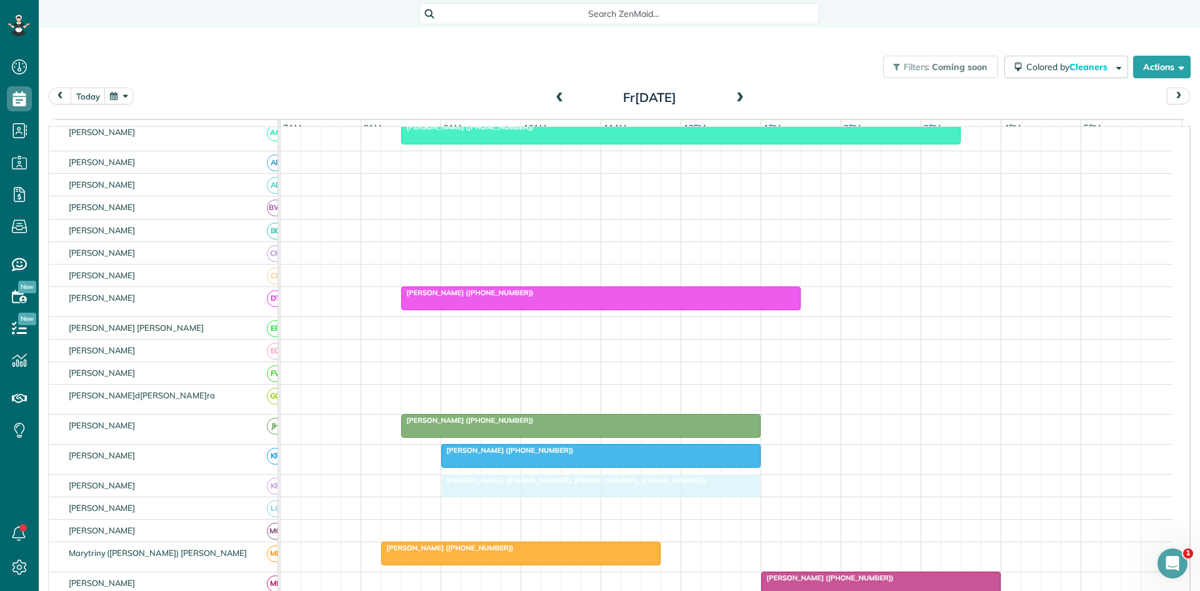
drag, startPoint x: 472, startPoint y: 405, endPoint x: 469, endPoint y: 485, distance: 80.1
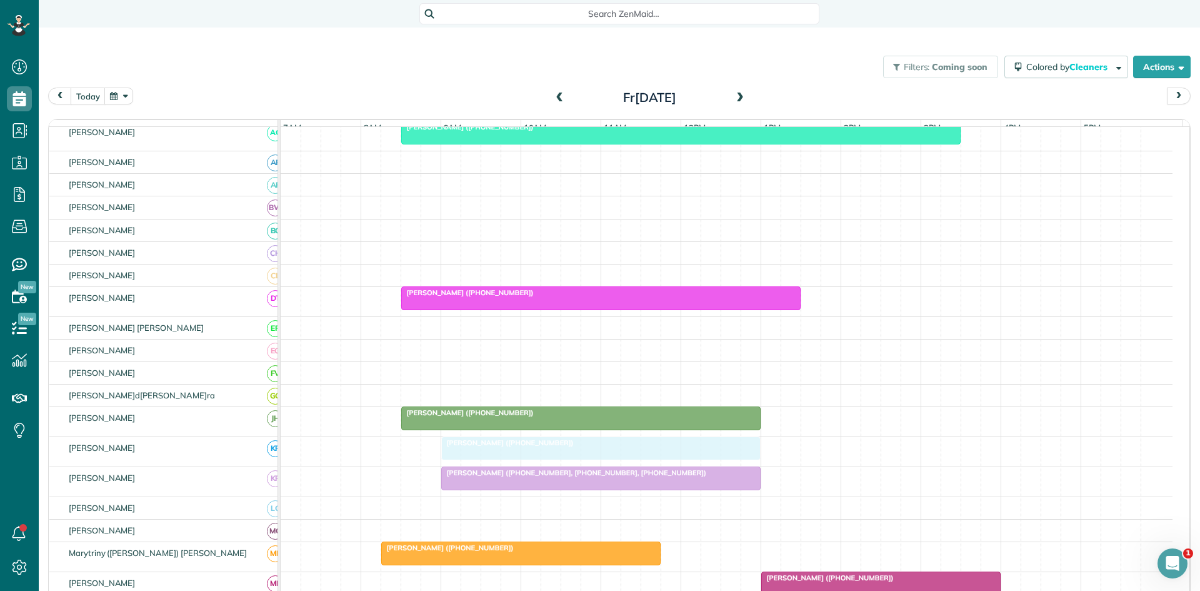
scroll to position [417, 0]
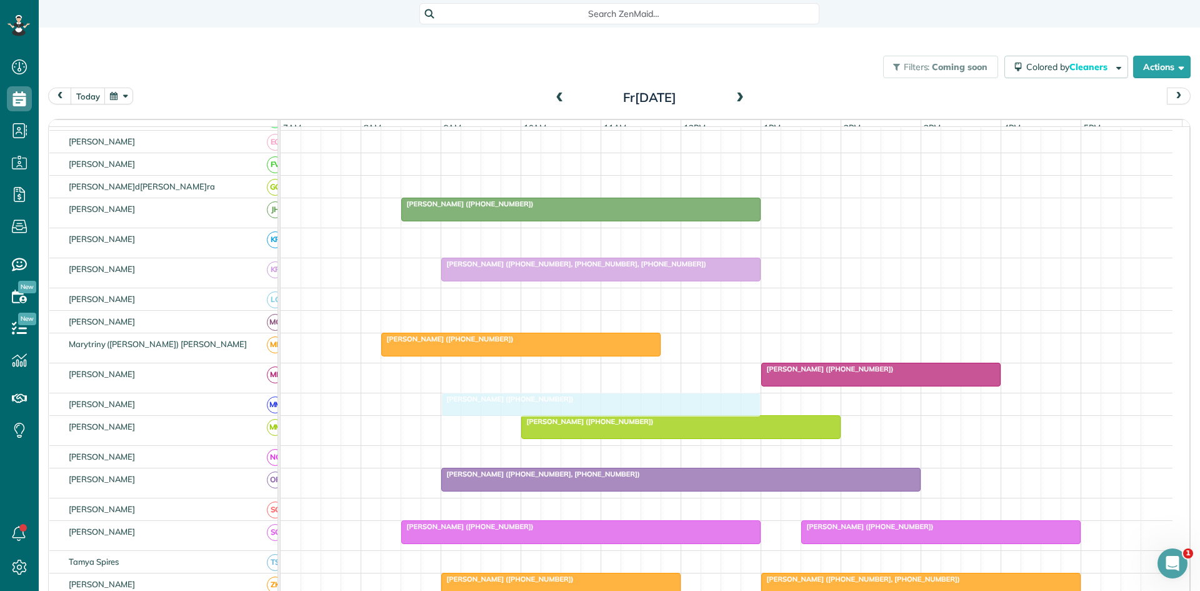
drag, startPoint x: 492, startPoint y: 458, endPoint x: 484, endPoint y: 407, distance: 51.2
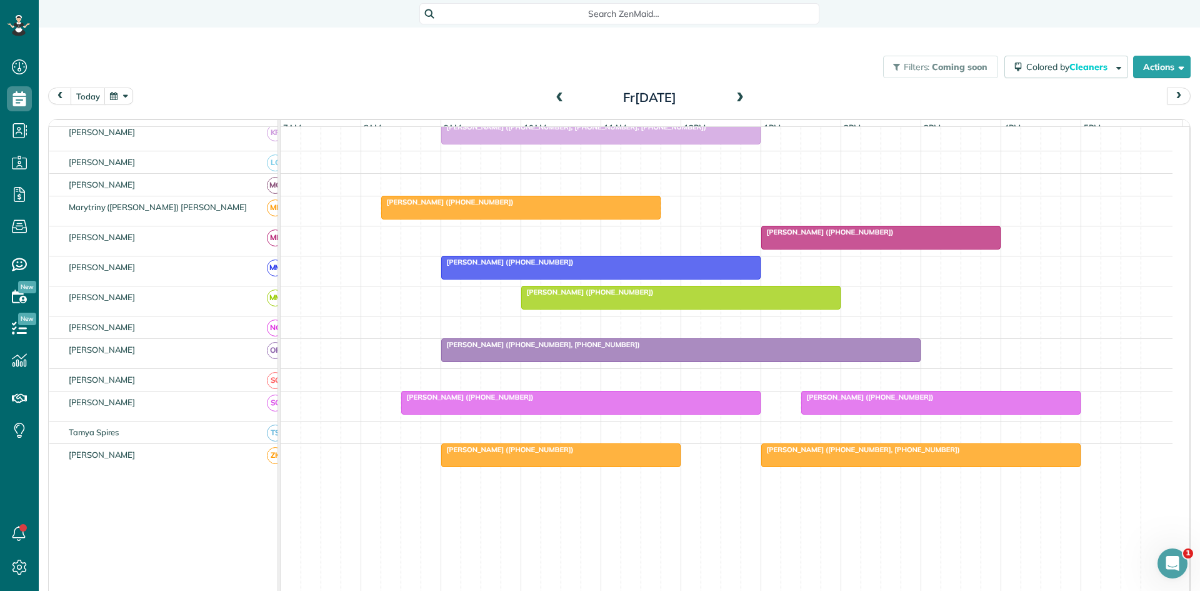
scroll to position [563, 0]
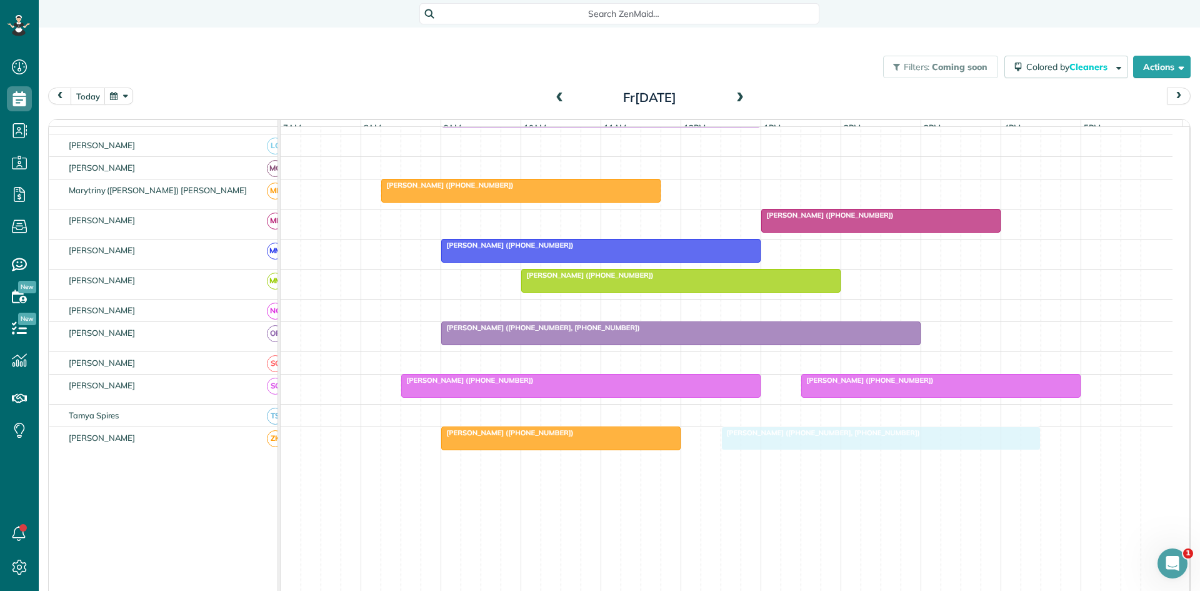
drag, startPoint x: 809, startPoint y: 454, endPoint x: 794, endPoint y: 453, distance: 15.1
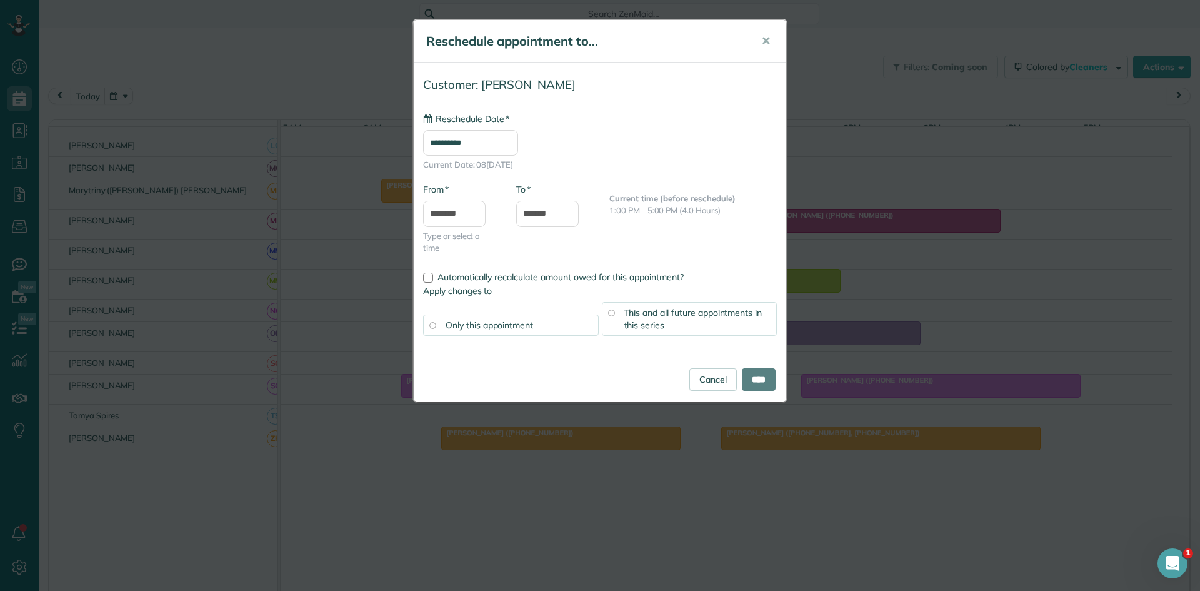
type input "**********"
click at [758, 381] on input "****" at bounding box center [759, 379] width 34 height 22
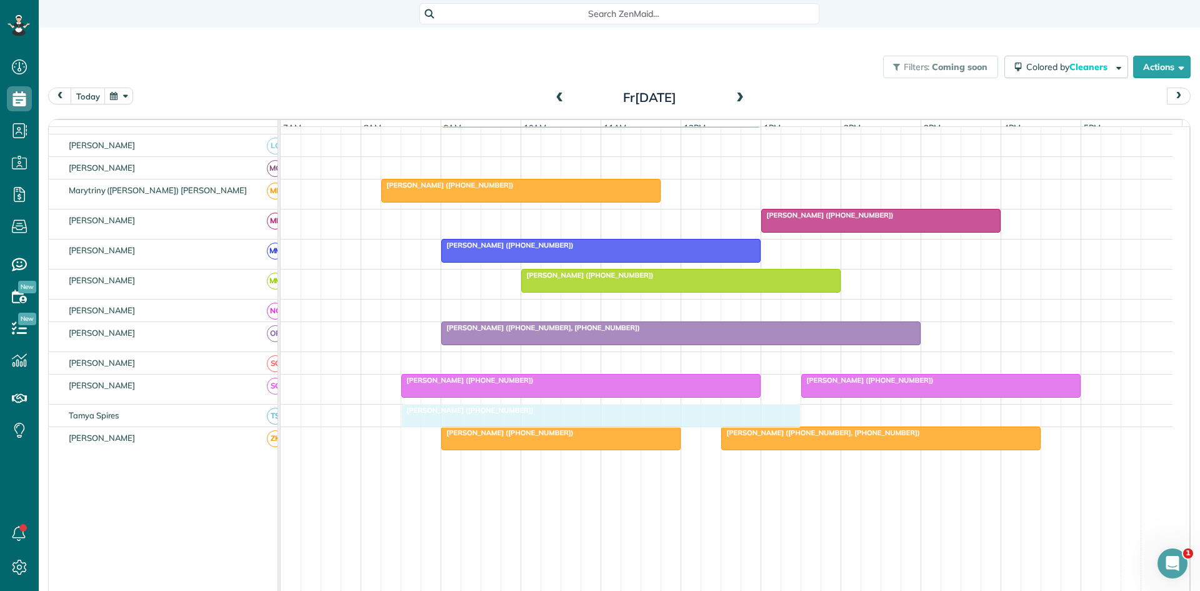
drag, startPoint x: 539, startPoint y: 217, endPoint x: 539, endPoint y: 428, distance: 210.6
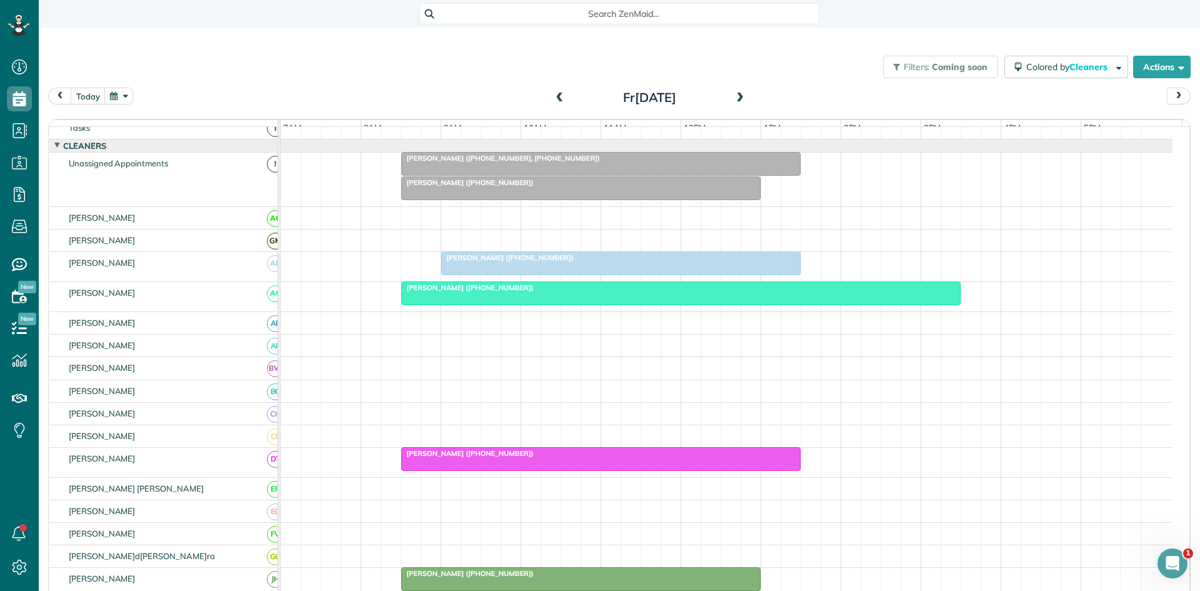
scroll to position [0, 0]
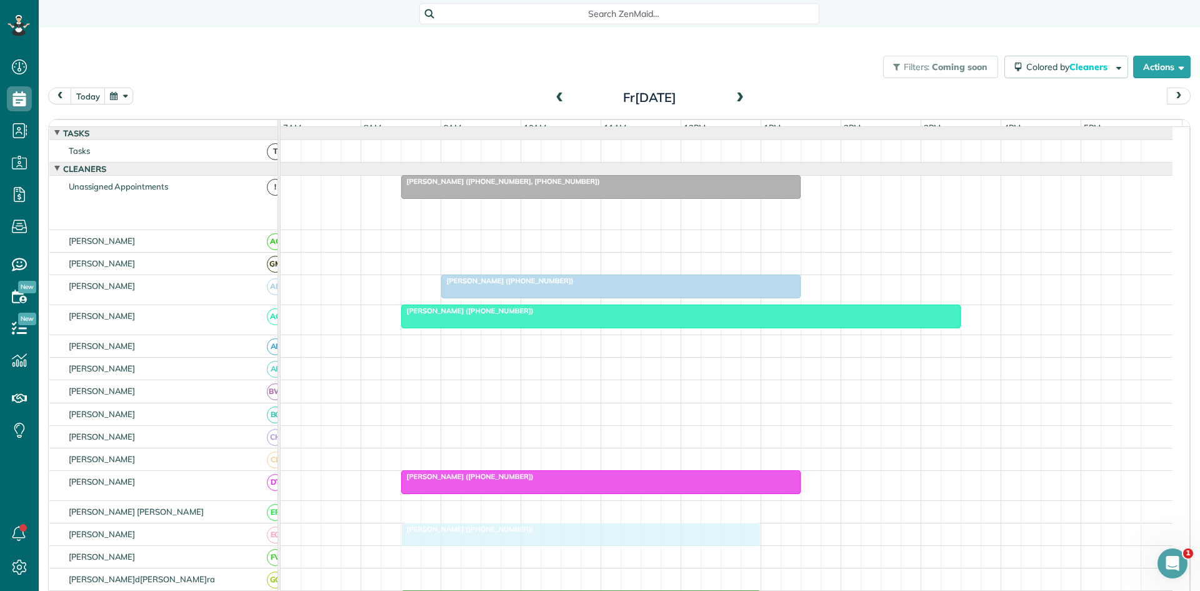
drag, startPoint x: 579, startPoint y: 214, endPoint x: 571, endPoint y: 546, distance: 332.0
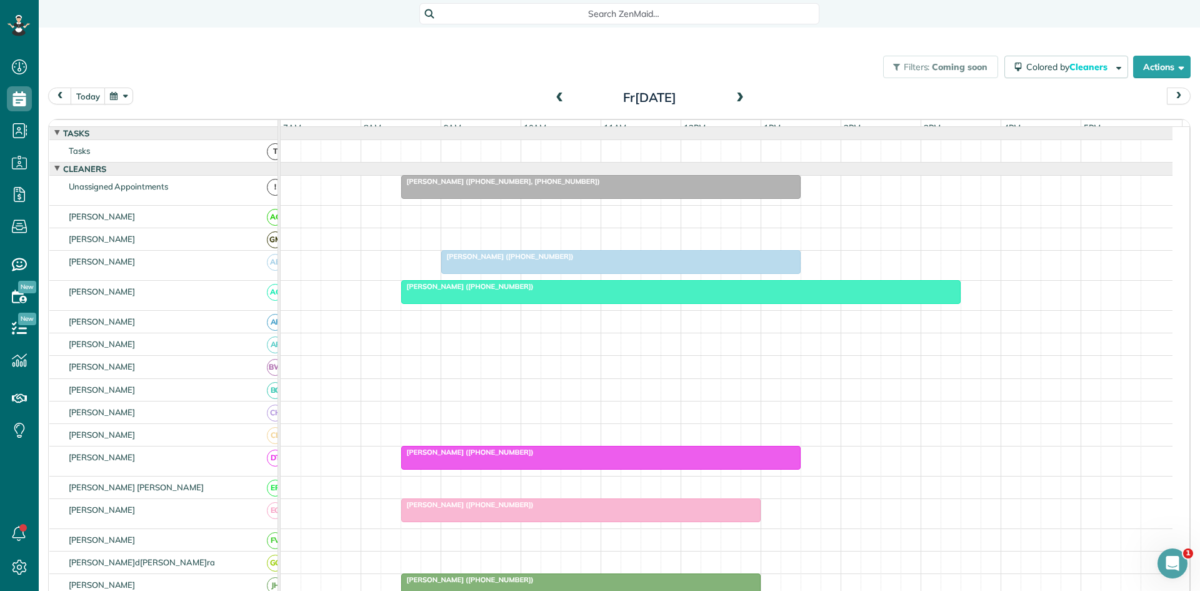
drag, startPoint x: 450, startPoint y: 199, endPoint x: 461, endPoint y: 203, distance: 11.5
click at [450, 198] on div at bounding box center [601, 187] width 398 height 22
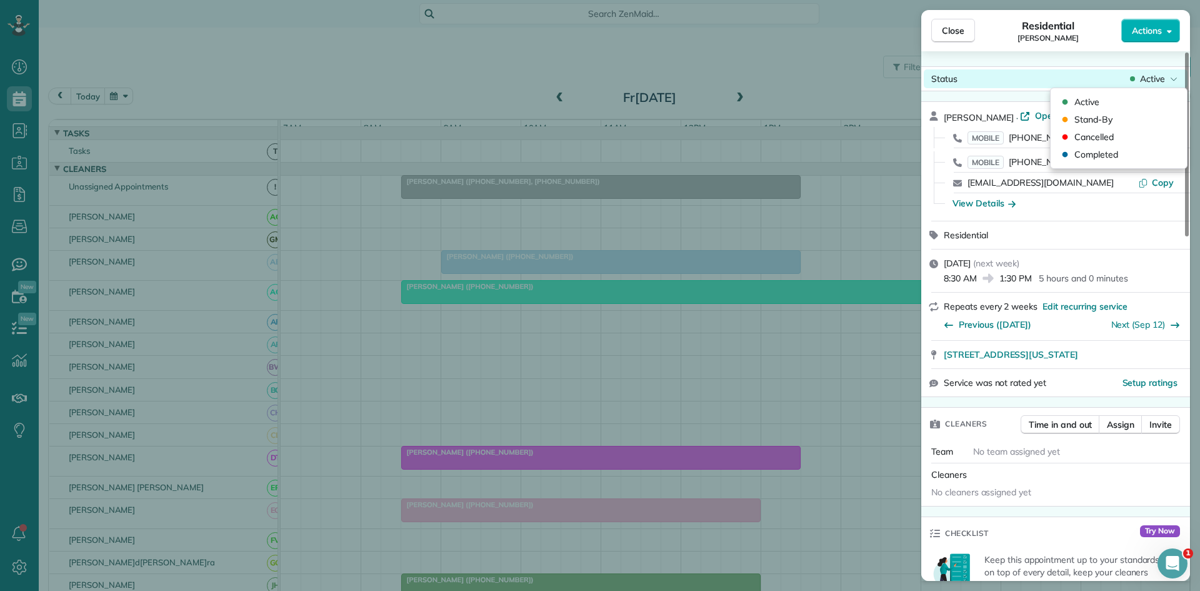
click at [1150, 0] on div "Close Residentia[PERSON_NAME] Actions Status Activ[PERSON_NAME] · Open profile …" at bounding box center [600, 0] width 1200 height 0
click at [1089, 129] on div "Cancelled" at bounding box center [1119, 136] width 126 height 17
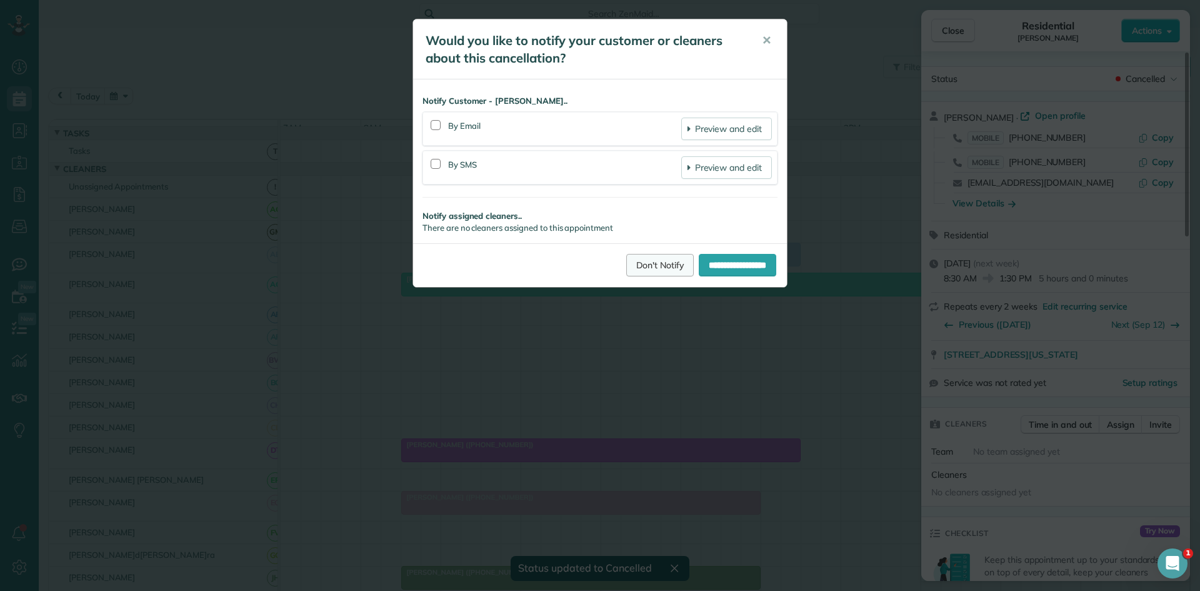
click at [637, 271] on link "Don't Notify" at bounding box center [659, 265] width 67 height 22
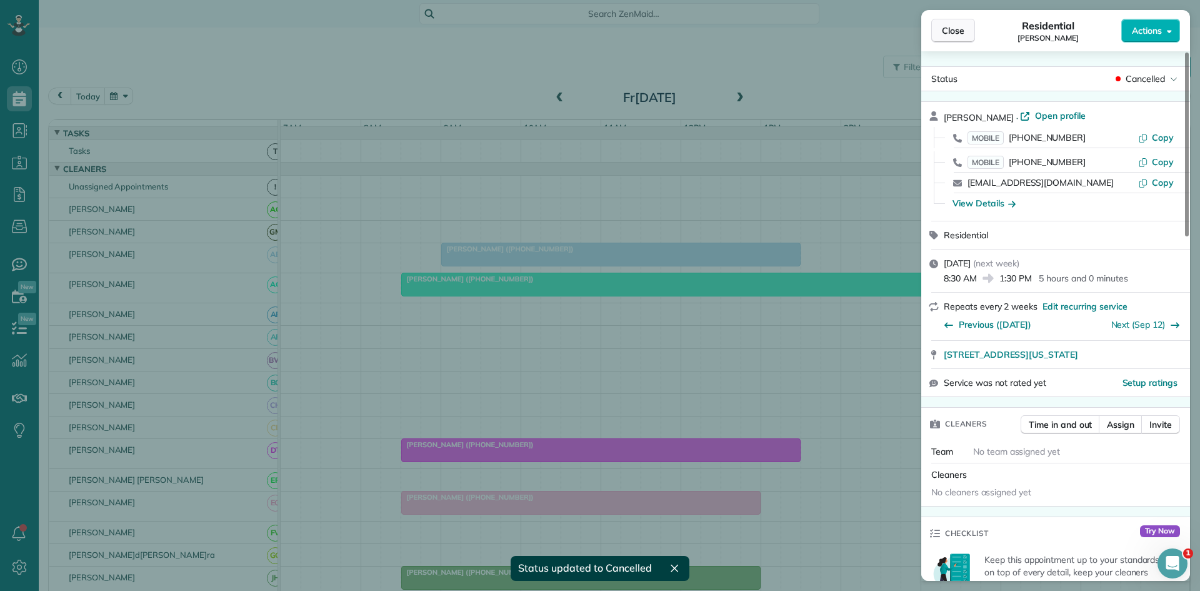
click at [953, 29] on span "Close" at bounding box center [953, 30] width 22 height 12
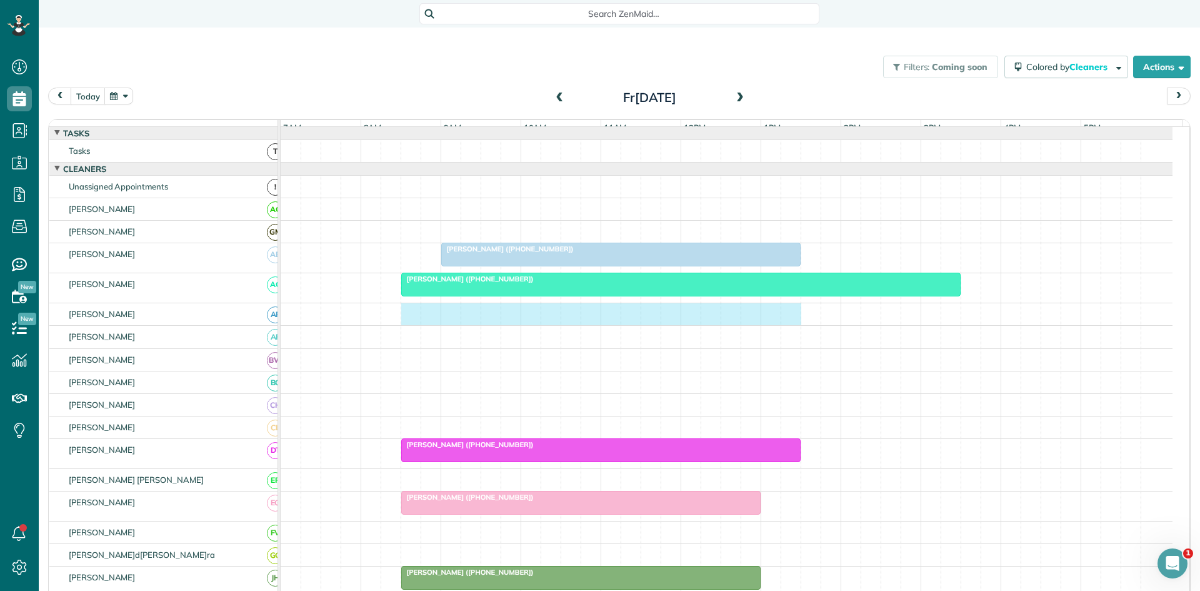
drag, startPoint x: 405, startPoint y: 322, endPoint x: 790, endPoint y: 322, distance: 385.0
click at [790, 322] on div at bounding box center [727, 314] width 892 height 22
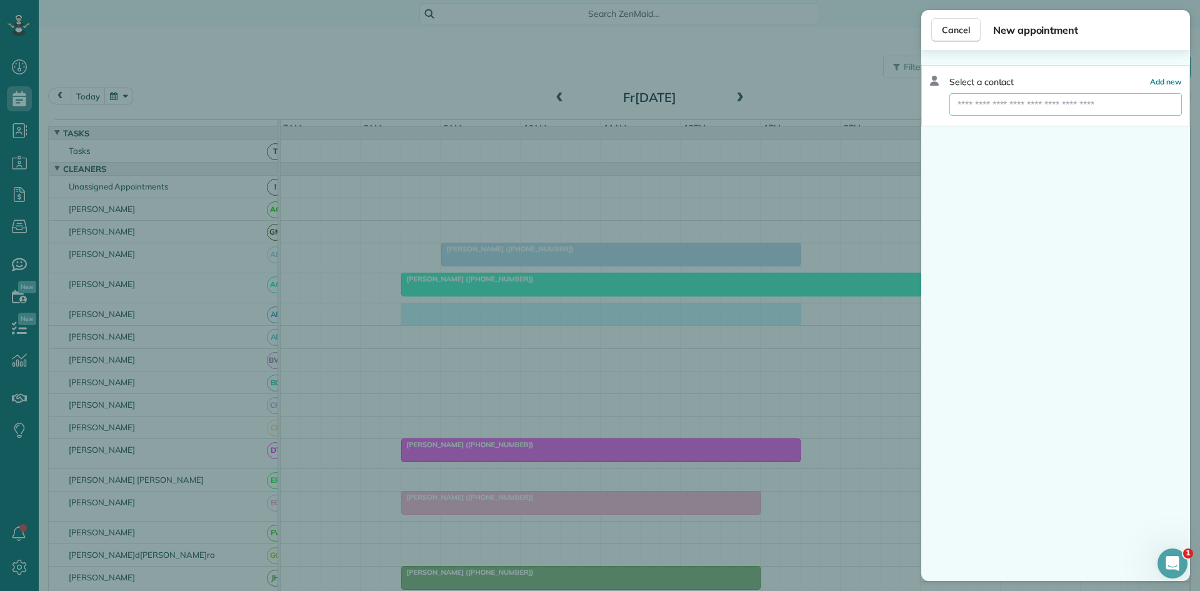
click at [1015, 111] on input "text" at bounding box center [1065, 104] width 232 height 22
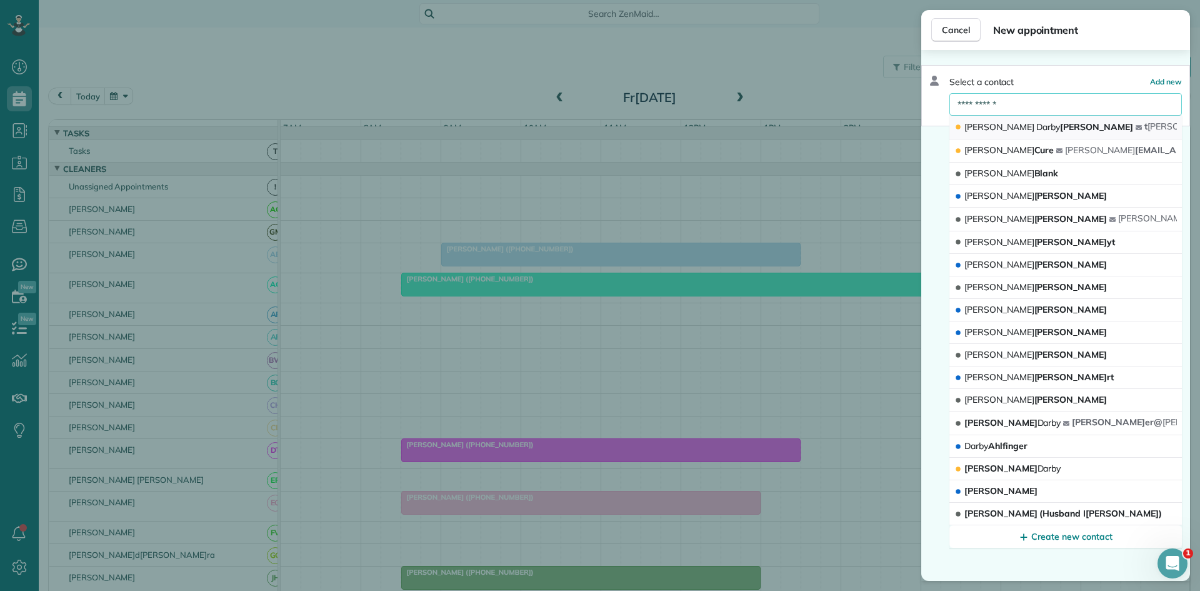
type input "**********"
click at [1017, 126] on span "[PERSON_NAME]" at bounding box center [1048, 126] width 169 height 11
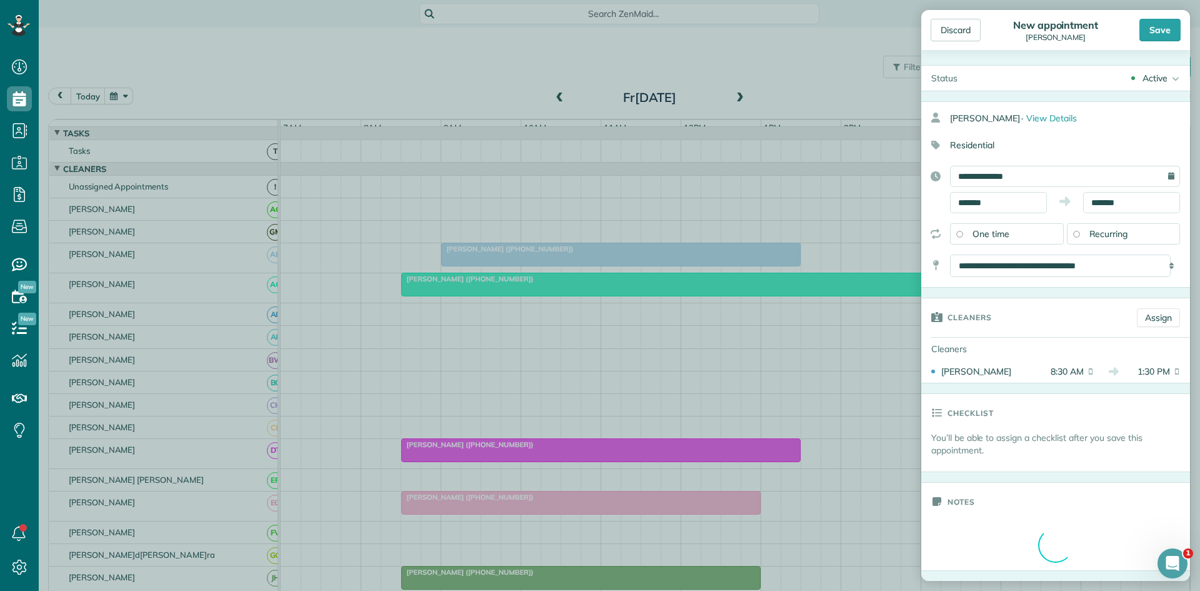
click at [1147, 35] on div "Save" at bounding box center [1159, 30] width 41 height 22
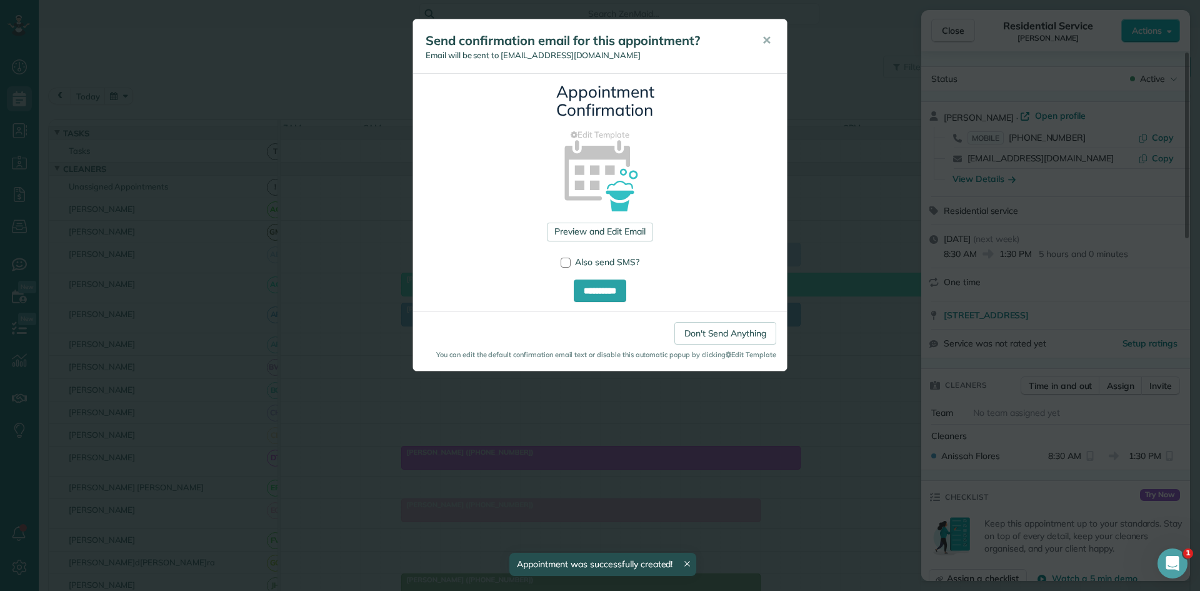
click at [763, 61] on div "Send confirmation email for this appointment? Email will be sent to [EMAIL_ADDR…" at bounding box center [600, 46] width 374 height 54
click at [764, 42] on span "✕" at bounding box center [766, 40] width 9 height 14
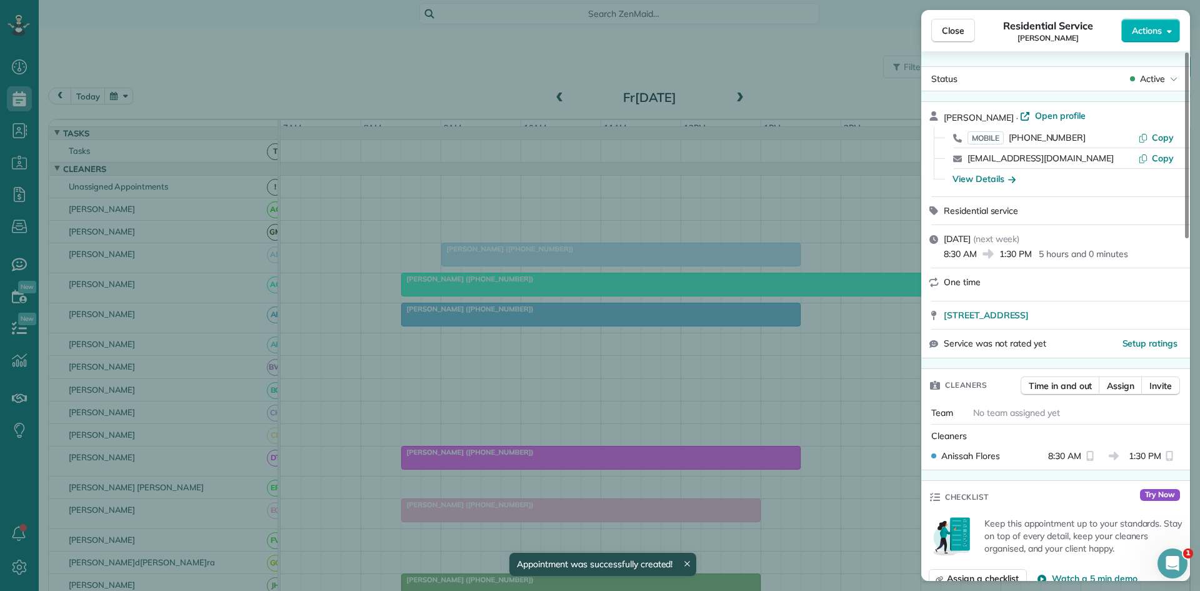
click at [961, 45] on div "Close Residential Service [PERSON_NAME] Actions" at bounding box center [1055, 30] width 269 height 41
click at [942, 41] on button "Close" at bounding box center [953, 31] width 44 height 24
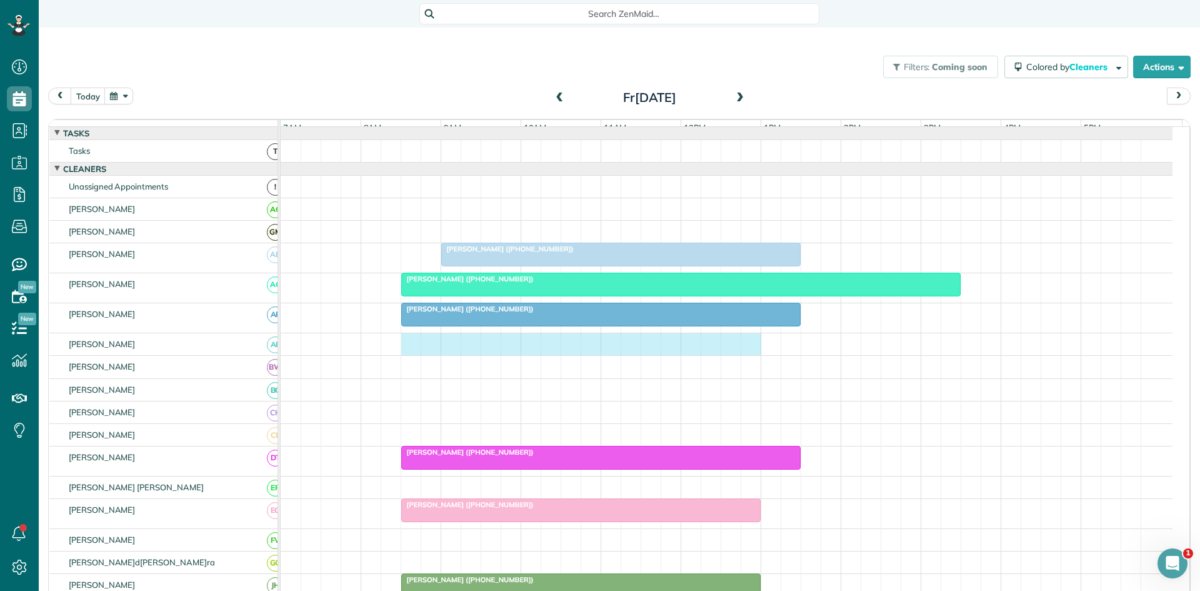
drag, startPoint x: 414, startPoint y: 349, endPoint x: 746, endPoint y: 351, distance: 331.2
click at [746, 351] on div at bounding box center [727, 344] width 892 height 22
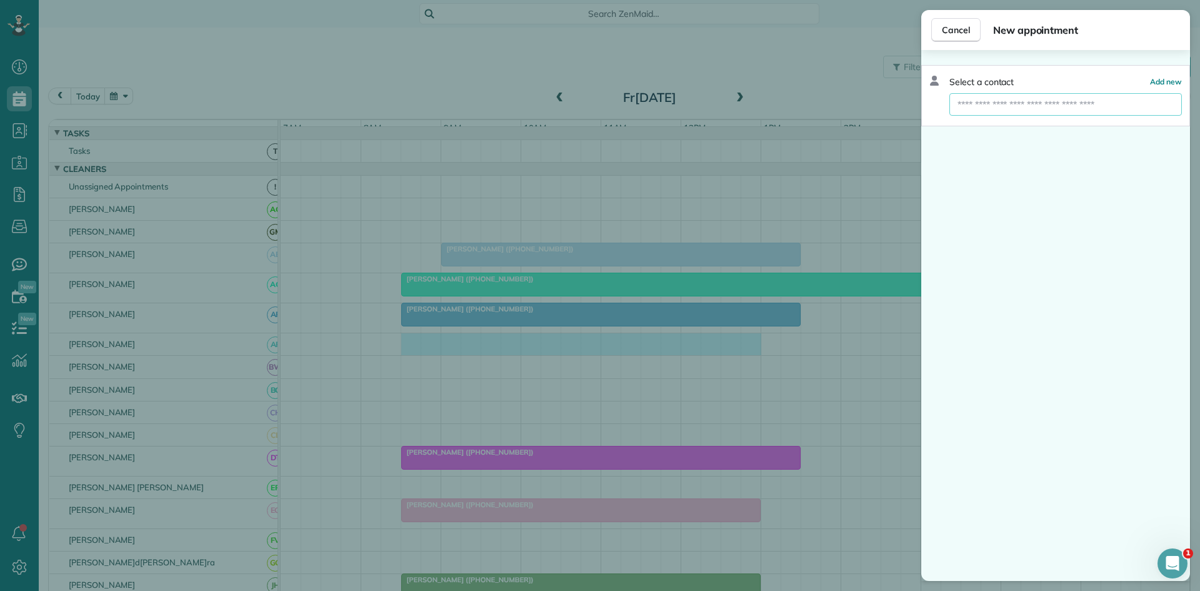
click at [1007, 107] on input "text" at bounding box center [1065, 104] width 232 height 22
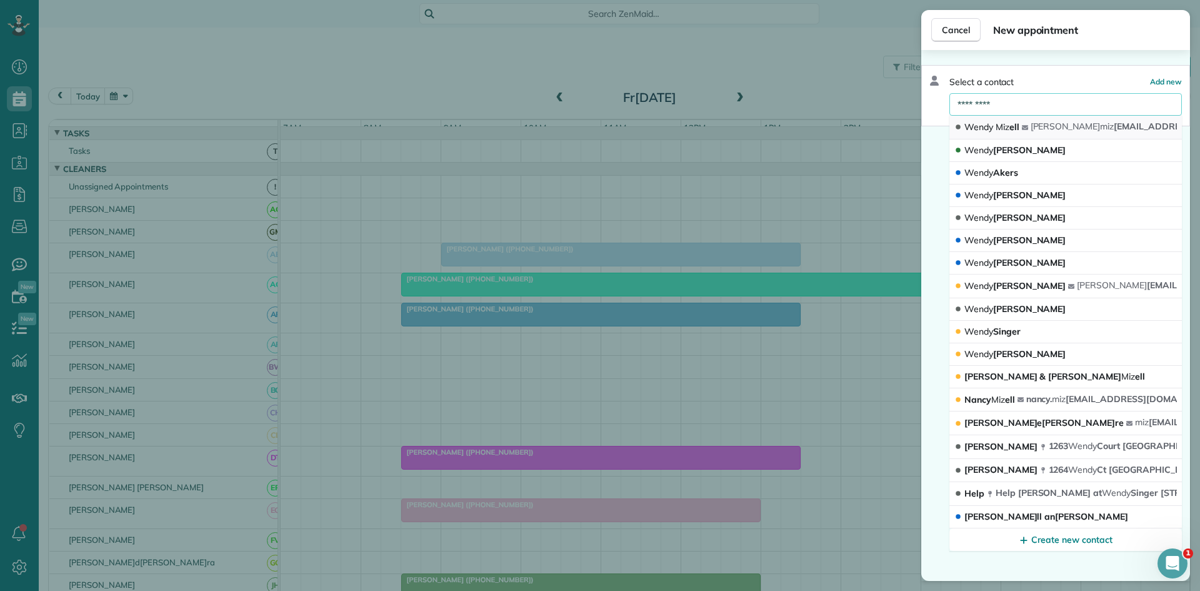
type input "*********"
click at [1032, 122] on button "[PERSON_NAME] [PERSON_NAME] [EMAIL_ADDRESS][DOMAIN_NAME]" at bounding box center [1065, 128] width 232 height 24
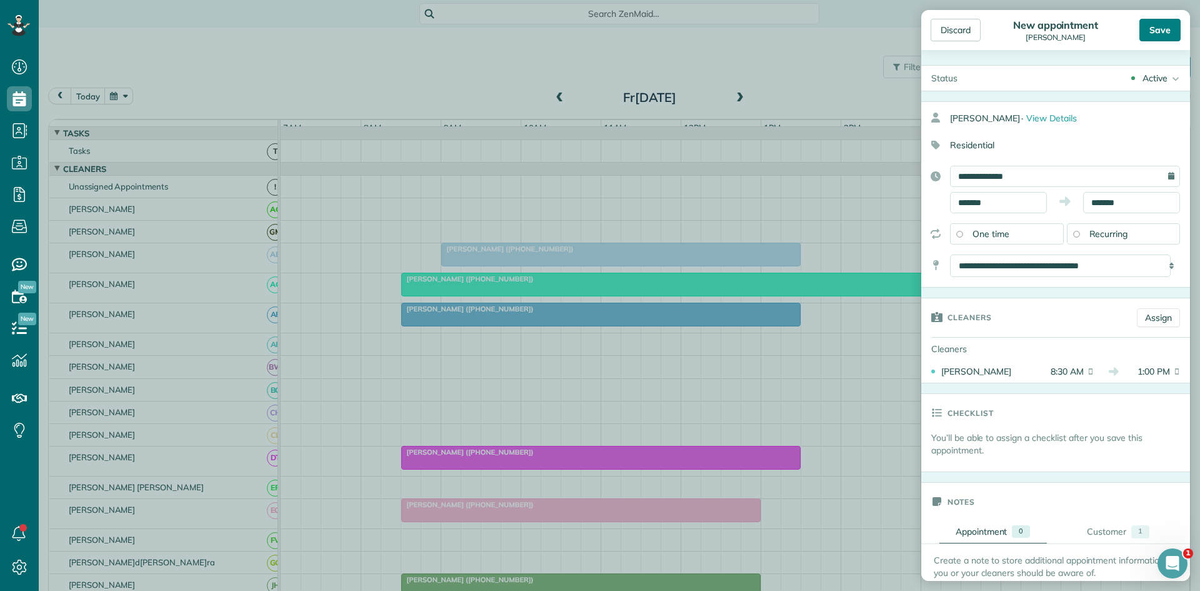
click at [1165, 35] on div "Save" at bounding box center [1159, 30] width 41 height 22
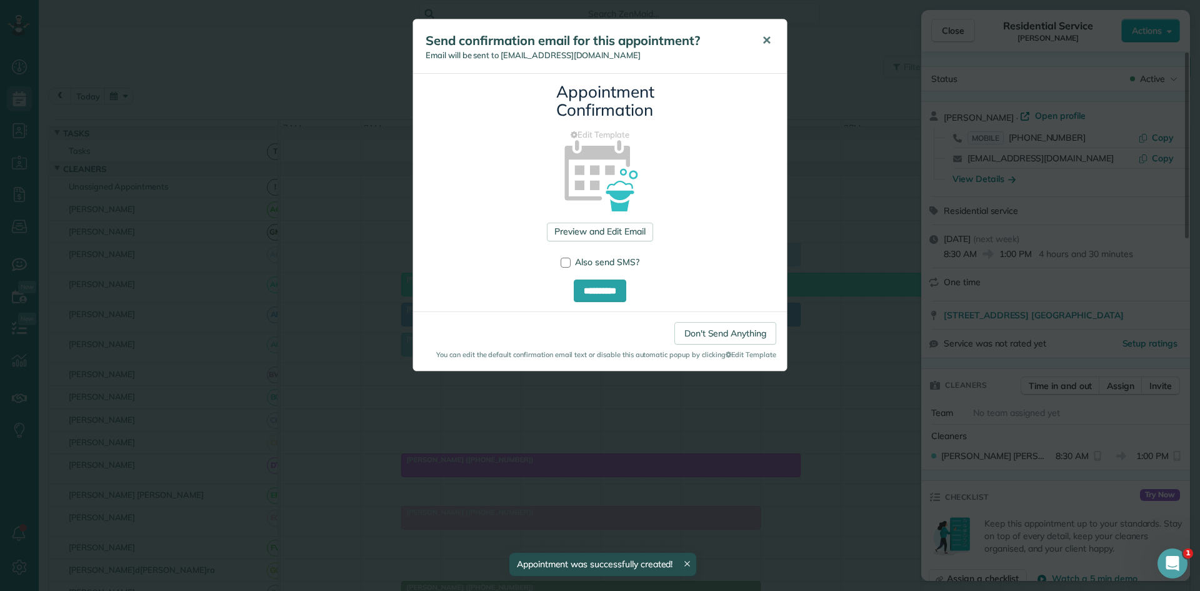
click at [773, 39] on button "✕" at bounding box center [766, 41] width 28 height 30
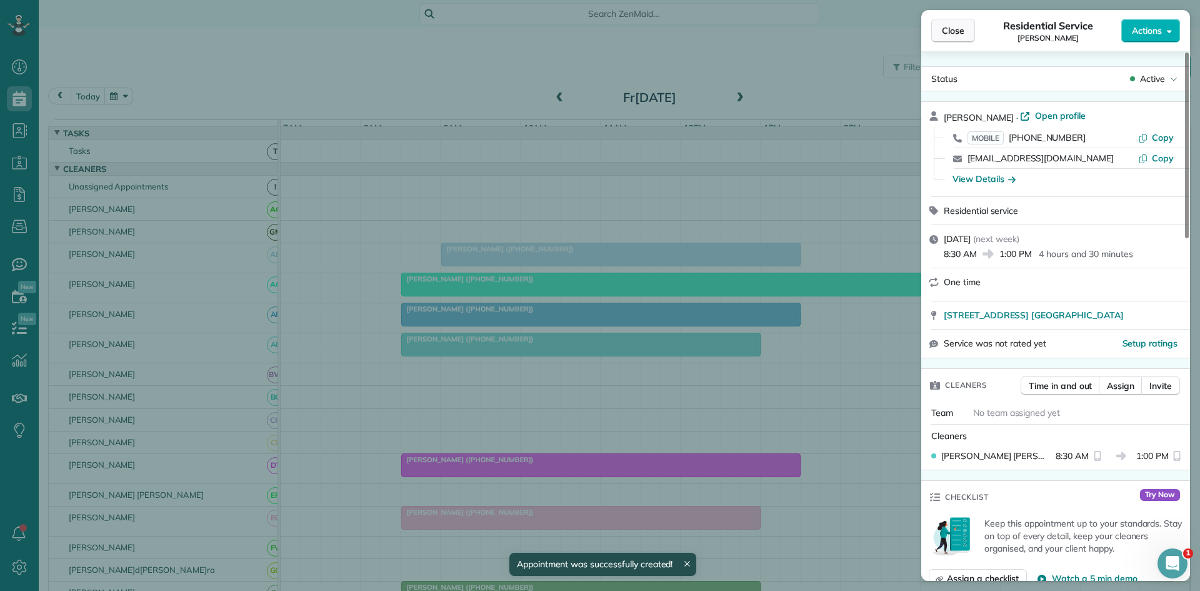
click at [954, 23] on button "Close" at bounding box center [953, 31] width 44 height 24
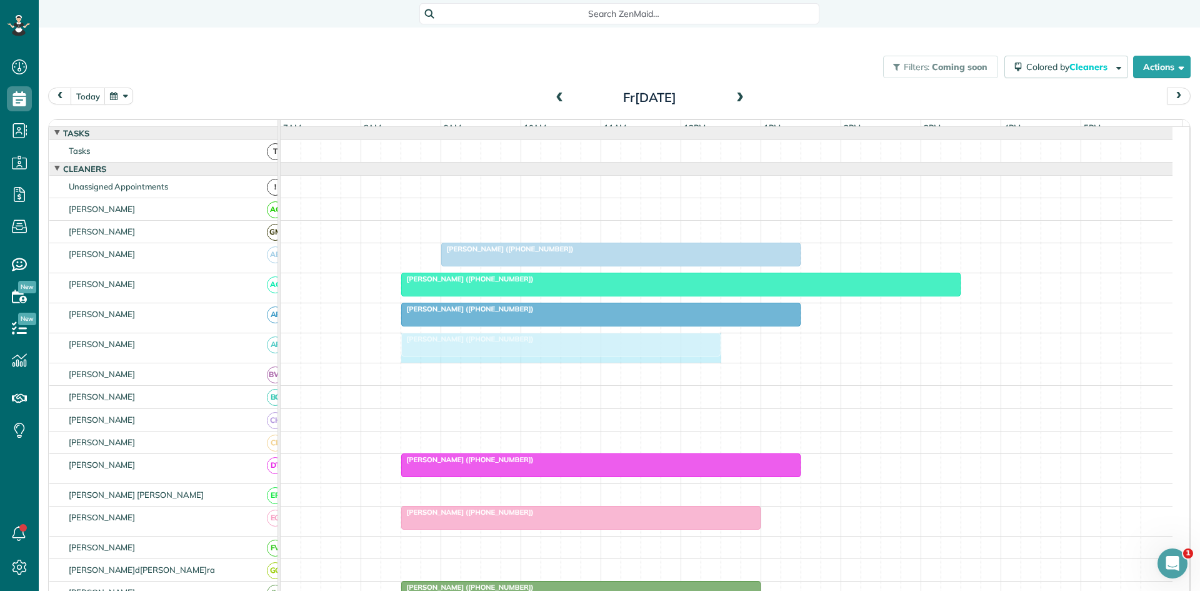
drag, startPoint x: 756, startPoint y: 355, endPoint x: 718, endPoint y: 351, distance: 38.3
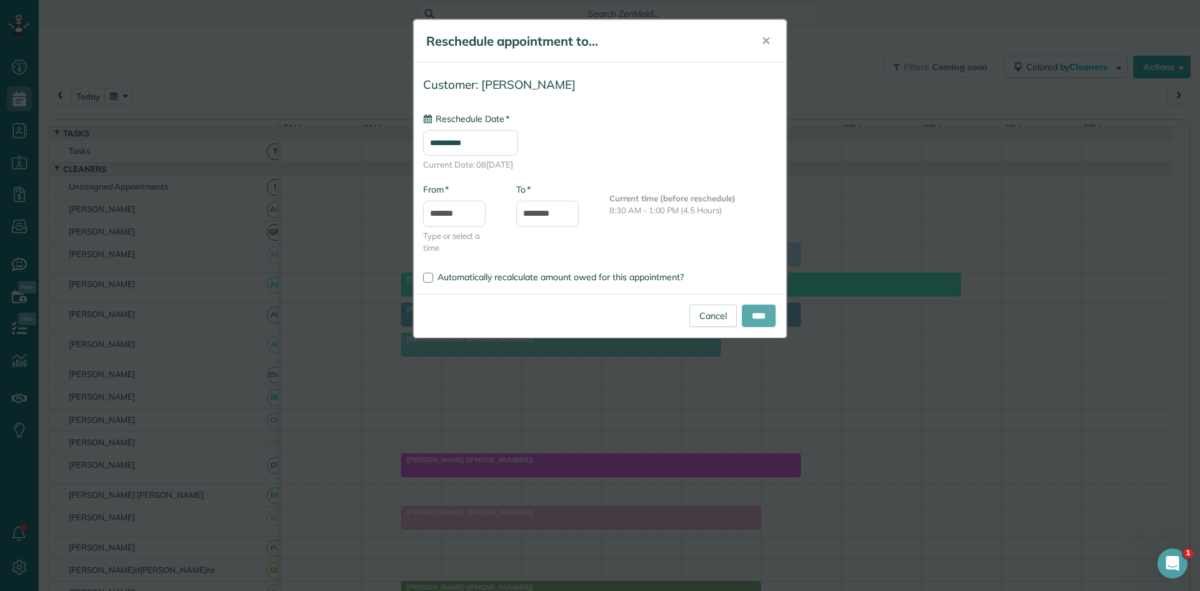
type input "**********"
click at [758, 321] on input "****" at bounding box center [759, 315] width 34 height 22
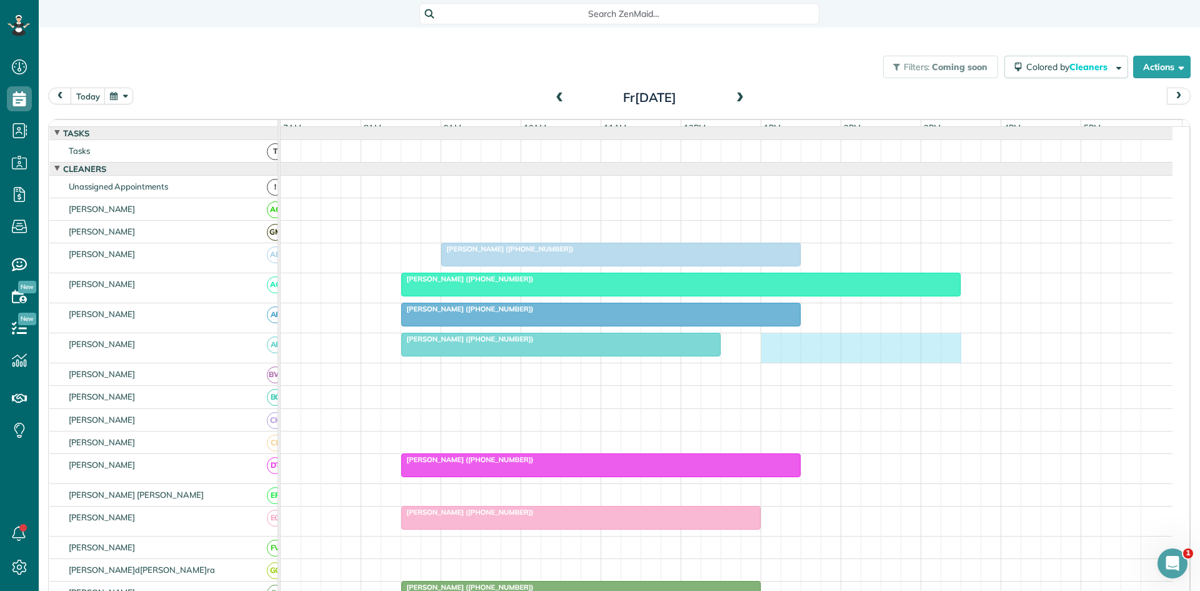
drag, startPoint x: 769, startPoint y: 357, endPoint x: 948, endPoint y: 344, distance: 179.2
click at [948, 344] on div "[PERSON_NAME] ([PHONE_NUMBER])" at bounding box center [727, 347] width 892 height 29
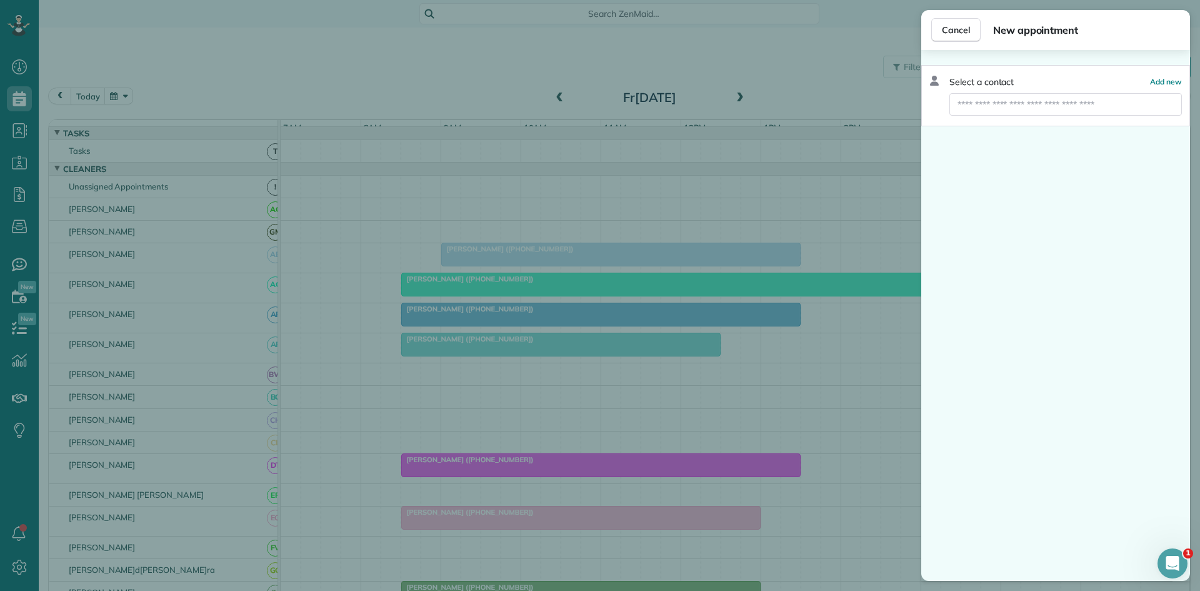
click at [699, 420] on div "Cancel New appointment Select a contact Add new" at bounding box center [600, 295] width 1200 height 591
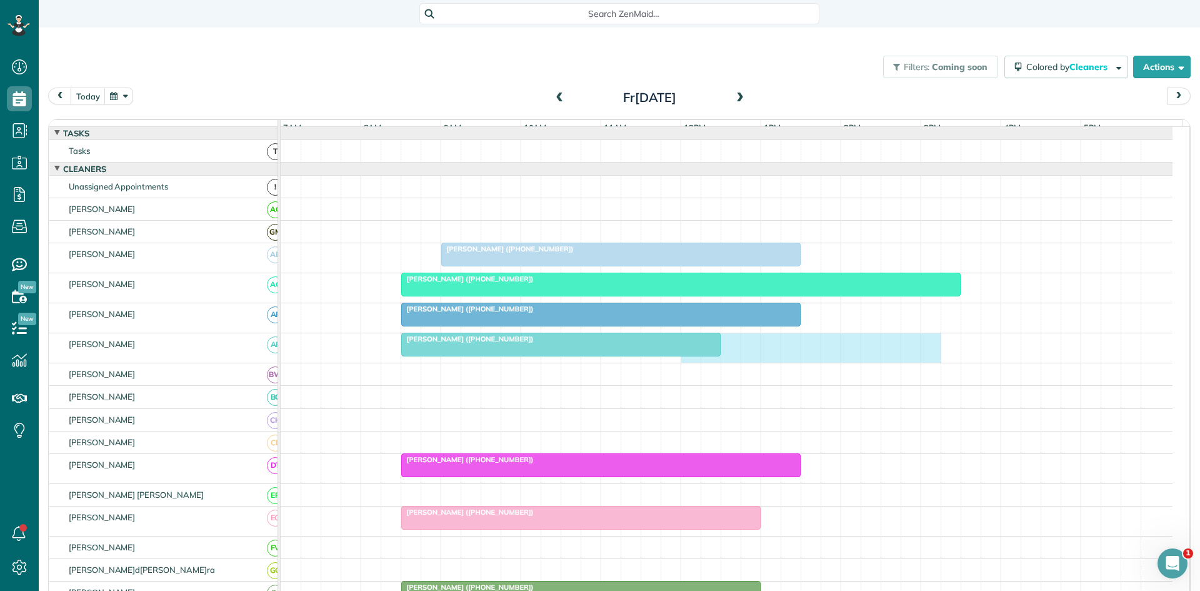
drag, startPoint x: 685, startPoint y: 366, endPoint x: 919, endPoint y: 350, distance: 234.3
click at [926, 351] on div "[PERSON_NAME] ([PHONE_NUMBER])" at bounding box center [727, 347] width 892 height 29
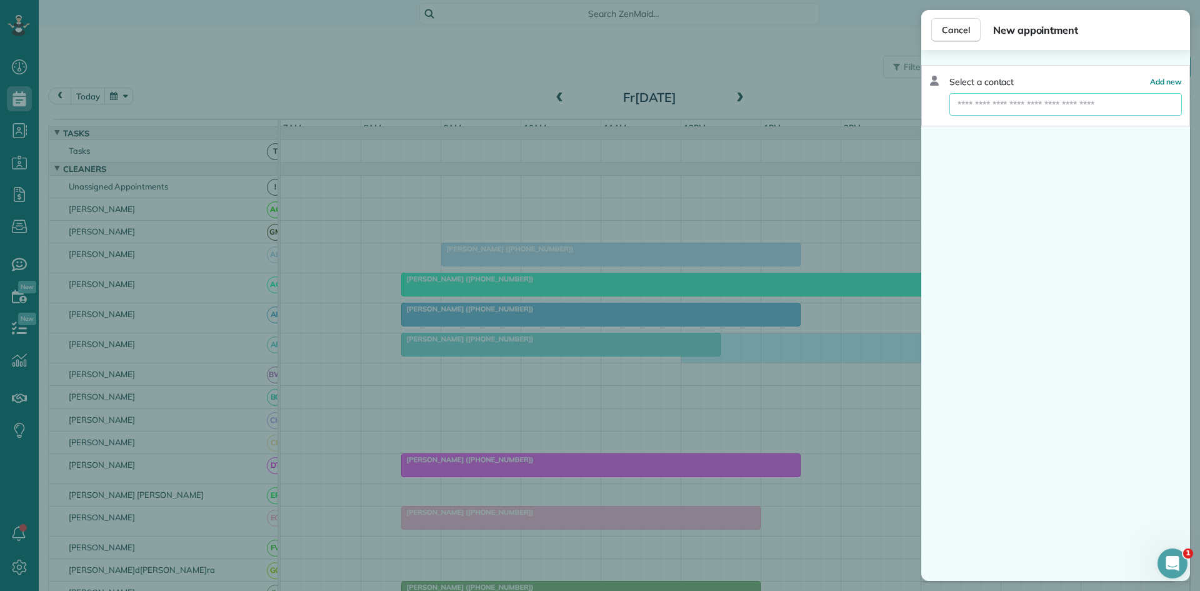
click at [1034, 97] on input "text" at bounding box center [1065, 104] width 232 height 22
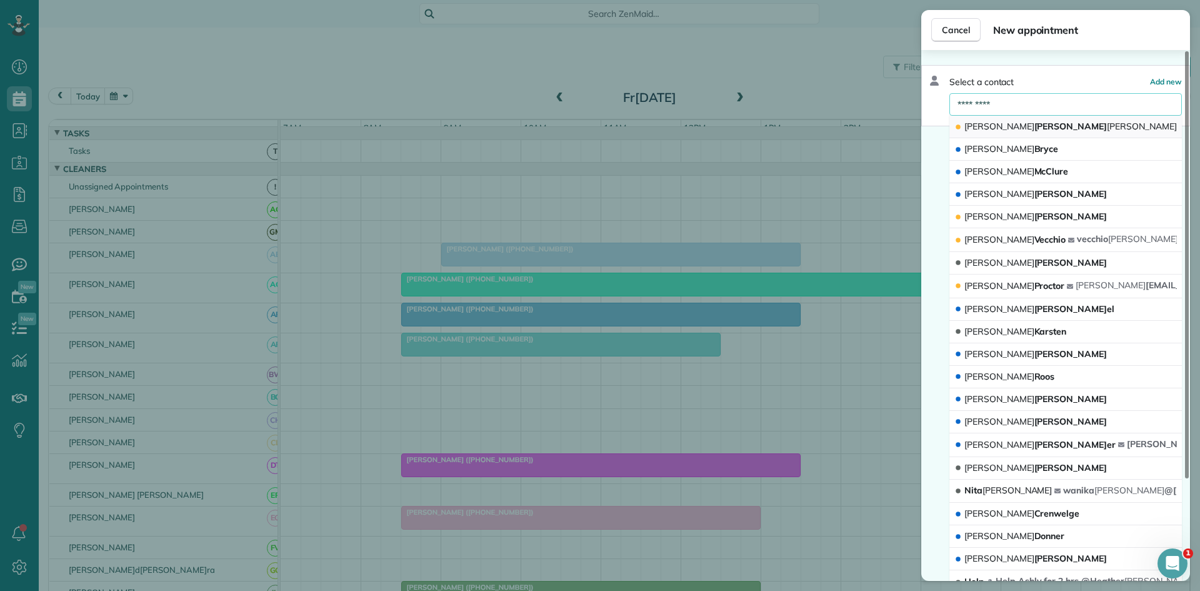
type input "*********"
click at [1107, 122] on span "[PERSON_NAME]" at bounding box center [1142, 126] width 70 height 11
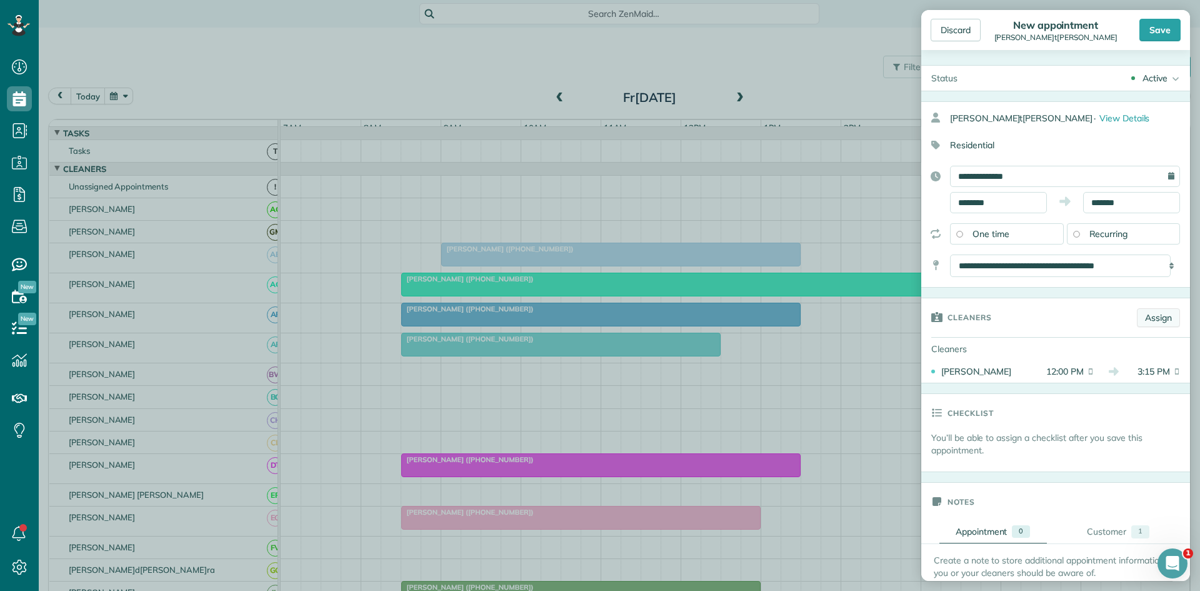
click at [1146, 315] on link "Assign" at bounding box center [1158, 317] width 43 height 19
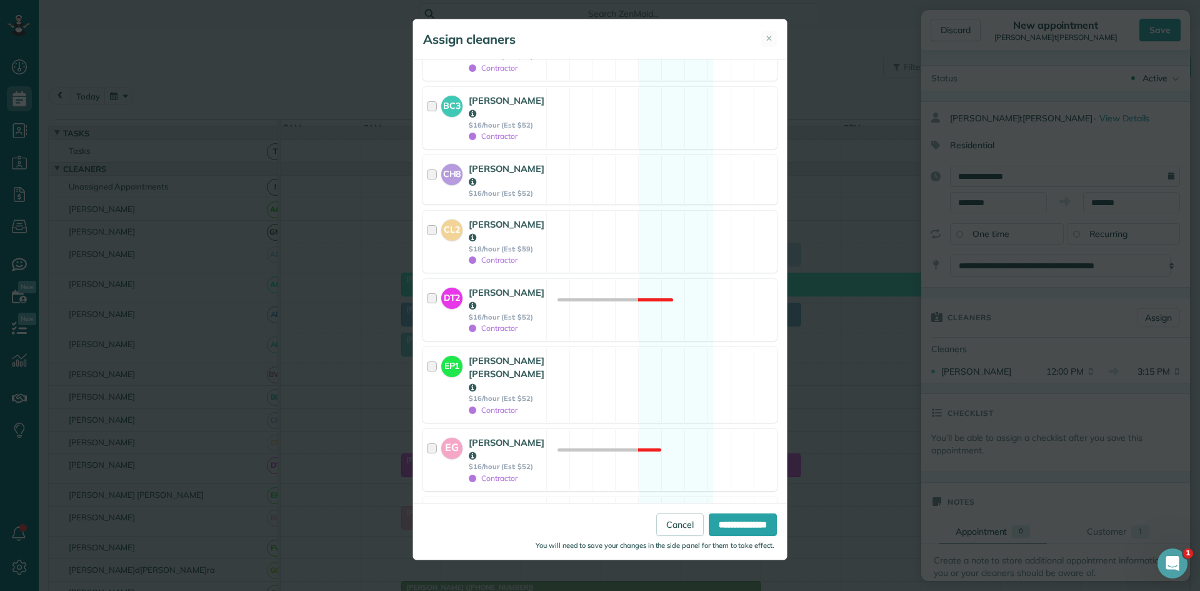
scroll to position [833, 0]
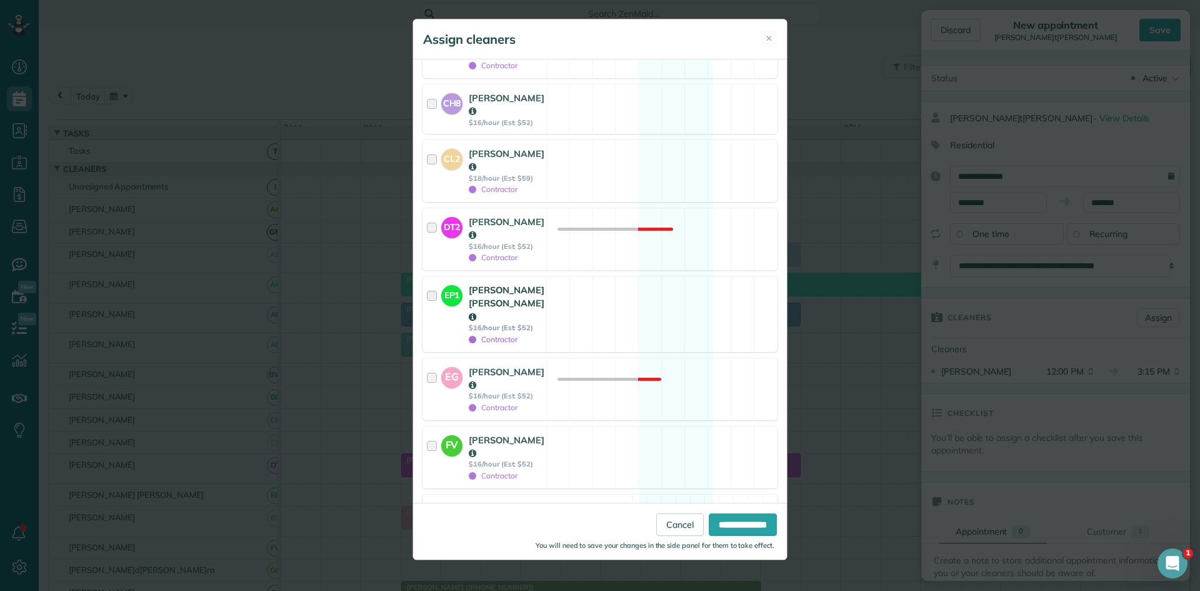
click at [558, 276] on div "EP1 [PERSON_NAME]e[PERSON_NAME]ez $16/hour (Est: $52) Contractor Available" at bounding box center [599, 313] width 355 height 75
click at [741, 523] on input "**********" at bounding box center [743, 524] width 68 height 22
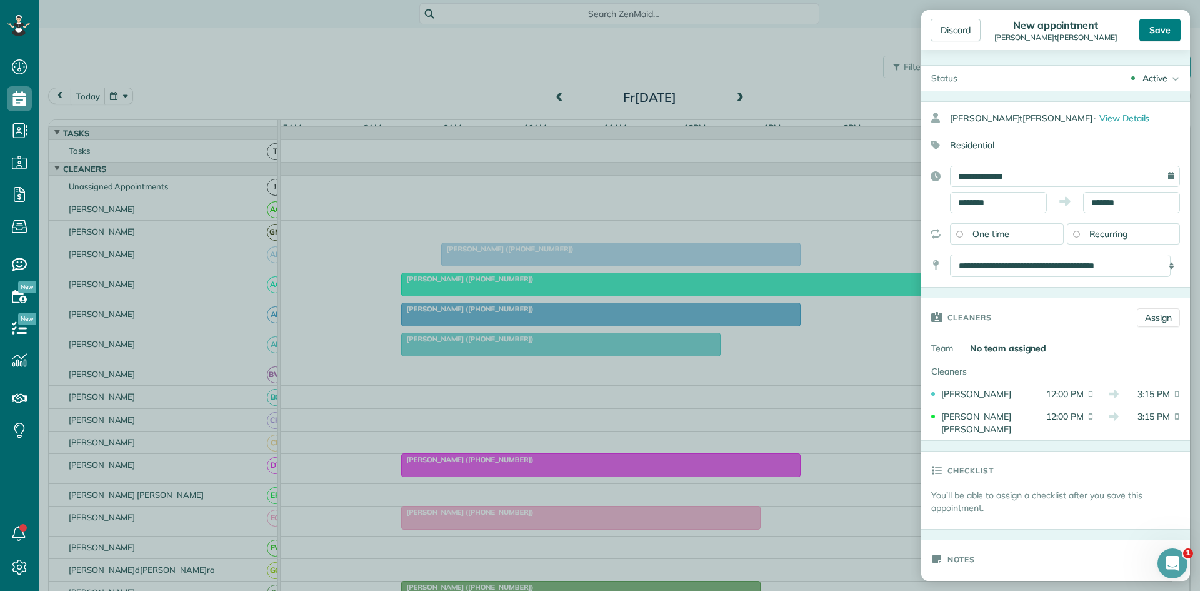
click at [1165, 30] on div "Save" at bounding box center [1159, 30] width 41 height 22
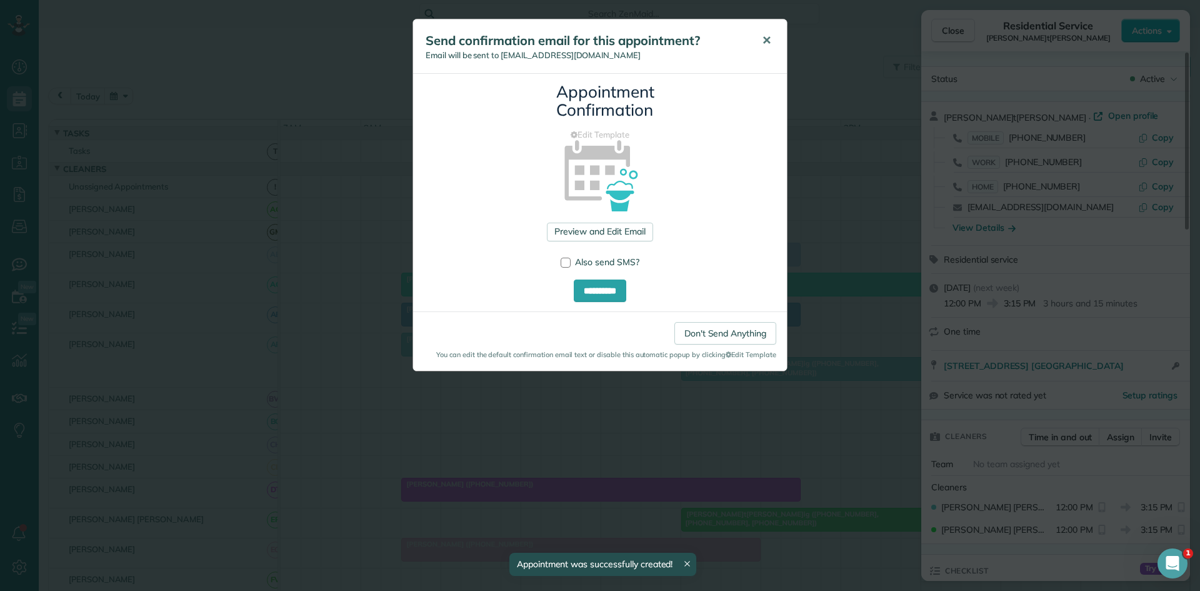
click at [752, 40] on button "✕" at bounding box center [766, 41] width 28 height 30
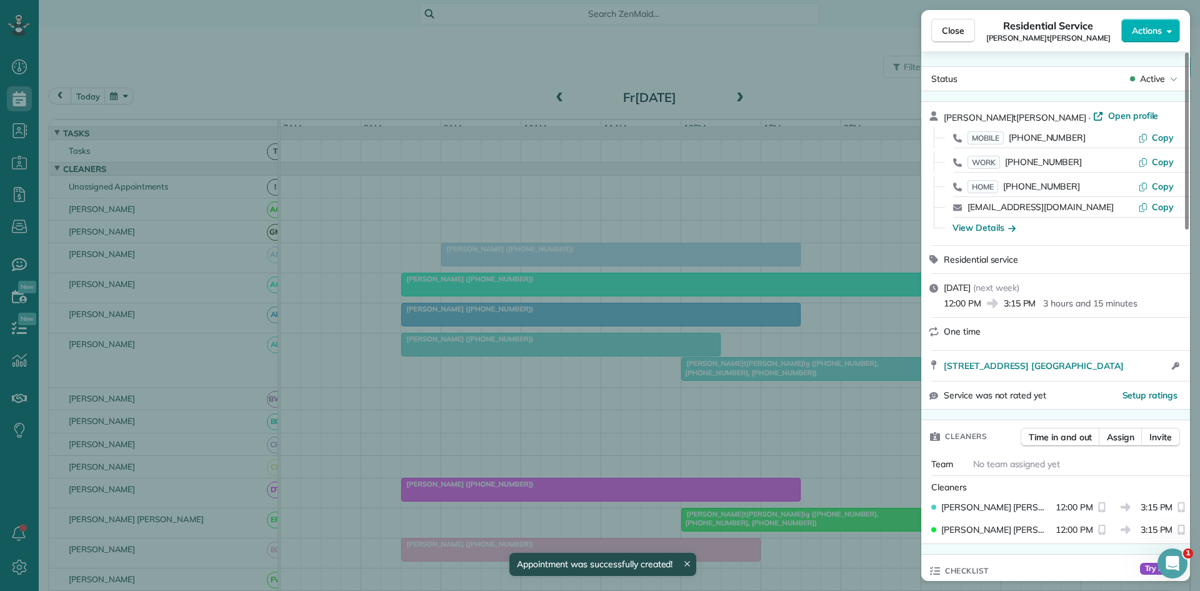
click at [943, 37] on button "Close" at bounding box center [953, 31] width 44 height 24
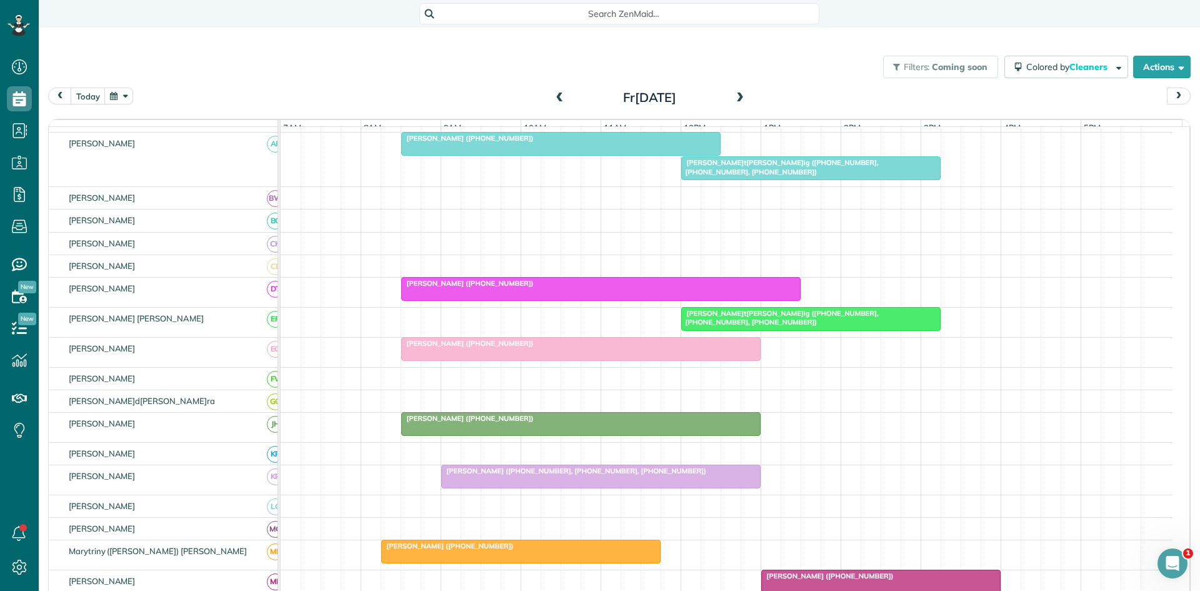
scroll to position [208, 0]
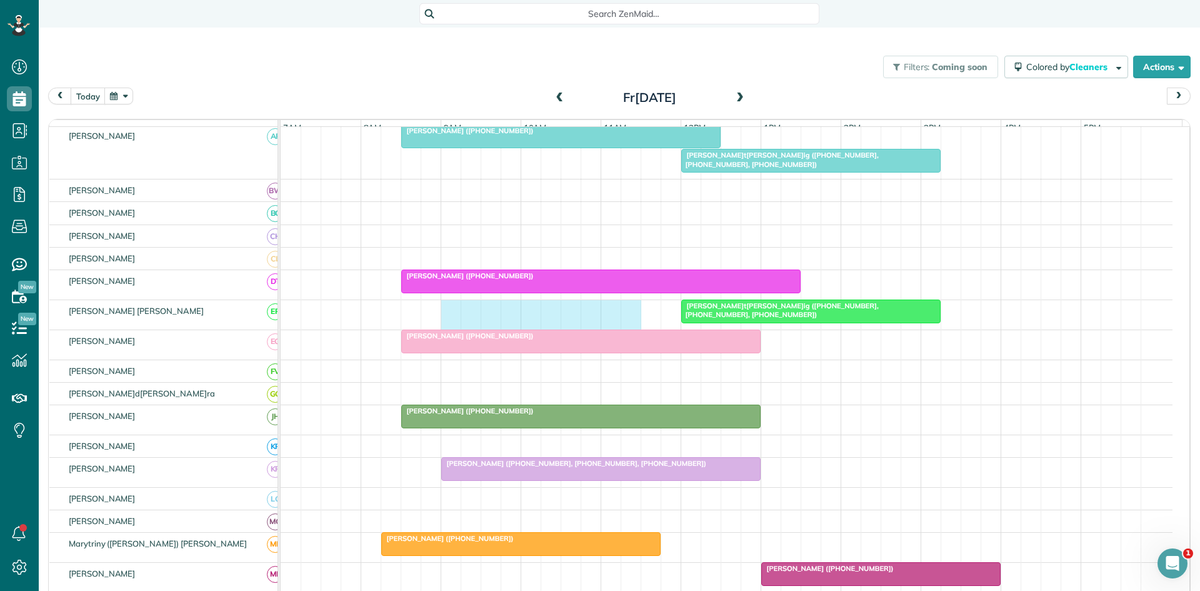
drag, startPoint x: 447, startPoint y: 326, endPoint x: 620, endPoint y: 322, distance: 173.2
click at [622, 324] on div "[PERSON_NAME]t[PERSON_NAME]ig ([PHONE_NUMBER], [PHONE_NUMBER], [PHONE_NUMBER])" at bounding box center [727, 314] width 892 height 29
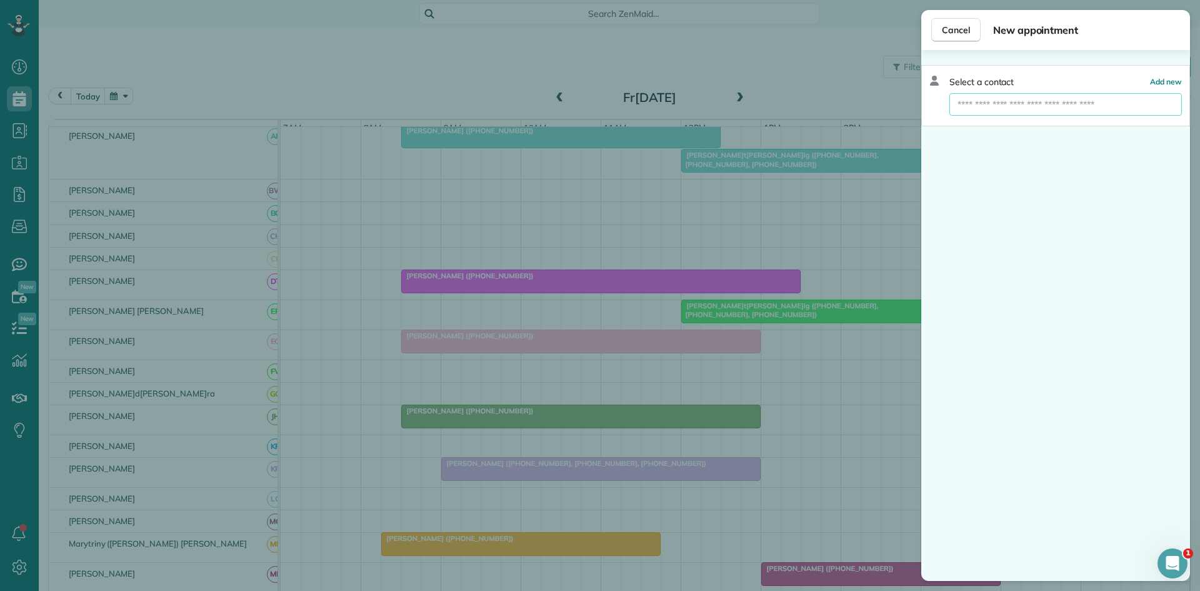
click at [1012, 104] on input "text" at bounding box center [1065, 104] width 232 height 22
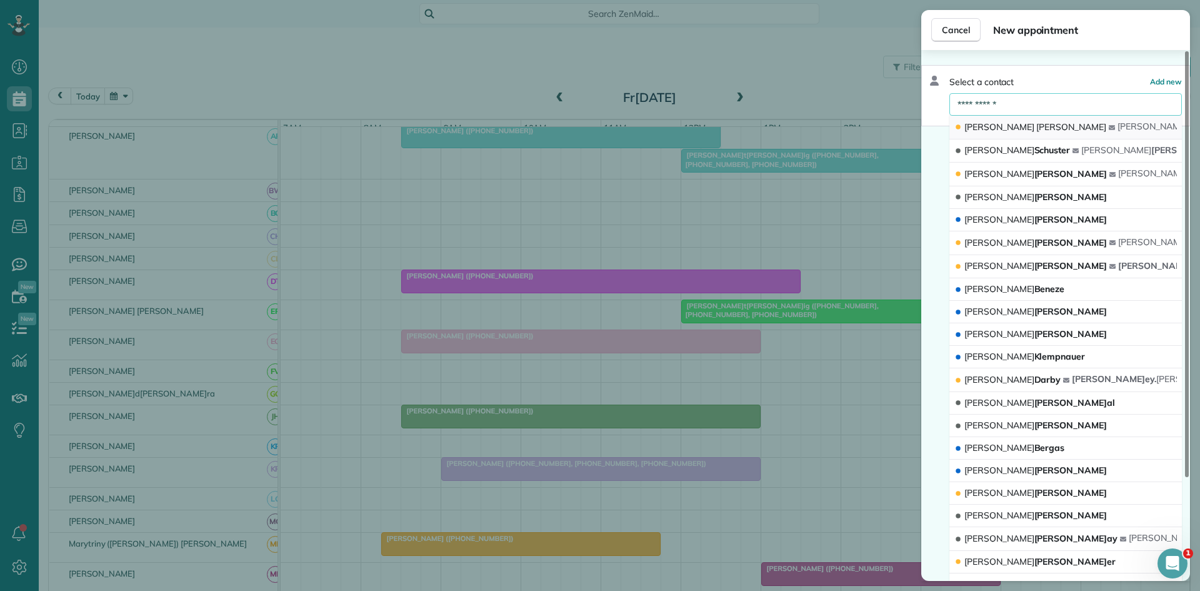
type input "**********"
click at [1019, 116] on button "[PERSON_NAME] [EMAIL_ADDRESS][DOMAIN_NAME]" at bounding box center [1065, 128] width 232 height 24
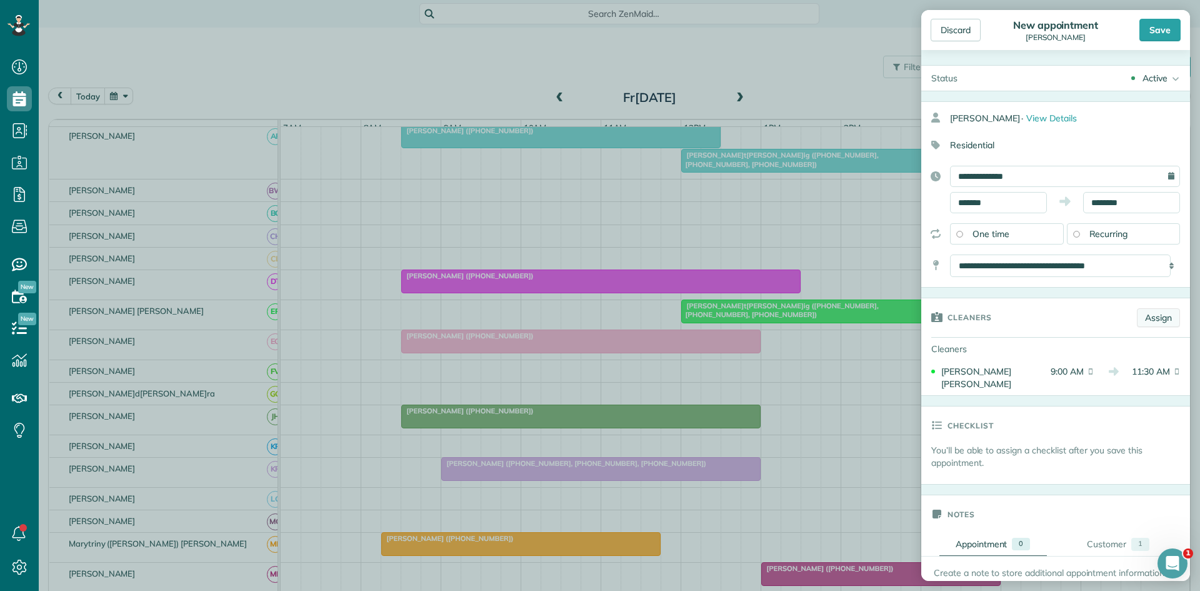
click at [1137, 319] on link "Assign" at bounding box center [1158, 317] width 43 height 19
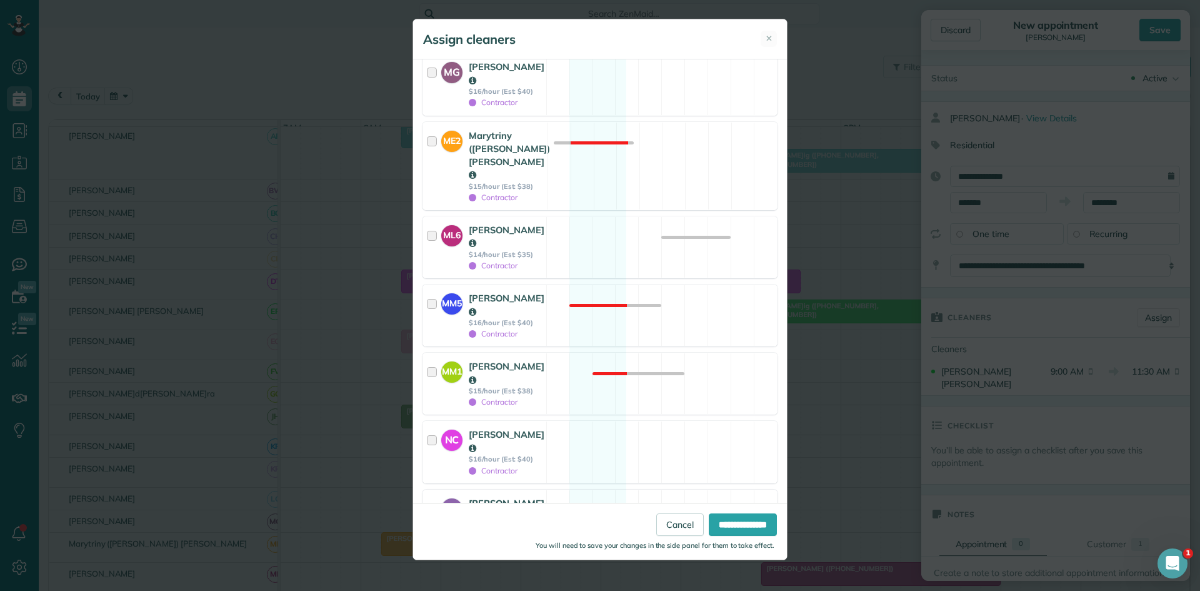
scroll to position [1845, 0]
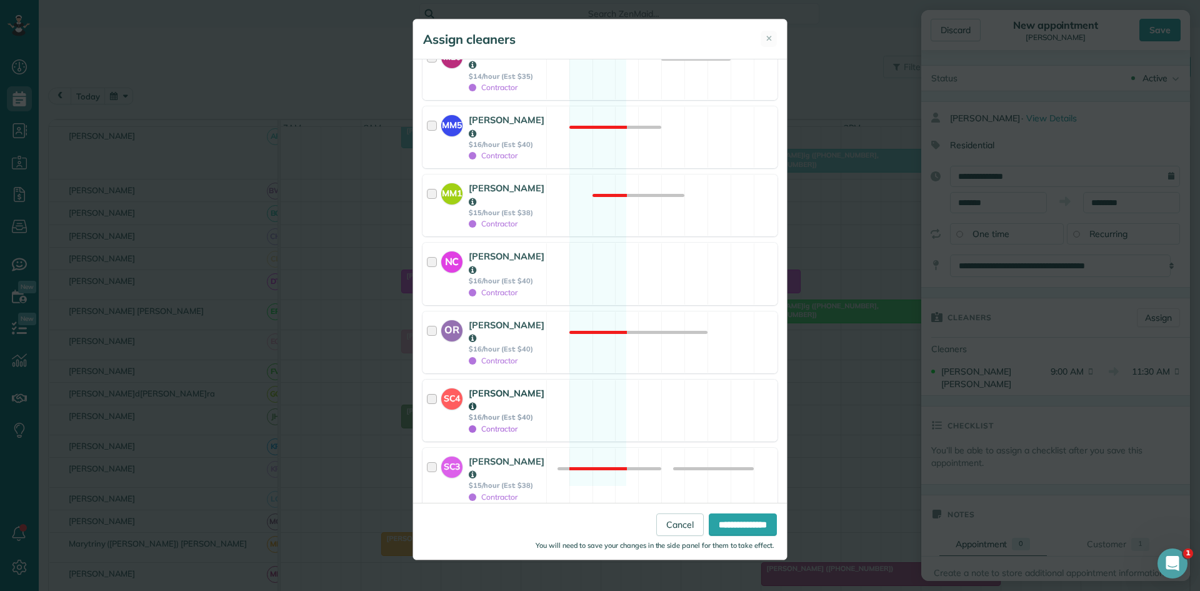
click at [602, 379] on div "SC4 [PERSON_NAME] $16/hour (Est: $40) Contractor Available" at bounding box center [599, 410] width 355 height 62
click at [711, 516] on input "**********" at bounding box center [743, 524] width 68 height 22
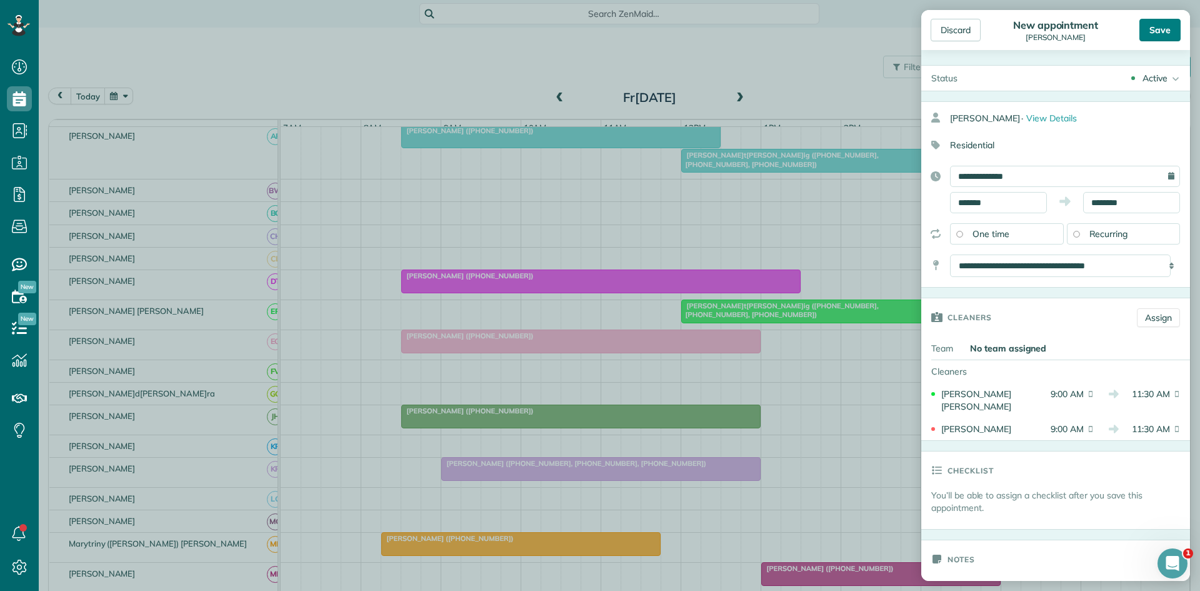
click at [1175, 32] on div "Save" at bounding box center [1159, 30] width 41 height 22
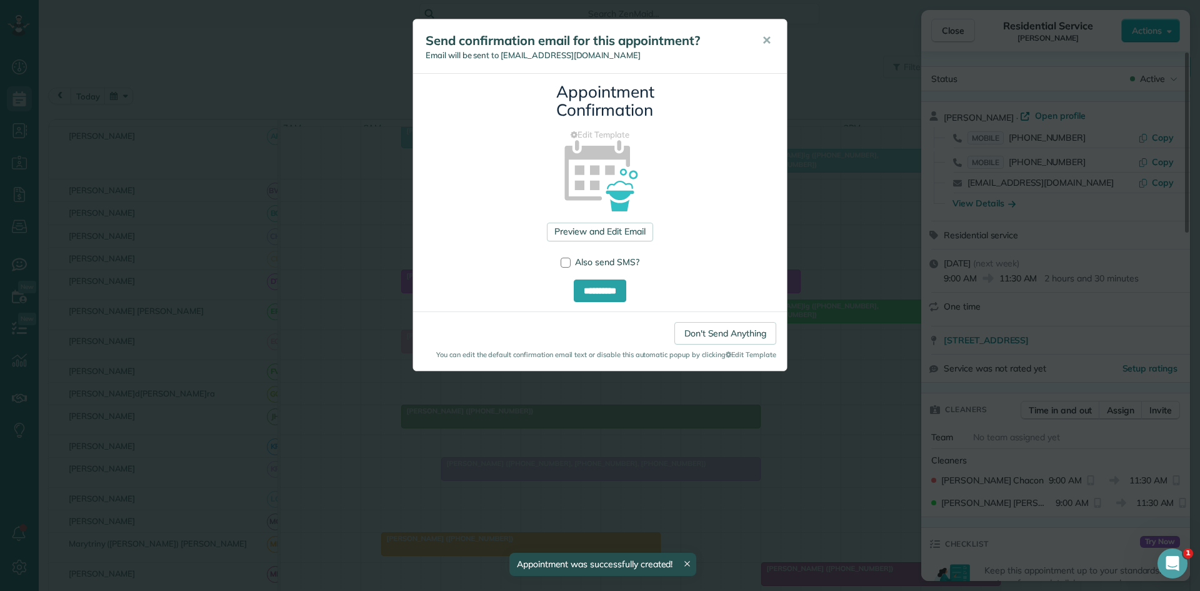
drag, startPoint x: 772, startPoint y: 43, endPoint x: 783, endPoint y: 45, distance: 11.4
click at [772, 43] on button "✕" at bounding box center [766, 41] width 28 height 30
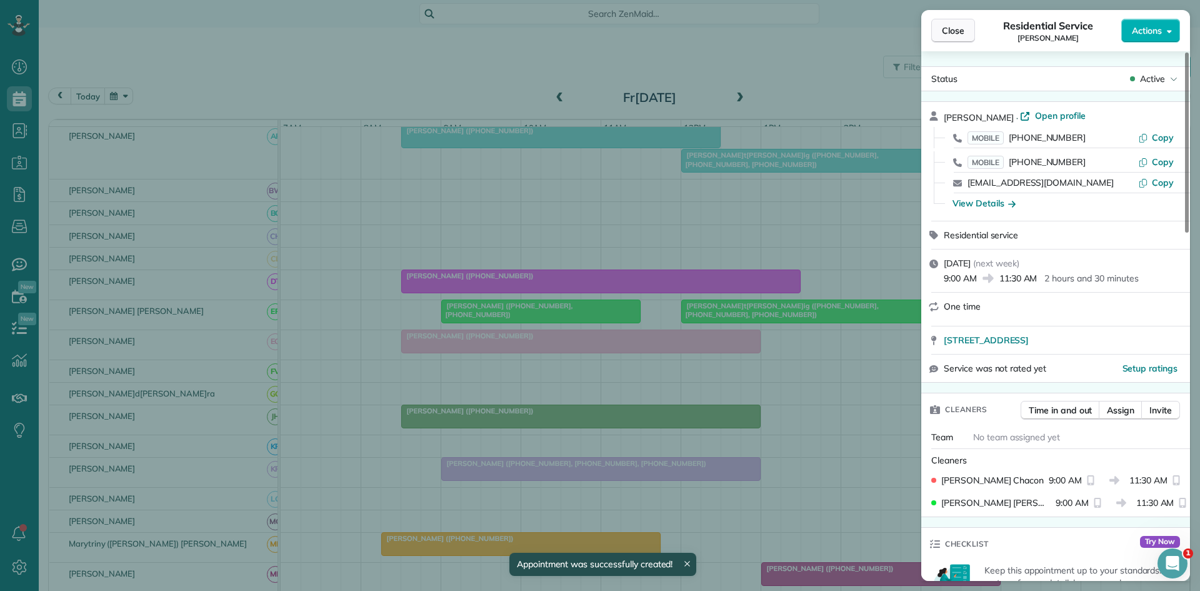
click at [945, 32] on span "Close" at bounding box center [953, 30] width 22 height 12
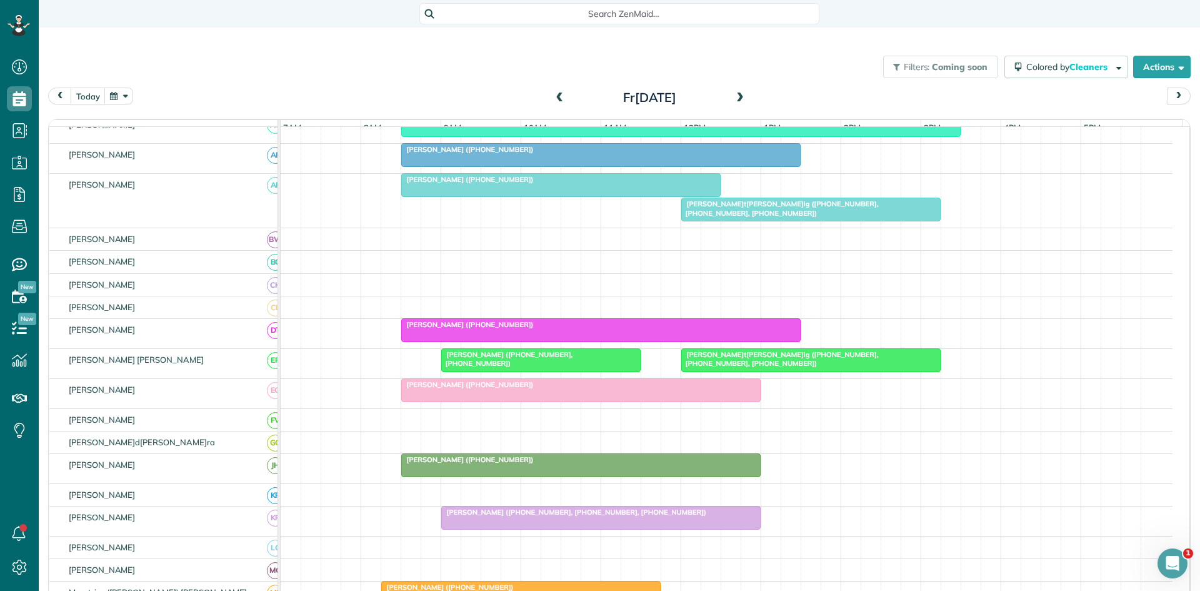
scroll to position [368, 0]
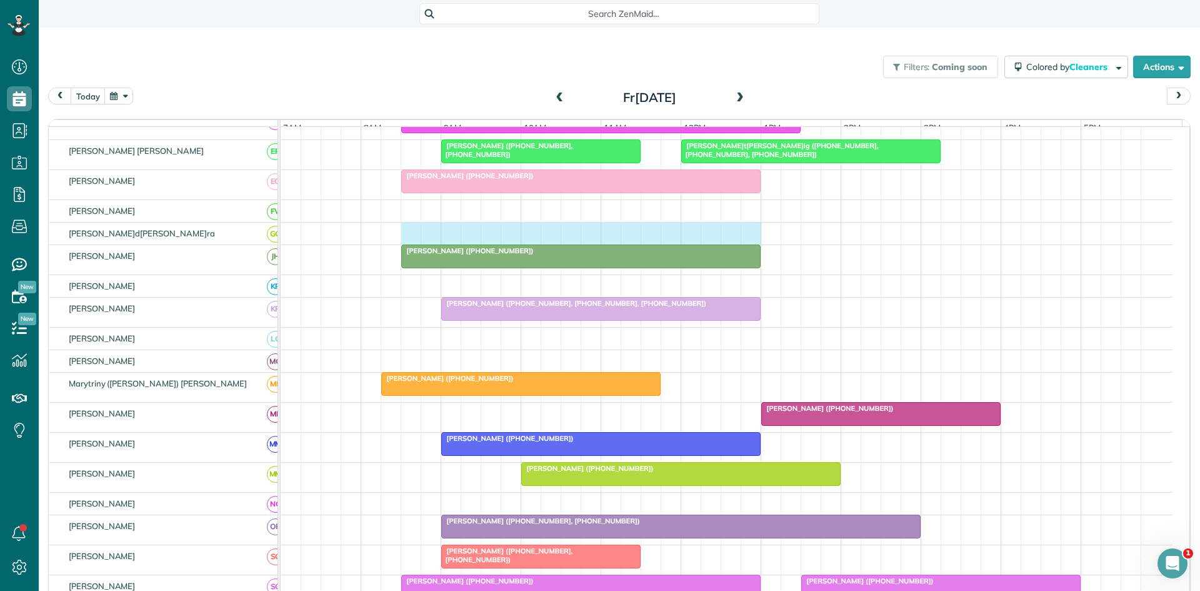
drag, startPoint x: 407, startPoint y: 241, endPoint x: 740, endPoint y: 246, distance: 333.1
click at [746, 244] on div at bounding box center [727, 233] width 892 height 22
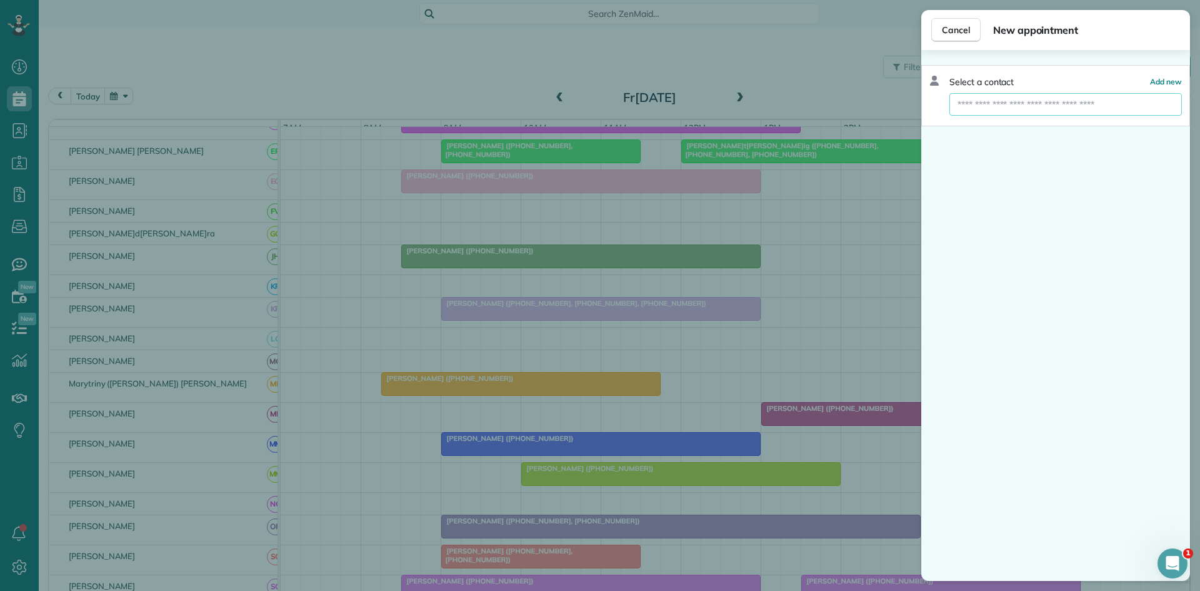
click at [1031, 109] on input "text" at bounding box center [1065, 104] width 232 height 22
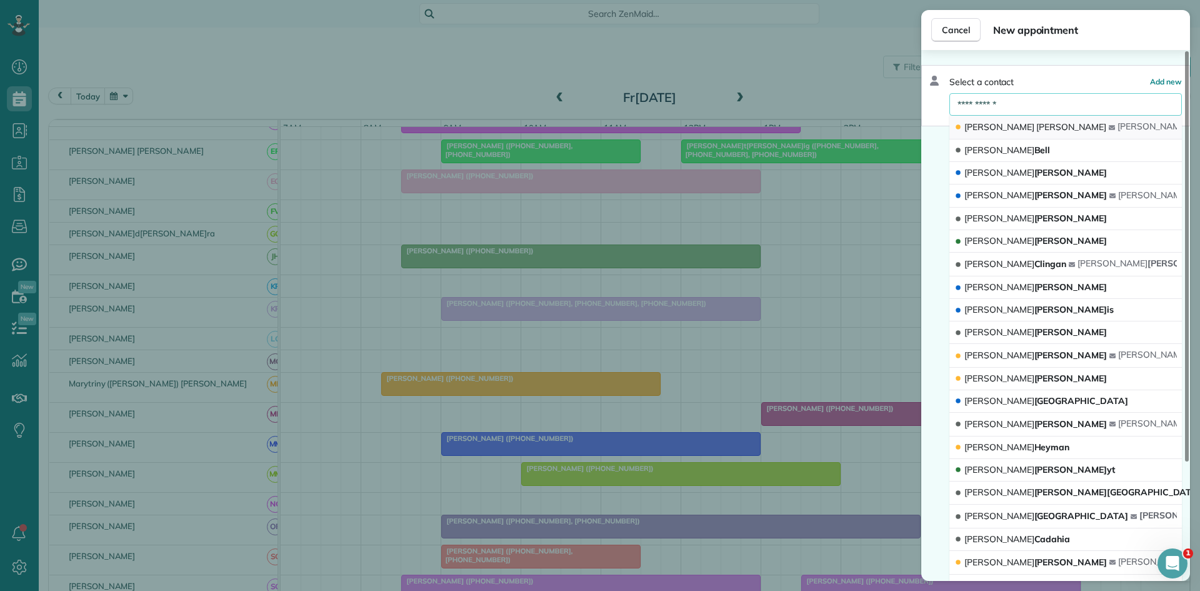
type input "**********"
click at [1041, 121] on button "[PERSON_NAME]a[PERSON_NAME]an @[DOMAIN_NAME]" at bounding box center [1065, 128] width 232 height 24
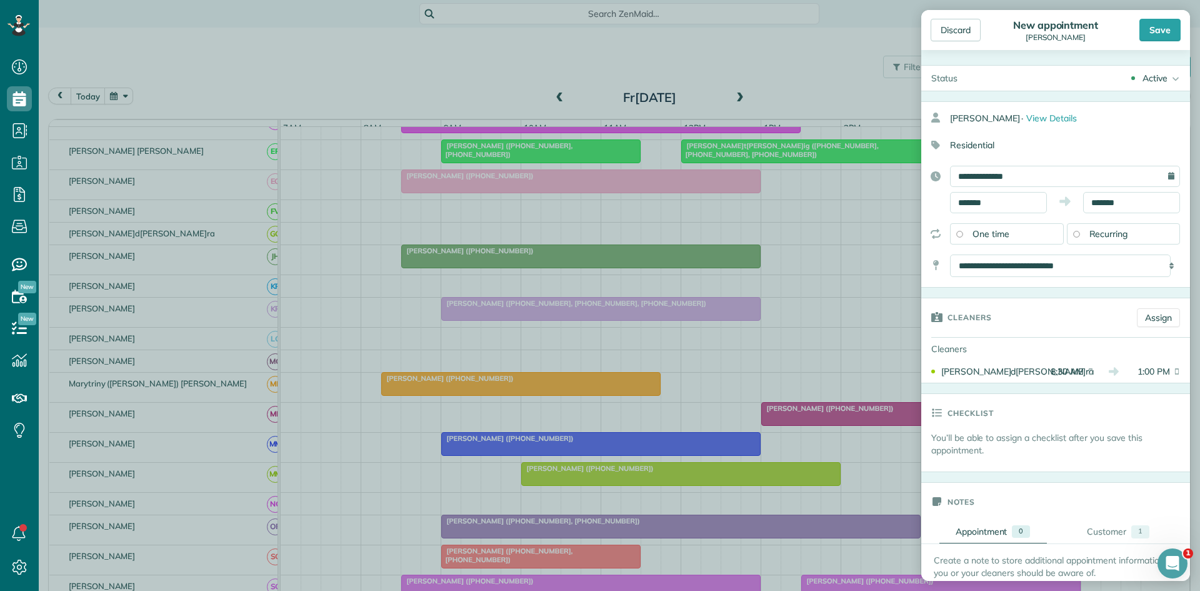
click at [1159, 35] on div "Save" at bounding box center [1159, 30] width 41 height 22
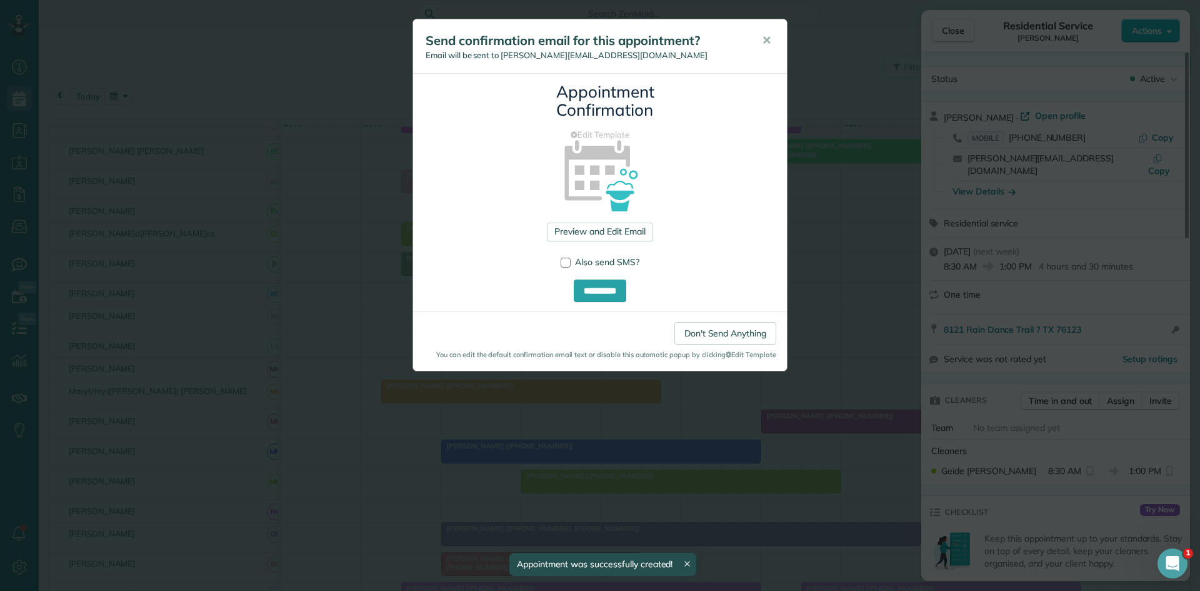
click at [774, 25] on div "Send confirmation email for this appointment? Email will be sent to [PERSON_NAM…" at bounding box center [600, 46] width 374 height 54
click at [770, 43] on span "✕" at bounding box center [766, 40] width 9 height 14
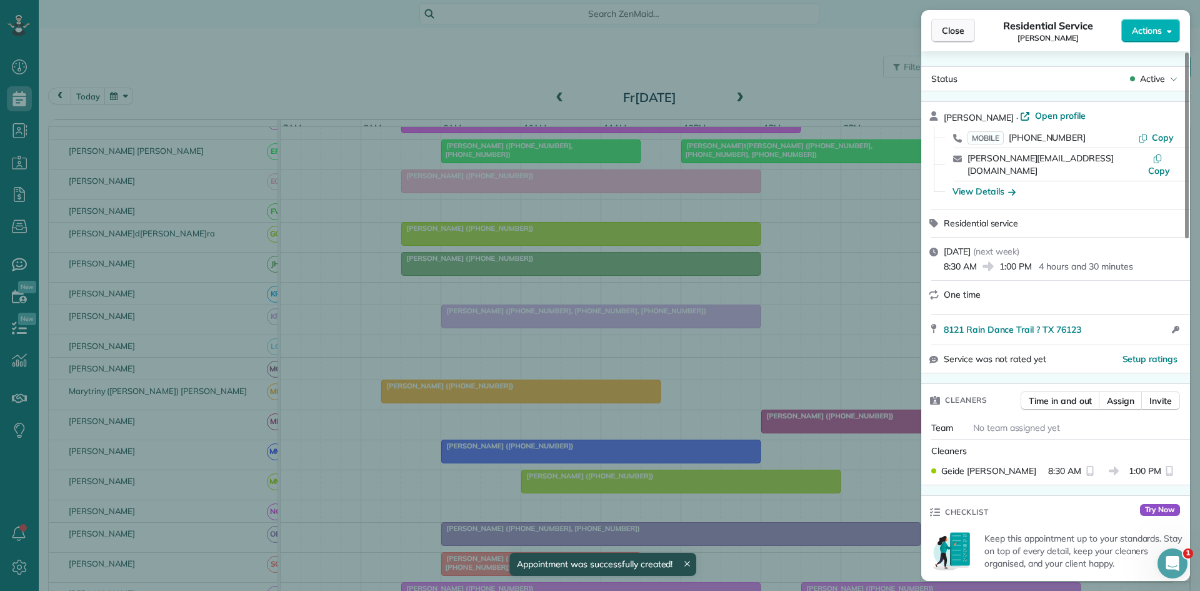
click at [971, 28] on button "Close" at bounding box center [953, 31] width 44 height 24
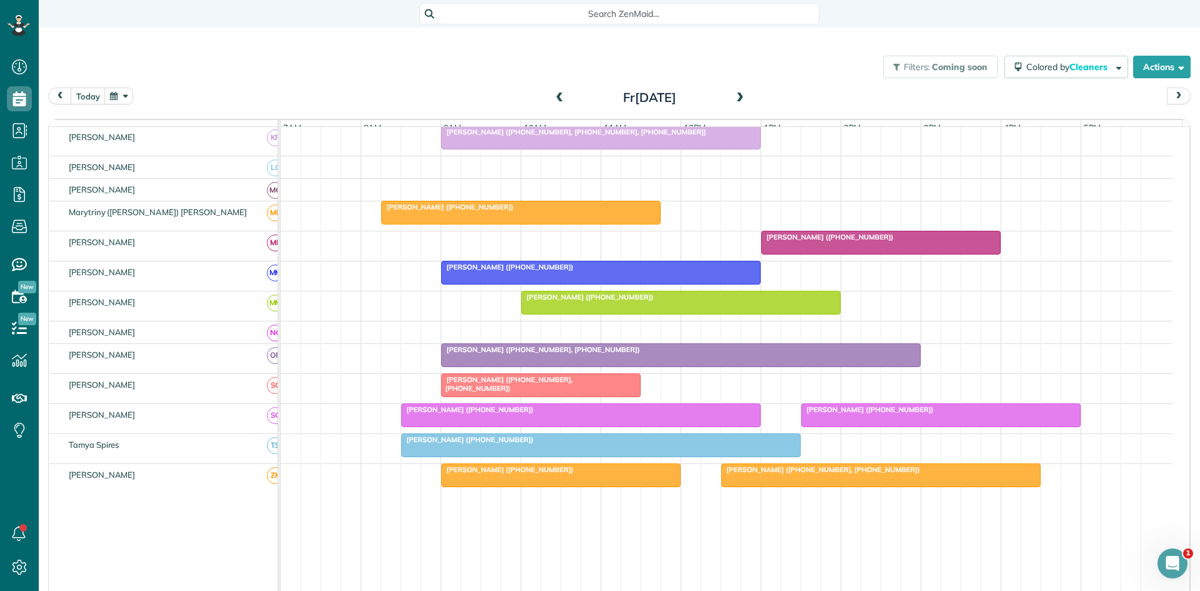
scroll to position [576, 0]
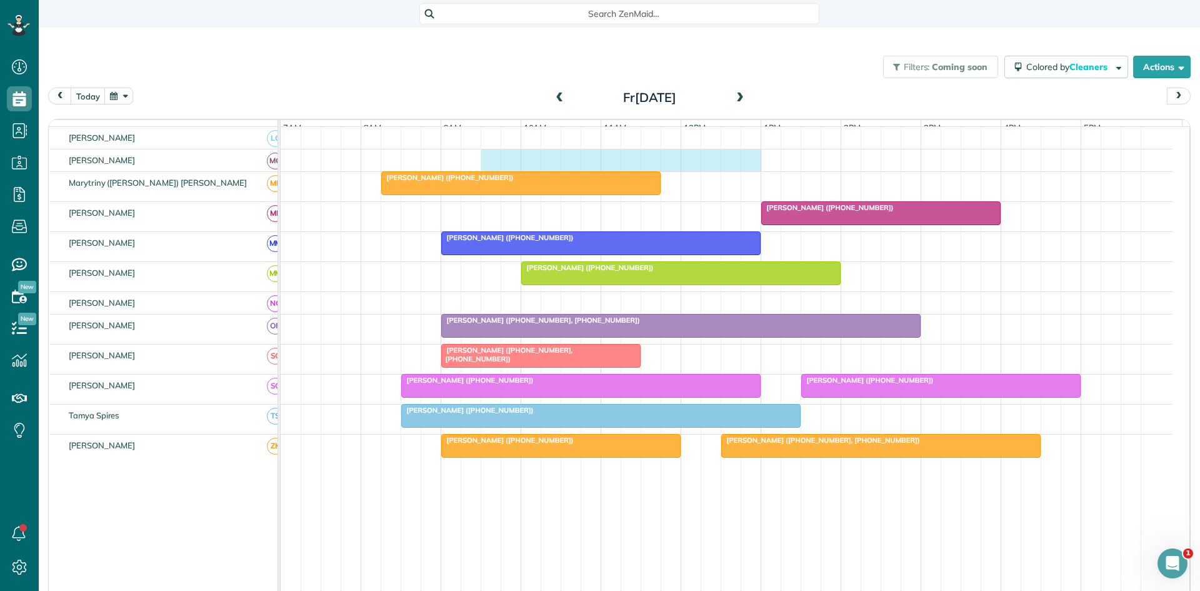
drag, startPoint x: 484, startPoint y: 171, endPoint x: 746, endPoint y: 169, distance: 261.2
click at [746, 169] on div at bounding box center [727, 160] width 892 height 22
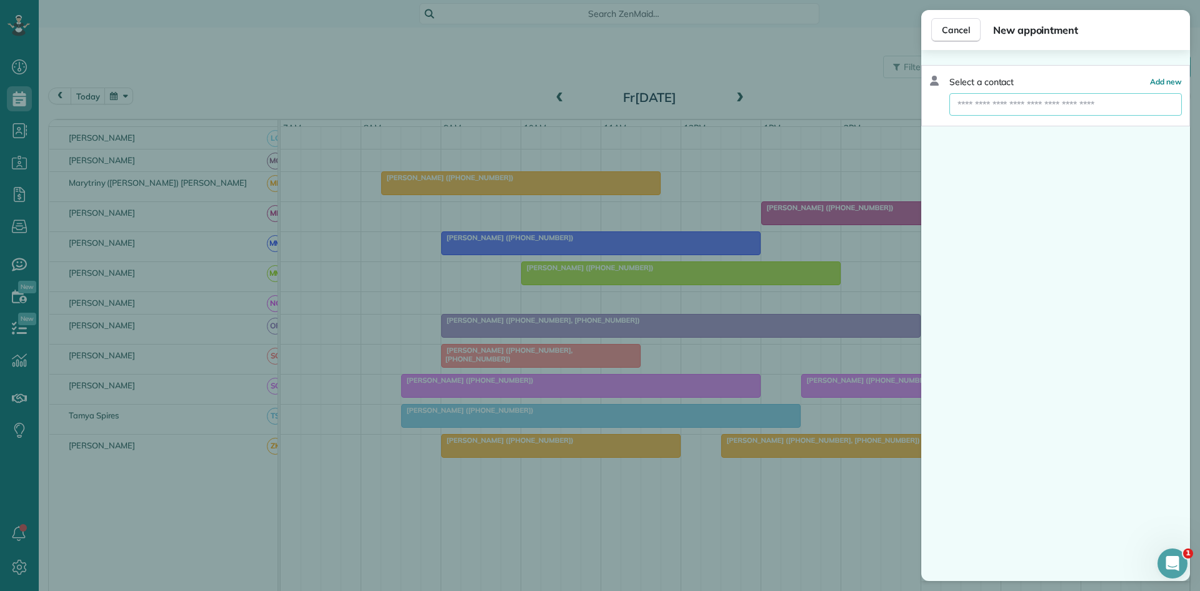
click at [967, 106] on input "text" at bounding box center [1065, 104] width 232 height 22
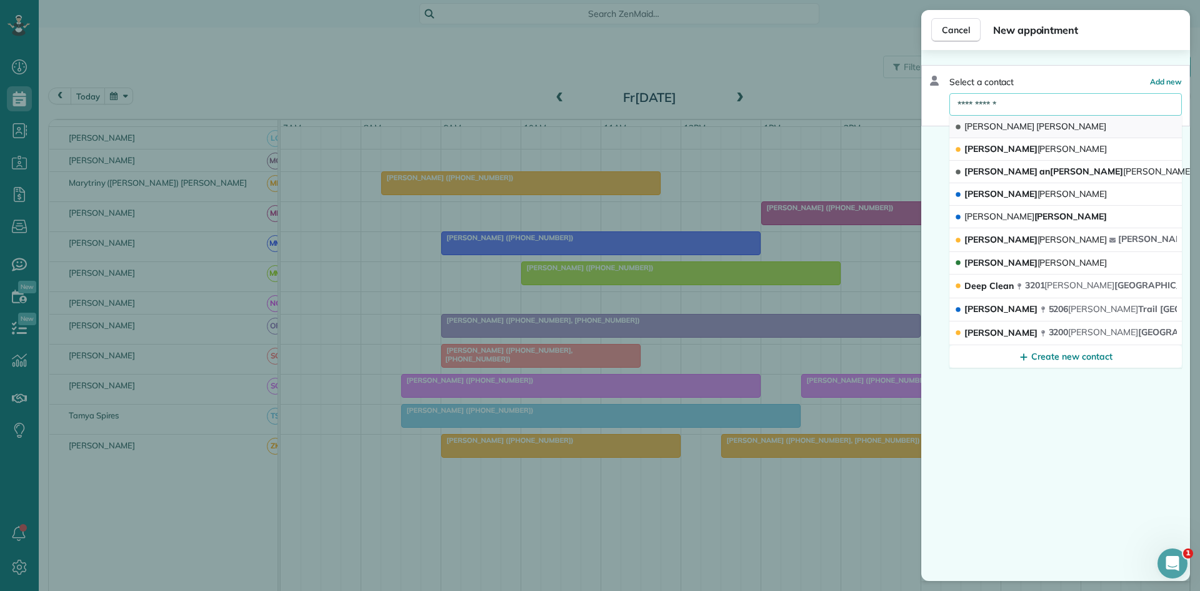
type input "**********"
click at [987, 119] on button "[PERSON_NAME]" at bounding box center [1065, 127] width 232 height 22
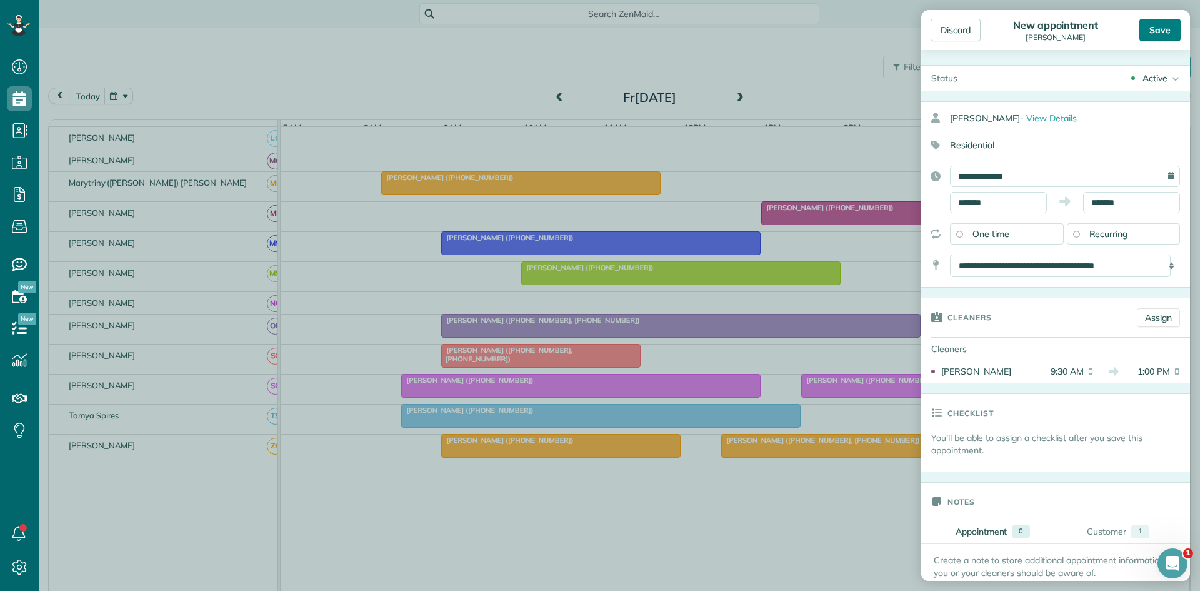
click at [1156, 39] on div "Save" at bounding box center [1159, 30] width 41 height 22
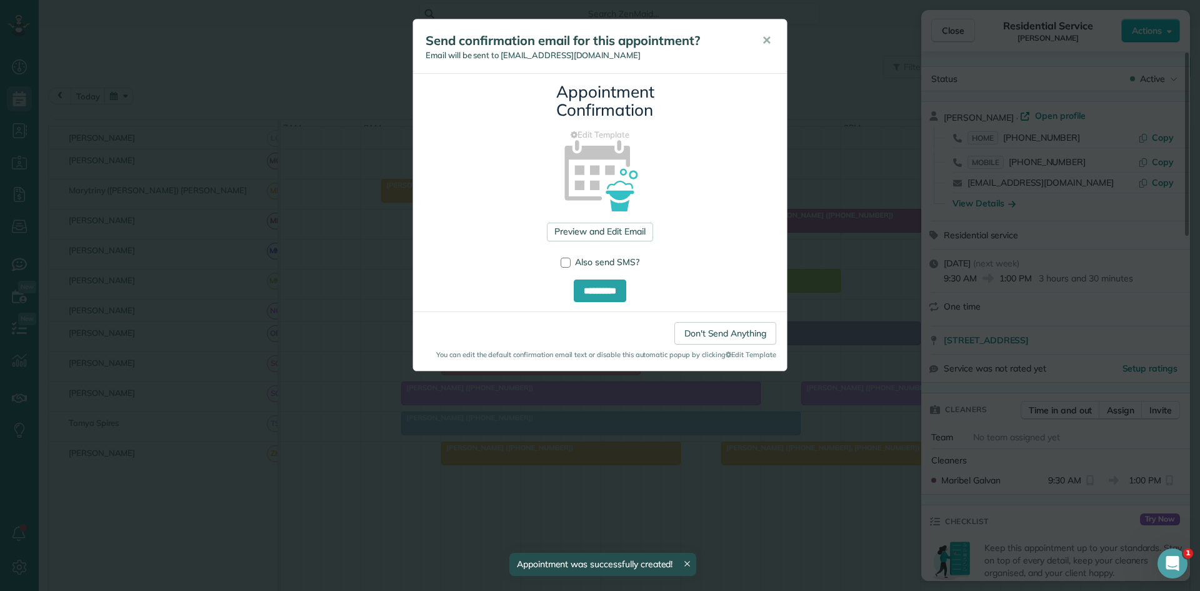
click at [787, 47] on div "**********" at bounding box center [599, 195] width 375 height 352
click at [770, 42] on span "✕" at bounding box center [766, 40] width 9 height 14
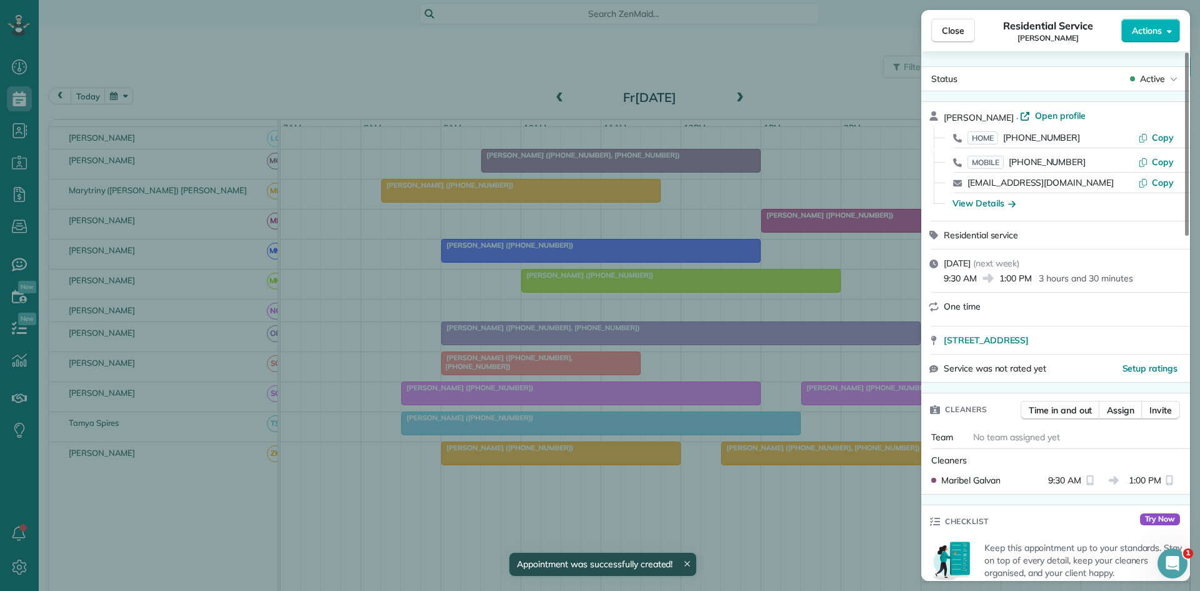
click at [948, 32] on span "Close" at bounding box center [953, 30] width 22 height 12
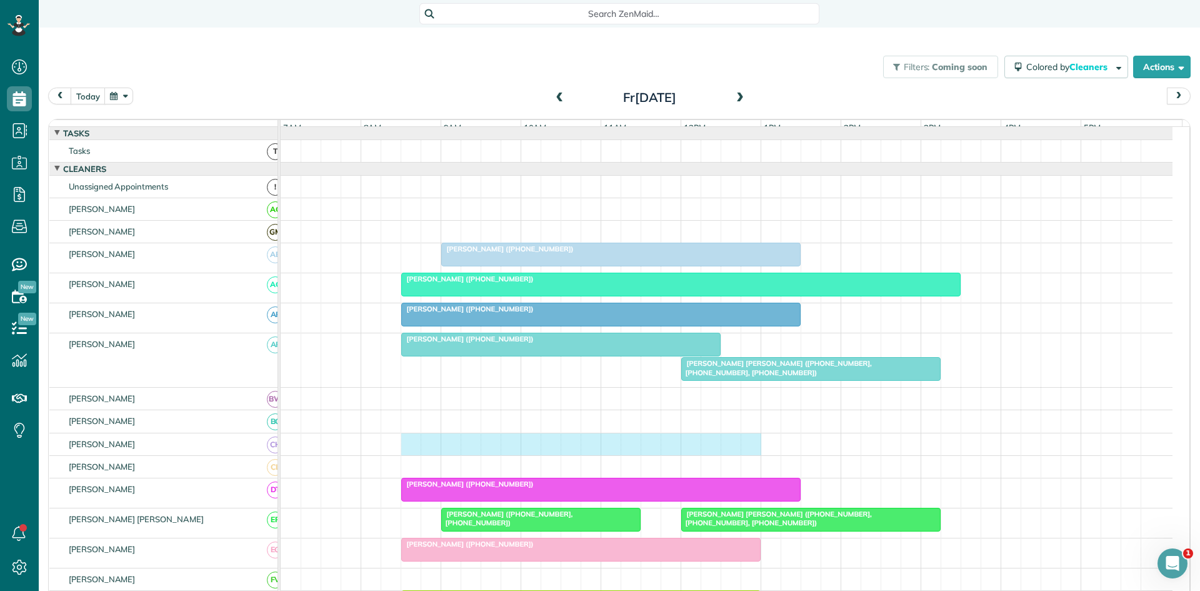
drag, startPoint x: 405, startPoint y: 456, endPoint x: 739, endPoint y: 449, distance: 333.8
click at [744, 449] on div at bounding box center [727, 444] width 892 height 22
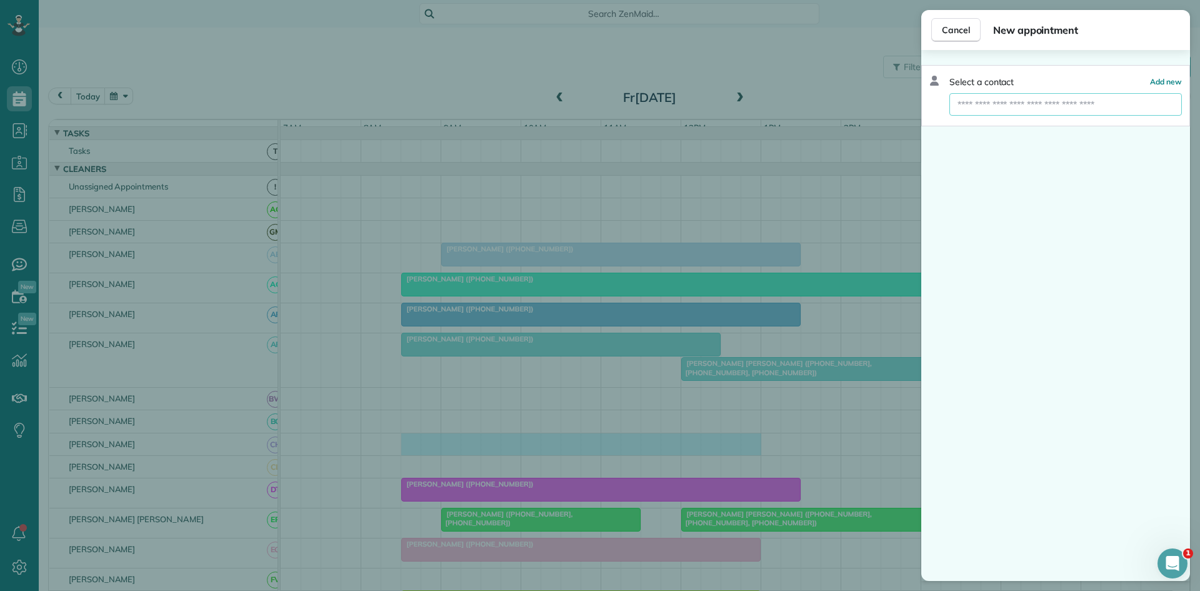
click at [1014, 109] on input "text" at bounding box center [1065, 104] width 232 height 22
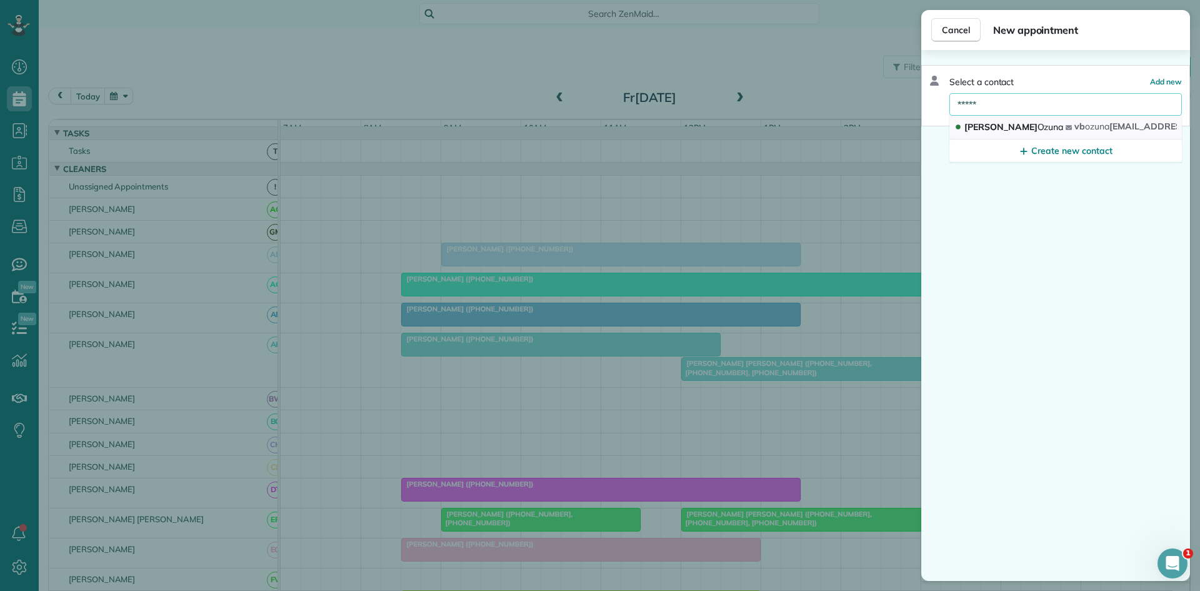
type input "*****"
click at [1037, 122] on span "Ozuna" at bounding box center [1050, 126] width 26 height 11
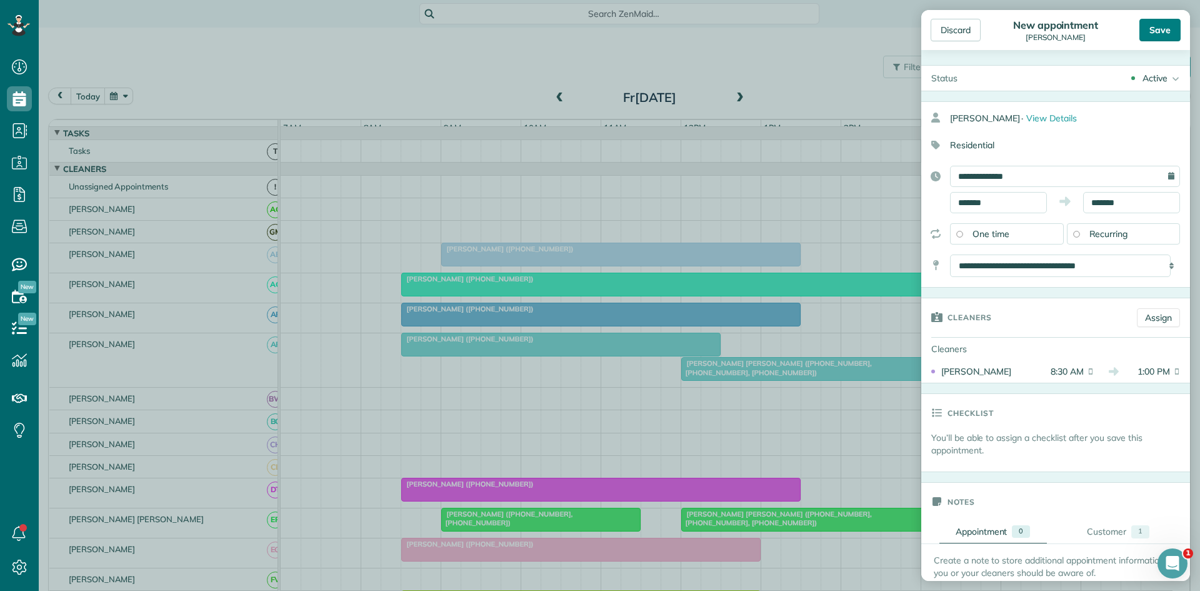
click at [1164, 32] on div "Save" at bounding box center [1159, 30] width 41 height 22
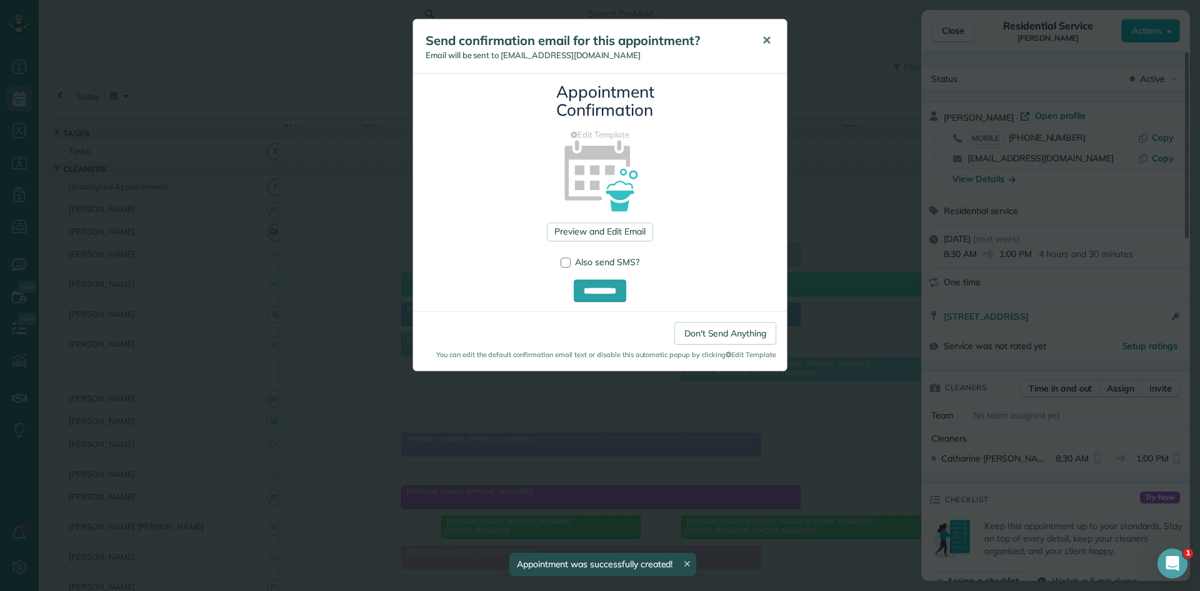
click at [770, 35] on span "✕" at bounding box center [766, 40] width 9 height 14
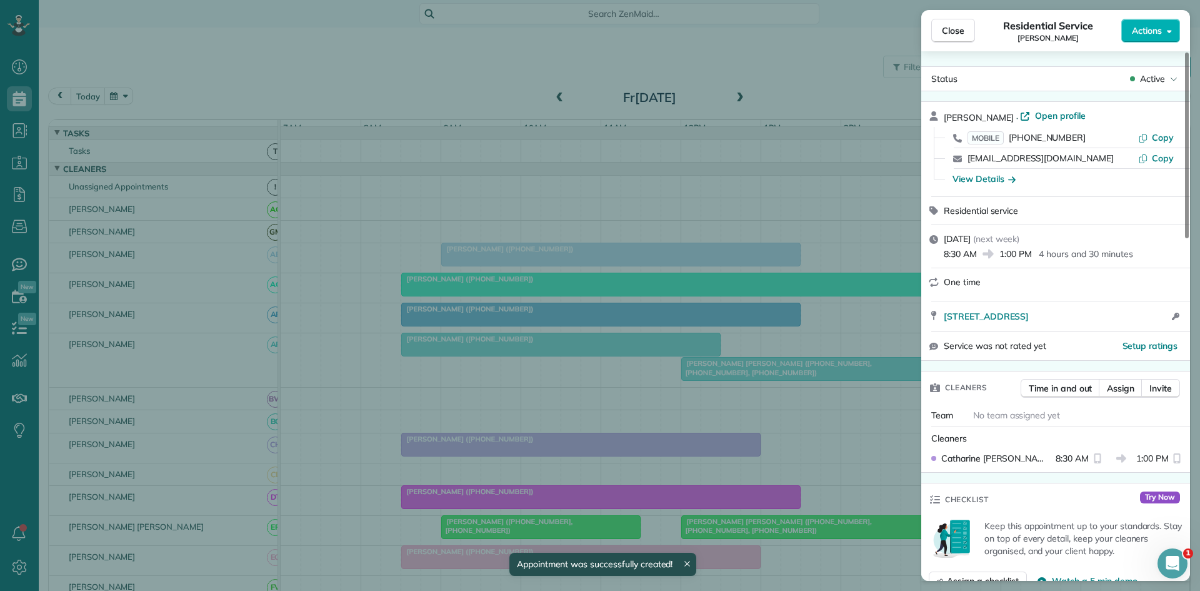
drag, startPoint x: 961, startPoint y: 32, endPoint x: 954, endPoint y: 38, distance: 9.3
click at [962, 32] on span "Close" at bounding box center [953, 30] width 22 height 12
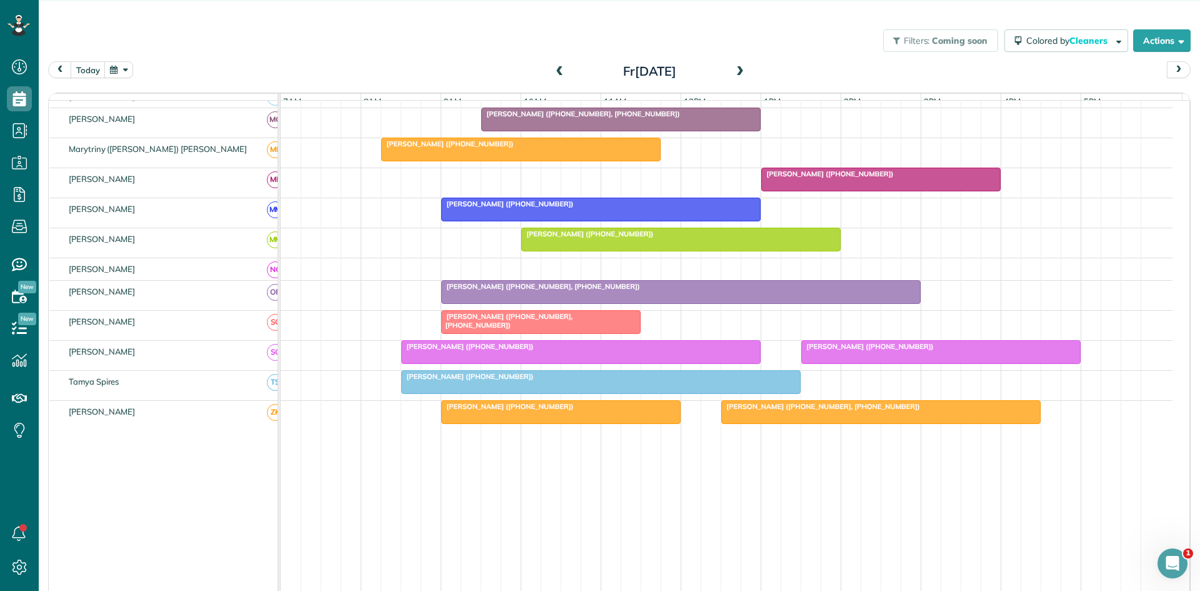
scroll to position [39, 0]
